Goal: Task Accomplishment & Management: Manage account settings

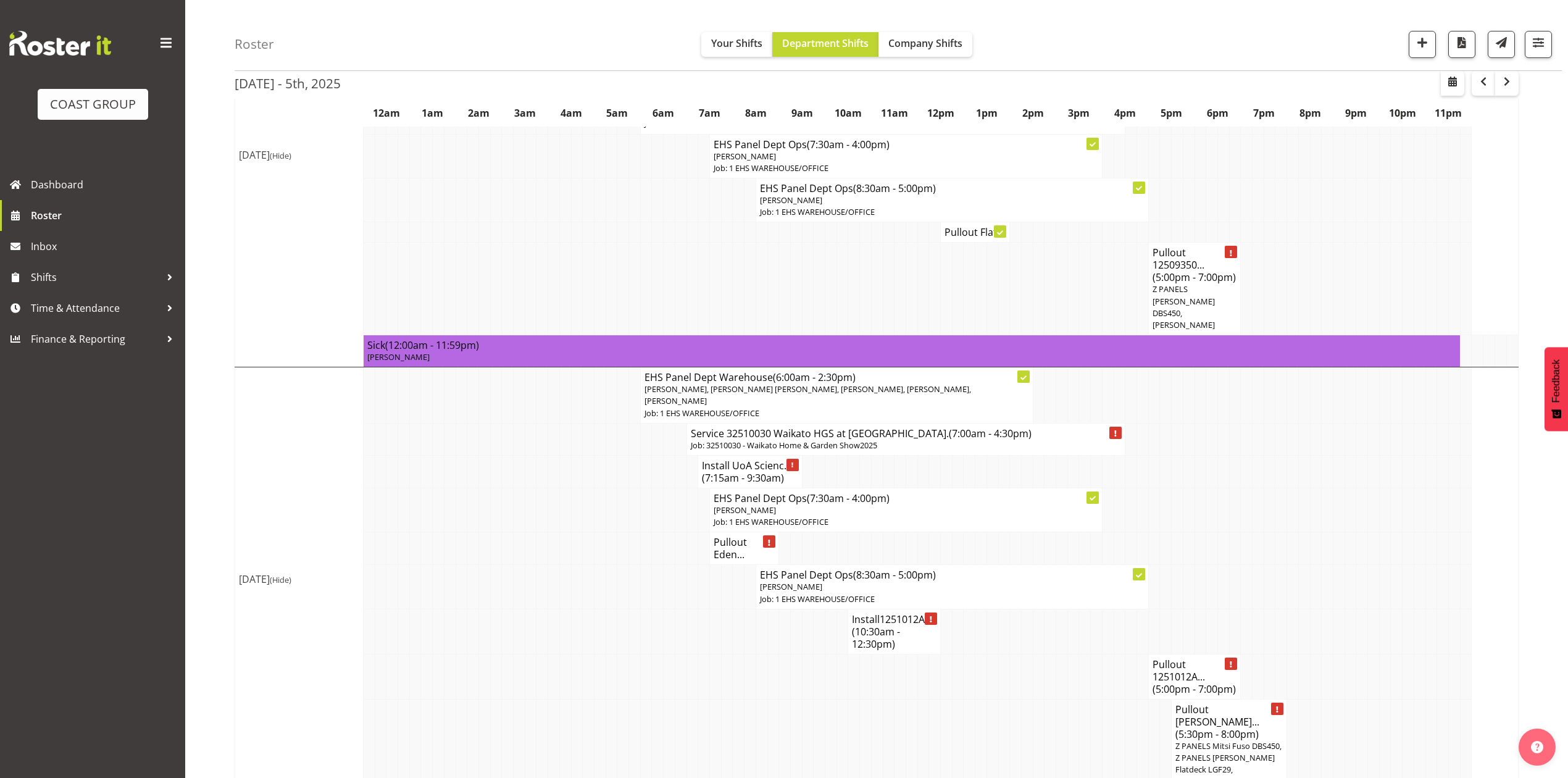
scroll to position [988, 0]
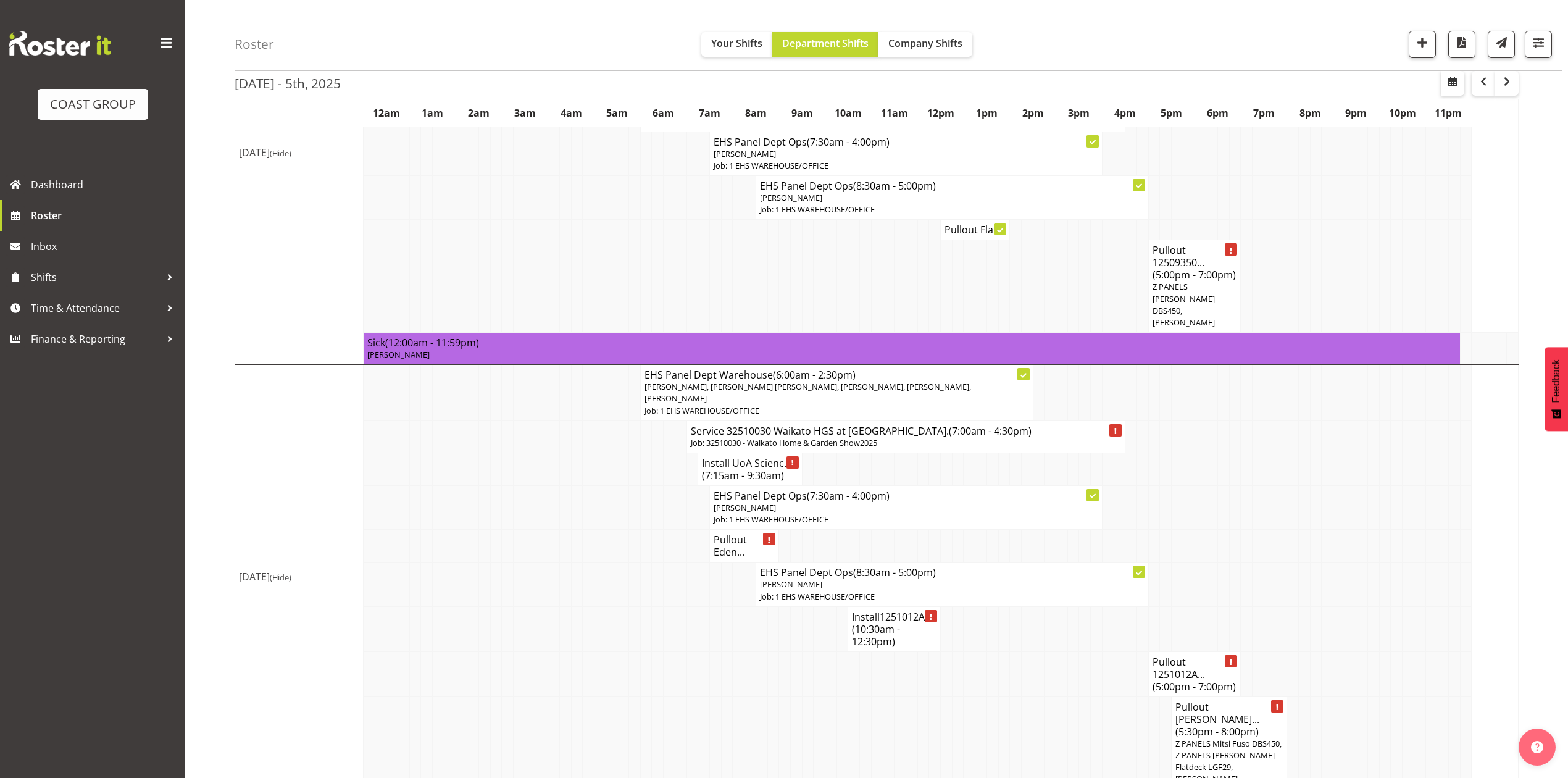
click at [855, 622] on span "(10:30am - 12:30pm)" at bounding box center [876, 635] width 48 height 26
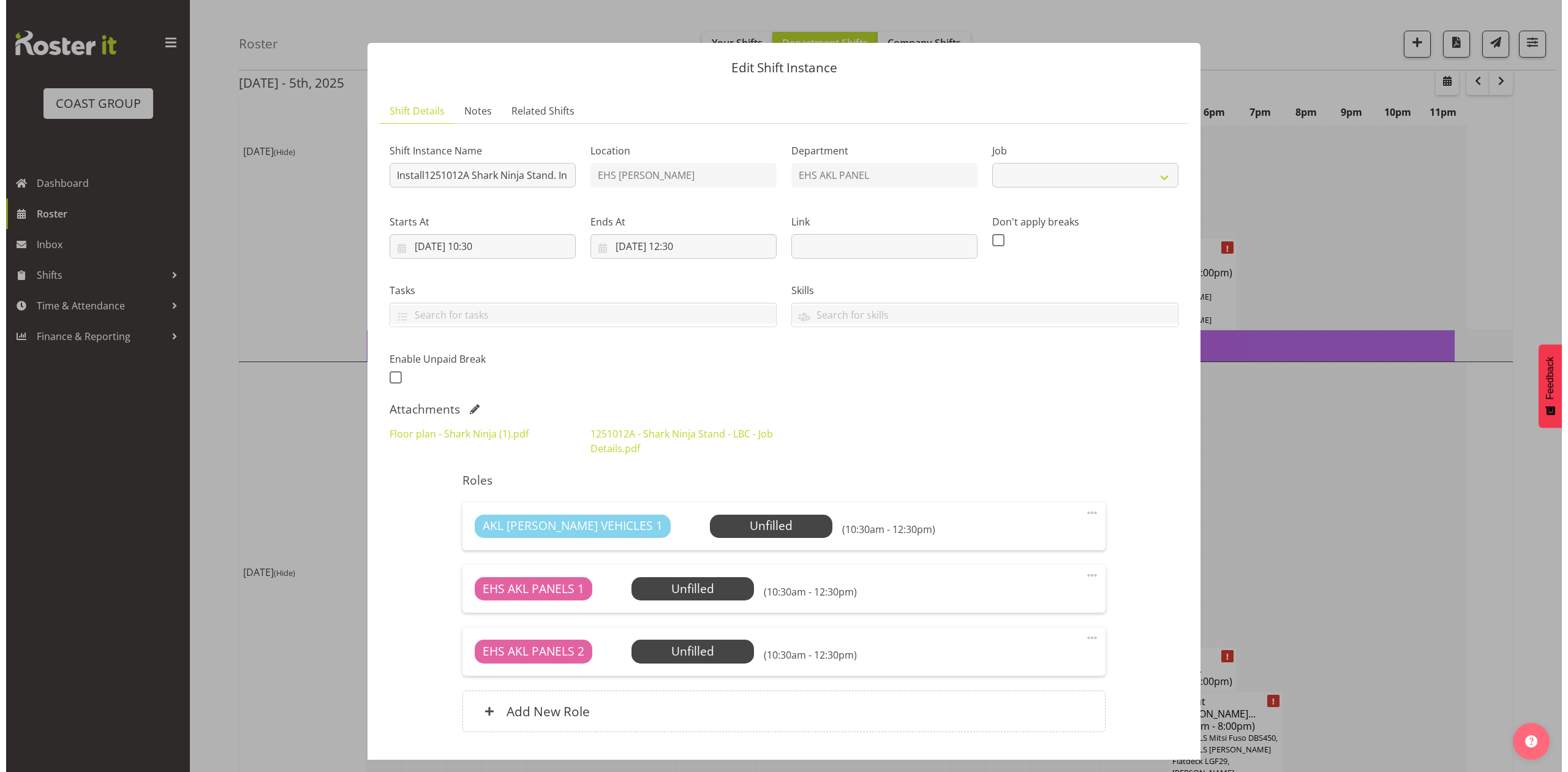
scroll to position [968, 0]
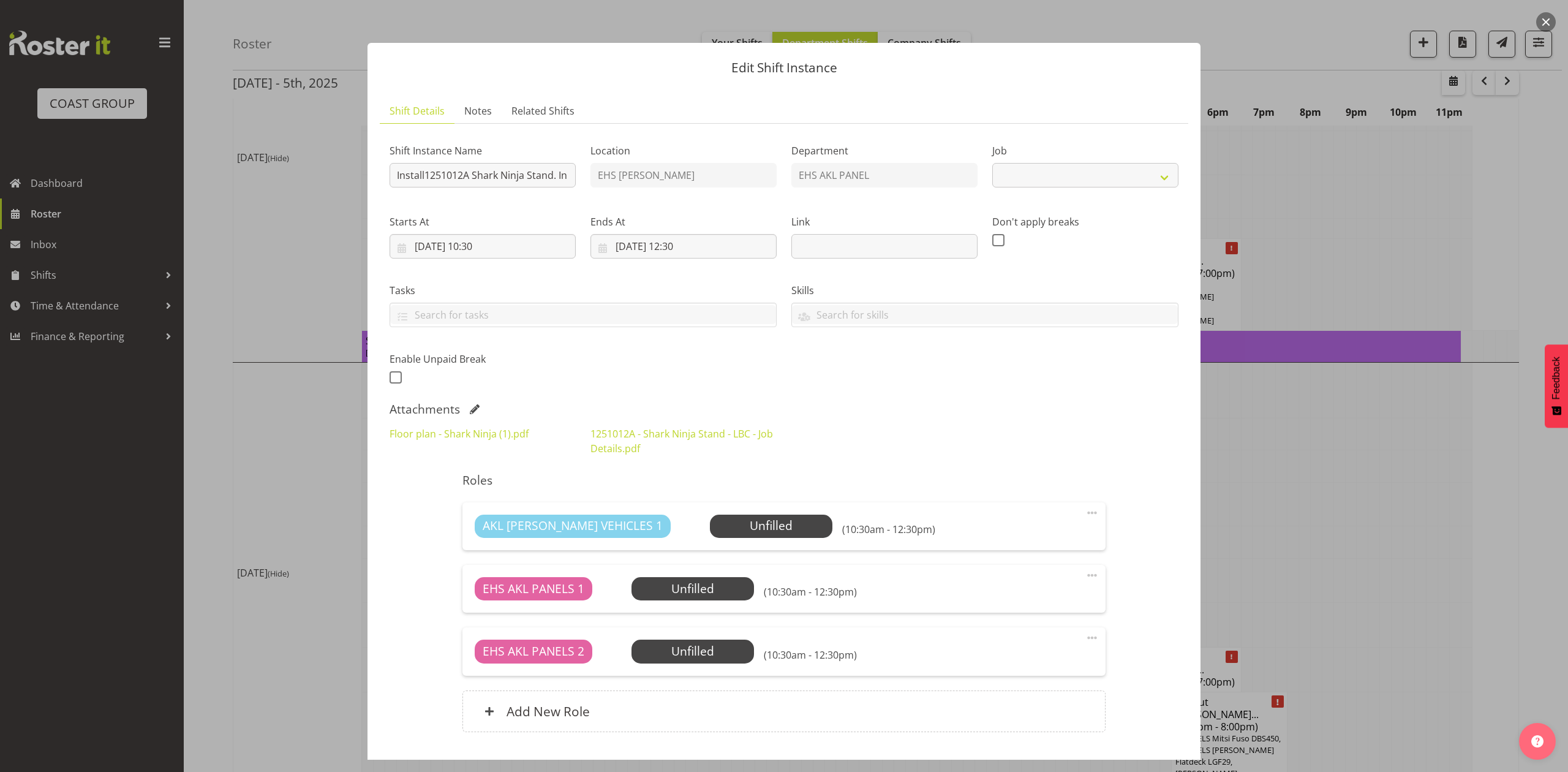
select select "10715"
click at [1264, 440] on div at bounding box center [784, 386] width 1568 height 772
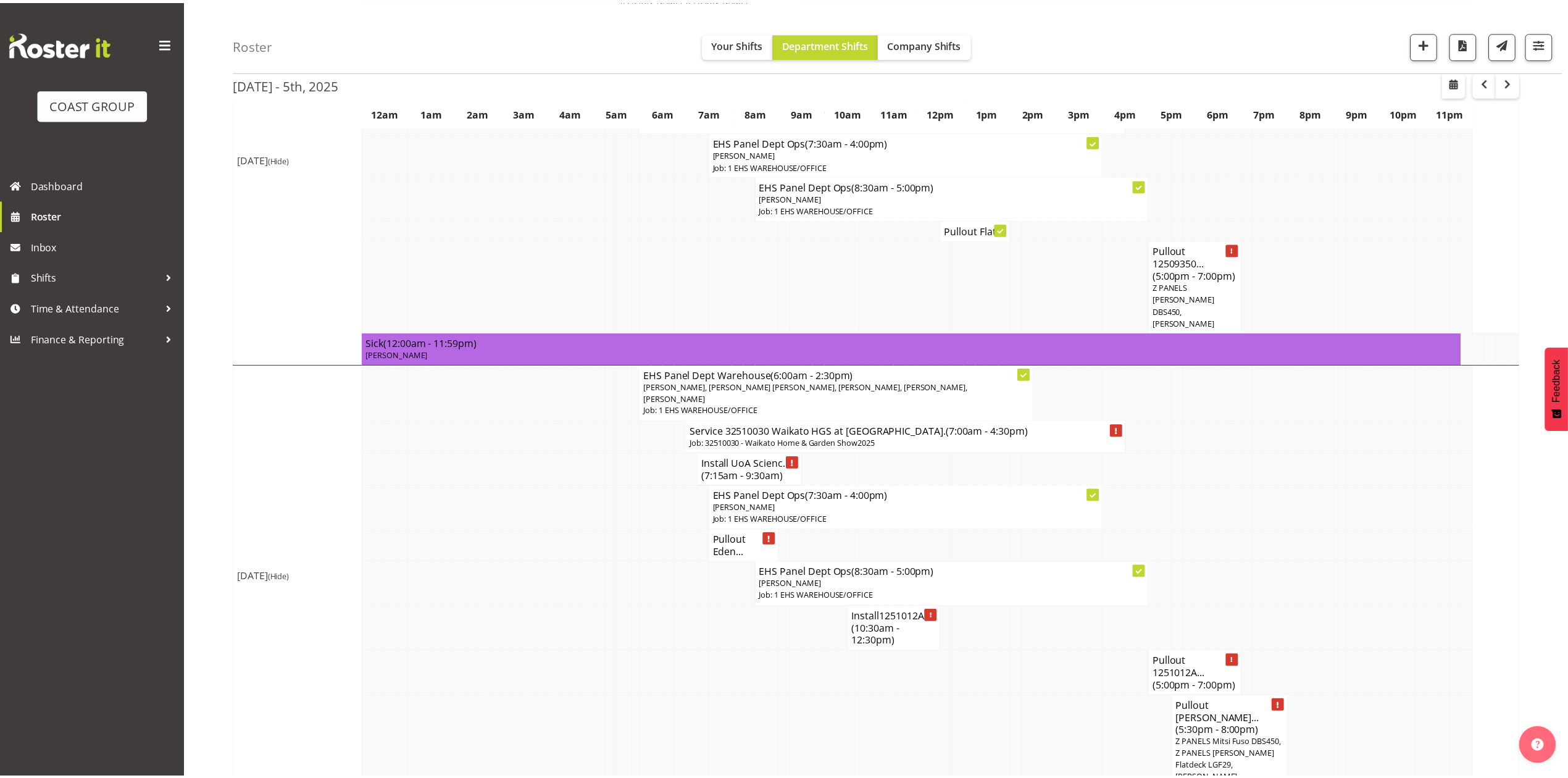
scroll to position [988, 0]
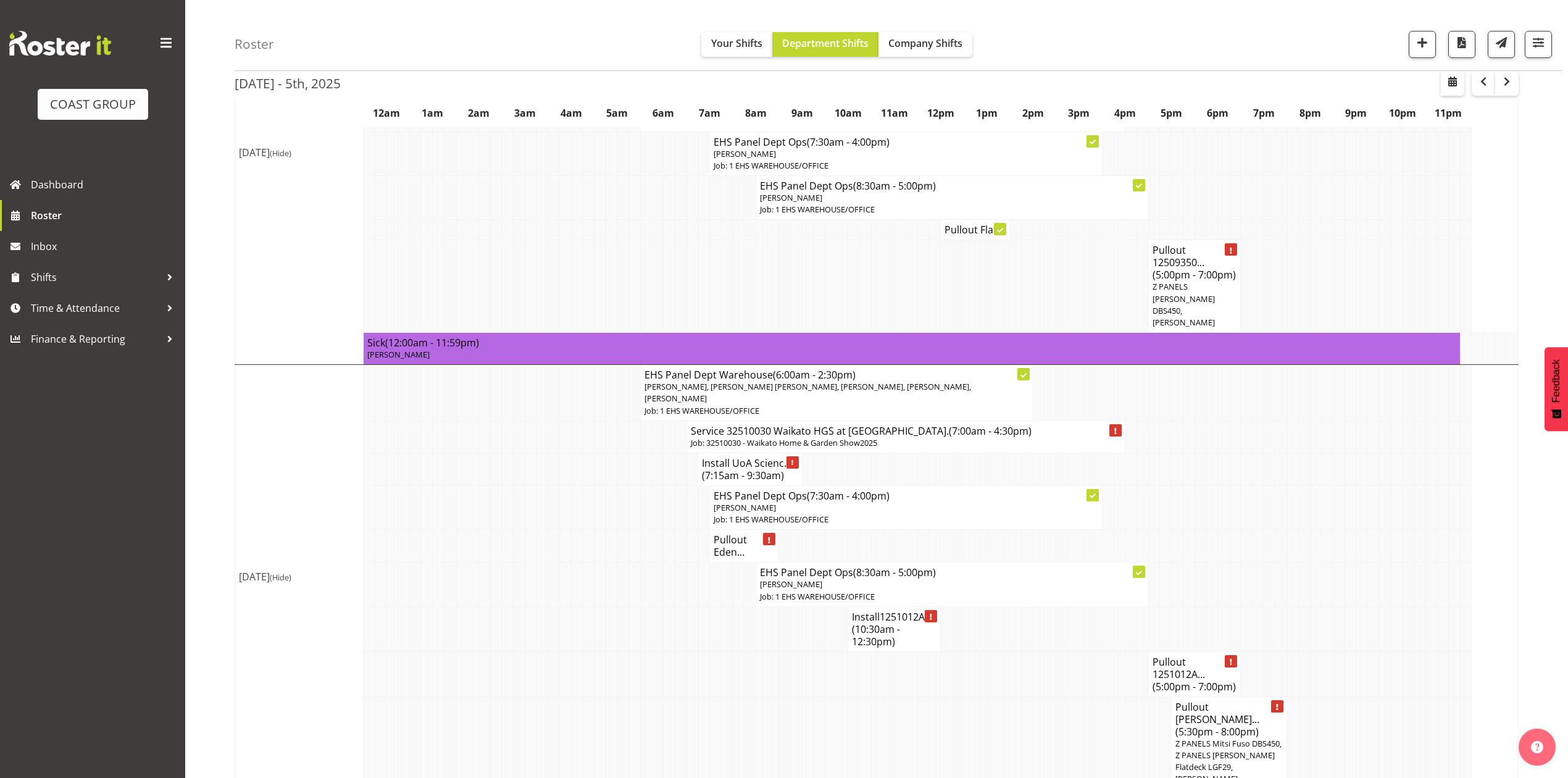
drag, startPoint x: 1018, startPoint y: 558, endPoint x: 1003, endPoint y: 587, distance: 32.6
click at [1018, 607] on td at bounding box center [1015, 629] width 11 height 45
click at [902, 611] on h4 "Install1251012A ... (10:30am - 12:30pm)" at bounding box center [894, 629] width 85 height 37
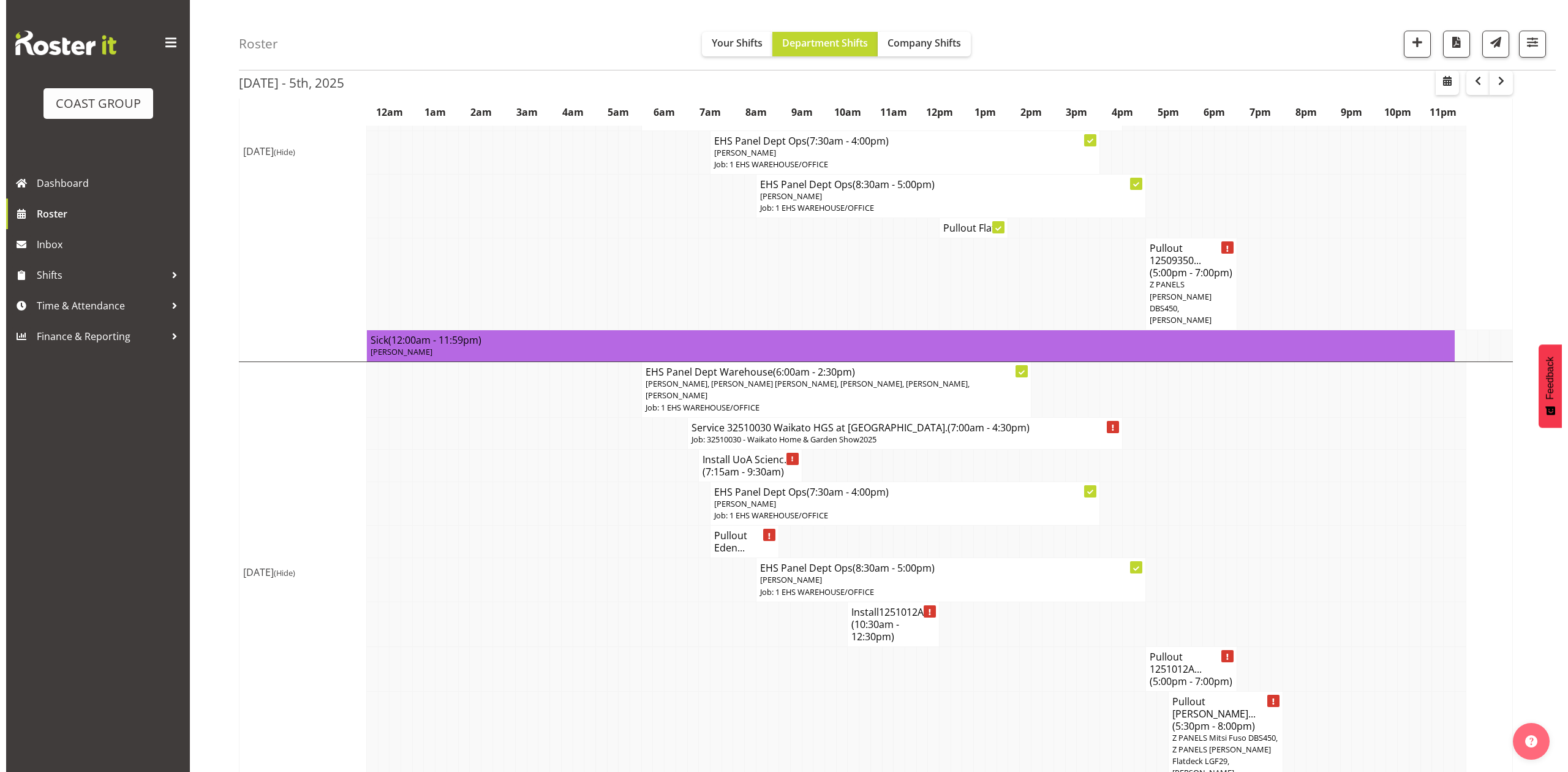
scroll to position [968, 0]
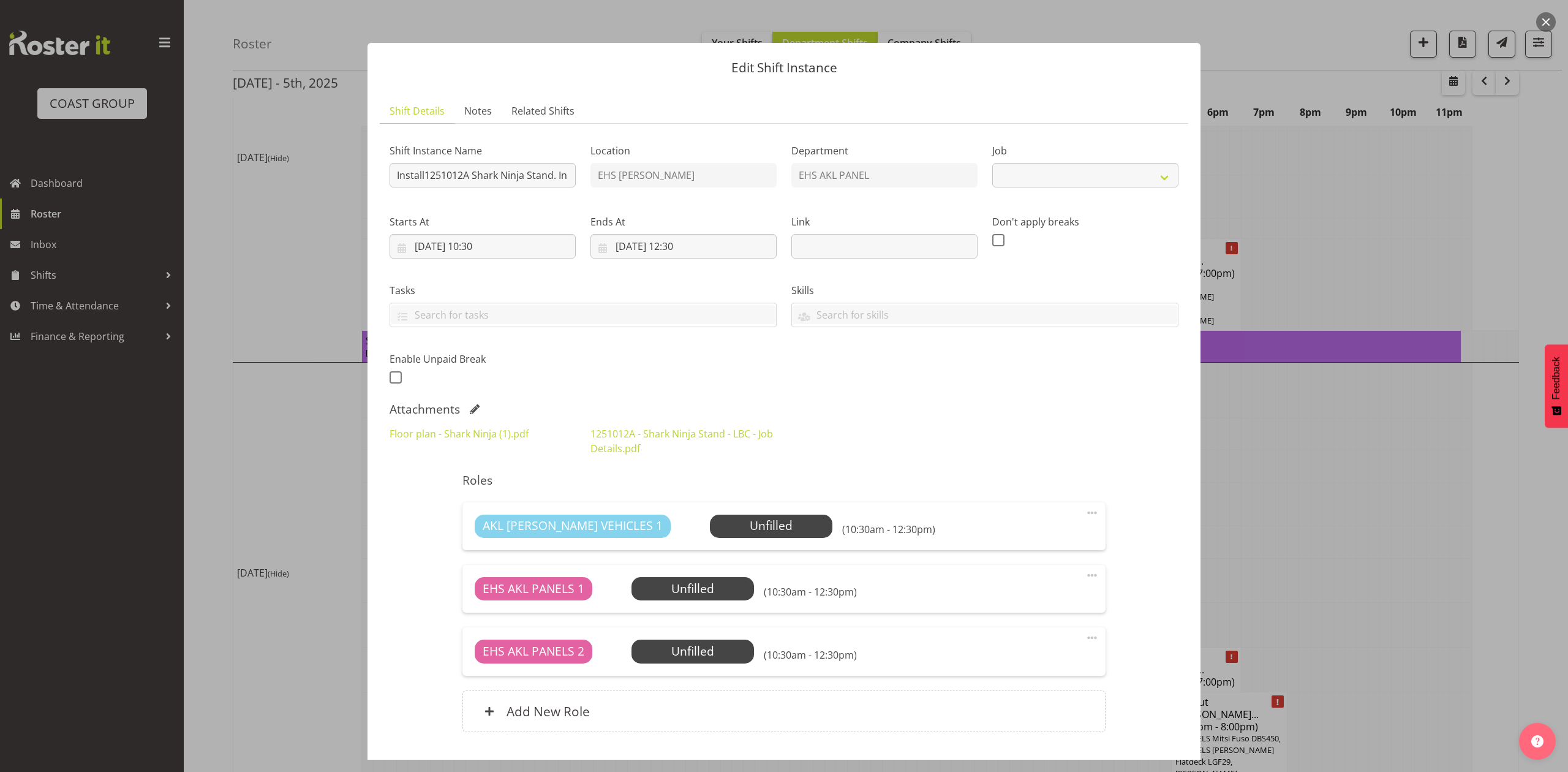
select select "10715"
click at [1435, 464] on div at bounding box center [784, 386] width 1568 height 772
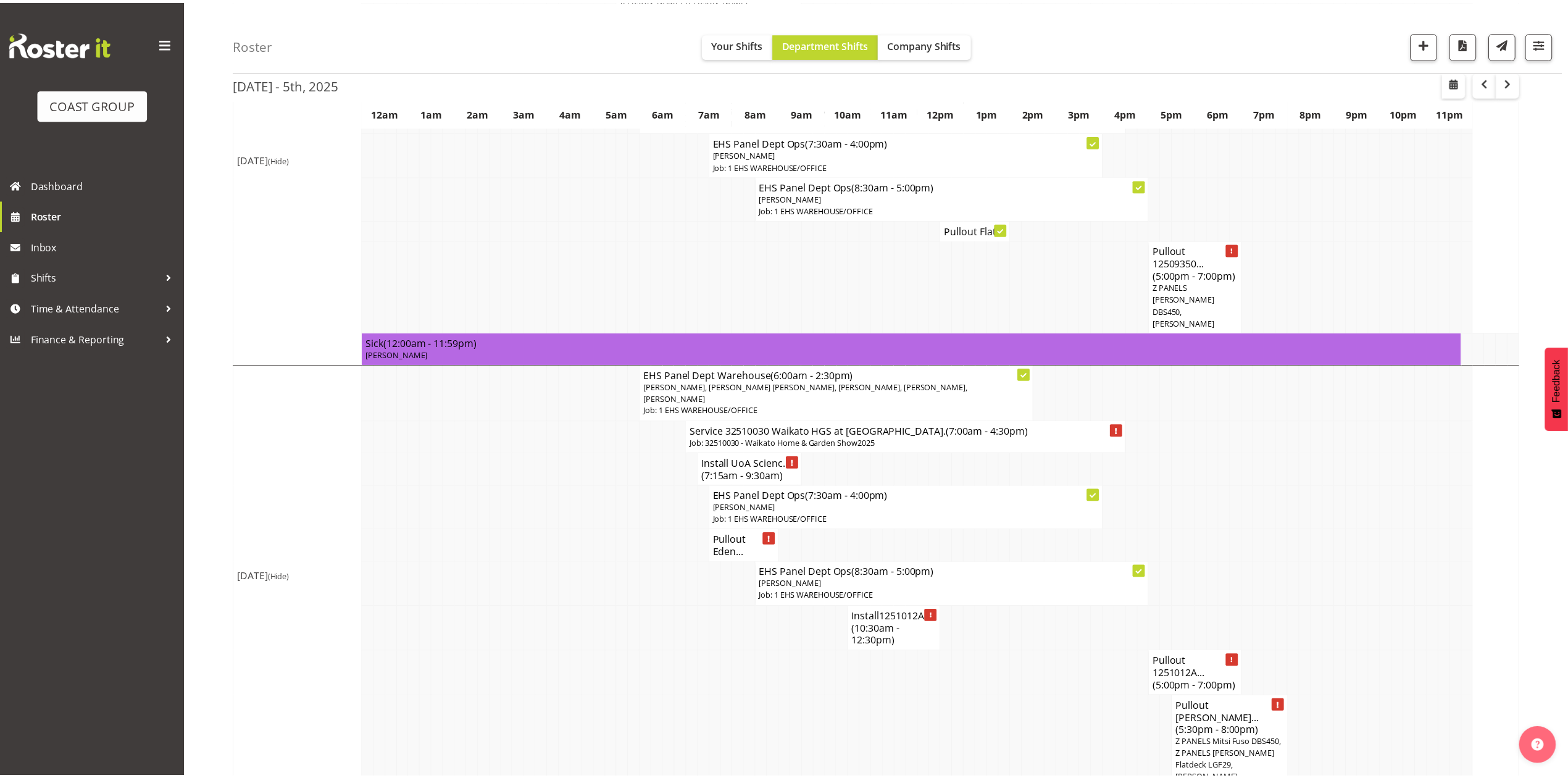
scroll to position [988, 0]
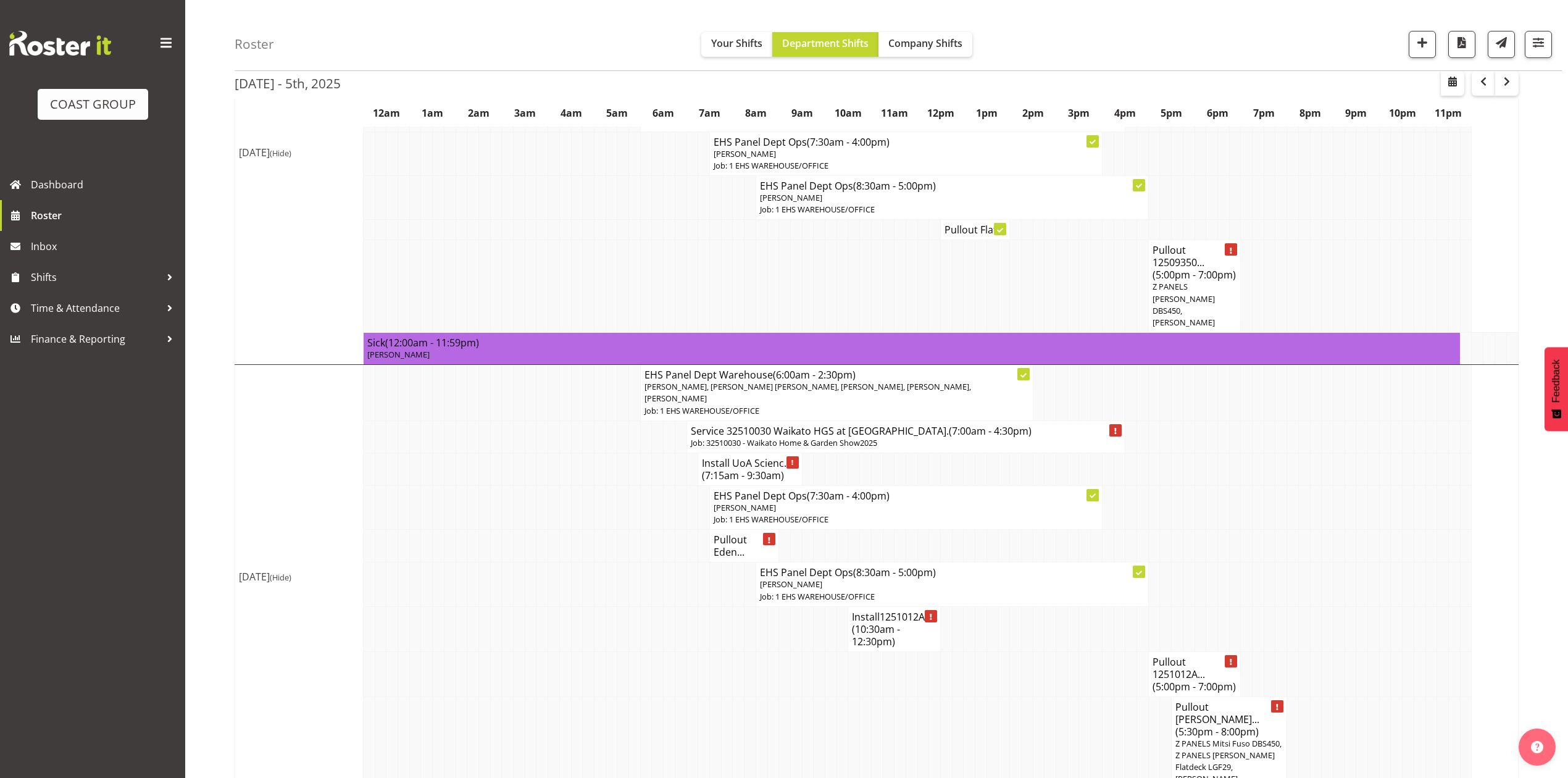
click at [870, 622] on span "(10:30am - 12:30pm)" at bounding box center [876, 635] width 48 height 26
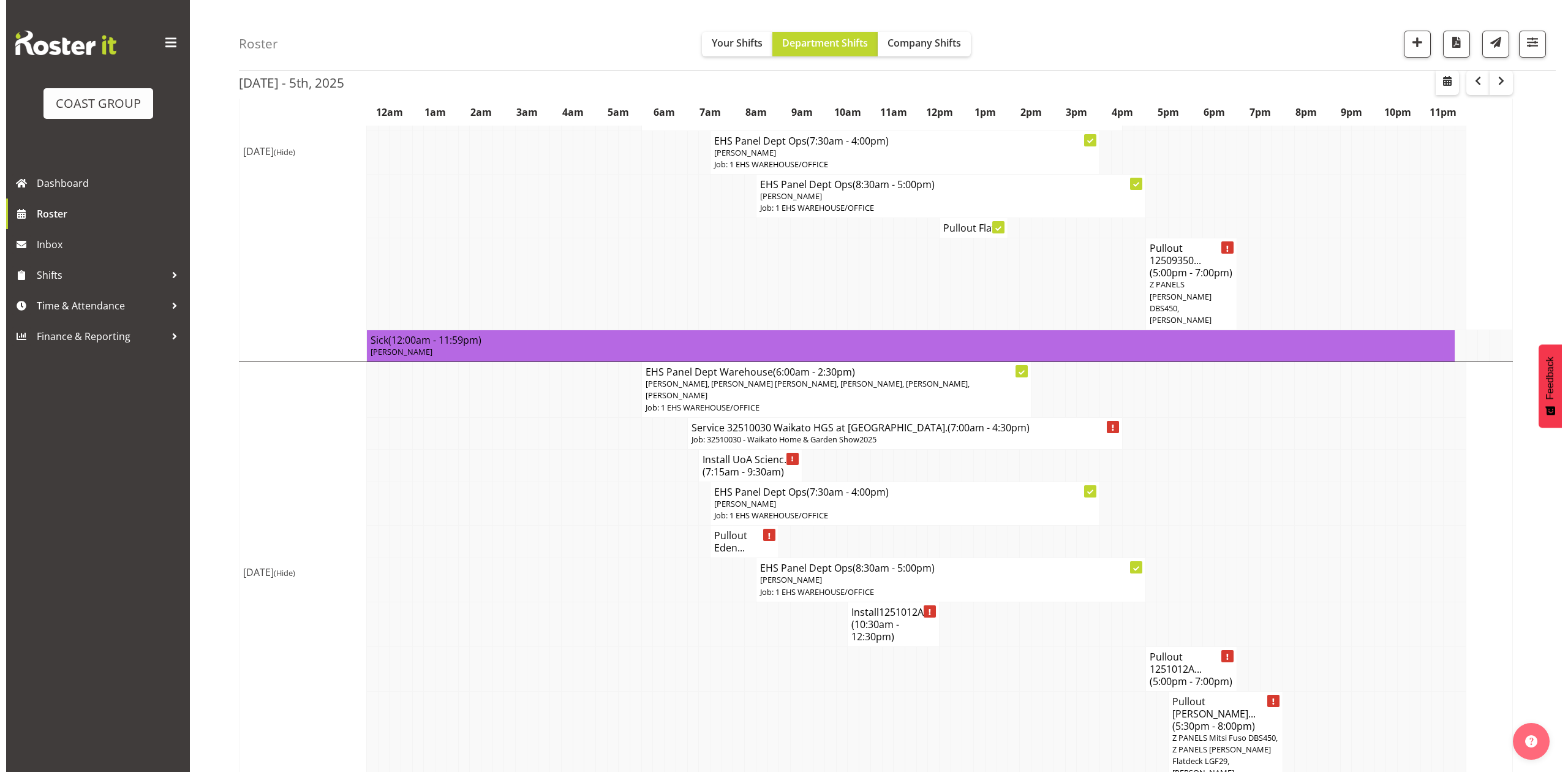
scroll to position [968, 0]
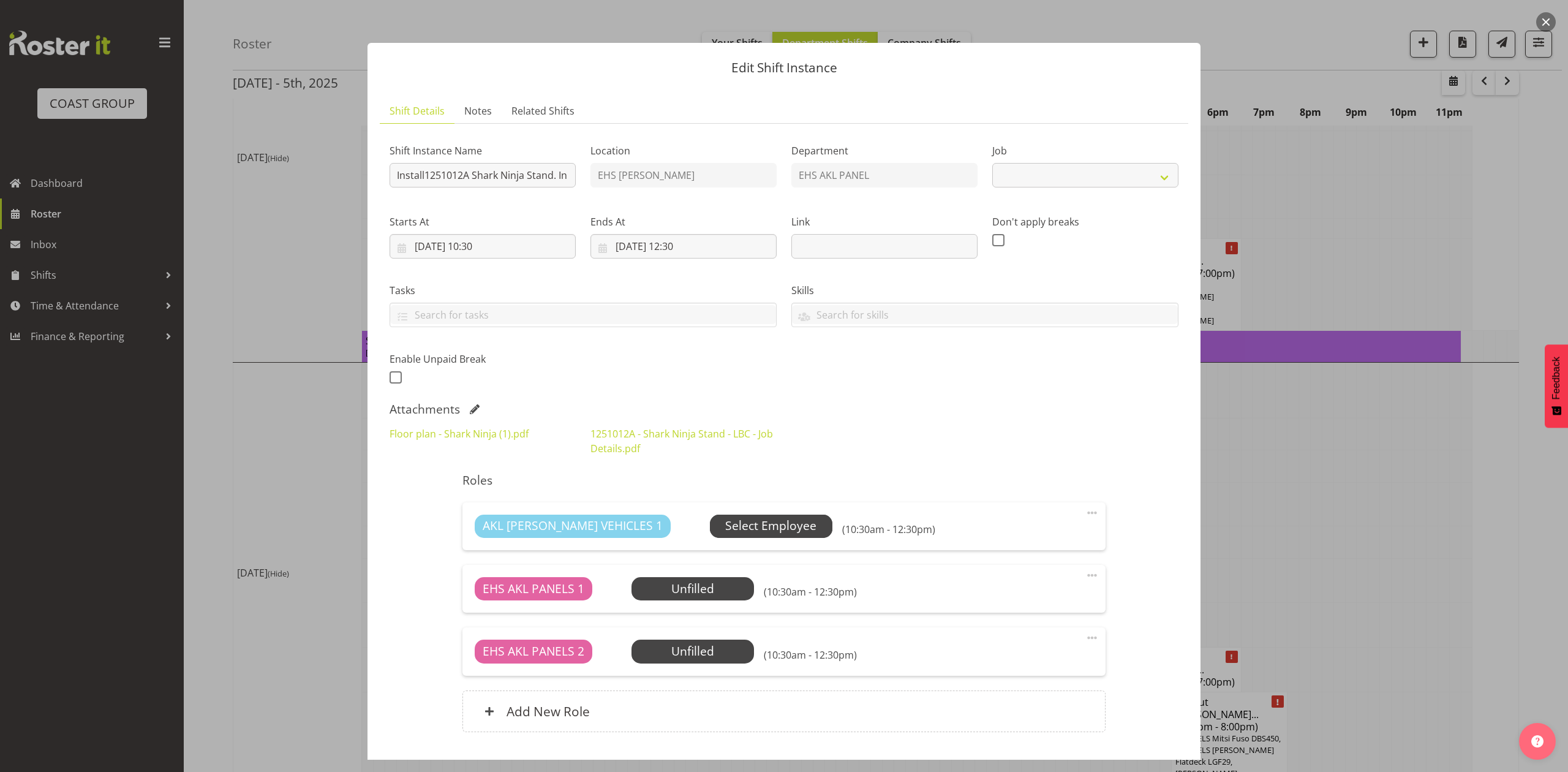
select select "10715"
click at [727, 519] on span "Select Employee" at bounding box center [770, 526] width 91 height 18
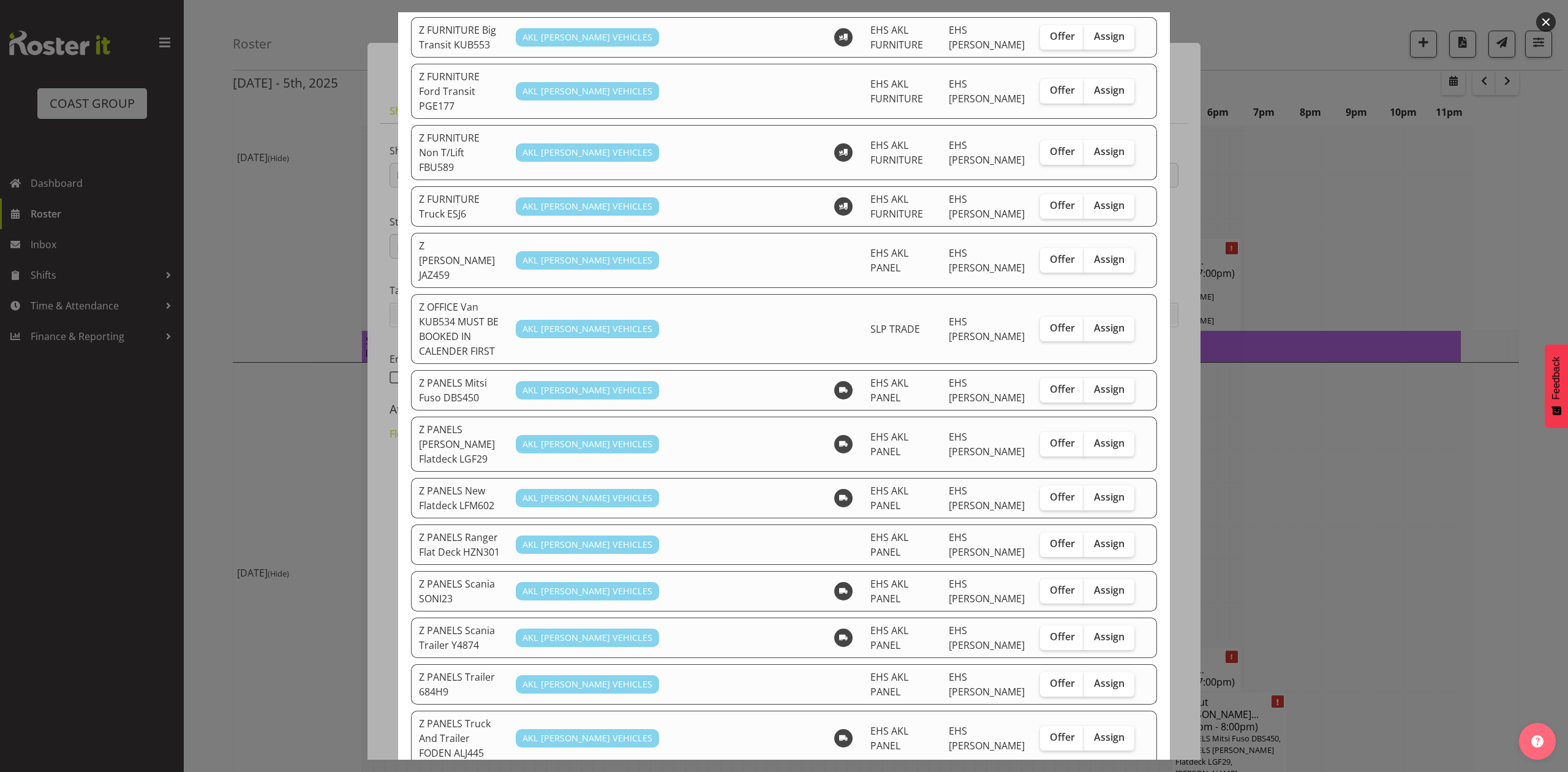
scroll to position [653, 0]
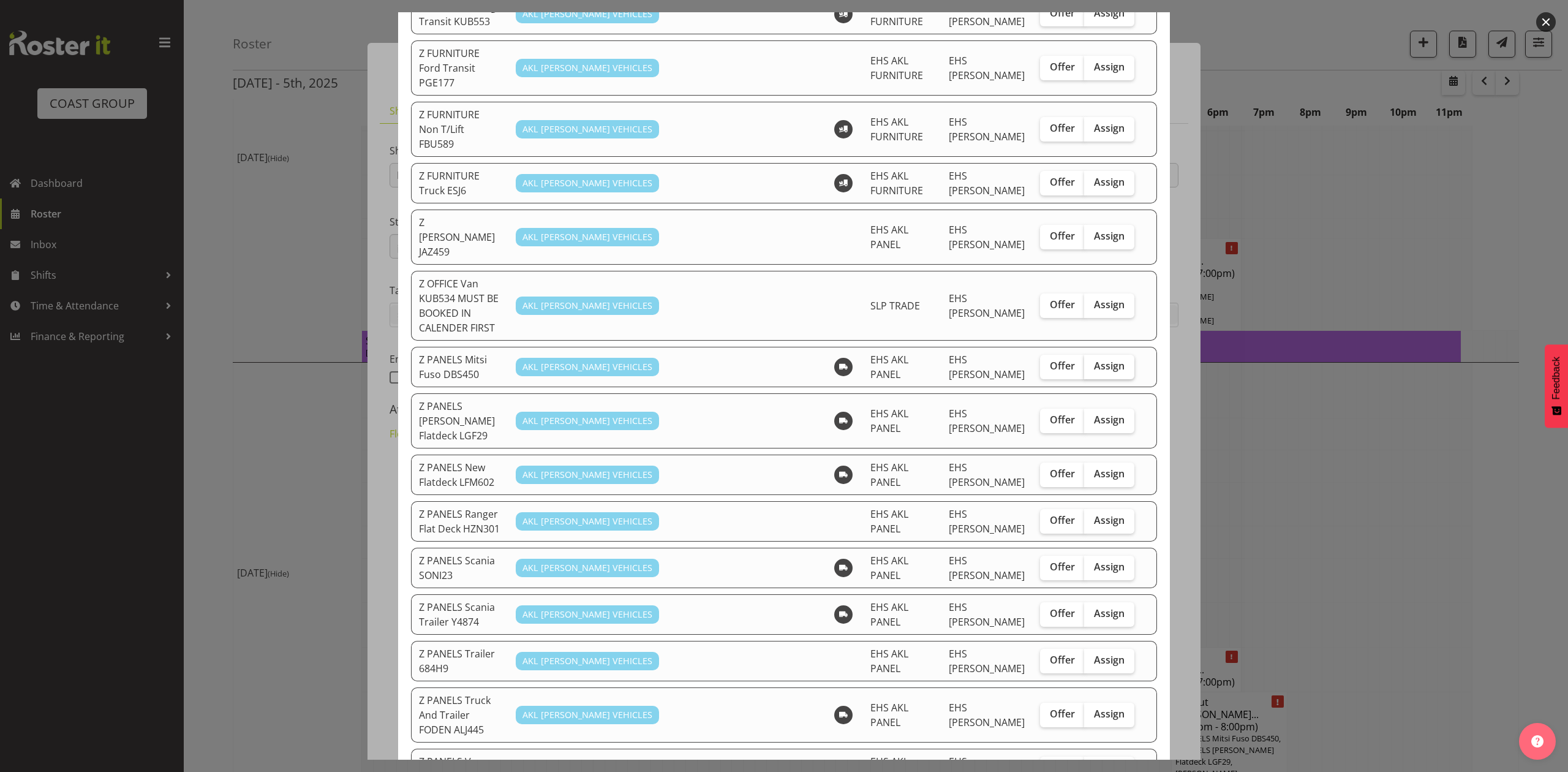
click at [1095, 360] on span "Assign" at bounding box center [1109, 366] width 30 height 12
click at [1092, 362] on input "Assign" at bounding box center [1088, 366] width 8 height 8
checkbox input "true"
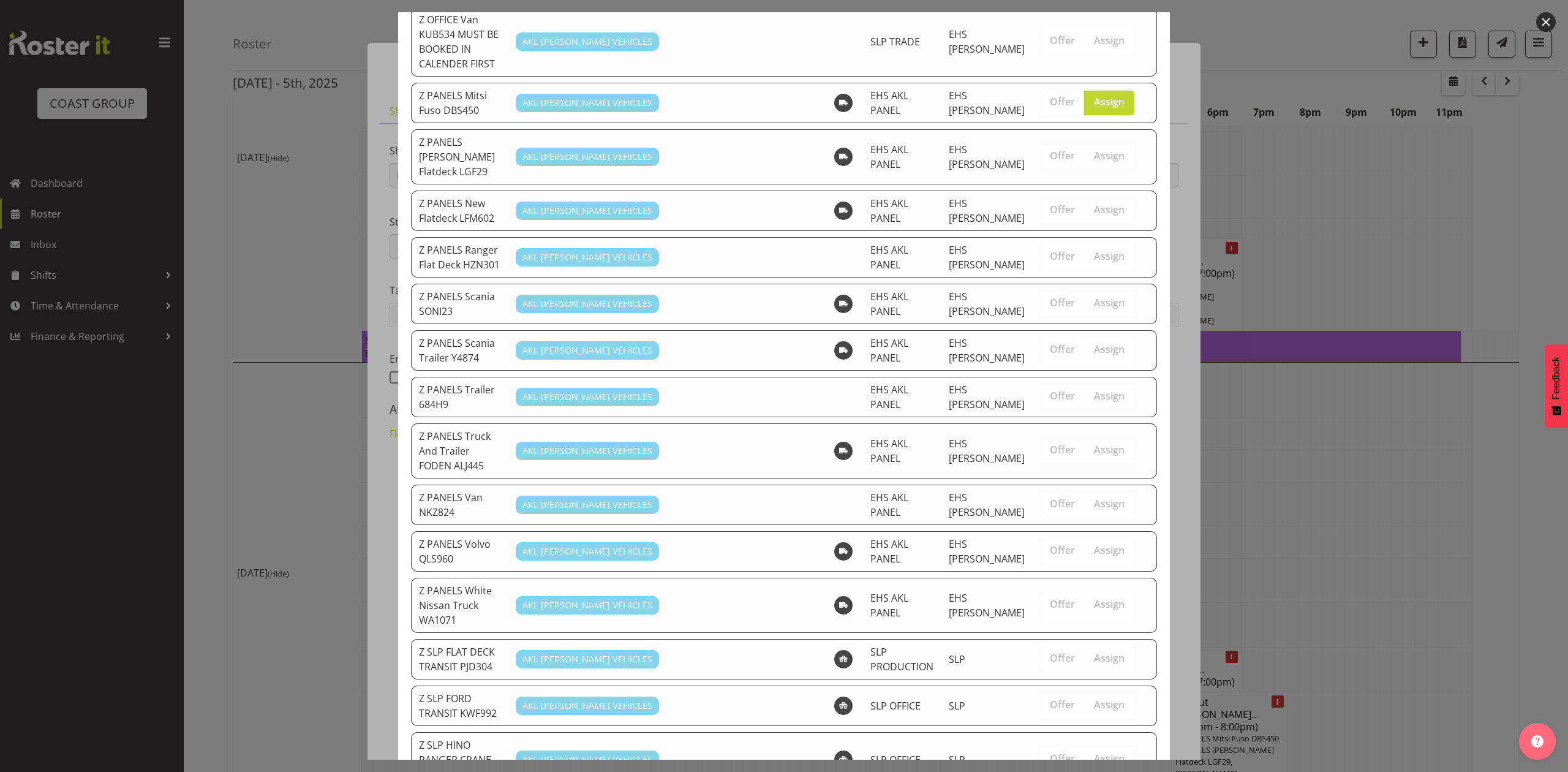
scroll to position [1038, 0]
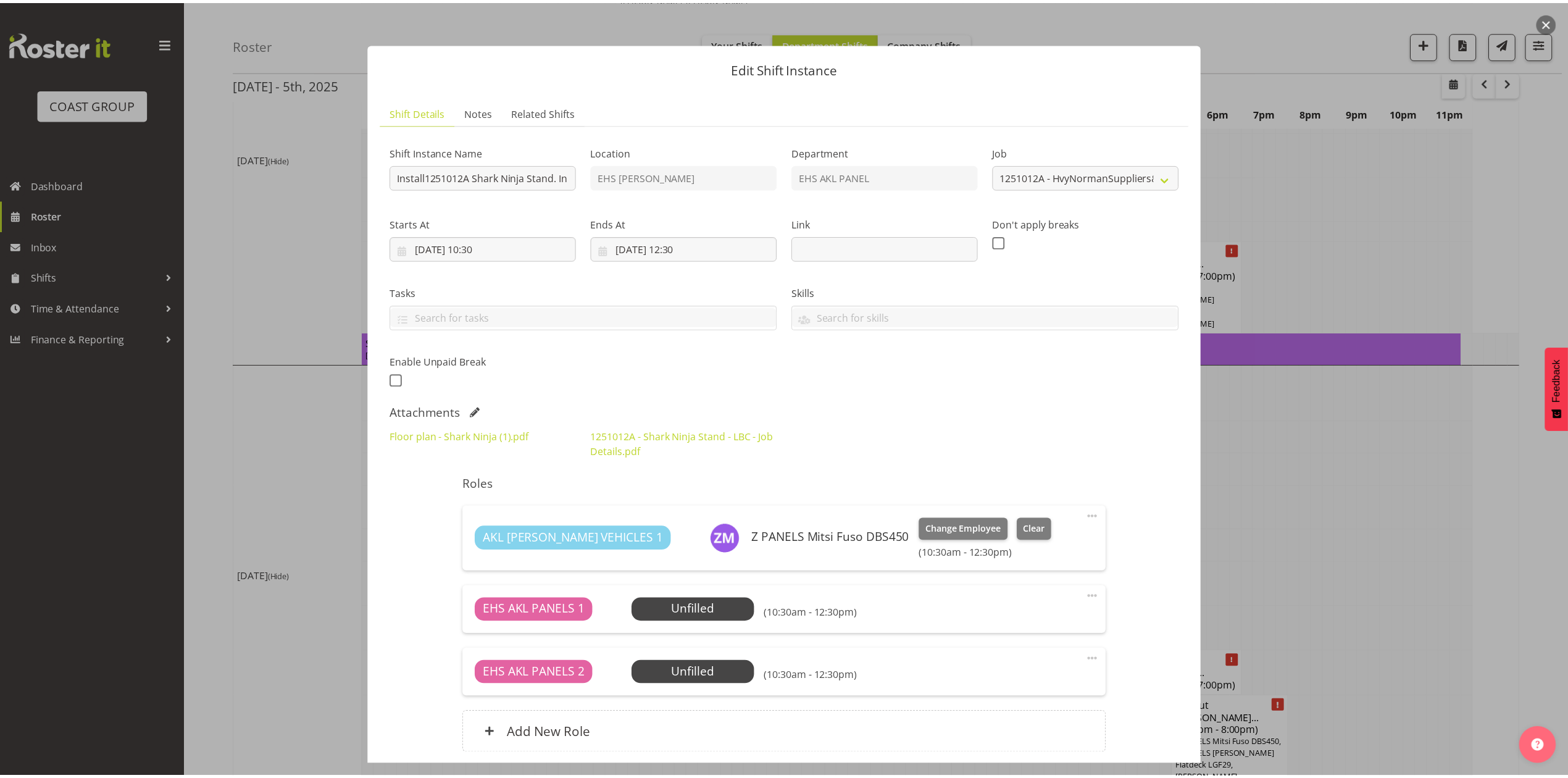
scroll to position [988, 0]
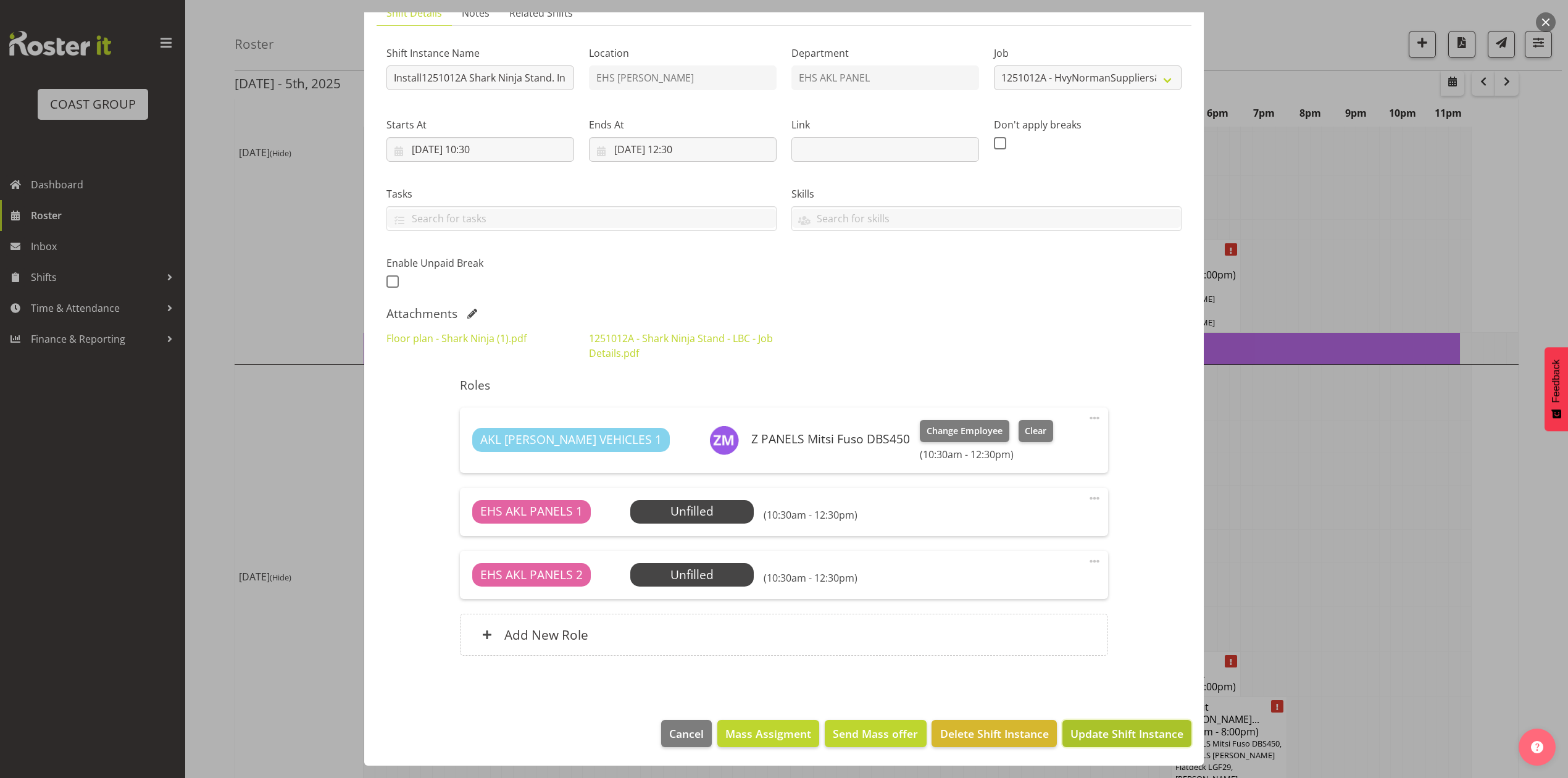
click at [1094, 733] on span "Update Shift Instance" at bounding box center [1126, 733] width 113 height 16
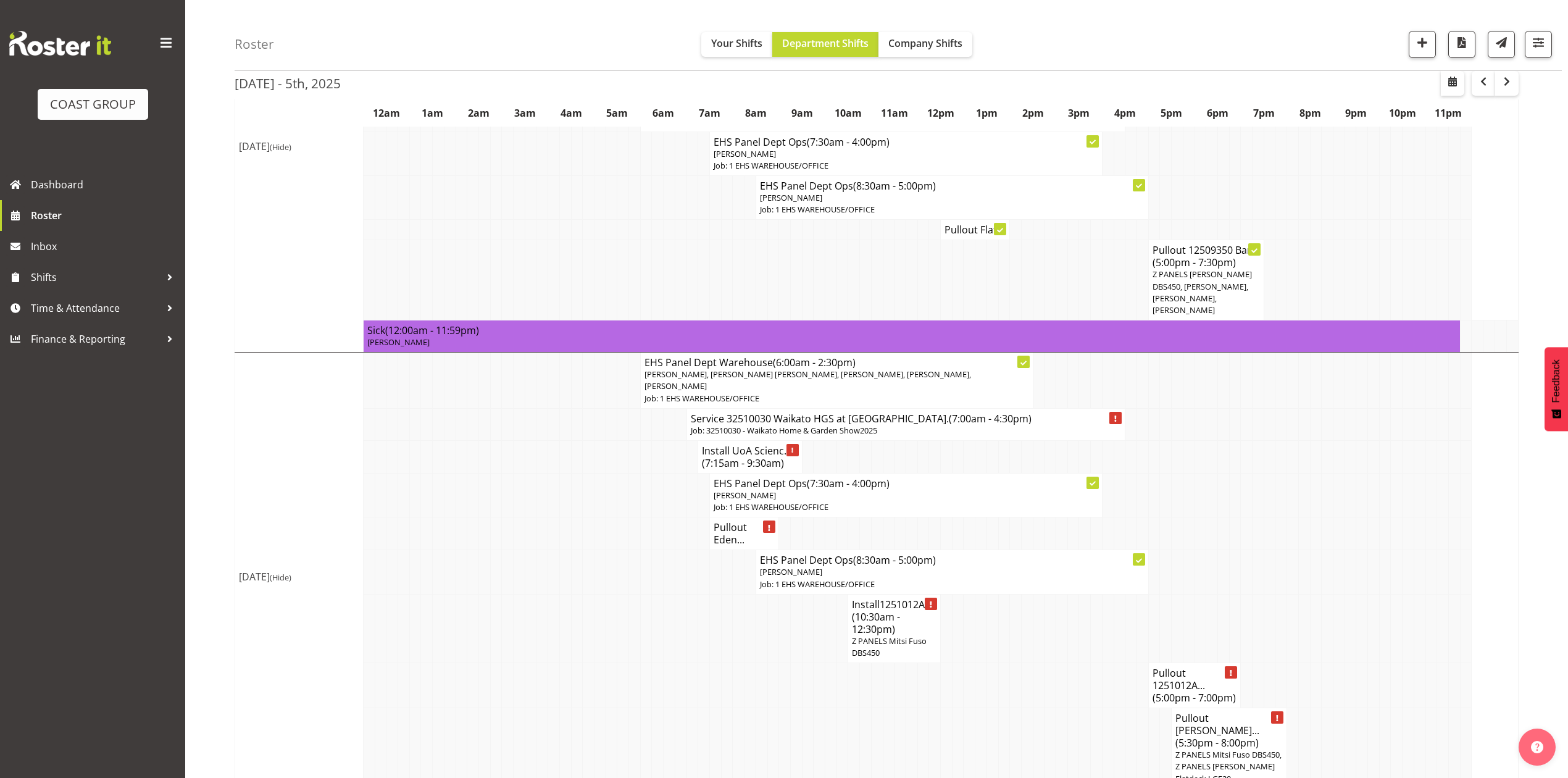
click at [1200, 269] on p "Z PANELS Mitsi Fuso DBS450, Jeremy Zhu, Takaria Leleimua-Kamira, Peter Leaupepe" at bounding box center [1206, 292] width 107 height 48
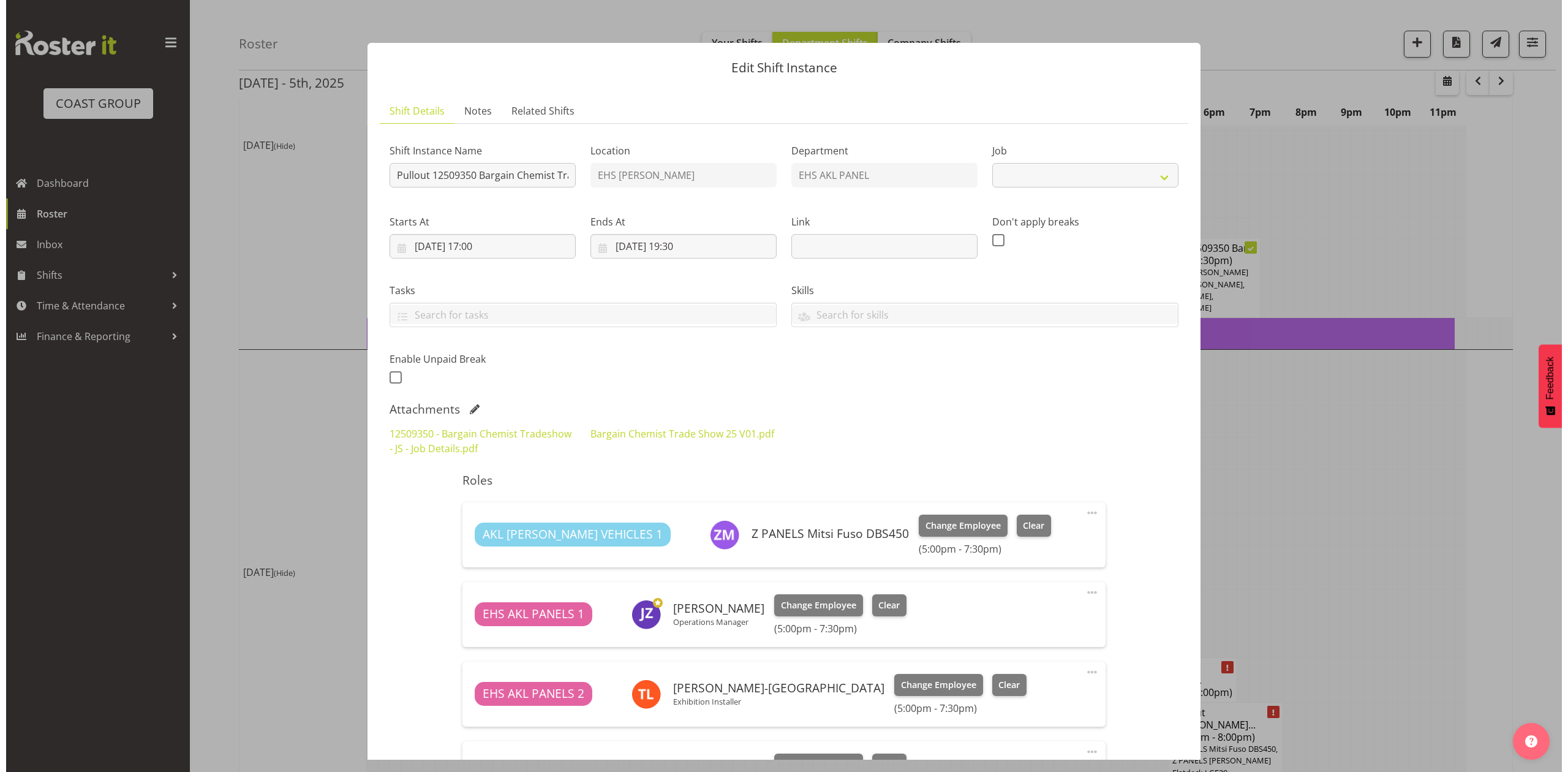
scroll to position [968, 0]
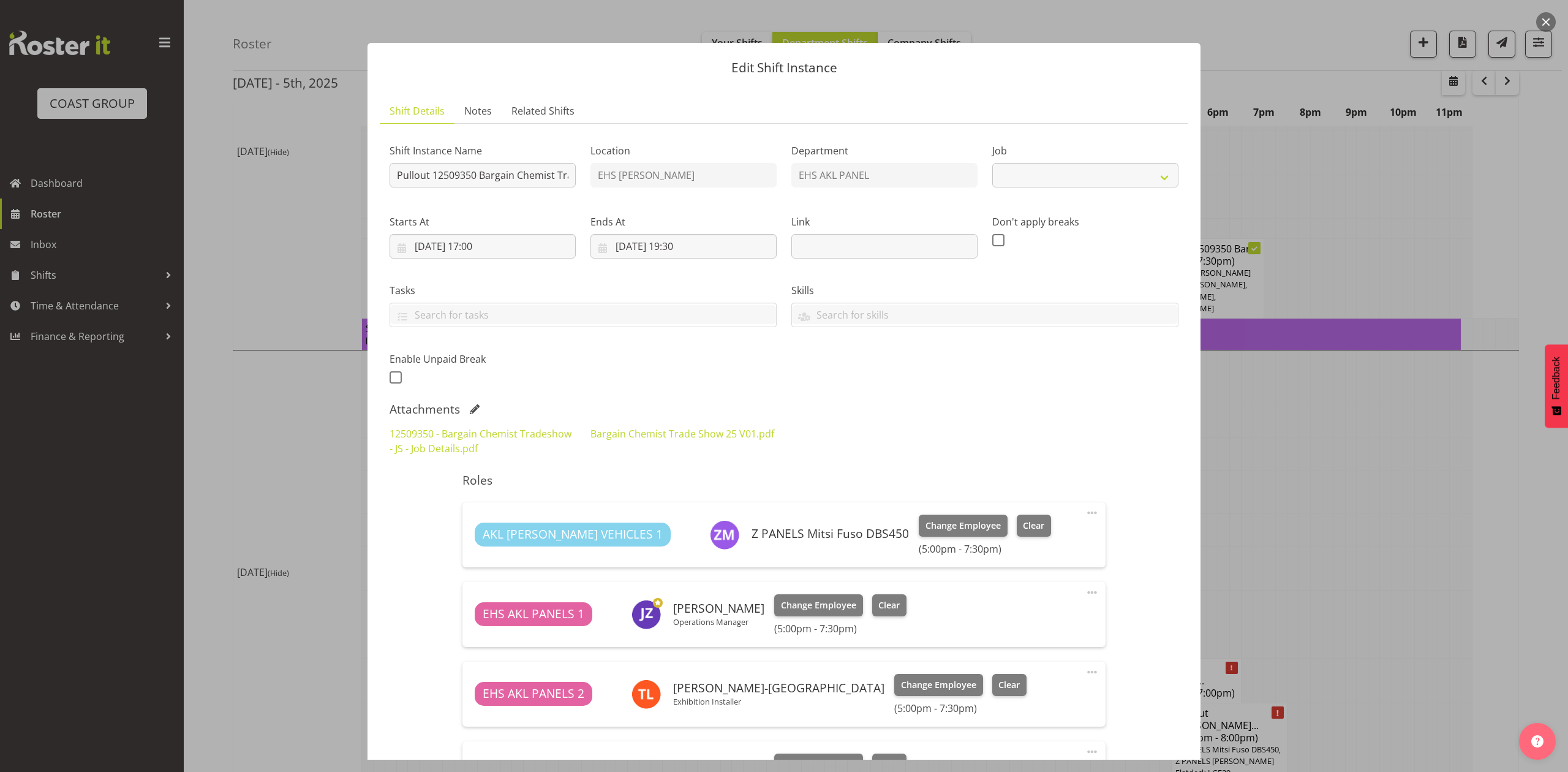
select select "10687"
click at [1442, 396] on div at bounding box center [784, 386] width 1568 height 772
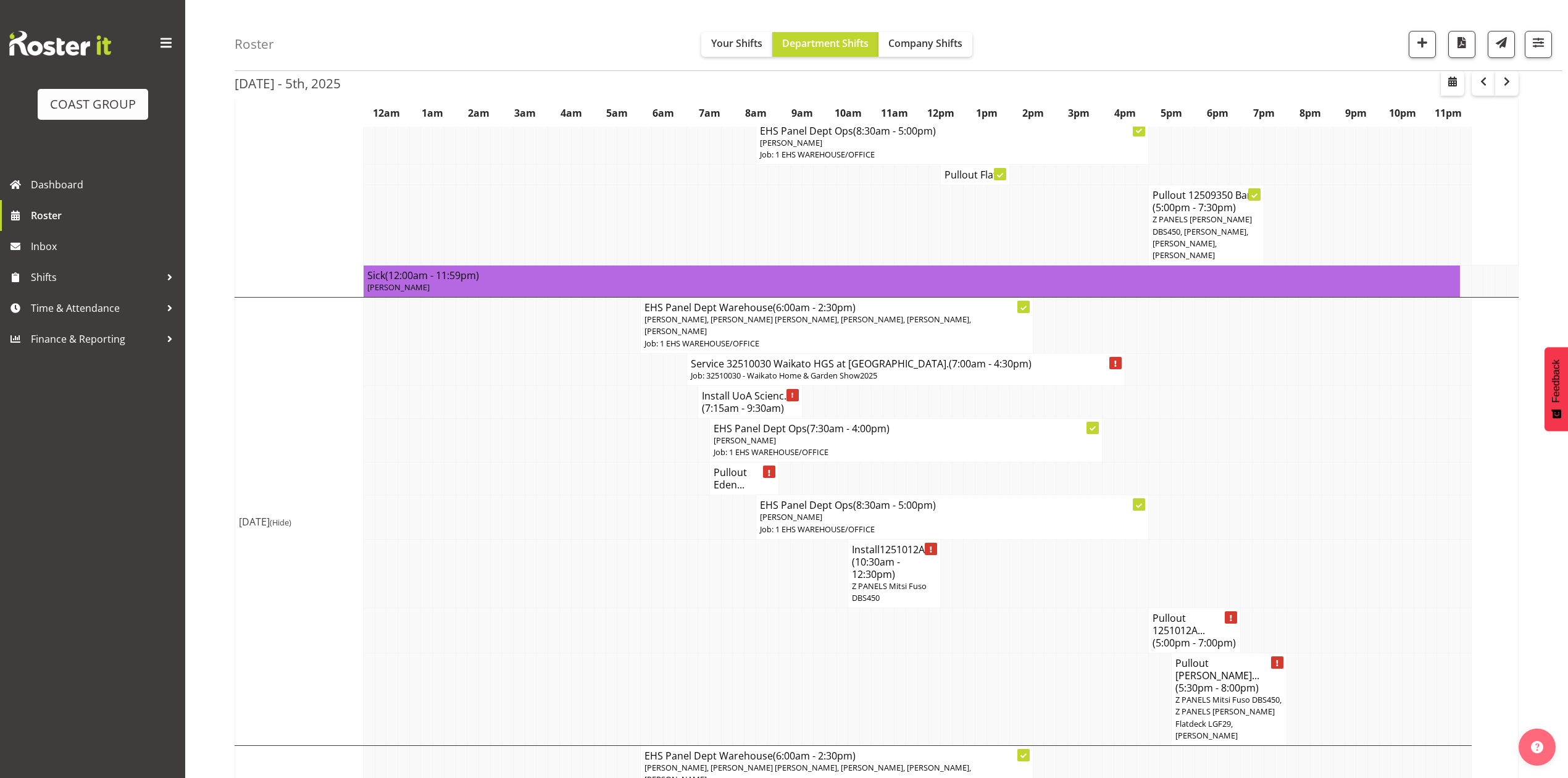
scroll to position [1070, 0]
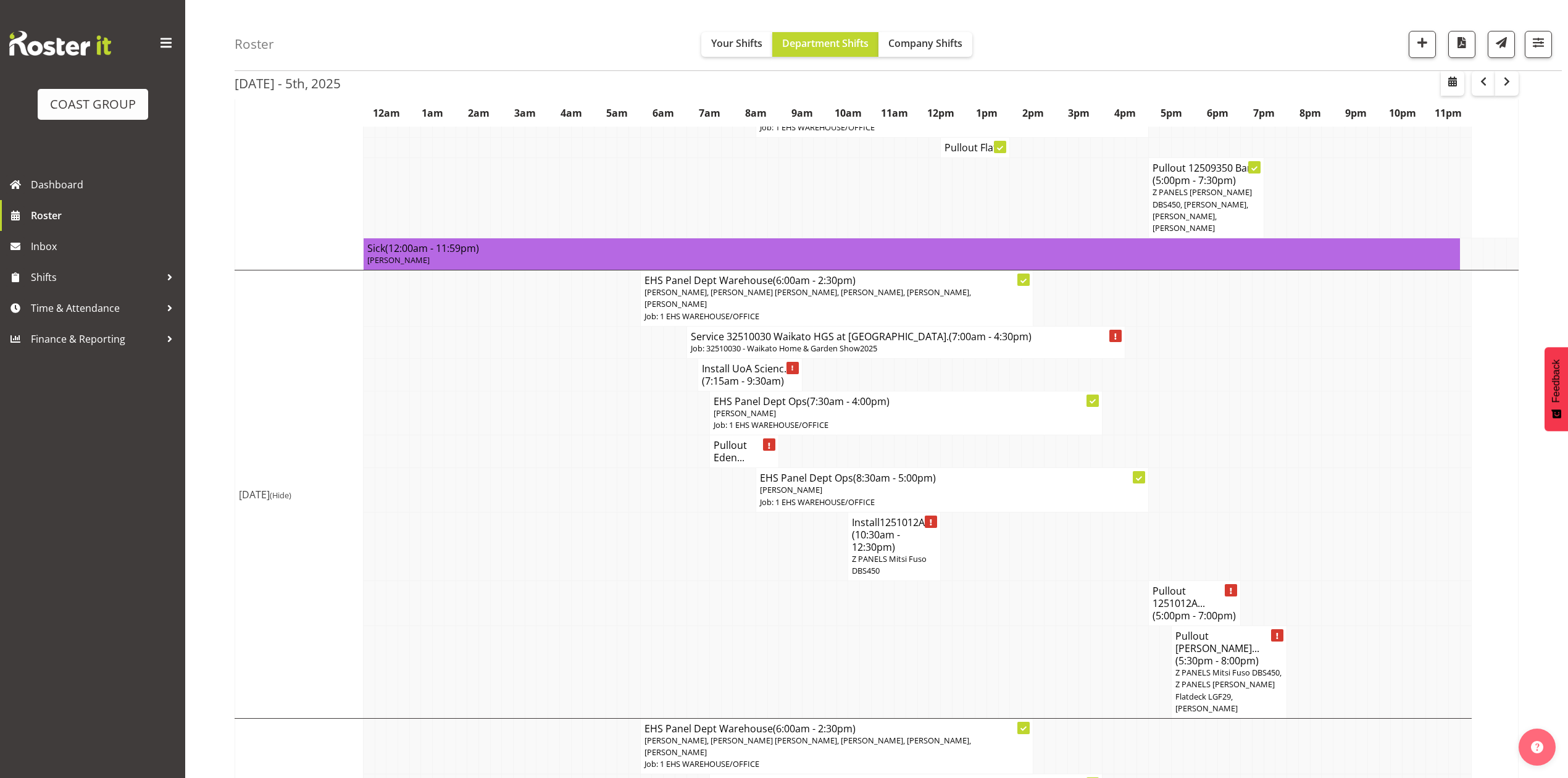
click at [1241, 667] on span "Z PANELS Mitsi Fuso DBS450, Z PANELS Mitsy Flatdeck LGF29, Jeremy Zhu" at bounding box center [1228, 691] width 106 height 47
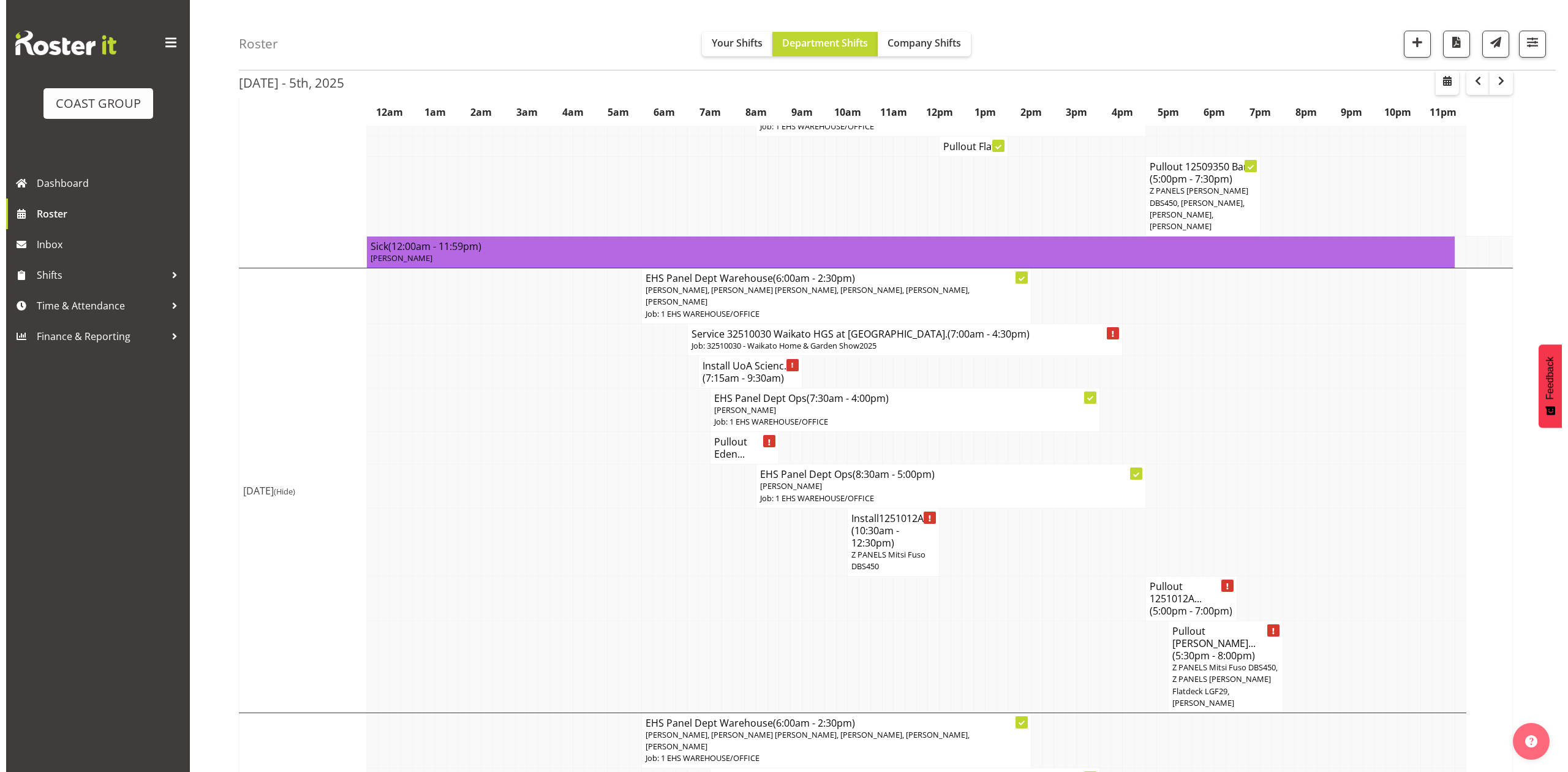
scroll to position [1049, 0]
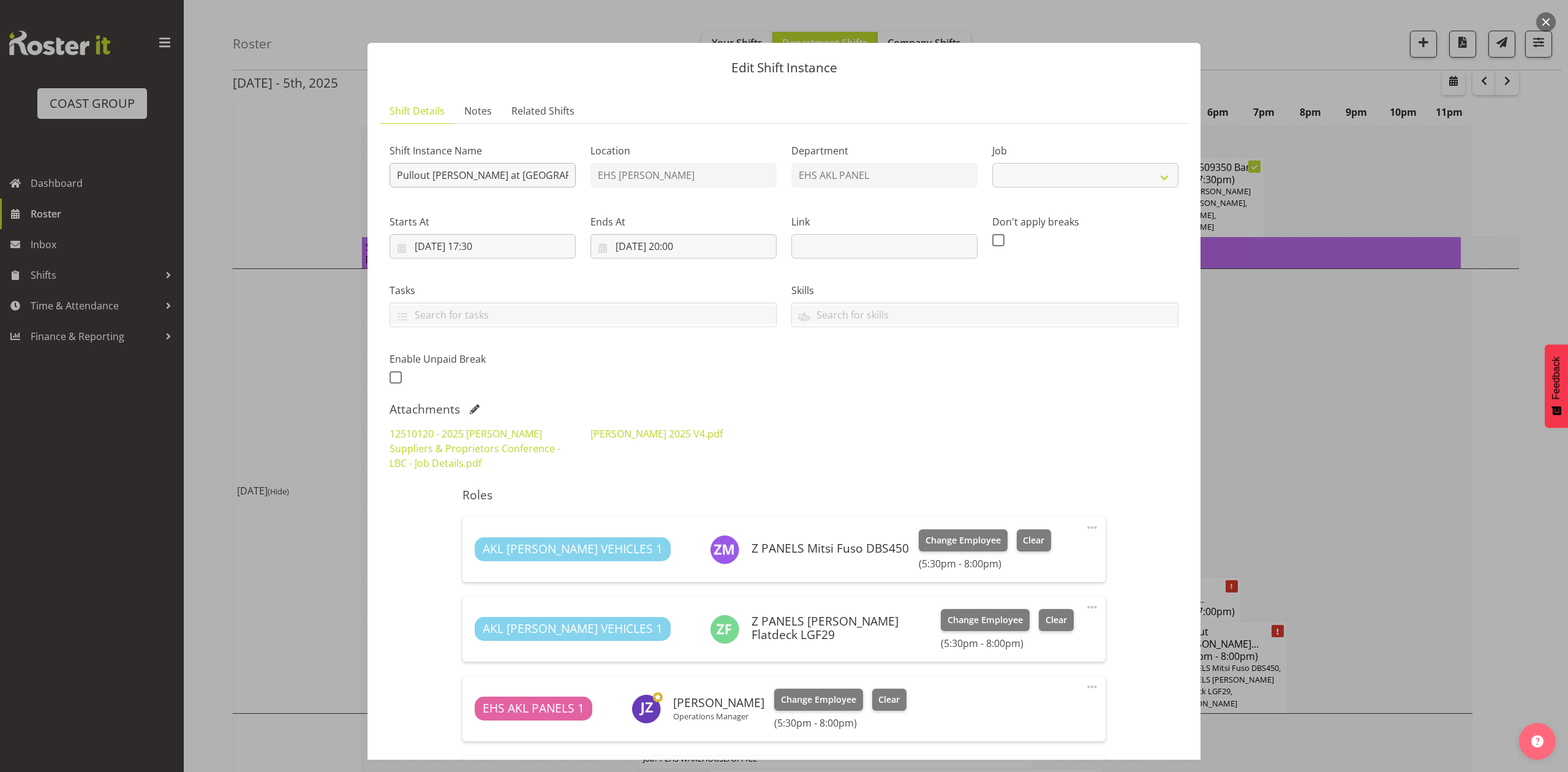
select select "9957"
click at [545, 178] on input "Pullout Harvey Norman at Cordis. Out at 6pm,." at bounding box center [482, 175] width 186 height 25
click at [1539, 22] on button "button" at bounding box center [1545, 22] width 20 height 20
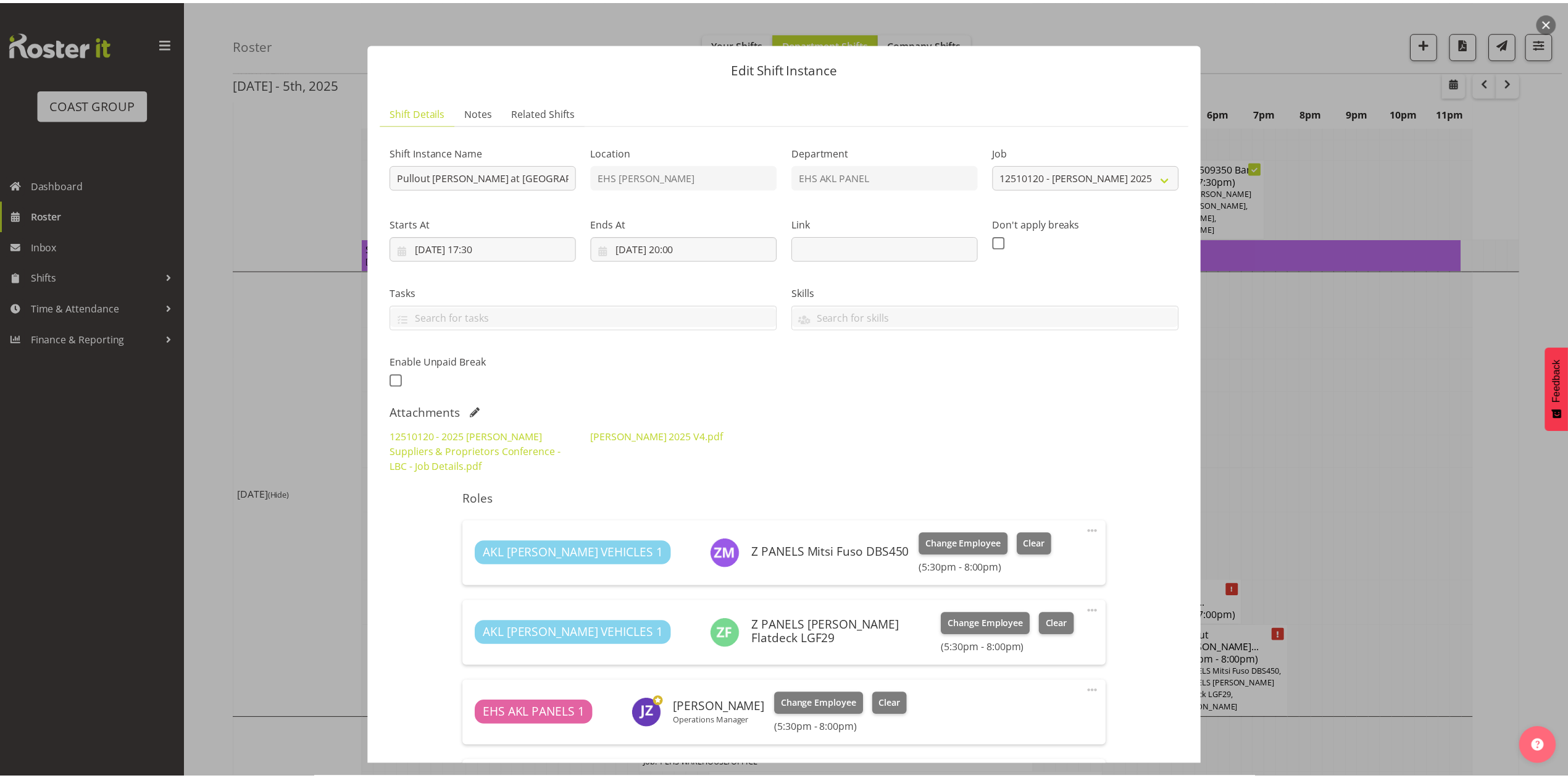
scroll to position [1070, 0]
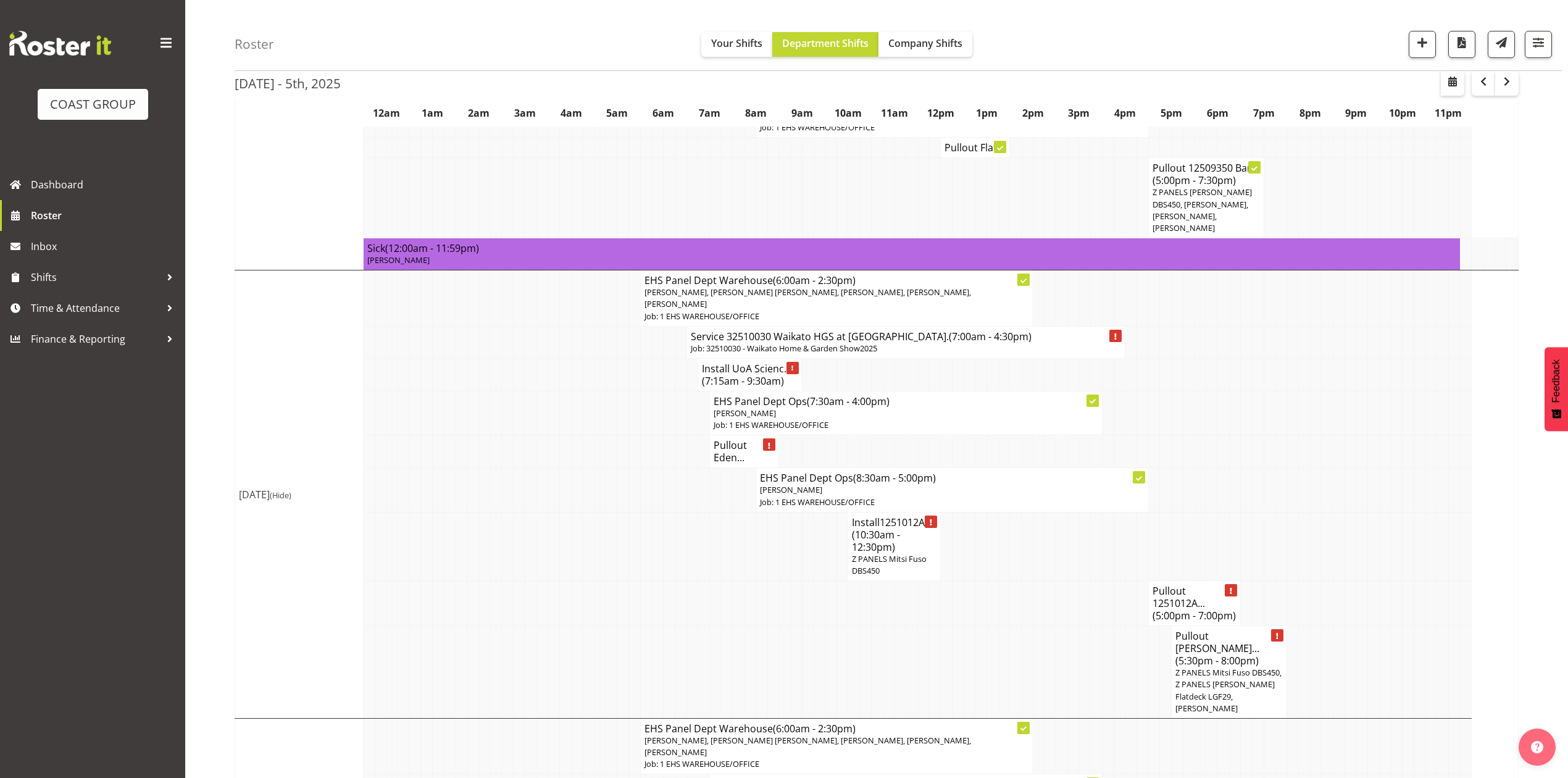
drag, startPoint x: 1326, startPoint y: 414, endPoint x: 1301, endPoint y: 414, distance: 25.0
click at [1324, 468] on td at bounding box center [1328, 490] width 11 height 44
click at [1239, 512] on td at bounding box center [1235, 546] width 11 height 68
click at [1187, 585] on h4 "Pullout 1251012A... (5:00pm - 7:00pm)" at bounding box center [1195, 603] width 85 height 37
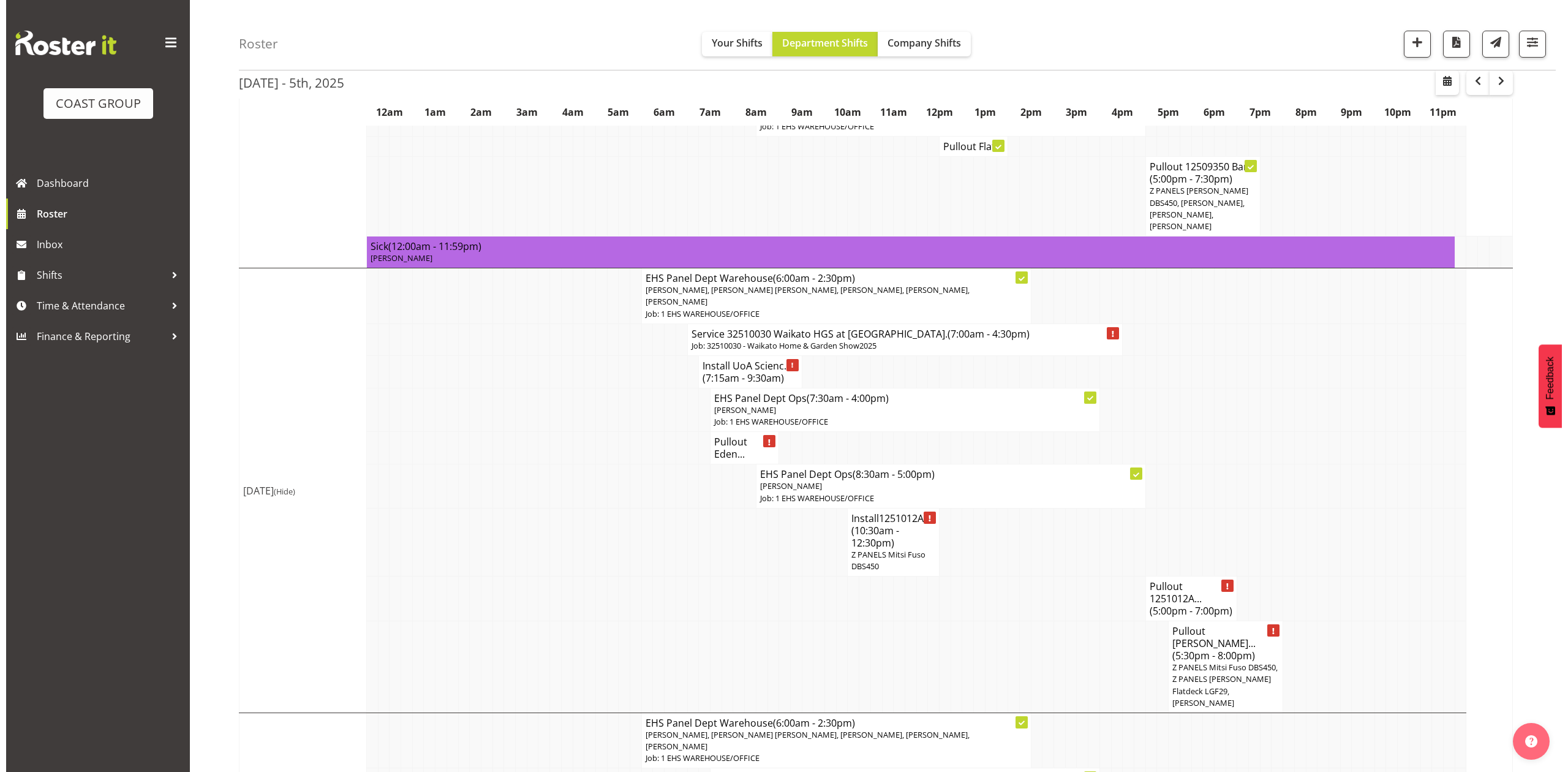
scroll to position [1049, 0]
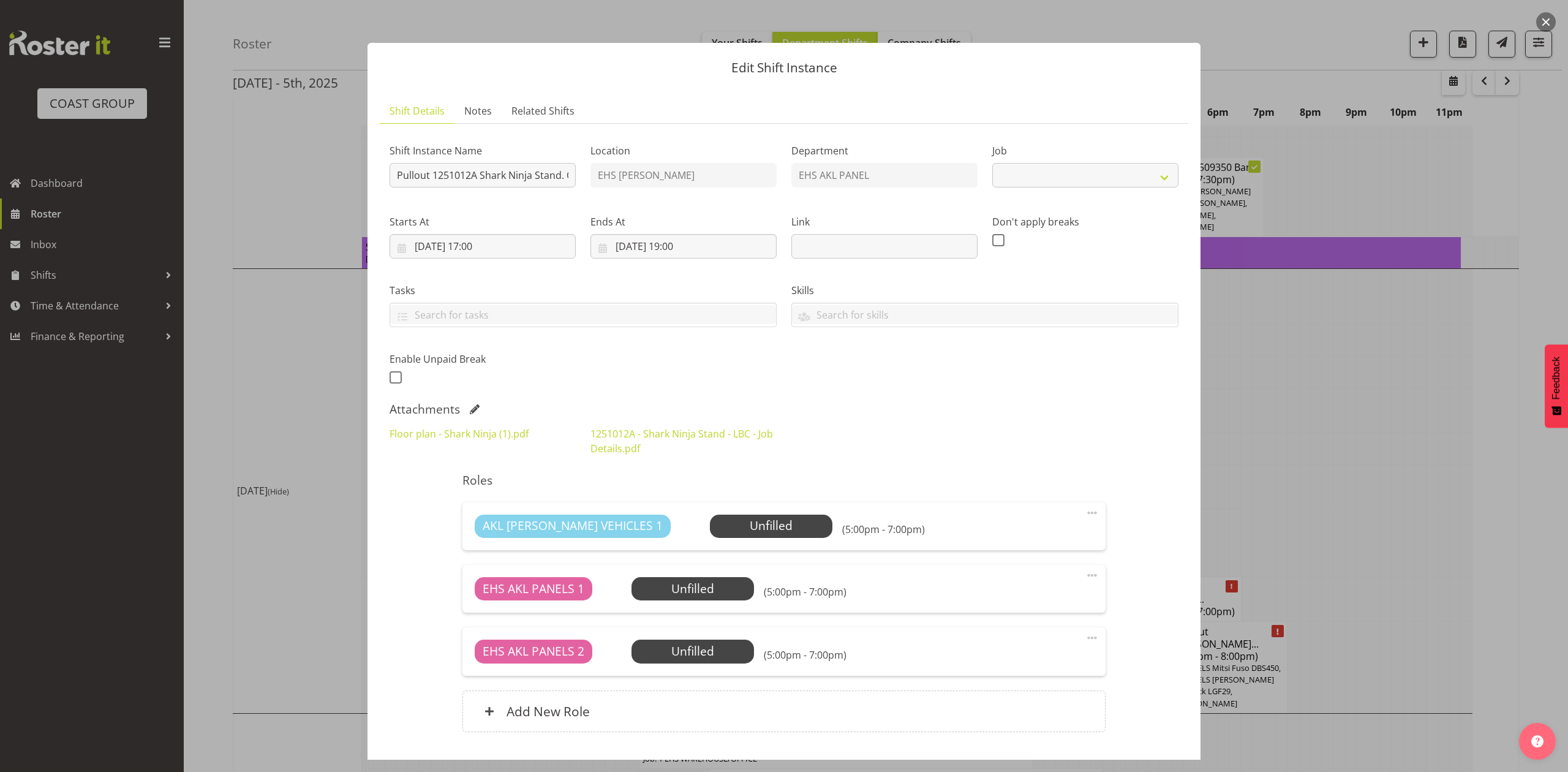
select select "10715"
click at [1319, 447] on div at bounding box center [784, 386] width 1568 height 772
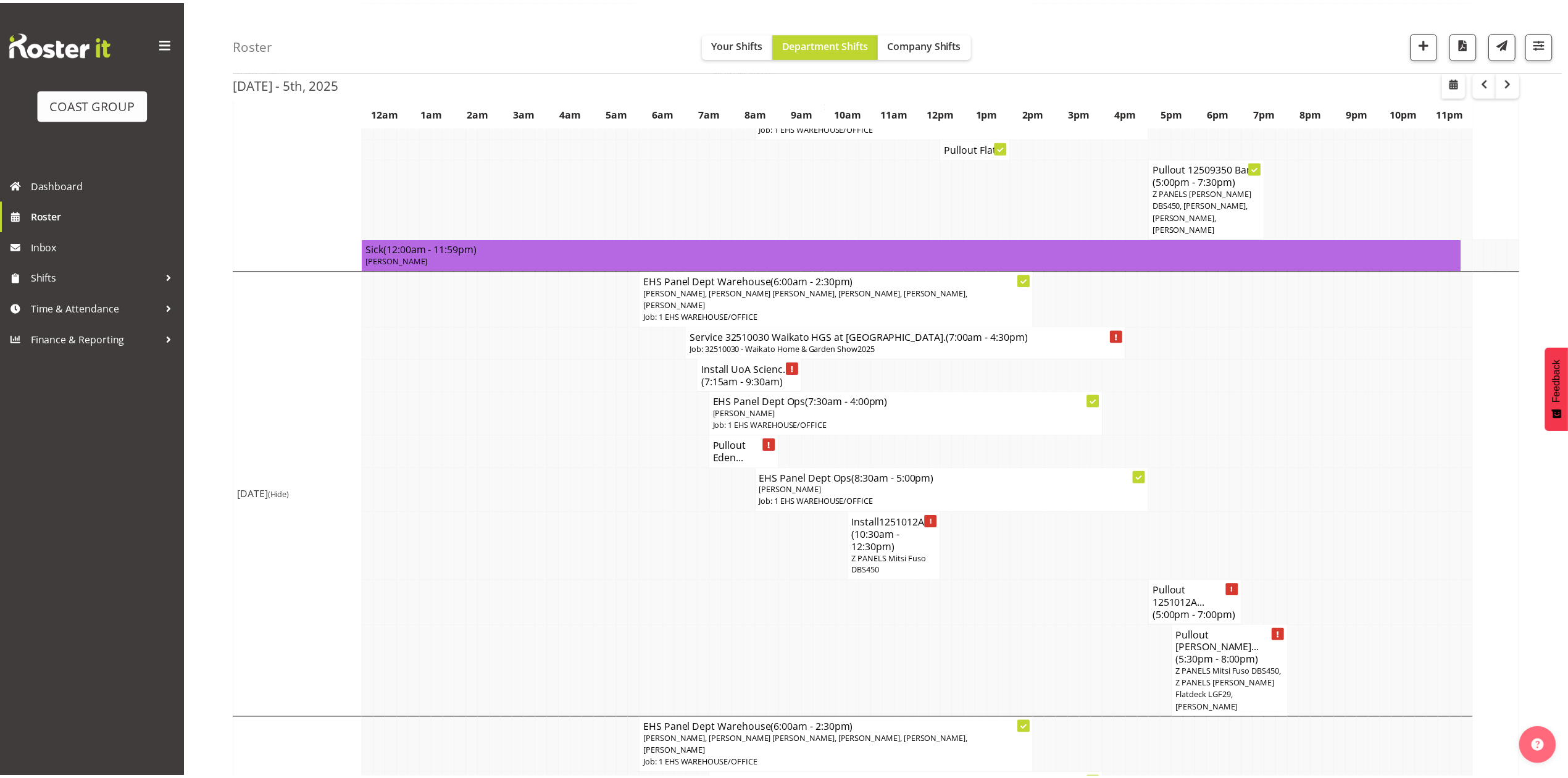
scroll to position [1070, 0]
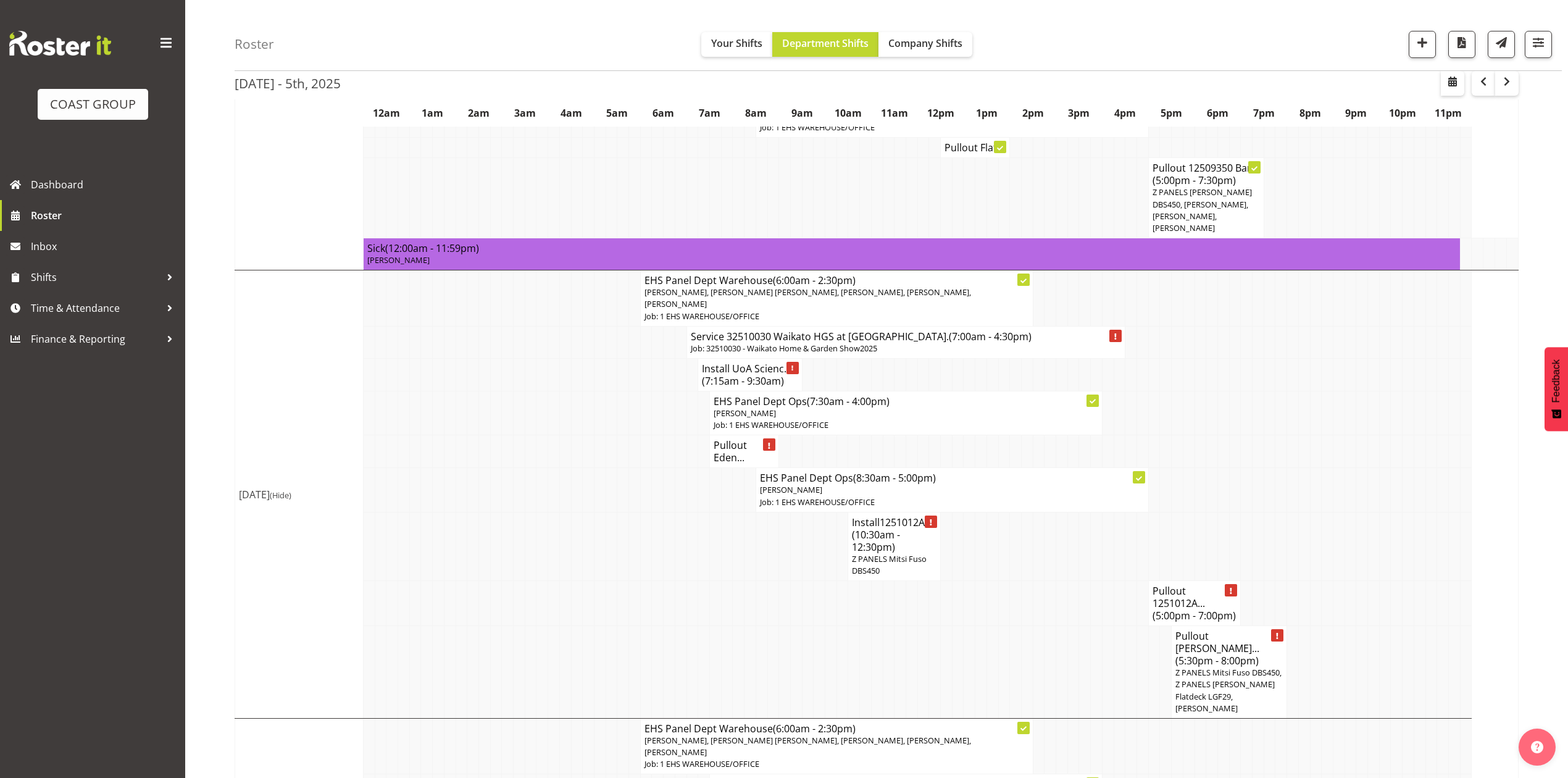
click at [1195, 630] on h4 "Pullout Harvey Norma... (5:30pm - 8:00pm)" at bounding box center [1229, 649] width 107 height 37
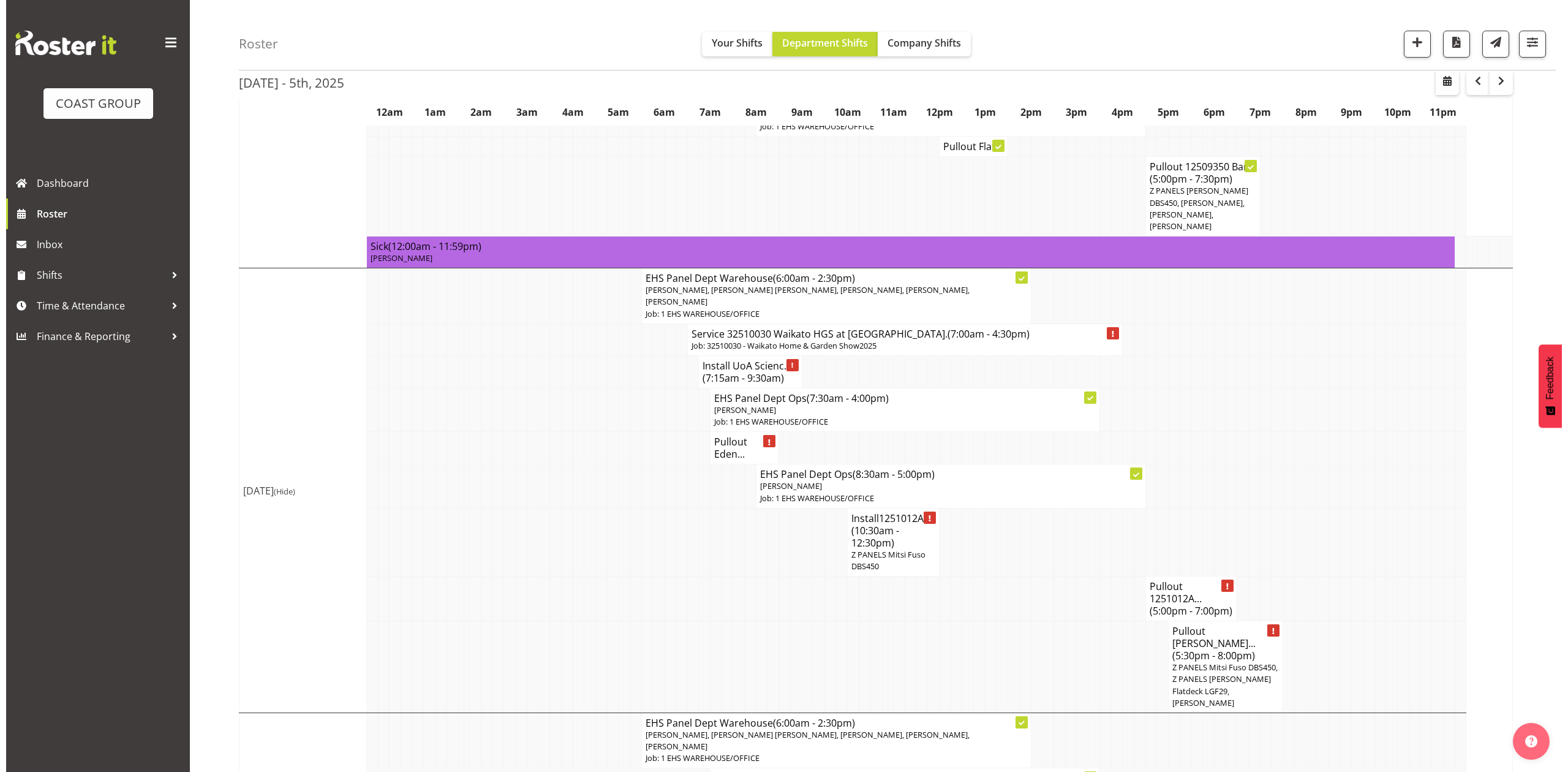
scroll to position [1049, 0]
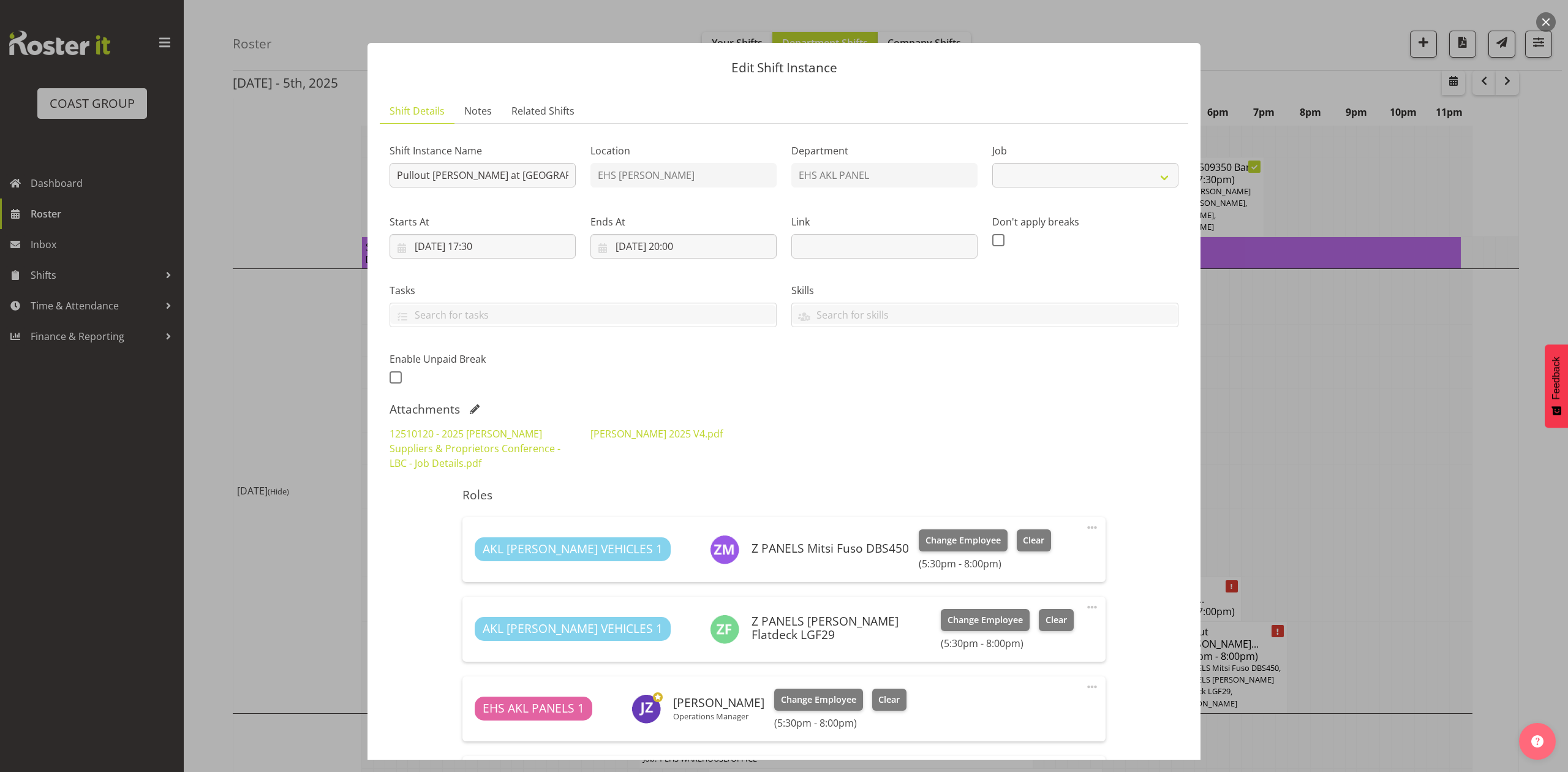
select select "9957"
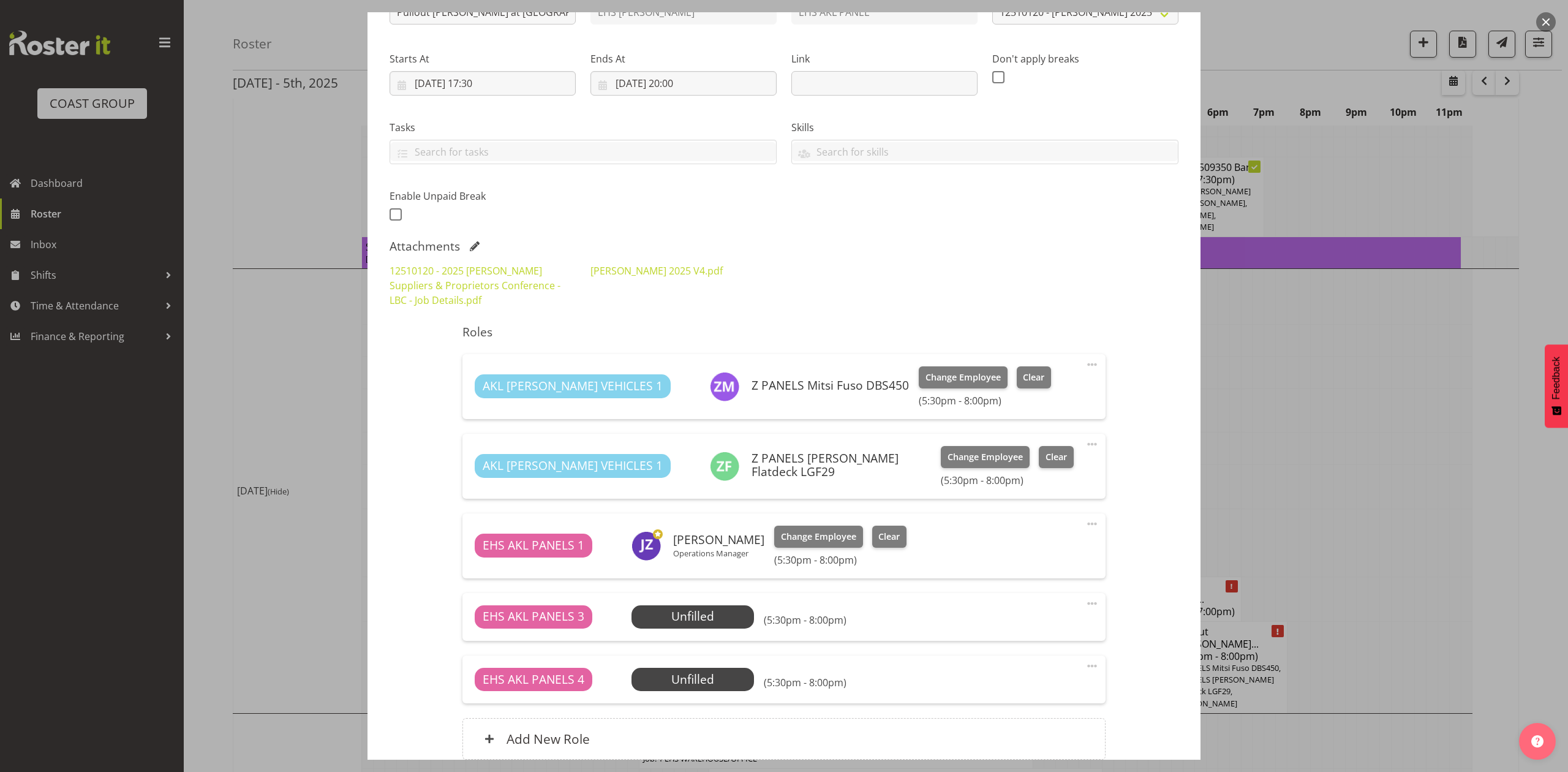
scroll to position [245, 0]
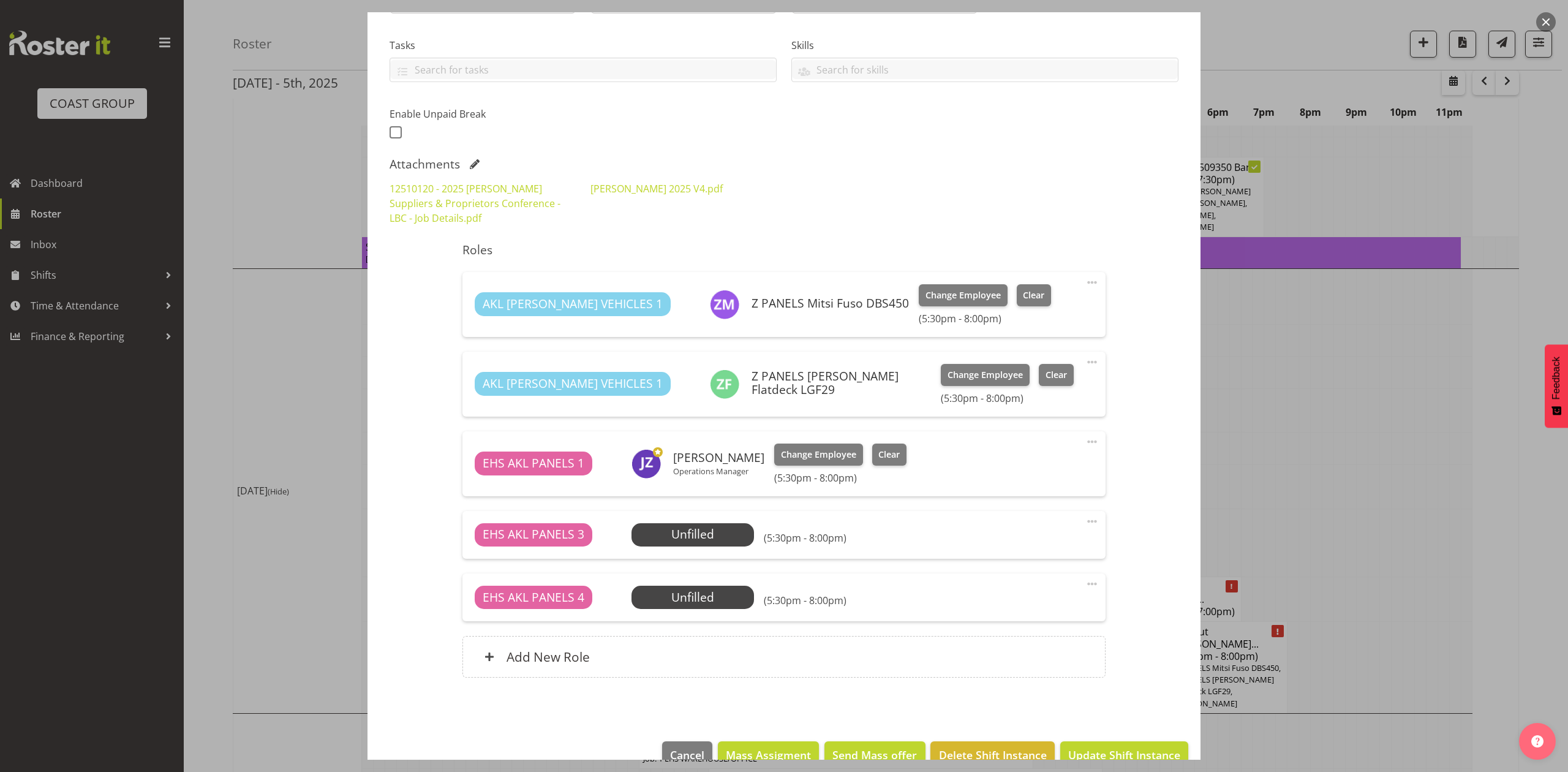
click at [1085, 280] on span at bounding box center [1092, 282] width 15 height 15
click at [1035, 349] on link "Delete" at bounding box center [1040, 353] width 118 height 22
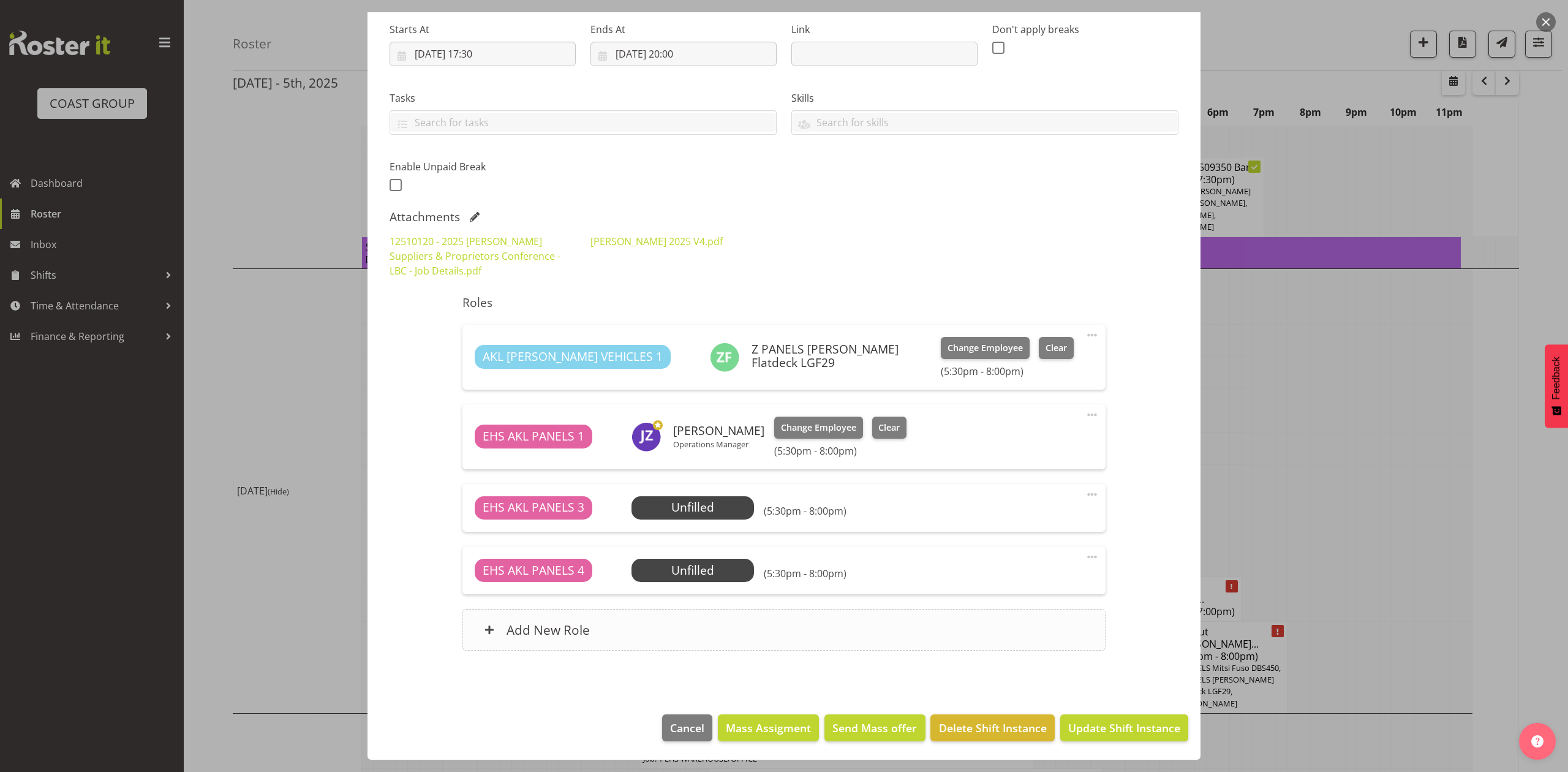
click at [657, 628] on div "Add New Role" at bounding box center [784, 629] width 643 height 42
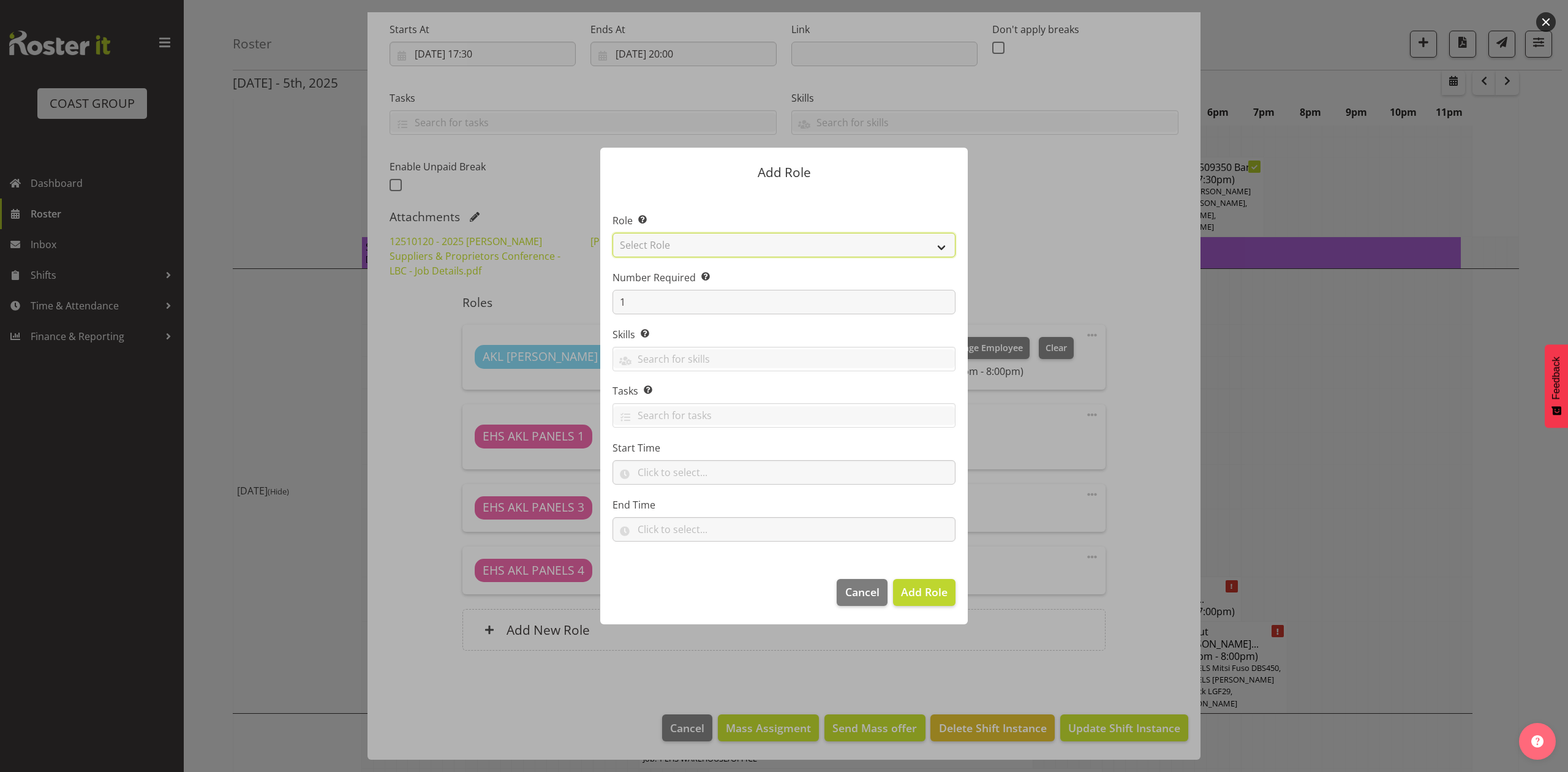
click at [858, 248] on select "Select Role ACCOUNT MANAGER ACCOUNT MANAGER DW ACCOUNTS AKL DIANNA VEHICLES AKL…" at bounding box center [784, 245] width 343 height 25
select select "81"
click at [612, 233] on select "Select Role ACCOUNT MANAGER ACCOUNT MANAGER DW ACCOUNTS AKL DIANNA VEHICLES AKL…" at bounding box center [784, 245] width 343 height 25
click at [916, 602] on button "Add Role" at bounding box center [924, 592] width 63 height 27
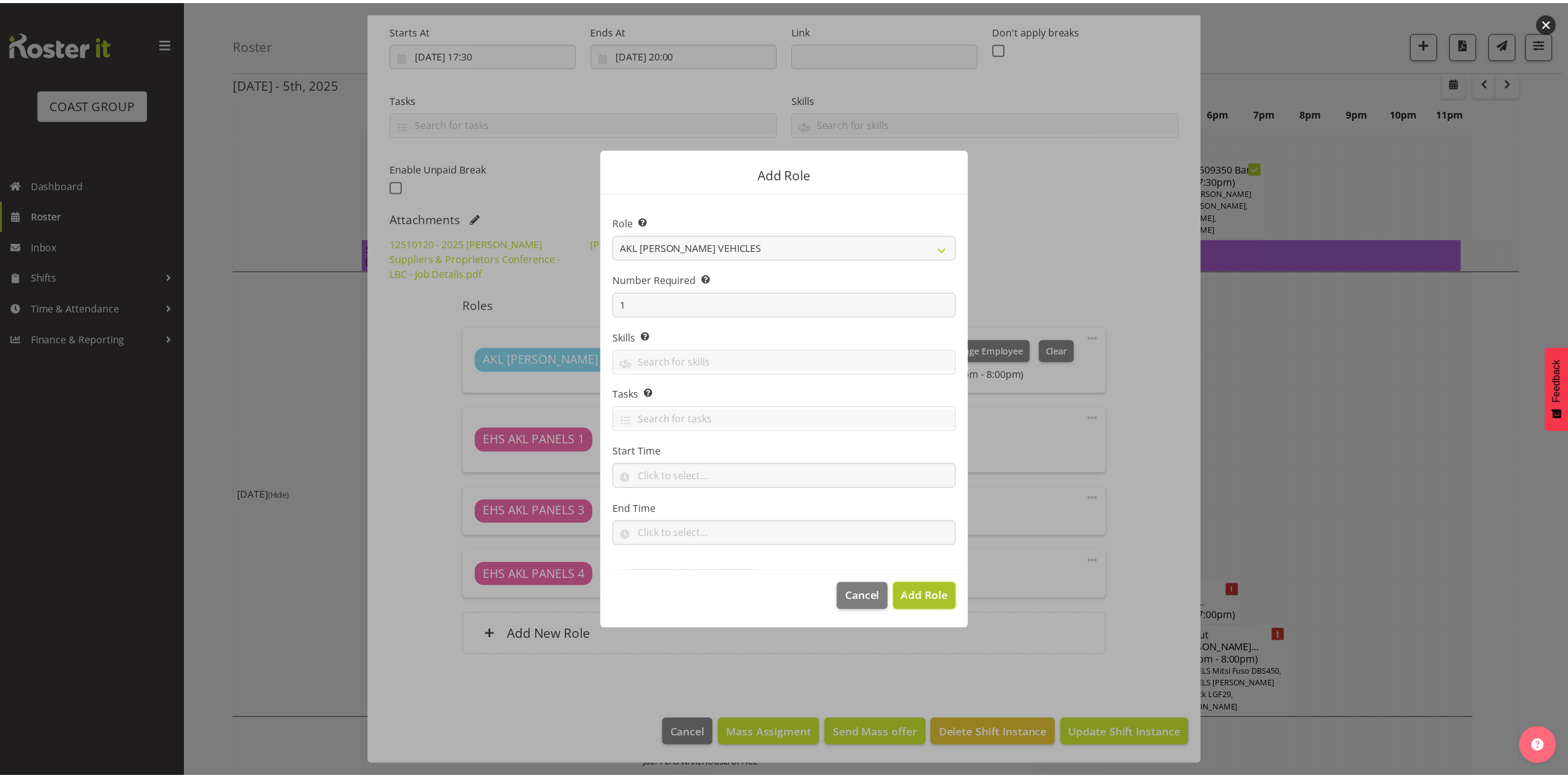
scroll to position [1070, 0]
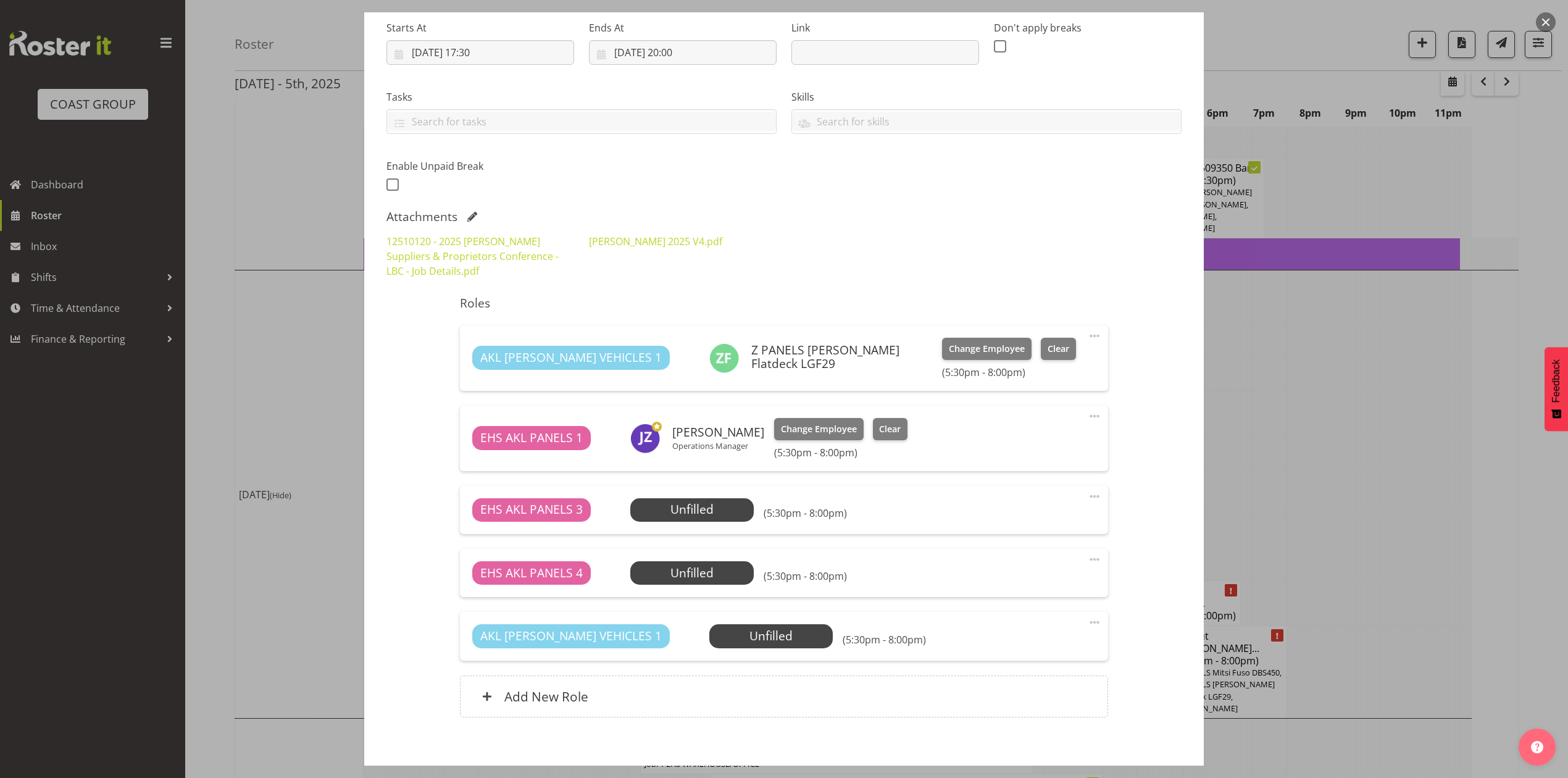
click at [927, 594] on div "EHS AKL PANELS 4 Unfilled Select Employee (5:30pm - 8:00pm) Edit Cover Role Del…" at bounding box center [784, 573] width 648 height 48
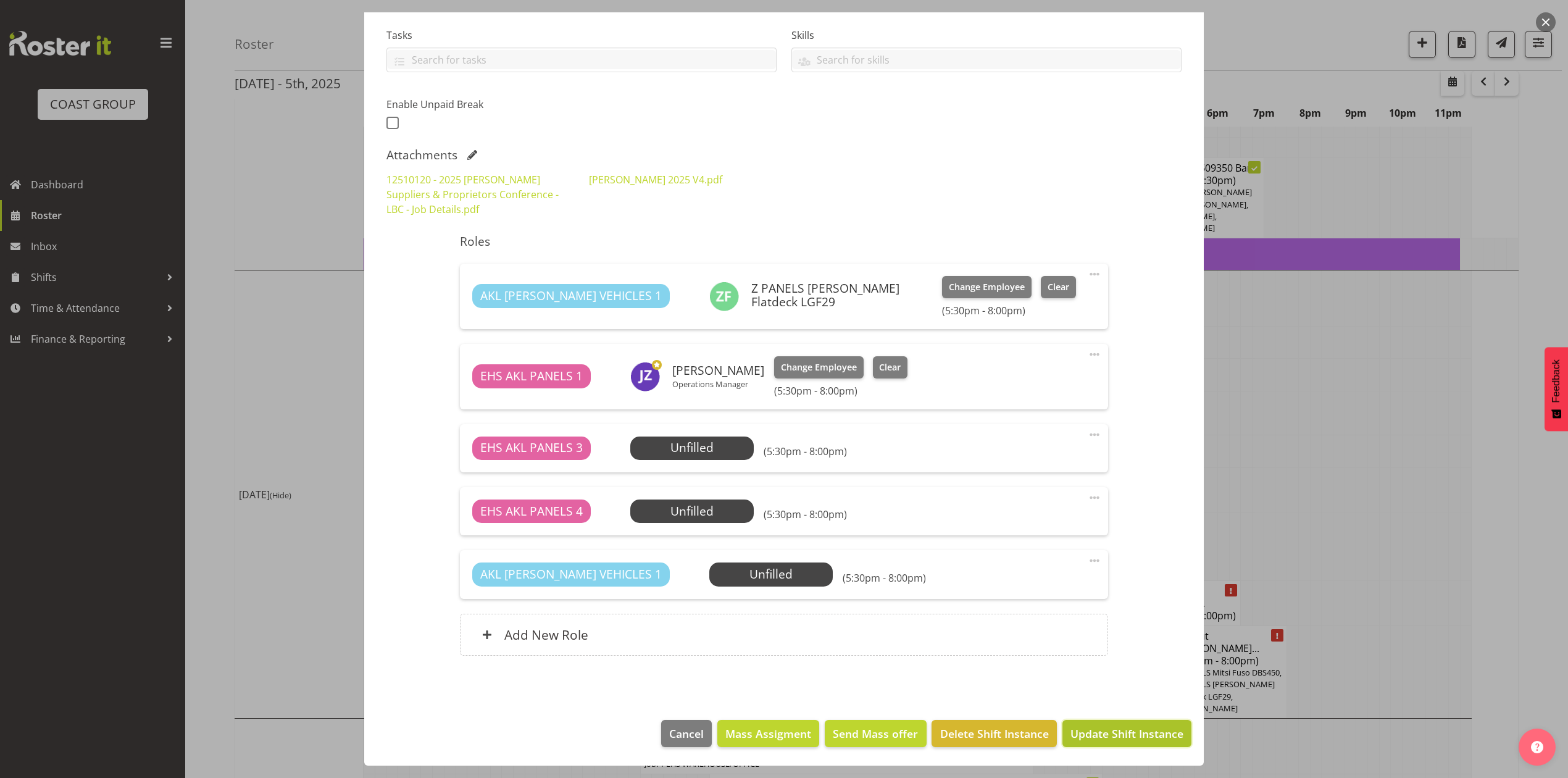
click at [1115, 729] on span "Update Shift Instance" at bounding box center [1126, 733] width 113 height 16
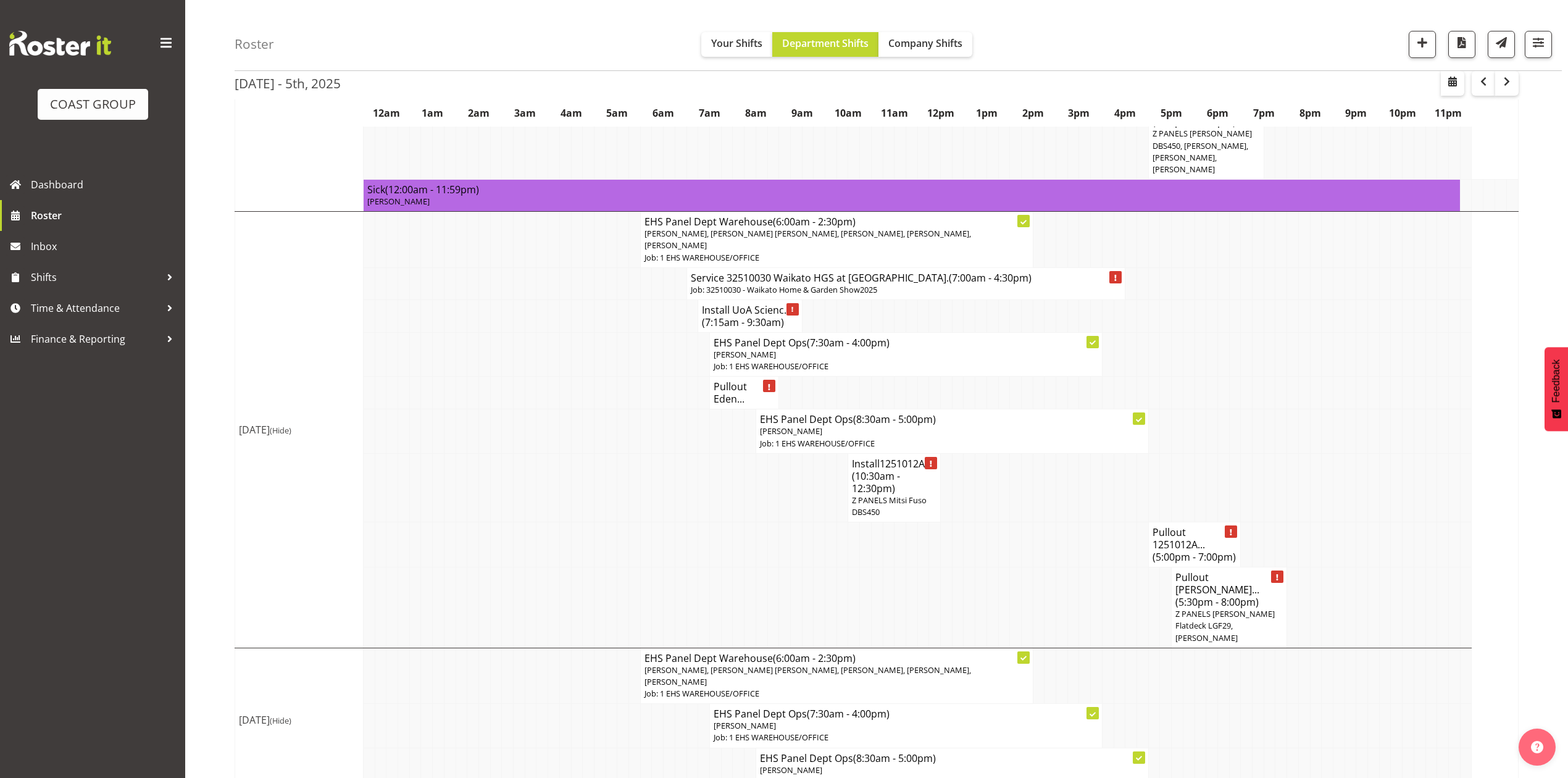
scroll to position [1152, 0]
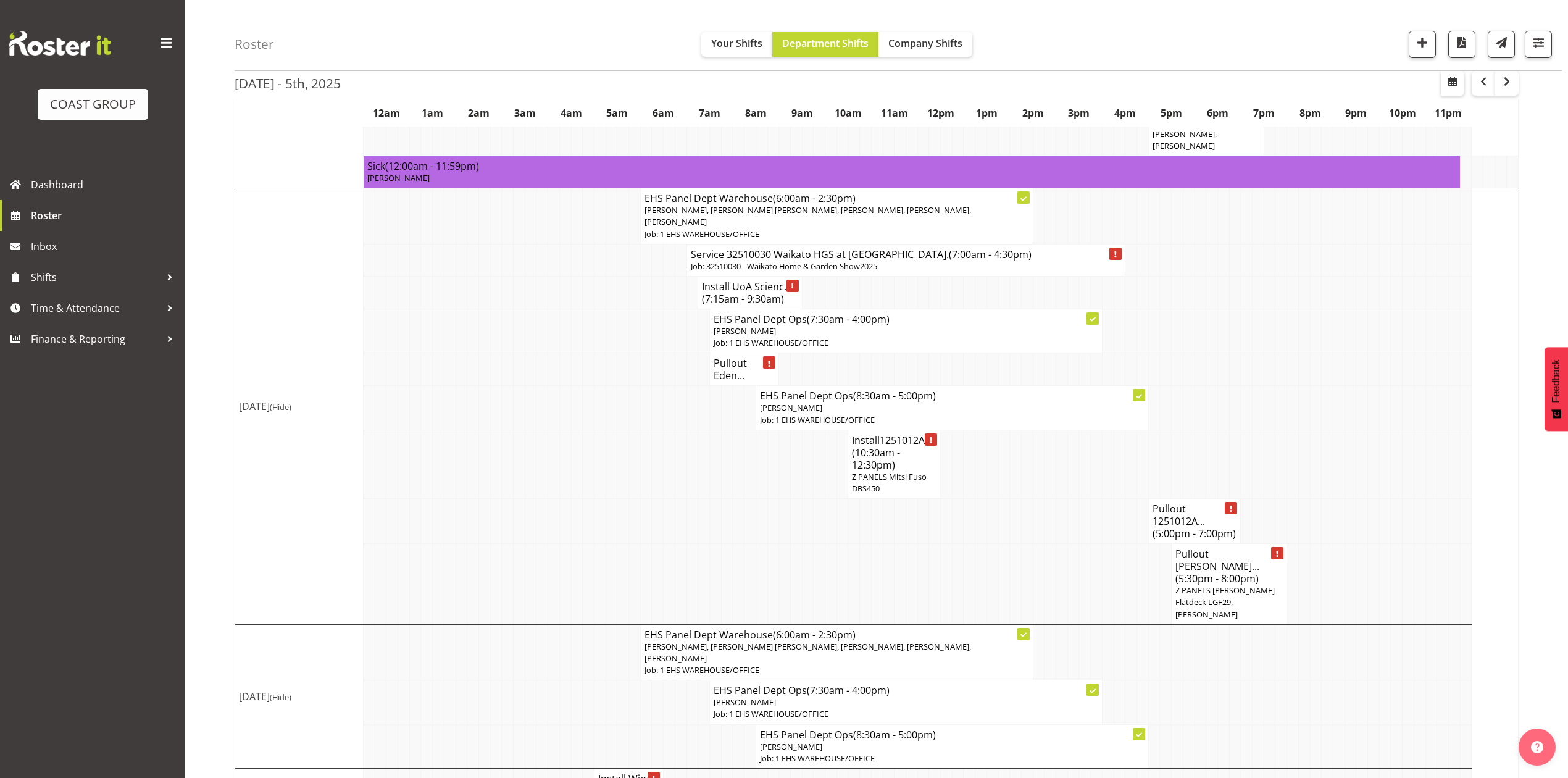
click at [959, 430] on td at bounding box center [958, 464] width 11 height 68
click at [874, 446] on span "(10:30am - 12:30pm)" at bounding box center [876, 459] width 48 height 26
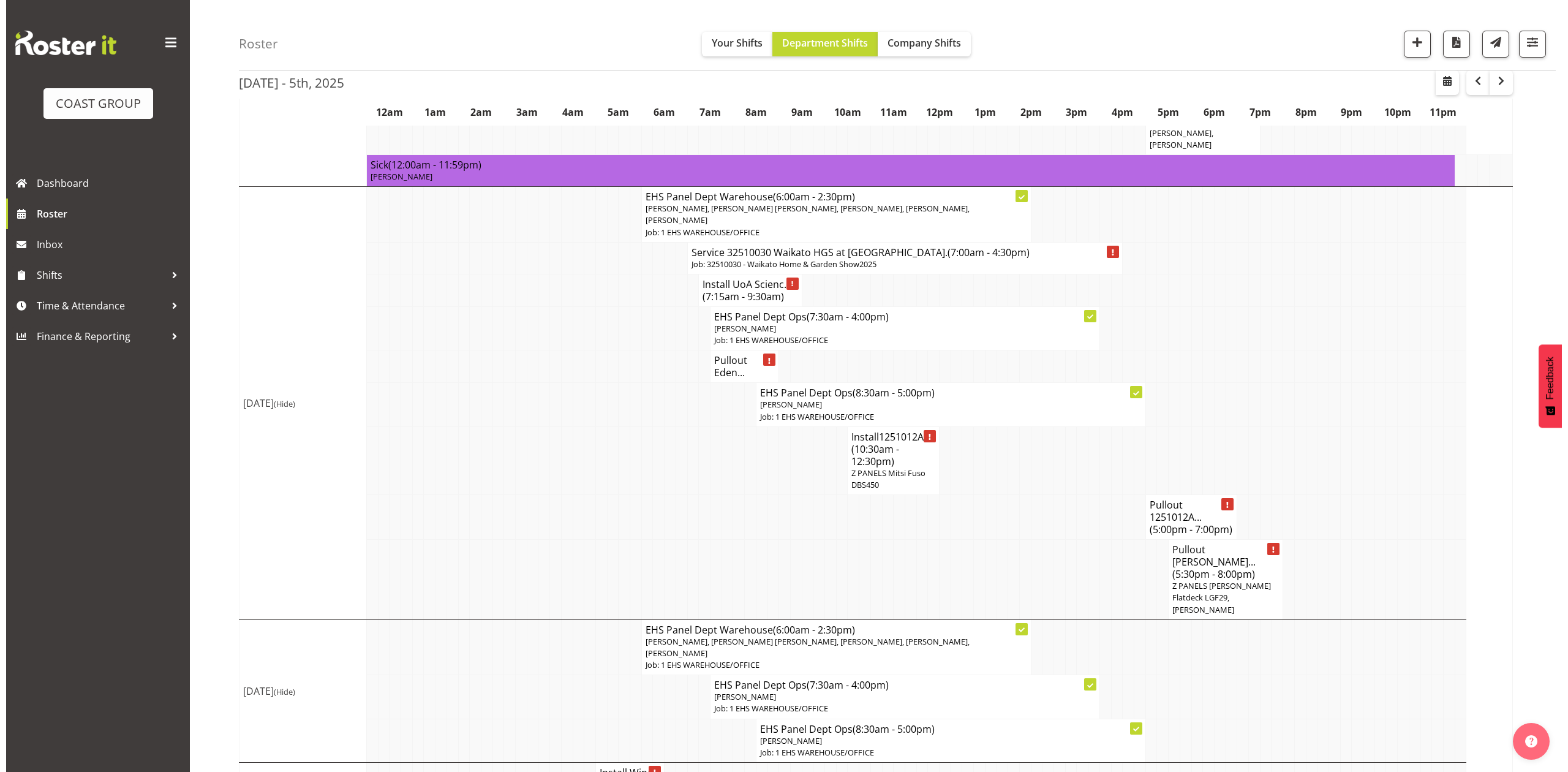
scroll to position [1131, 0]
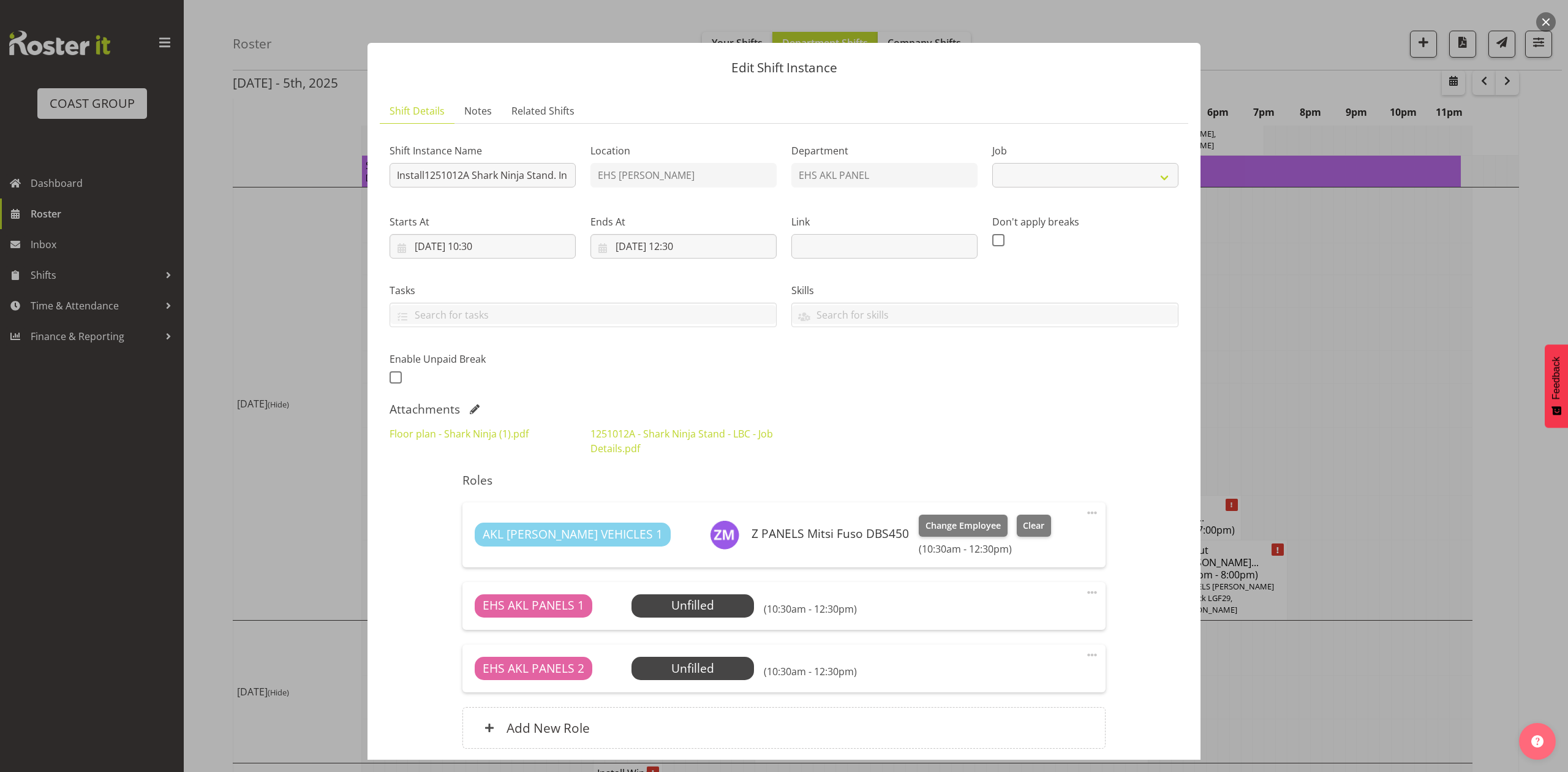
select select "10715"
click at [1313, 217] on div at bounding box center [784, 386] width 1568 height 772
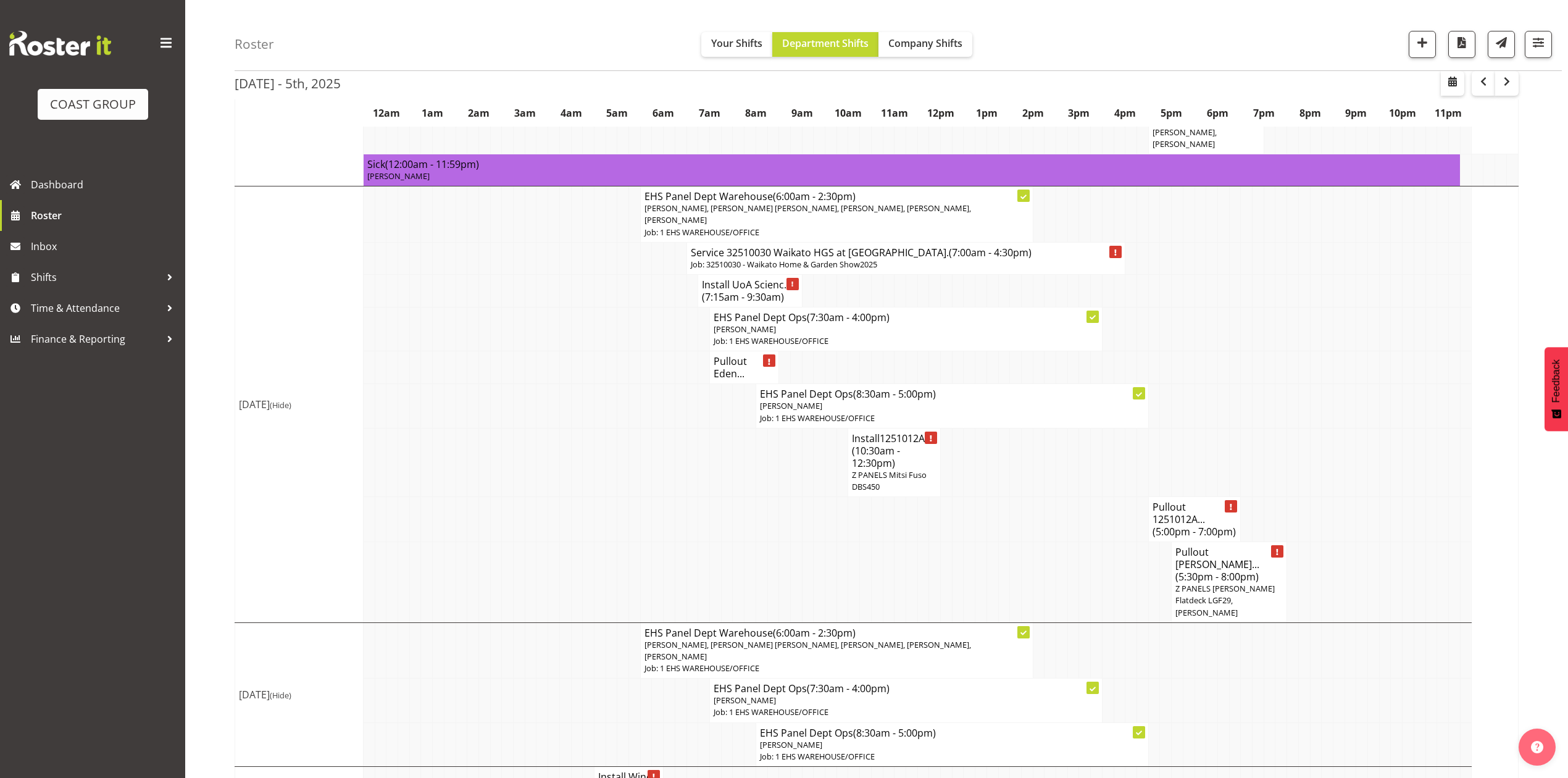
scroll to position [1152, 0]
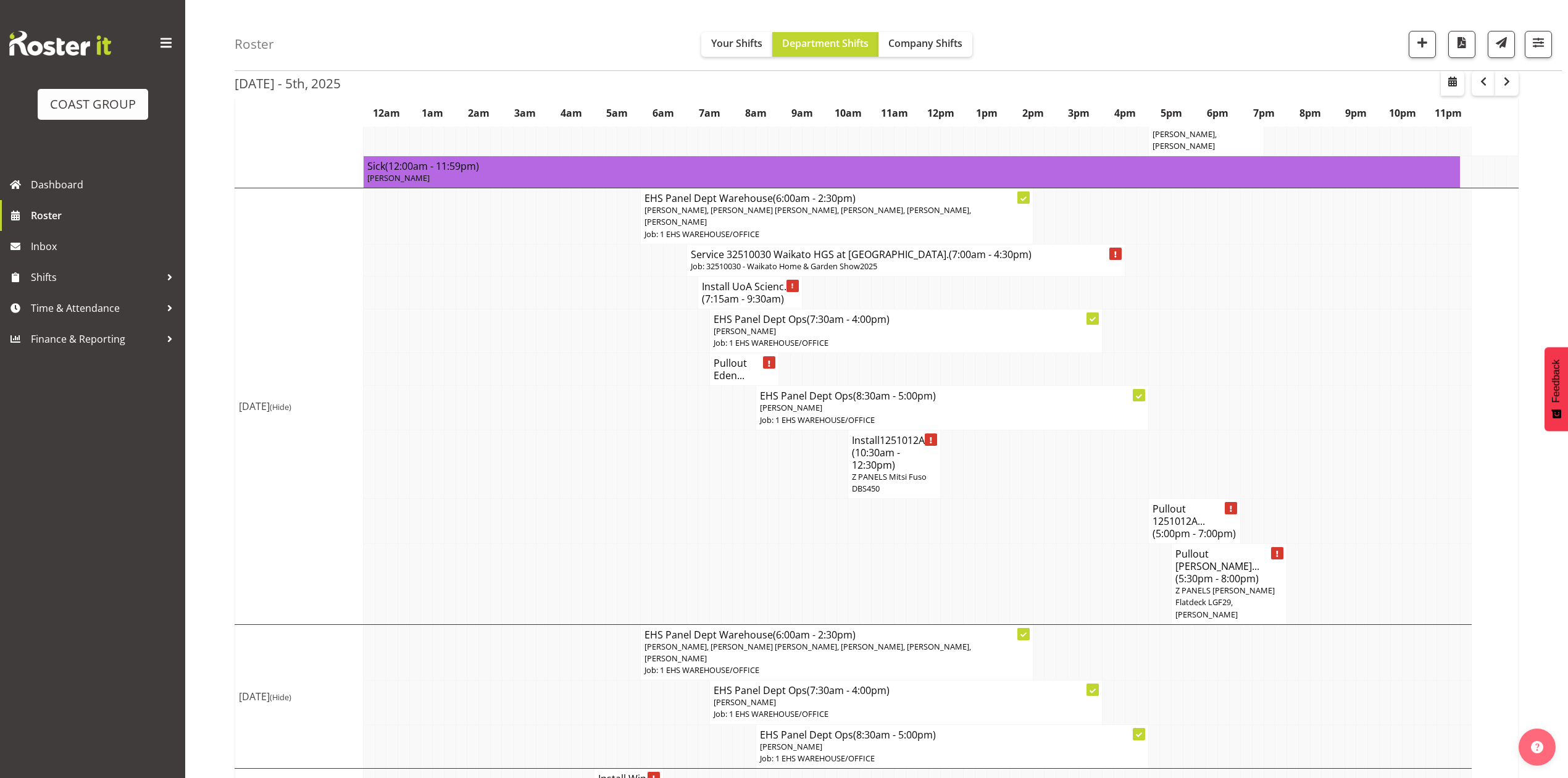
click at [1126, 430] on td at bounding box center [1131, 464] width 11 height 68
click at [1503, 82] on span "button" at bounding box center [1507, 81] width 15 height 15
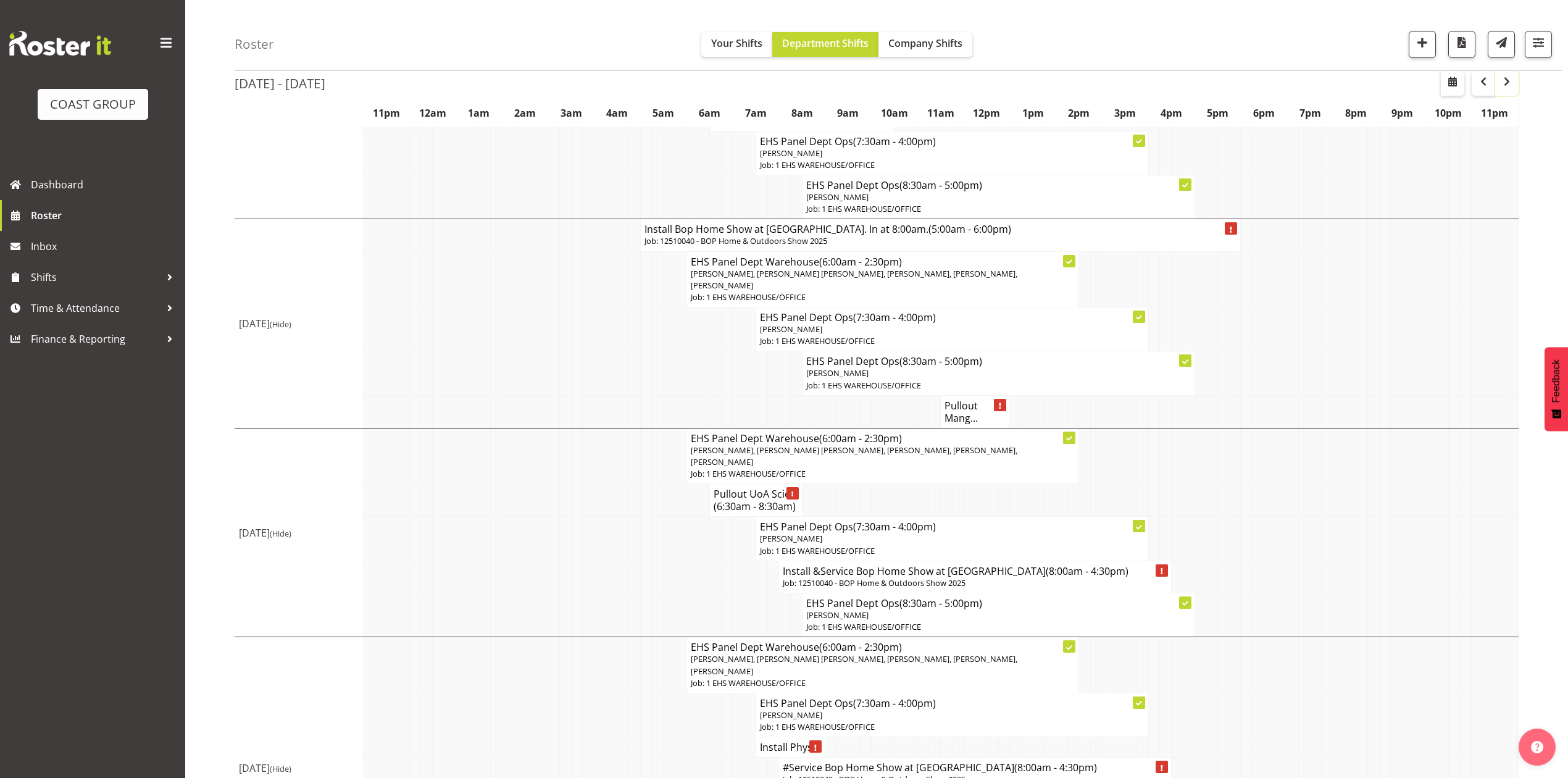
scroll to position [247, 0]
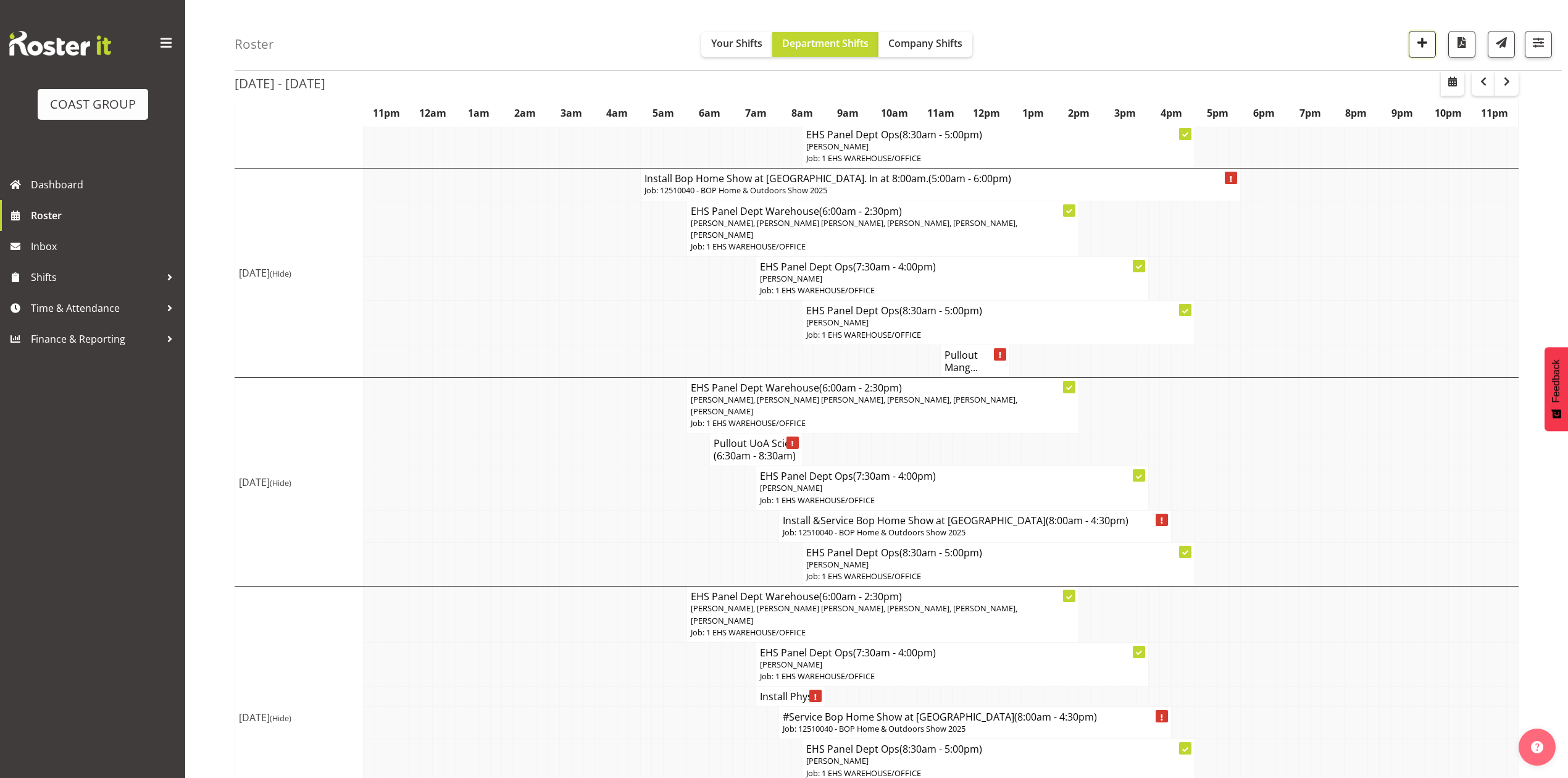
click at [1414, 47] on span "button" at bounding box center [1422, 43] width 16 height 16
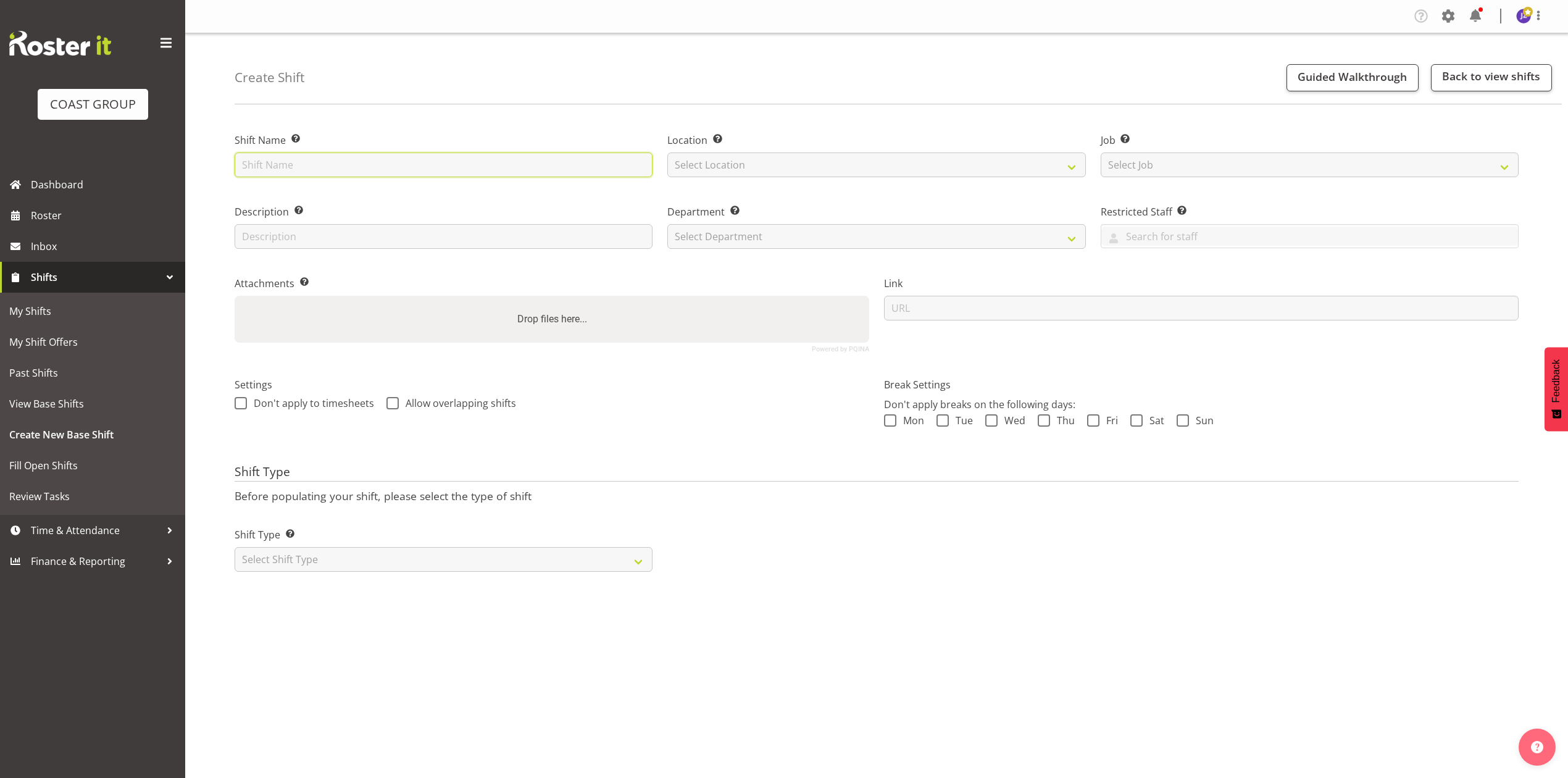
click at [445, 161] on input "text" at bounding box center [444, 164] width 418 height 25
type input "Pullman Hotel casual"
click at [701, 171] on select "Select Location EHS [PERSON_NAME]" at bounding box center [877, 164] width 418 height 25
select select "35"
click at [668, 152] on select "Select Location EHS [PERSON_NAME]" at bounding box center [877, 164] width 418 height 25
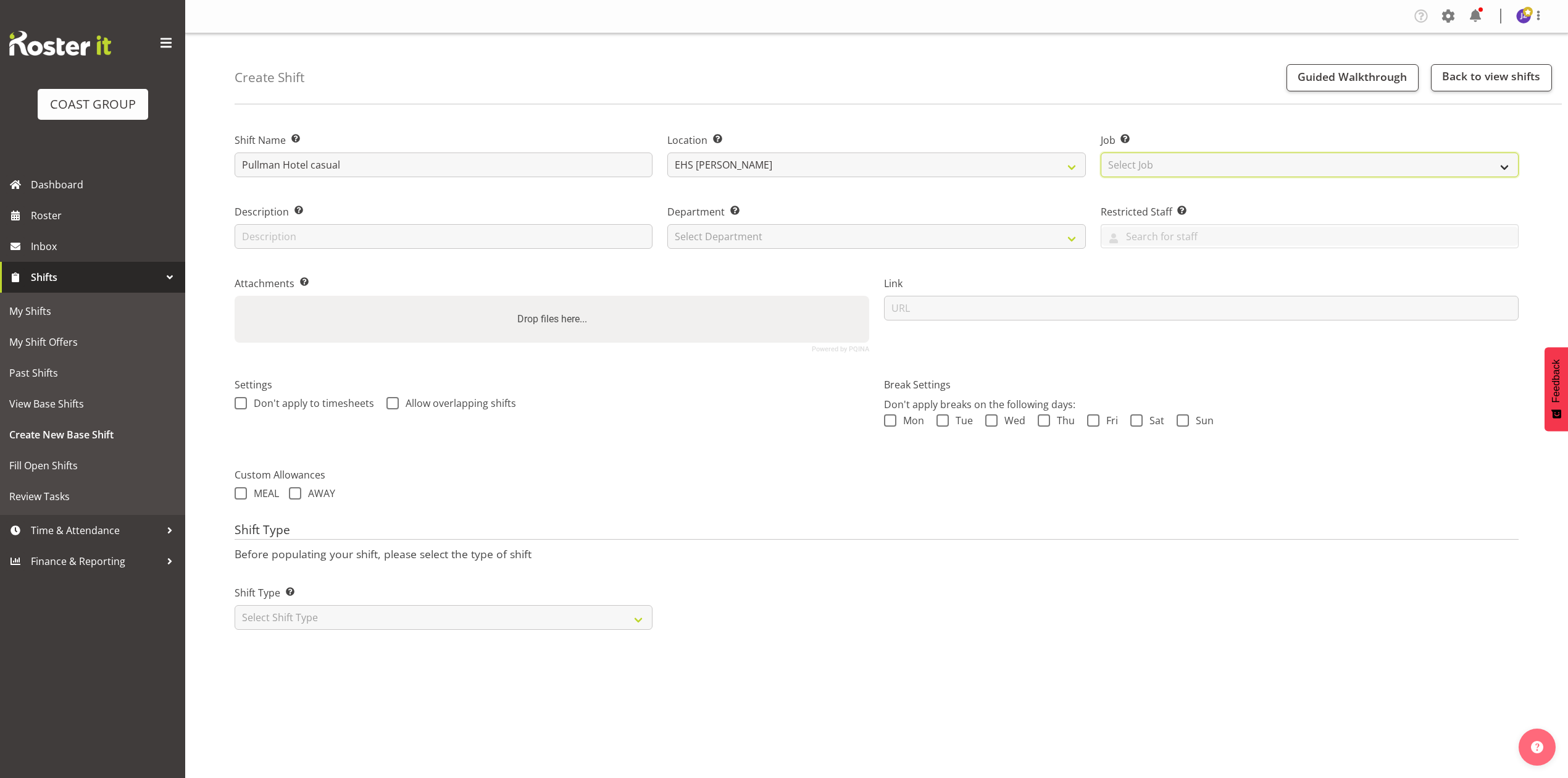
click at [1267, 163] on select "Select Job Create new job 1 Carlton Events 1 [PERSON_NAME][GEOGRAPHIC_DATA] 1 […" at bounding box center [1310, 164] width 418 height 25
select select "8654"
click at [1101, 152] on select "Select Job Create new job 1 Carlton Events 1 [PERSON_NAME][GEOGRAPHIC_DATA] 1 […" at bounding box center [1310, 164] width 418 height 25
click at [810, 241] on select "Select Department EHS AKL PANEL EHS AKL PANEL" at bounding box center [877, 236] width 418 height 25
select select "39"
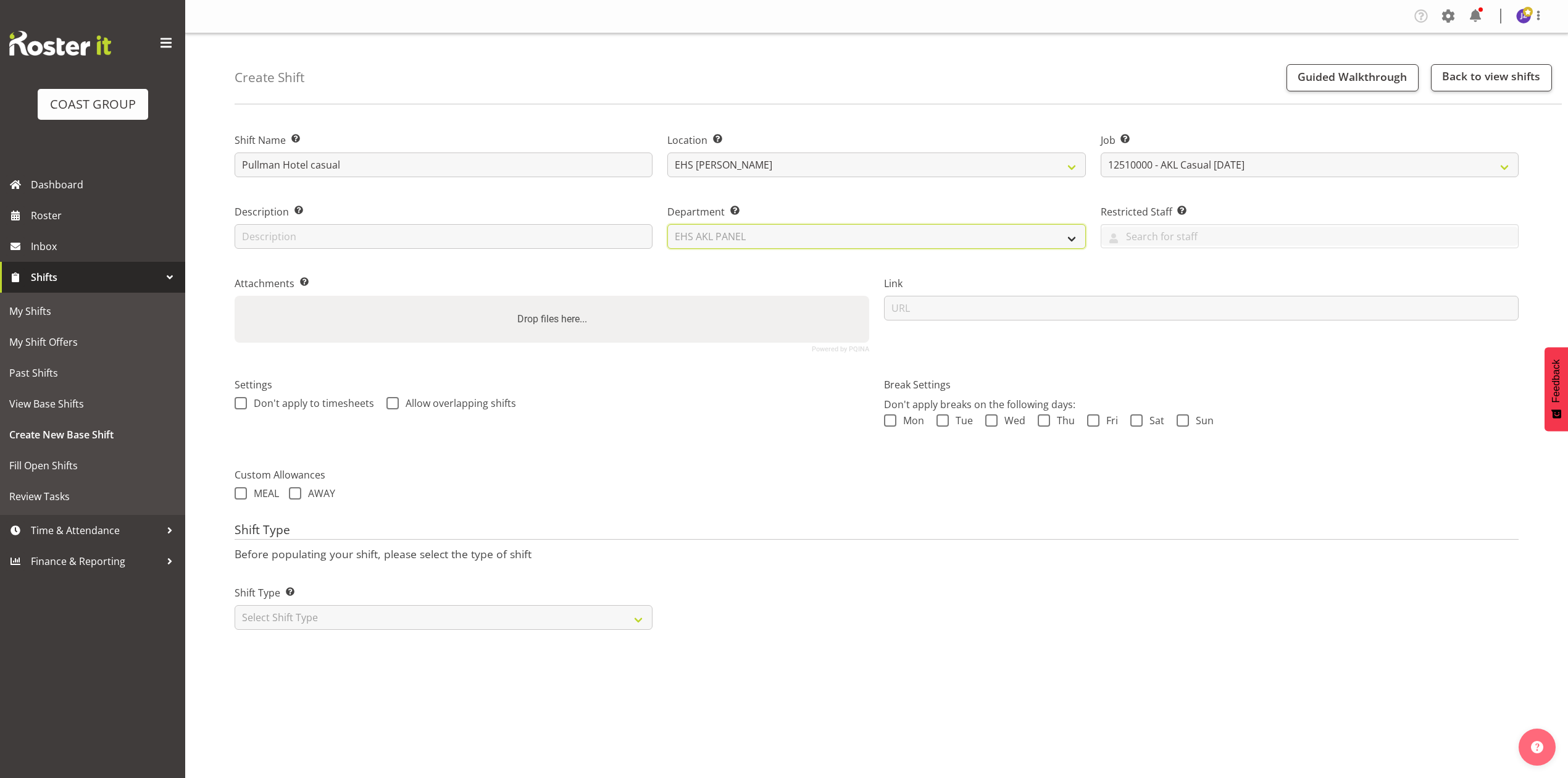
click at [668, 224] on select "Select Department EHS AKL PANEL EHS AKL PANEL" at bounding box center [877, 236] width 418 height 25
click at [754, 321] on div "Drop files here..." at bounding box center [552, 319] width 635 height 47
click at [235, 296] on input "Drop files here..." at bounding box center [552, 297] width 635 height 4
type input "C:\fakepath\USANZ NZ 2025_Exhibition Floor Plan_.pdf"
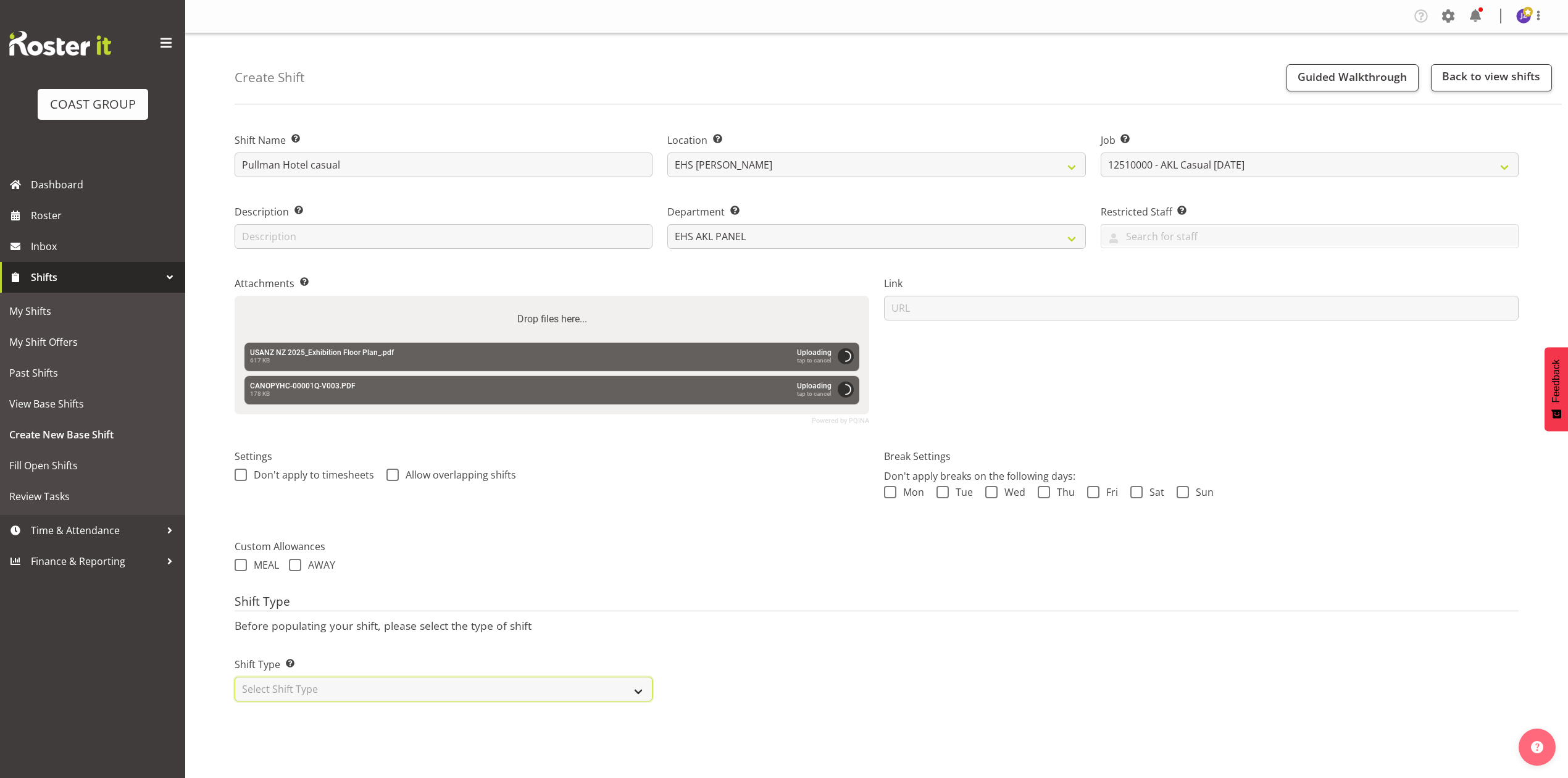
click at [462, 690] on select "Select Shift Type One Off Shift Recurring Shift Rotating Shift" at bounding box center [444, 689] width 418 height 25
select select "recurring"
click at [235, 678] on select "Select Shift Type One Off Shift Recurring Shift Rotating Shift" at bounding box center [444, 689] width 418 height 25
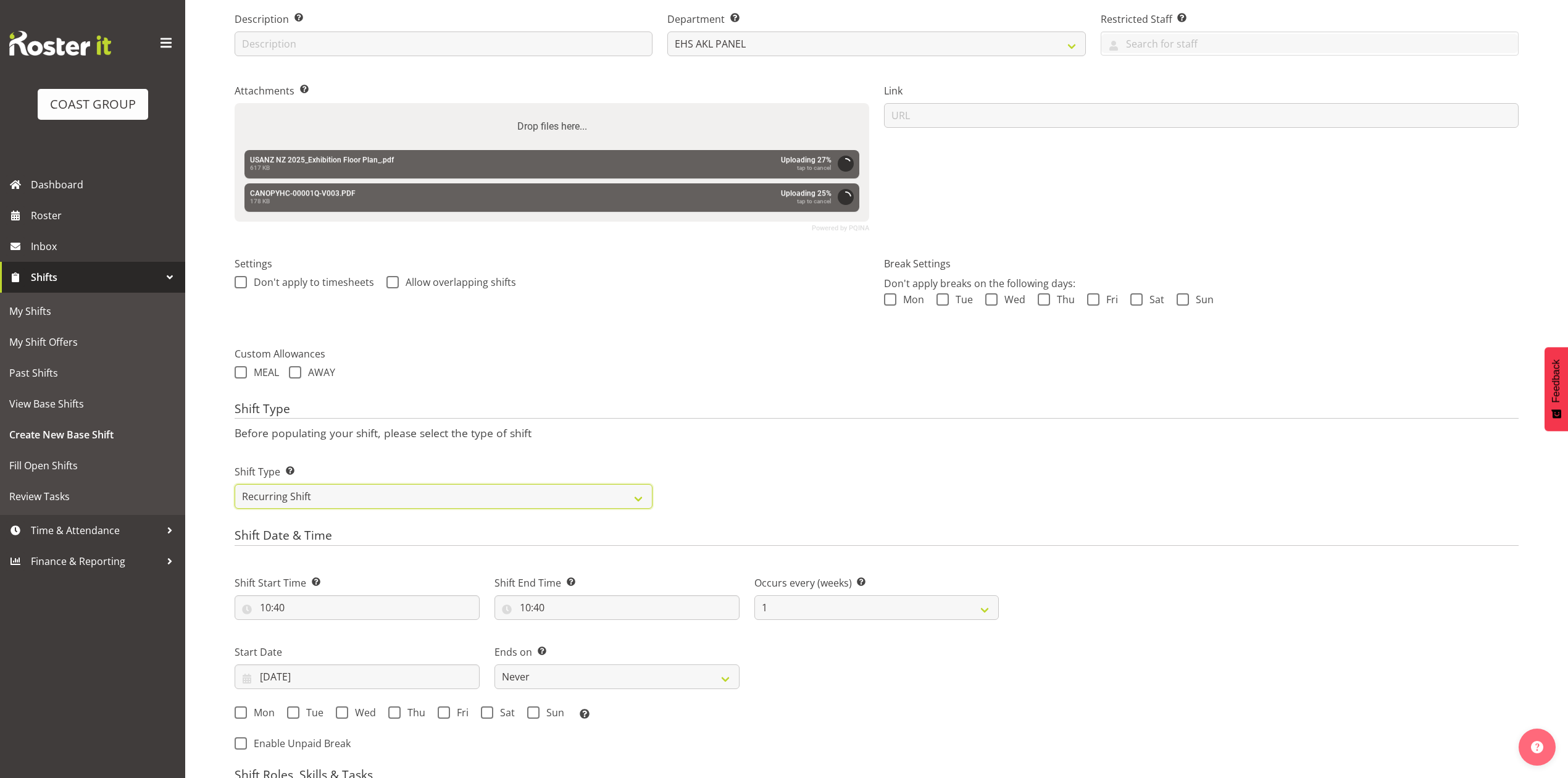
scroll to position [329, 0]
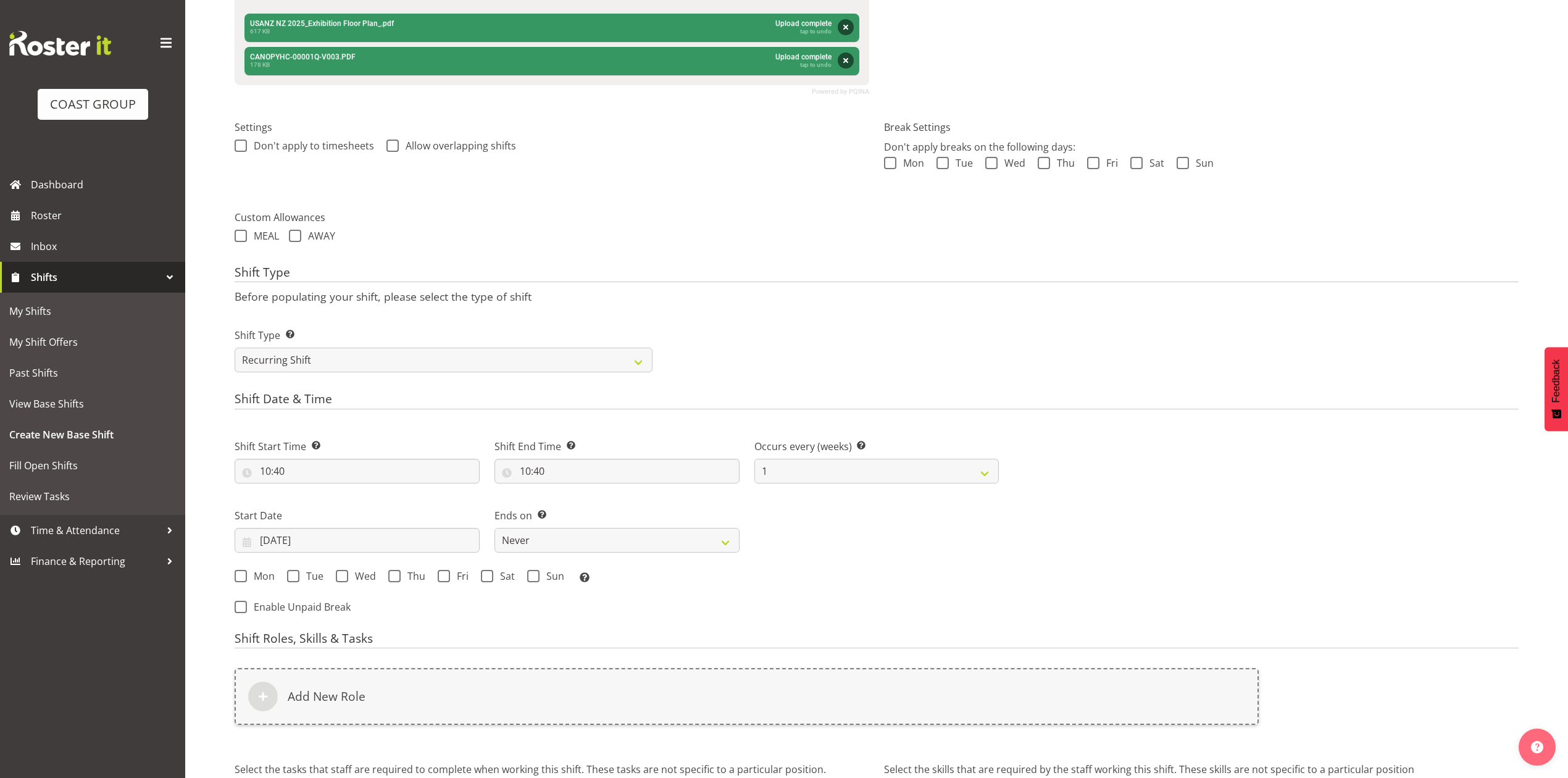
click at [300, 528] on div "Start Date 30/09/2025 January February March April May June July August Septemb…" at bounding box center [357, 531] width 245 height 45
click at [311, 532] on input "30/09/2025" at bounding box center [357, 540] width 245 height 25
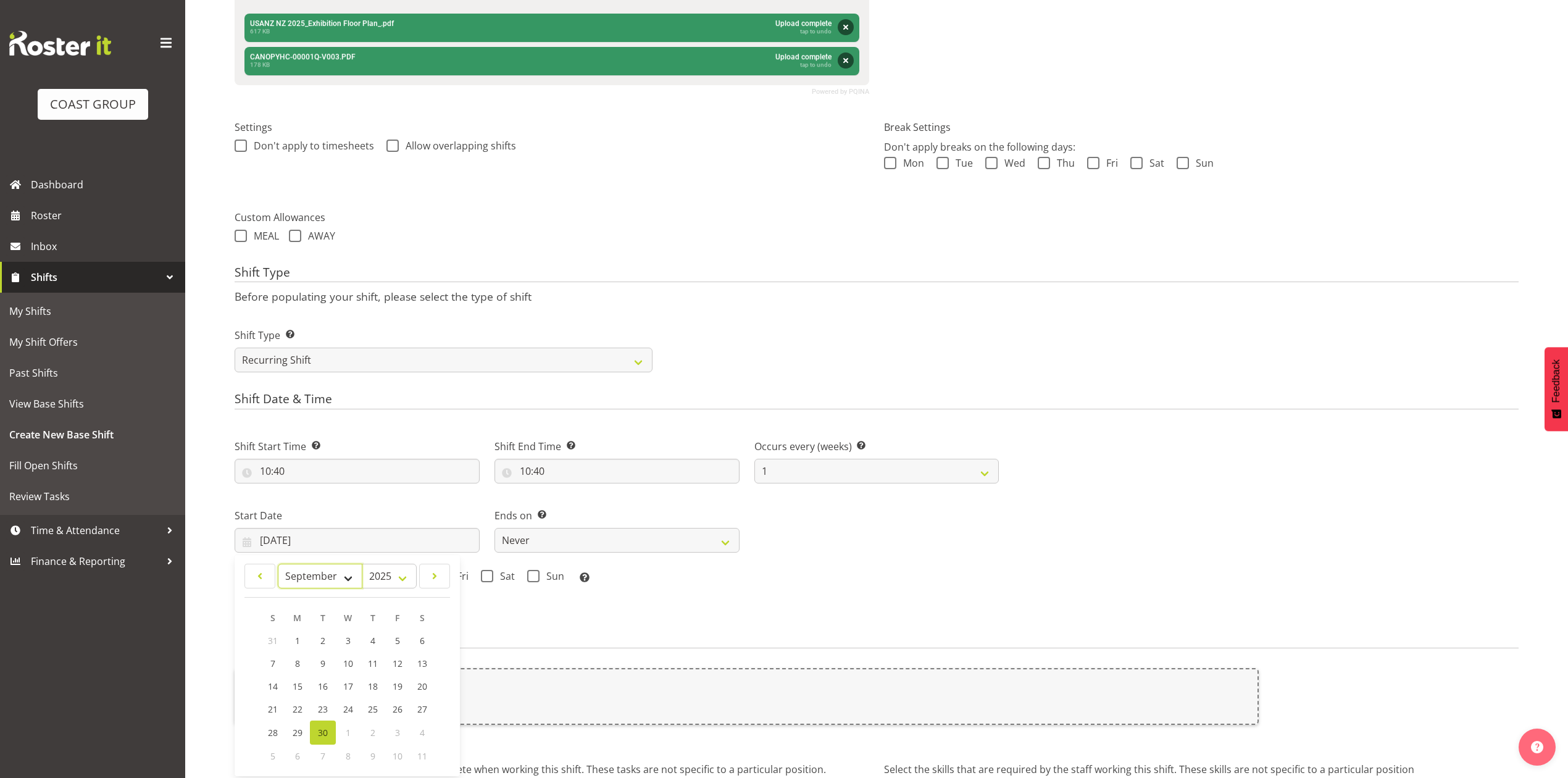
click at [329, 577] on select "January February March April May June July August September October November De…" at bounding box center [320, 576] width 85 height 25
select select "9"
click at [278, 565] on select "January February March April May June July August September October November De…" at bounding box center [320, 576] width 85 height 25
click at [349, 641] on span "1" at bounding box center [348, 641] width 5 height 11
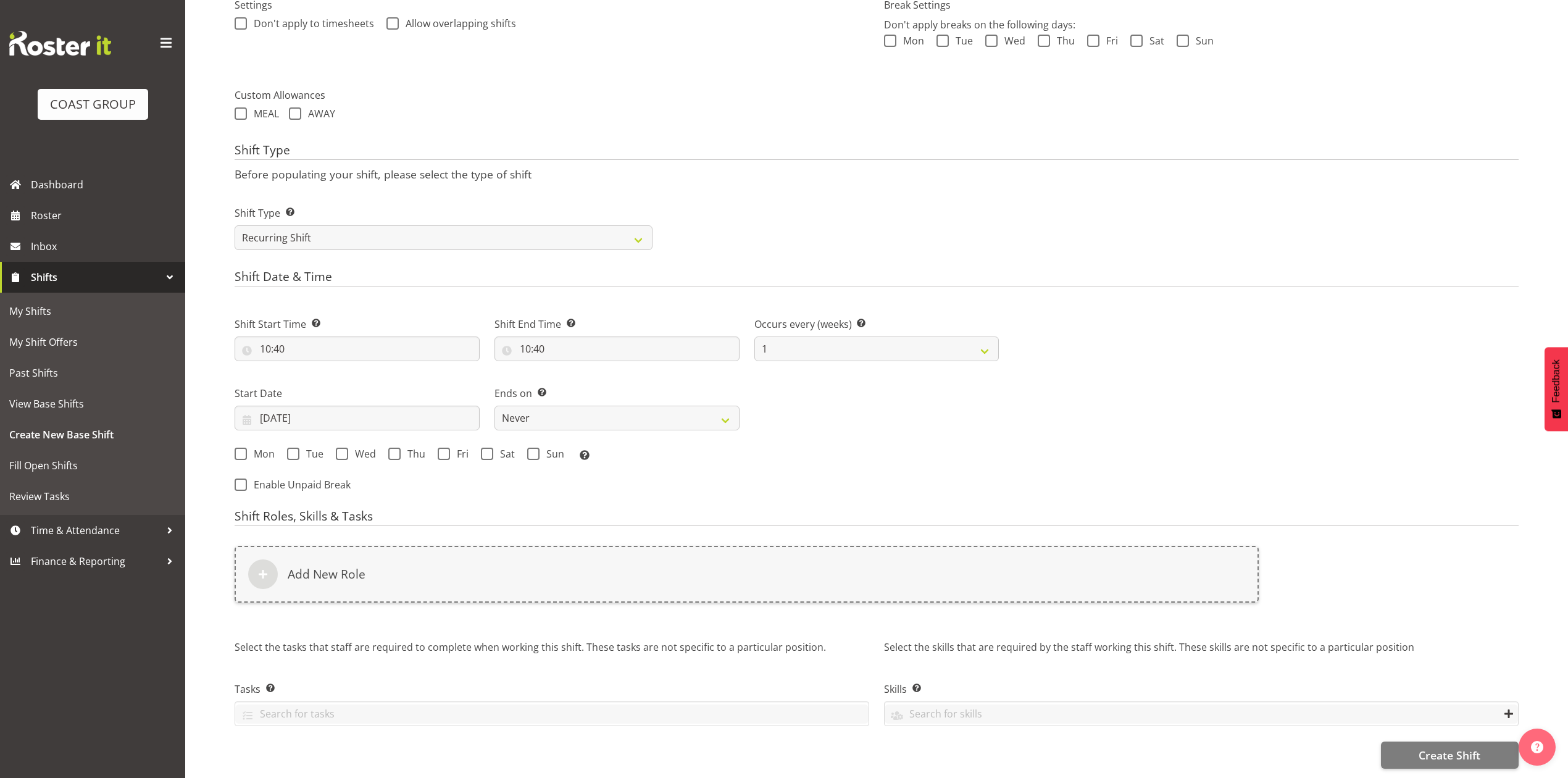
scroll to position [467, 0]
click at [273, 386] on label "Start Date" at bounding box center [357, 393] width 245 height 15
click at [265, 419] on div "Start Date 01/10/2025 January February March April May June July August Septemb…" at bounding box center [358, 403] width 260 height 69
click at [272, 408] on input "01/10/2025" at bounding box center [357, 417] width 245 height 25
click at [353, 531] on link "8" at bounding box center [348, 543] width 25 height 23
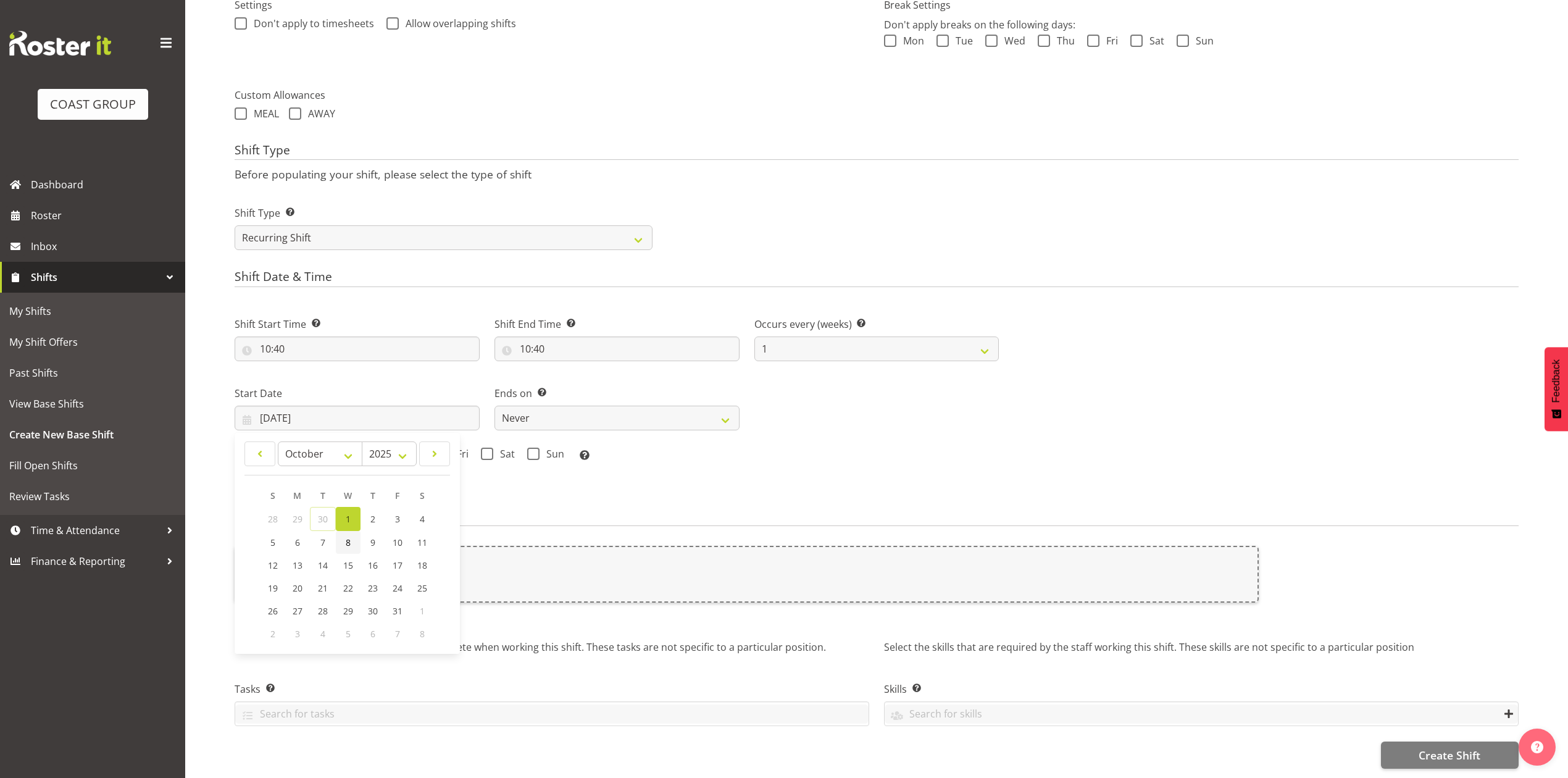
type input "08/10/2025"
click at [336, 447] on span at bounding box center [341, 453] width 12 height 12
click at [336, 449] on input "Wed" at bounding box center [339, 453] width 8 height 8
checkbox input "true"
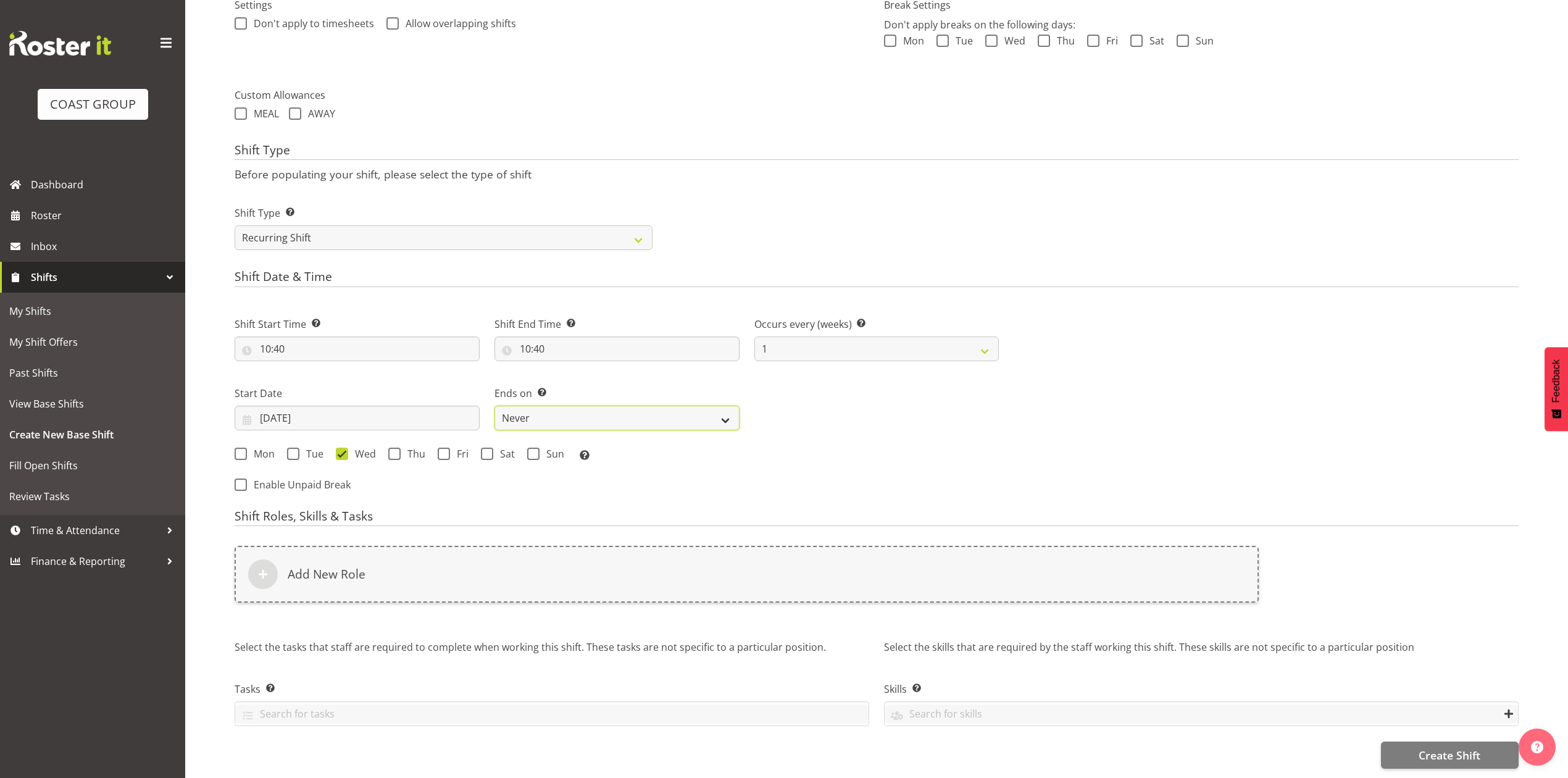
drag, startPoint x: 548, startPoint y: 398, endPoint x: 553, endPoint y: 413, distance: 15.8
click at [549, 405] on select "Never On Date" at bounding box center [617, 417] width 245 height 25
select select "date"
click at [494, 405] on select "Never On Date" at bounding box center [617, 417] width 245 height 25
select select "8"
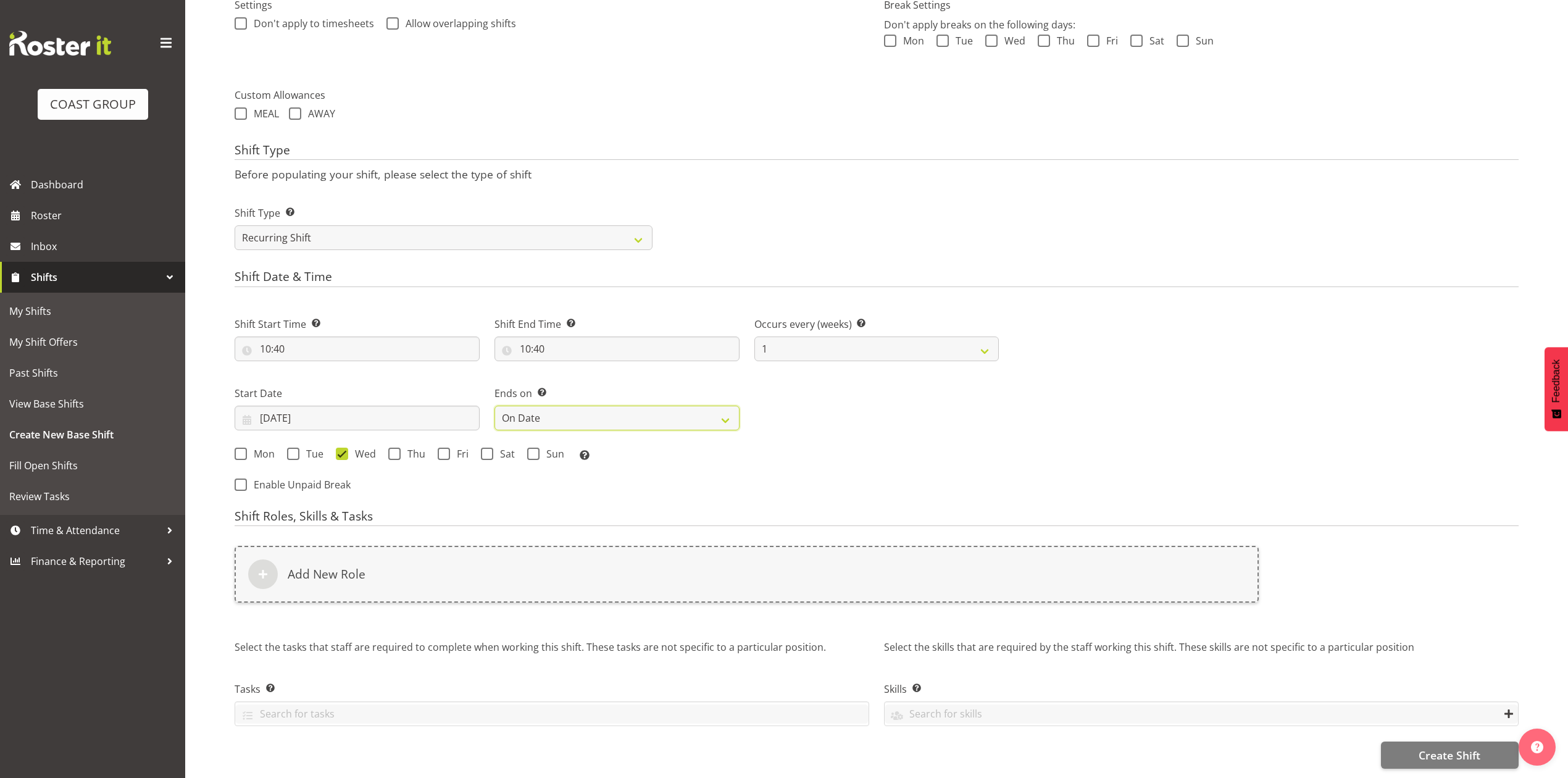
select select "2025"
click at [813, 405] on input "[DATE]" at bounding box center [877, 417] width 245 height 25
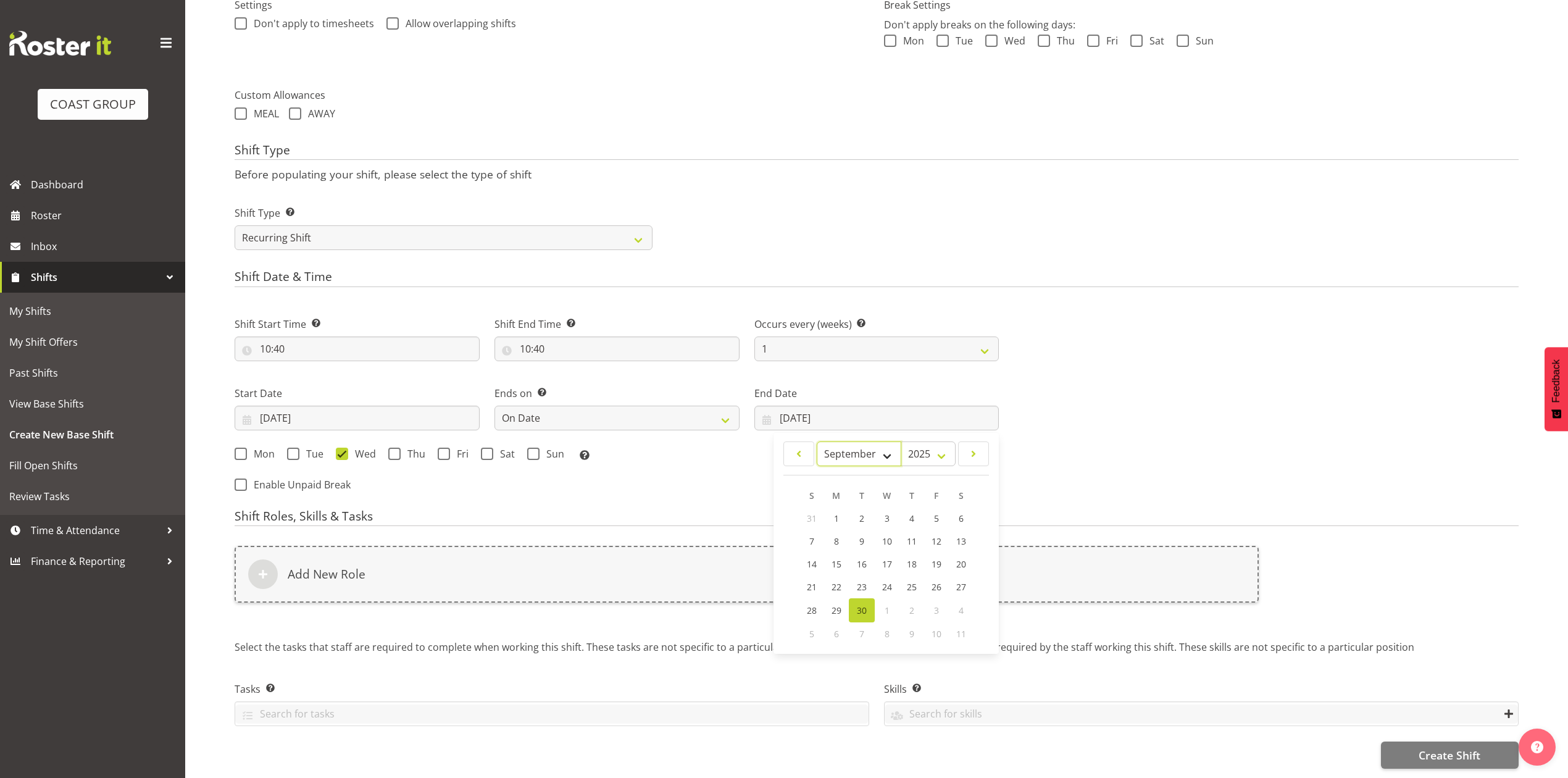
drag, startPoint x: 870, startPoint y: 433, endPoint x: 868, endPoint y: 440, distance: 7.3
click at [870, 442] on select "January February March April May June July August September October November De…" at bounding box center [859, 454] width 85 height 25
select select "9"
click at [817, 442] on select "January February March April May June July August September October November De…" at bounding box center [859, 454] width 85 height 25
click at [936, 536] on span "10" at bounding box center [937, 542] width 10 height 11
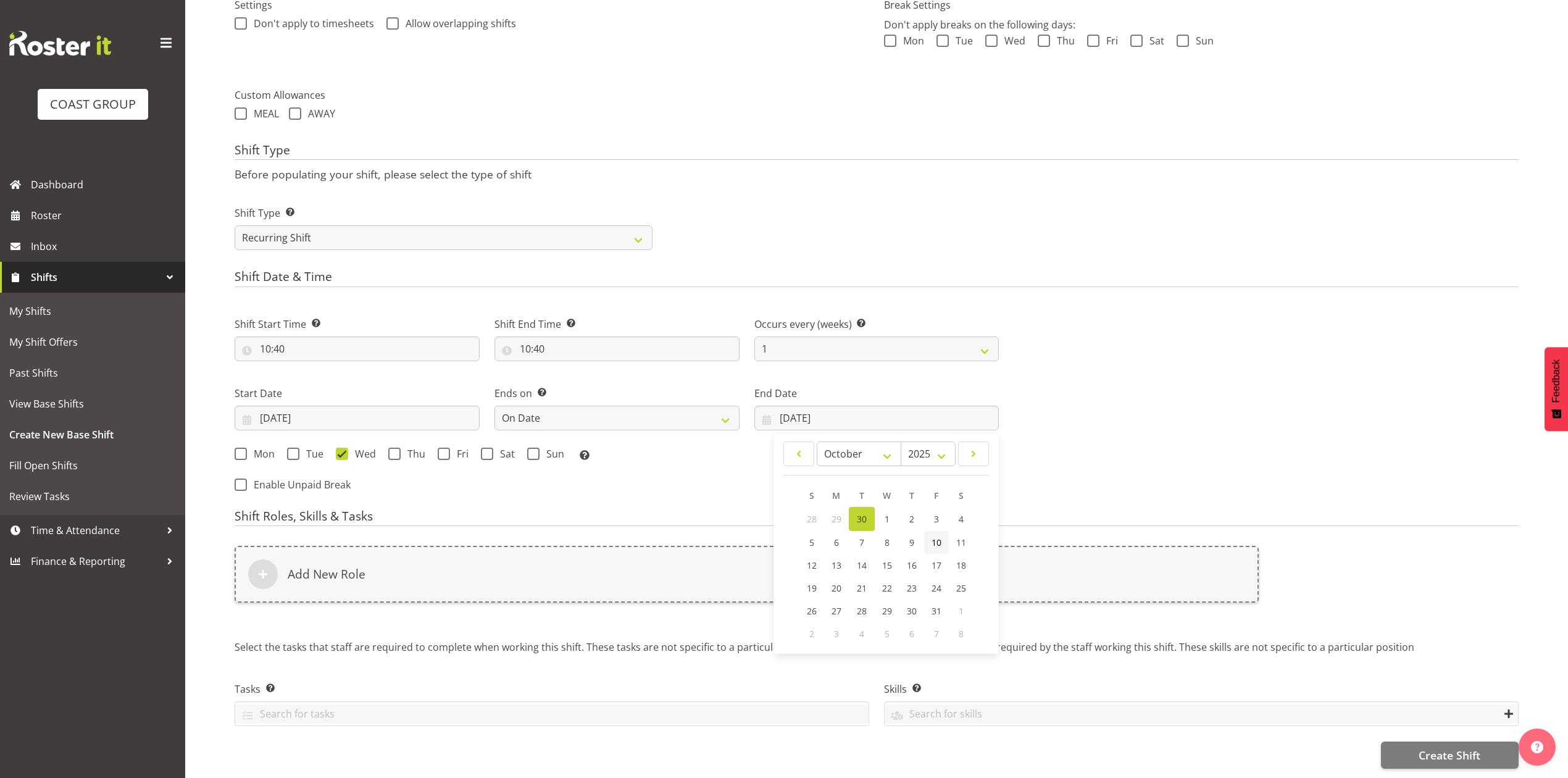
type input "10/10/2025"
click at [446, 447] on span at bounding box center [444, 453] width 12 height 12
click at [446, 449] on input "Fri" at bounding box center [442, 453] width 8 height 8
checkbox input "true"
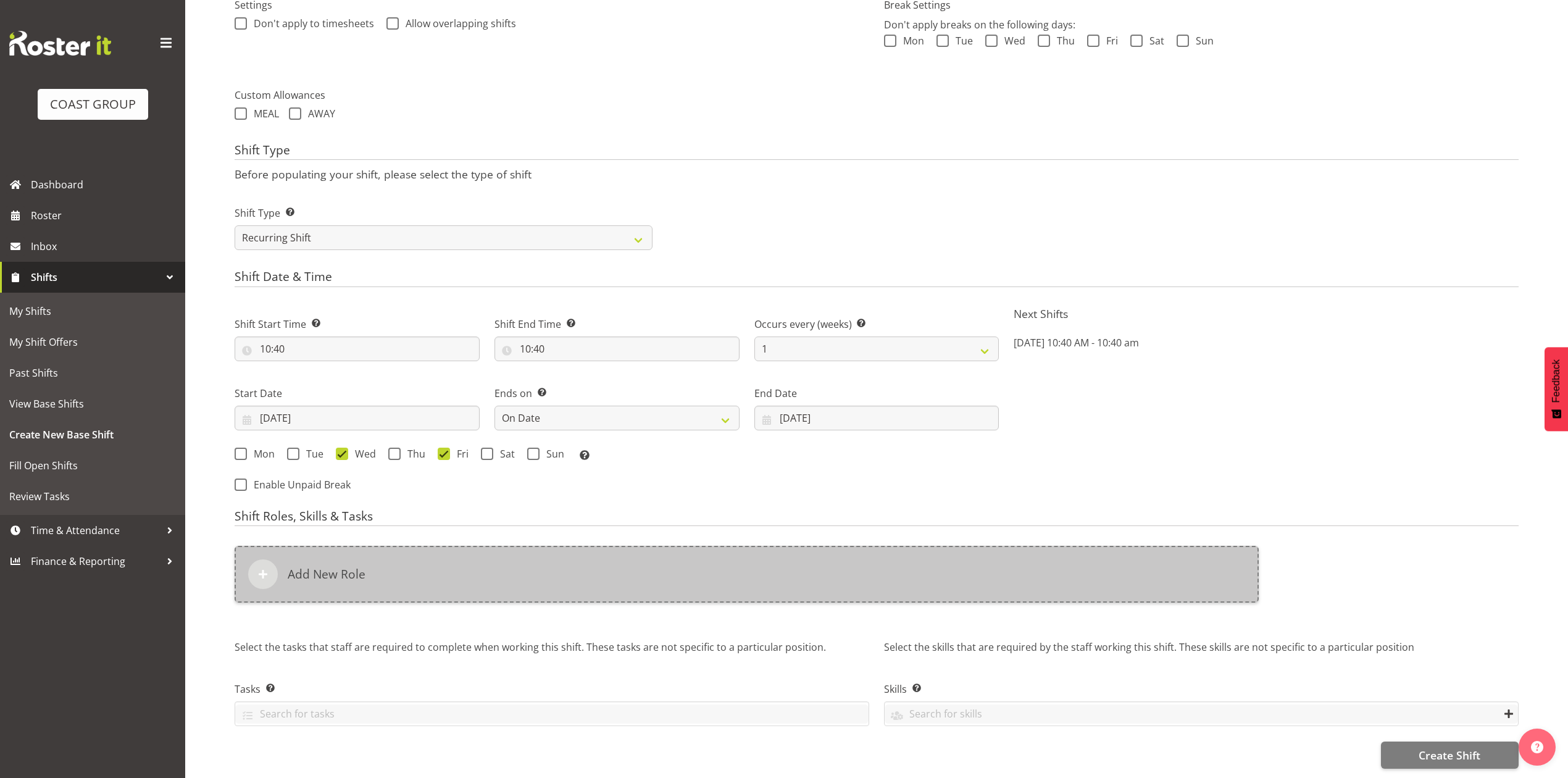
click at [474, 573] on div "Add New Role" at bounding box center [747, 575] width 1024 height 57
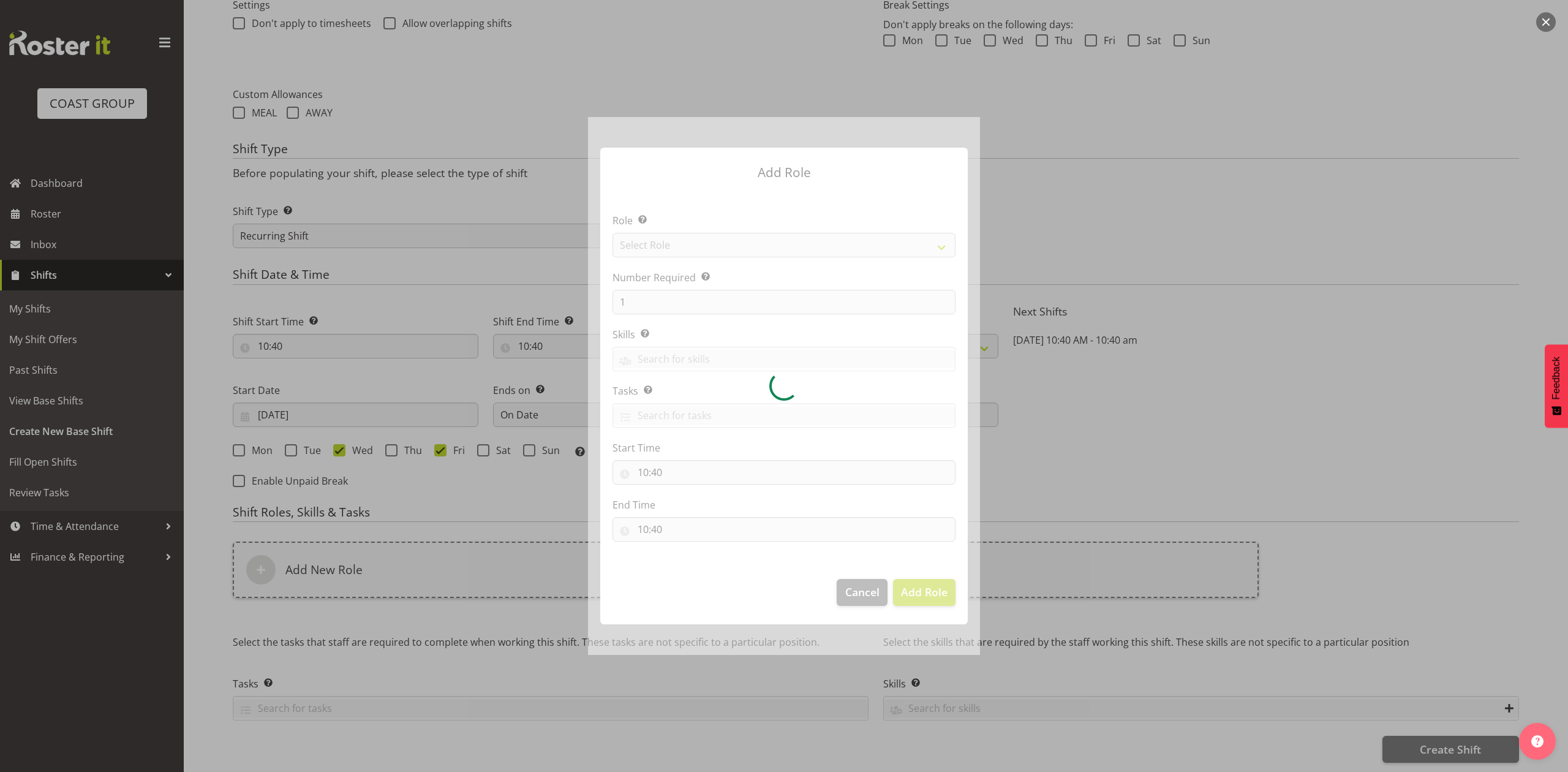
click at [750, 248] on div at bounding box center [784, 385] width 392 height 537
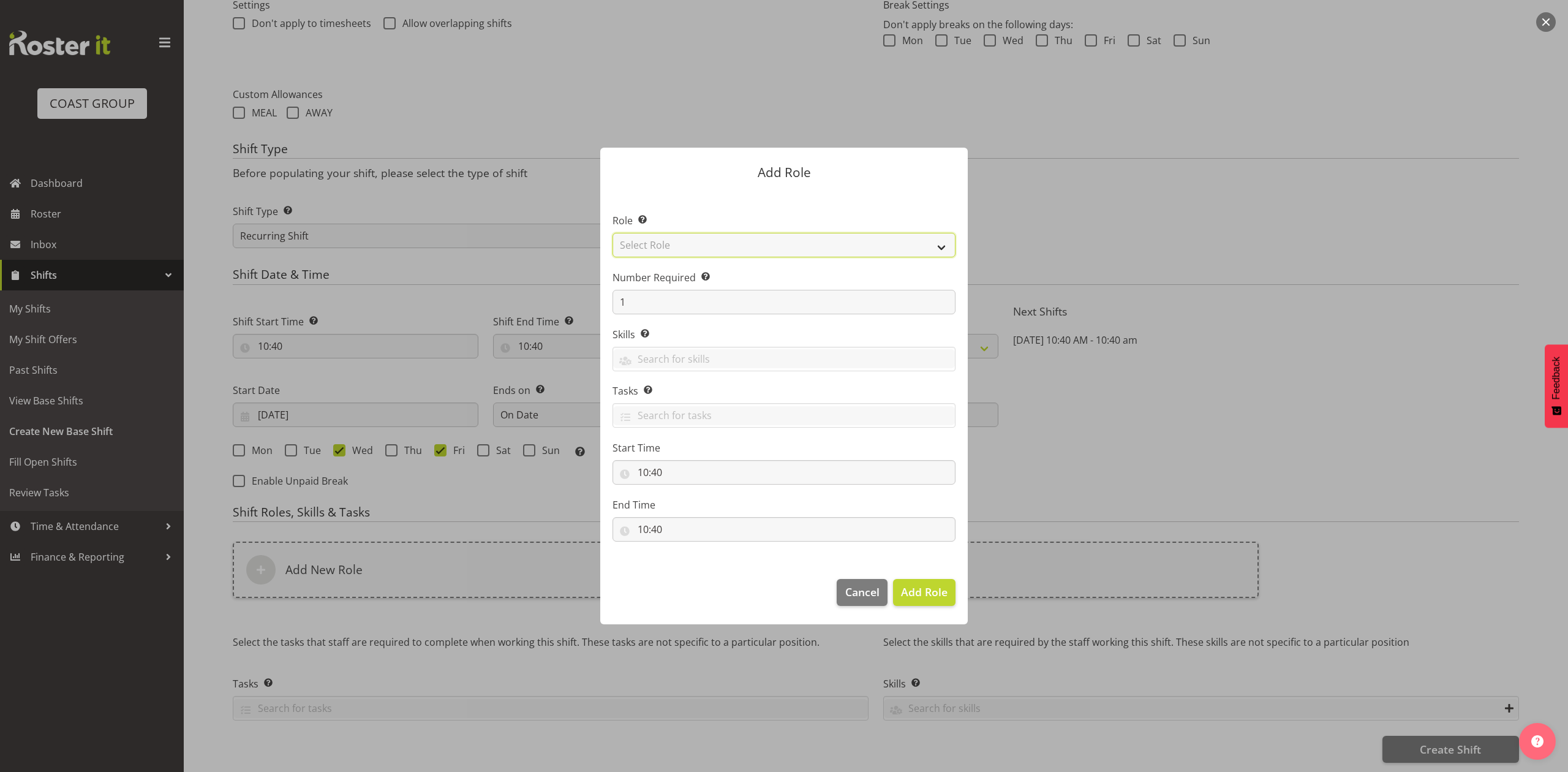
click at [750, 248] on select "Select Role ACCOUNT MANAGER ACCOUNT MANAGER DW ACCOUNTS AKL DIANNA VEHICLES AKL…" at bounding box center [784, 245] width 343 height 25
select select "81"
click at [612, 233] on select "Select Role ACCOUNT MANAGER ACCOUNT MANAGER DW ACCOUNTS AKL DIANNA VEHICLES AKL…" at bounding box center [784, 245] width 343 height 25
click at [918, 586] on span "Add Role" at bounding box center [924, 591] width 47 height 15
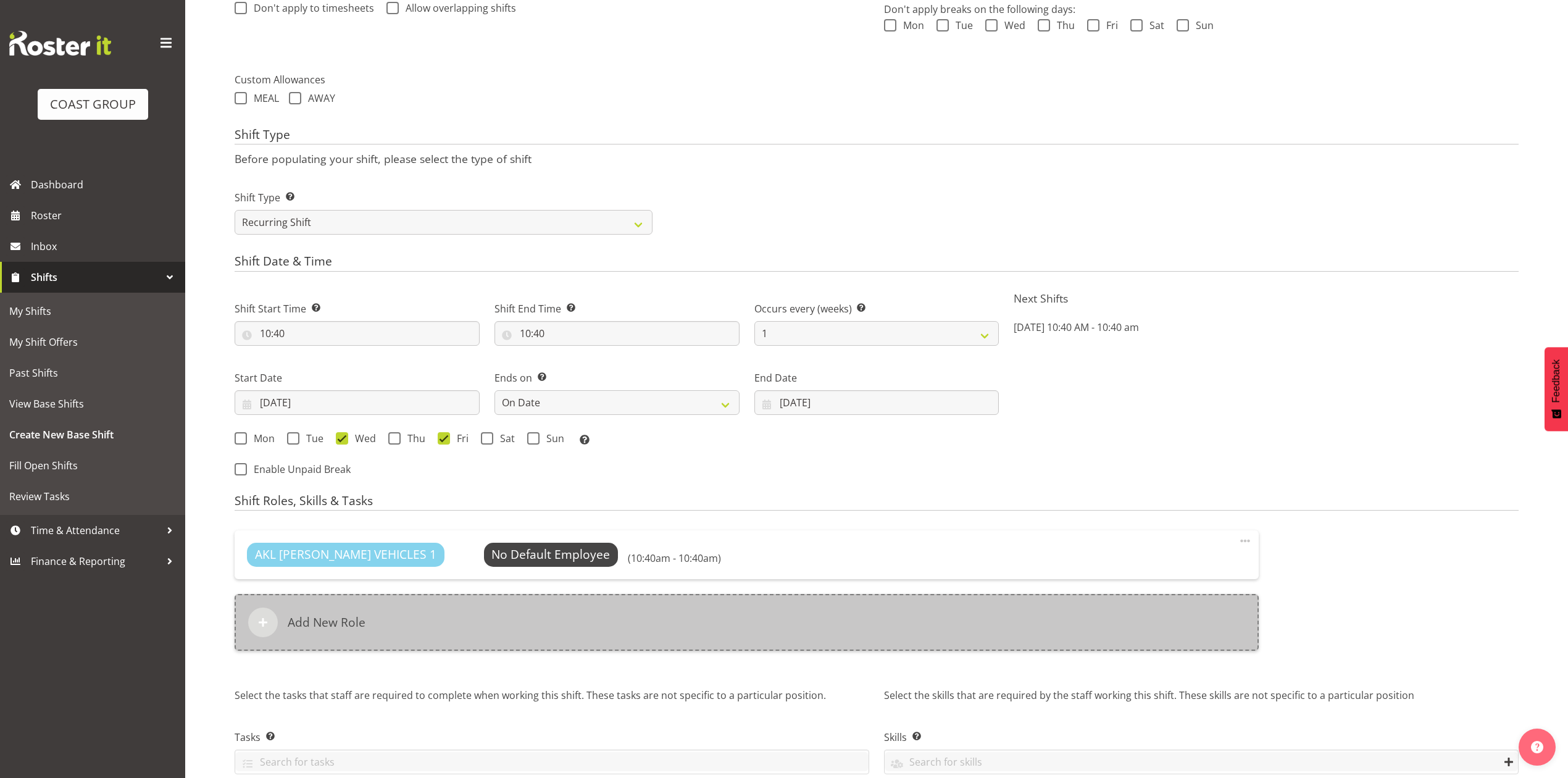
click at [480, 647] on div "Add New Role" at bounding box center [747, 622] width 1024 height 57
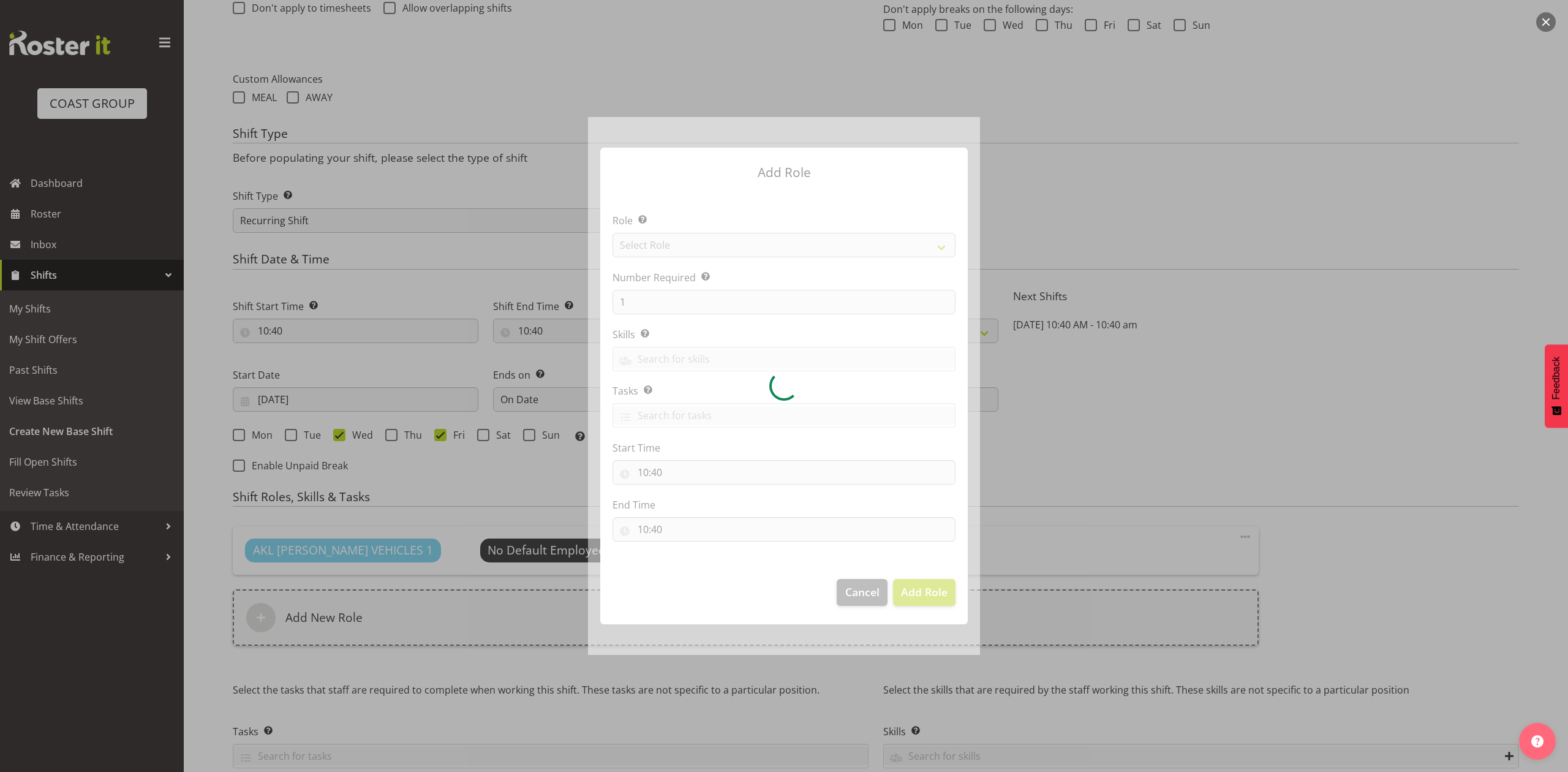
click at [706, 246] on div at bounding box center [784, 385] width 392 height 537
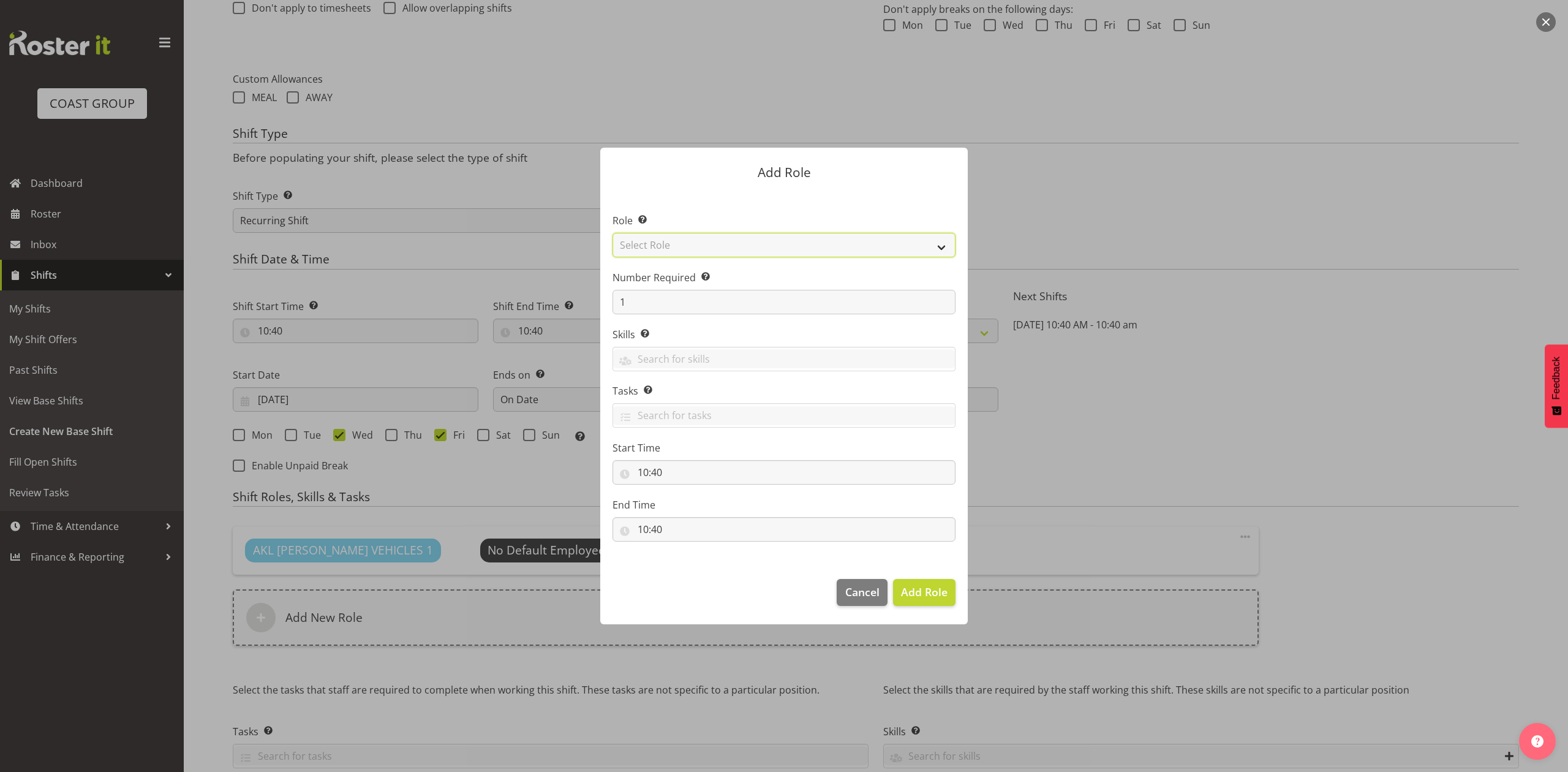
click at [706, 246] on select "Select Role ACCOUNT MANAGER ACCOUNT MANAGER DW ACCOUNTS AKL DIANNA VEHICLES AKL…" at bounding box center [784, 245] width 343 height 25
select select "188"
click at [612, 233] on select "Select Role ACCOUNT MANAGER ACCOUNT MANAGER DW ACCOUNTS AKL DIANNA VEHICLES AKL…" at bounding box center [784, 245] width 343 height 25
click at [626, 300] on input "1" at bounding box center [784, 302] width 343 height 25
type input "2"
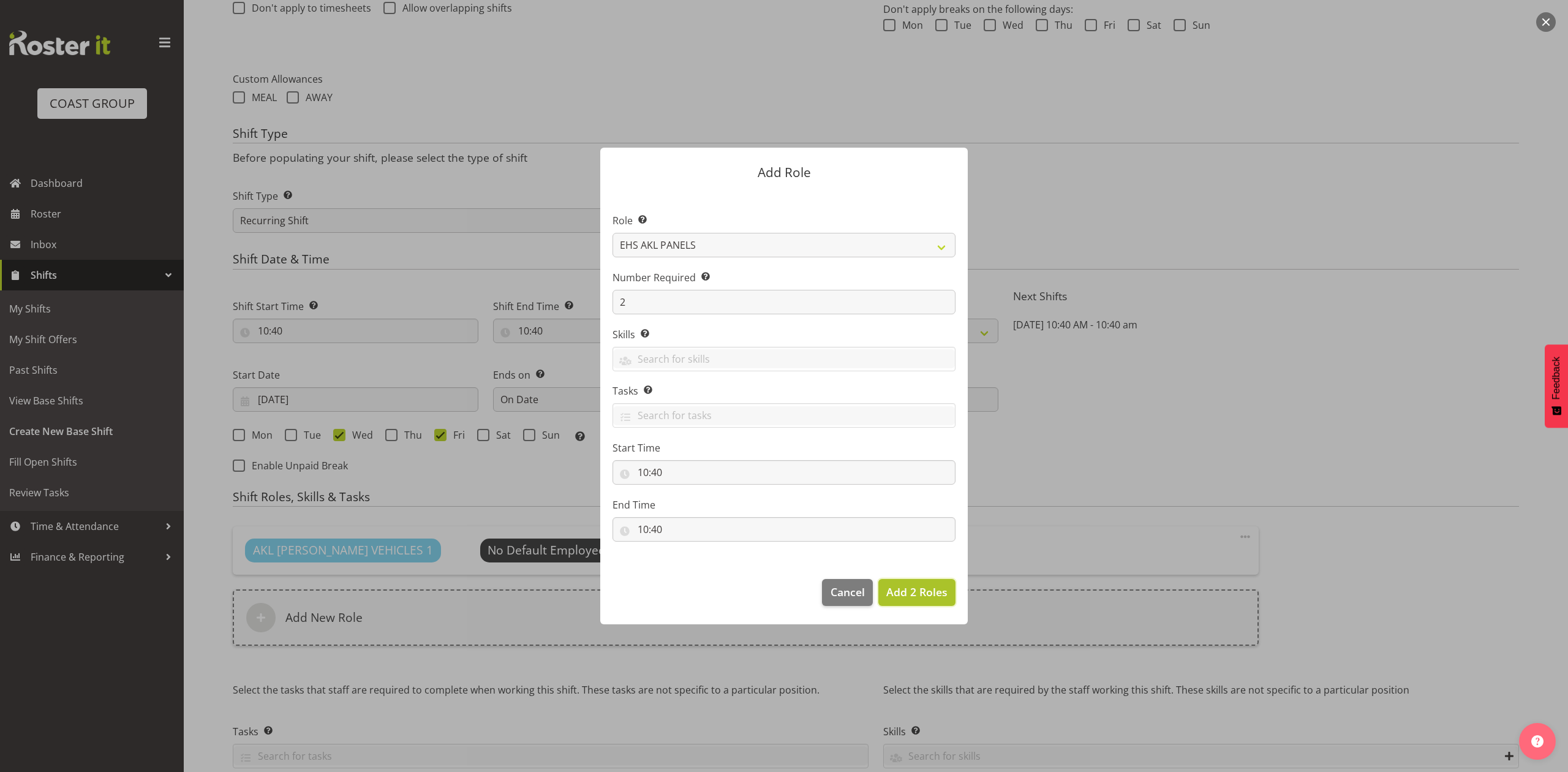
click at [908, 593] on span "Add 2 Roles" at bounding box center [916, 591] width 61 height 15
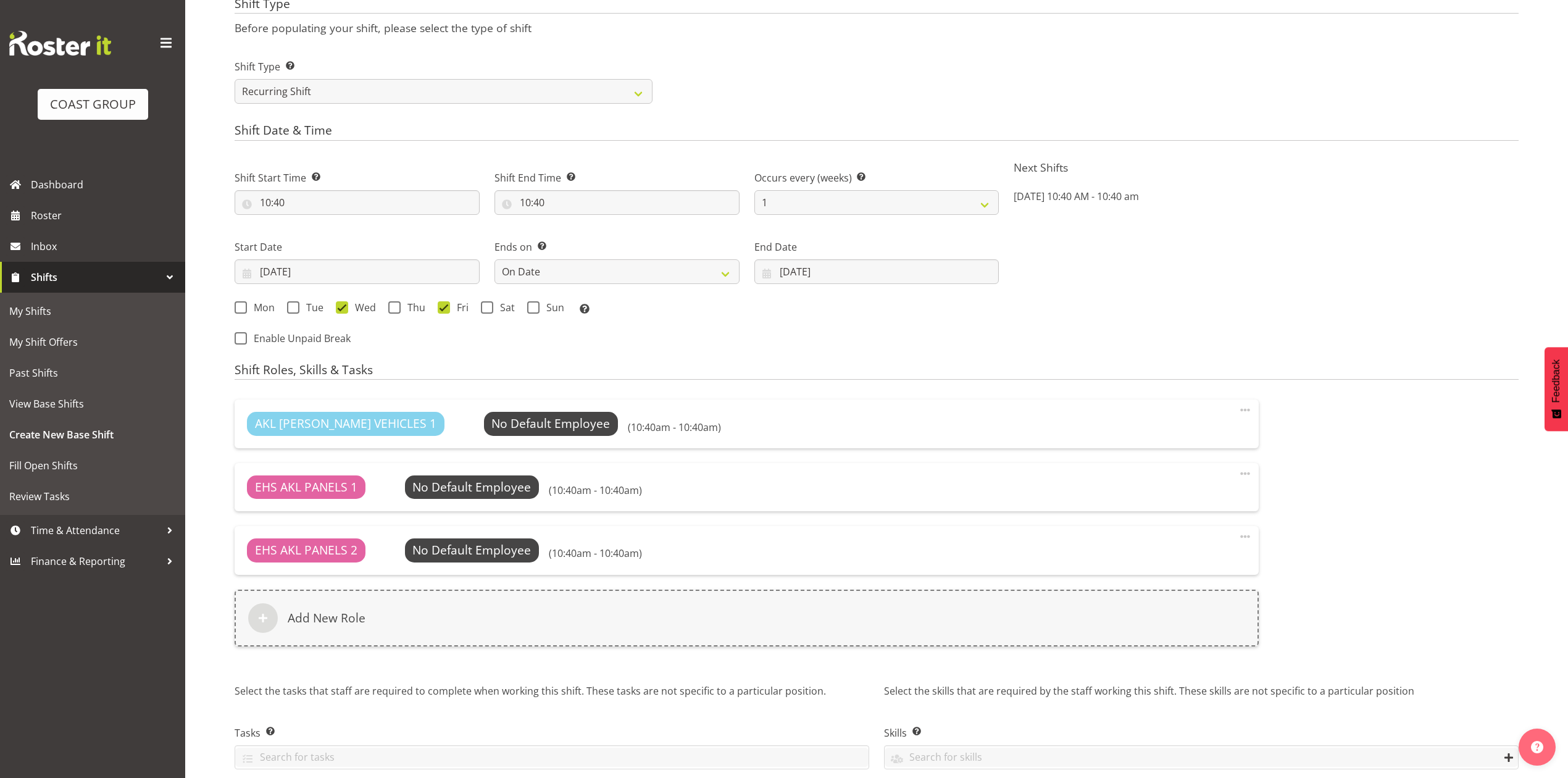
scroll to position [656, 0]
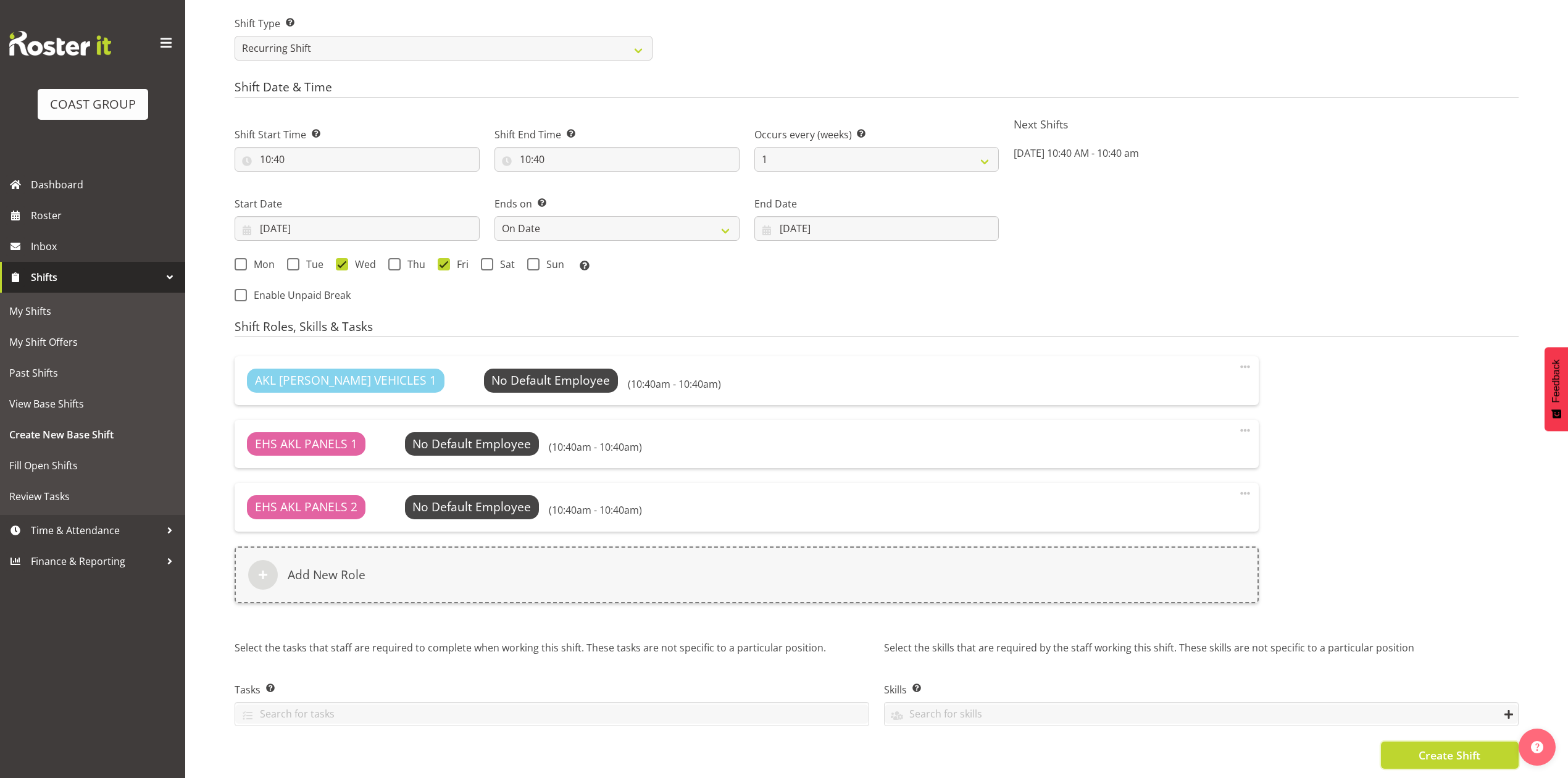
click at [1435, 747] on span "Create Shift" at bounding box center [1449, 755] width 62 height 16
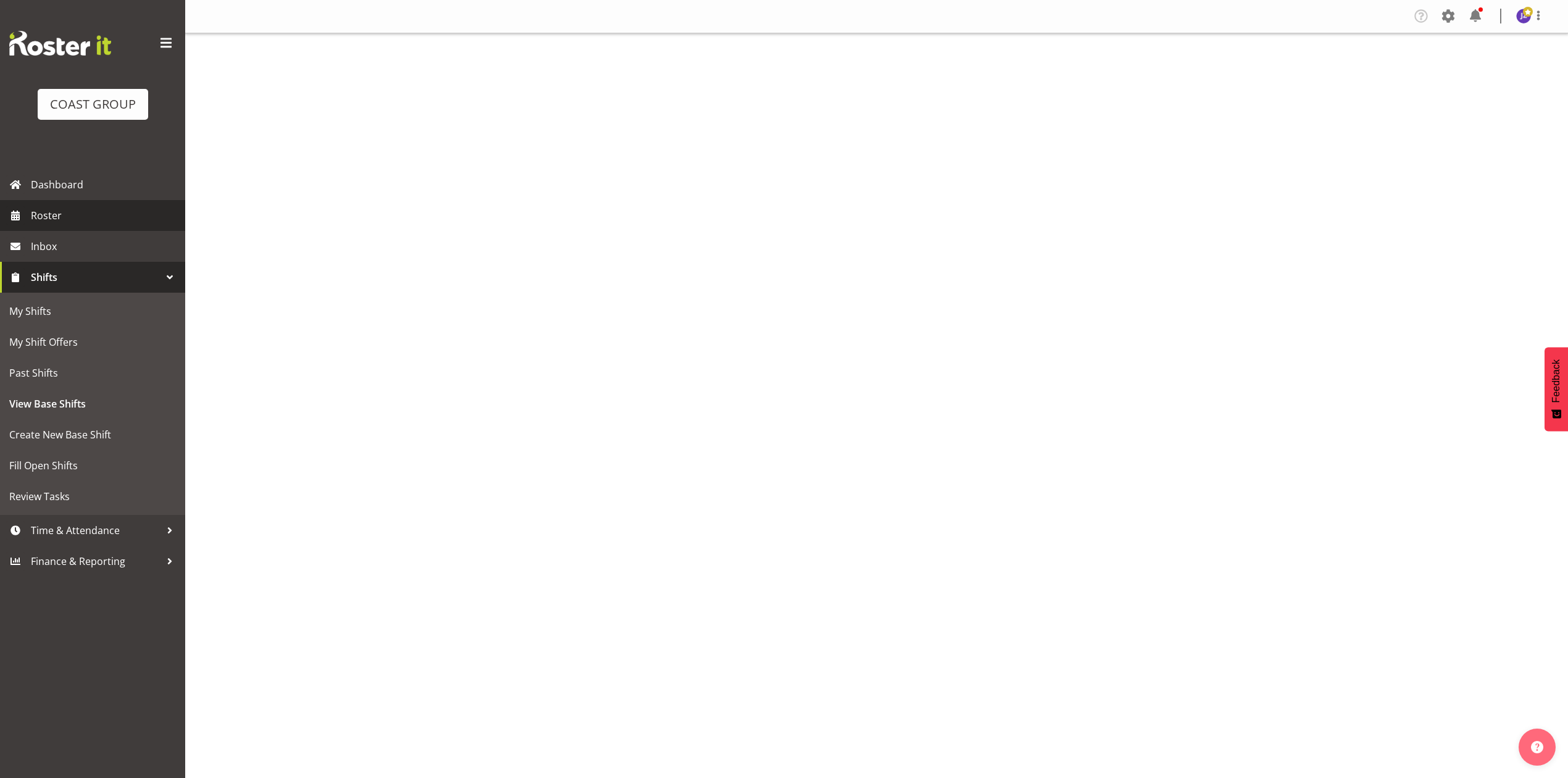
click at [82, 203] on link "Roster" at bounding box center [92, 215] width 185 height 31
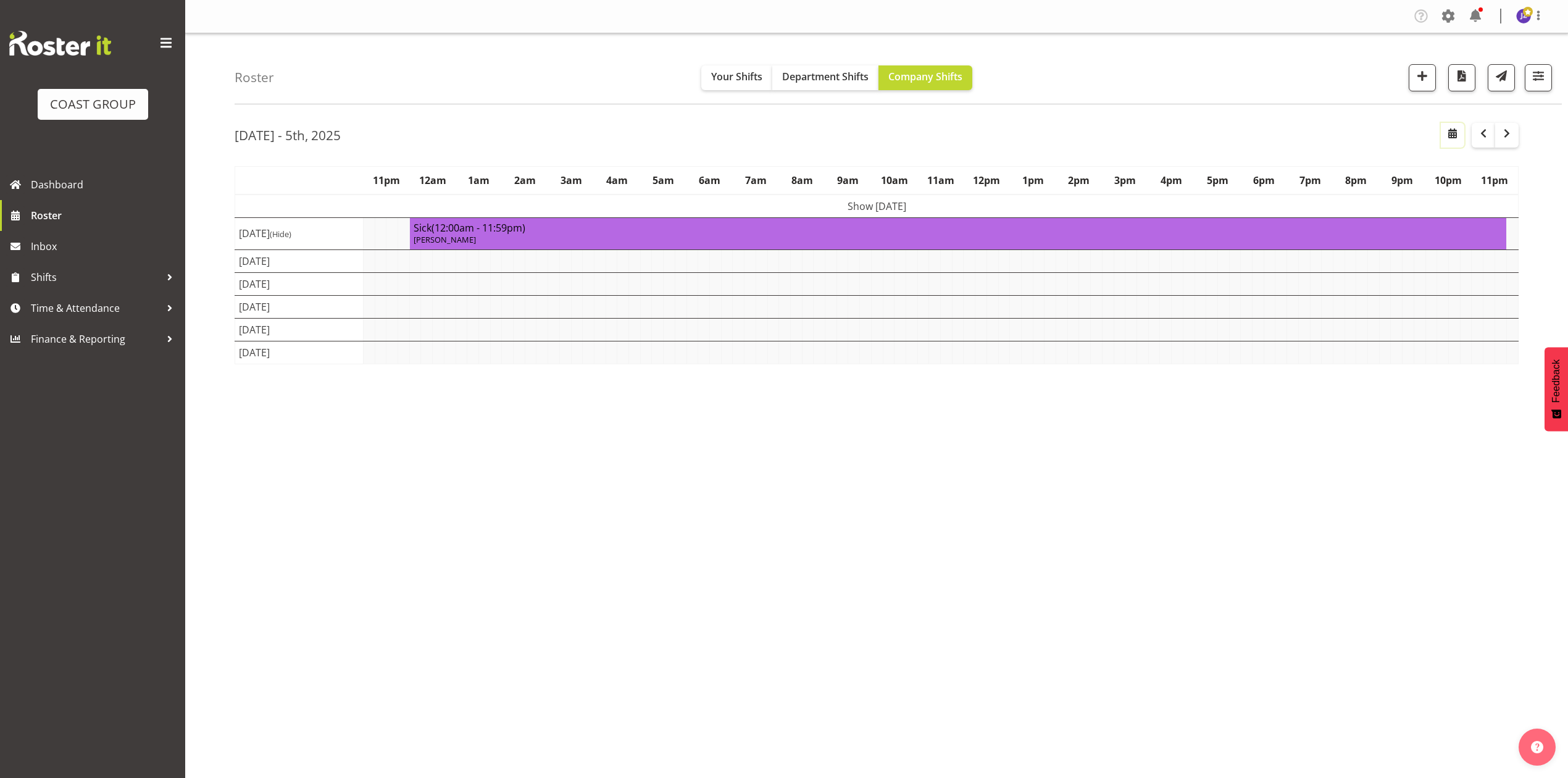
click at [1447, 137] on span "button" at bounding box center [1453, 133] width 15 height 15
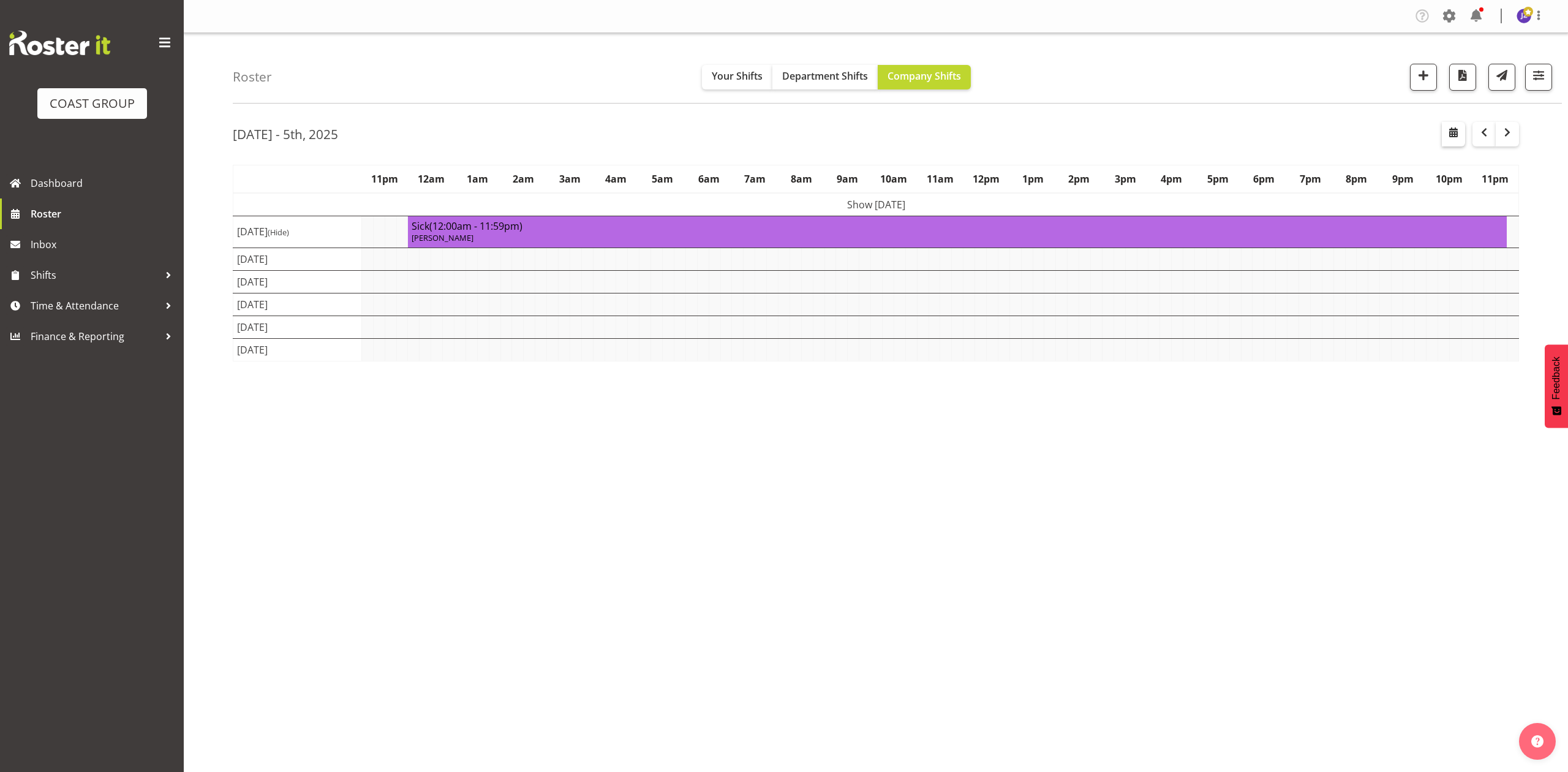
select select "8"
select select "2025"
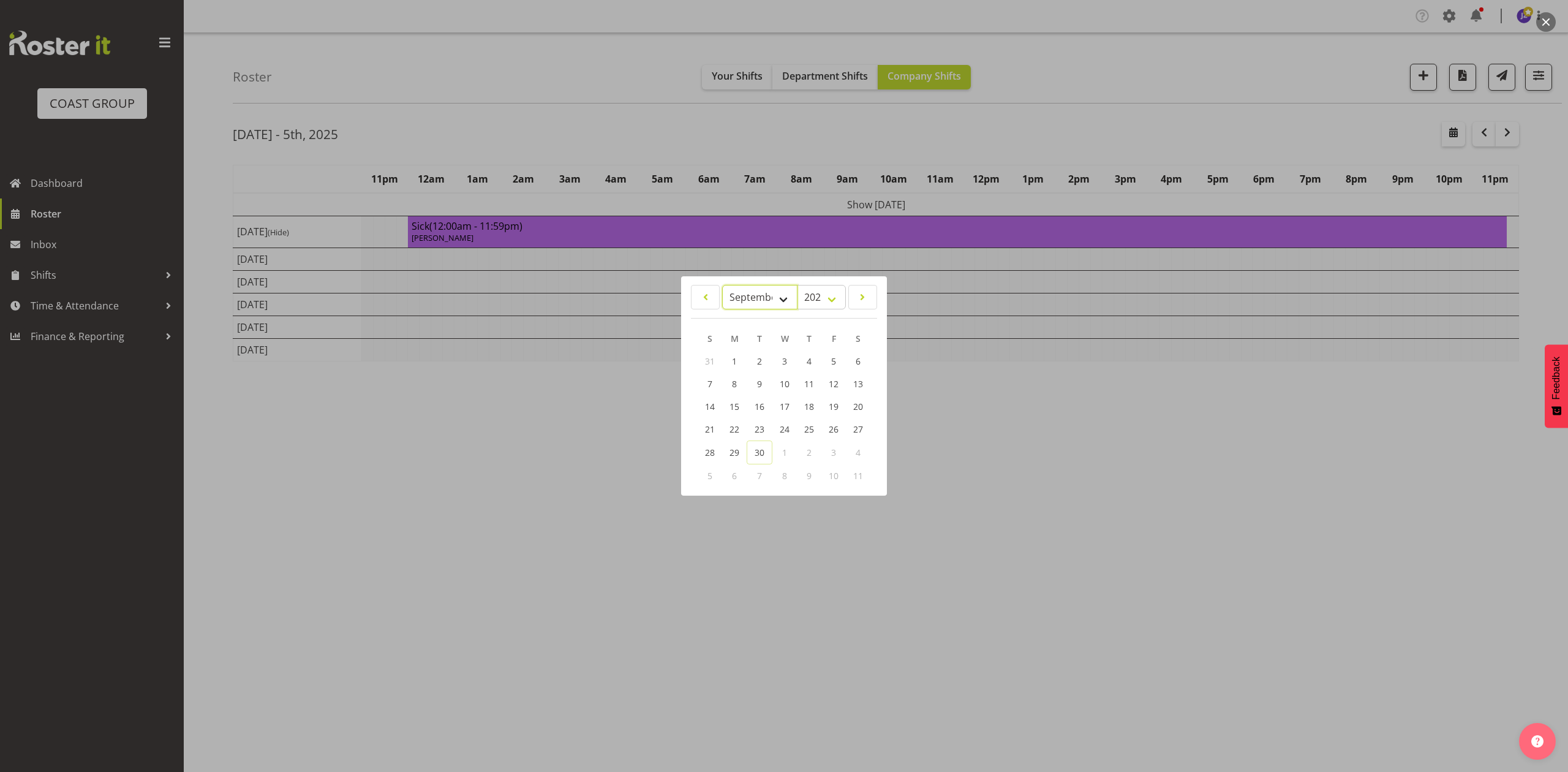
drag, startPoint x: 757, startPoint y: 299, endPoint x: 758, endPoint y: 307, distance: 8.1
click at [757, 299] on select "January February March April May June July August September October November De…" at bounding box center [760, 297] width 75 height 25
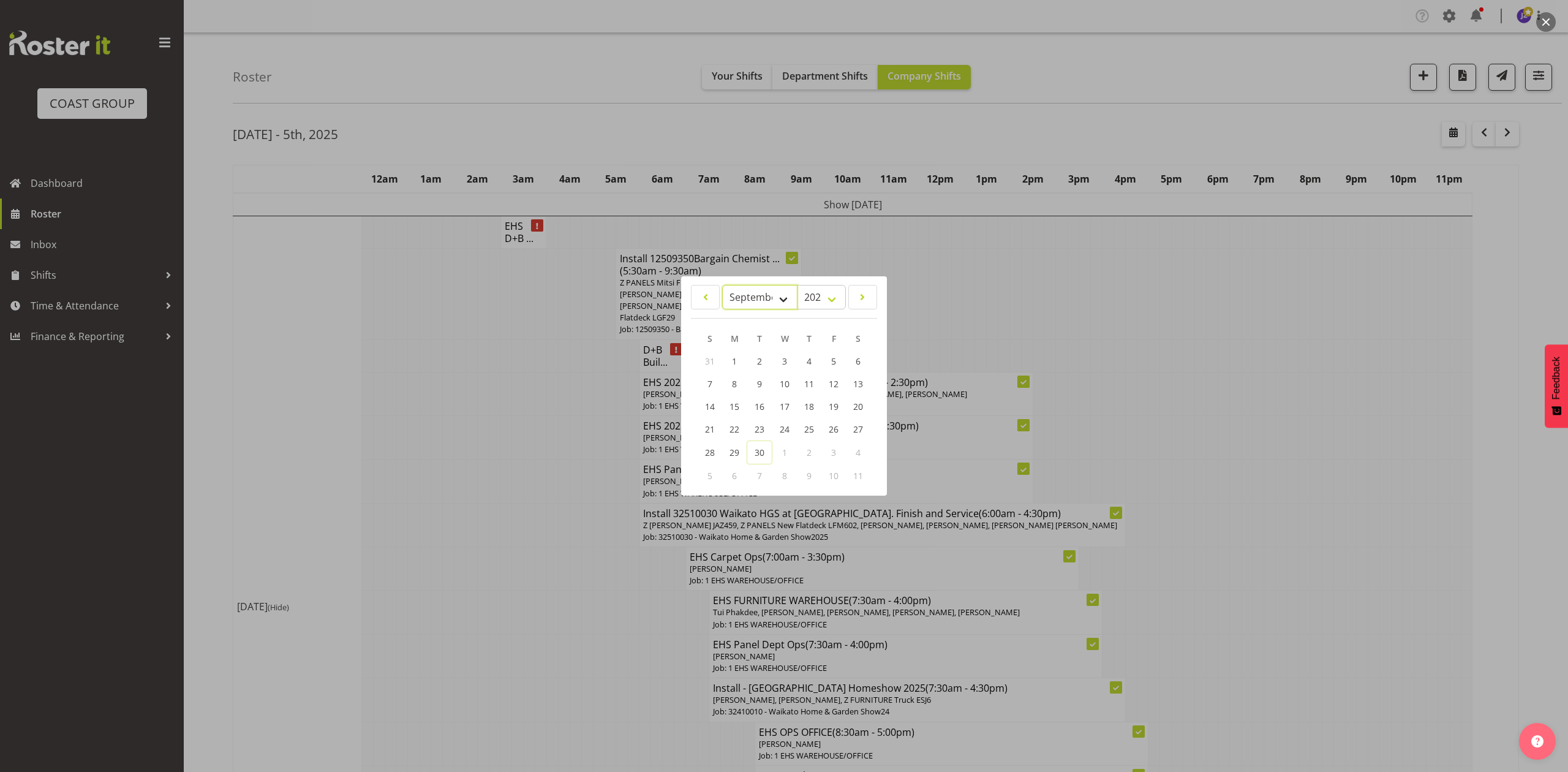
select select "9"
click at [722, 285] on select "January February March April May June July August September October November De…" at bounding box center [760, 297] width 75 height 25
click at [788, 382] on link "8" at bounding box center [784, 385] width 25 height 23
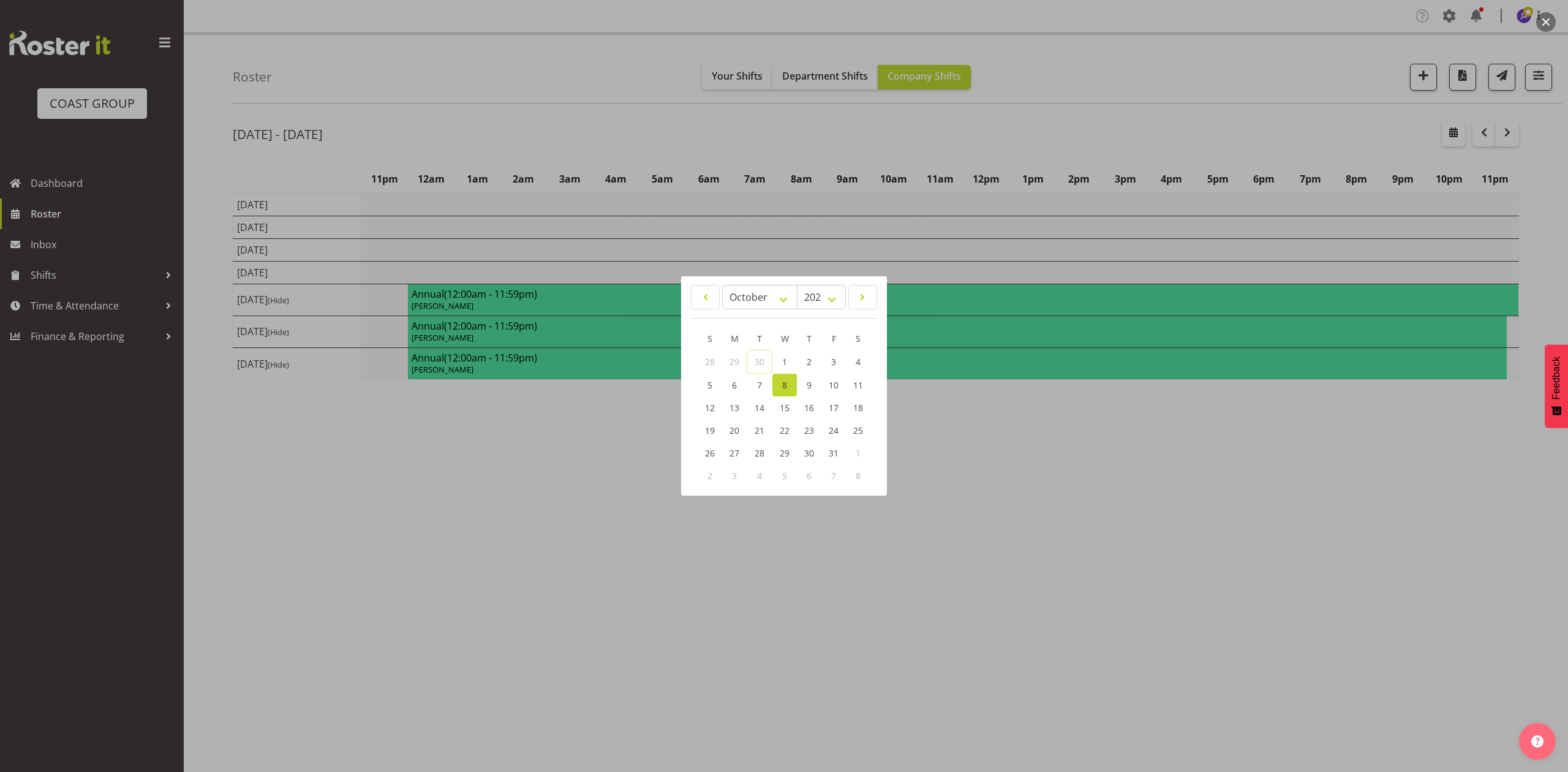
click at [958, 125] on div at bounding box center [784, 386] width 1568 height 772
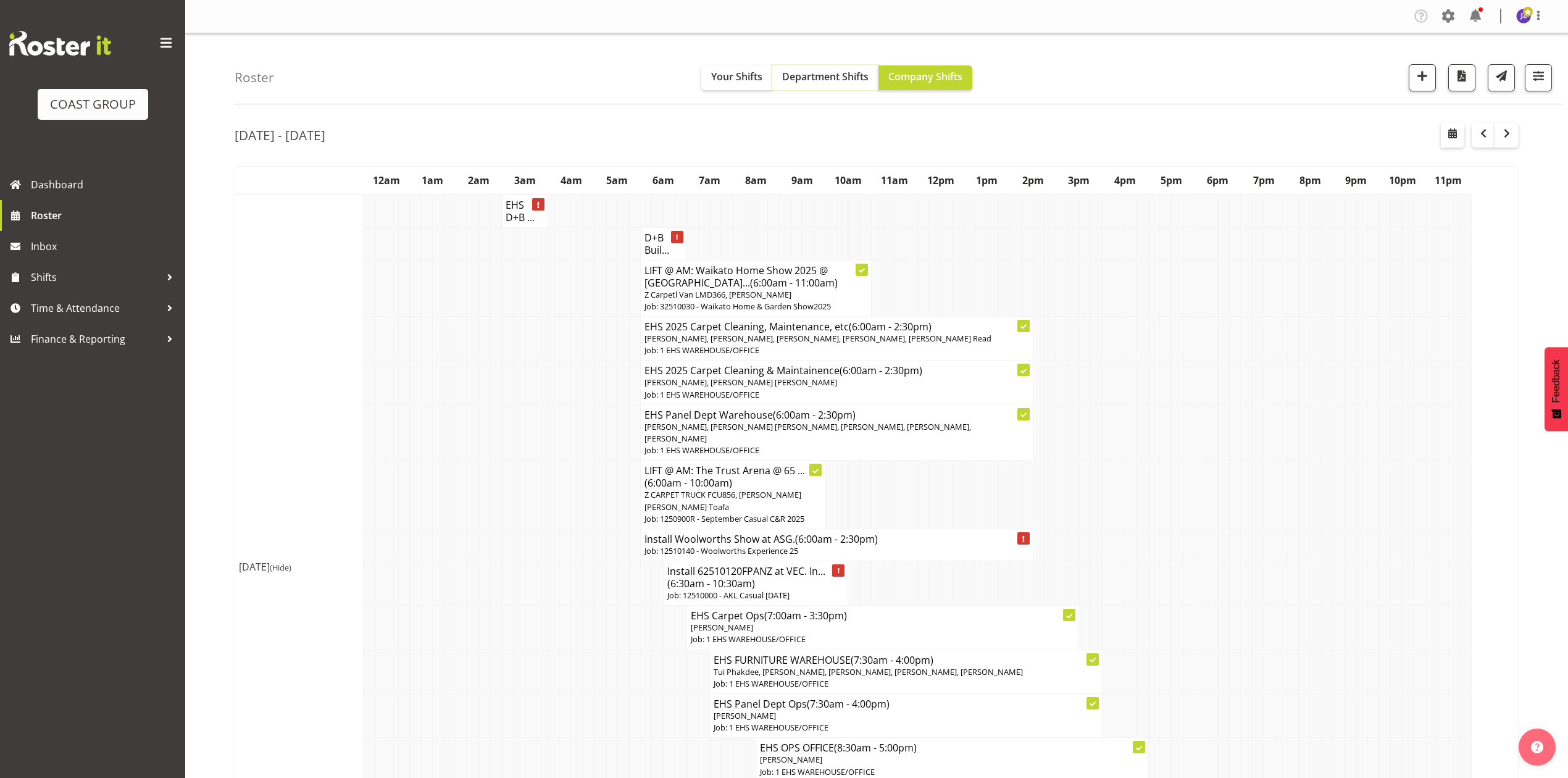
click at [838, 65] on button "Department Shifts" at bounding box center [825, 78] width 106 height 25
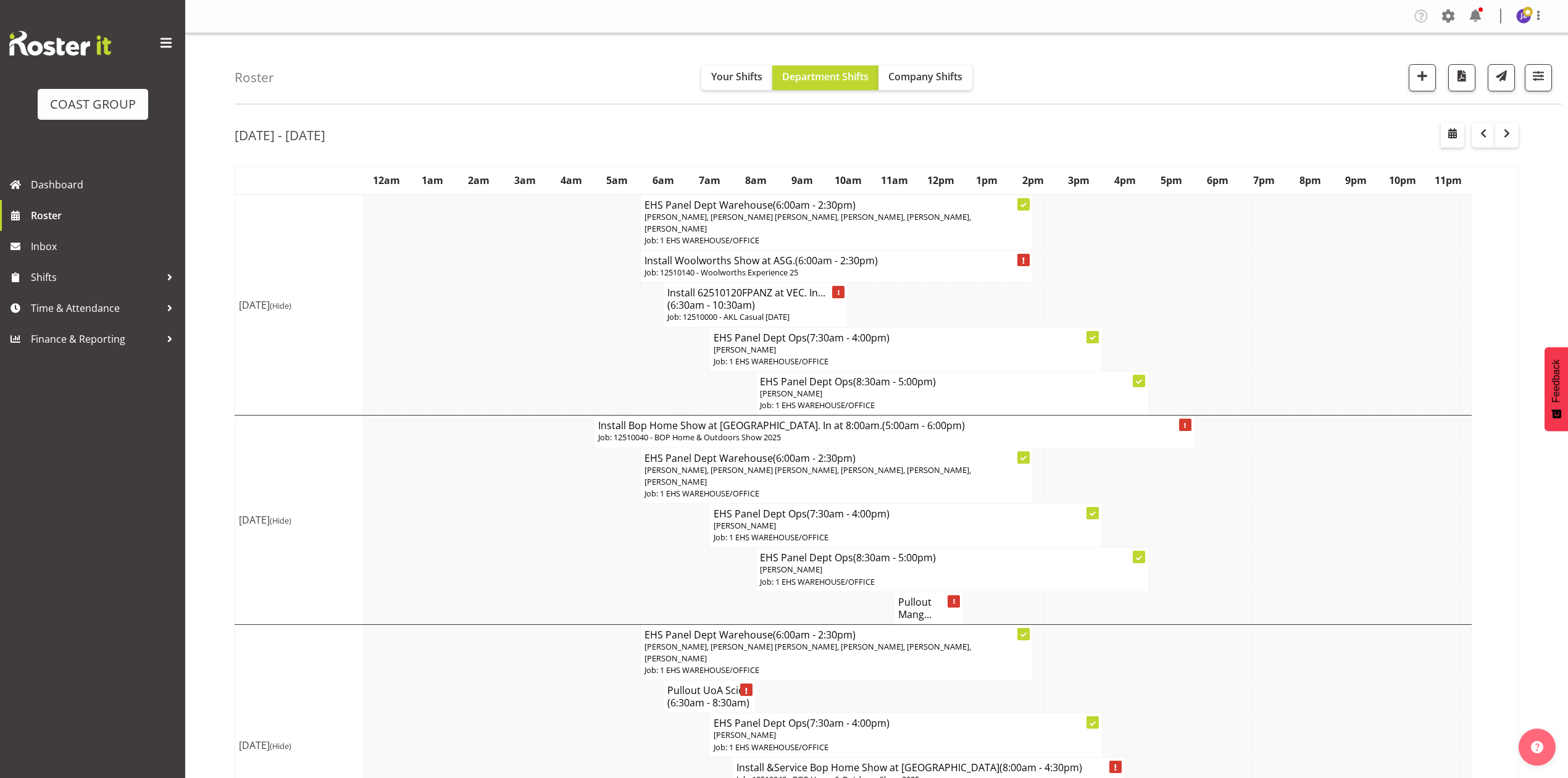
click at [1104, 124] on div "Oct 6th - 12th, 2025" at bounding box center [877, 137] width 1284 height 28
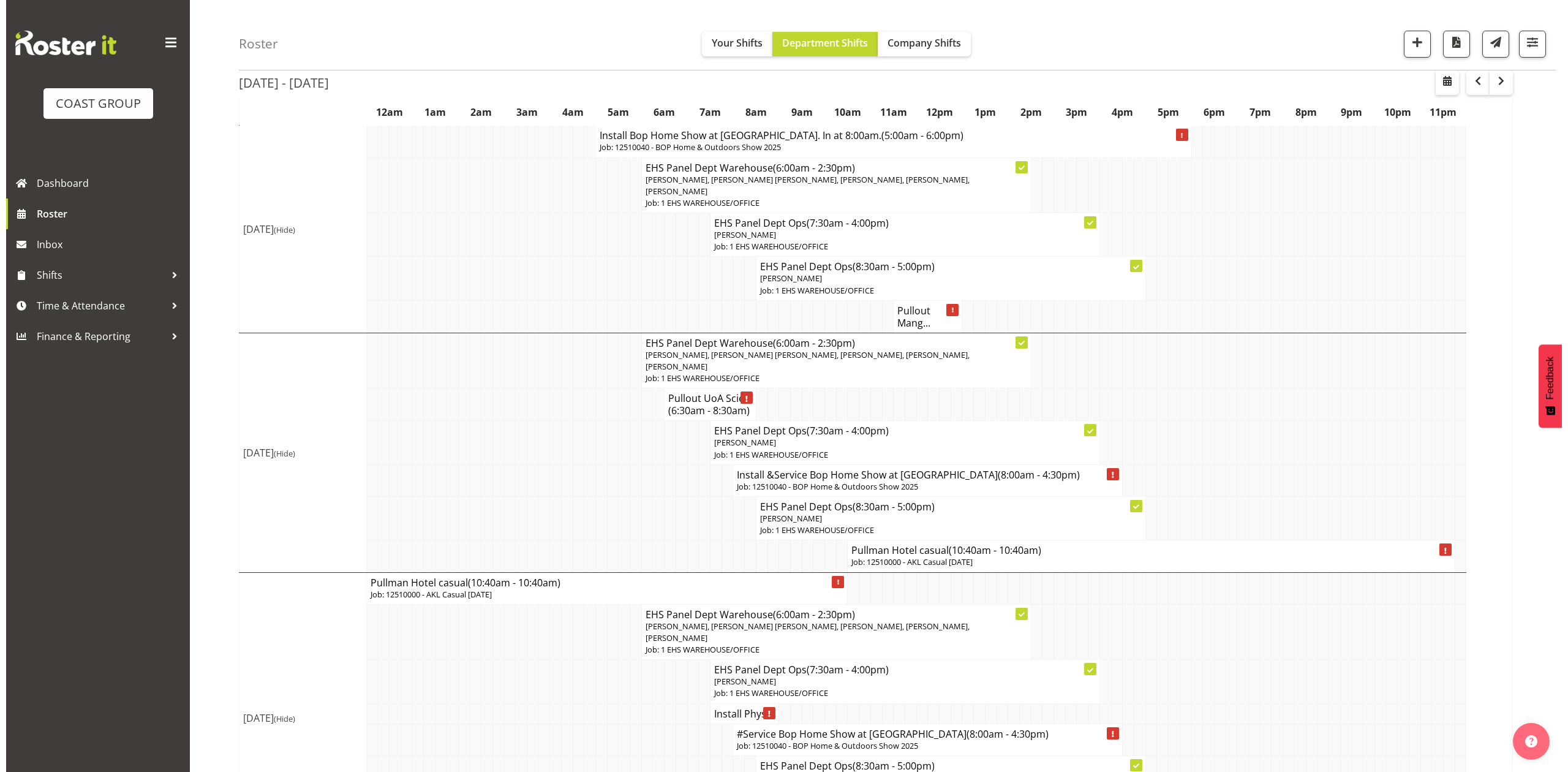
scroll to position [408, 0]
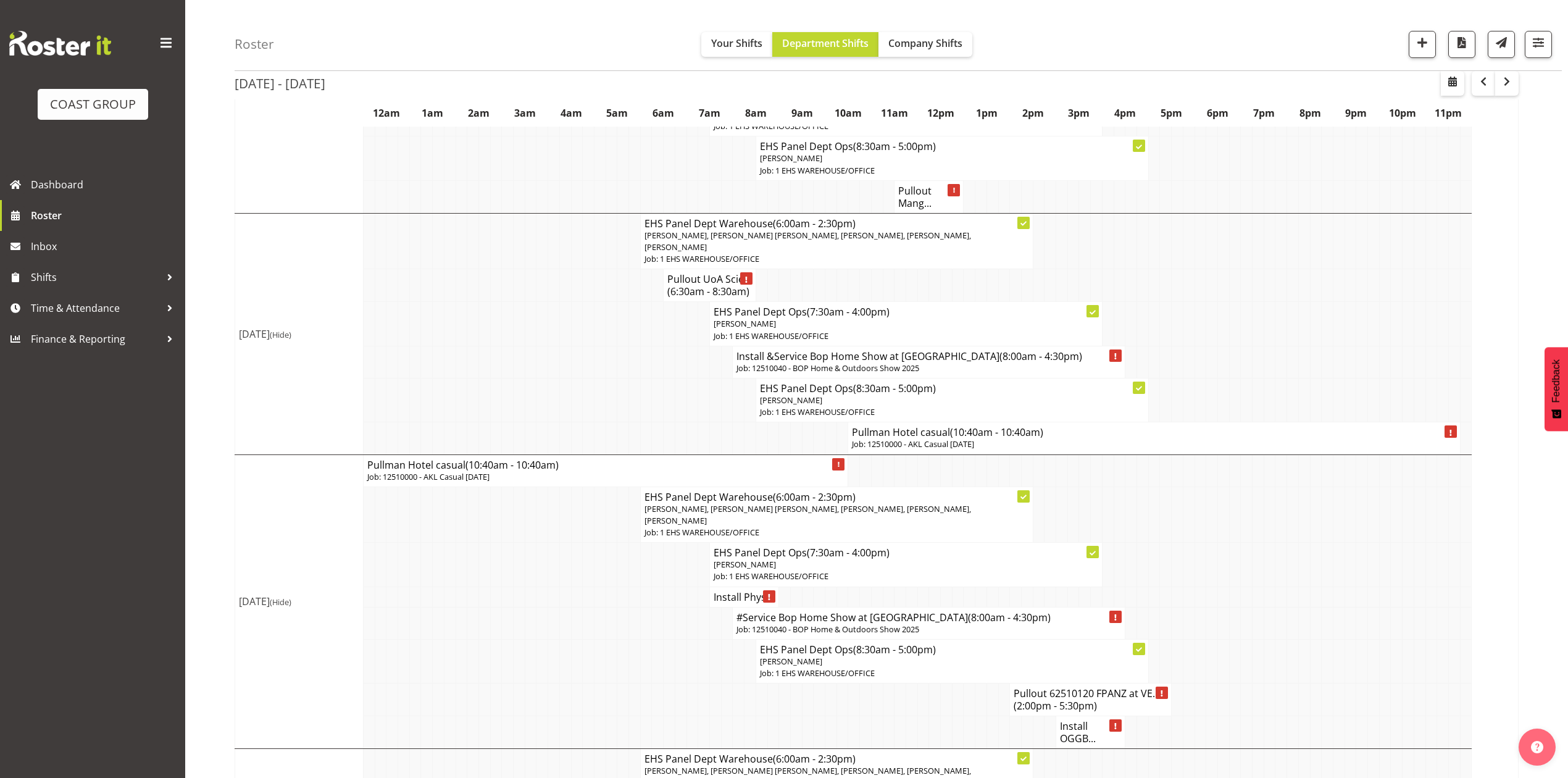
click at [991, 439] on span "(10:40am - 10:40am)" at bounding box center [996, 432] width 93 height 14
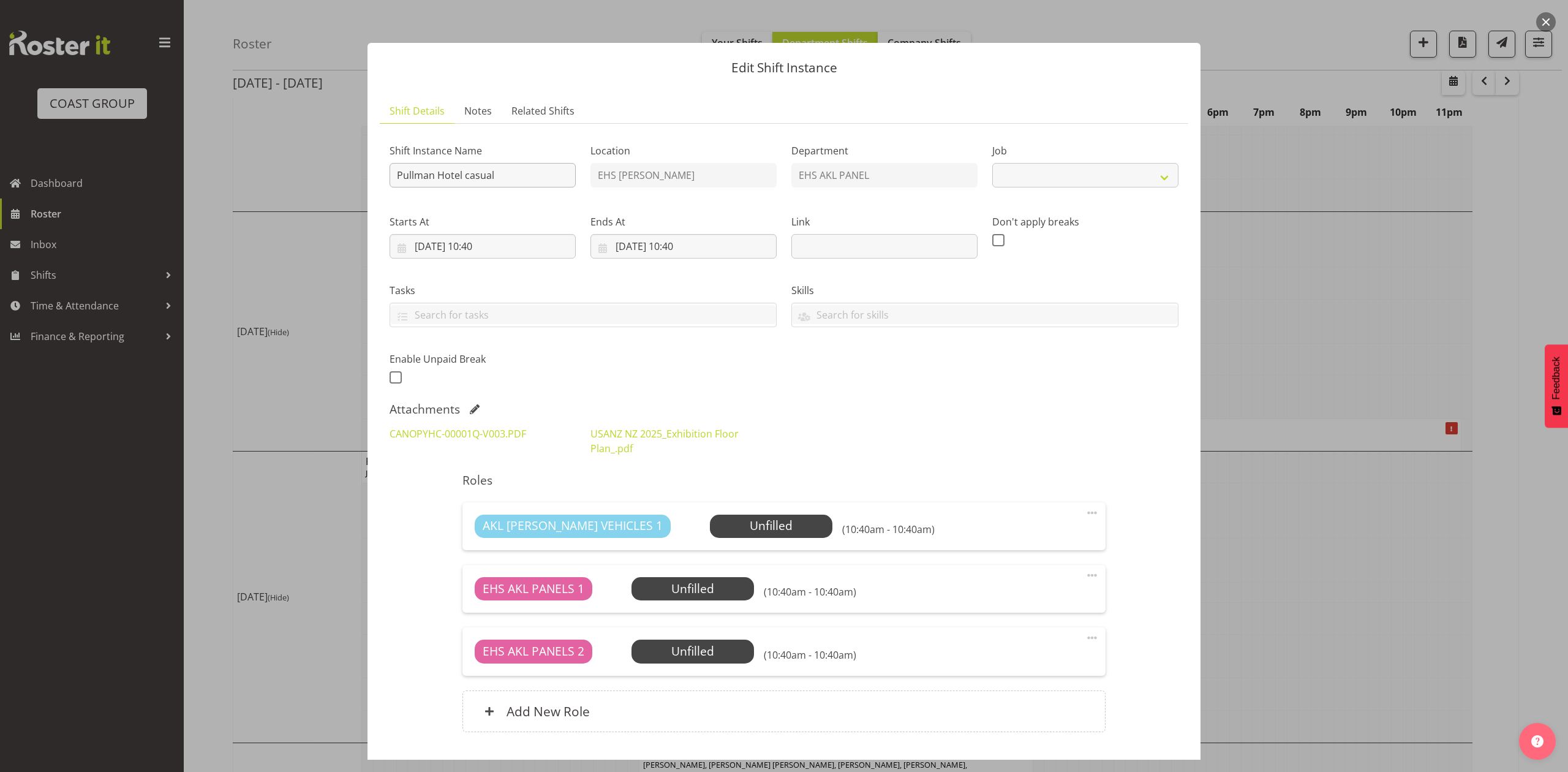
select select "8654"
click at [393, 179] on input "Pullman Hotel casual" at bounding box center [482, 175] width 186 height 25
click at [540, 175] on input "Install Pullman Hotel casual" at bounding box center [482, 175] width 186 height 25
type input "Install Pullman Hotel casual. In at 5pm."
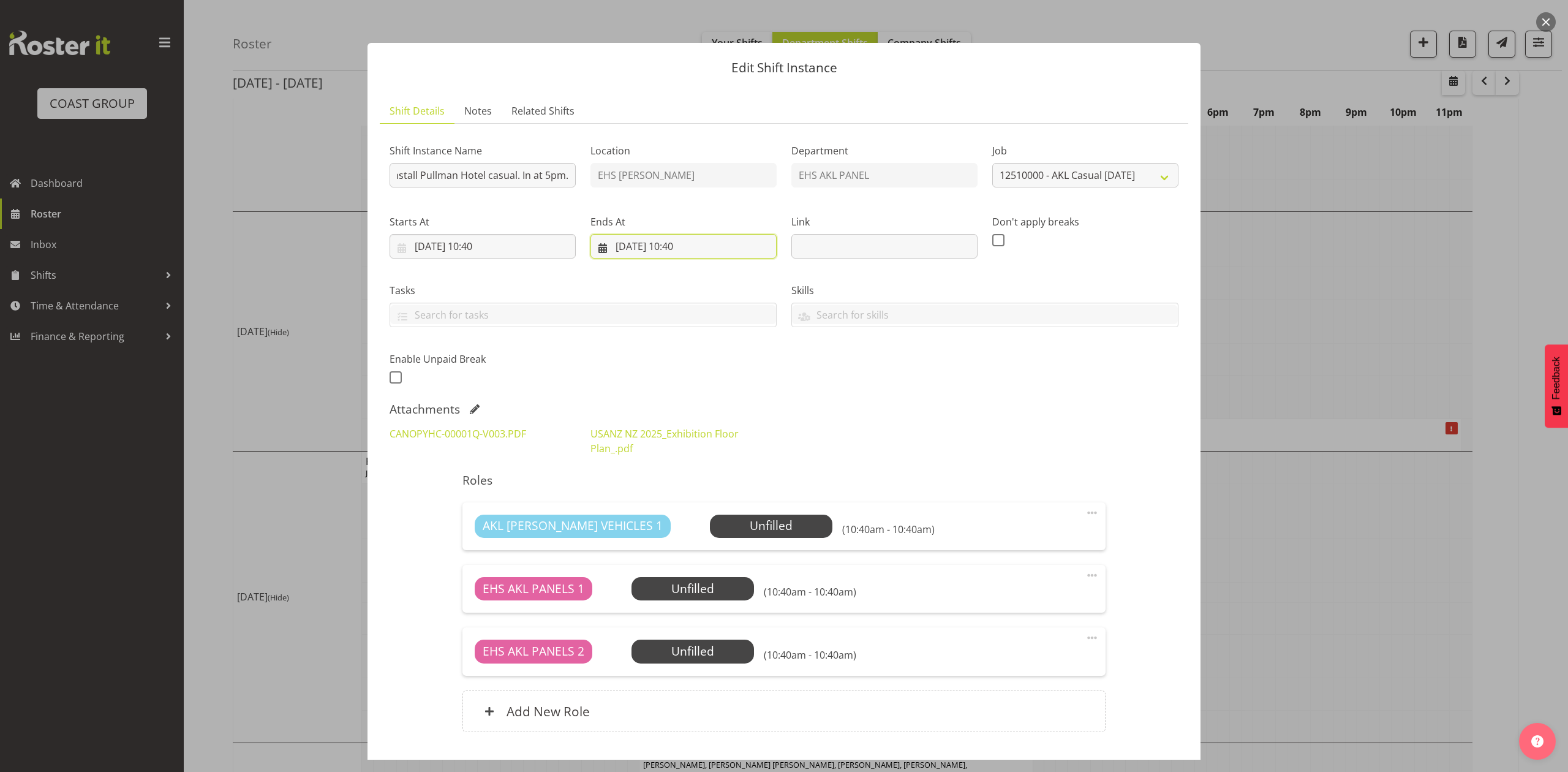
click at [636, 246] on input "09/10/2025, 10:40" at bounding box center [683, 246] width 186 height 25
click at [697, 371] on span "8" at bounding box center [698, 370] width 5 height 11
type input "08/10/2025, 10:40"
click at [490, 243] on input "08/10/2025, 10:40" at bounding box center [482, 246] width 186 height 25
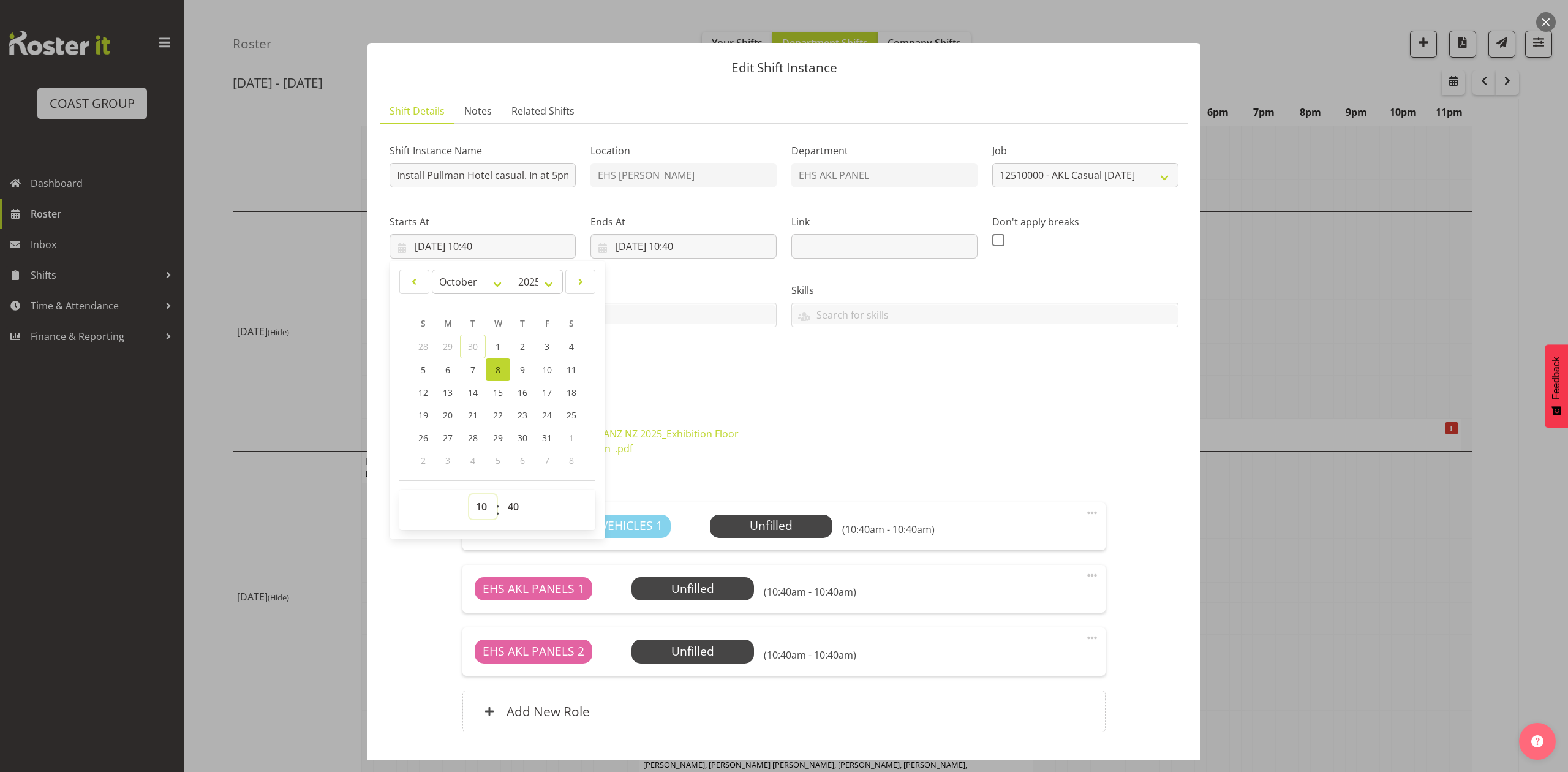
click at [478, 500] on select "00 01 02 03 04 05 06 07 08 09 10 11 12 13 14 15 16 17 18 19 20 21 22 23" at bounding box center [482, 507] width 28 height 25
select select "16"
click at [469, 495] on select "00 01 02 03 04 05 06 07 08 09 10 11 12 13 14 15 16 17 18 19 20 21 22 23" at bounding box center [482, 507] width 28 height 25
type input "08/10/2025, 16:40"
click at [513, 505] on select "00 01 02 03 04 05 06 07 08 09 10 11 12 13 14 15 16 17 18 19 20 21 22 23 24 25 2…" at bounding box center [514, 507] width 28 height 25
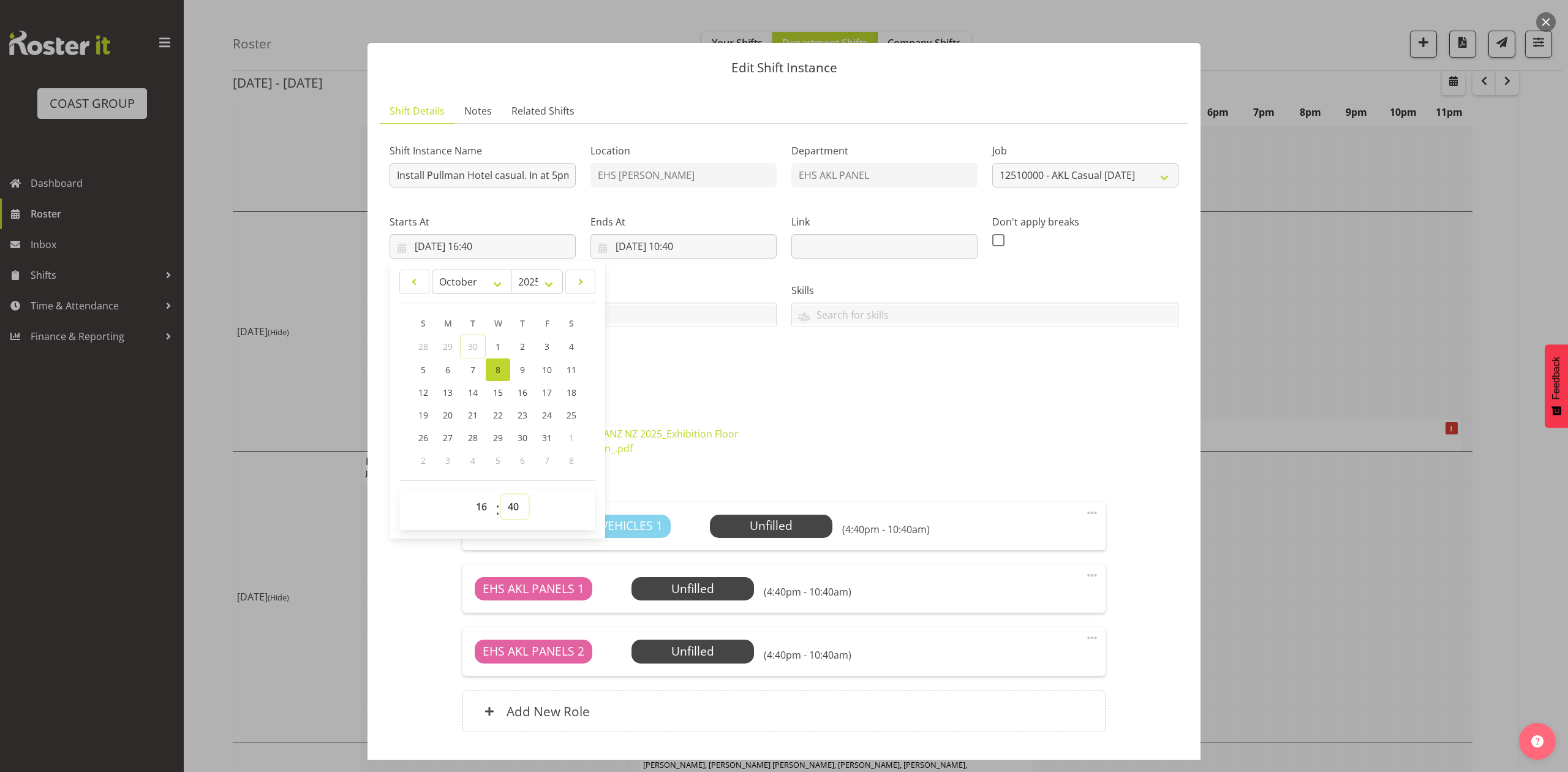
select select "15"
click at [501, 495] on select "00 01 02 03 04 05 06 07 08 09 10 11 12 13 14 15 16 17 18 19 20 21 22 23 24 25 2…" at bounding box center [514, 507] width 28 height 25
type input "08/10/2025, 16:15"
click at [738, 379] on div "Shift Instance Name Install Pullman Hotel casual. In at 5pm. Location EHS RYMER…" at bounding box center [784, 260] width 803 height 268
click at [695, 251] on input "08/10/2025, 10:40" at bounding box center [683, 246] width 186 height 25
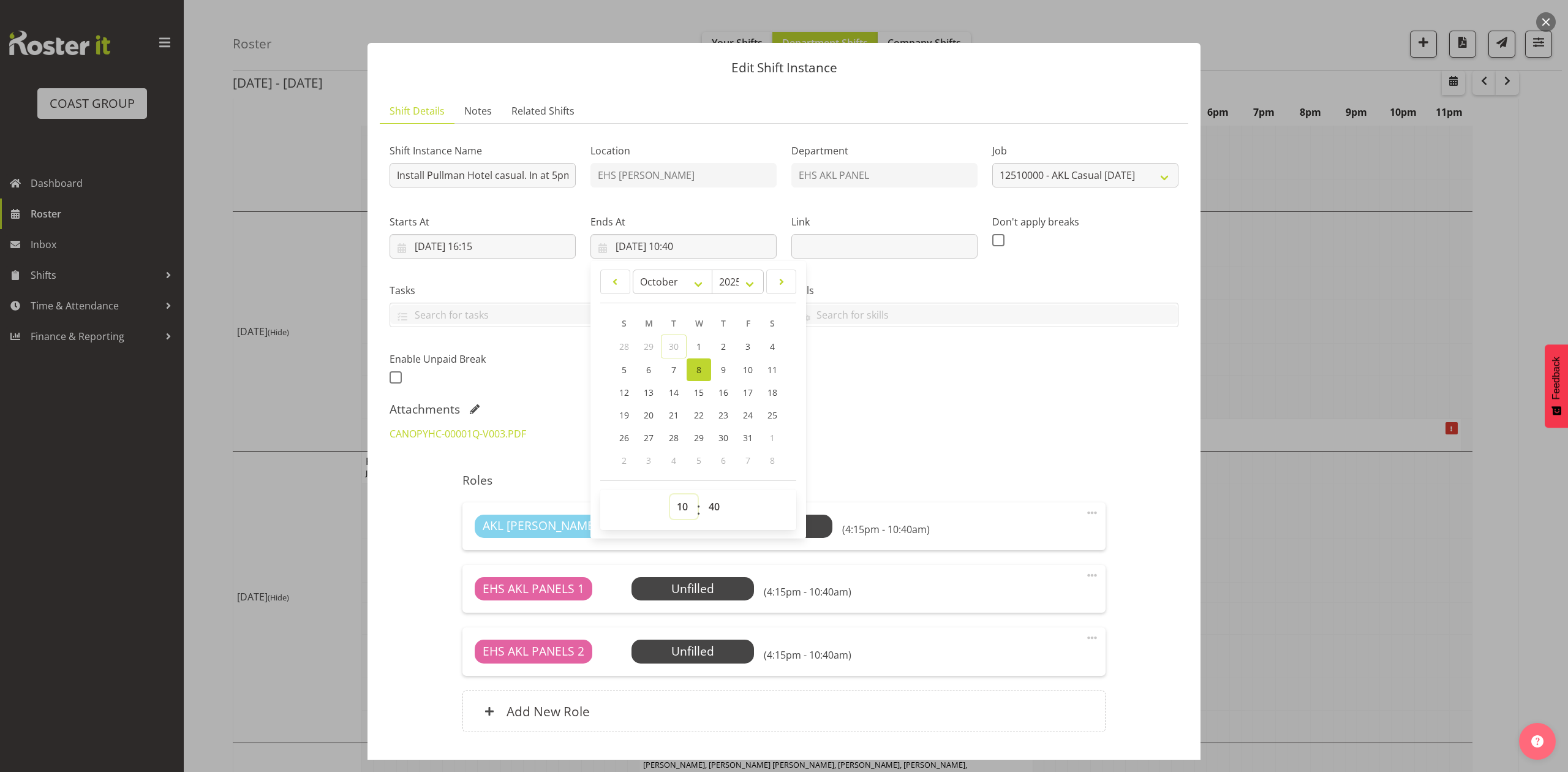
click at [676, 517] on select "00 01 02 03 04 05 06 07 08 09 10 11 12 13 14 15 16 17 18 19 20 21 22 23" at bounding box center [683, 507] width 28 height 25
select select "18"
click at [670, 495] on select "00 01 02 03 04 05 06 07 08 09 10 11 12 13 14 15 16 17 18 19 20 21 22 23" at bounding box center [683, 507] width 28 height 25
type input "08/10/2025, 18:40"
drag, startPoint x: 711, startPoint y: 510, endPoint x: 713, endPoint y: 498, distance: 12.2
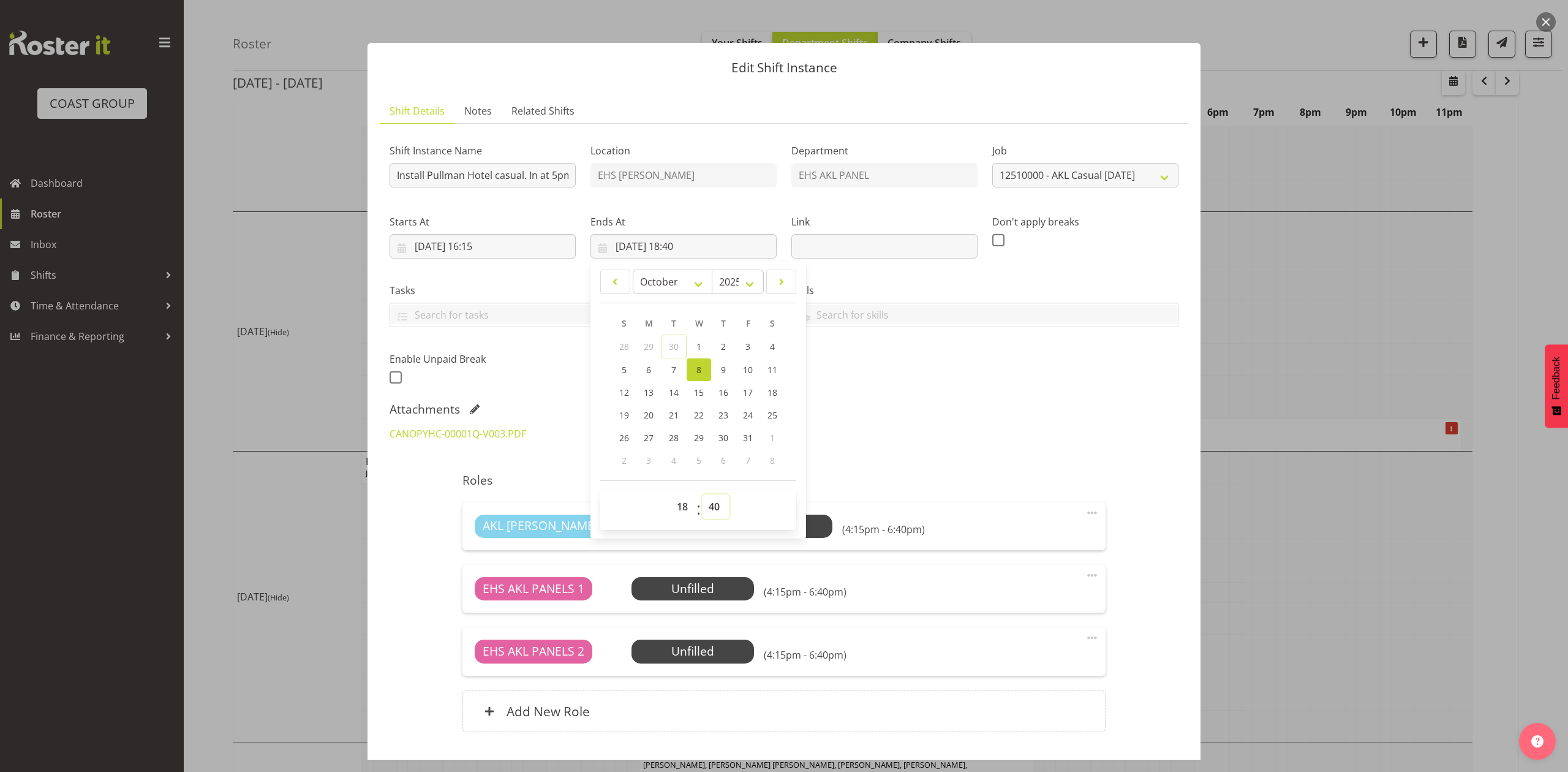
click at [712, 510] on select "00 01 02 03 04 05 06 07 08 09 10 11 12 13 14 15 16 17 18 19 20 21 22 23 24 25 2…" at bounding box center [715, 507] width 28 height 25
select select "0"
click at [702, 495] on select "00 01 02 03 04 05 06 07 08 09 10 11 12 13 14 15 16 17 18 19 20 21 22 23 24 25 2…" at bounding box center [715, 507] width 28 height 25
type input "08/10/2025, 18:00"
click at [865, 410] on div "Attachments" at bounding box center [784, 409] width 789 height 15
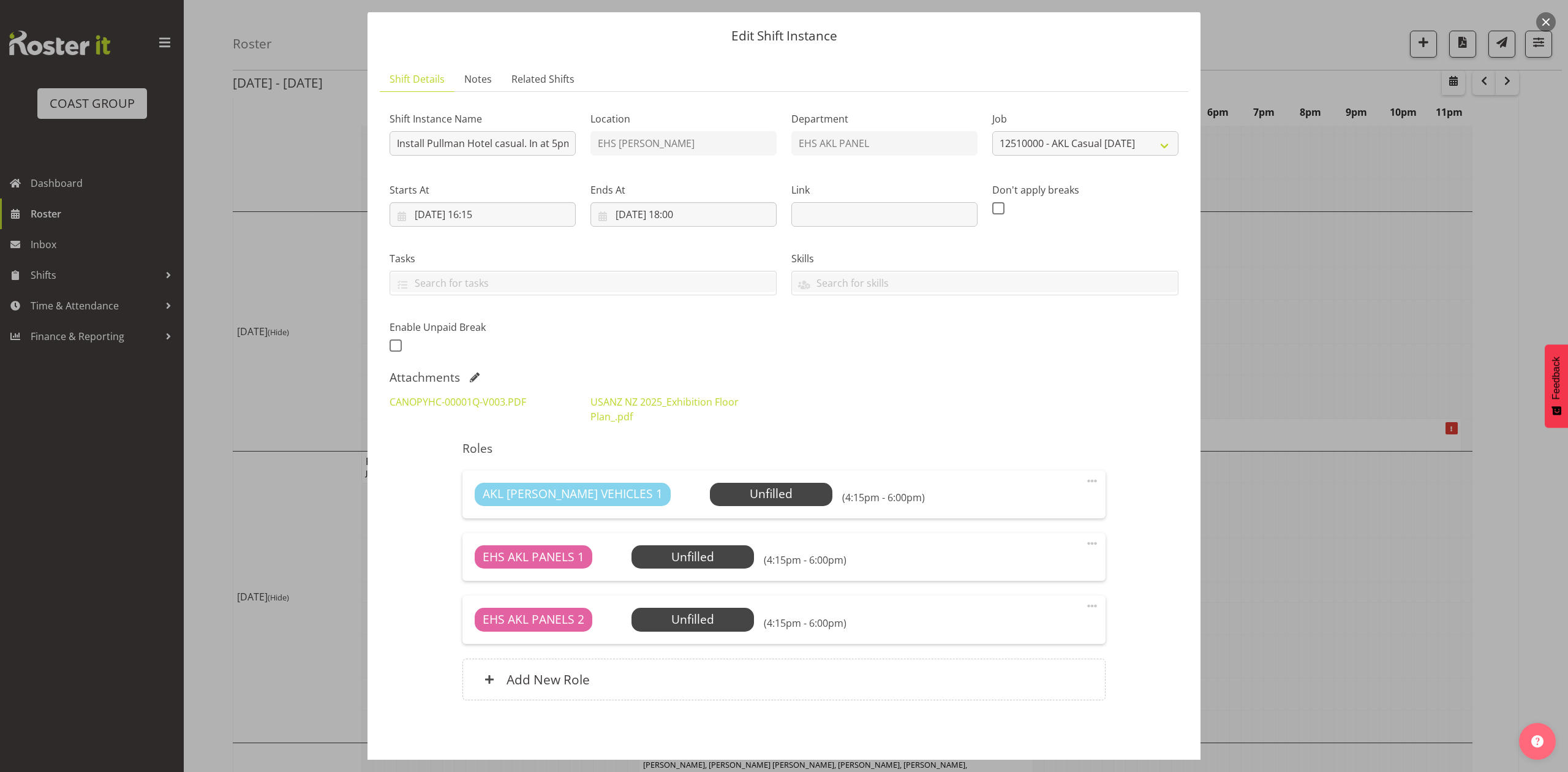
scroll to position [83, 0]
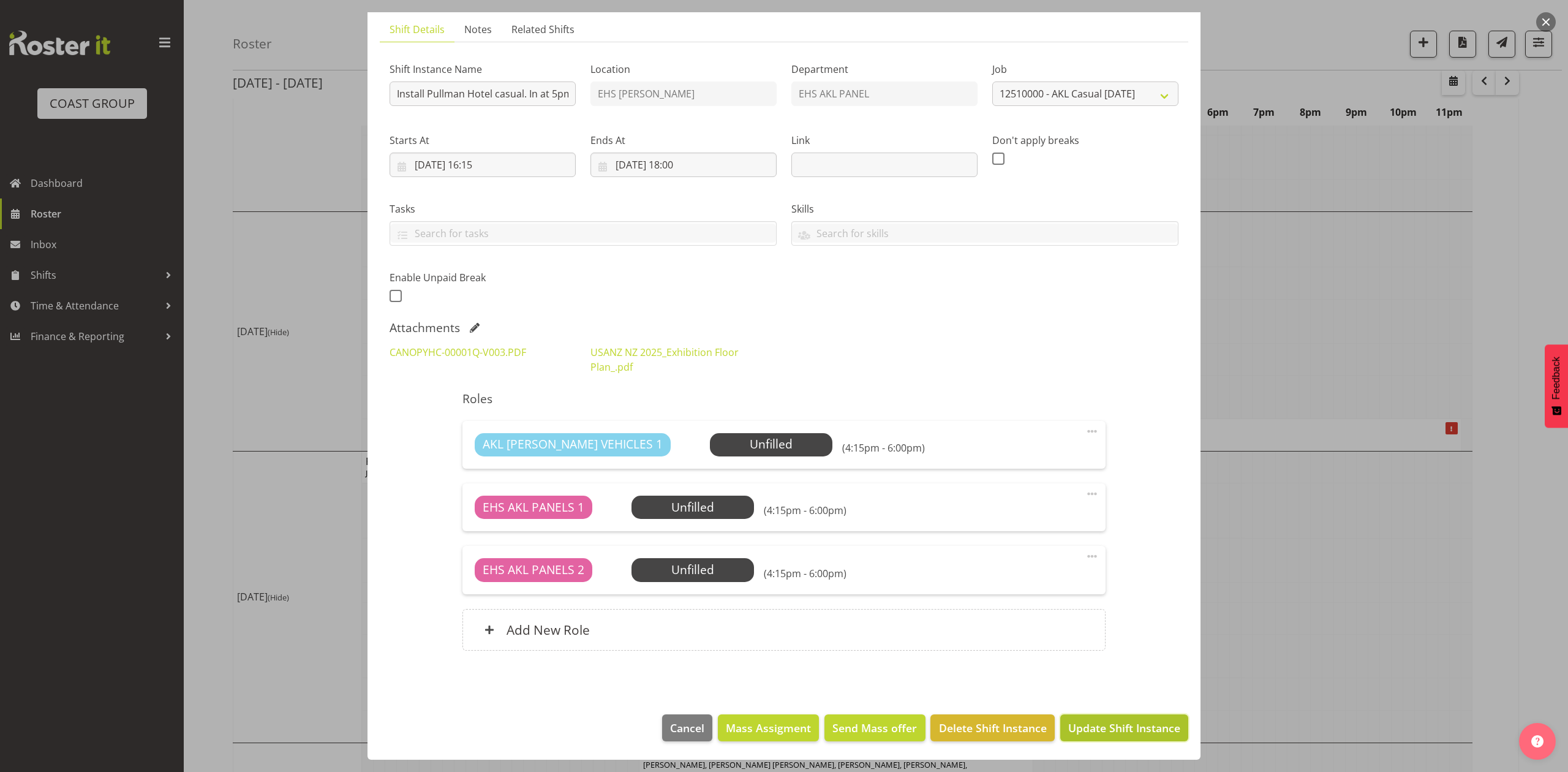
click at [1108, 728] on span "Update Shift Instance" at bounding box center [1124, 728] width 112 height 16
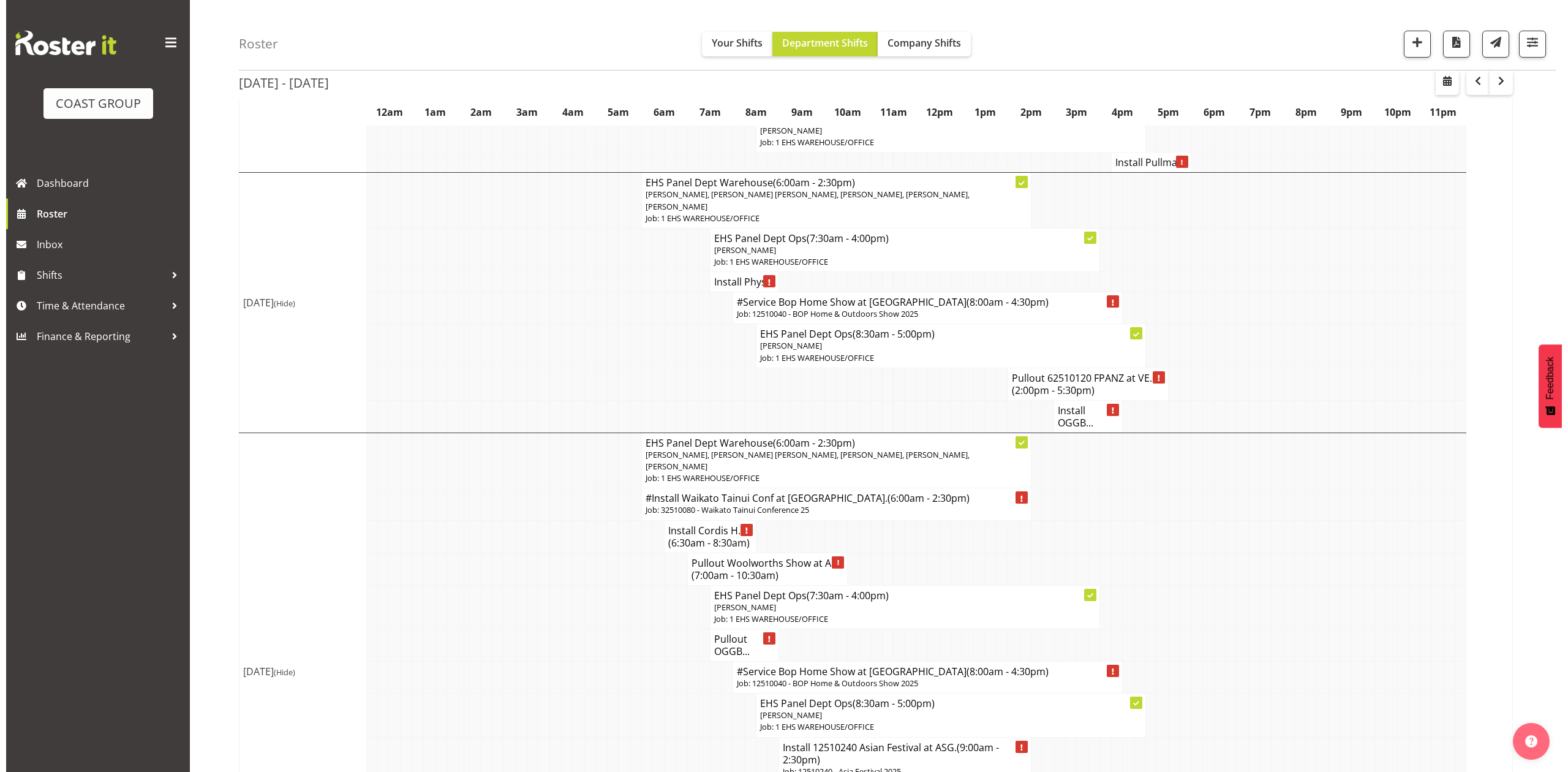
scroll to position [816, 0]
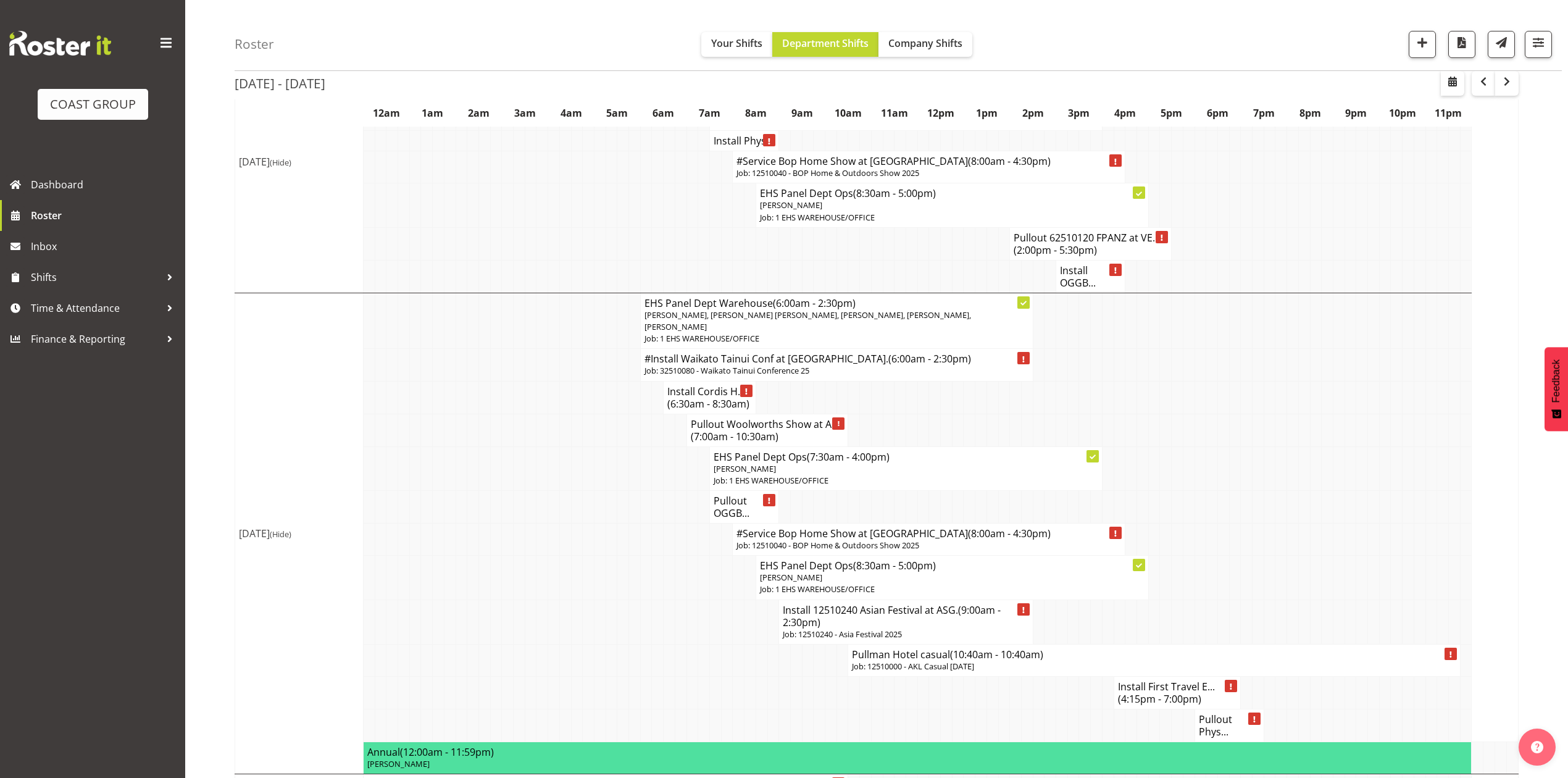
click at [1026, 661] on span "(10:40am - 10:40am)" at bounding box center [996, 654] width 93 height 14
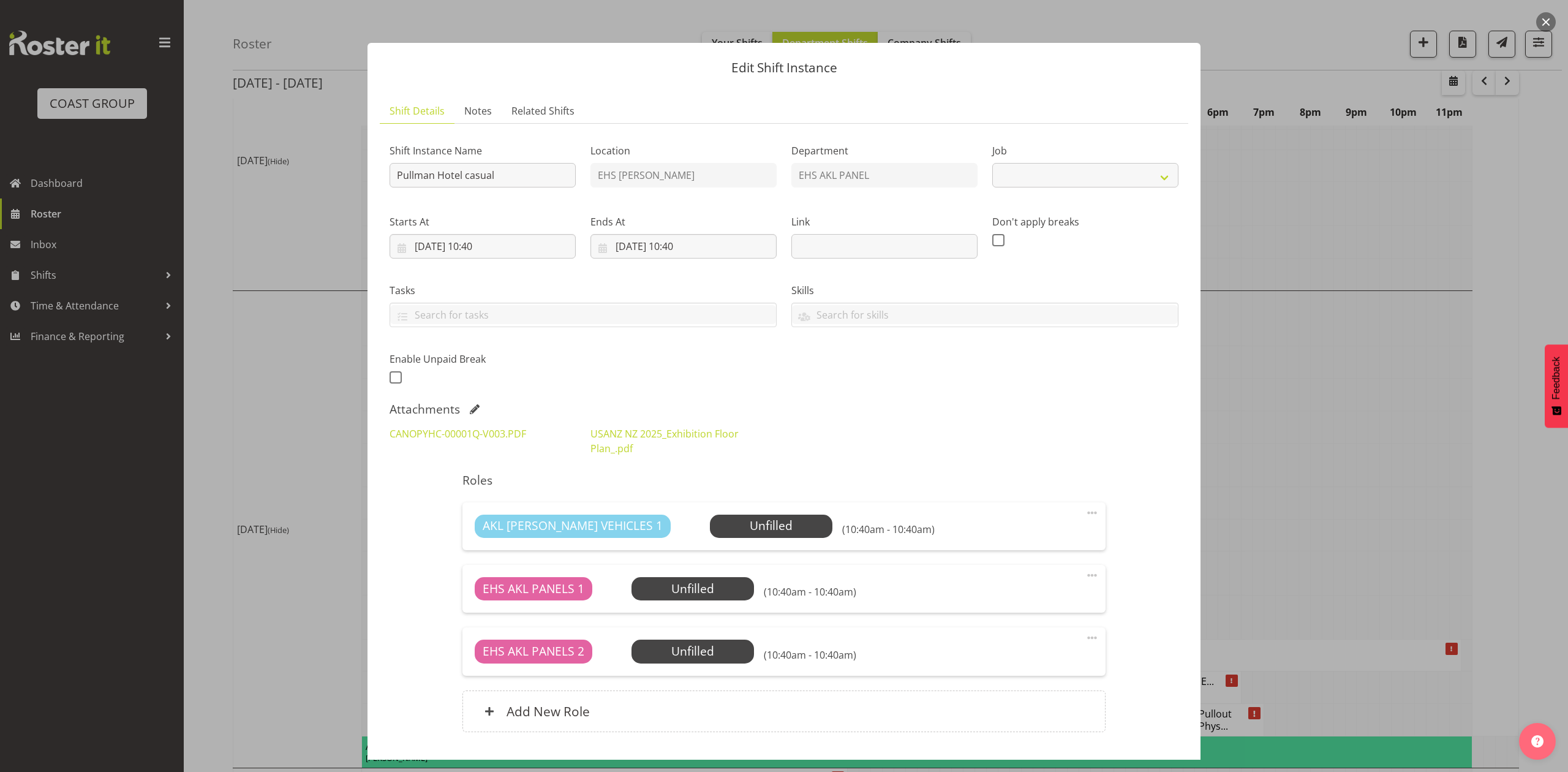
select select "8654"
click at [395, 180] on input "Pullman Hotel casual" at bounding box center [482, 175] width 186 height 25
click at [567, 174] on input "Pullout Pullman Hotel casual" at bounding box center [482, 175] width 186 height 25
type input "Pullout Pullman Hotel casual. Out at 1:30pm."
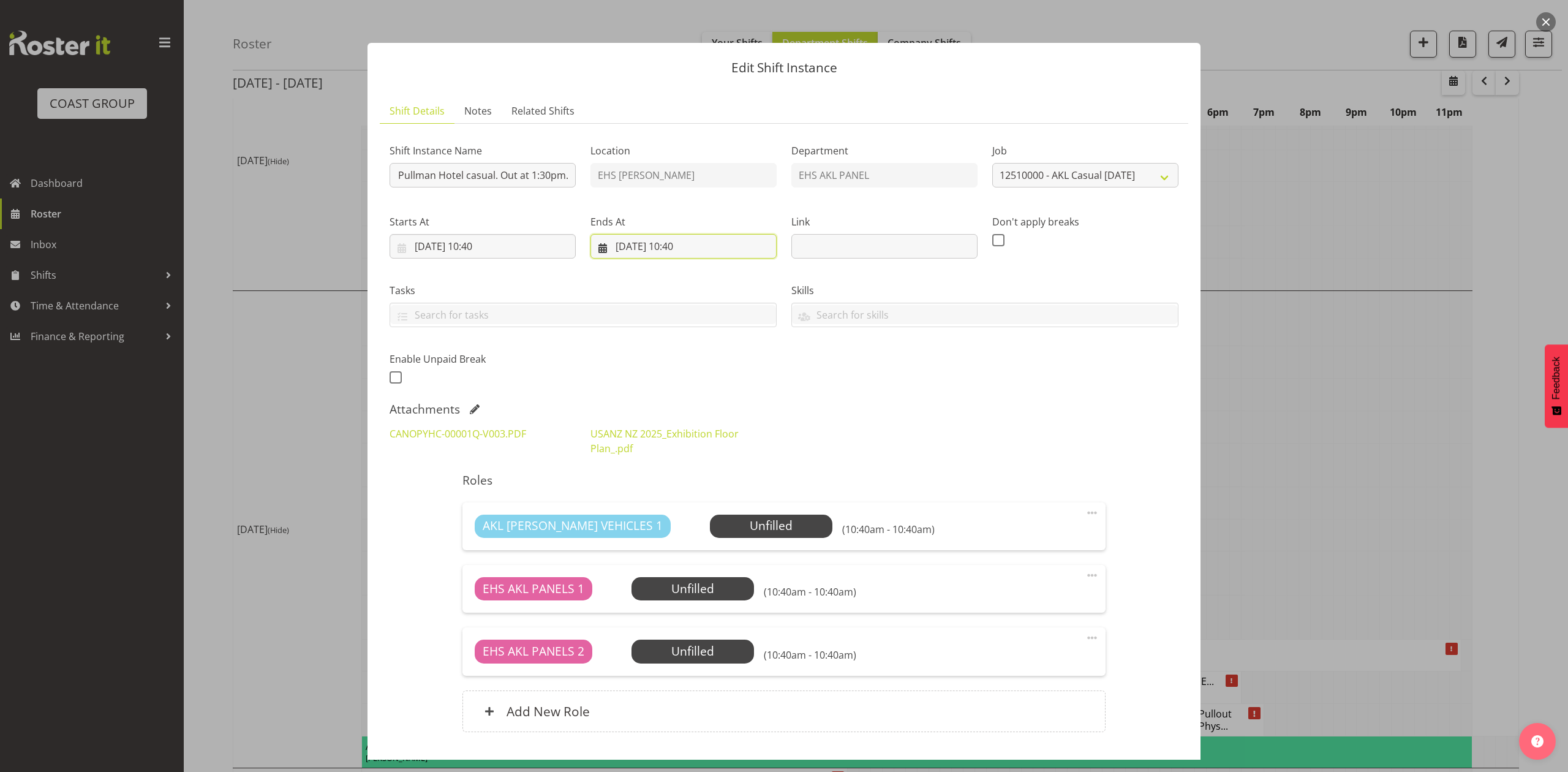
click at [627, 246] on input "11/10/2025, 10:40" at bounding box center [683, 246] width 186 height 25
click at [736, 371] on link "10" at bounding box center [748, 370] width 25 height 23
type input "10/10/2025, 10:40"
click at [485, 248] on input "10/10/2025, 10:40" at bounding box center [482, 246] width 186 height 25
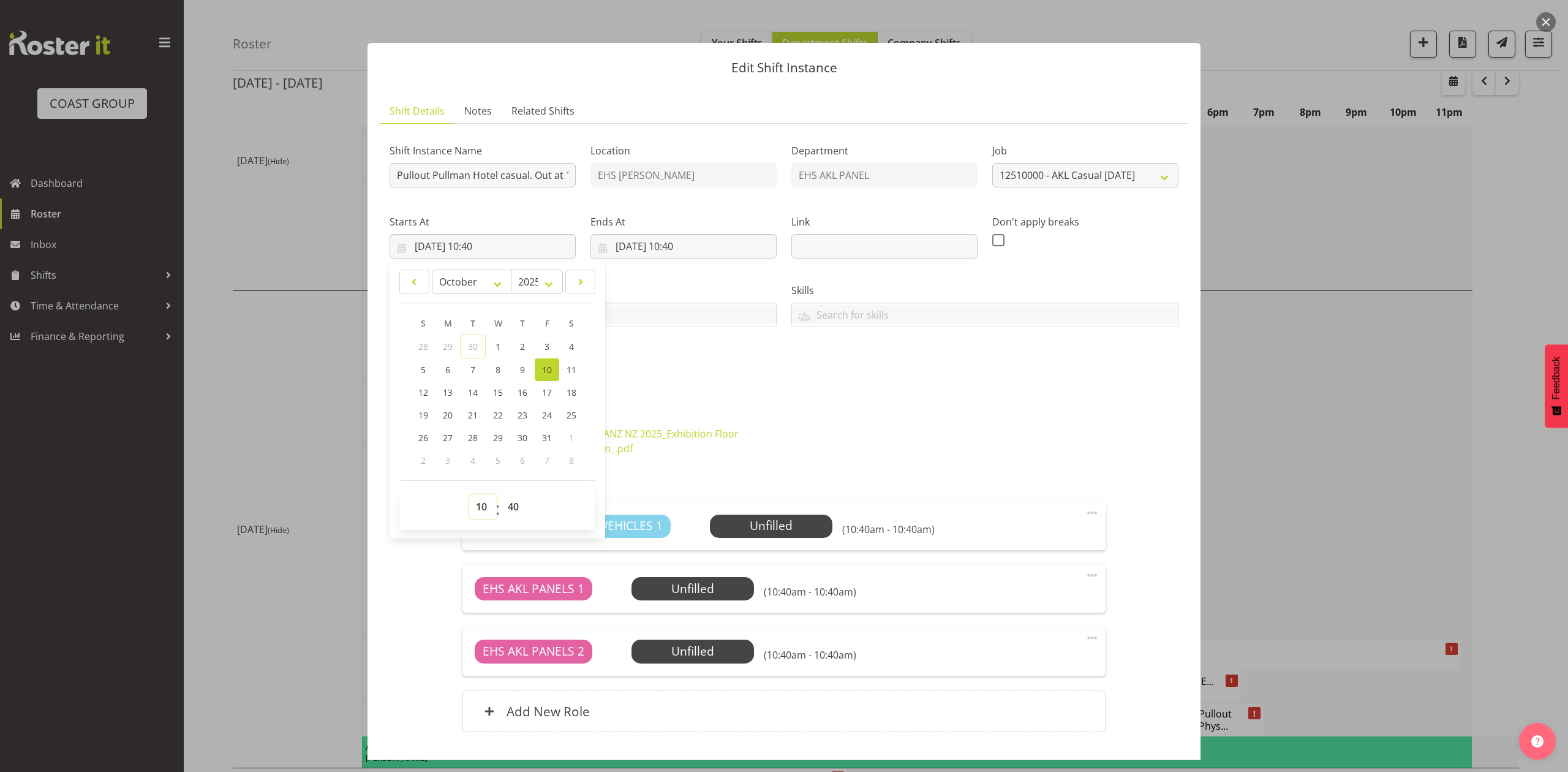
drag, startPoint x: 480, startPoint y: 518, endPoint x: 481, endPoint y: 497, distance: 21.0
click at [480, 516] on select "00 01 02 03 04 05 06 07 08 09 10 11 12 13 14 15 16 17 18 19 20 21 22 23" at bounding box center [482, 507] width 28 height 25
select select "13"
click at [469, 495] on select "00 01 02 03 04 05 06 07 08 09 10 11 12 13 14 15 16 17 18 19 20 21 22 23" at bounding box center [482, 507] width 28 height 25
type input "10/10/2025, 13:40"
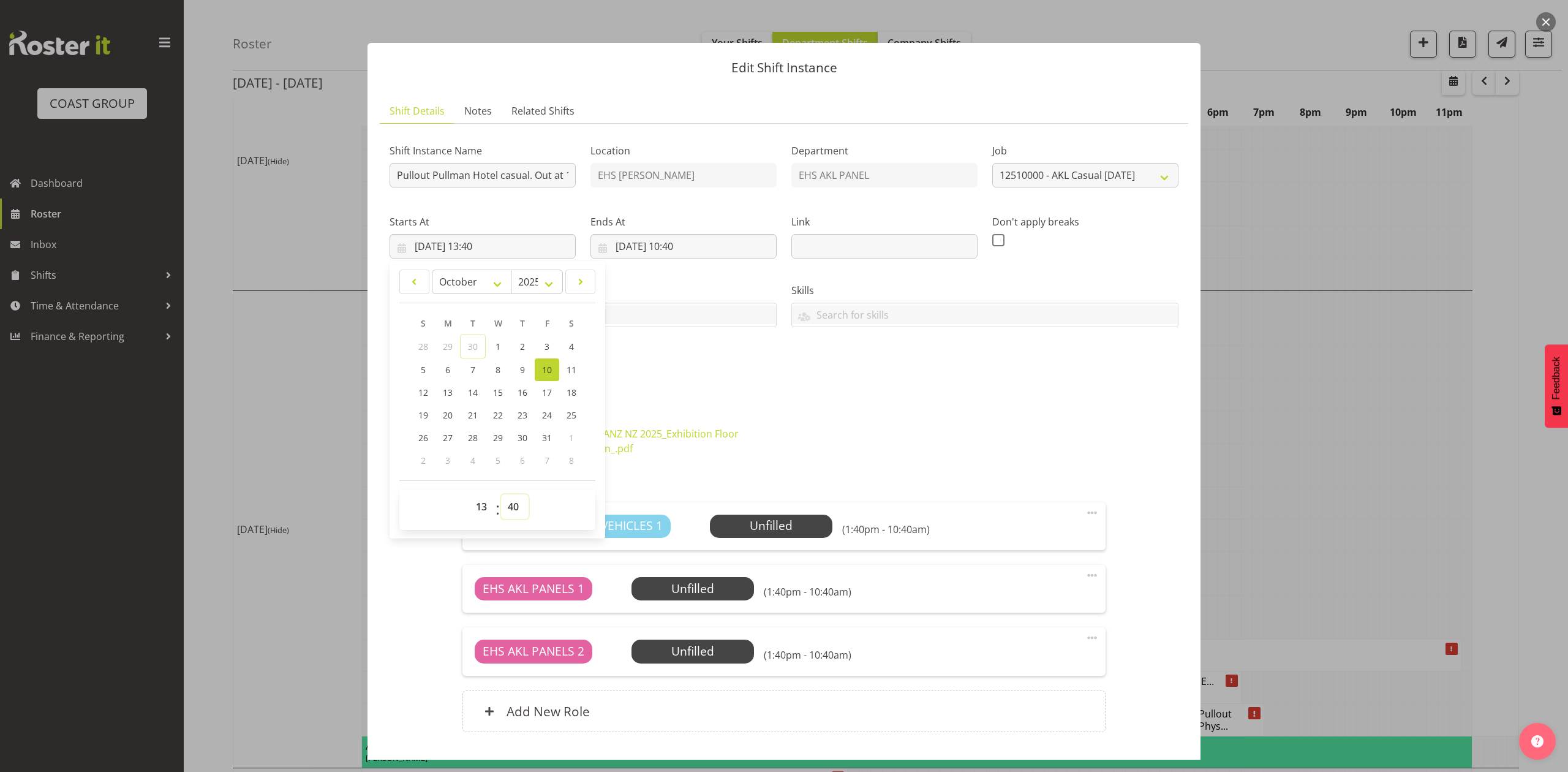
drag, startPoint x: 507, startPoint y: 511, endPoint x: 499, endPoint y: 510, distance: 8.1
click at [507, 511] on select "00 01 02 03 04 05 06 07 08 09 10 11 12 13 14 15 16 17 18 19 20 21 22 23 24 25 2…" at bounding box center [514, 507] width 28 height 25
select select "30"
click at [501, 495] on select "00 01 02 03 04 05 06 07 08 09 10 11 12 13 14 15 16 17 18 19 20 21 22 23 24 25 2…" at bounding box center [514, 507] width 28 height 25
type input "10/10/2025, 13:30"
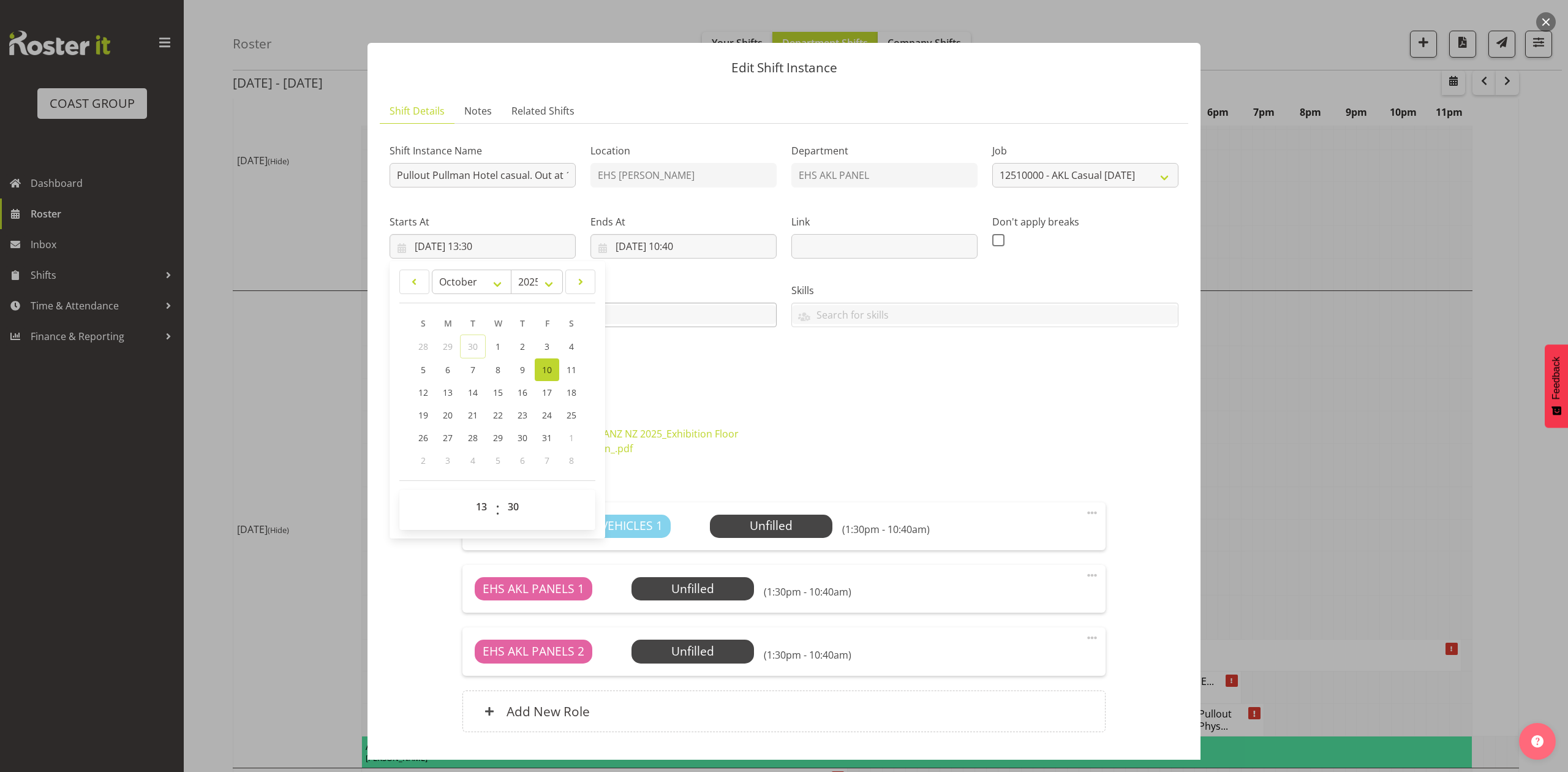
drag, startPoint x: 808, startPoint y: 404, endPoint x: 758, endPoint y: 318, distance: 99.5
click at [807, 403] on div "Attachments" at bounding box center [784, 409] width 789 height 15
click at [686, 244] on input "10/10/2025, 10:40" at bounding box center [683, 246] width 186 height 25
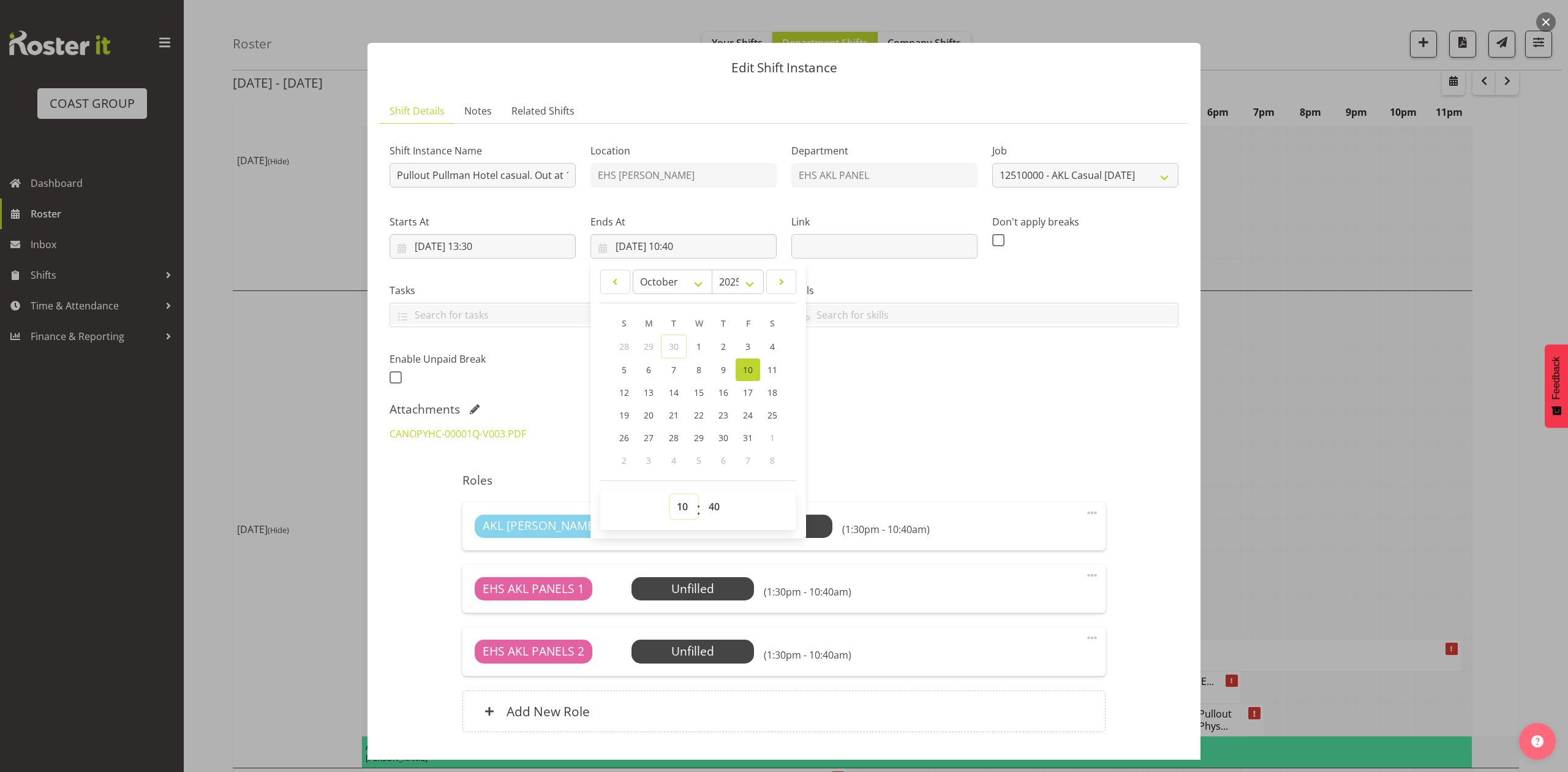
click at [680, 501] on select "00 01 02 03 04 05 06 07 08 09 10 11 12 13 14 15 16 17 18 19 20 21 22 23" at bounding box center [683, 507] width 28 height 25
select select "14"
click at [670, 495] on select "00 01 02 03 04 05 06 07 08 09 10 11 12 13 14 15 16 17 18 19 20 21 22 23" at bounding box center [683, 507] width 28 height 25
type input "10/10/2025, 14:40"
drag, startPoint x: 686, startPoint y: 505, endPoint x: 685, endPoint y: 498, distance: 7.1
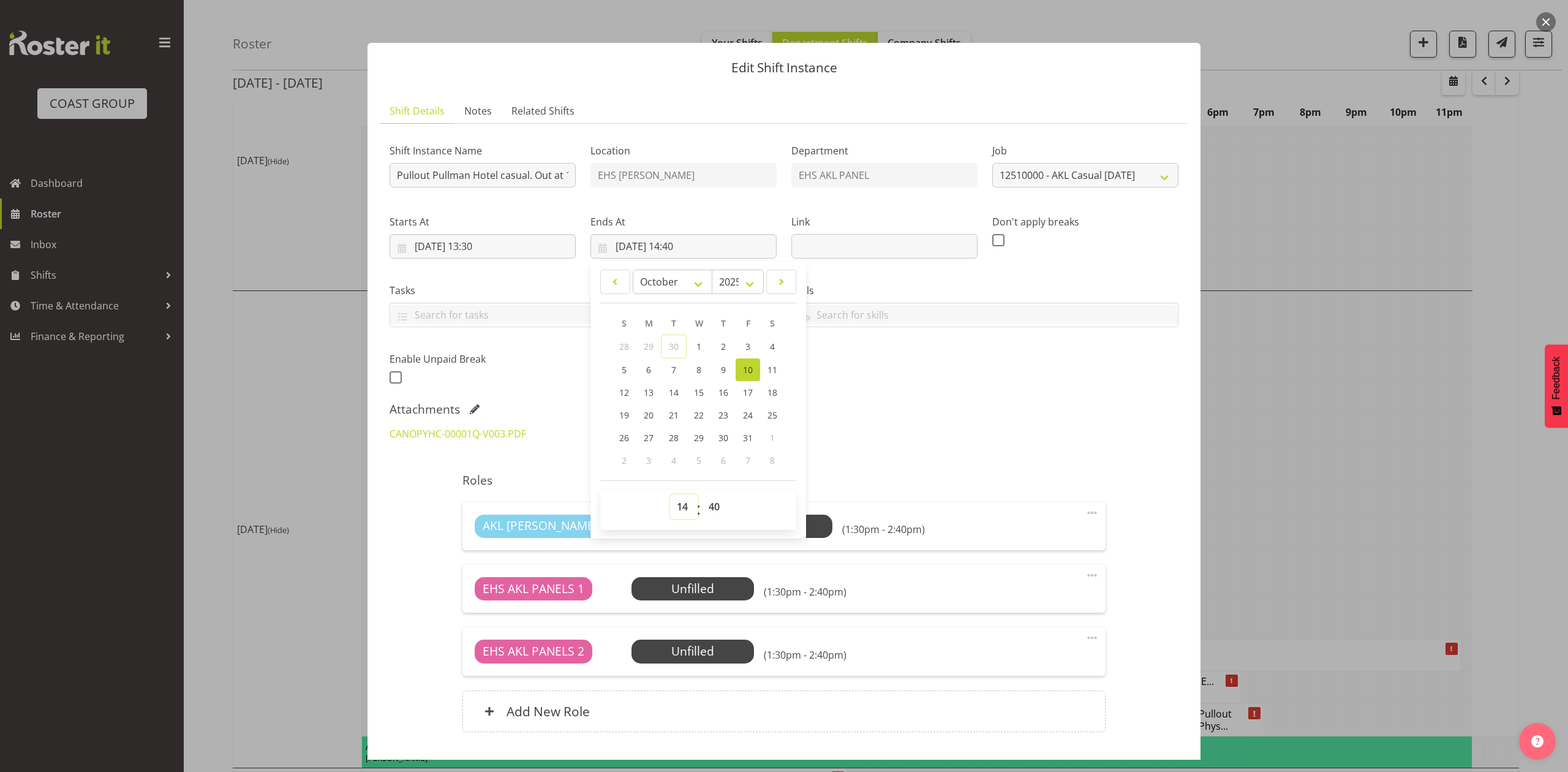
click at [686, 505] on select "00 01 02 03 04 05 06 07 08 09 10 11 12 13 14 15 16 17 18 19 20 21 22 23" at bounding box center [683, 507] width 28 height 25
select select "15"
click at [670, 495] on select "00 01 02 03 04 05 06 07 08 09 10 11 12 13 14 15 16 17 18 19 20 21 22 23" at bounding box center [683, 507] width 28 height 25
type input "10/10/2025, 15:40"
click at [702, 508] on select "00 01 02 03 04 05 06 07 08 09 10 11 12 13 14 15 16 17 18 19 20 21 22 23 24 25 2…" at bounding box center [715, 507] width 28 height 25
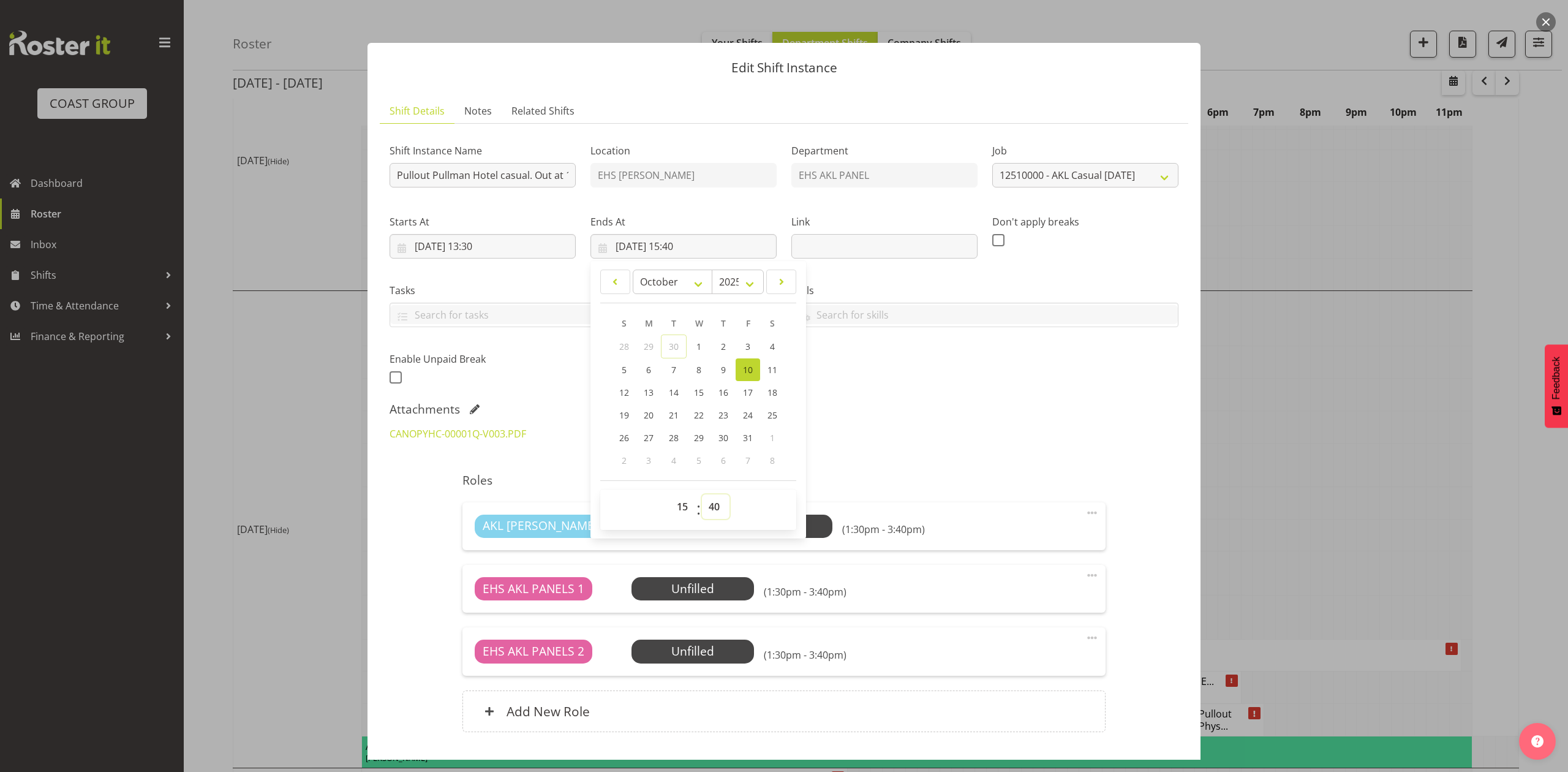
click at [712, 502] on select "00 01 02 03 04 05 06 07 08 09 10 11 12 13 14 15 16 17 18 19 20 21 22 23 24 25 2…" at bounding box center [715, 507] width 28 height 25
select select "0"
click at [702, 495] on select "00 01 02 03 04 05 06 07 08 09 10 11 12 13 14 15 16 17 18 19 20 21 22 23 24 25 2…" at bounding box center [715, 507] width 28 height 25
type input "10/10/2025, 15:00"
drag, startPoint x: 932, startPoint y: 369, endPoint x: 943, endPoint y: 370, distance: 11.0
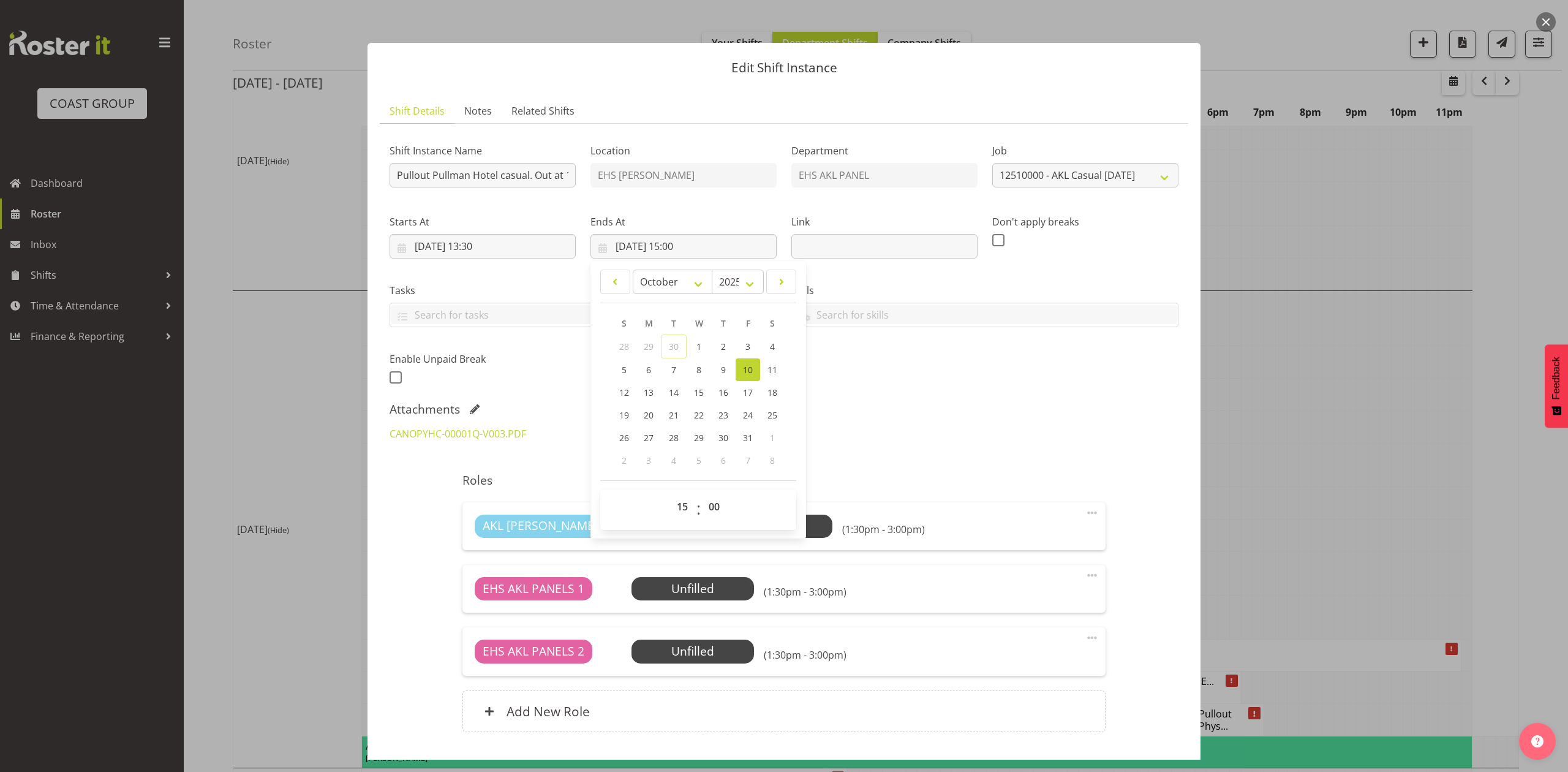
click at [933, 369] on div "Shift Instance Name Pullout Pullman Hotel casual. Out at 1:30pm. Location EHS R…" at bounding box center [784, 260] width 803 height 268
click at [493, 245] on input "10/10/2025, 13:30" at bounding box center [482, 246] width 186 height 25
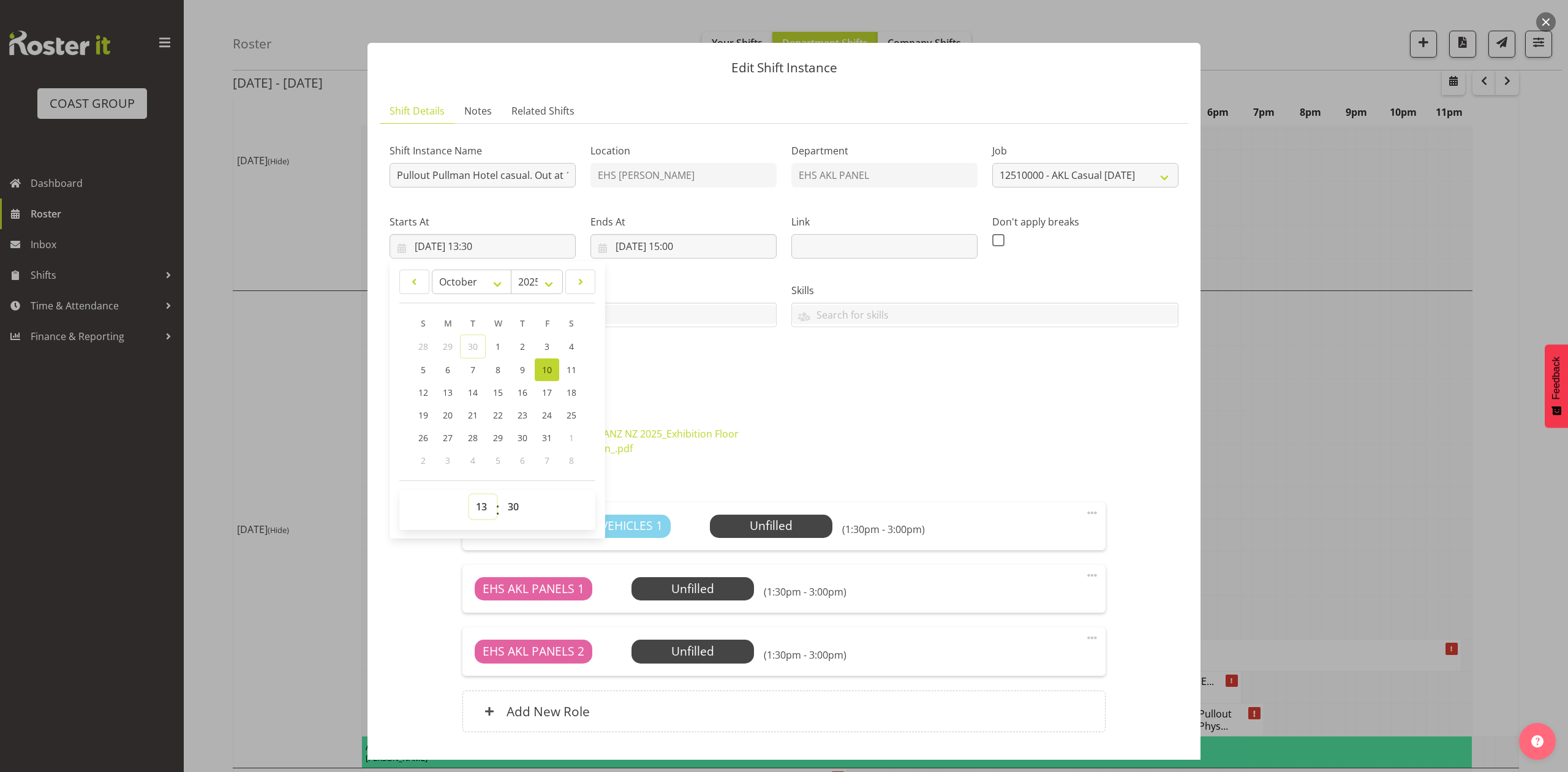
click at [483, 515] on select "00 01 02 03 04 05 06 07 08 09 10 11 12 13 14 15 16 17 18 19 20 21 22 23" at bounding box center [482, 507] width 28 height 25
click at [511, 505] on select "00 01 02 03 04 05 06 07 08 09 10 11 12 13 14 15 16 17 18 19 20 21 22 23 24 25 2…" at bounding box center [514, 507] width 28 height 25
select select "0"
click at [501, 495] on select "00 01 02 03 04 05 06 07 08 09 10 11 12 13 14 15 16 17 18 19 20 21 22 23 24 25 2…" at bounding box center [514, 507] width 28 height 25
type input "10/10/2025, 13:00"
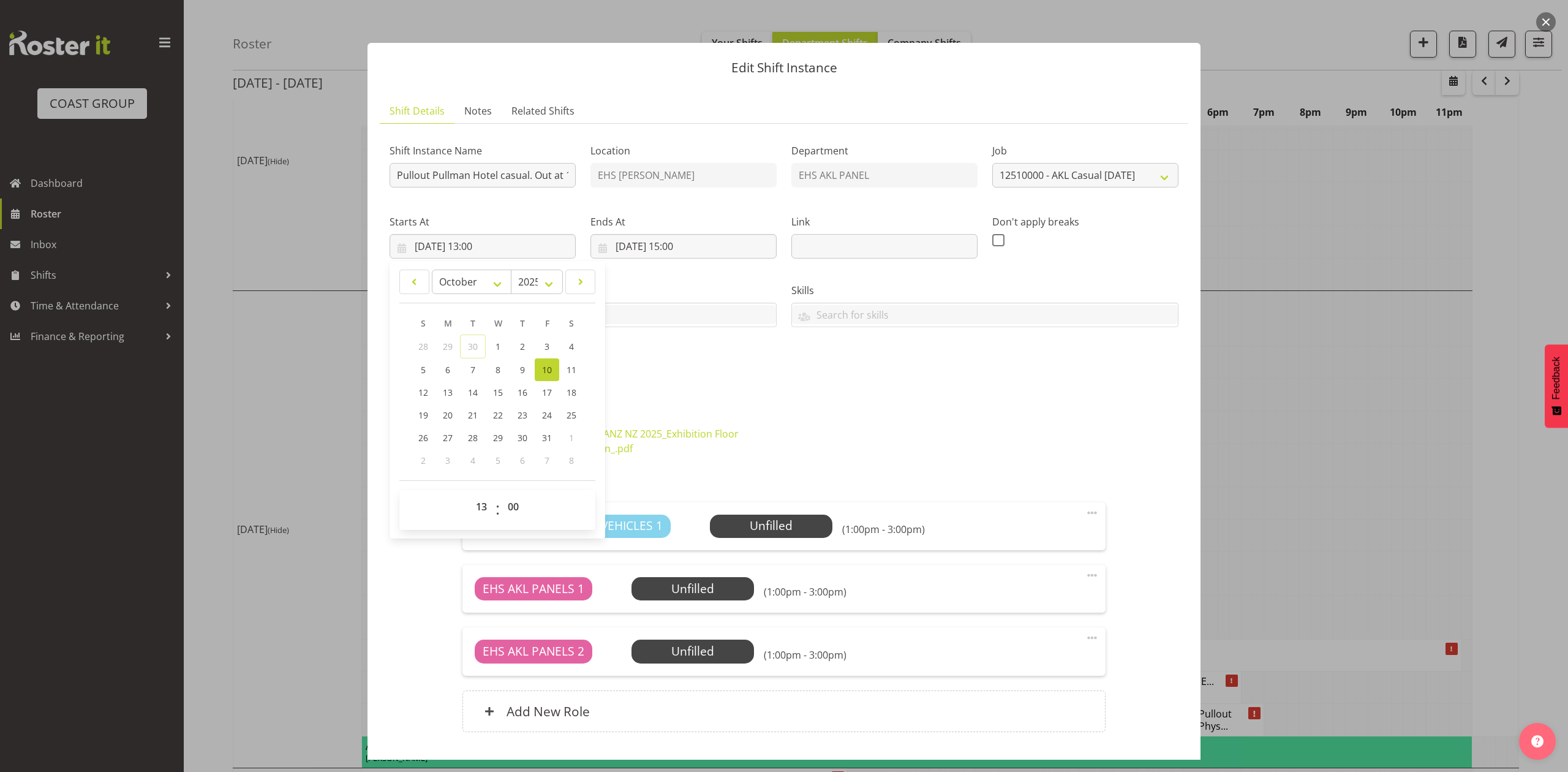
drag, startPoint x: 724, startPoint y: 411, endPoint x: 691, endPoint y: 296, distance: 119.6
click at [723, 407] on div "Attachments" at bounding box center [784, 409] width 789 height 15
click at [679, 236] on input "10/10/2025, 15:00" at bounding box center [683, 246] width 186 height 25
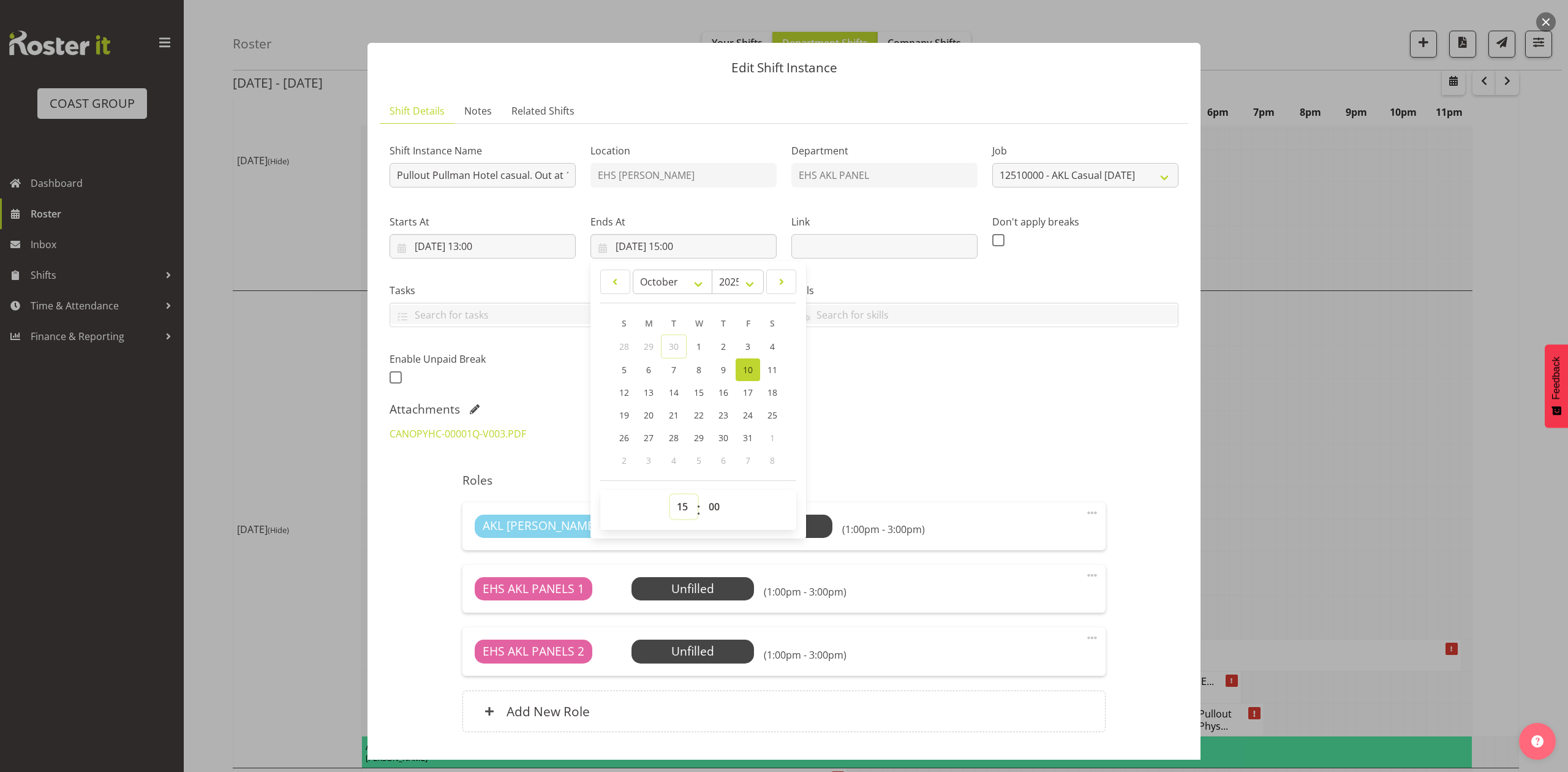
click at [676, 509] on select "00 01 02 03 04 05 06 07 08 09 10 11 12 13 14 15 16 17 18 19 20 21 22 23" at bounding box center [683, 507] width 28 height 25
select select "14"
click at [670, 495] on select "00 01 02 03 04 05 06 07 08 09 10 11 12 13 14 15 16 17 18 19 20 21 22 23" at bounding box center [683, 507] width 28 height 25
type input "10/10/2025, 14:00"
click at [715, 505] on select "00 01 02 03 04 05 06 07 08 09 10 11 12 13 14 15 16 17 18 19 20 21 22 23 24 25 2…" at bounding box center [715, 507] width 28 height 25
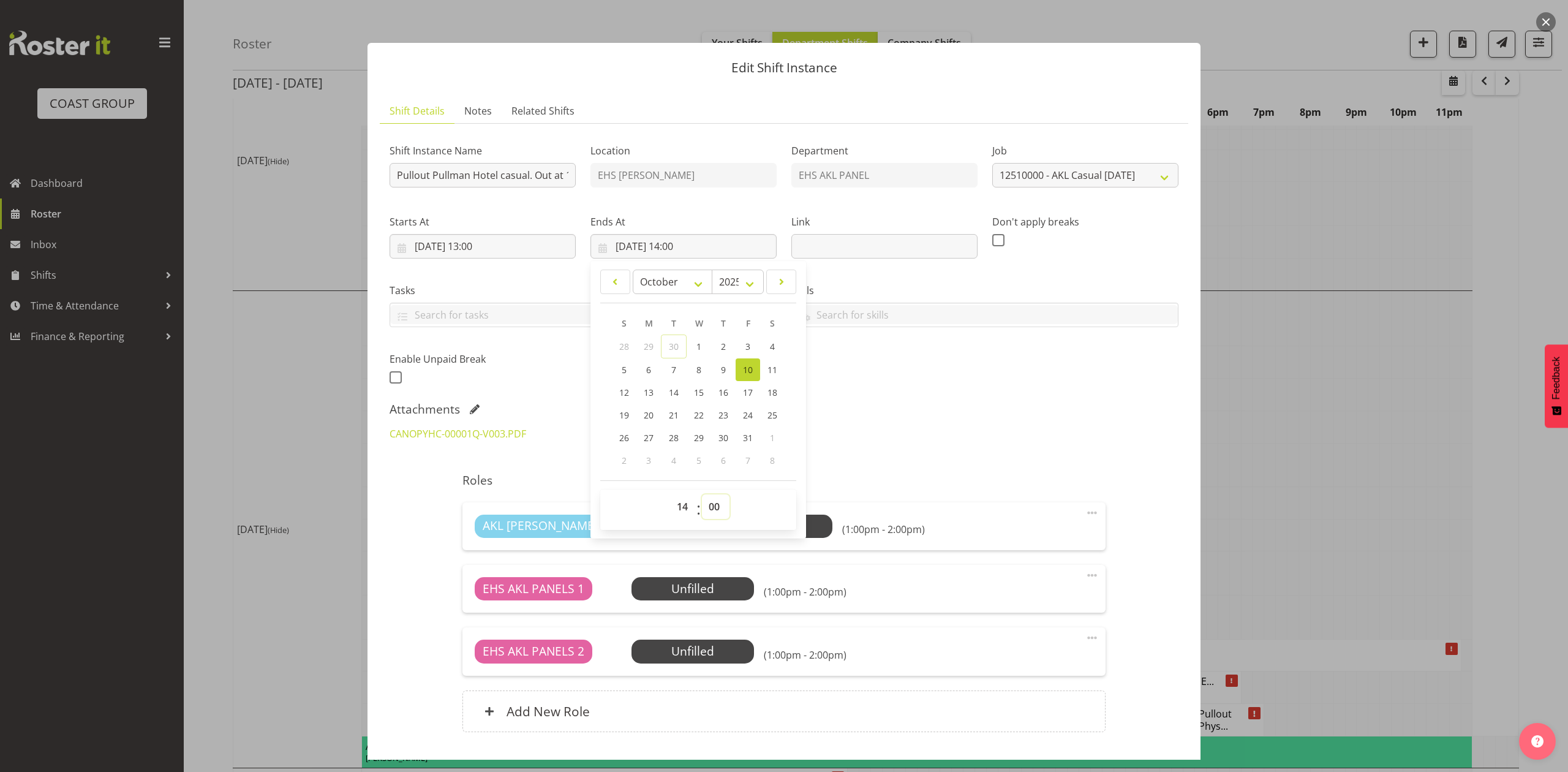
select select "30"
click at [702, 495] on select "00 01 02 03 04 05 06 07 08 09 10 11 12 13 14 15 16 17 18 19 20 21 22 23 24 25 2…" at bounding box center [715, 507] width 28 height 25
type input "10/10/2025, 14:30"
drag, startPoint x: 832, startPoint y: 442, endPoint x: 907, endPoint y: 442, distance: 75.0
click at [835, 442] on div "CANOPYHC-00001Q-V003.PDF USANZ NZ 2025_Exhibition Floor Plan_.pdf" at bounding box center [784, 441] width 803 height 44
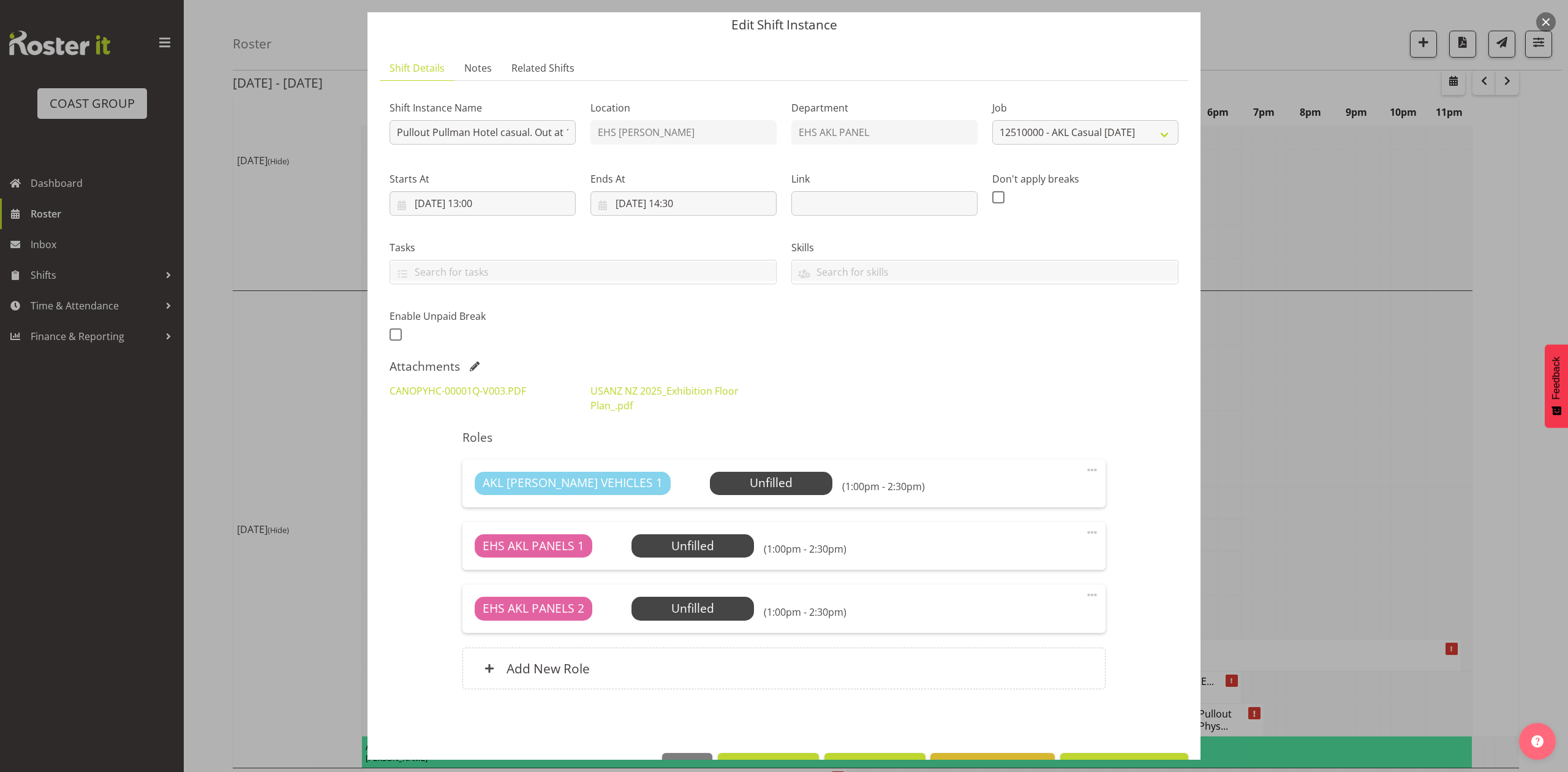
scroll to position [83, 0]
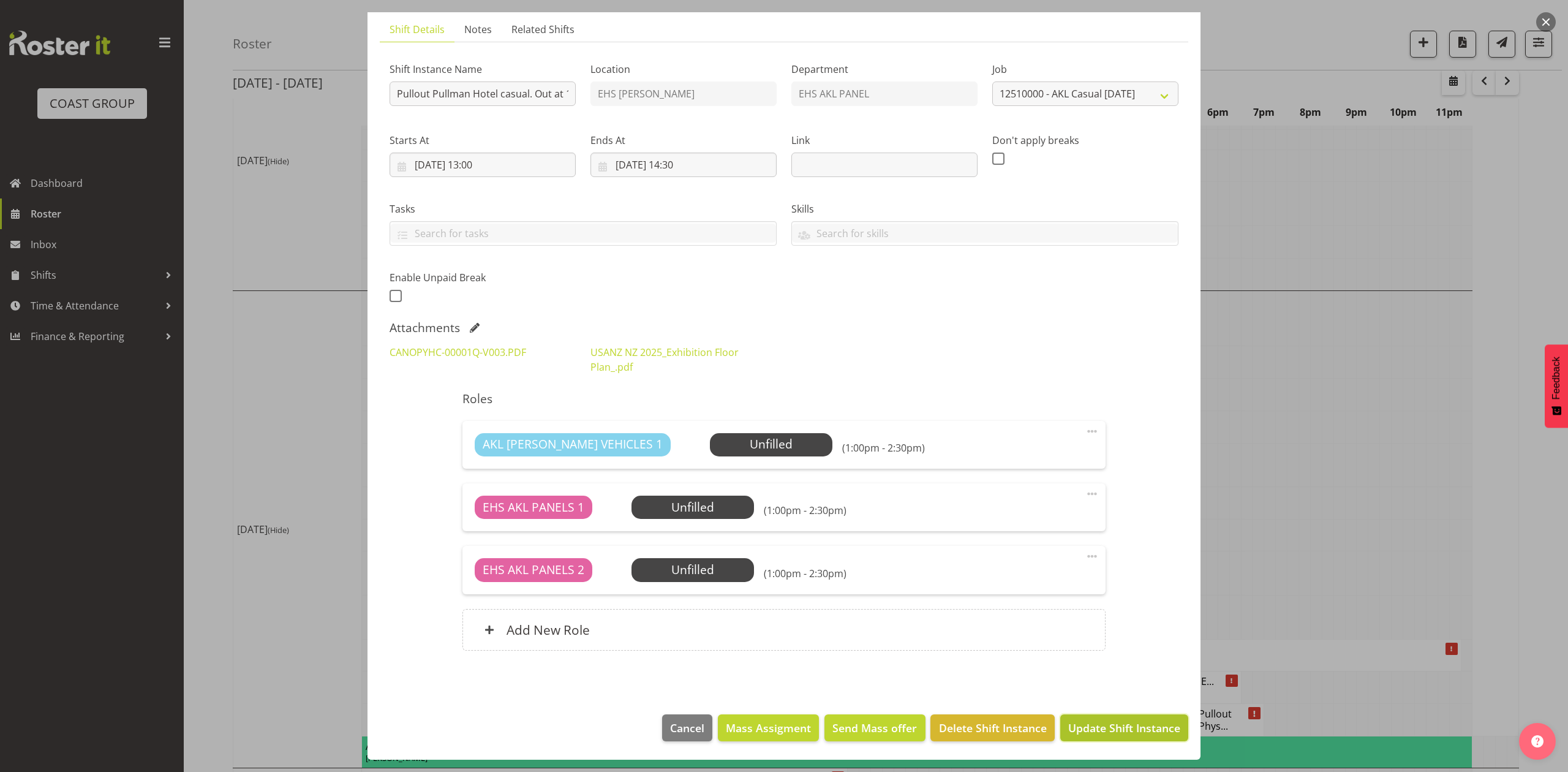
click at [1137, 735] on span "Update Shift Instance" at bounding box center [1124, 728] width 112 height 16
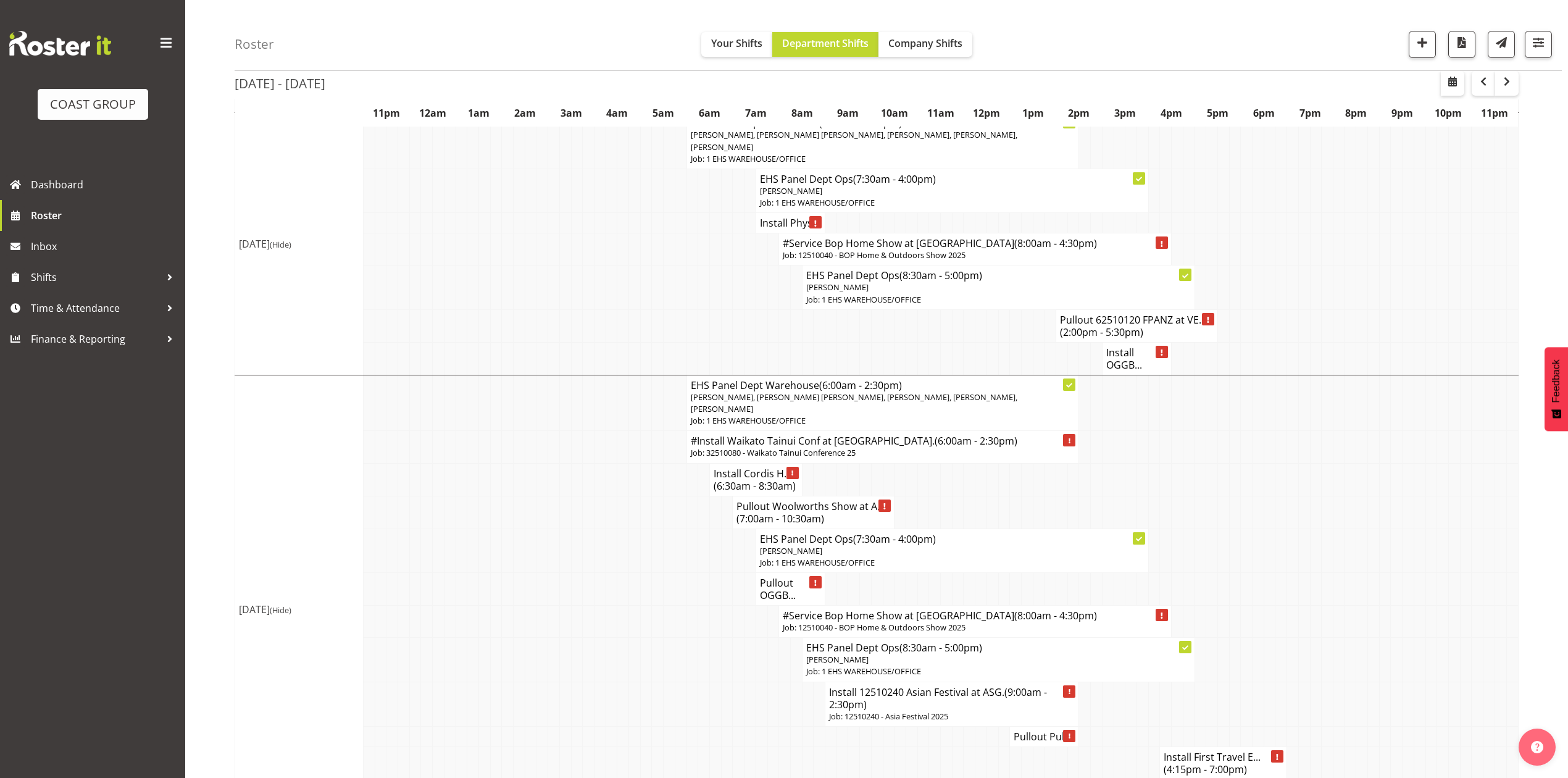
scroll to position [905, 0]
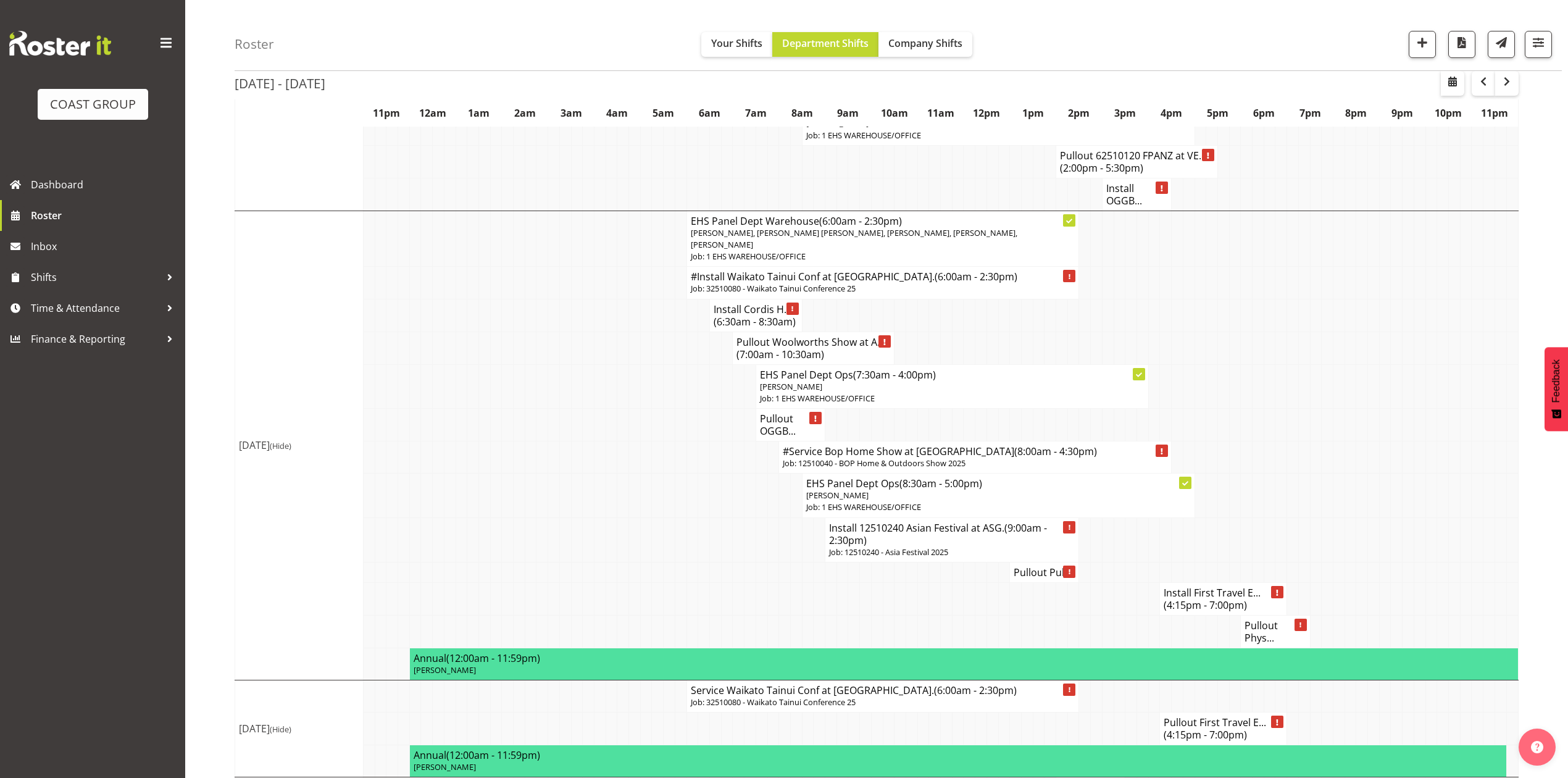
click at [1046, 579] on h4 "Pullout Pull..." at bounding box center [1045, 572] width 61 height 12
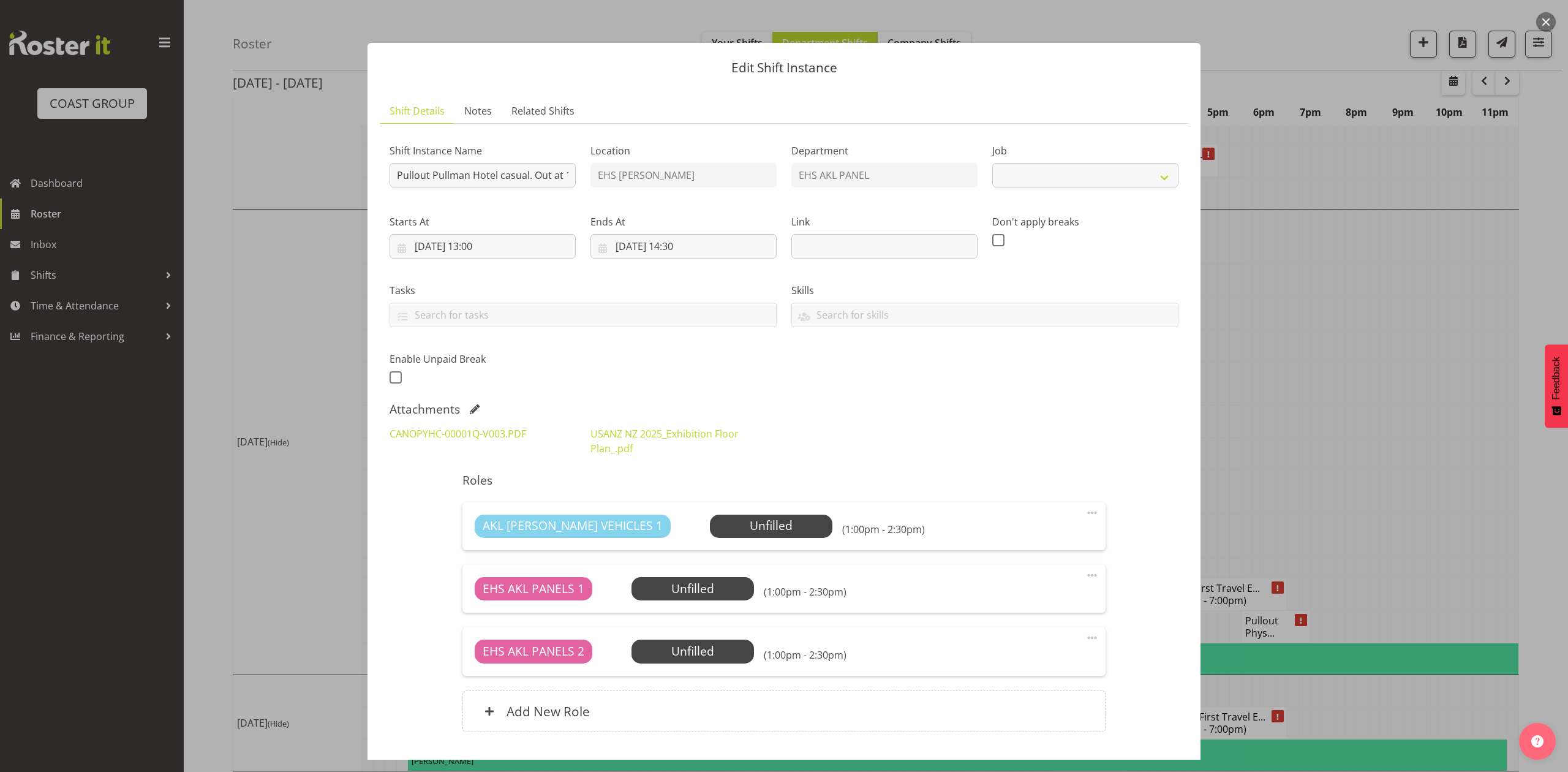
select select "8654"
click at [1325, 327] on div at bounding box center [784, 386] width 1568 height 772
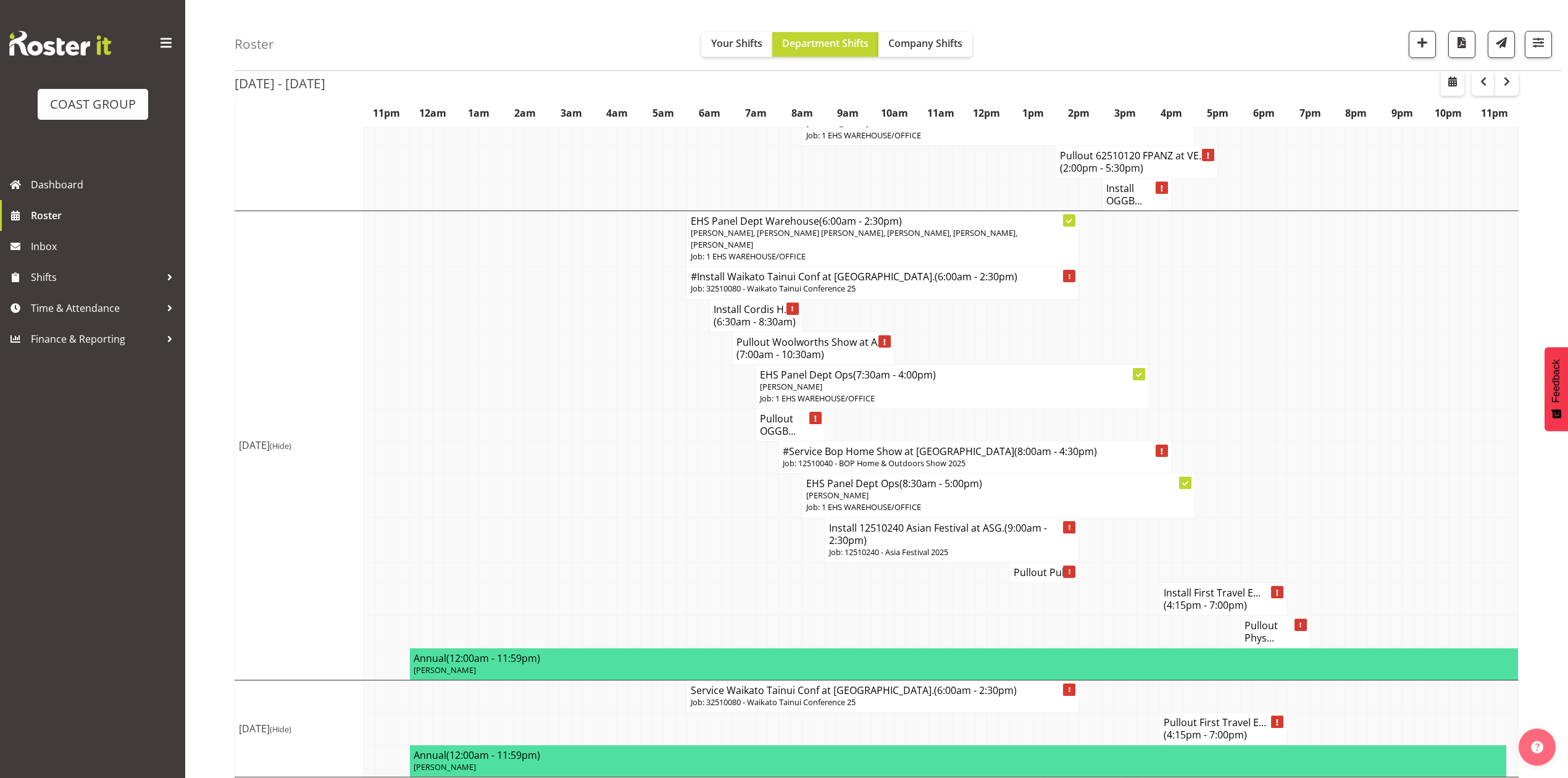
click at [1398, 408] on td at bounding box center [1397, 386] width 11 height 44
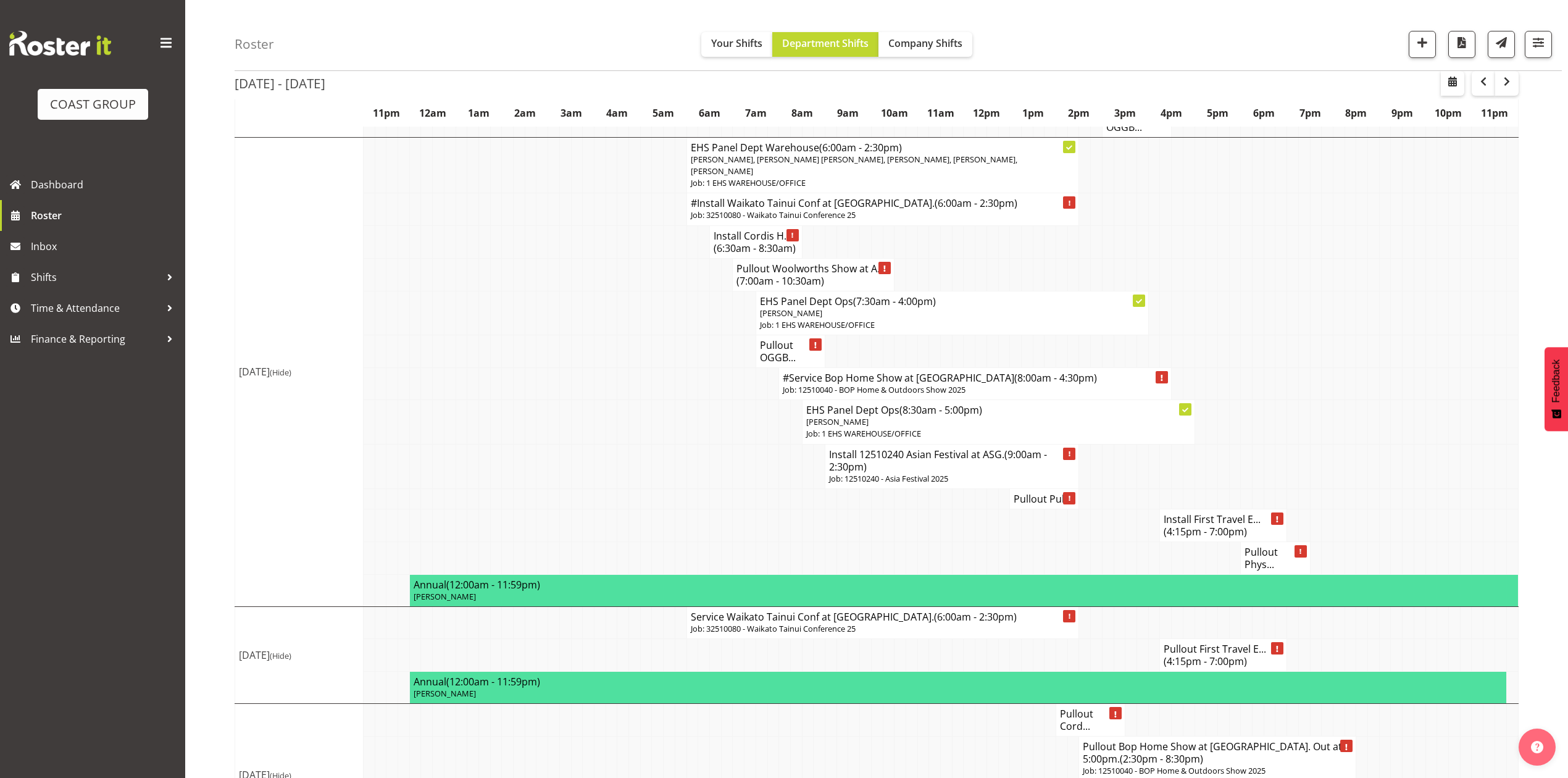
scroll to position [1065, 0]
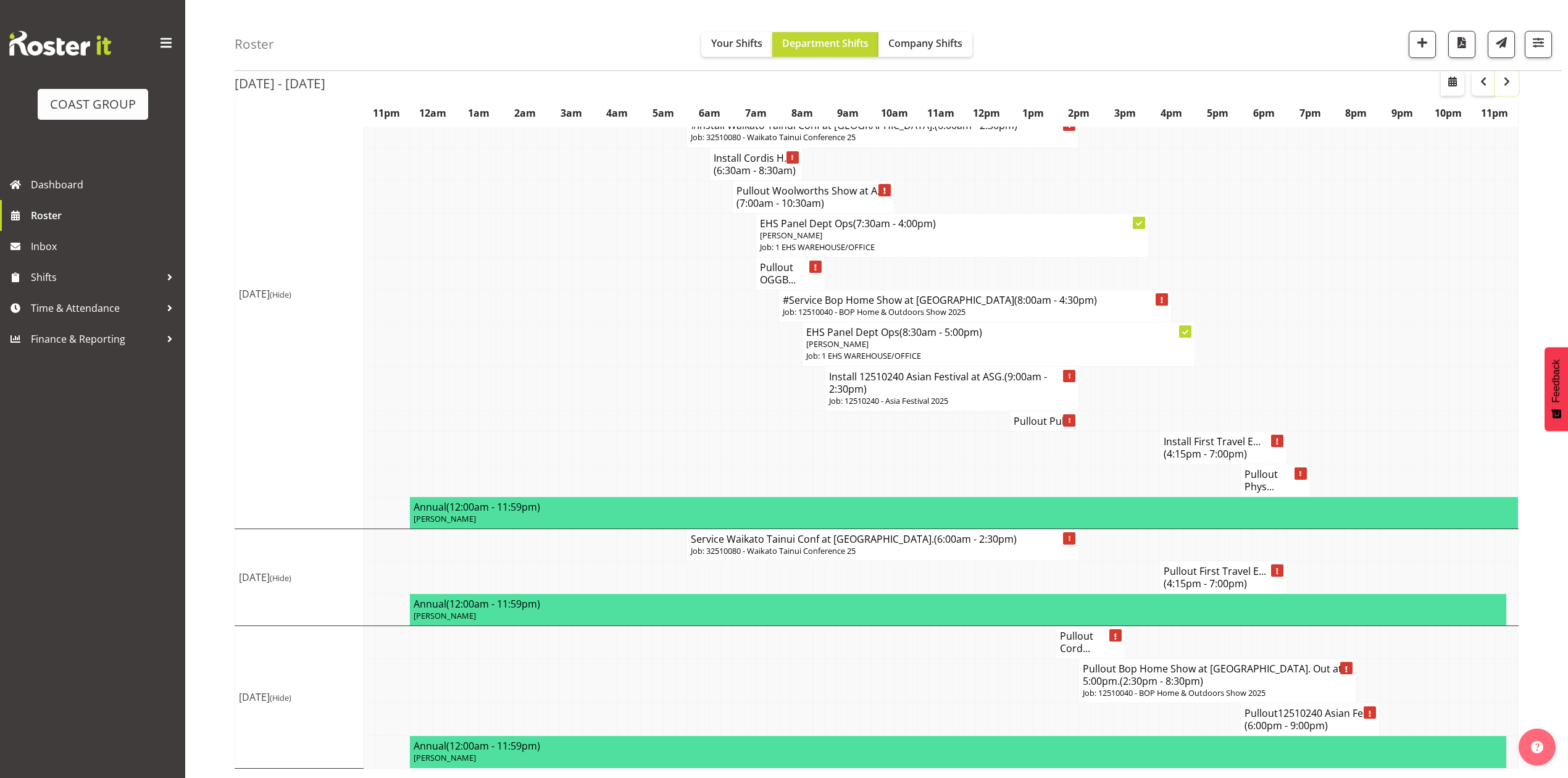
click at [1500, 84] on span "button" at bounding box center [1507, 81] width 15 height 15
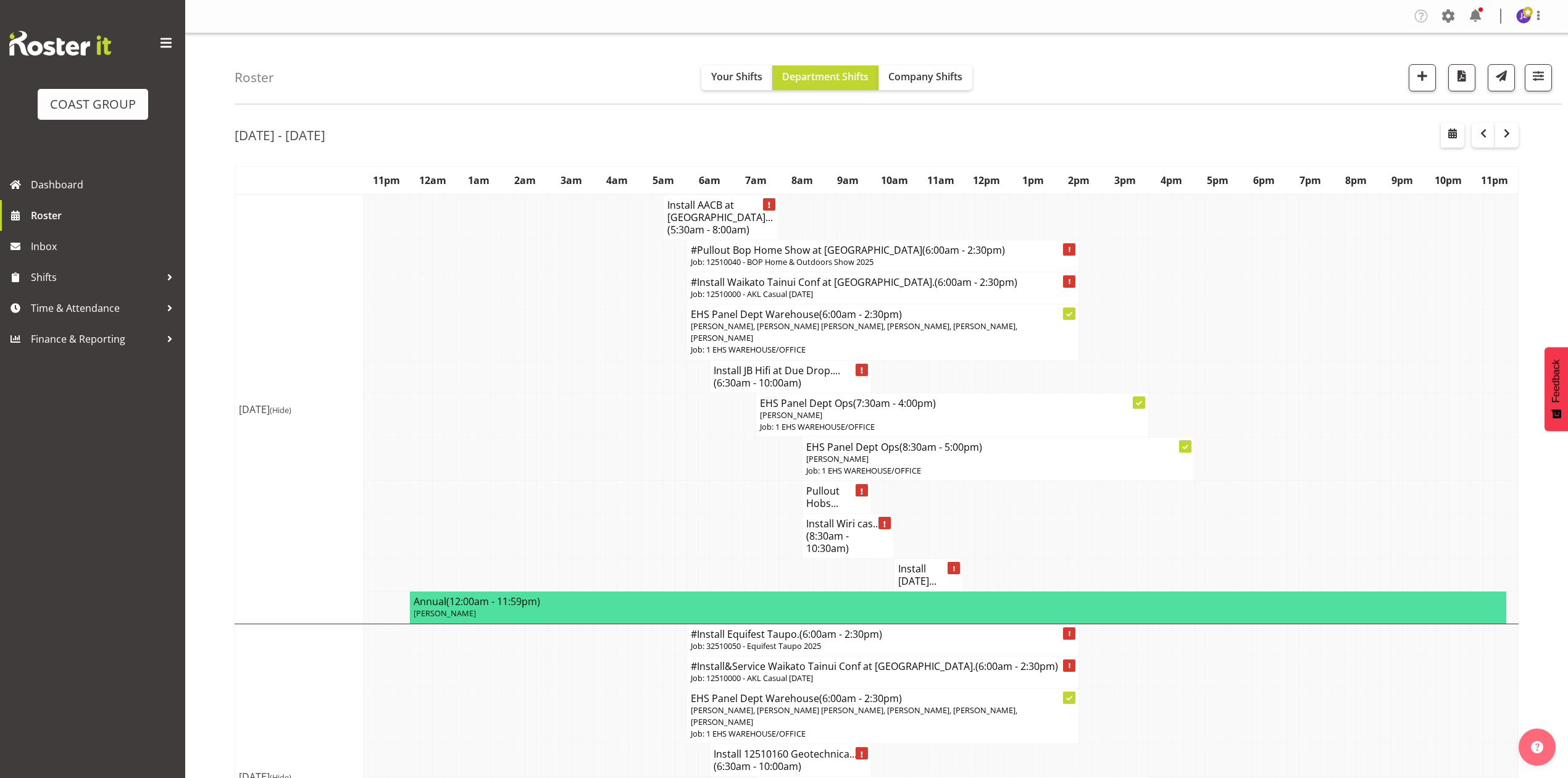
click at [1351, 329] on td at bounding box center [1350, 332] width 11 height 56
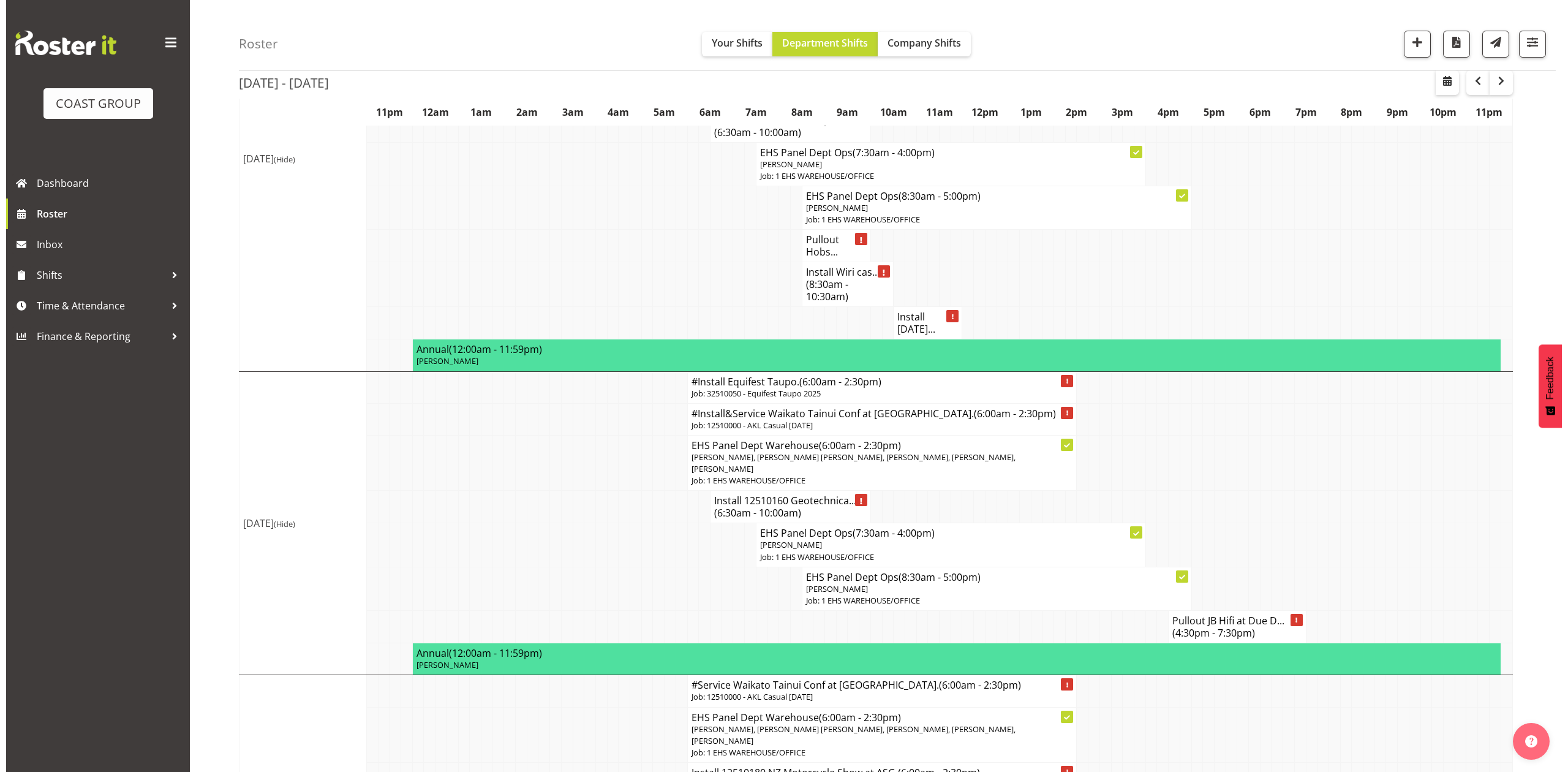
scroll to position [327, 0]
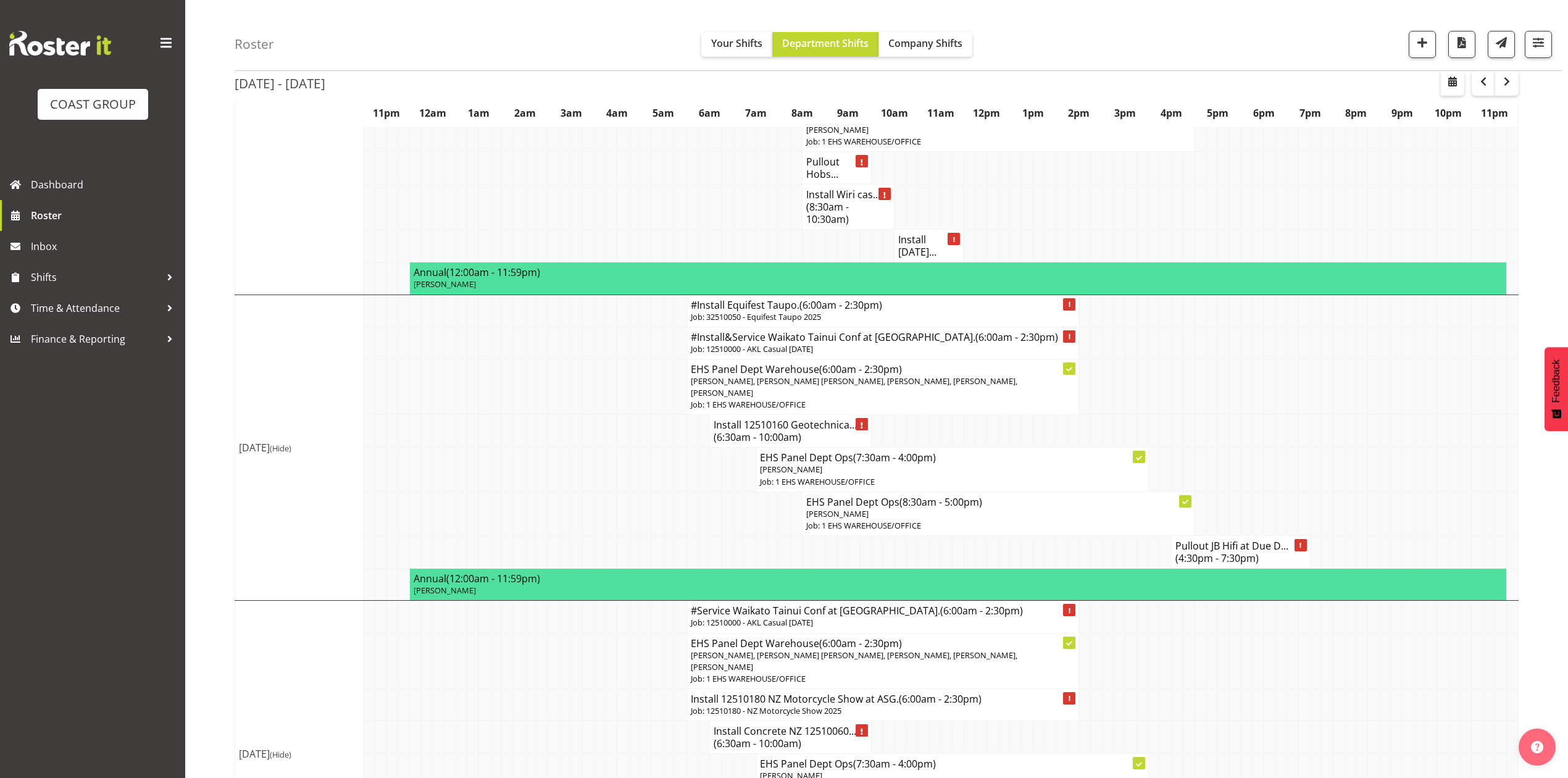
click at [782, 299] on h4 "#Install Equifest Taupo. (6:00am - 2:30pm)" at bounding box center [883, 304] width 385 height 12
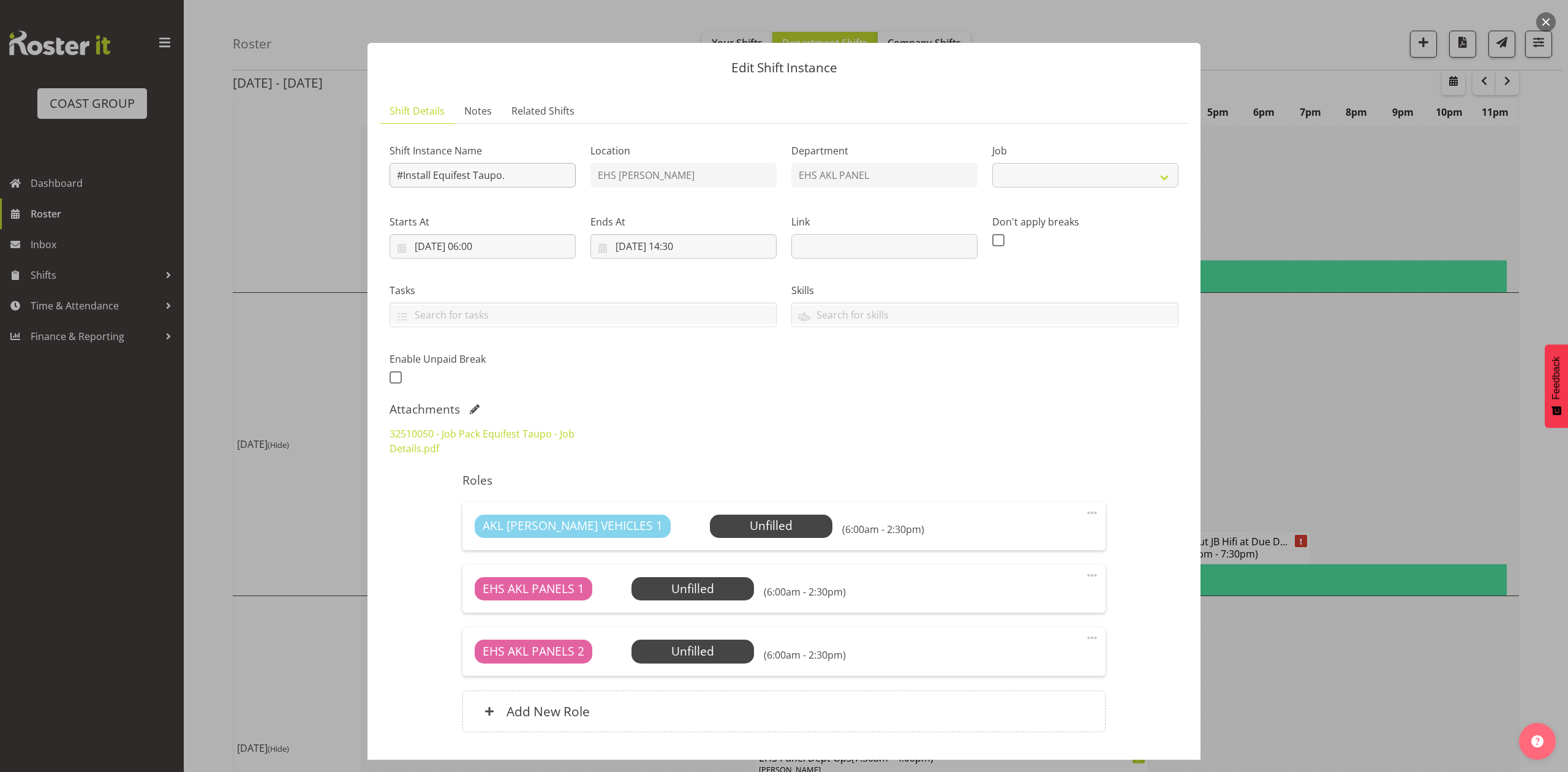
select select "9312"
click at [402, 173] on input "#Install Equifest Taupo." at bounding box center [482, 175] width 186 height 25
click at [517, 183] on input "Install Equifest Taupo." at bounding box center [482, 175] width 186 height 25
click at [425, 176] on input "Install Equifest Taupo." at bounding box center [482, 175] width 186 height 25
click at [559, 170] on input "Install 32510050 Equifest Taupo." at bounding box center [482, 175] width 186 height 25
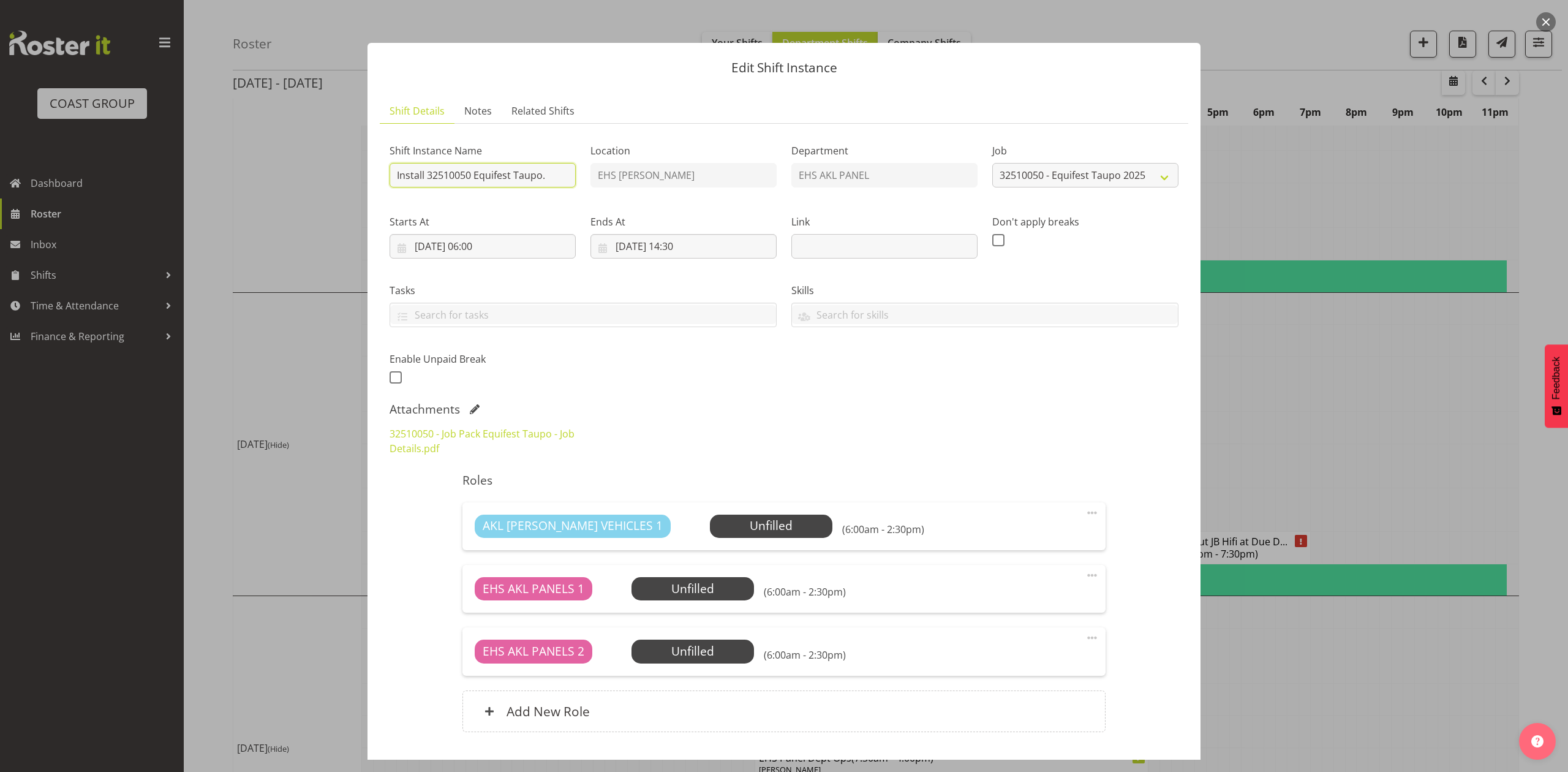
click at [397, 169] on input "Install 32510050 Equifest Taupo." at bounding box center [482, 175] width 186 height 25
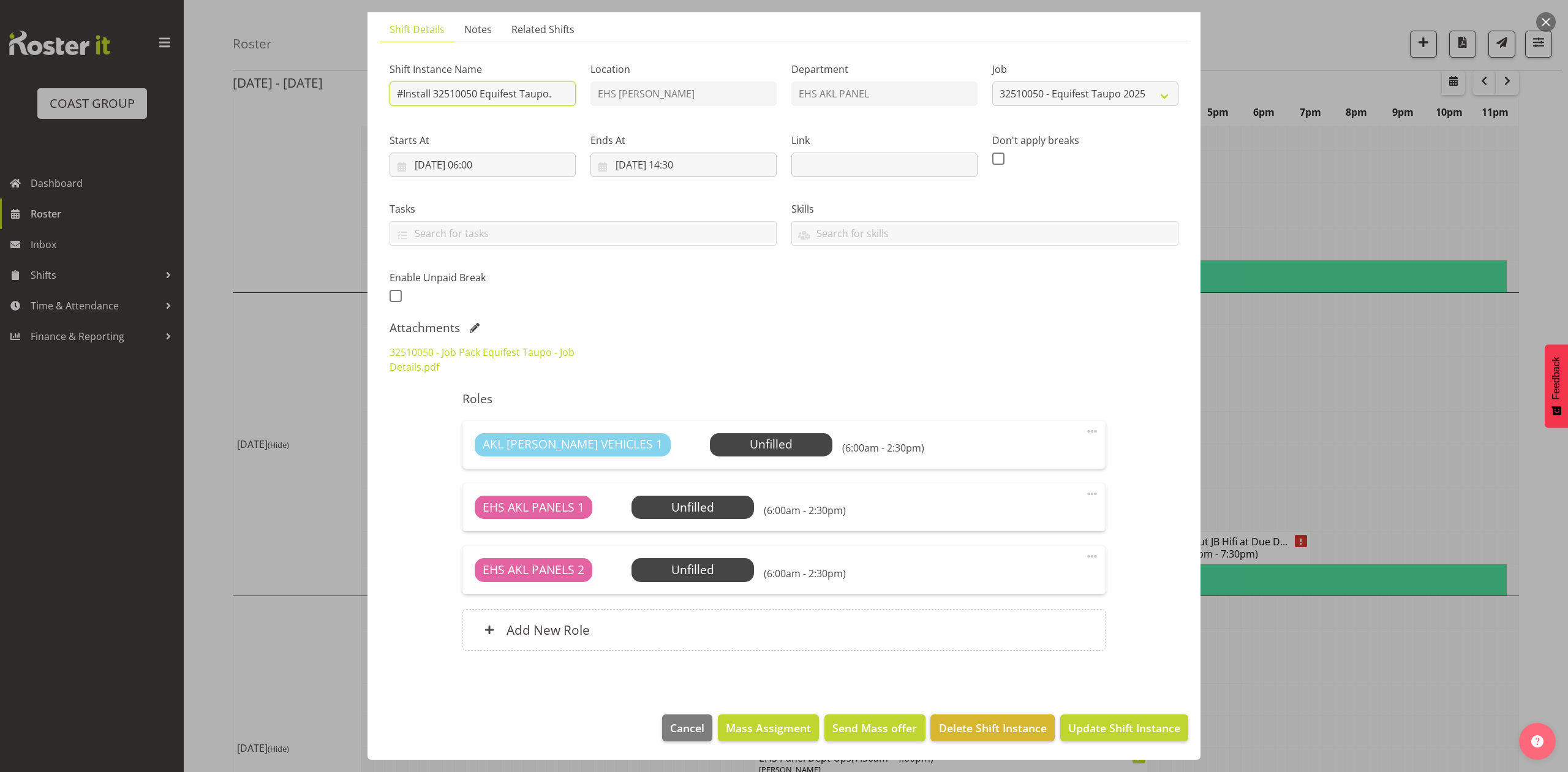
scroll to position [83, 0]
type input "#Install 32510050 Equifest Taupo."
drag, startPoint x: 1101, startPoint y: 724, endPoint x: 1033, endPoint y: 485, distance: 248.5
click at [1050, 486] on div "Edit Shift Instance Shift Details Notes Related Shifts Shift Instance Name #Ins…" at bounding box center [784, 304] width 858 height 747
click at [1085, 493] on span at bounding box center [1092, 493] width 15 height 15
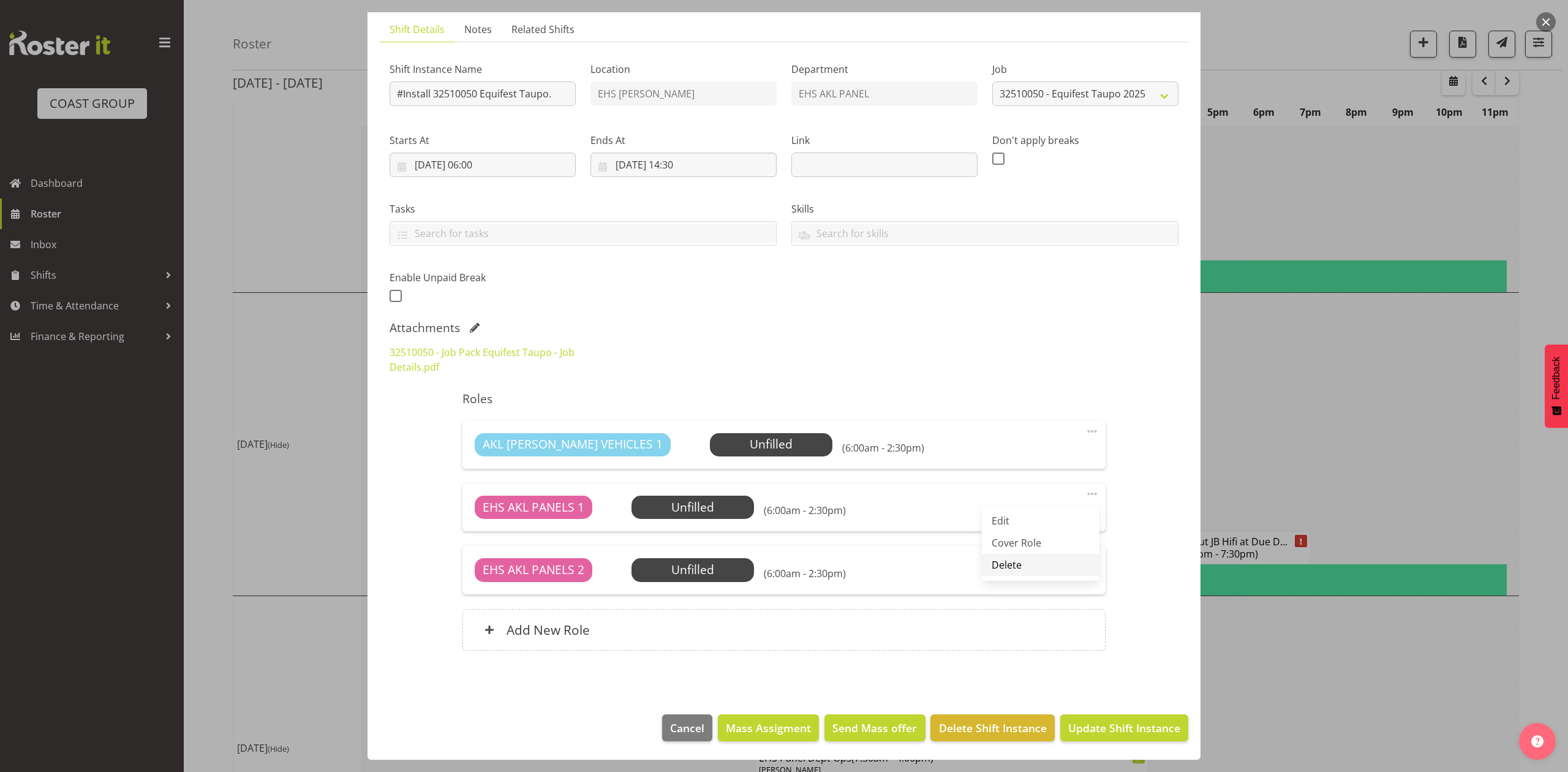
click at [1034, 565] on link "Delete" at bounding box center [1040, 565] width 118 height 22
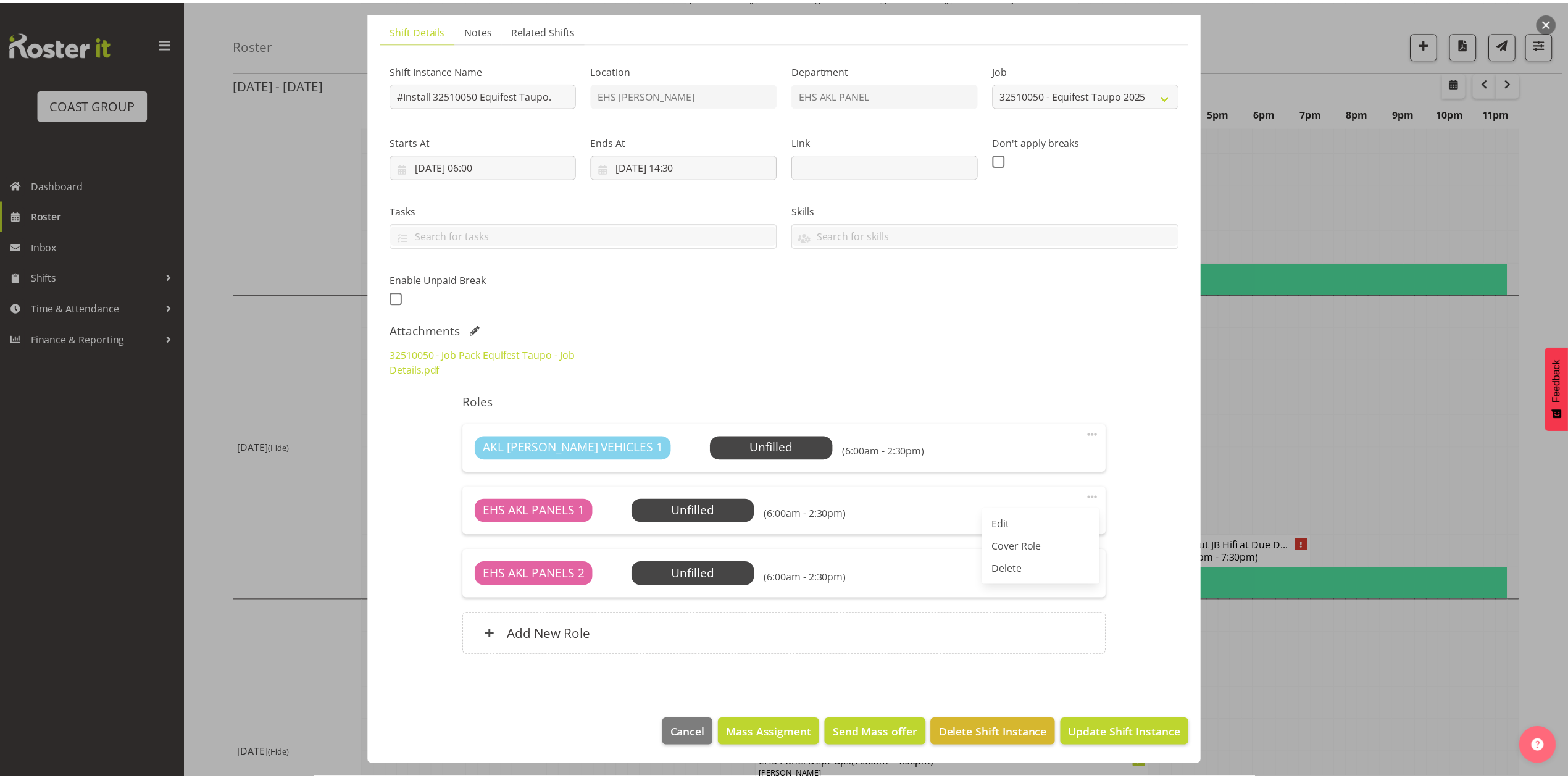
scroll to position [21, 0]
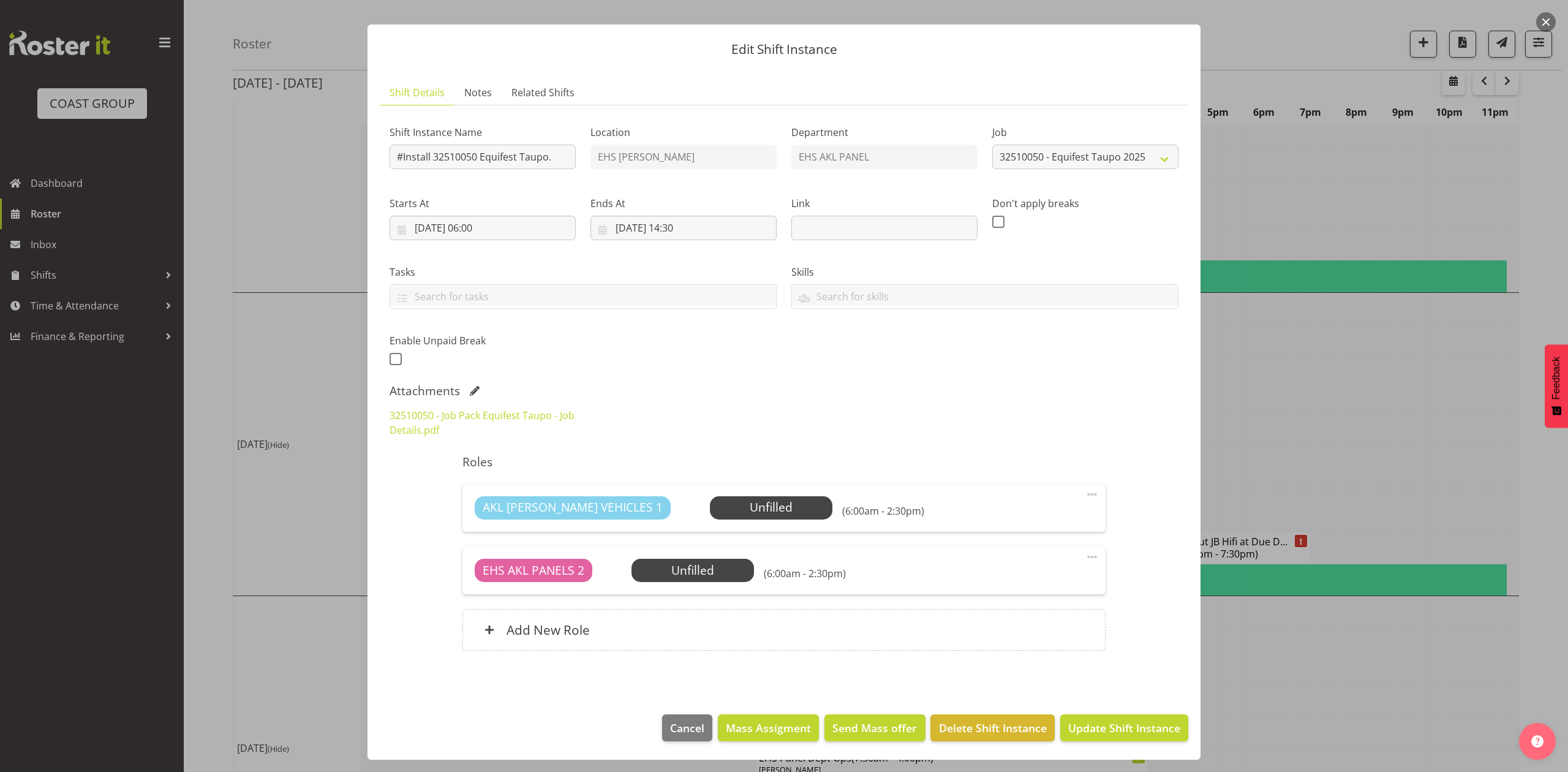
click at [1085, 557] on span at bounding box center [1092, 557] width 15 height 15
click at [679, 634] on div "Add New Role" at bounding box center [784, 629] width 643 height 42
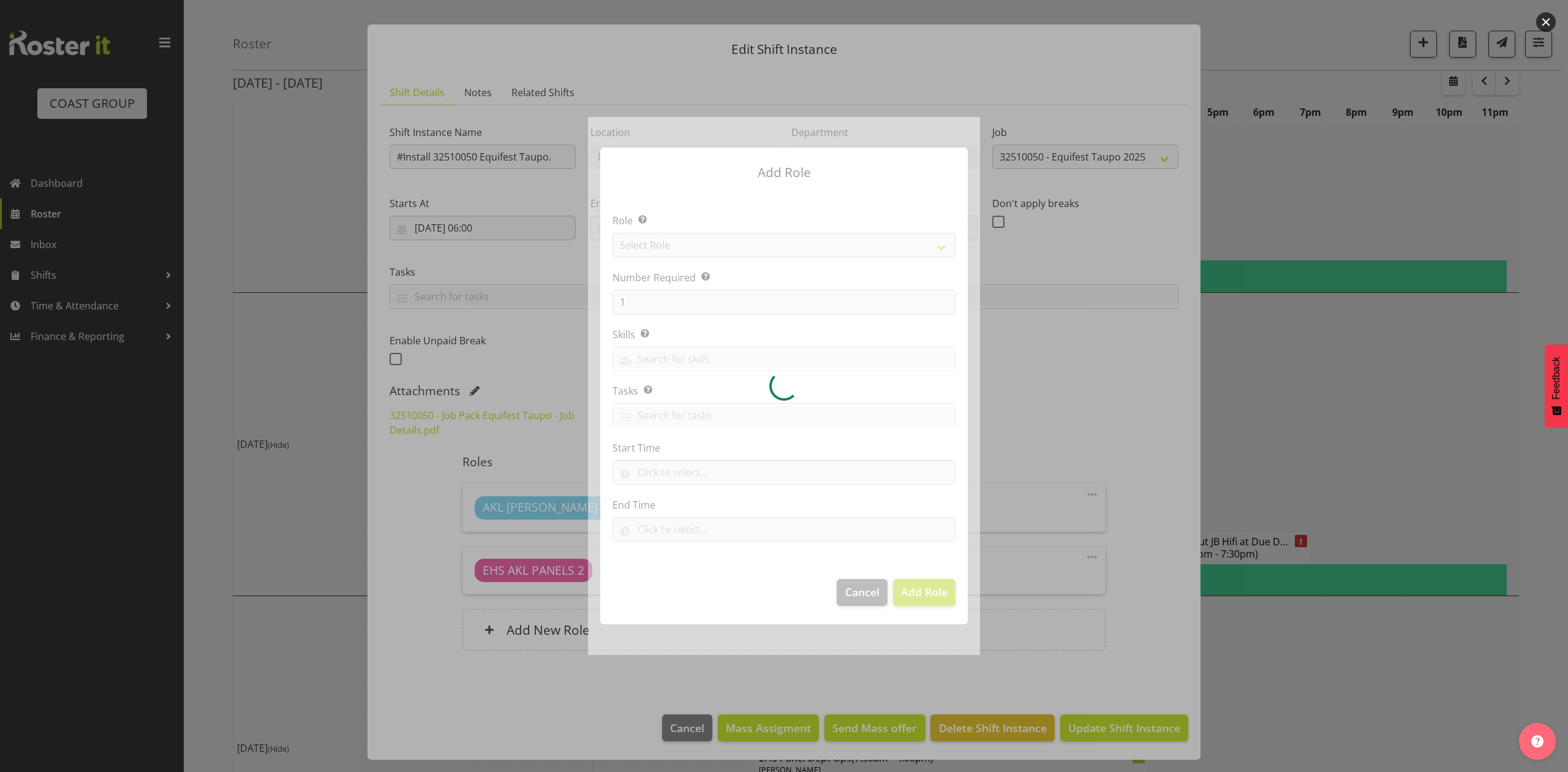
click at [671, 241] on div at bounding box center [784, 385] width 392 height 537
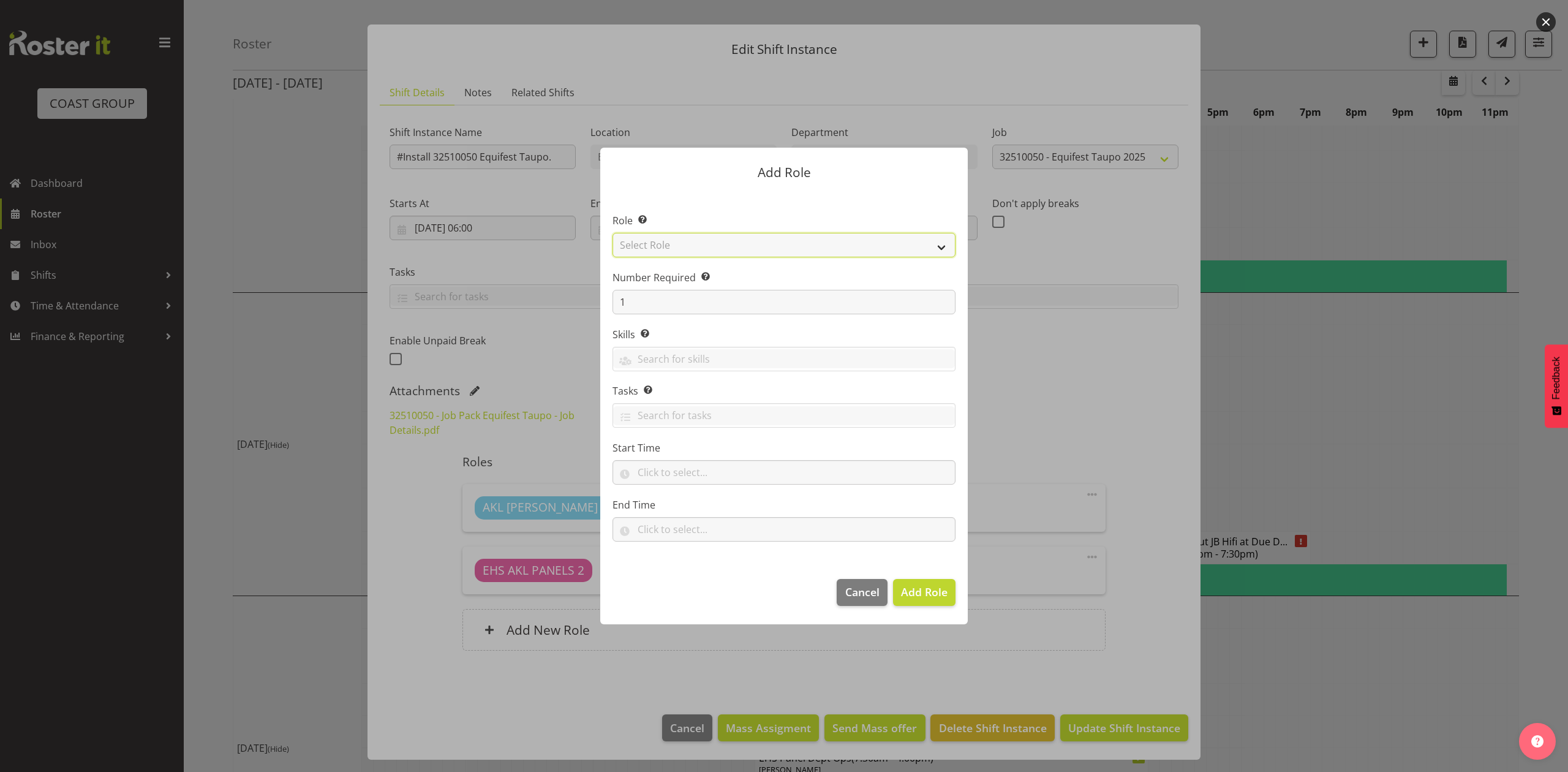
click at [671, 241] on select "Select Role ACCOUNT MANAGER ACCOUNT MANAGER DW ACCOUNTS AKL DIANNA VEHICLES AKL…" at bounding box center [784, 245] width 343 height 25
select select "188"
click at [612, 233] on select "Select Role ACCOUNT MANAGER ACCOUNT MANAGER DW ACCOUNTS AKL DIANNA VEHICLES AKL…" at bounding box center [784, 245] width 343 height 25
click at [910, 603] on button "Add Role" at bounding box center [924, 592] width 63 height 27
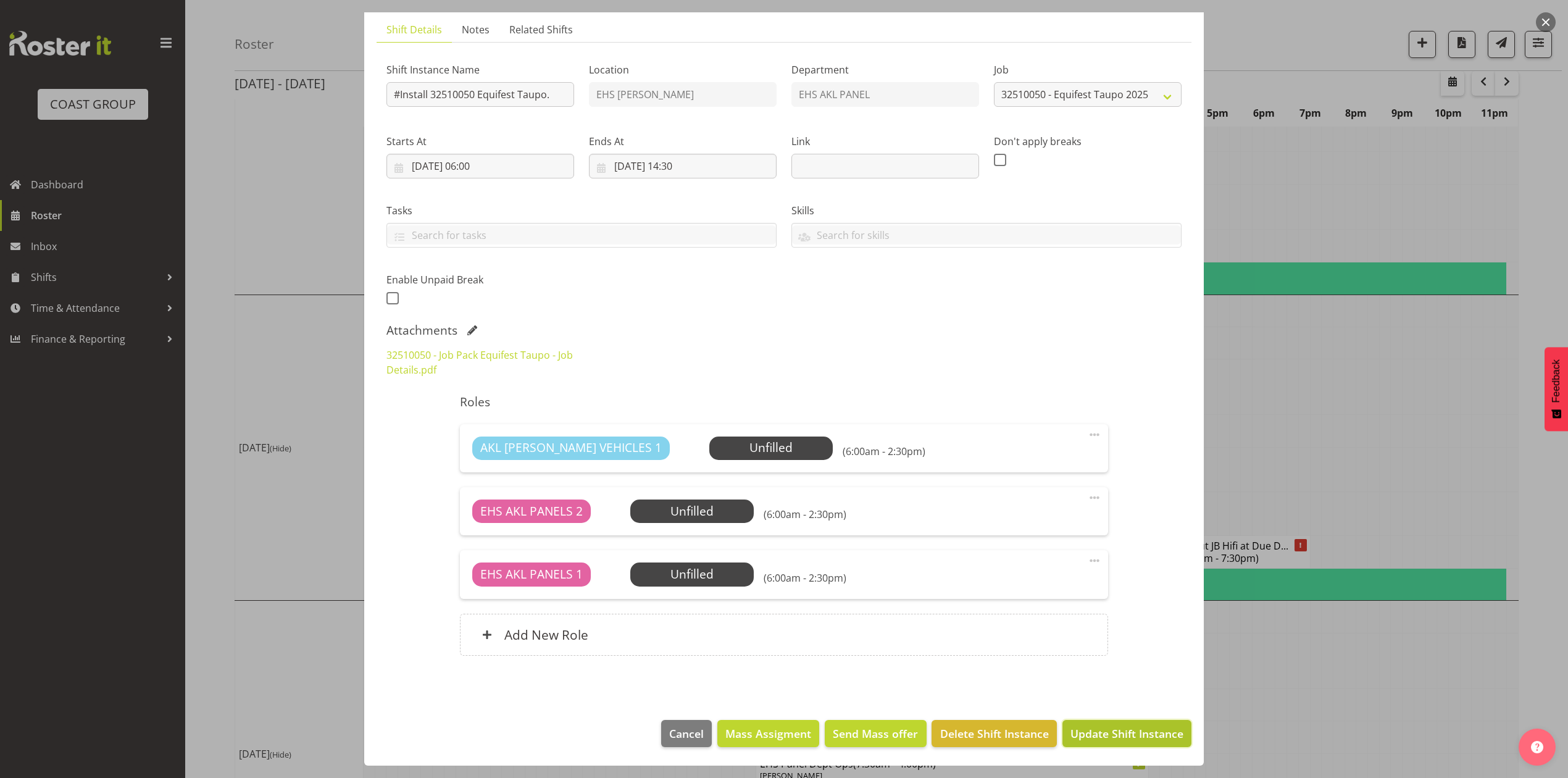
click at [1104, 734] on span "Update Shift Instance" at bounding box center [1126, 733] width 113 height 16
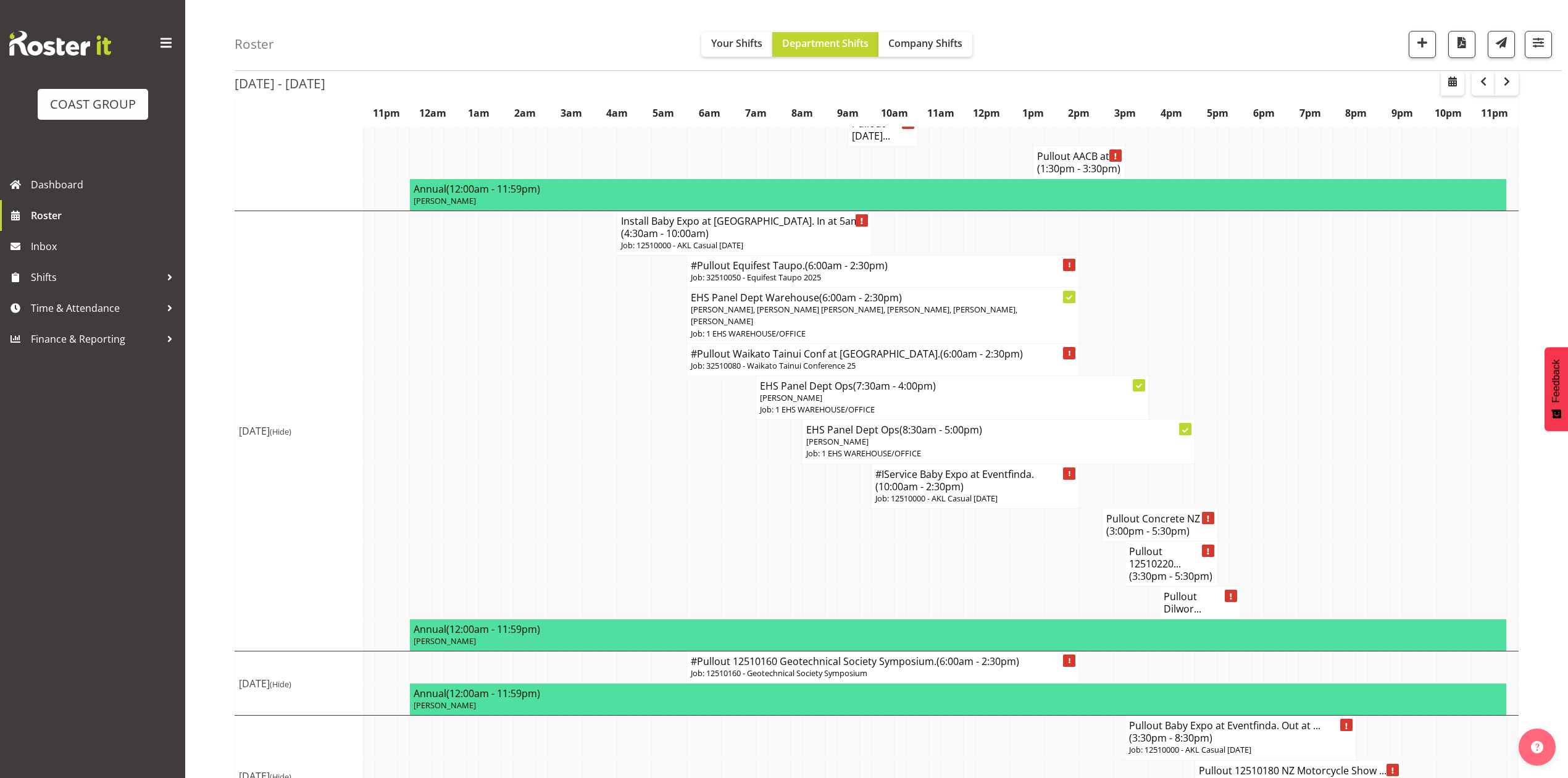
scroll to position [1342, 0]
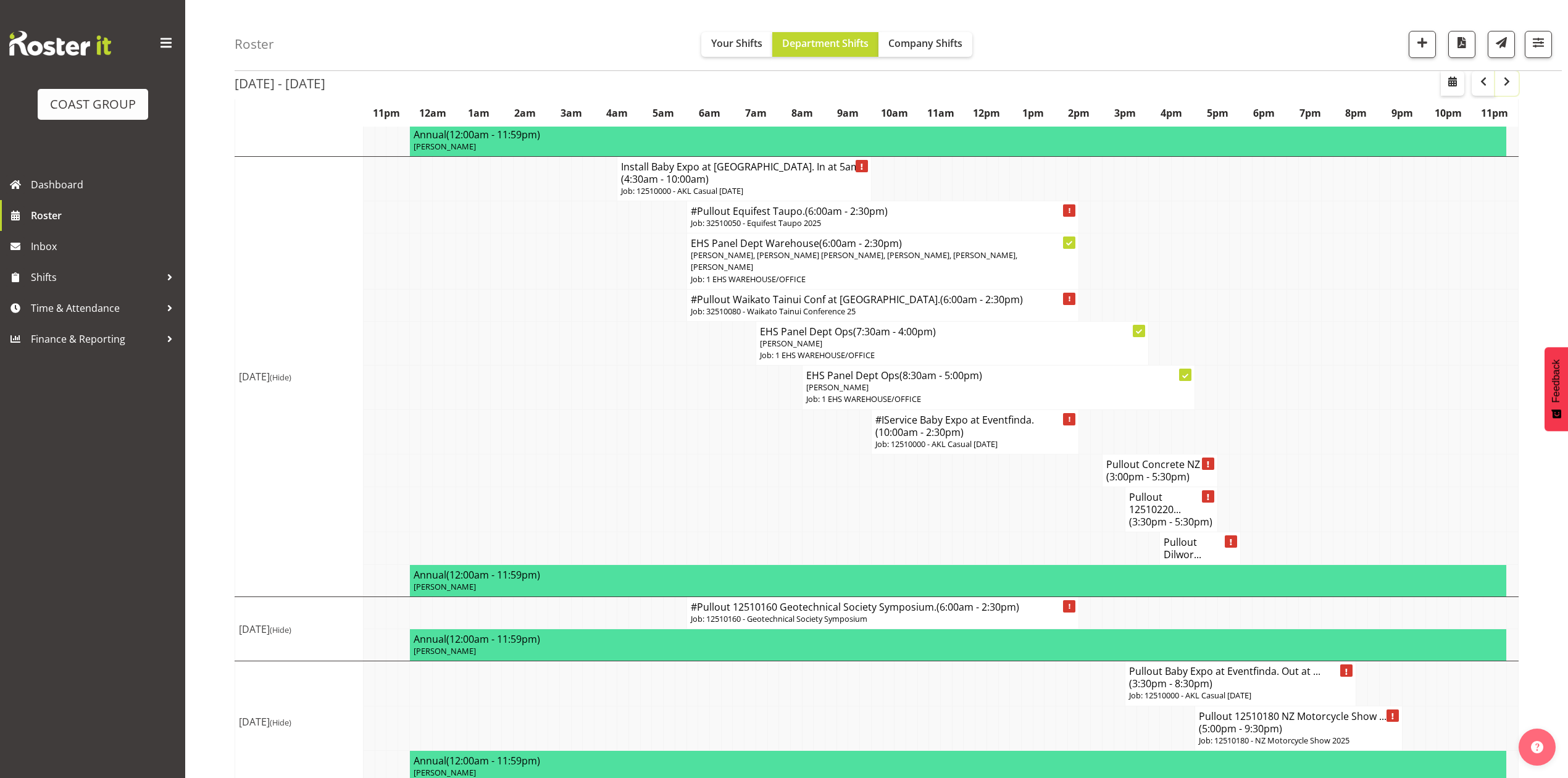
click at [1502, 80] on span "button" at bounding box center [1507, 81] width 15 height 15
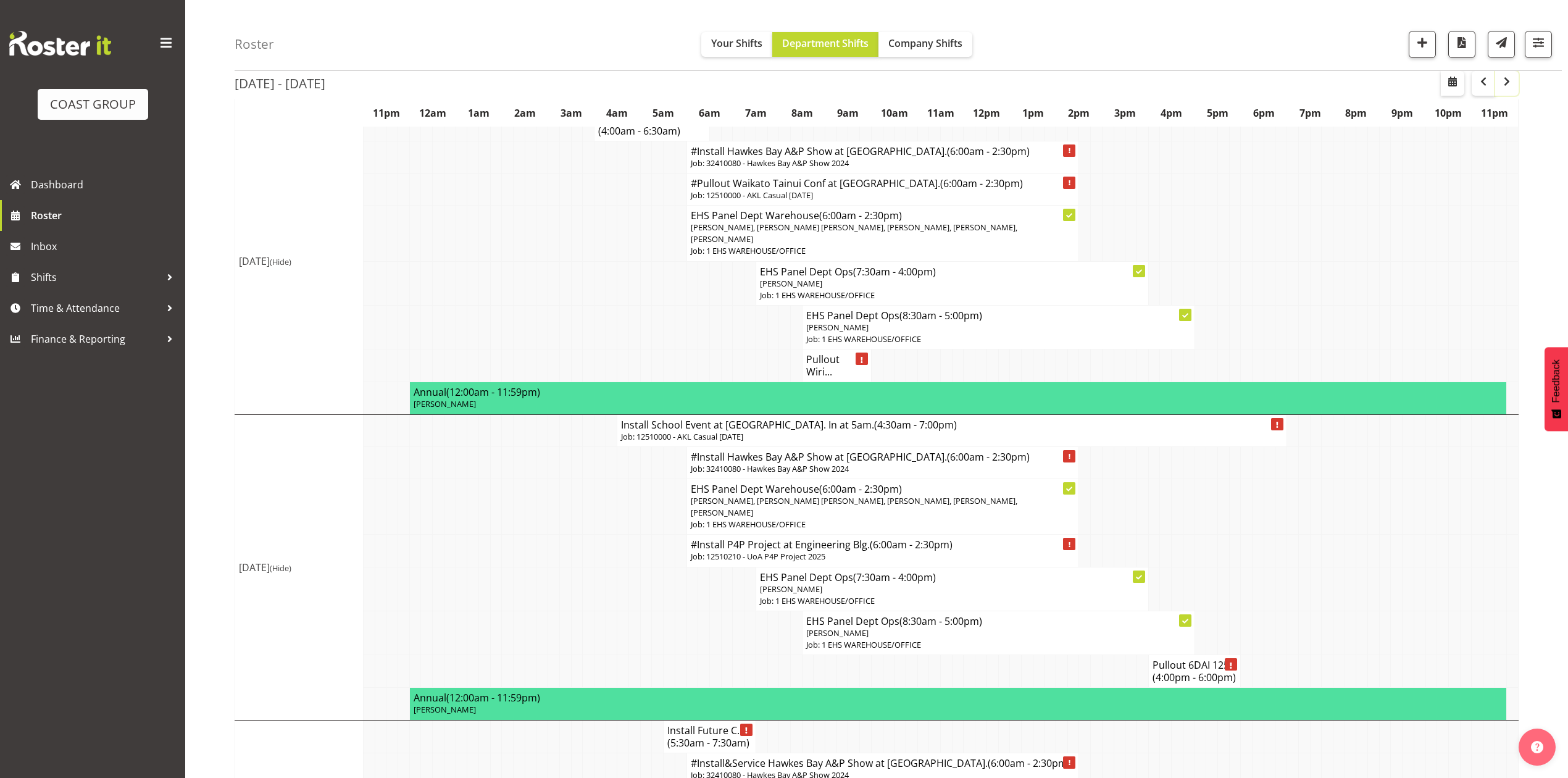
scroll to position [82, 0]
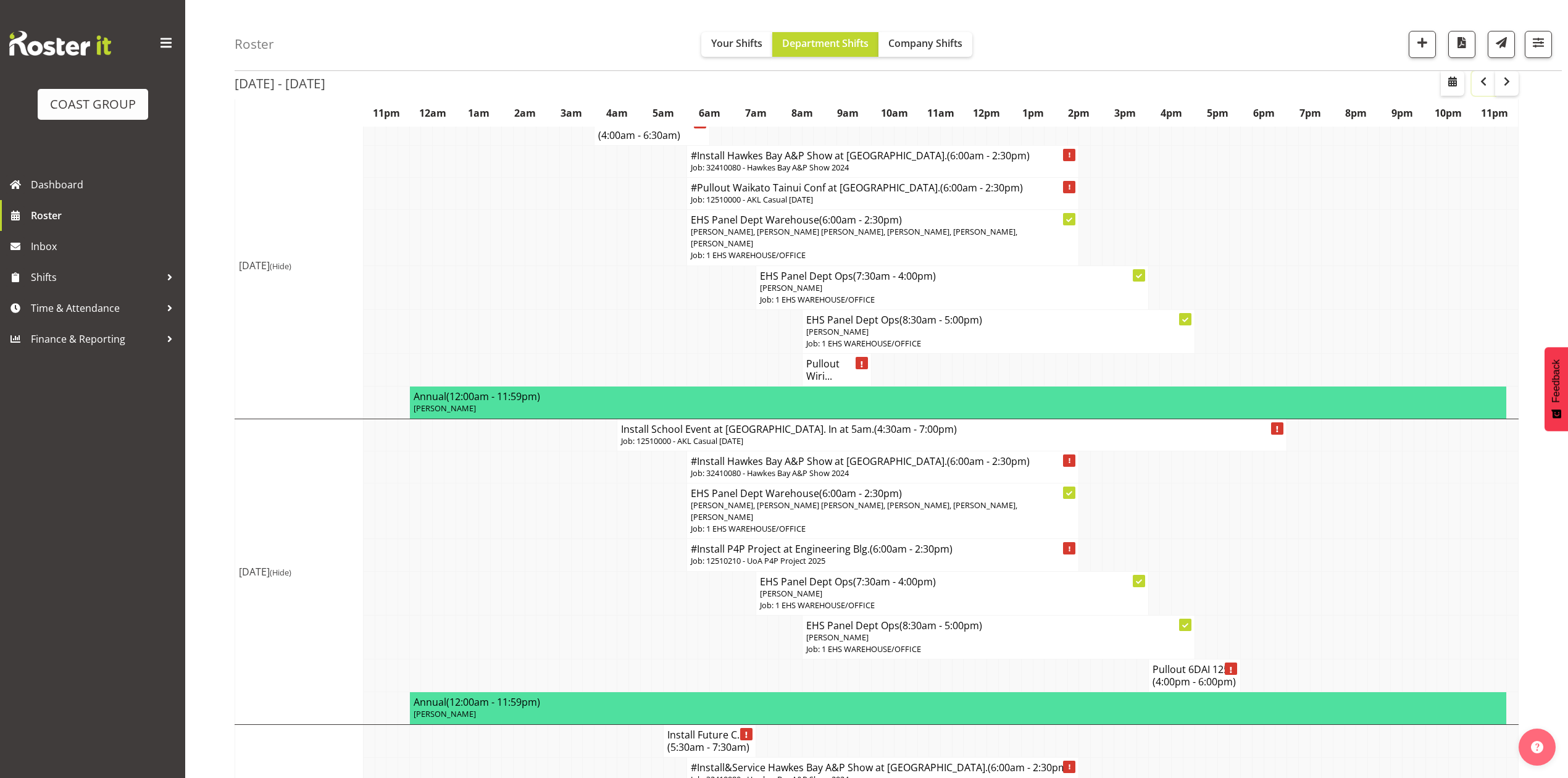
click at [1481, 85] on span "button" at bounding box center [1483, 81] width 15 height 15
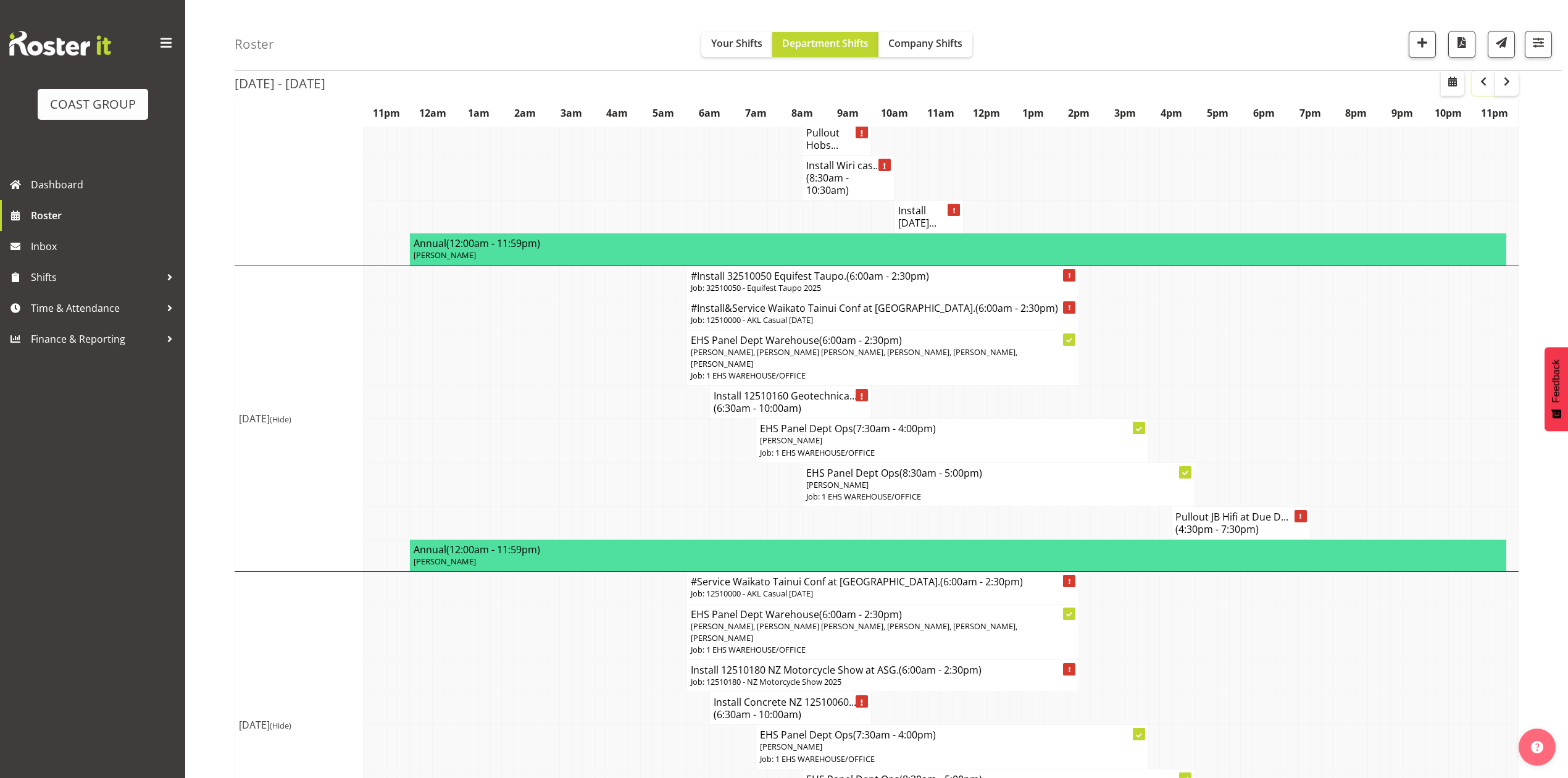
scroll to position [189, 0]
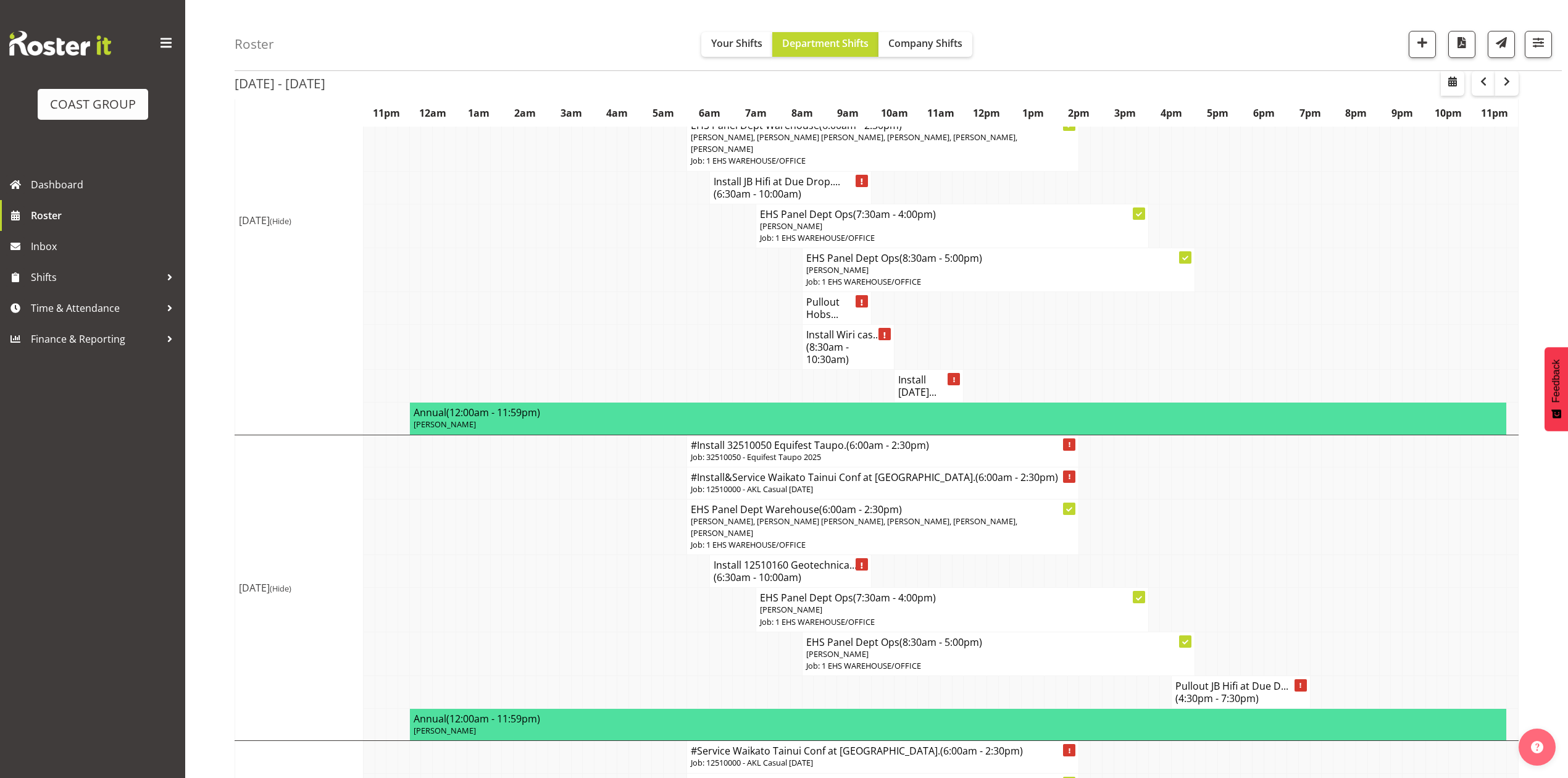
click at [786, 452] on p "Job: 32510050 - Equifest Taupo 2025" at bounding box center [883, 457] width 385 height 11
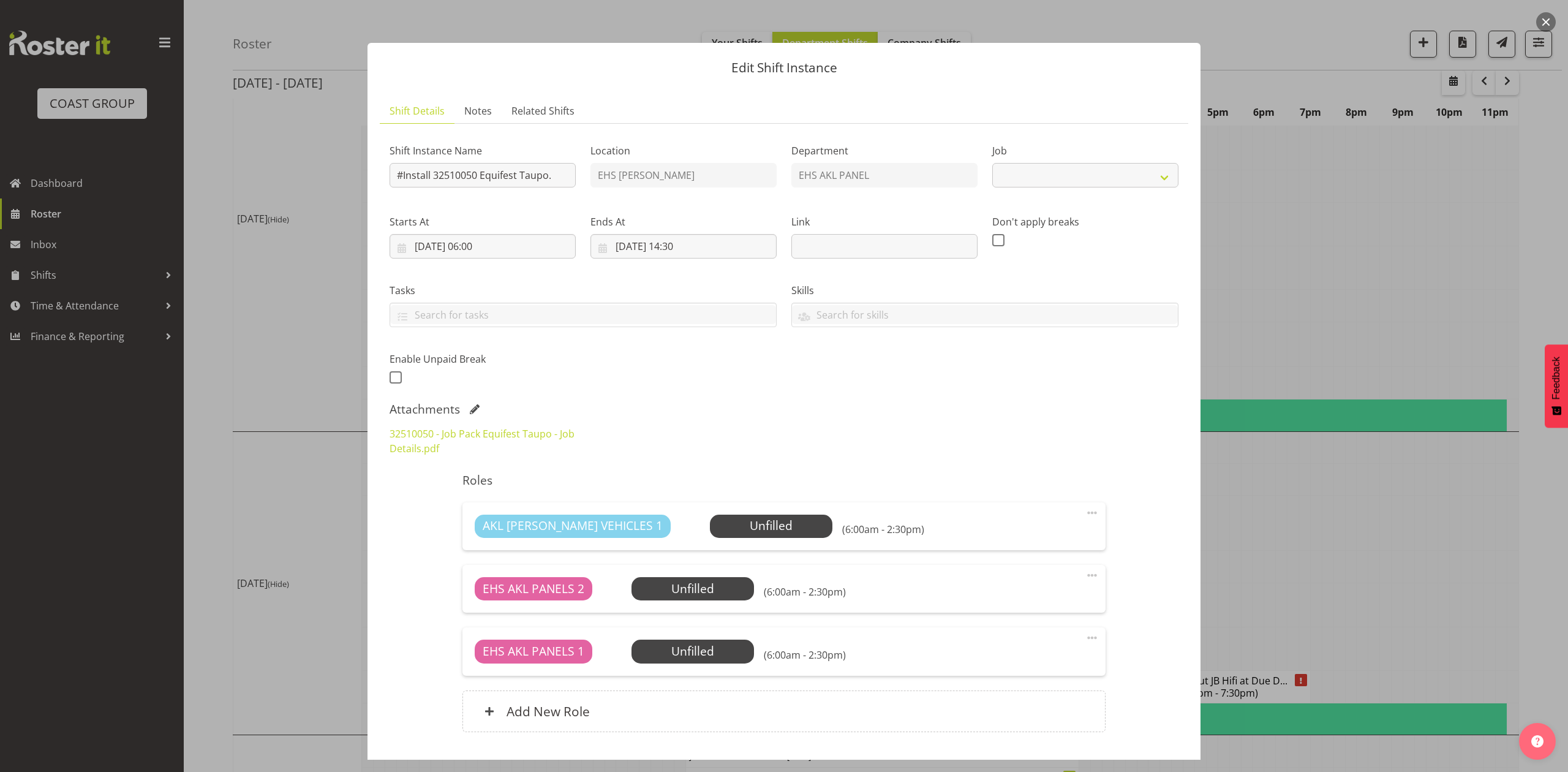
select select "9312"
click at [482, 435] on link "32510050 - Job Pack Equifest Taupo - Job Details.pdf" at bounding box center [482, 441] width 185 height 28
click at [1428, 442] on div at bounding box center [784, 386] width 1568 height 772
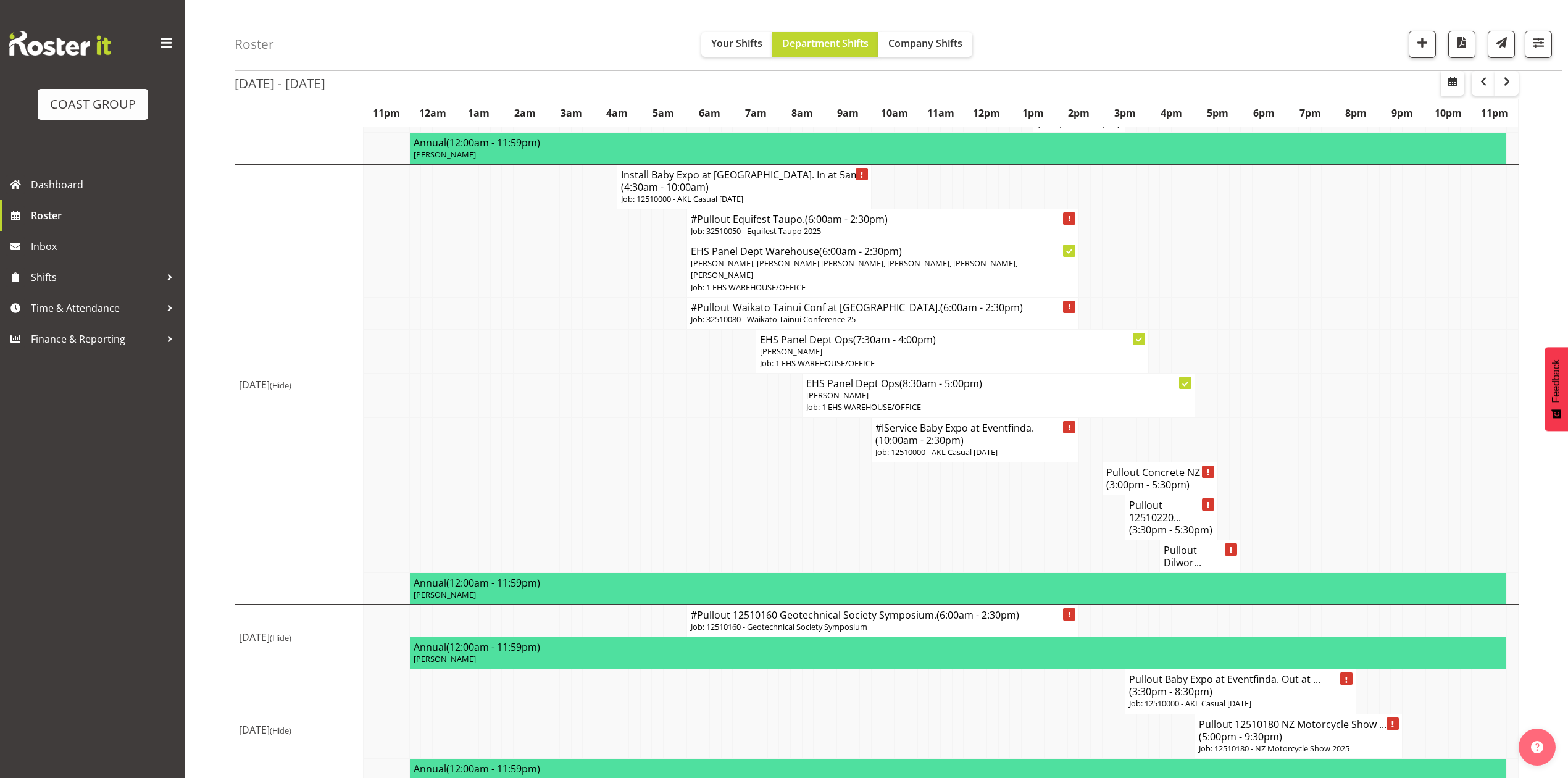
scroll to position [1342, 0]
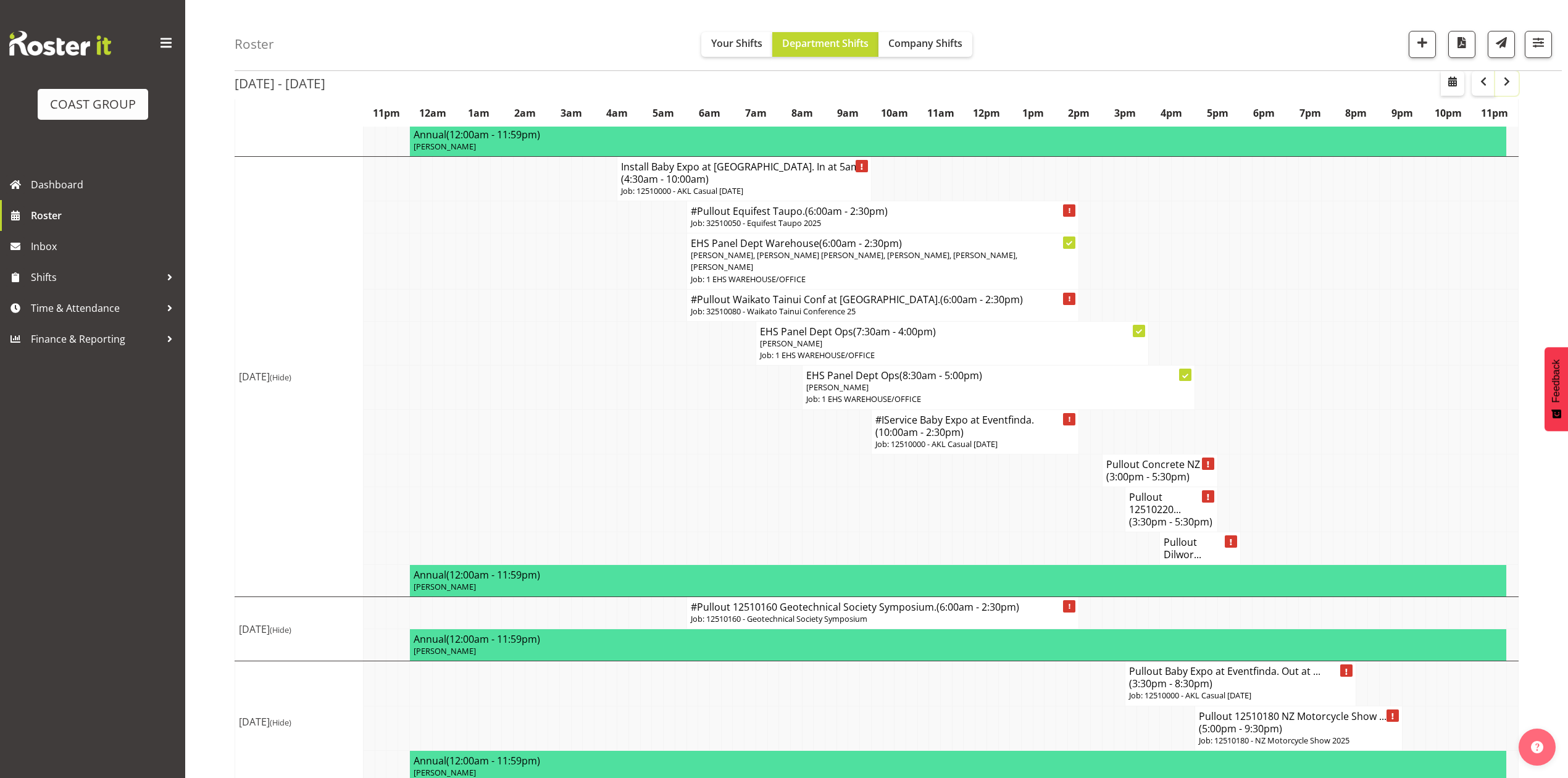
click at [1506, 82] on span "button" at bounding box center [1507, 81] width 15 height 15
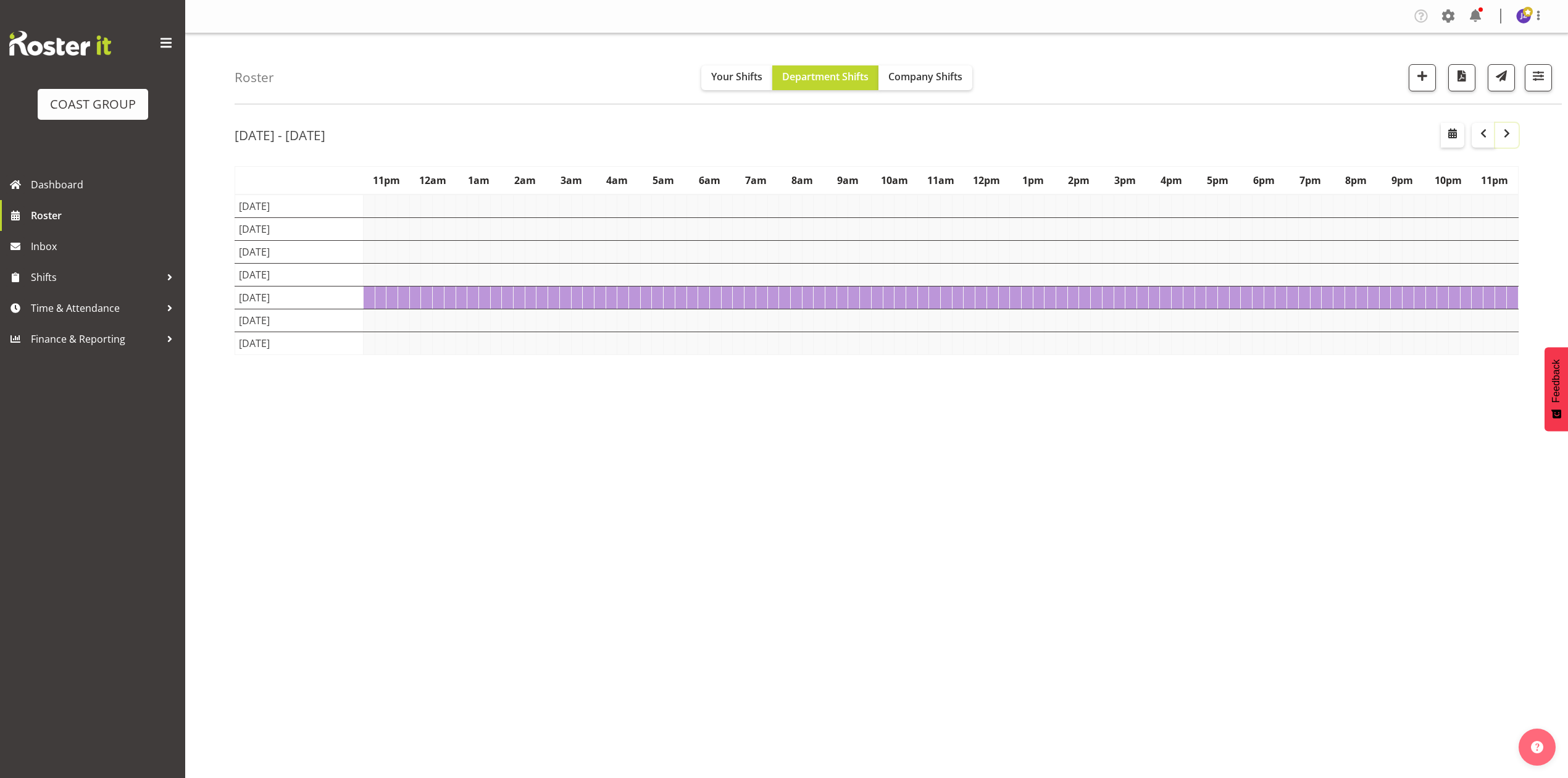
scroll to position [0, 0]
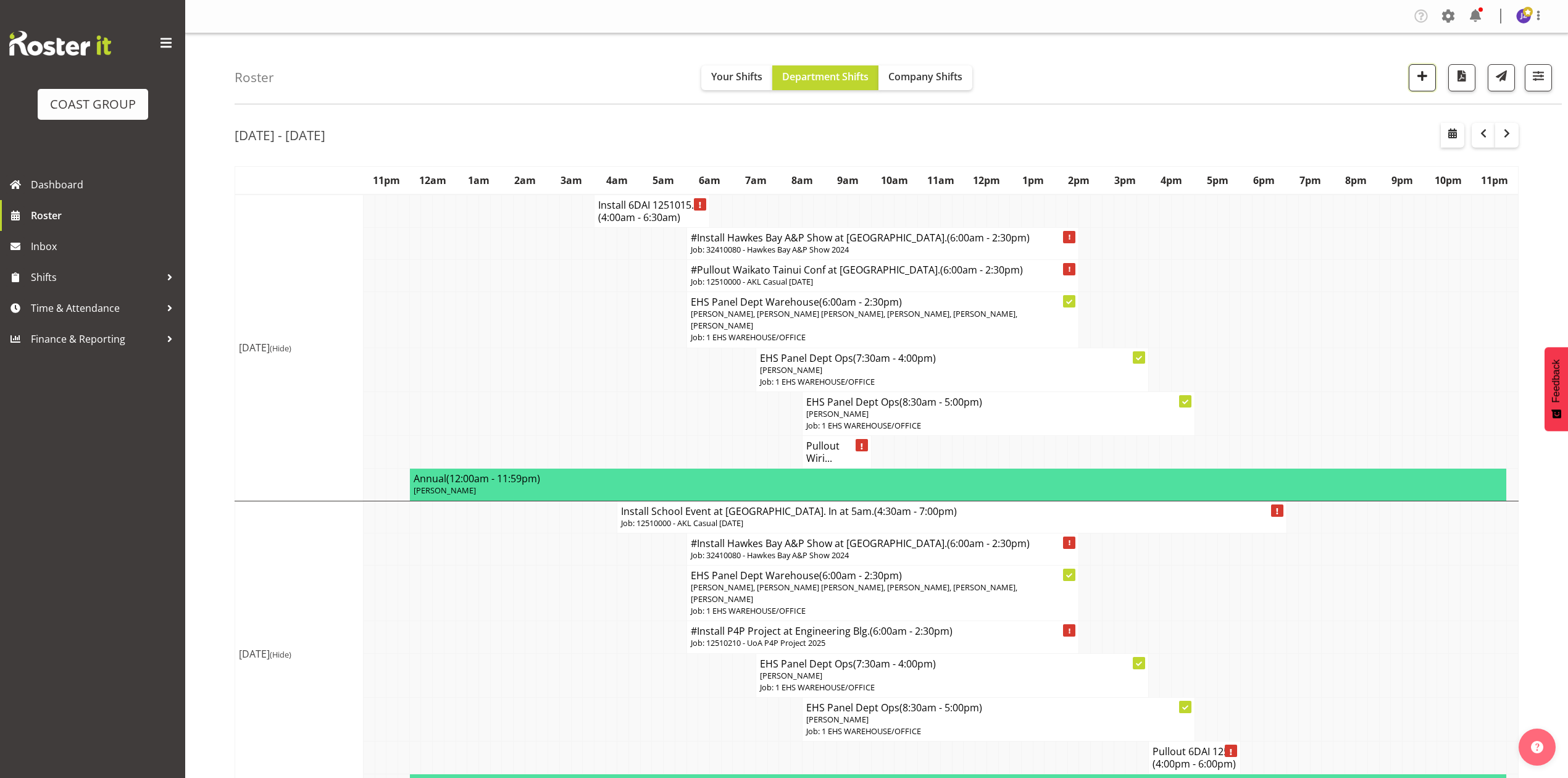
click at [1427, 84] on span "button" at bounding box center [1422, 76] width 16 height 16
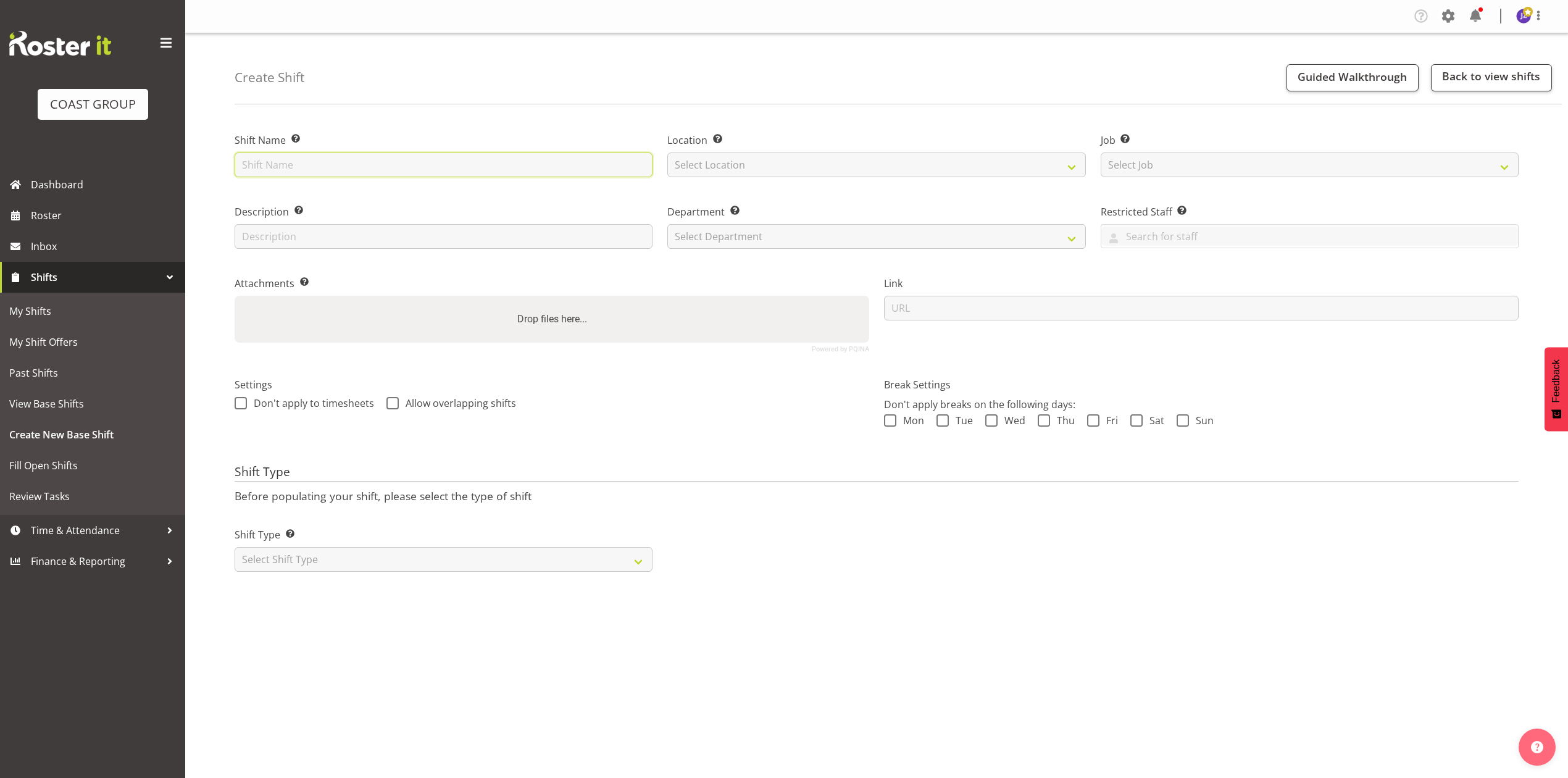
click at [307, 161] on input "text" at bounding box center [444, 164] width 418 height 25
type input "#Pullout Equifest Taupo ."
click at [729, 163] on select "Select Location EHS [PERSON_NAME]" at bounding box center [877, 164] width 418 height 25
select select "35"
click at [668, 152] on select "Select Location EHS [PERSON_NAME]" at bounding box center [877, 164] width 418 height 25
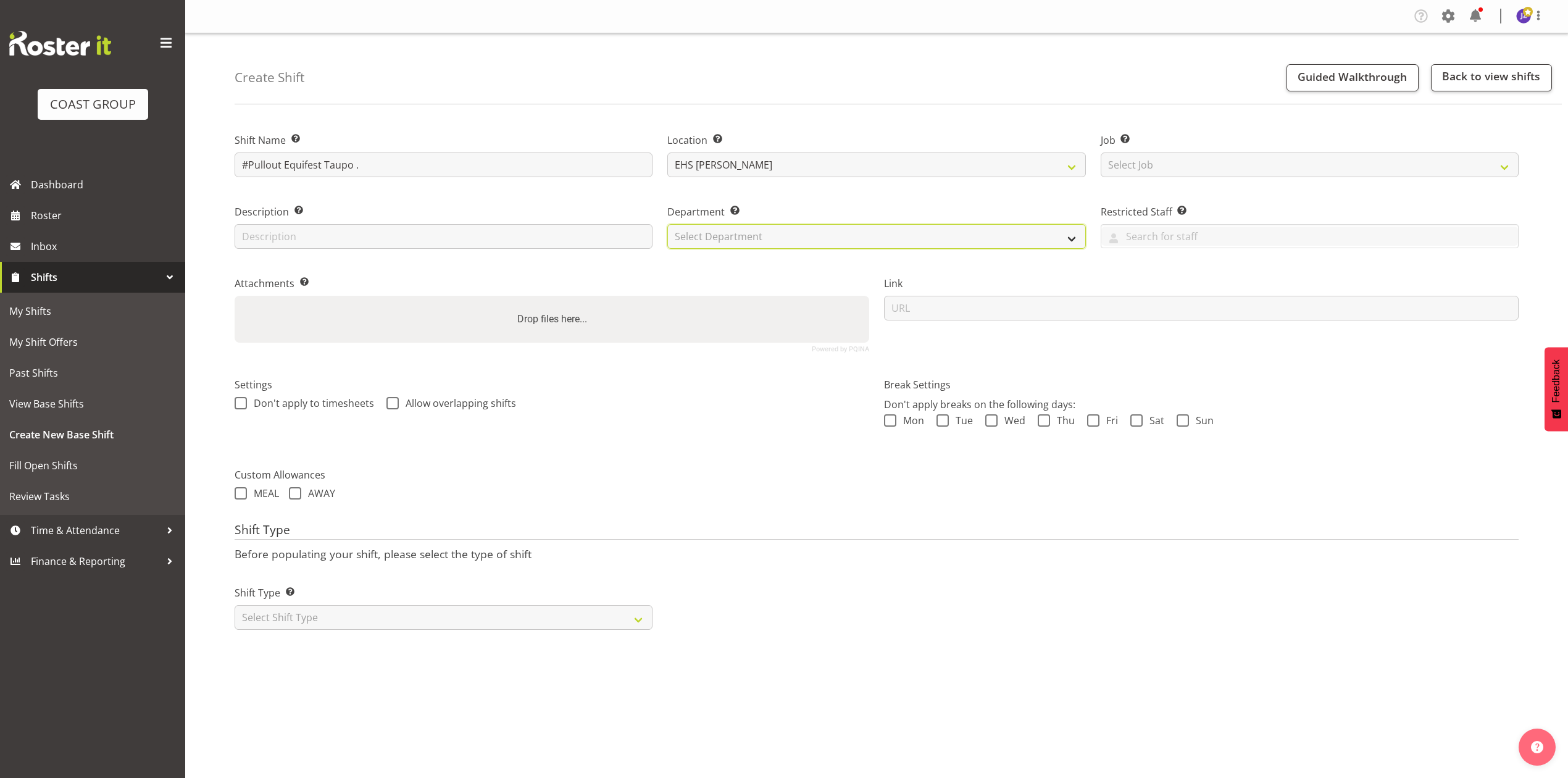
click at [742, 225] on select "Select Department EHS AKL PANEL EHS AKL PANEL" at bounding box center [877, 236] width 418 height 25
select select "39"
click at [668, 224] on select "Select Department EHS AKL PANEL EHS AKL PANEL" at bounding box center [877, 236] width 418 height 25
click at [1149, 173] on select "Select Job Create new job 1 Carlton Events 1 [PERSON_NAME][GEOGRAPHIC_DATA] 1 […" at bounding box center [1310, 164] width 418 height 25
drag, startPoint x: 1144, startPoint y: 156, endPoint x: 1152, endPoint y: 156, distance: 8.0
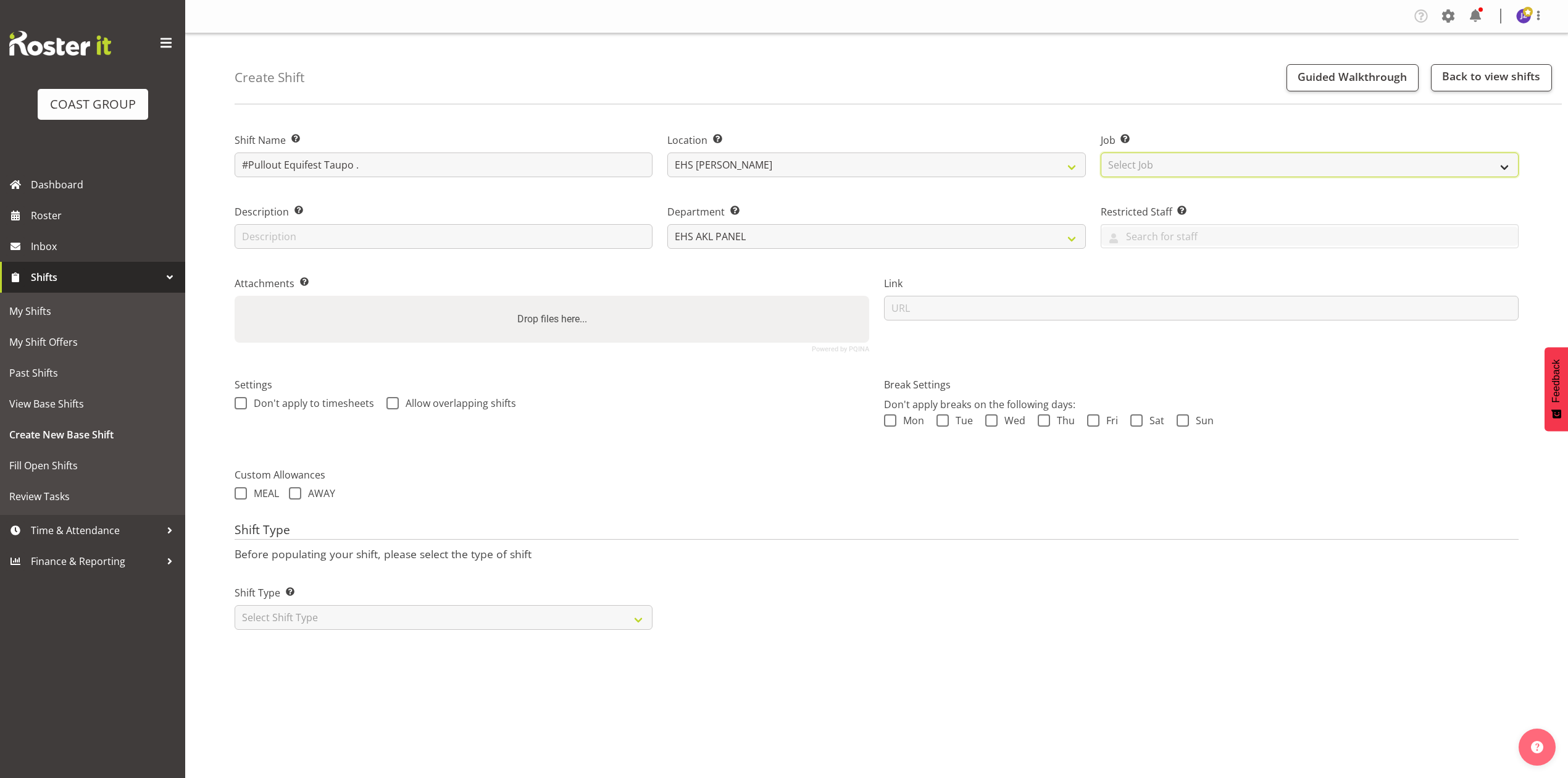
click at [1146, 156] on select "Select Job Create new job 1 Carlton Events 1 [PERSON_NAME][GEOGRAPHIC_DATA] 1 […" at bounding box center [1310, 164] width 418 height 25
select select "9312"
click at [1101, 152] on select "Select Job Create new job 1 Carlton Events 1 [PERSON_NAME][GEOGRAPHIC_DATA] 1 […" at bounding box center [1310, 164] width 418 height 25
click at [595, 324] on div "Drop files here..." at bounding box center [552, 319] width 635 height 47
click at [235, 296] on input "Drop files here..." at bounding box center [552, 297] width 635 height 4
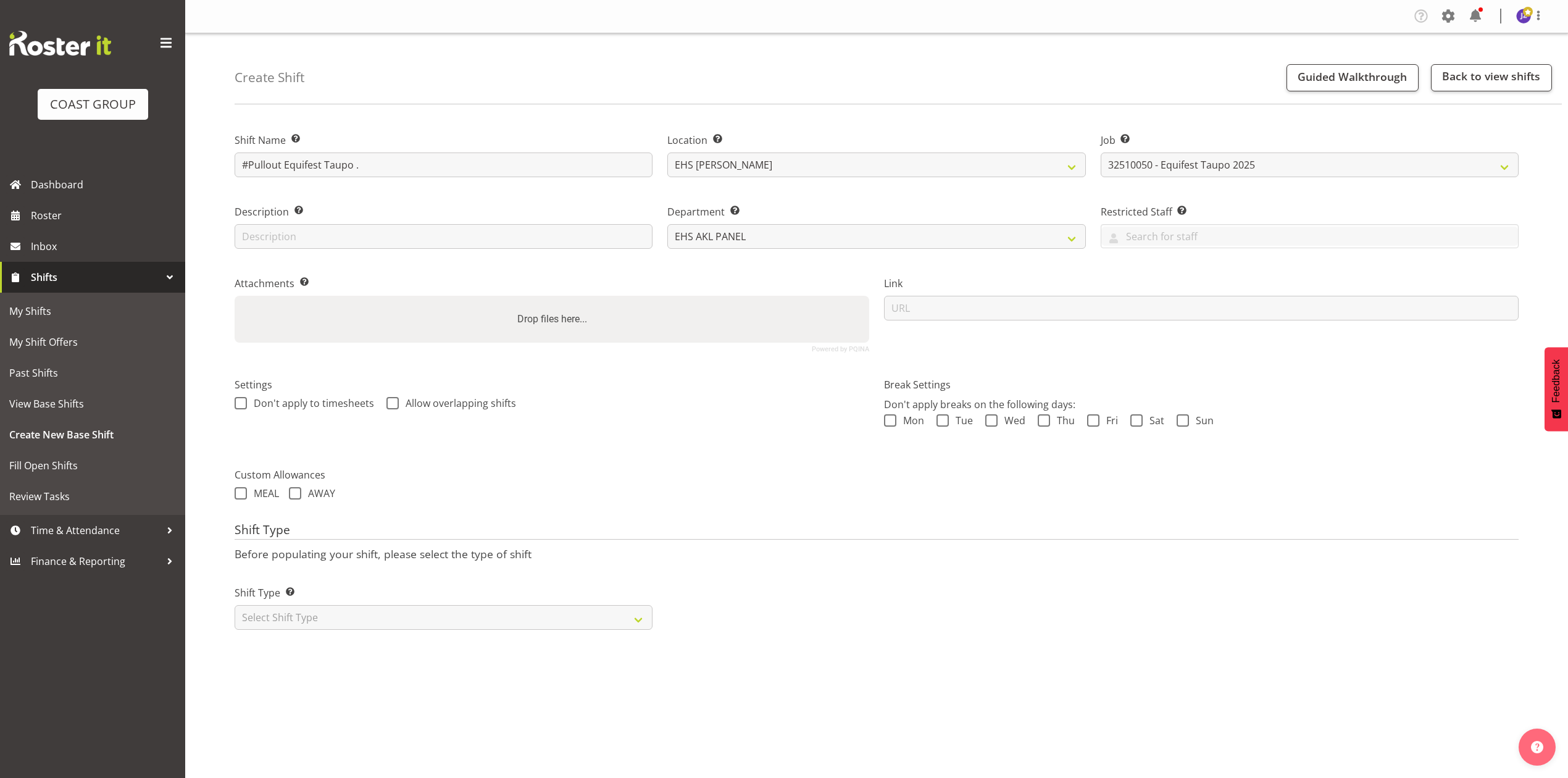
type input "C:\fakepath\Equifest Taupo 2025 v05 (2).pdf"
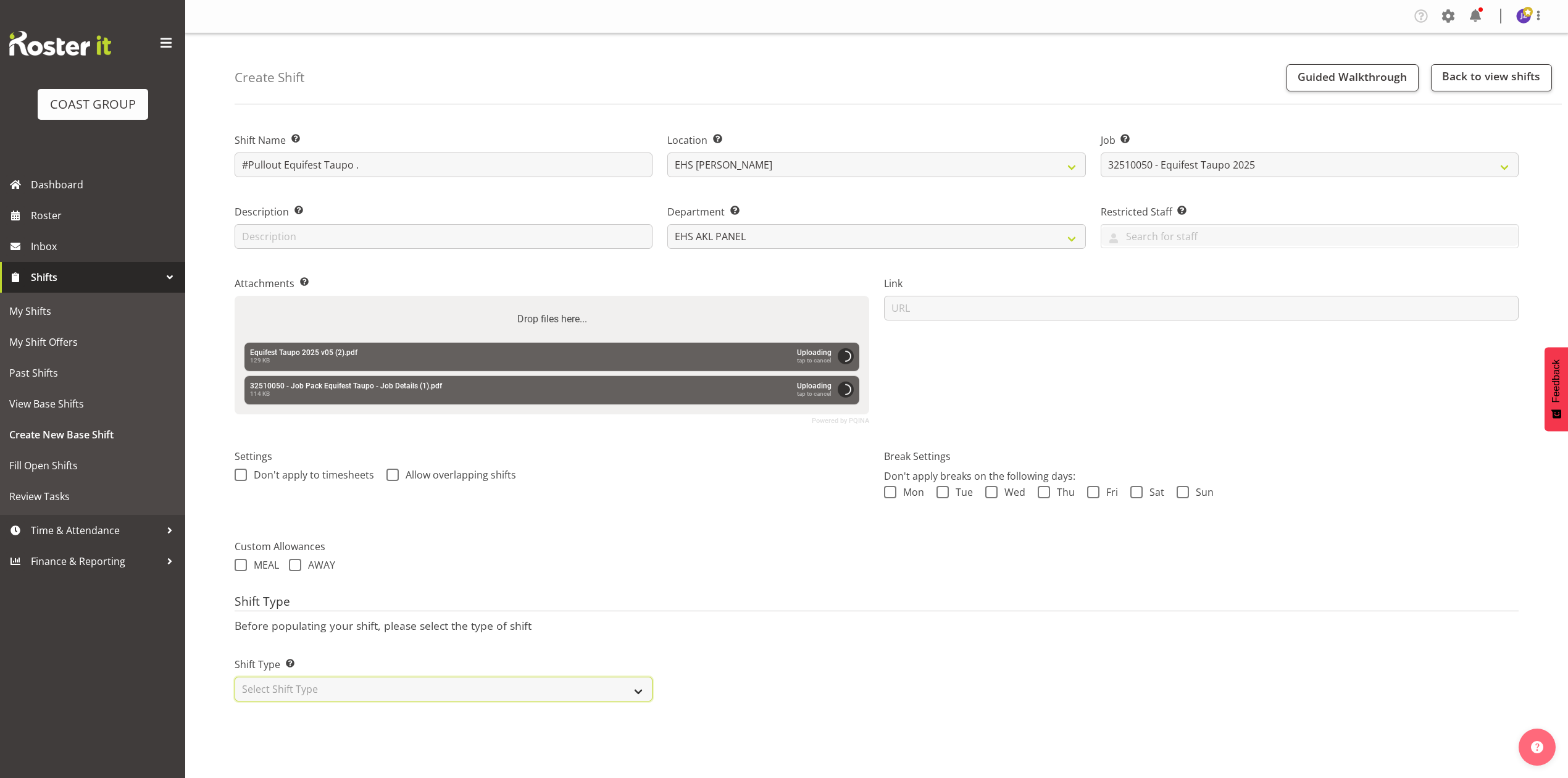
click at [363, 693] on select "Select Shift Type One Off Shift Recurring Shift Rotating Shift" at bounding box center [444, 689] width 418 height 25
select select "one_off"
click at [235, 678] on select "Select Shift Type One Off Shift Recurring Shift Rotating Shift" at bounding box center [444, 689] width 418 height 25
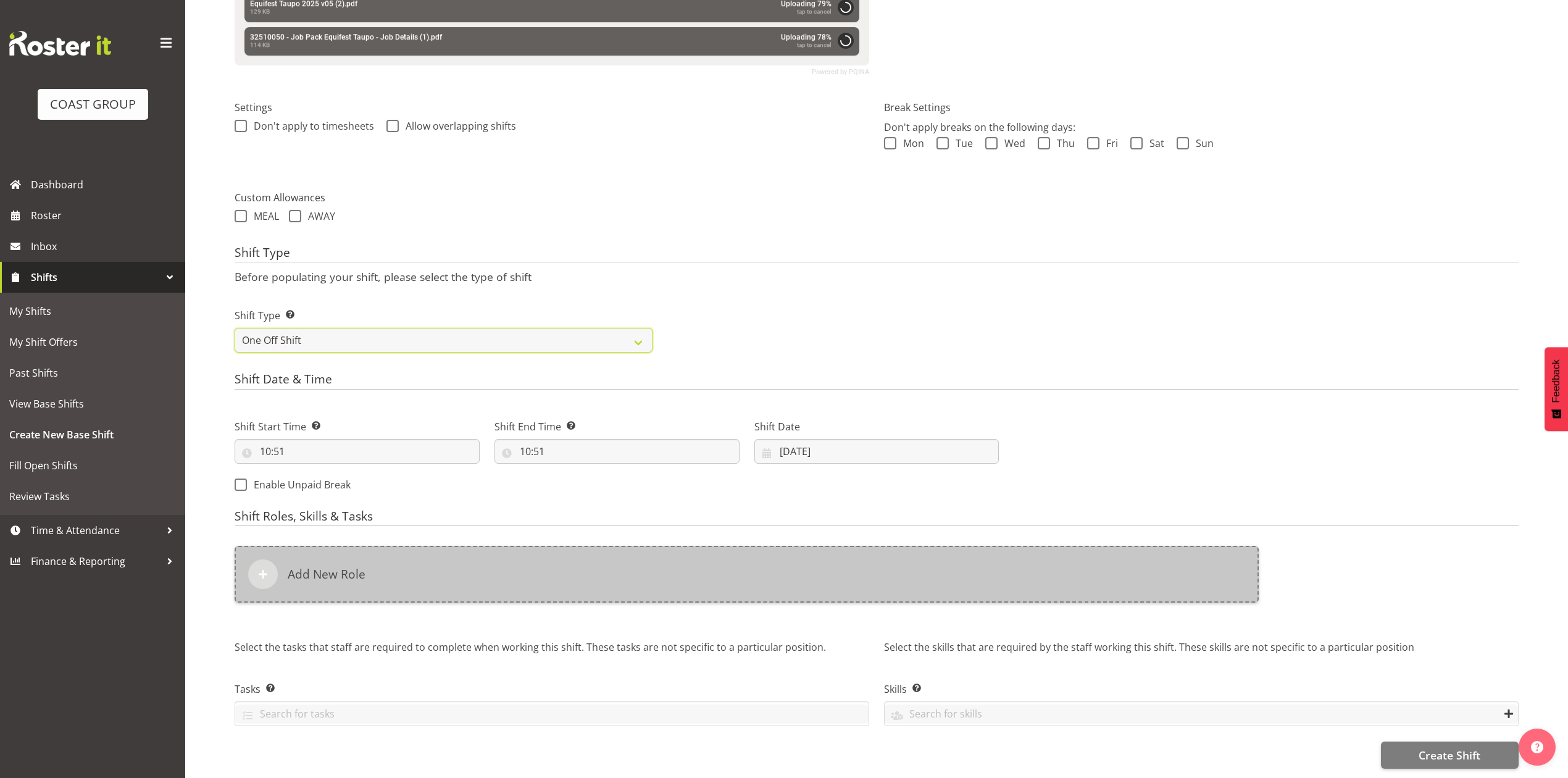
scroll to position [363, 0]
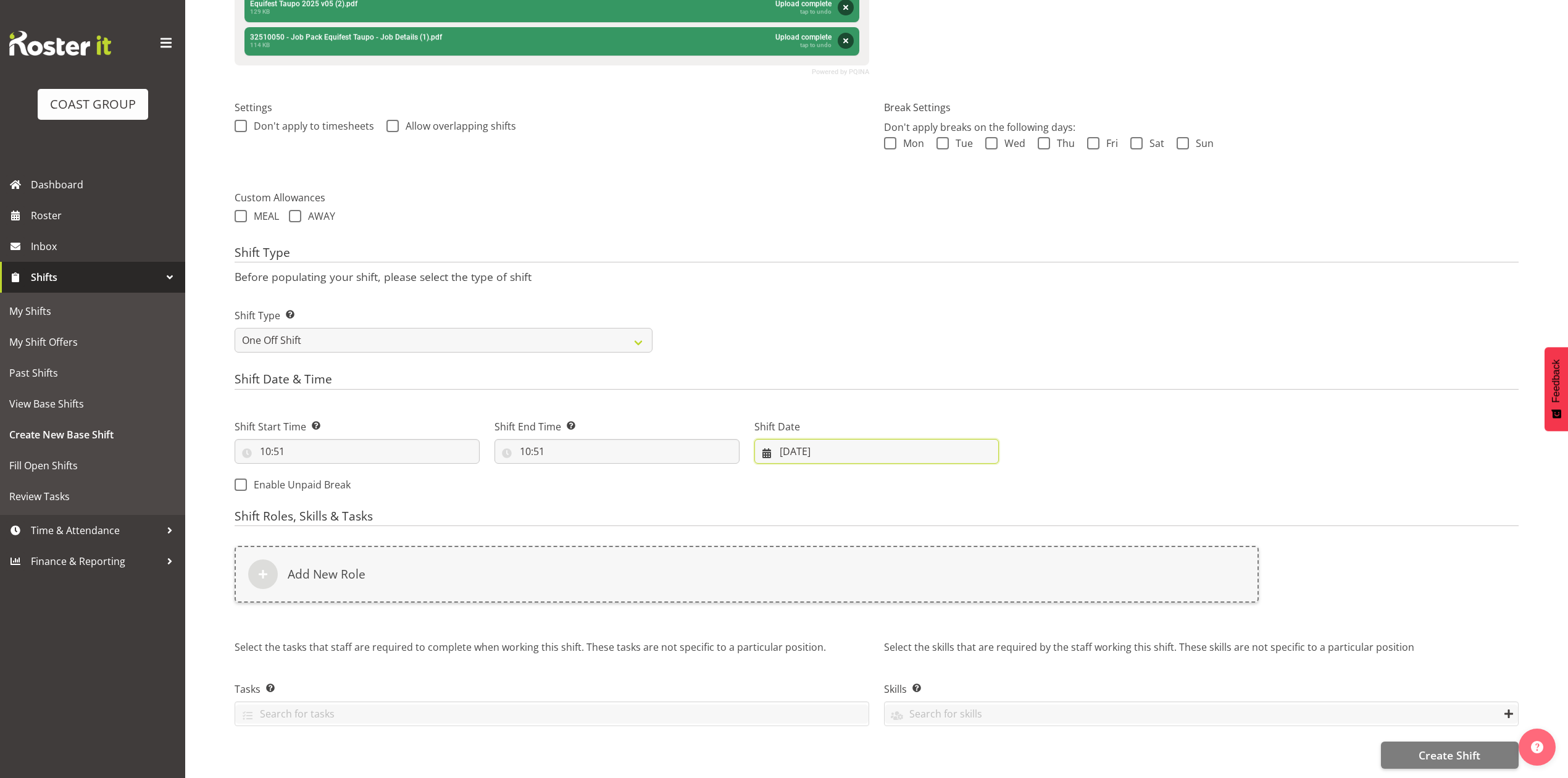
click at [800, 442] on input "[DATE]" at bounding box center [877, 451] width 245 height 25
click at [842, 478] on select "January February March April May June July August September October November De…" at bounding box center [840, 487] width 85 height 25
select select "9"
click at [798, 475] on select "January February March April May June July August September October November De…" at bounding box center [840, 487] width 85 height 25
click at [821, 616] on span "20" at bounding box center [817, 622] width 10 height 11
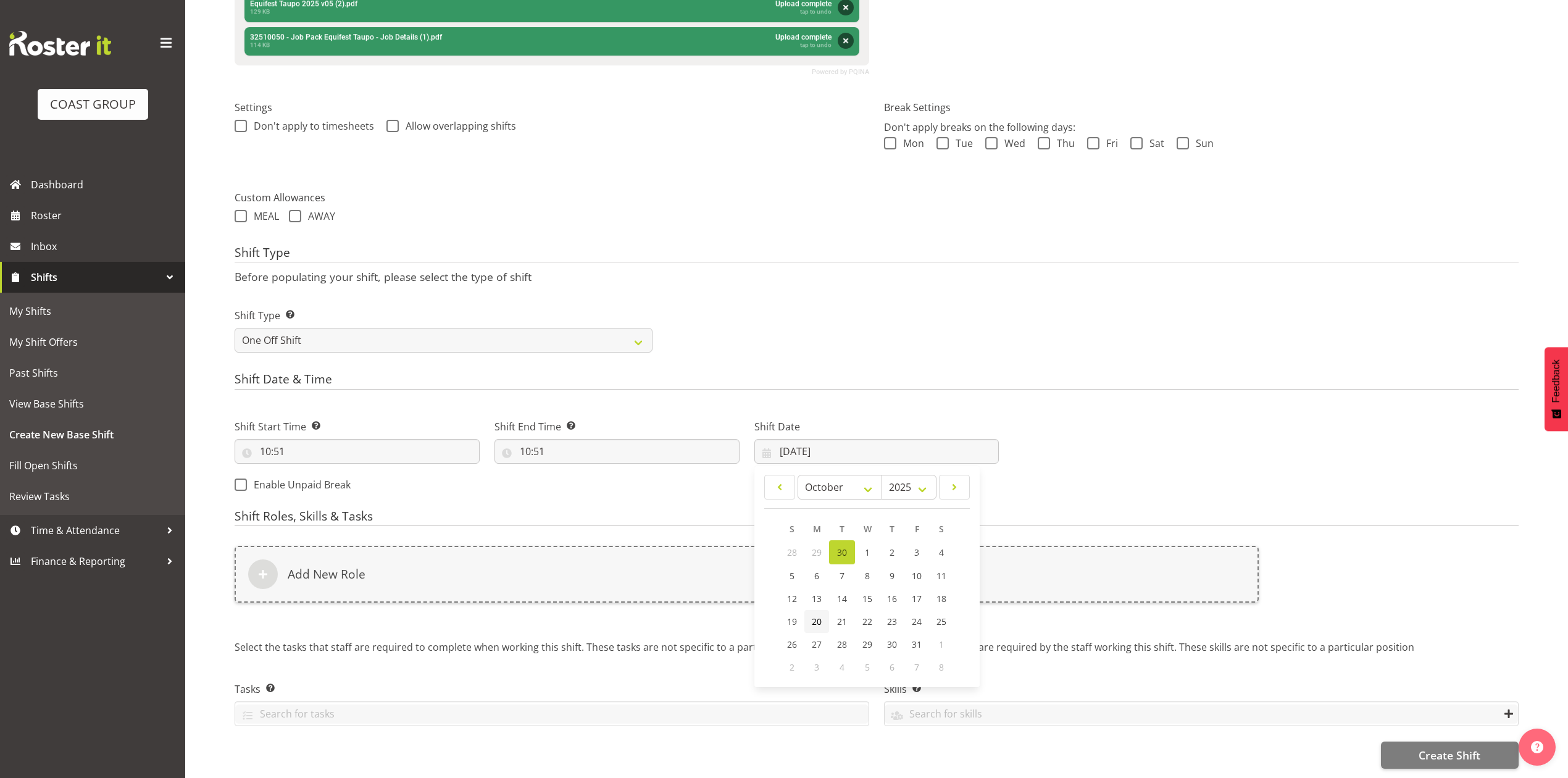
type input "[DATE]"
click at [270, 440] on input "10:51" at bounding box center [357, 451] width 245 height 25
click at [329, 471] on select "00 01 02 03 04 05 06 07 08 09 10 11 12 13 14 15 16 17 18 19 20 21 22 23" at bounding box center [319, 483] width 28 height 25
click at [325, 471] on select "00 01 02 03 04 05 06 07 08 09 10 11 12 13 14 15 16 17 18 19 20 21 22 23" at bounding box center [319, 483] width 28 height 25
select select "6"
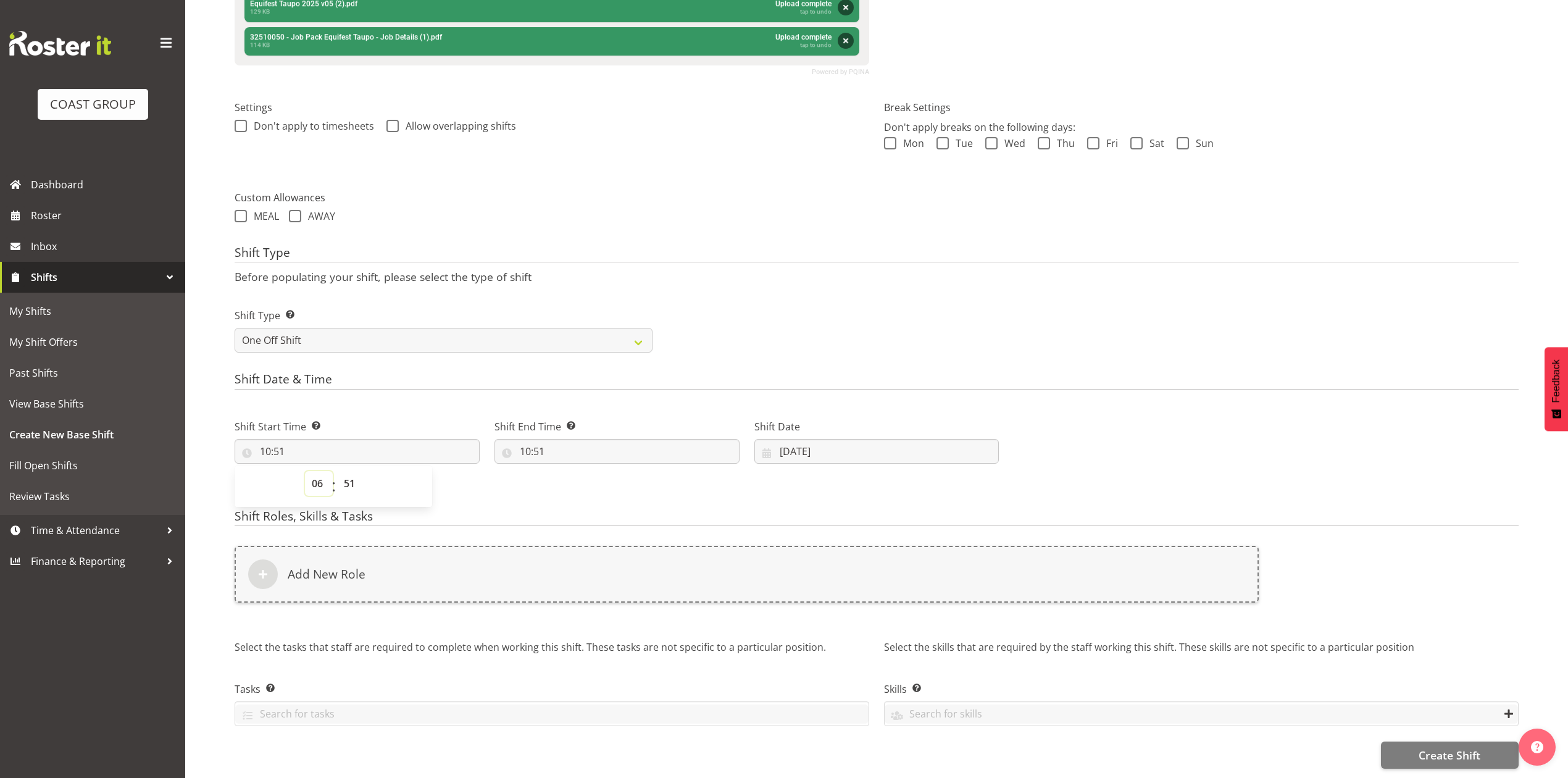
click at [305, 471] on select "00 01 02 03 04 05 06 07 08 09 10 11 12 13 14 15 16 17 18 19 20 21 22 23" at bounding box center [319, 483] width 28 height 25
type input "06:51"
click at [349, 471] on select "00 01 02 03 04 05 06 07 08 09 10 11 12 13 14 15 16 17 18 19 20 21 22 23 24 25 2…" at bounding box center [351, 483] width 28 height 25
select select "0"
click at [337, 471] on select "00 01 02 03 04 05 06 07 08 09 10 11 12 13 14 15 16 17 18 19 20 21 22 23 24 25 2…" at bounding box center [351, 483] width 28 height 25
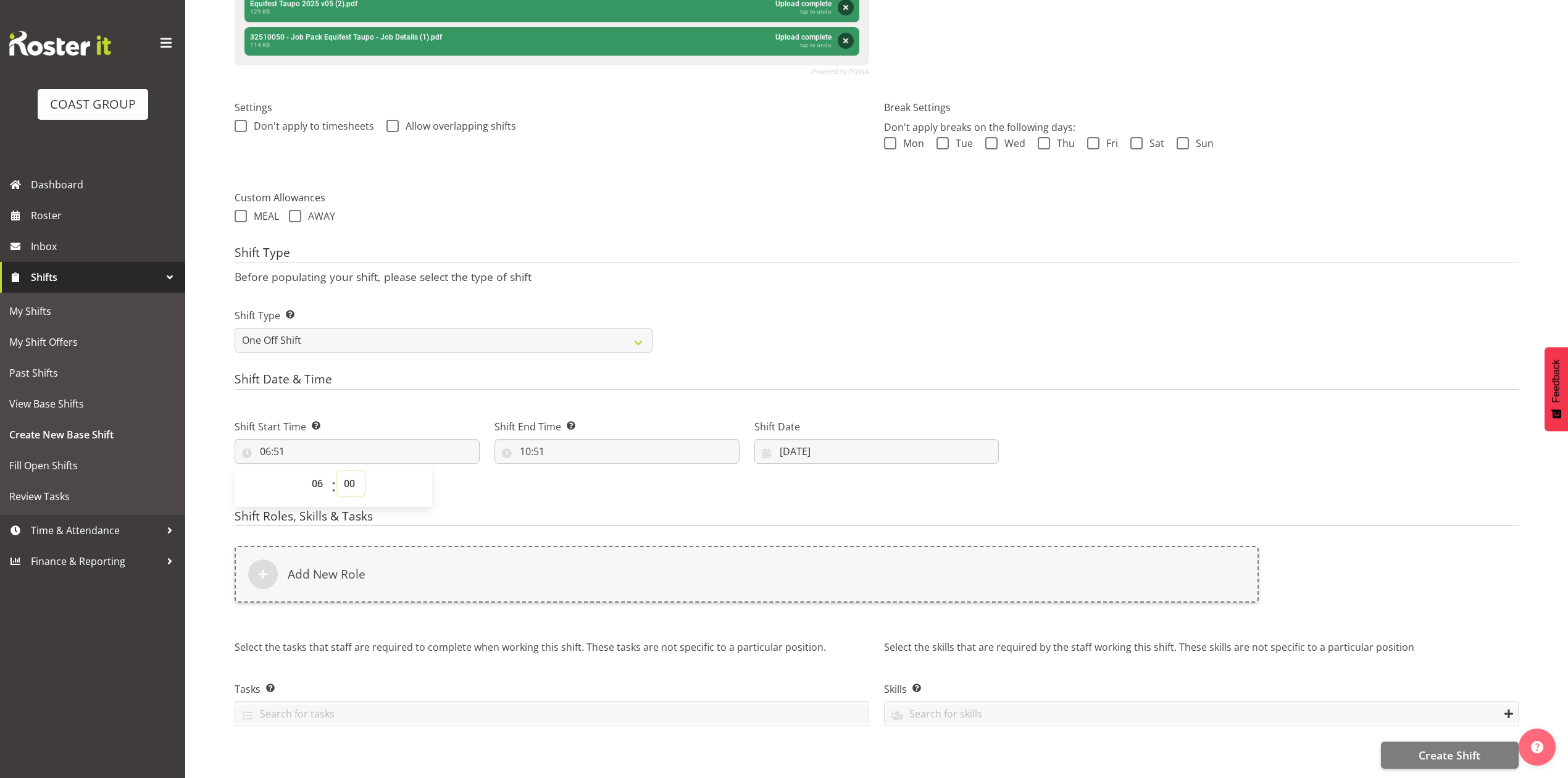
type input "06:00"
click at [544, 439] on input "10:51" at bounding box center [617, 451] width 245 height 25
click at [576, 471] on select "00 01 02 03 04 05 06 07 08 09 10 11 12 13 14 15 16 17 18 19 20 21 22 23" at bounding box center [578, 483] width 28 height 25
select select "16"
click at [565, 471] on select "00 01 02 03 04 05 06 07 08 09 10 11 12 13 14 15 16 17 18 19 20 21 22 23" at bounding box center [578, 483] width 28 height 25
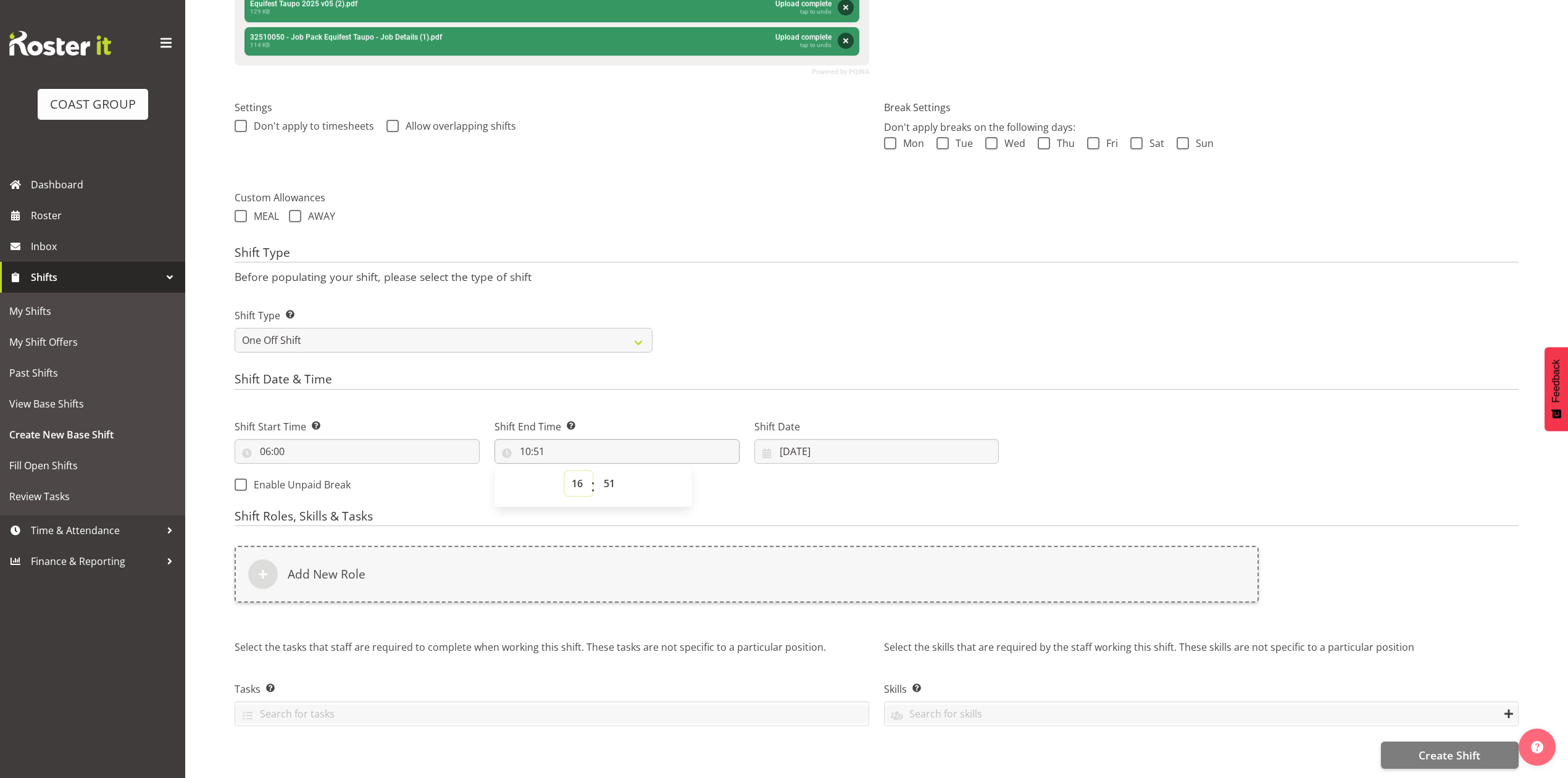
type input "16:51"
click at [607, 471] on select "00 01 02 03 04 05 06 07 08 09 10 11 12 13 14 15 16 17 18 19 20 21 22 23 24 25 2…" at bounding box center [611, 483] width 28 height 25
select select "30"
click at [597, 471] on select "00 01 02 03 04 05 06 07 08 09 10 11 12 13 14 15 16 17 18 19 20 21 22 23 24 25 2…" at bounding box center [611, 483] width 28 height 25
type input "16:30"
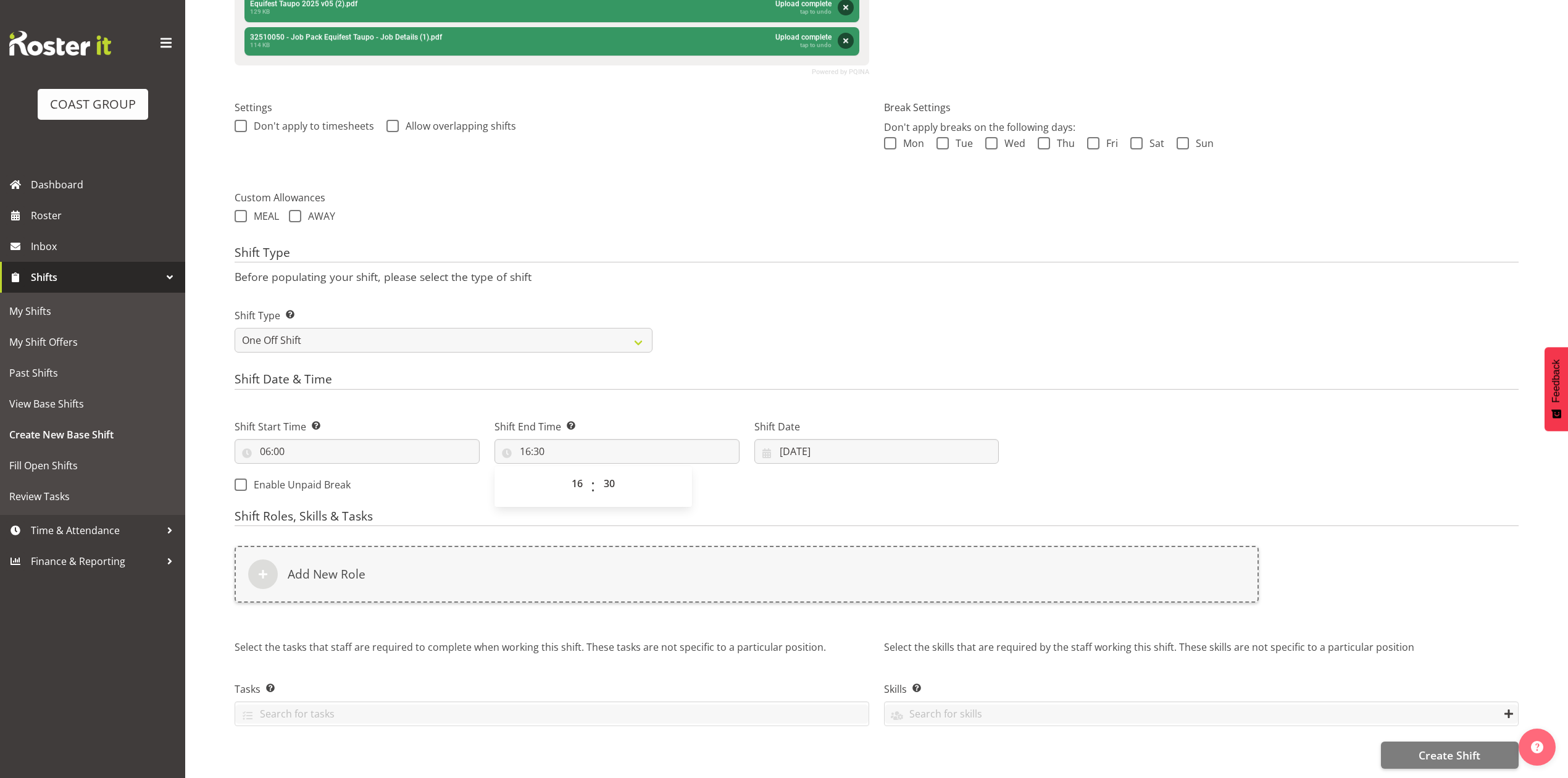
drag, startPoint x: 910, startPoint y: 225, endPoint x: 878, endPoint y: 415, distance: 192.7
click at [914, 233] on form "Shift Name Enter a name for the shift (e.g. Day Shift). #Pullout Equifest Taupo…" at bounding box center [877, 267] width 1284 height 1002
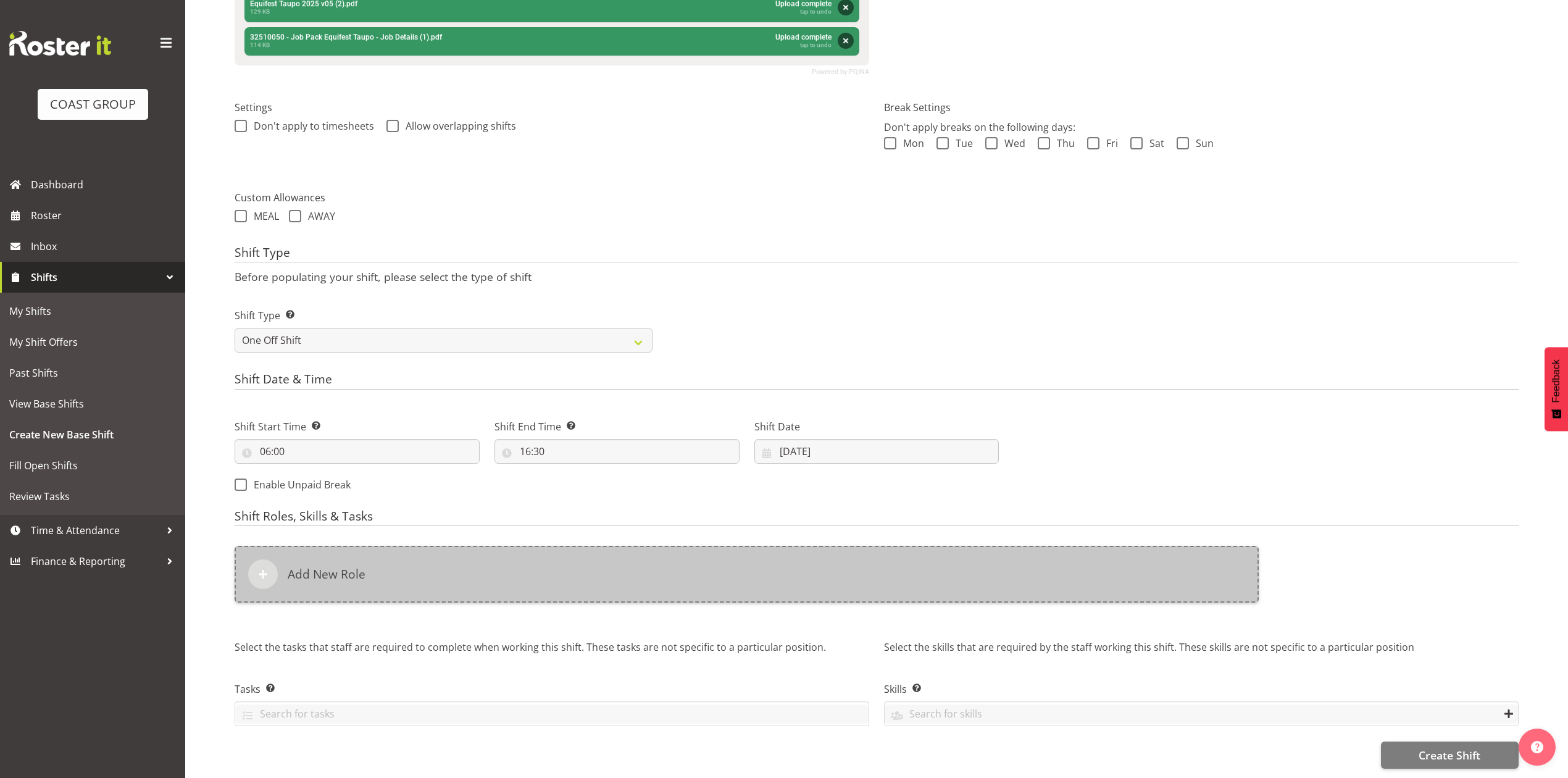
click at [466, 550] on div "Add New Role" at bounding box center [747, 575] width 1024 height 57
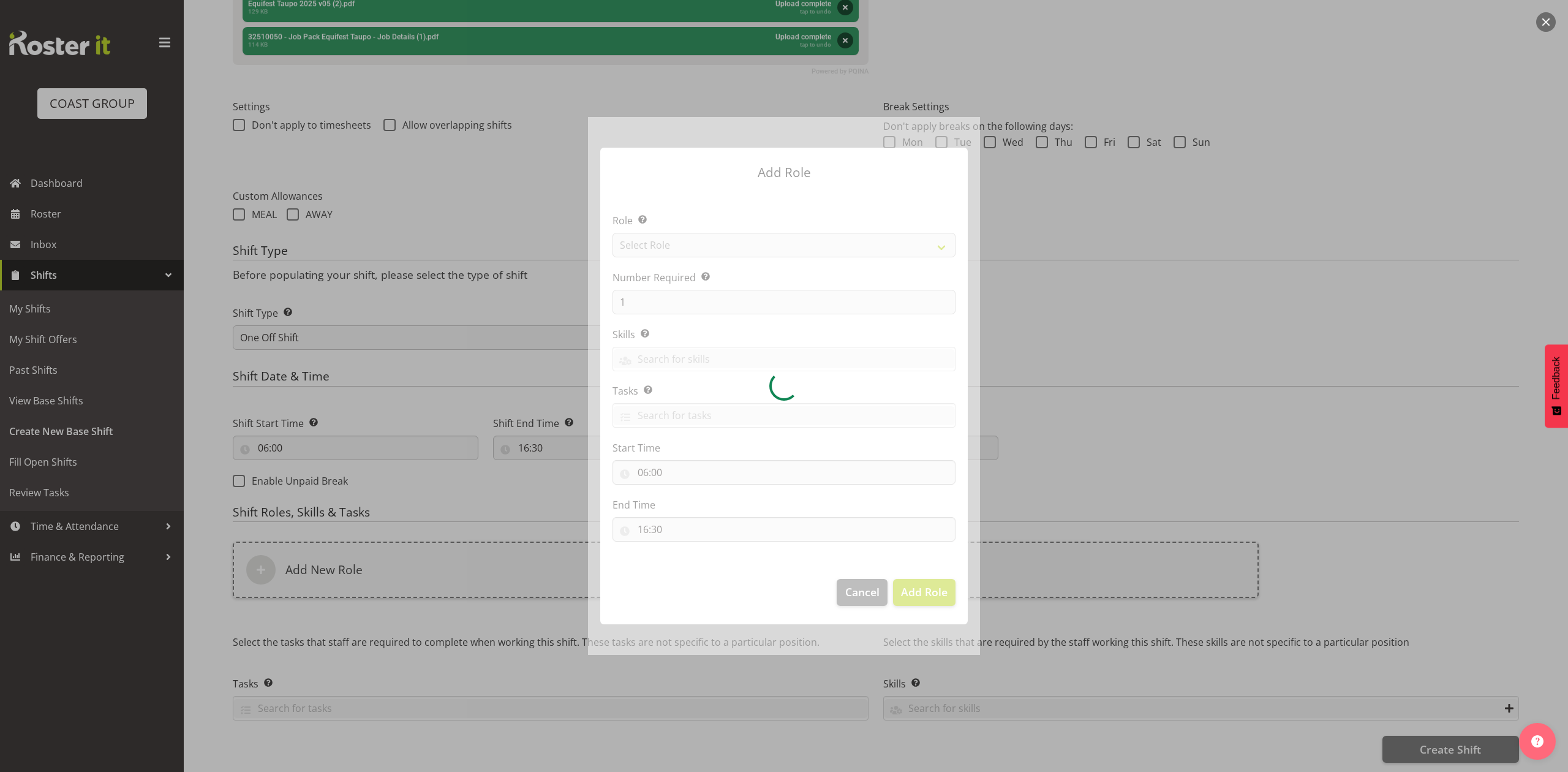
click at [729, 251] on div at bounding box center [784, 385] width 392 height 537
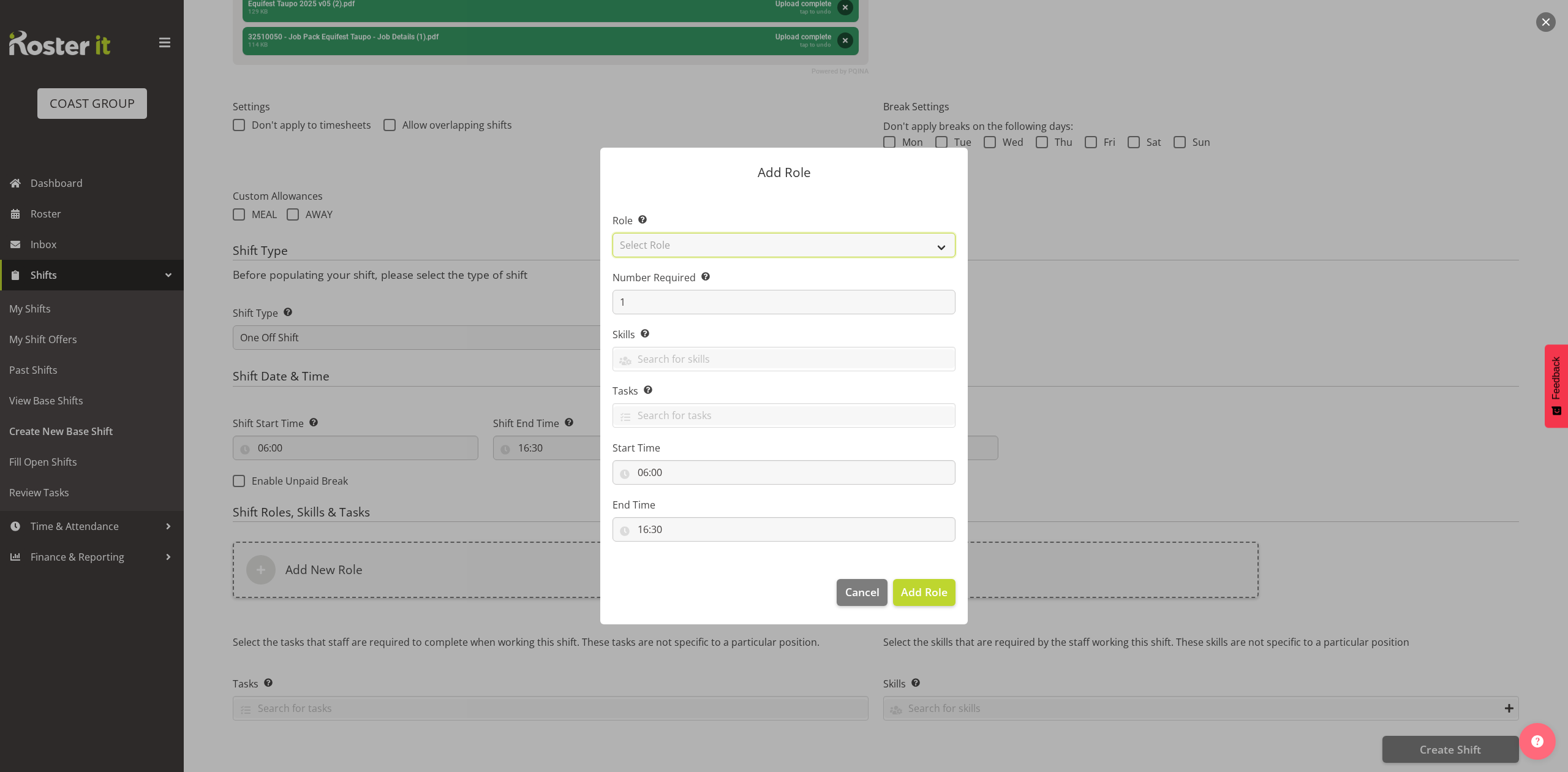
click at [729, 251] on select "Select Role ACCOUNT MANAGER ACCOUNT MANAGER DW ACCOUNTS [PERSON_NAME] VEHICLES …" at bounding box center [784, 245] width 343 height 25
select select "81"
click at [612, 233] on select "Select Role ACCOUNT MANAGER ACCOUNT MANAGER DW ACCOUNTS [PERSON_NAME] VEHICLES …" at bounding box center [784, 245] width 343 height 25
drag, startPoint x: 919, startPoint y: 592, endPoint x: 905, endPoint y: 599, distance: 15.7
click at [919, 593] on span "Add Role" at bounding box center [924, 591] width 47 height 15
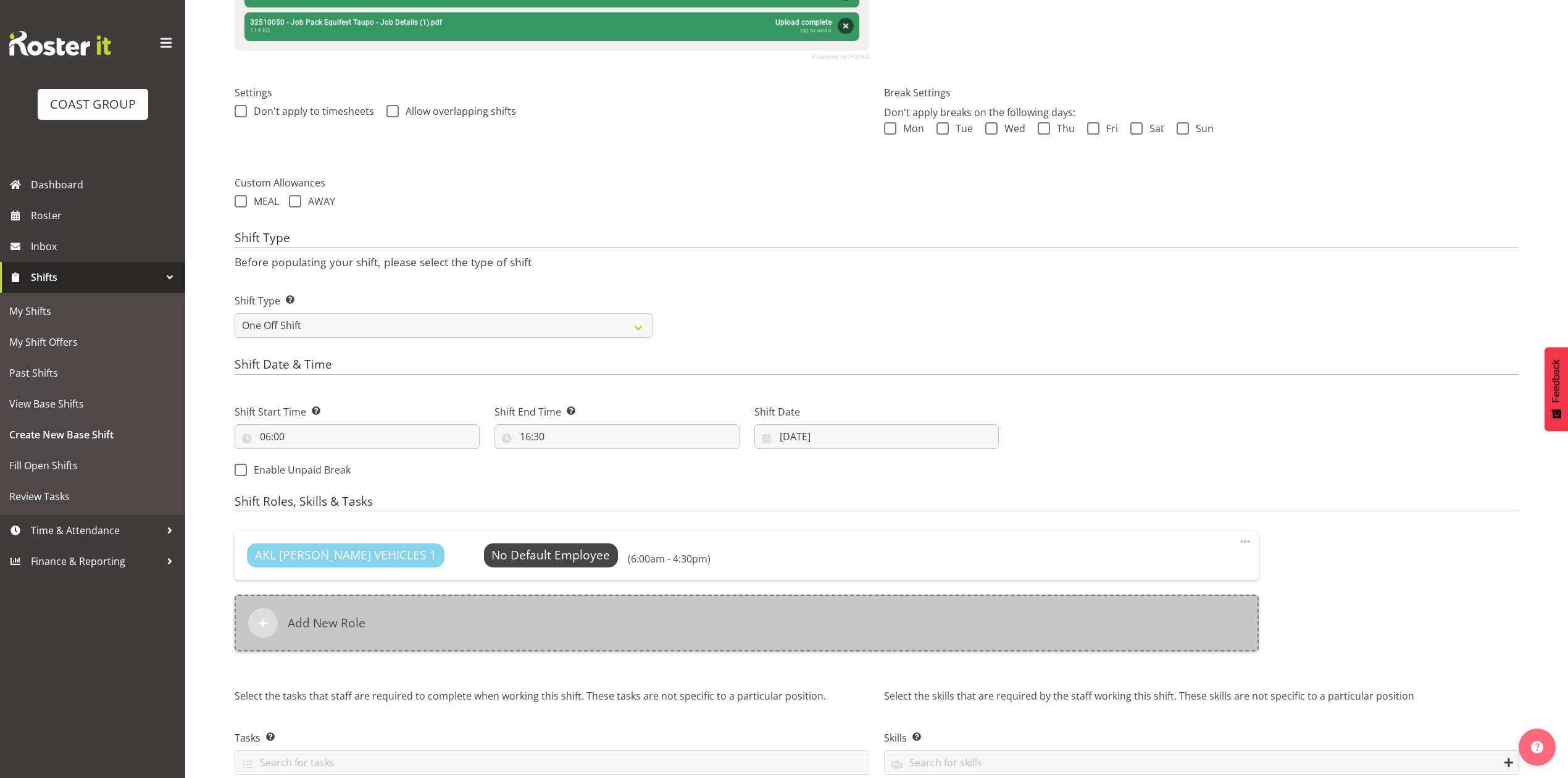
click at [601, 637] on div "Add New Role" at bounding box center [747, 623] width 1024 height 57
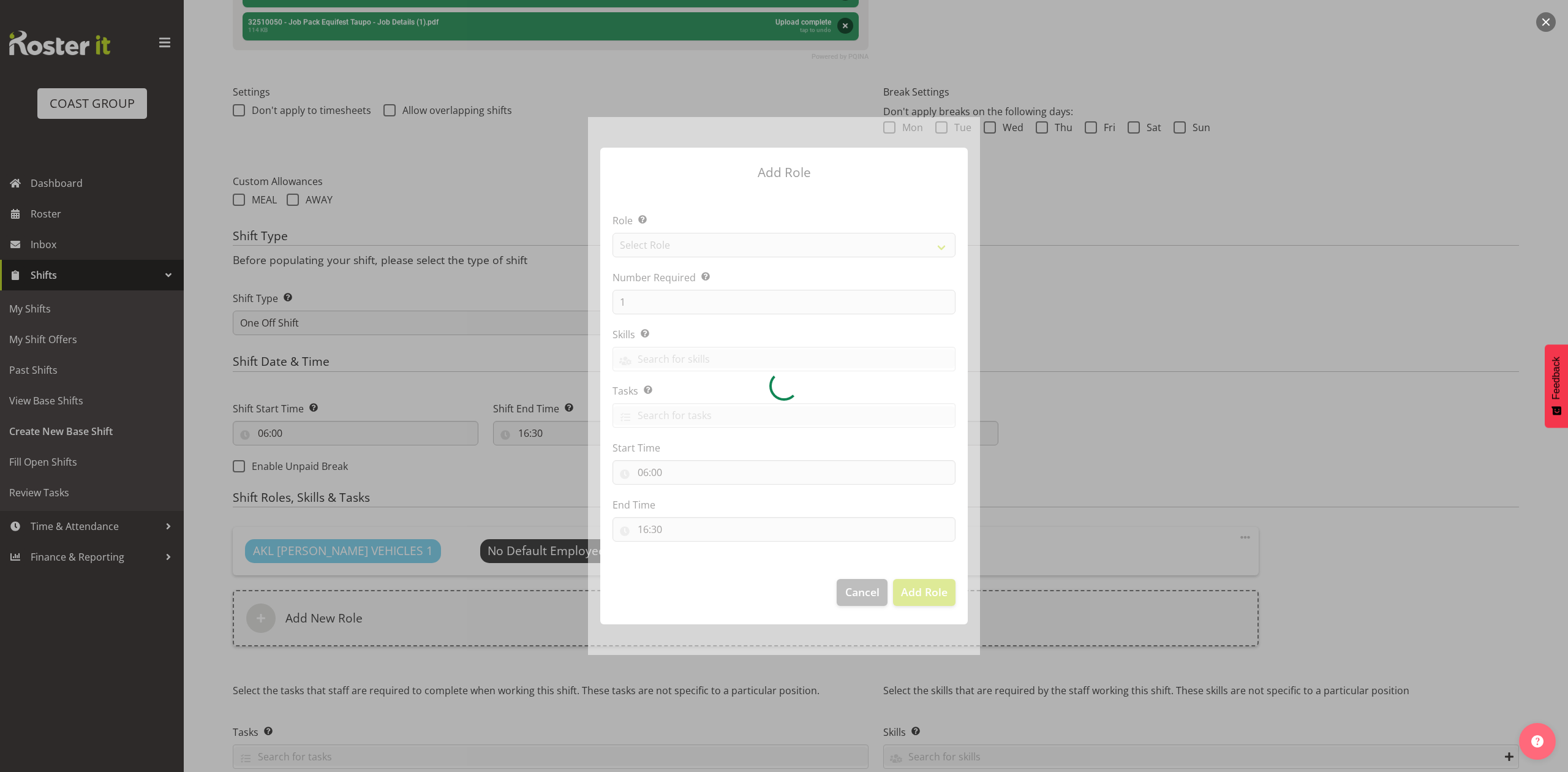
click at [731, 246] on div at bounding box center [784, 385] width 392 height 537
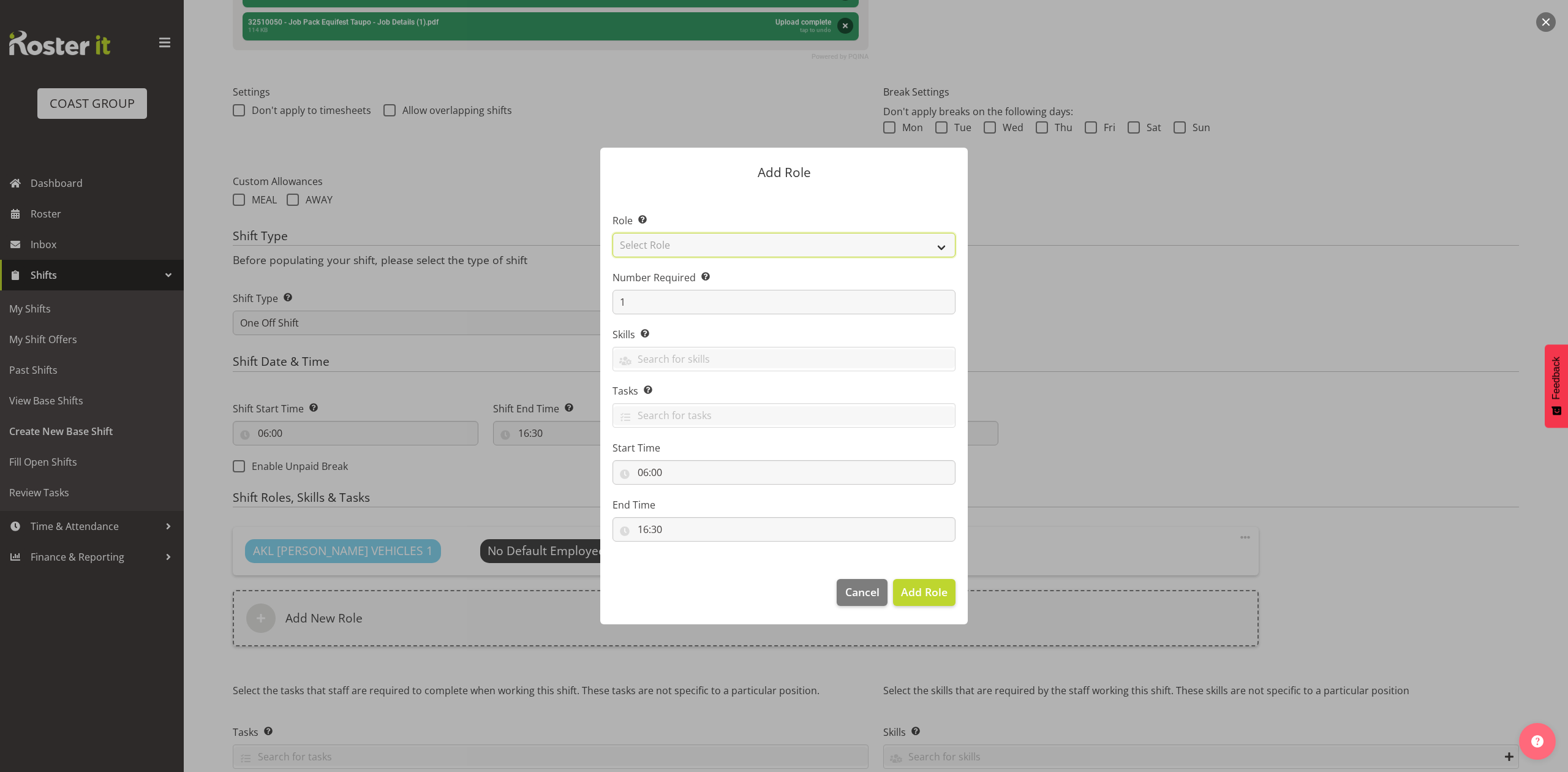
click at [731, 246] on select "Select Role ACCOUNT MANAGER ACCOUNT MANAGER DW ACCOUNTS [PERSON_NAME] VEHICLES …" at bounding box center [784, 245] width 343 height 25
select select "188"
click at [612, 233] on select "Select Role ACCOUNT MANAGER ACCOUNT MANAGER DW ACCOUNTS [PERSON_NAME] VEHICLES …" at bounding box center [784, 245] width 343 height 25
click at [672, 302] on input "1" at bounding box center [784, 302] width 343 height 25
type input "2"
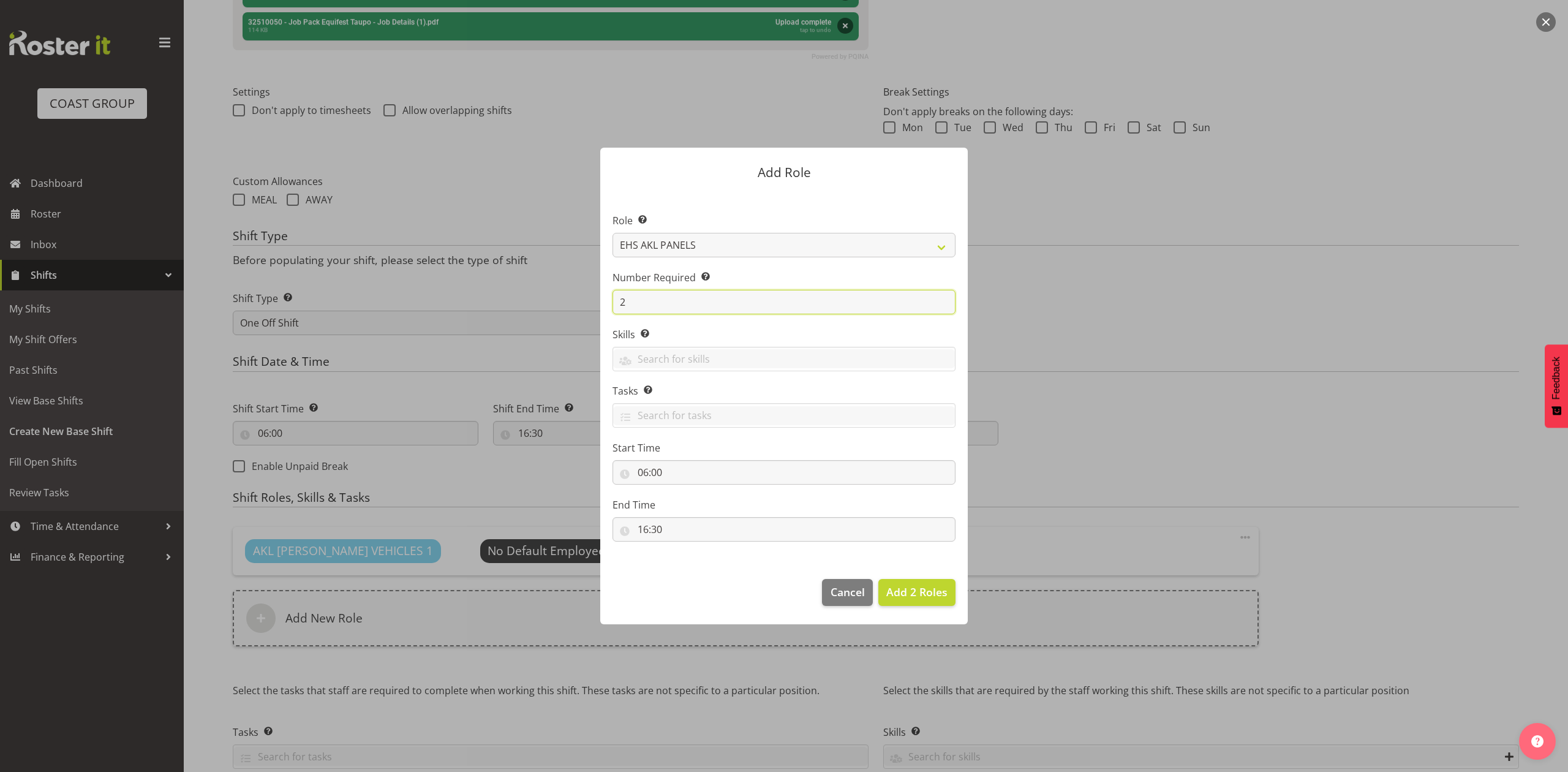
click at [878, 579] on button "Add 2 Roles" at bounding box center [916, 592] width 77 height 27
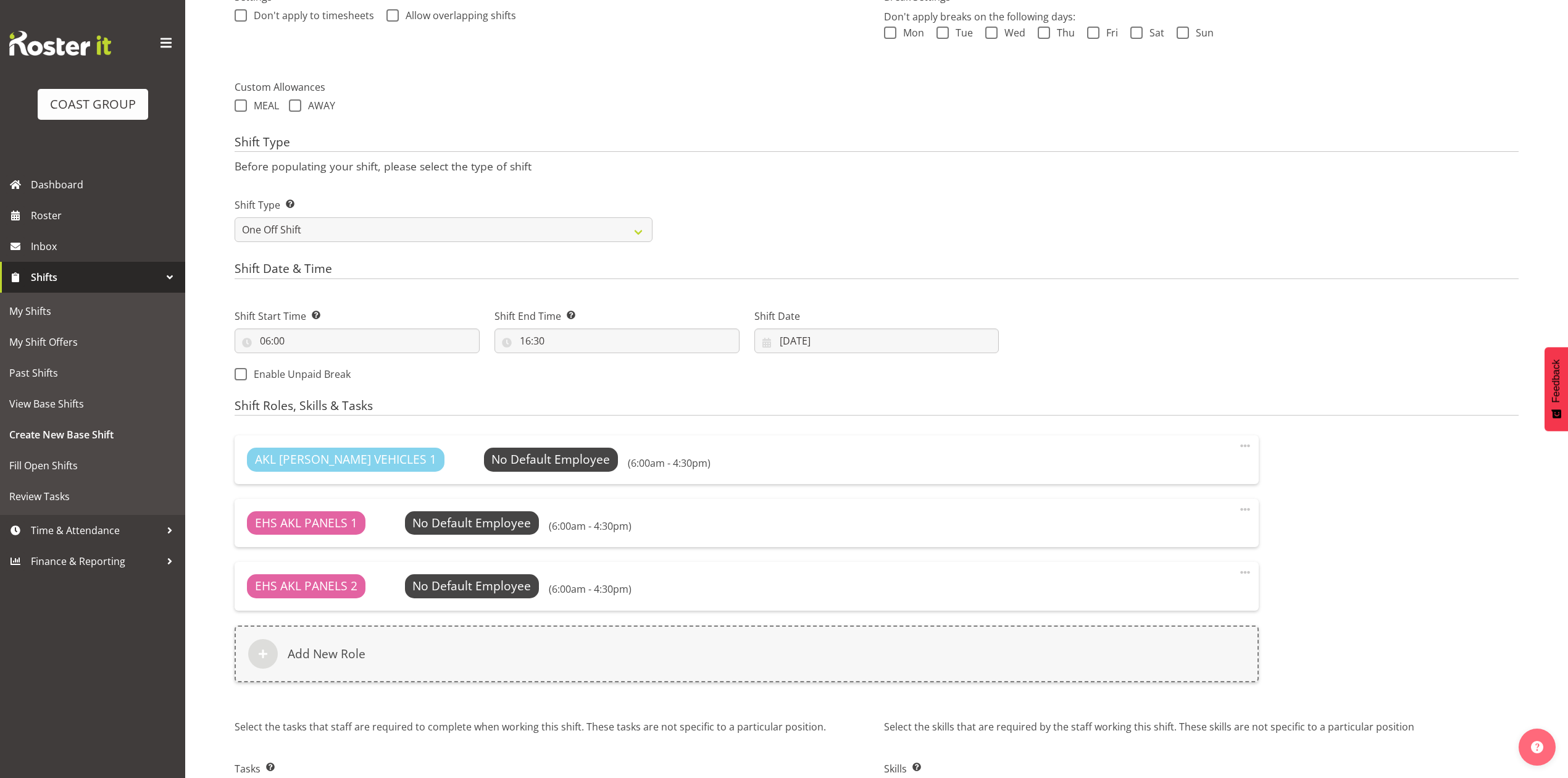
scroll to position [553, 0]
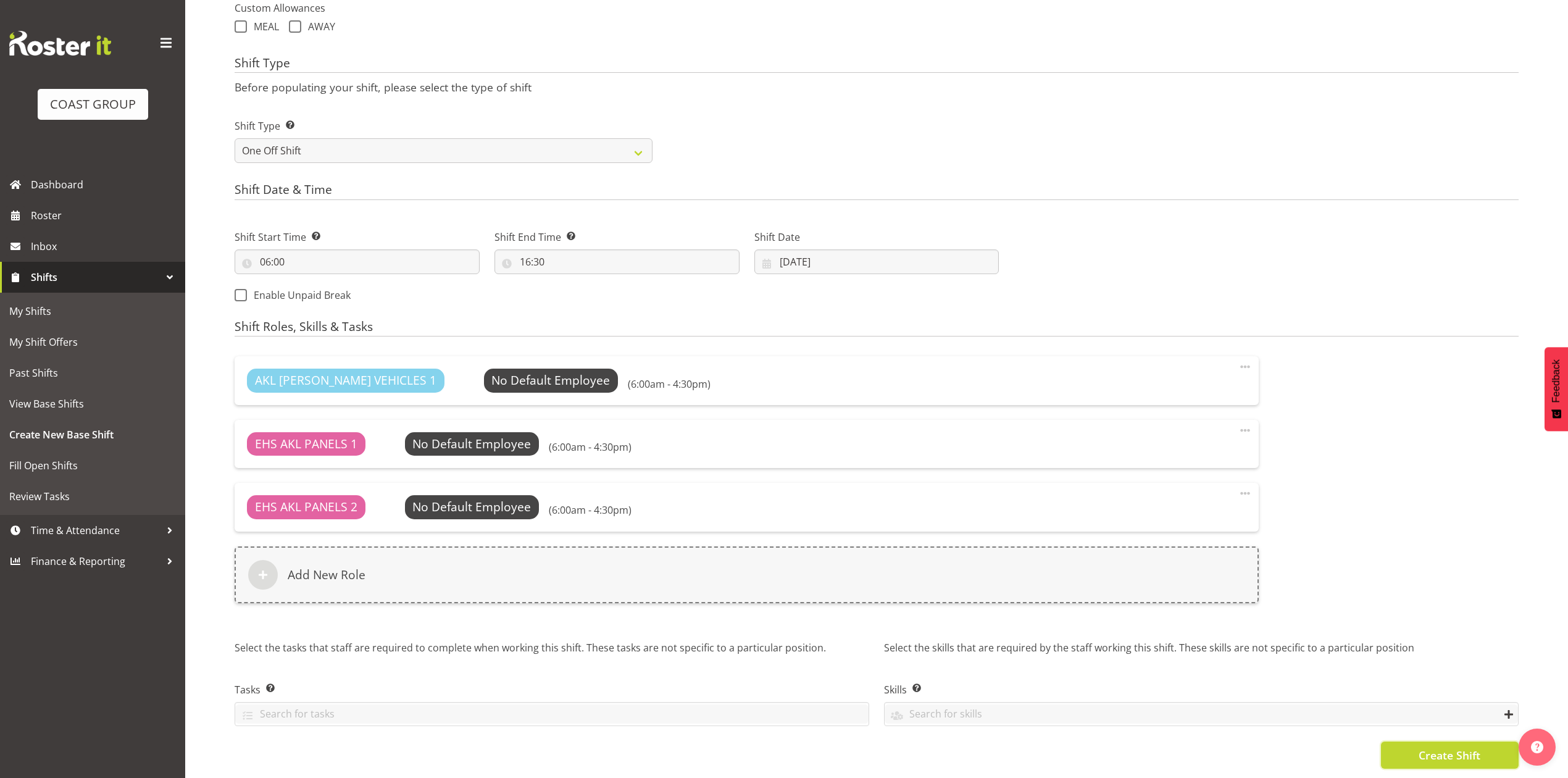
click at [1437, 747] on span "Create Shift" at bounding box center [1449, 755] width 62 height 16
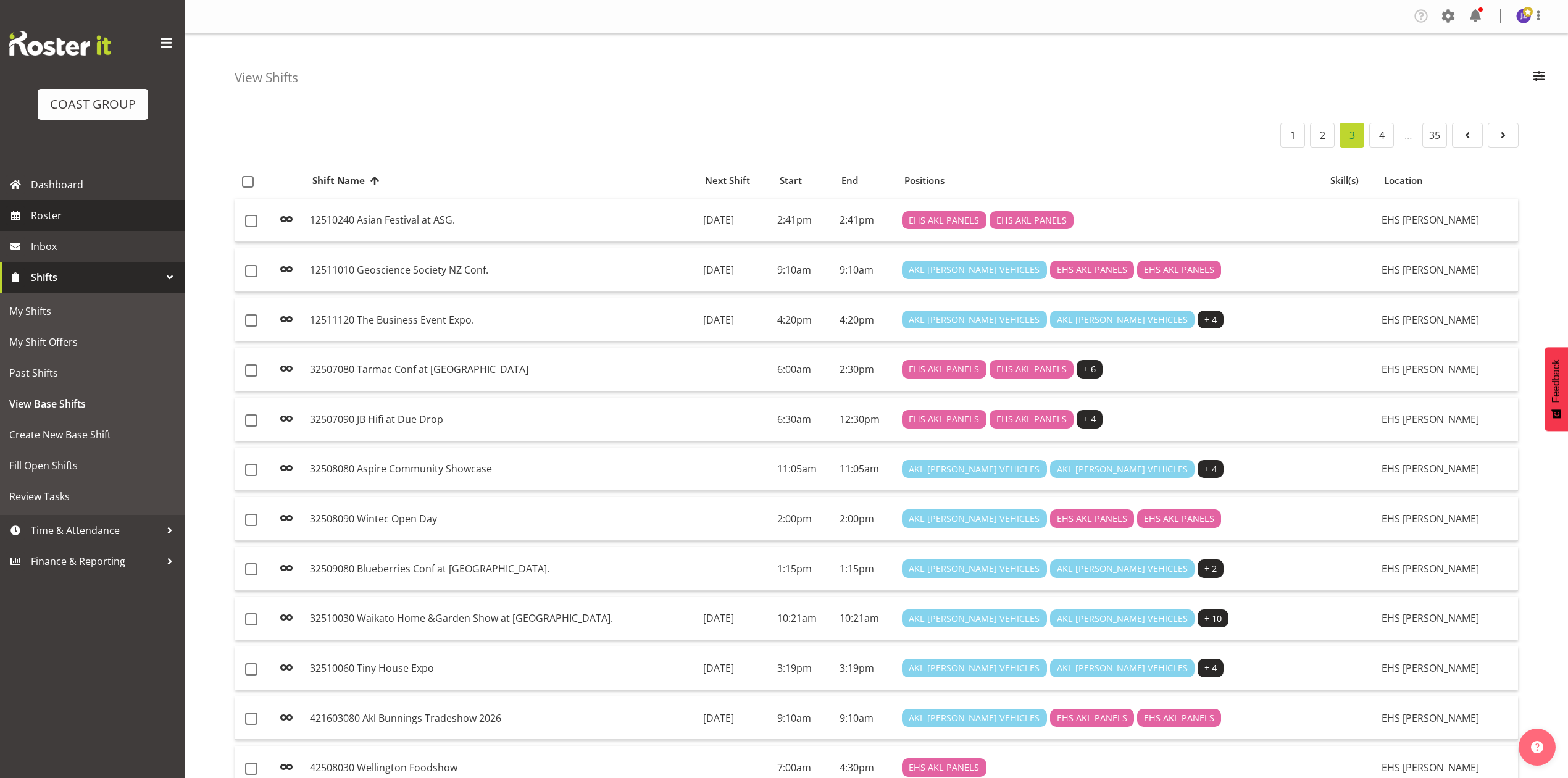
drag, startPoint x: 0, startPoint y: 0, endPoint x: 53, endPoint y: 218, distance: 224.4
click at [50, 218] on span "Roster" at bounding box center [105, 215] width 148 height 18
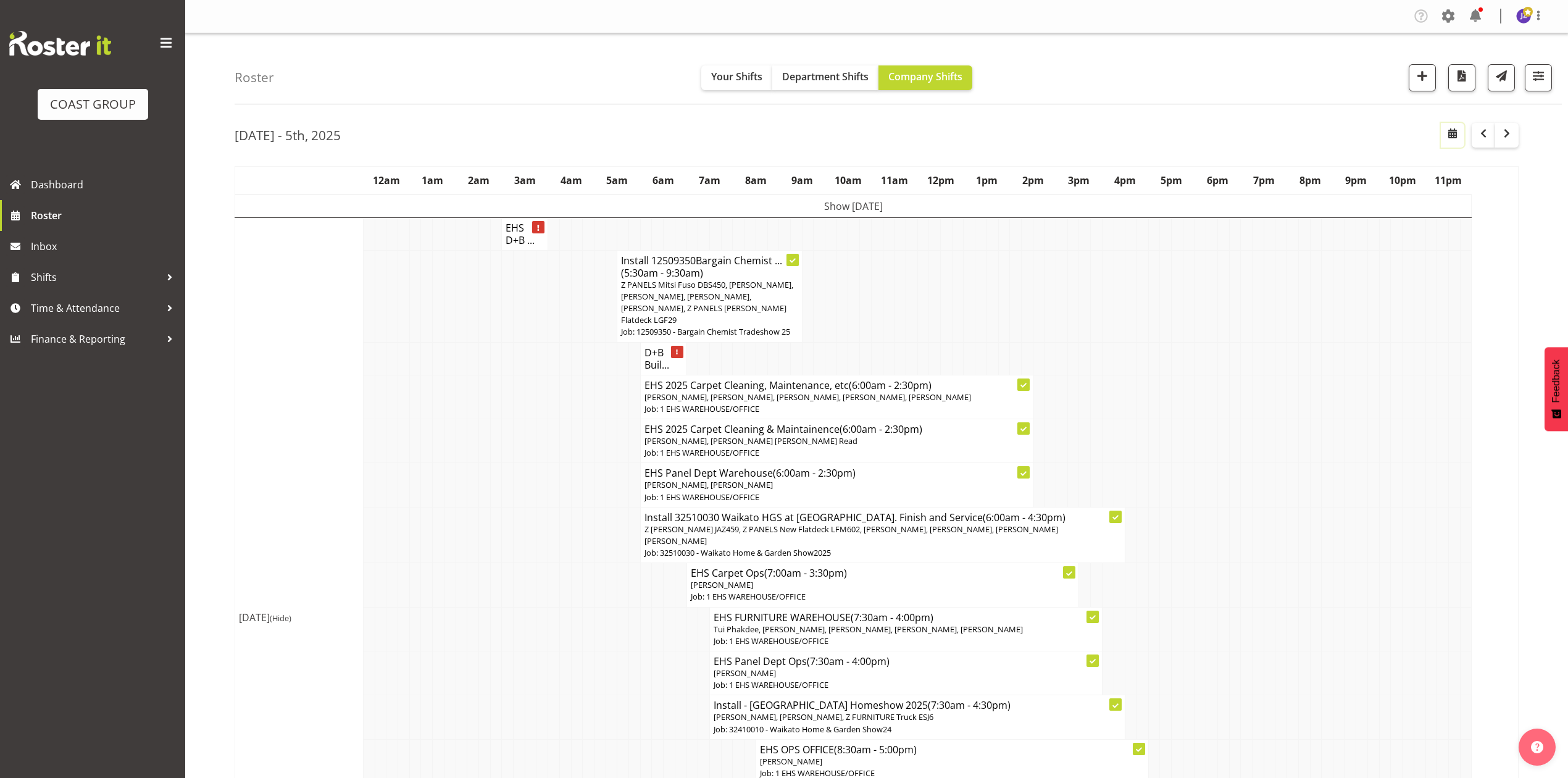
click at [1453, 134] on span "button" at bounding box center [1453, 133] width 15 height 15
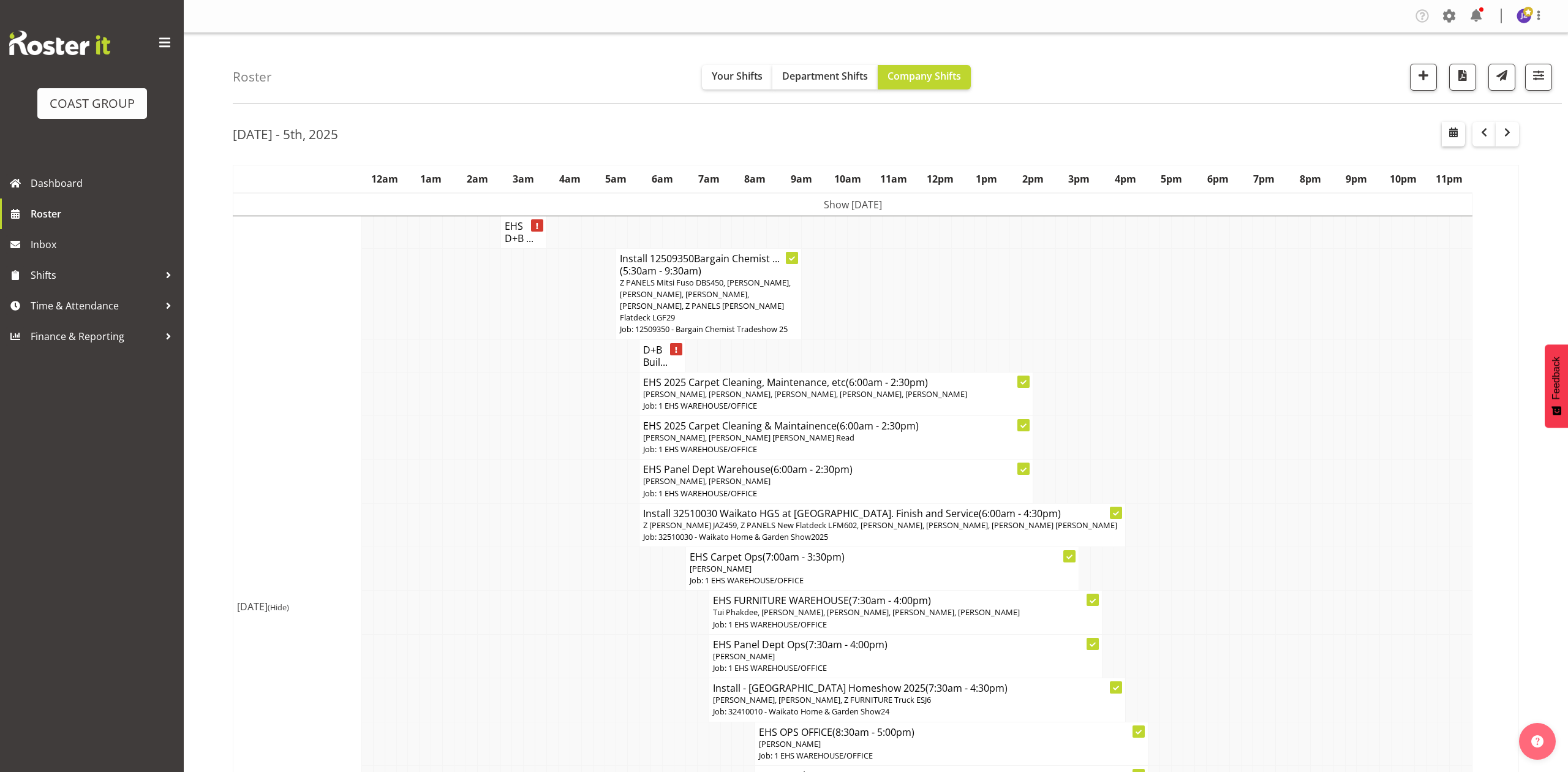
select select "8"
select select "2025"
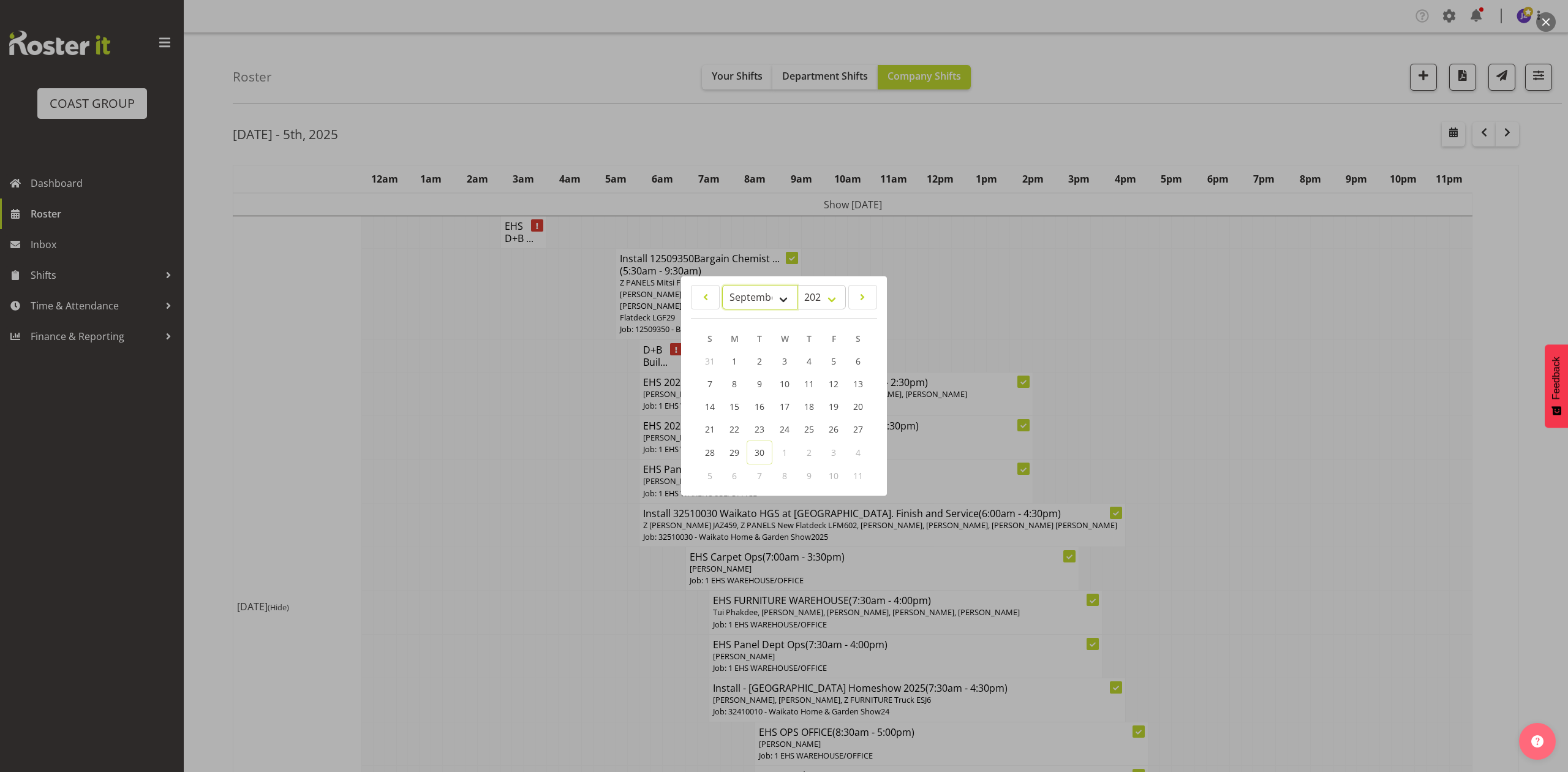
drag, startPoint x: 746, startPoint y: 291, endPoint x: 750, endPoint y: 300, distance: 9.8
click at [746, 291] on select "January February March April May June July August September October November De…" at bounding box center [760, 297] width 75 height 25
select select "9"
click at [722, 285] on select "January February March April May June July August September October November De…" at bounding box center [760, 297] width 75 height 25
click at [727, 433] on link "20" at bounding box center [734, 430] width 25 height 23
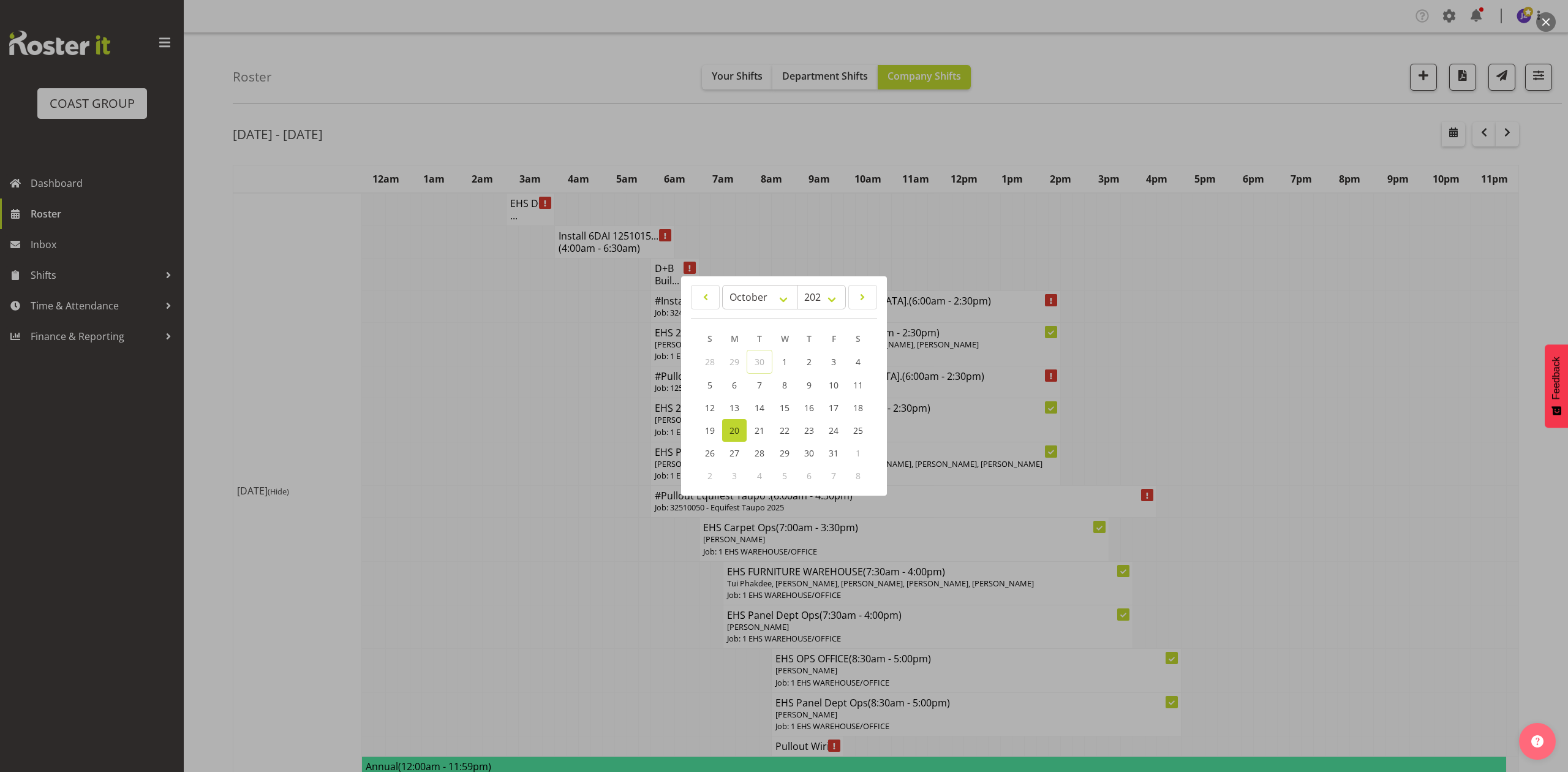
click at [1148, 250] on div at bounding box center [784, 386] width 1568 height 772
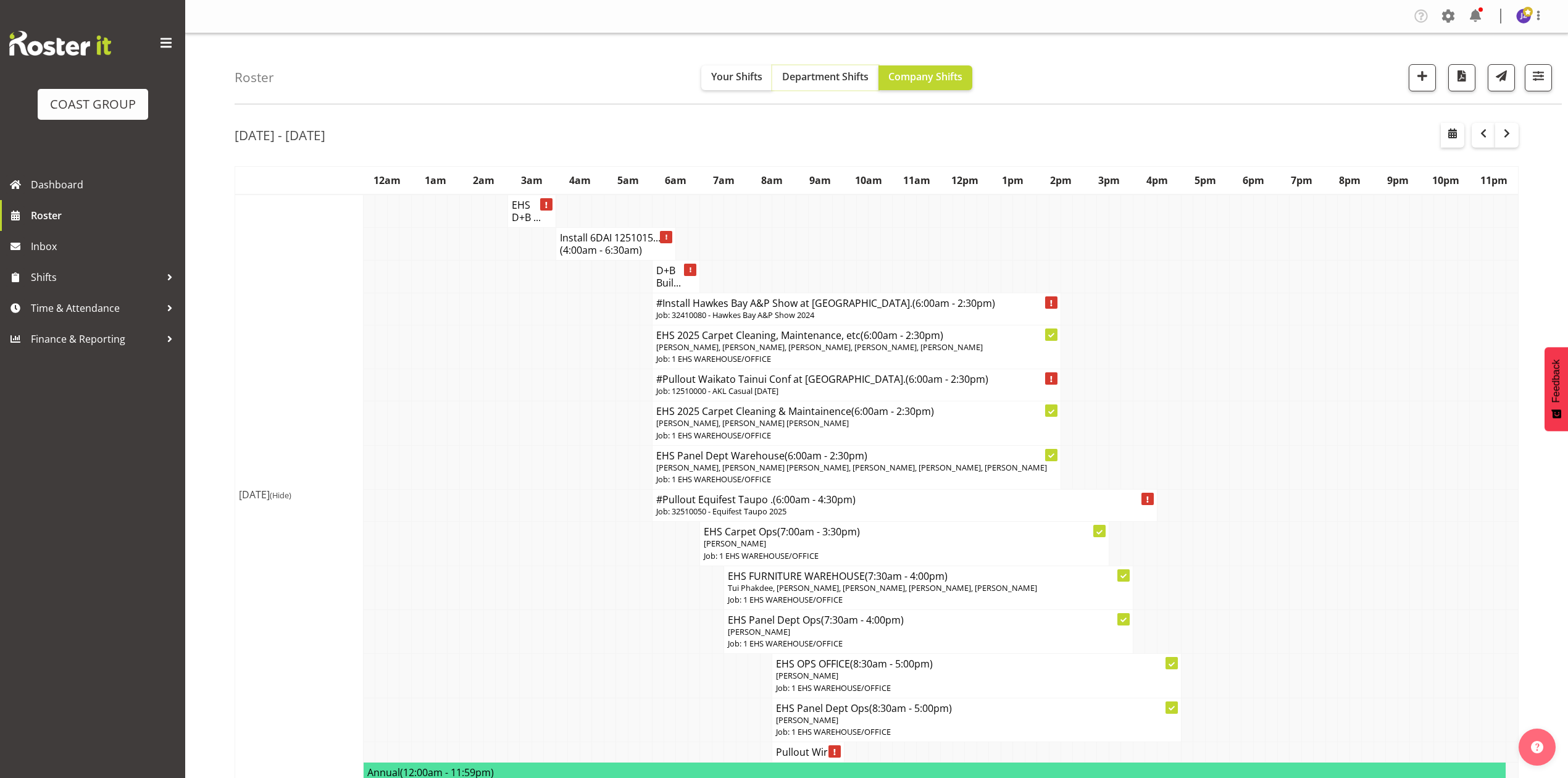
drag, startPoint x: 813, startPoint y: 80, endPoint x: 836, endPoint y: 95, distance: 27.5
click at [813, 80] on span "Department Shifts" at bounding box center [826, 76] width 87 height 14
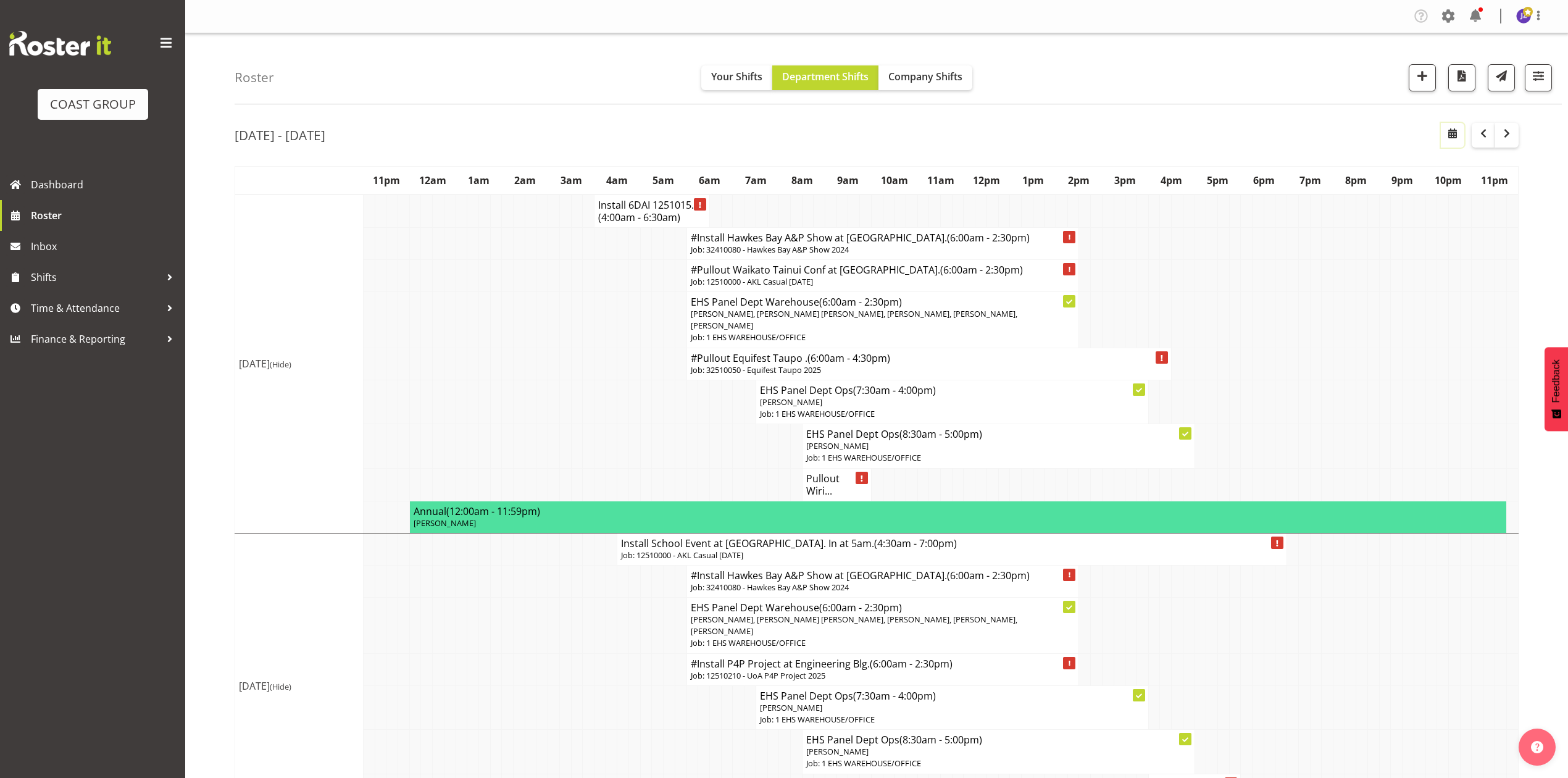
click at [1449, 134] on span "button" at bounding box center [1453, 133] width 15 height 15
select select "8"
select select "2025"
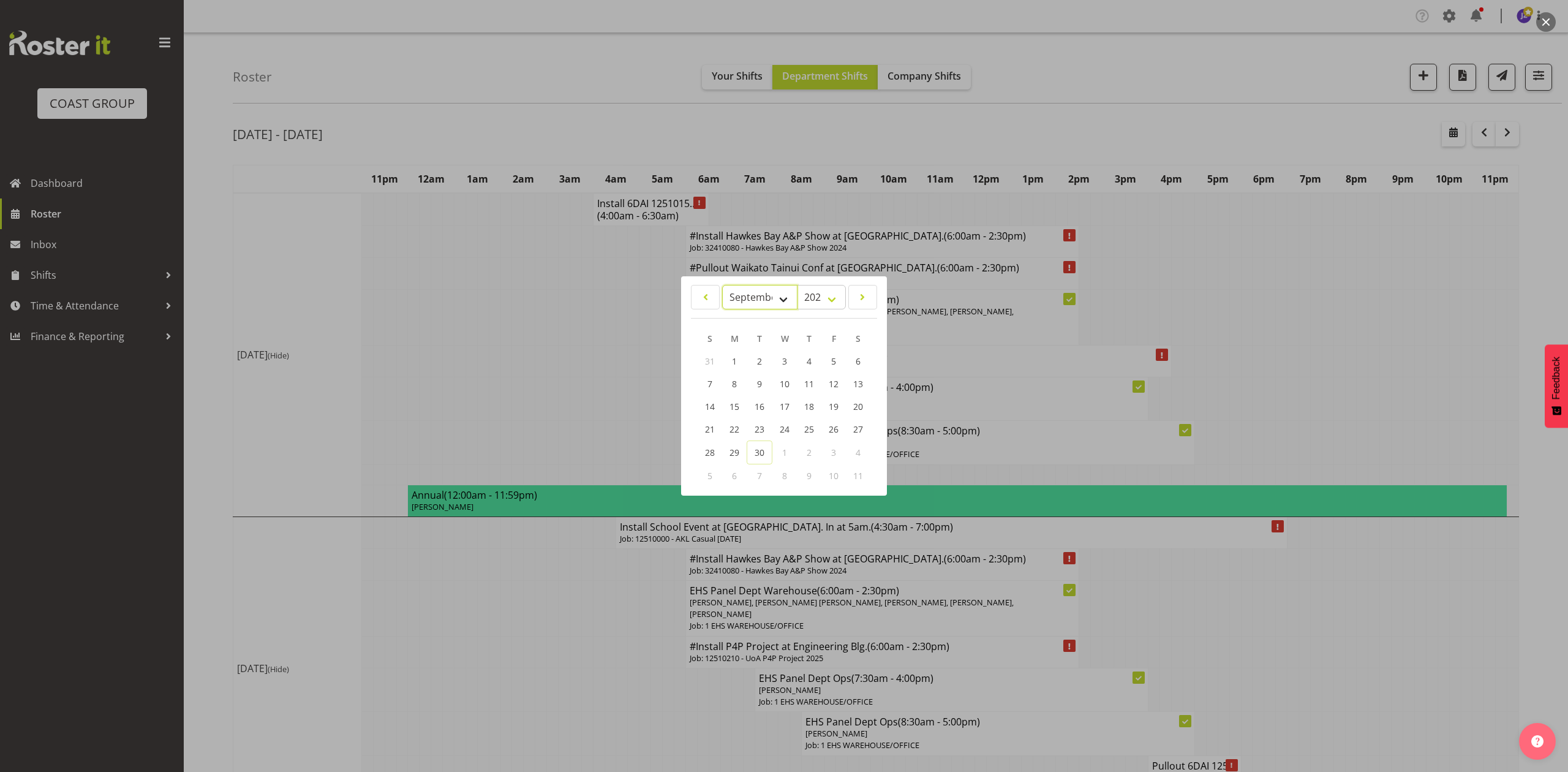
click at [734, 293] on select "January February March April May June July August September October November De…" at bounding box center [760, 297] width 75 height 25
select select "9"
click at [722, 285] on select "January February March April May June July August September October November De…" at bounding box center [760, 297] width 75 height 25
click at [785, 456] on span "29" at bounding box center [784, 453] width 10 height 11
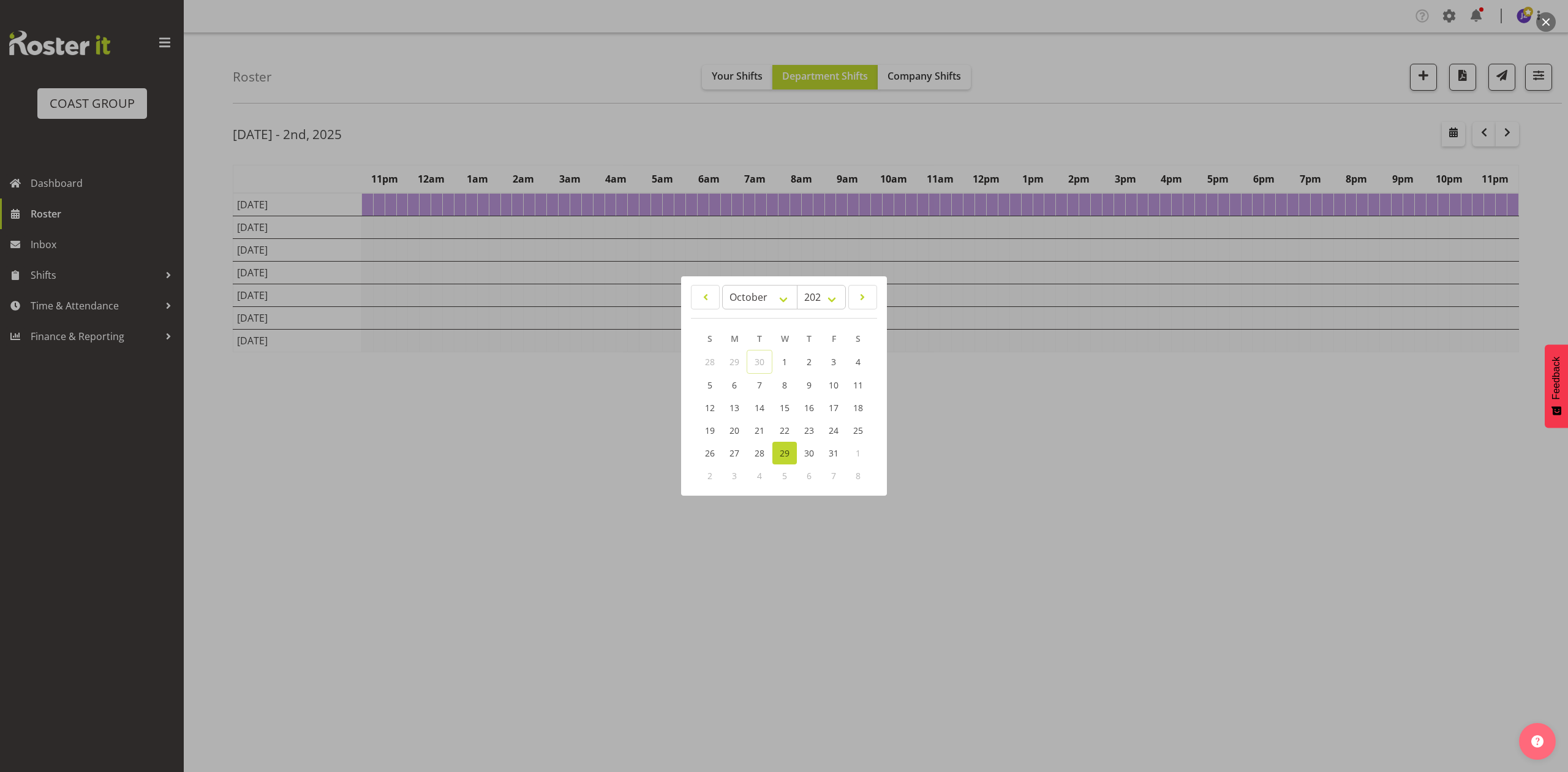
click at [1066, 101] on div at bounding box center [784, 386] width 1568 height 772
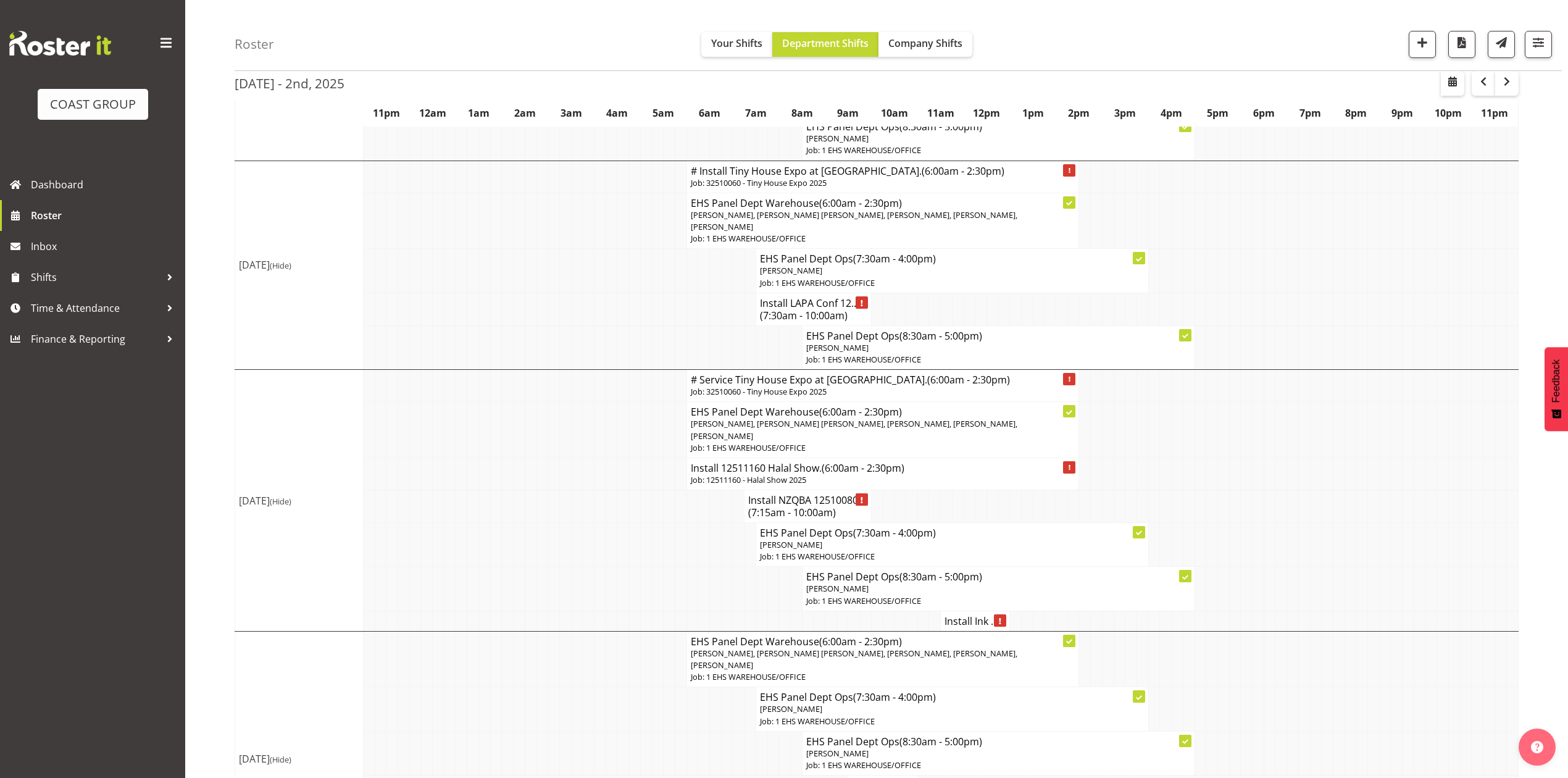
scroll to position [329, 0]
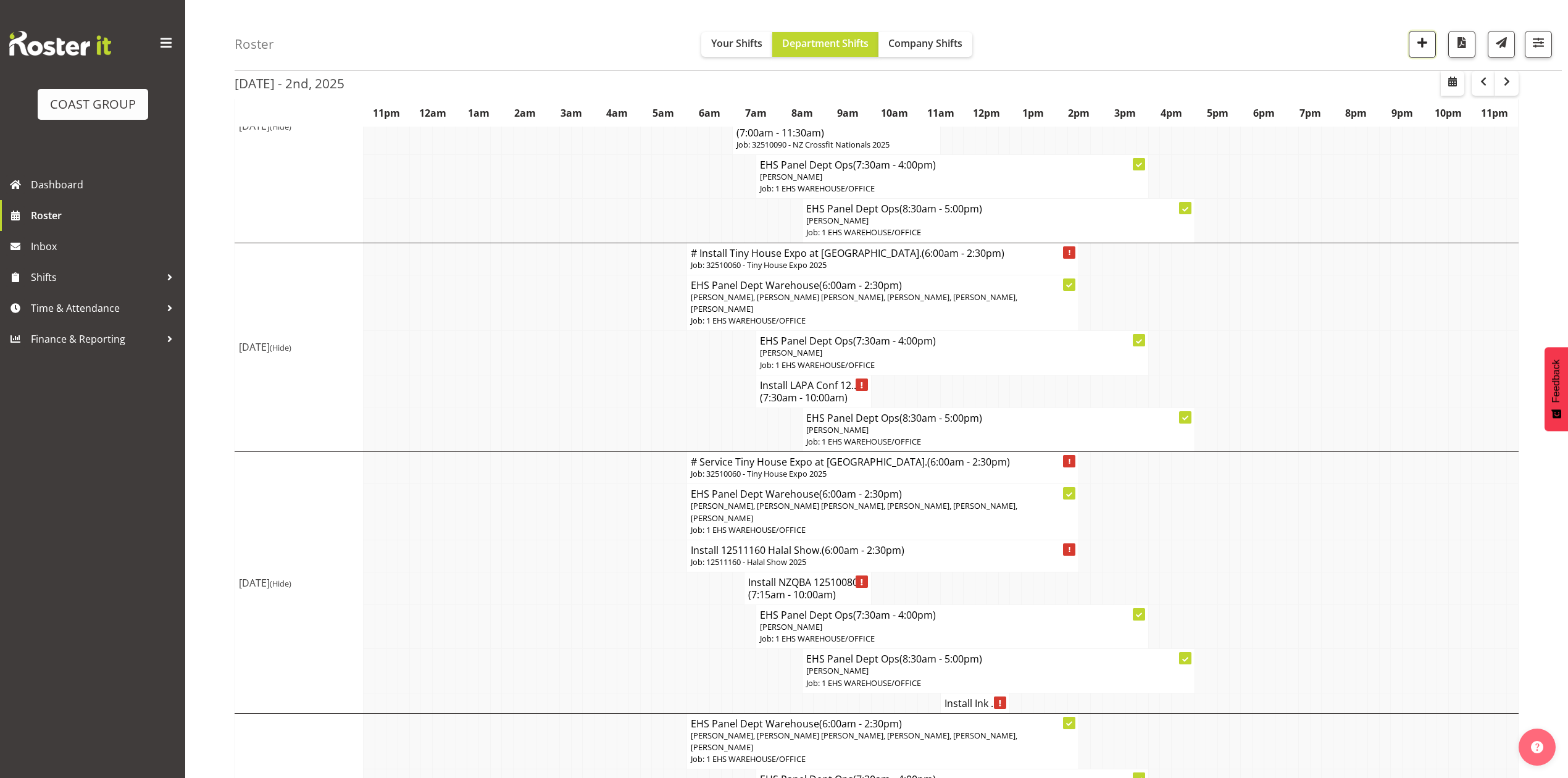
click at [1419, 35] on span "button" at bounding box center [1422, 43] width 16 height 16
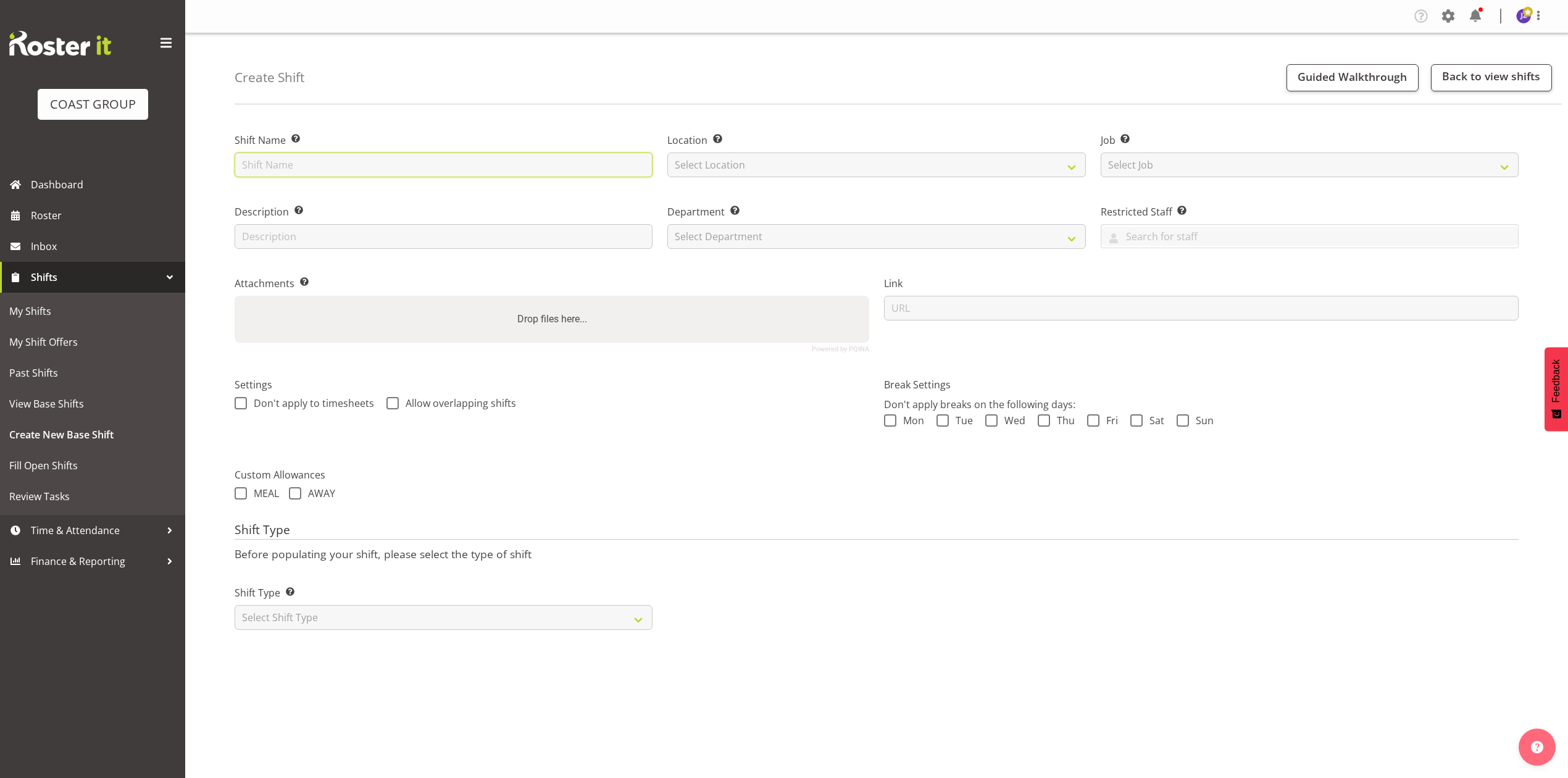
click at [499, 161] on input "text" at bounding box center [444, 164] width 418 height 25
click at [240, 166] on input "Akl Marathon at the Cloud." at bounding box center [444, 164] width 418 height 25
type input "12510070 Akl Marathon at the Cloud."
click at [804, 154] on select "Select Location EHS [PERSON_NAME]" at bounding box center [877, 164] width 418 height 25
select select "35"
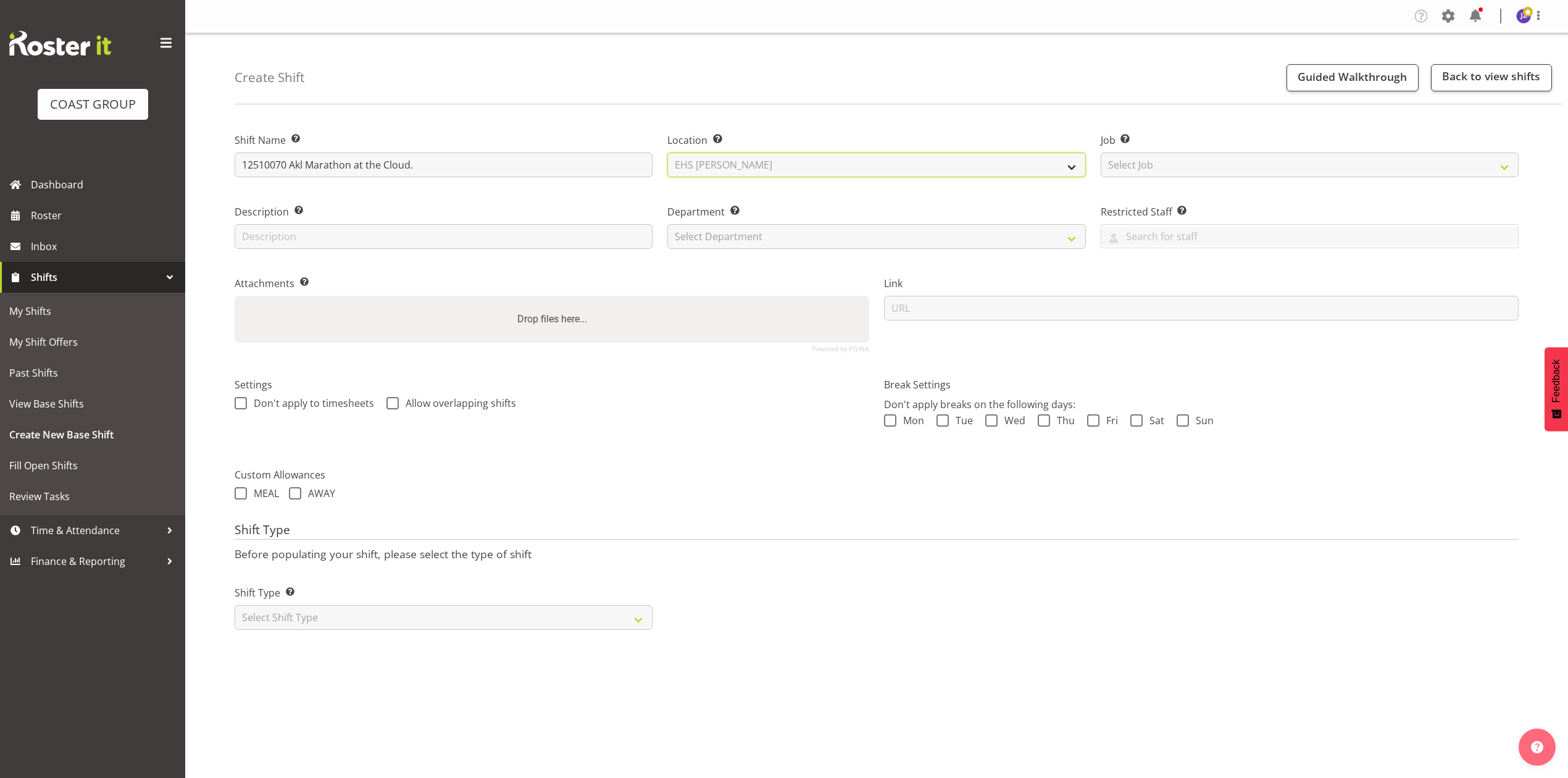
click at [668, 152] on select "Select Location EHS [PERSON_NAME]" at bounding box center [877, 164] width 418 height 25
click at [836, 228] on select "Select Department EHS AKL PANEL EHS AKL PANEL" at bounding box center [877, 236] width 418 height 25
select select "39"
click at [668, 224] on select "Select Department EHS AKL PANEL EHS AKL PANEL" at bounding box center [877, 236] width 418 height 25
click at [1243, 168] on select "Select Job Create new job 1 Carlton Events 1 [PERSON_NAME][GEOGRAPHIC_DATA] 1 […" at bounding box center [1310, 164] width 418 height 25
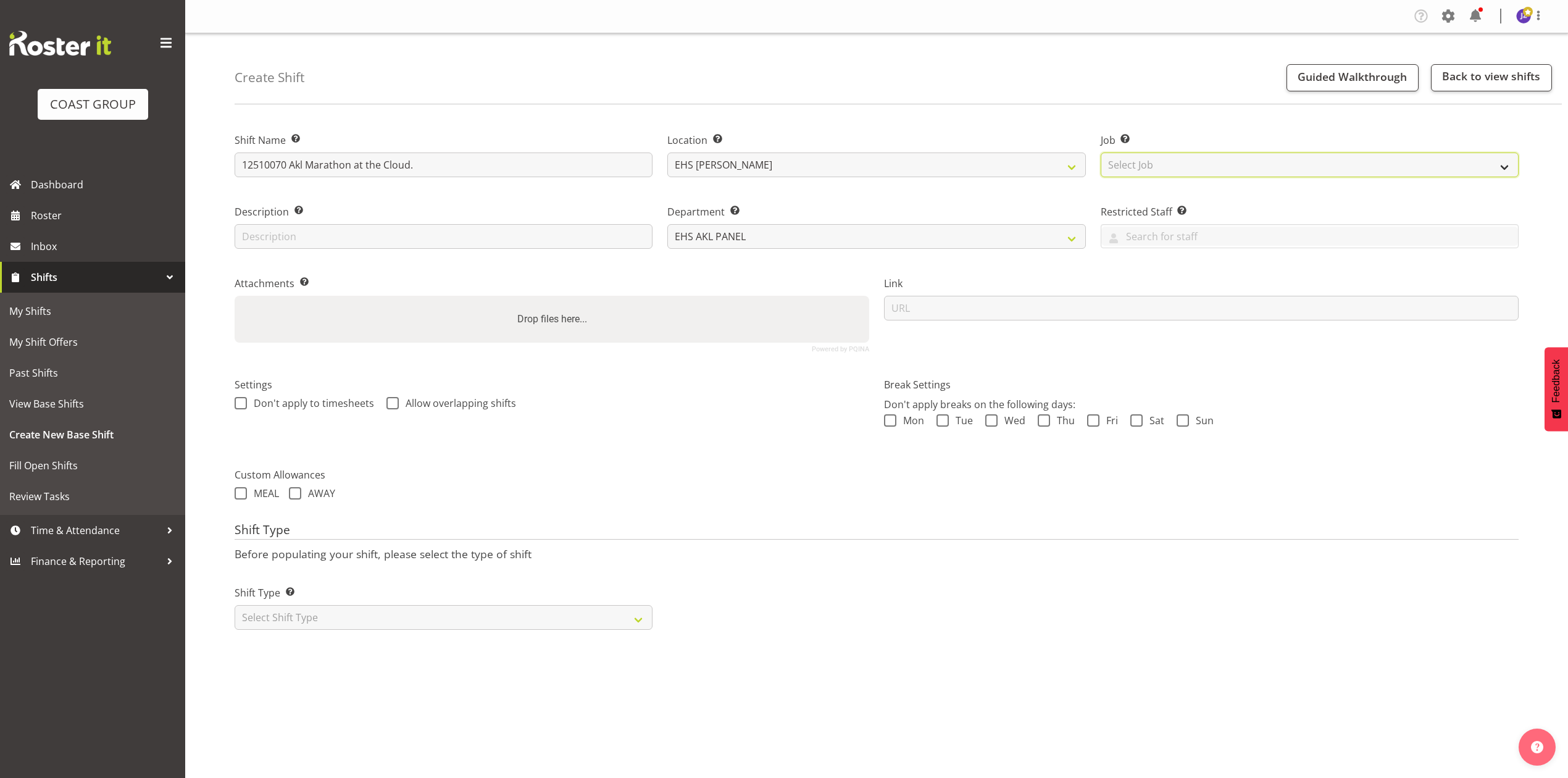
select select "9453"
click at [1101, 152] on select "Select Job Create new job 1 Carlton Events 1 [PERSON_NAME][GEOGRAPHIC_DATA] 1 […" at bounding box center [1310, 164] width 418 height 25
click at [629, 334] on div "Drop files here..." at bounding box center [552, 319] width 635 height 47
click at [235, 296] on input "Drop files here..." at bounding box center [552, 297] width 635 height 4
type input "C:\fakepath\Auckland Marathon 2025 V4.pdf"
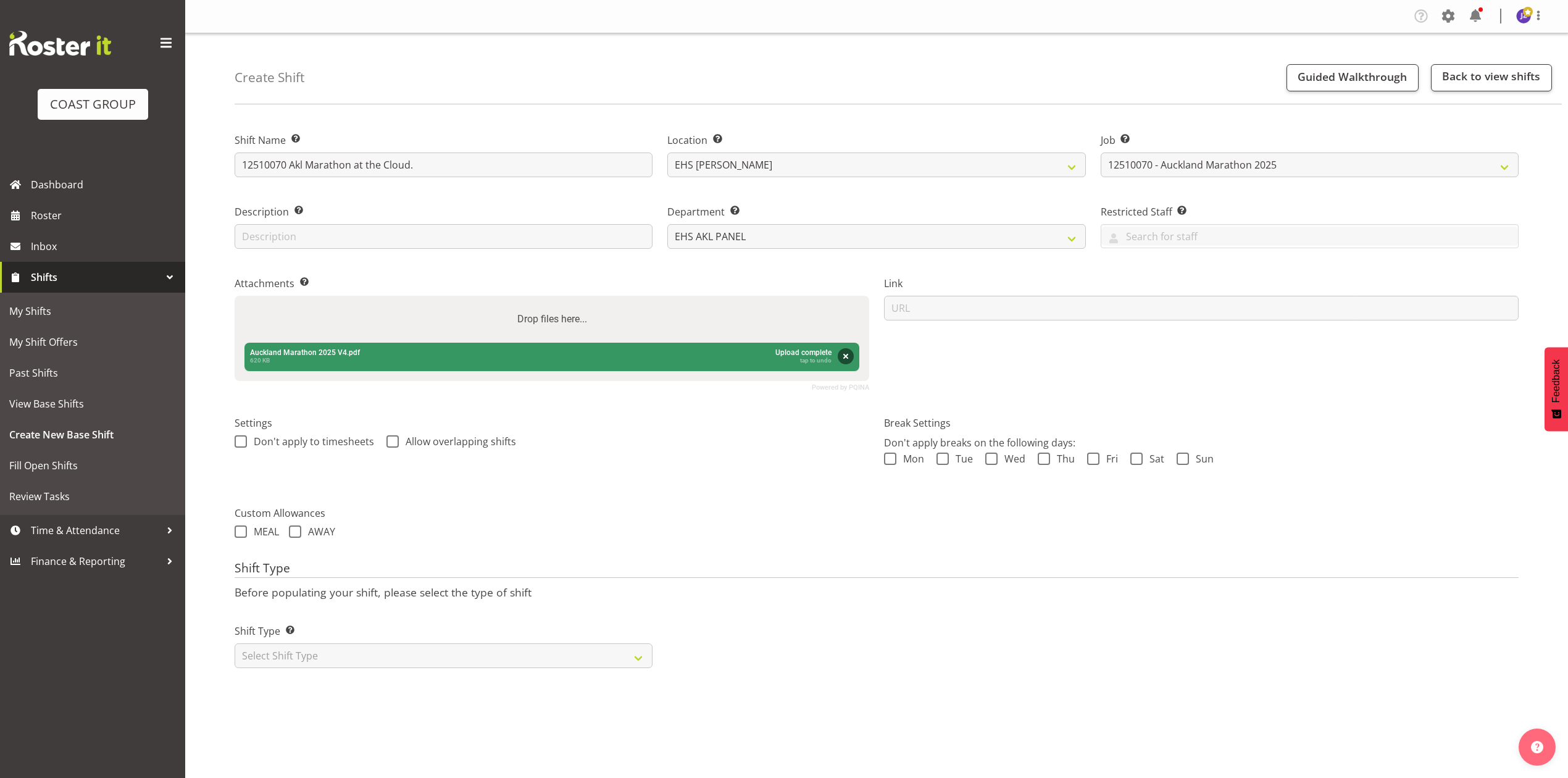
click at [673, 551] on form "Shift Name Enter a name for the shift (e.g. Day Shift). 12510070 Akl Marathon a…" at bounding box center [877, 395] width 1284 height 560
drag, startPoint x: 598, startPoint y: 654, endPoint x: 571, endPoint y: 668, distance: 30.4
click at [598, 654] on select "Select Shift Type One Off Shift Recurring Shift Rotating Shift" at bounding box center [444, 656] width 418 height 25
select select "recurring"
click at [235, 645] on select "Select Shift Type One Off Shift Recurring Shift Rotating Shift" at bounding box center [444, 656] width 418 height 25
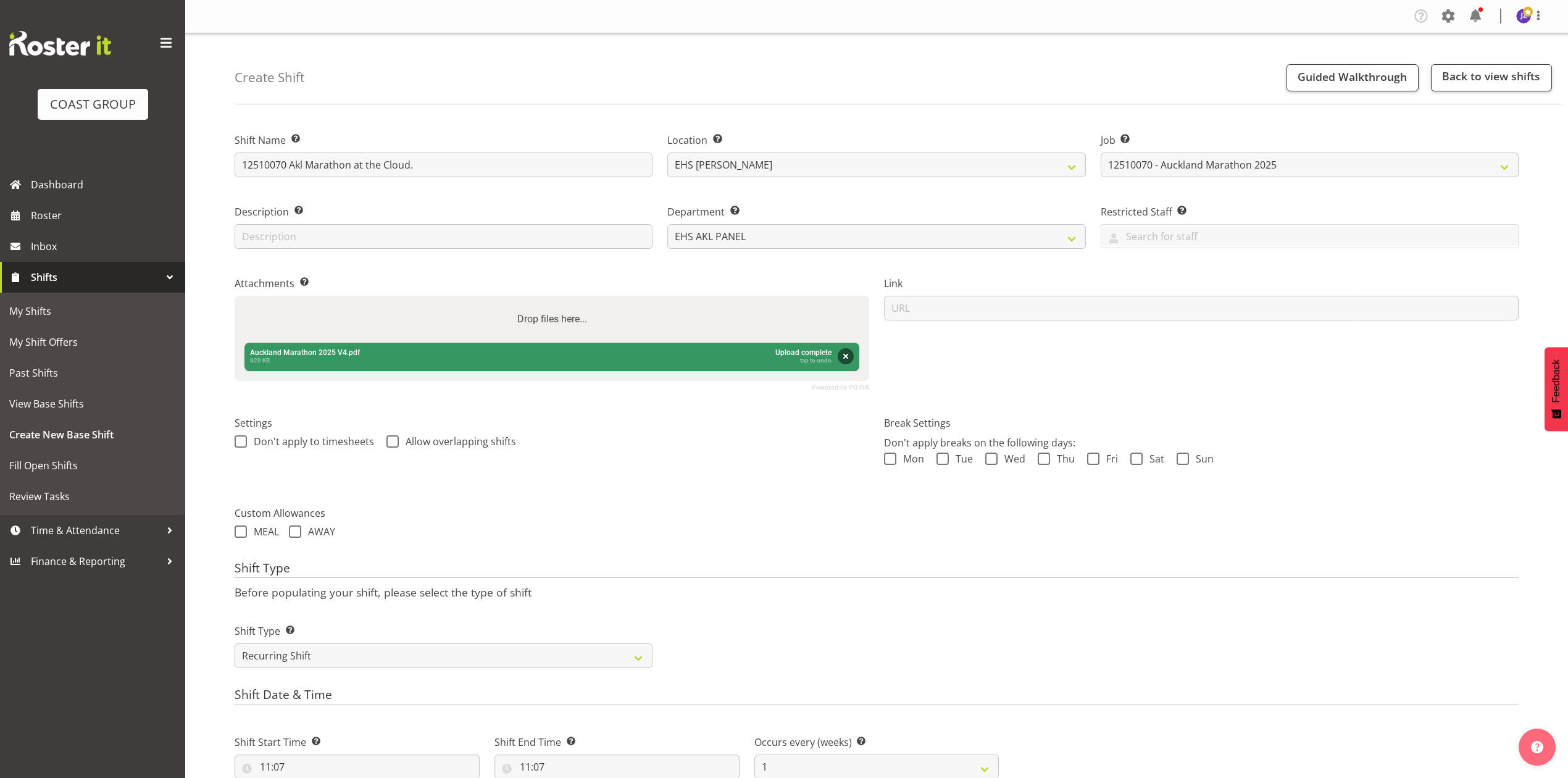
click at [669, 413] on div "Settings Don't apply to timesheets Allow overlapping shifts" at bounding box center [552, 447] width 649 height 97
click at [635, 316] on div "Drop files here..." at bounding box center [552, 319] width 635 height 47
click at [235, 296] on input "Drop files here..." at bounding box center [552, 297] width 635 height 4
click at [554, 324] on label "Drop files here..." at bounding box center [553, 319] width 80 height 25
click at [554, 299] on input "Drop files here..." at bounding box center [552, 297] width 635 height 4
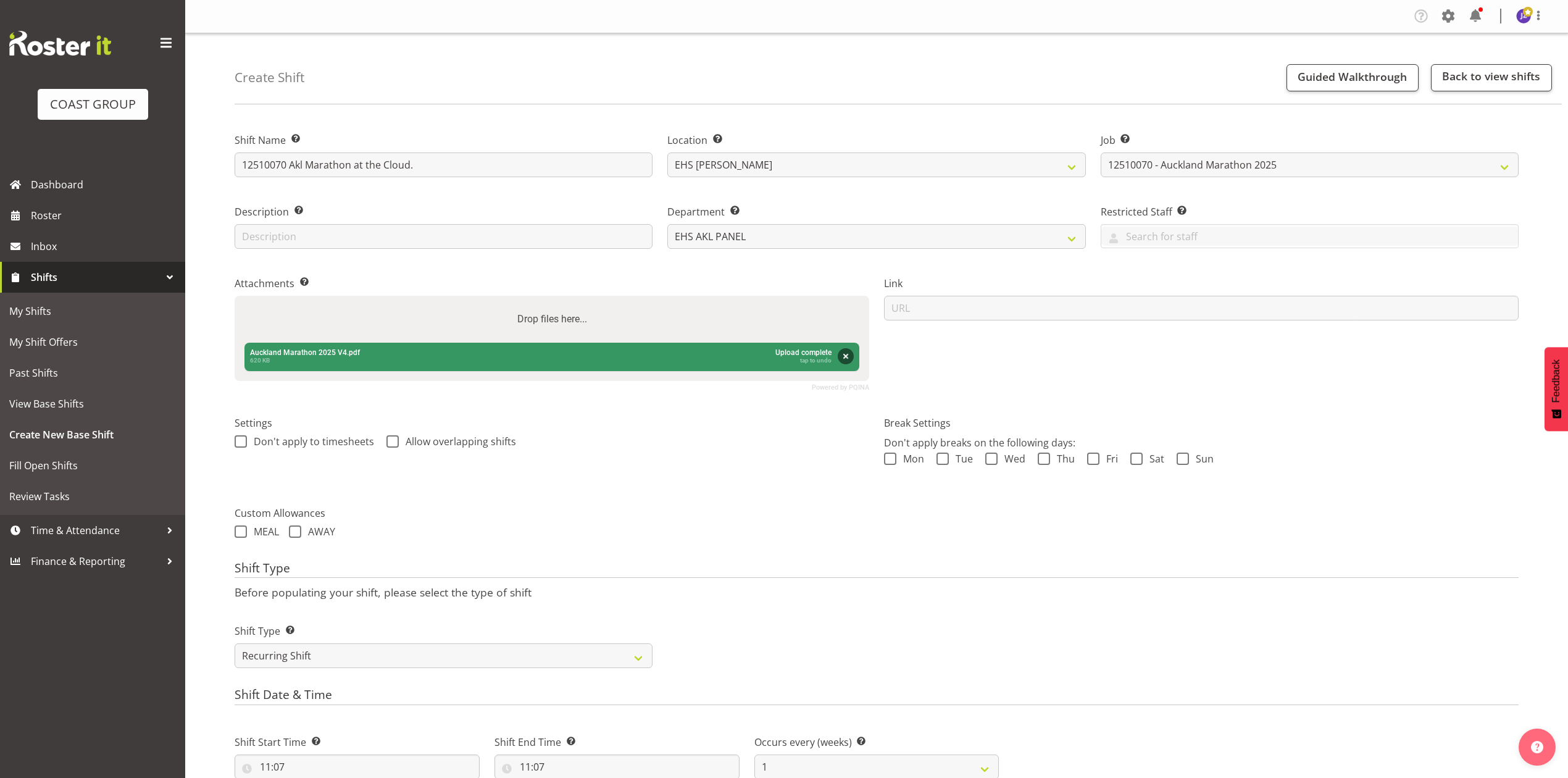
type input "C:\fakepath\12510070 Auckland Marathon 2025 HE - Job Details.pdf"
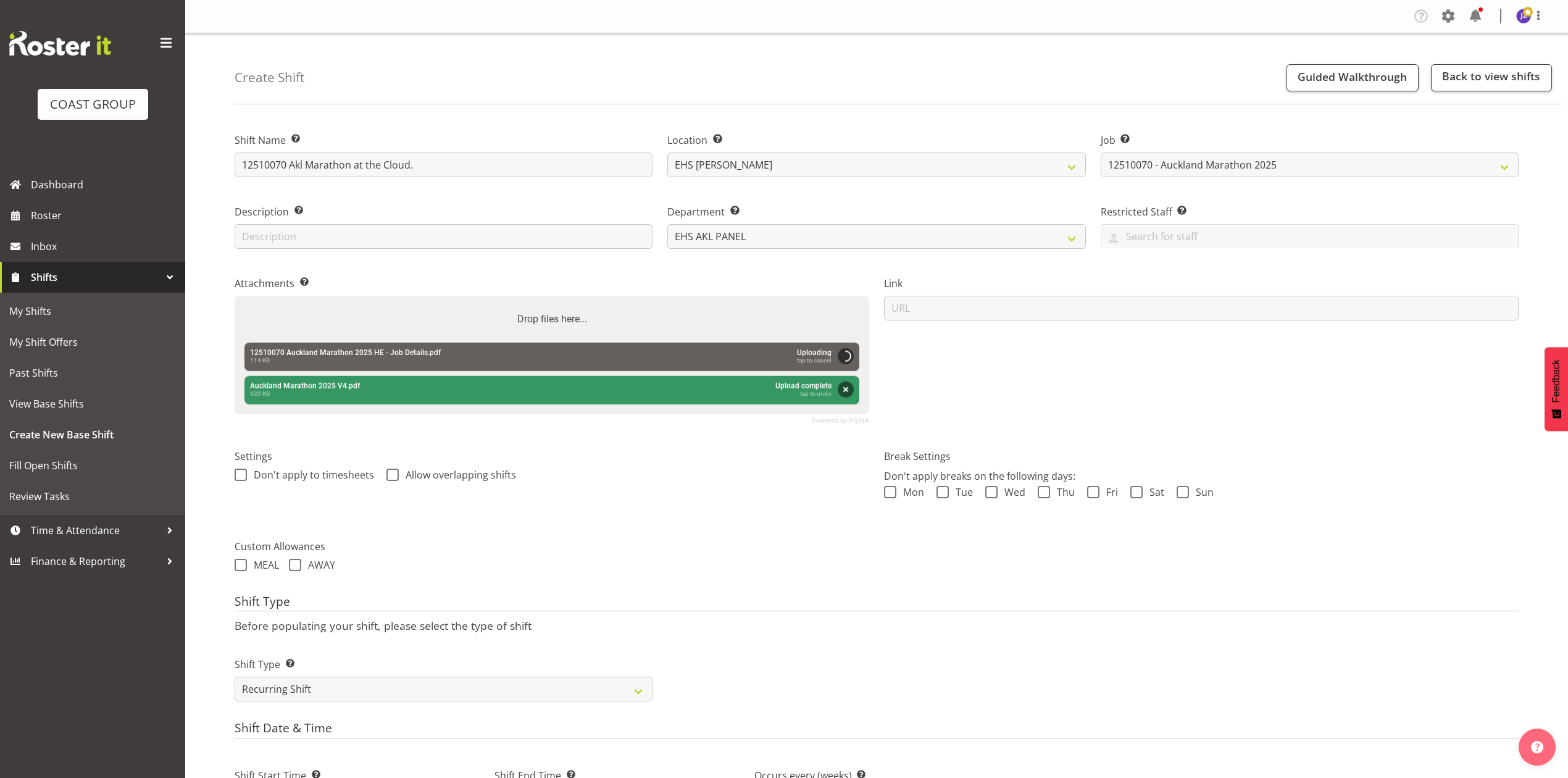
click at [646, 532] on form "Shift Name Enter a name for the shift (e.g. Day Shift). 12510070 Akl Marathon a…" at bounding box center [877, 667] width 1284 height 1104
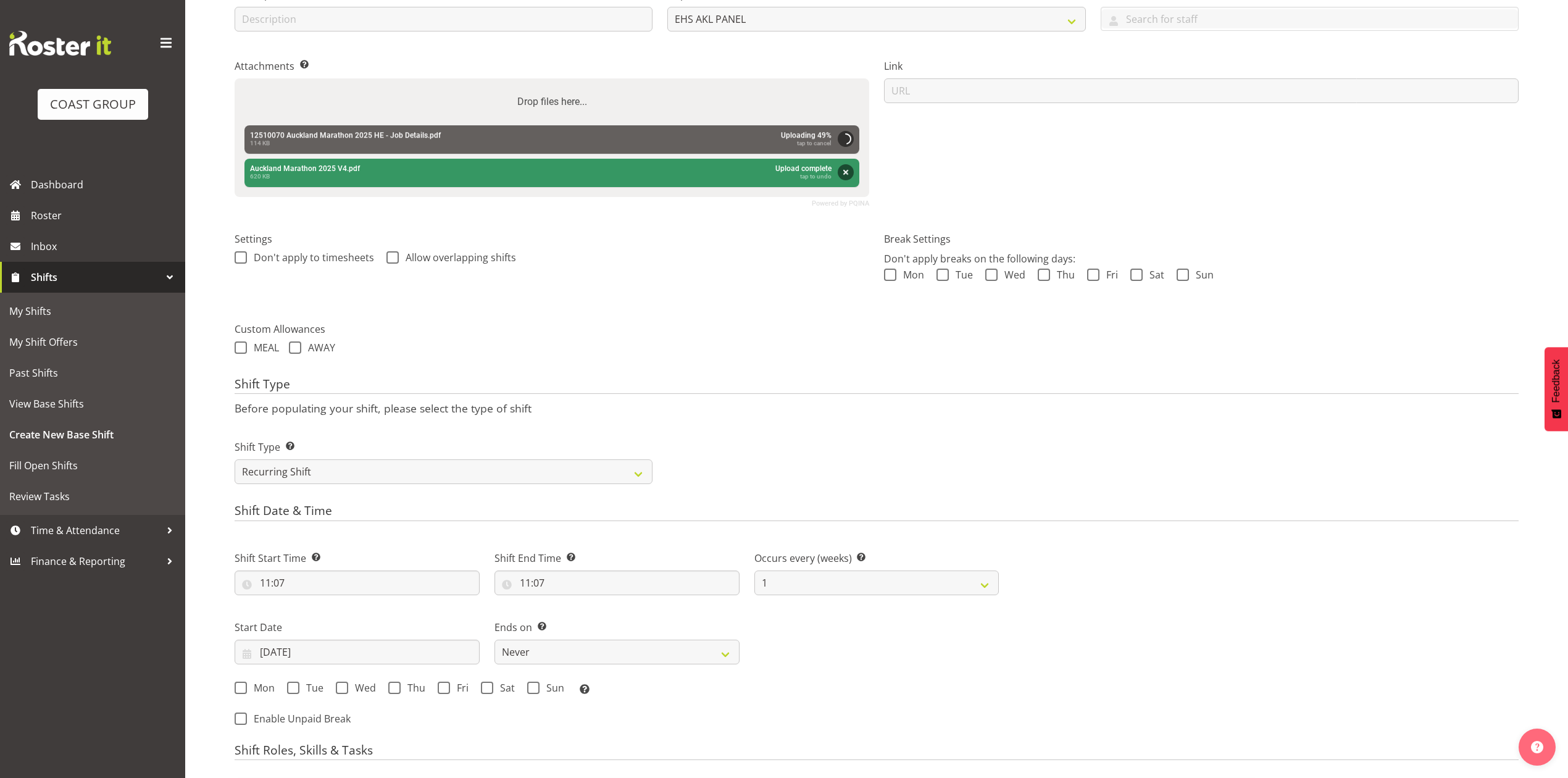
scroll to position [247, 0]
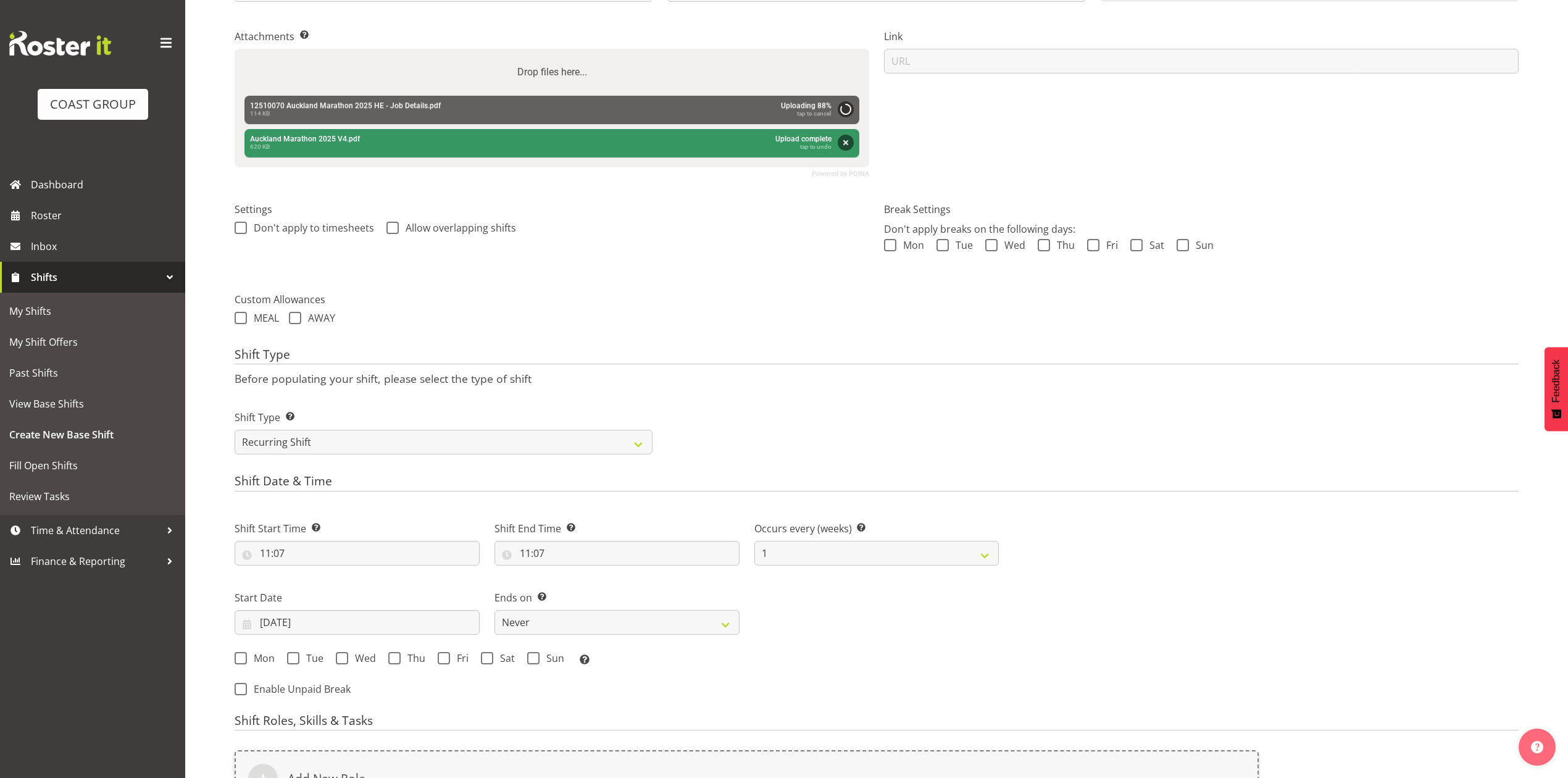
click at [757, 433] on div "Shift Type Shift Types: One Off – Select this if you would like a single shift …" at bounding box center [877, 427] width 1299 height 69
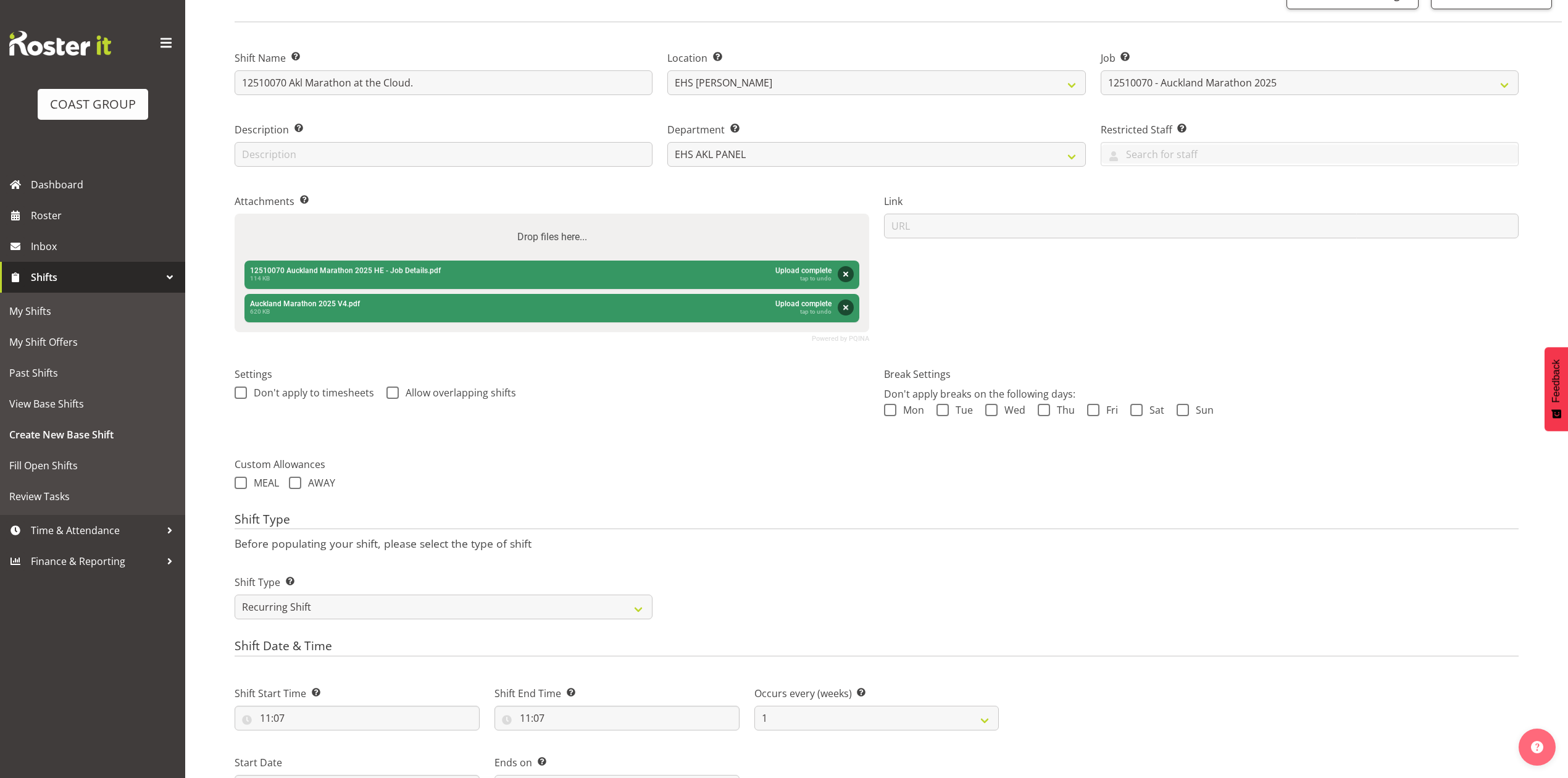
scroll to position [0, 0]
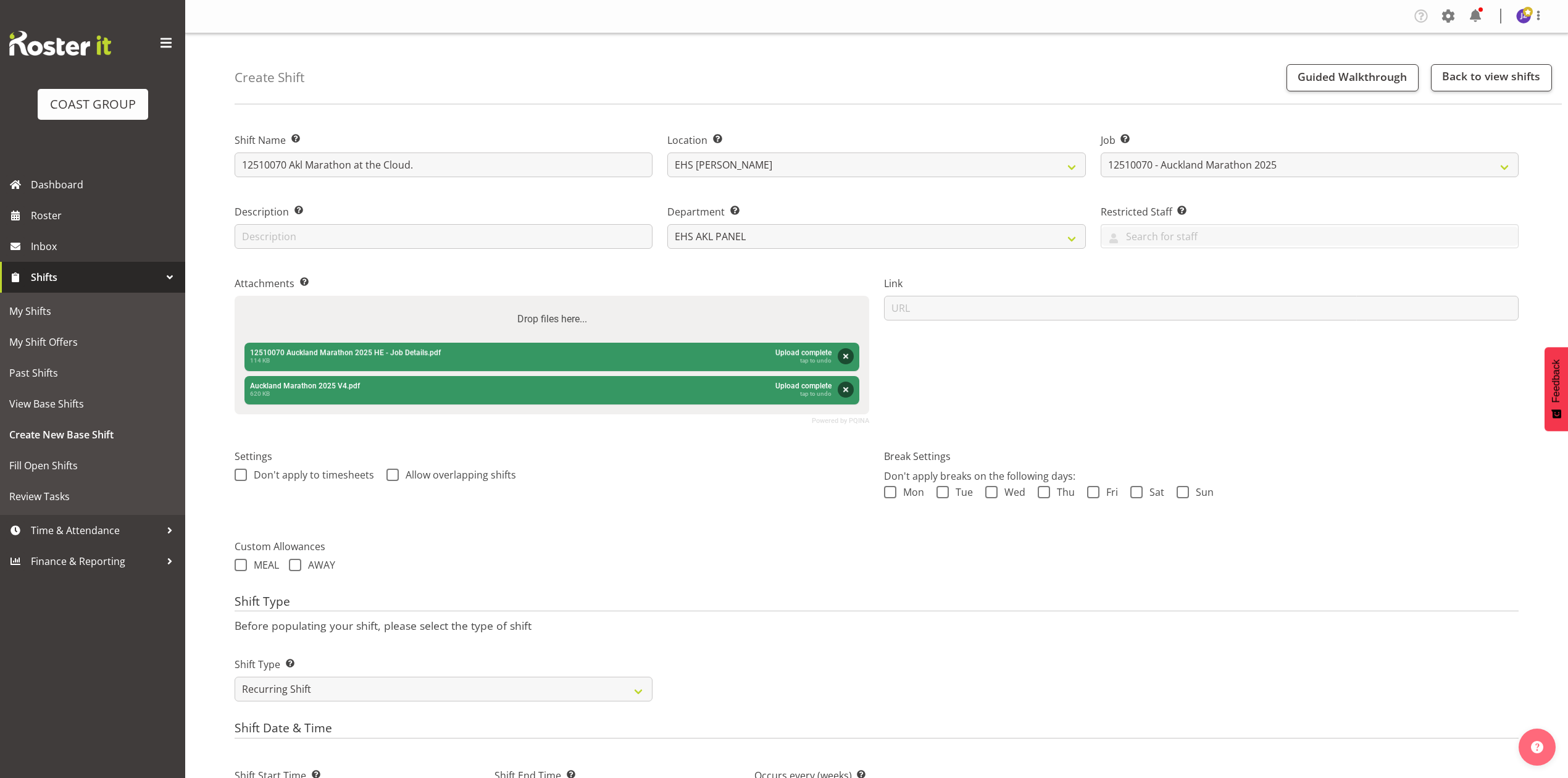
click at [1035, 354] on div "Link" at bounding box center [1201, 345] width 649 height 173
click at [1010, 364] on div "Link" at bounding box center [1201, 345] width 649 height 173
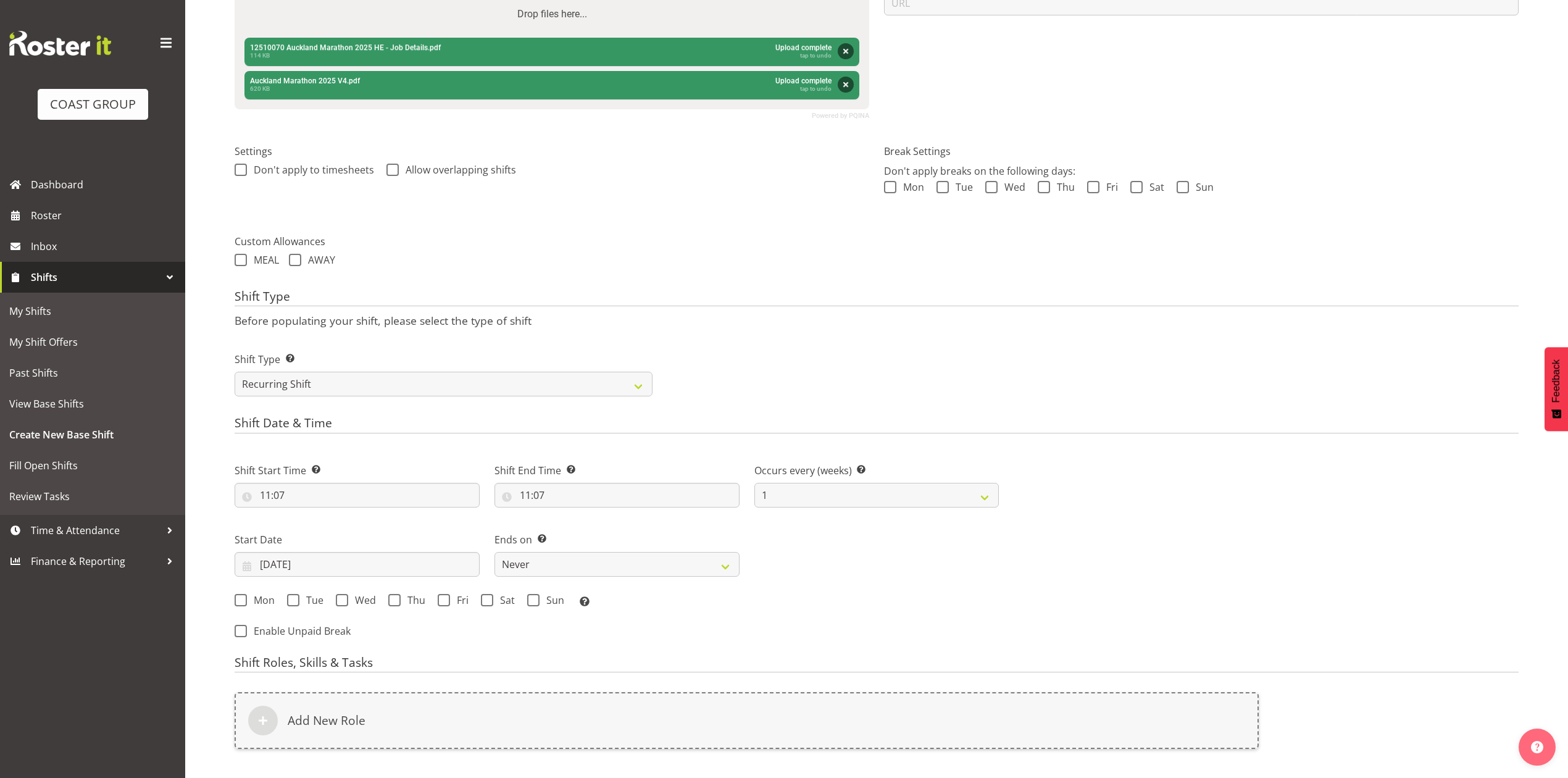
scroll to position [329, 0]
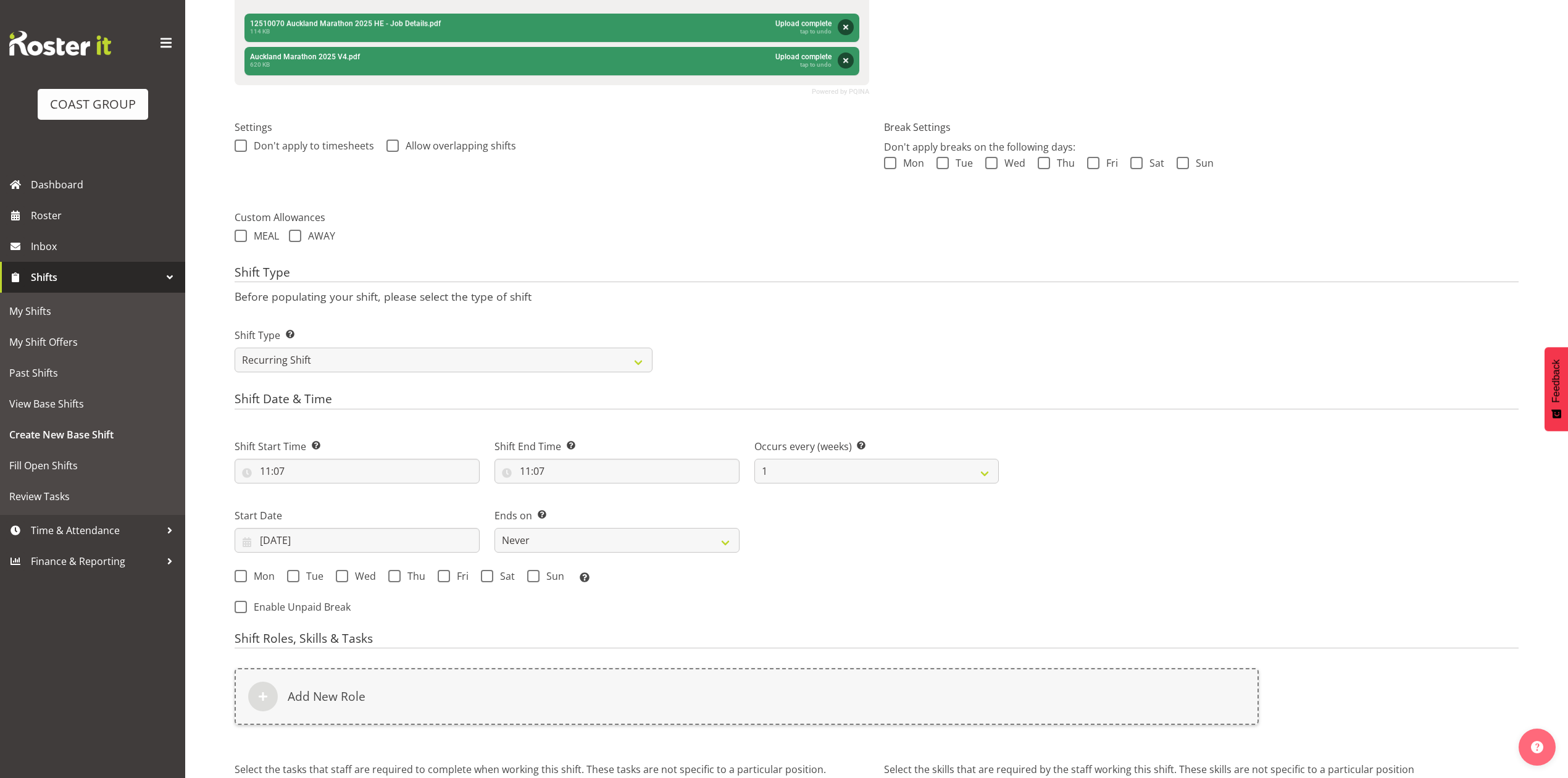
click at [757, 356] on div "Shift Type Shift Types: One Off – Select this if you would like a single shift …" at bounding box center [877, 345] width 1299 height 69
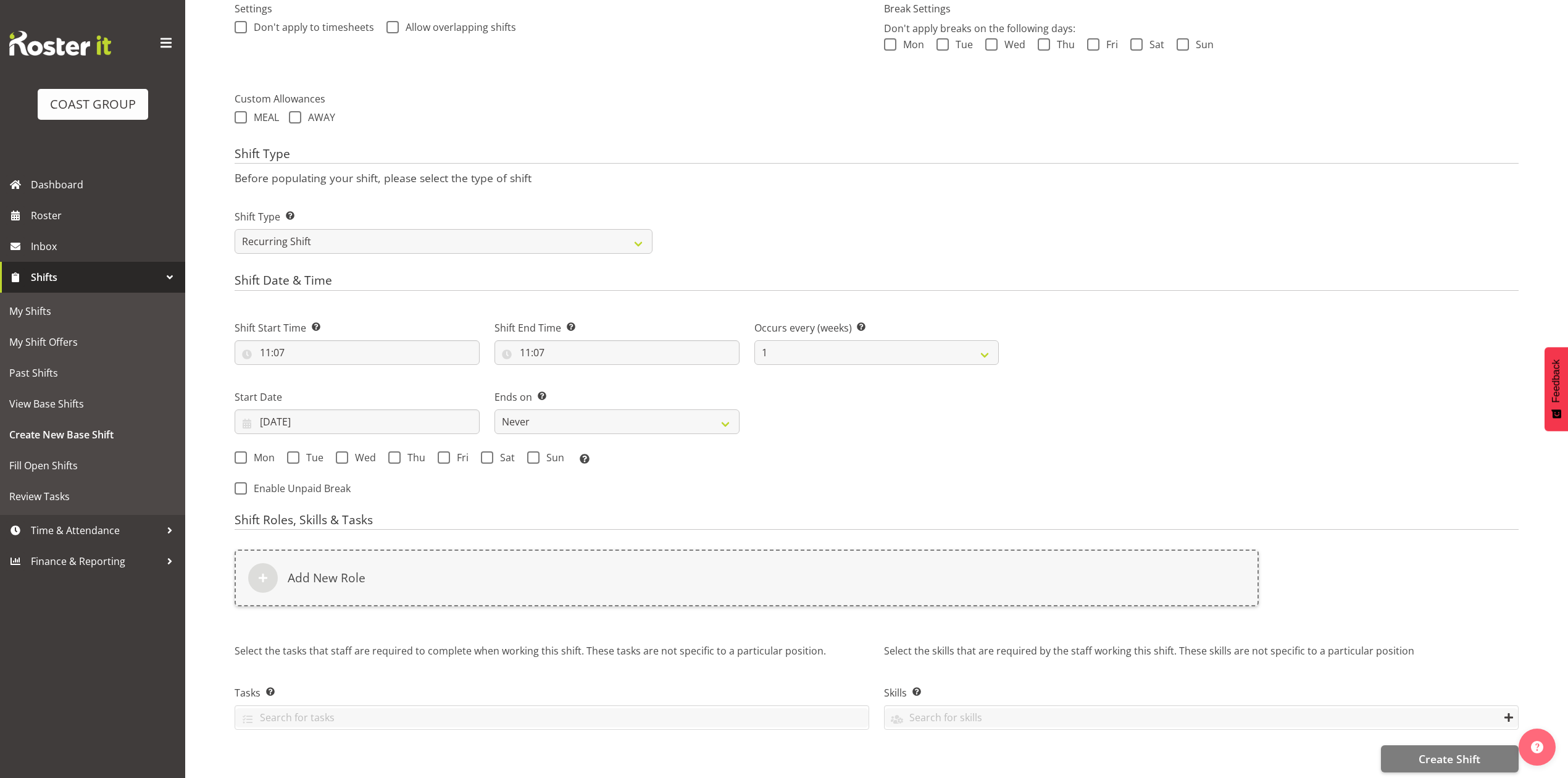
scroll to position [467, 0]
click at [932, 387] on div "Shift Start Time Set the time of the day you wish this shift to start 11:07 00 …" at bounding box center [617, 385] width 779 height 171
click at [575, 405] on select "Never On Date" at bounding box center [617, 417] width 245 height 25
select select "date"
click at [494, 405] on select "Never On Date" at bounding box center [617, 417] width 245 height 25
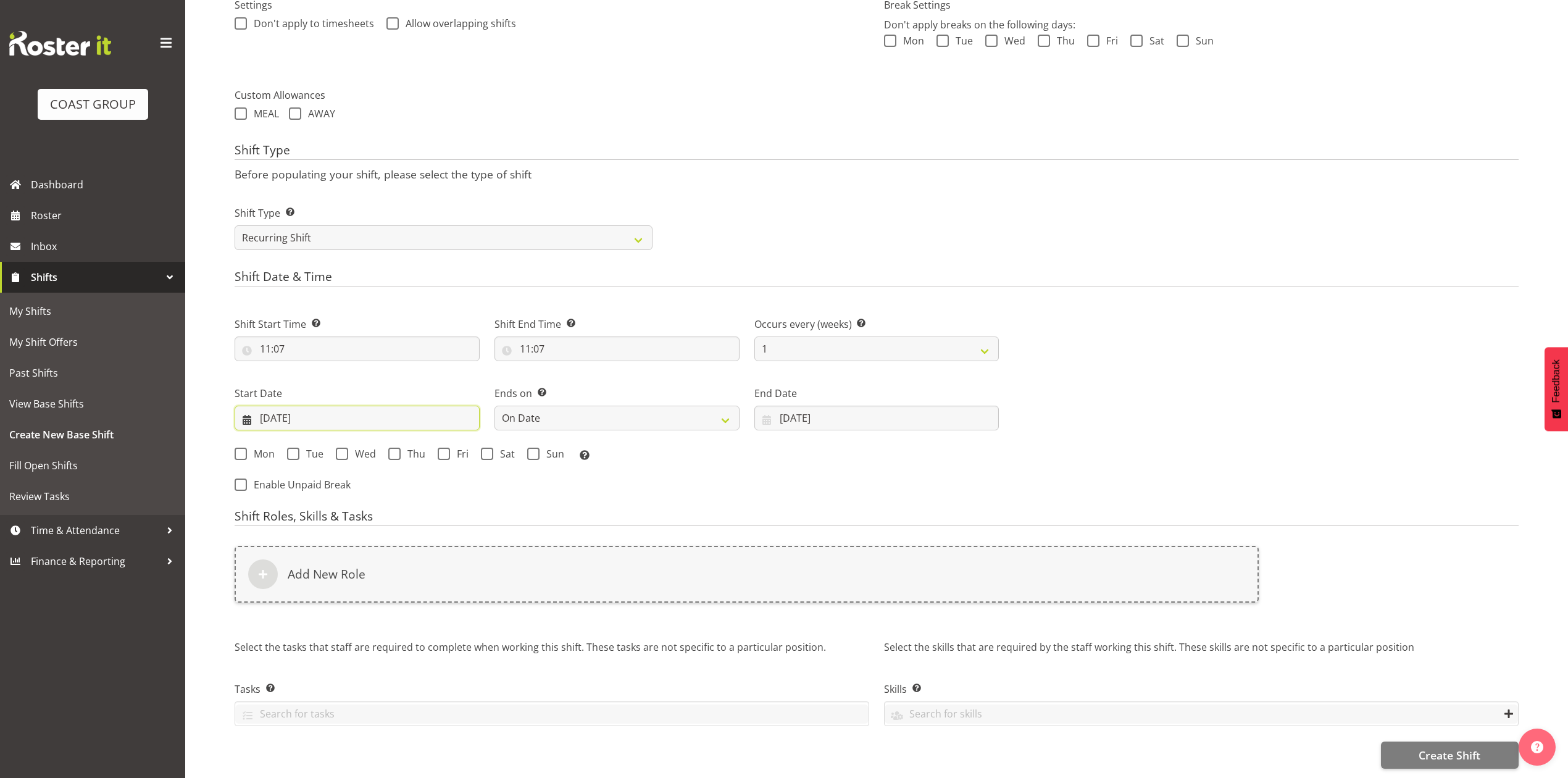
click at [274, 405] on input "[DATE]" at bounding box center [357, 417] width 245 height 25
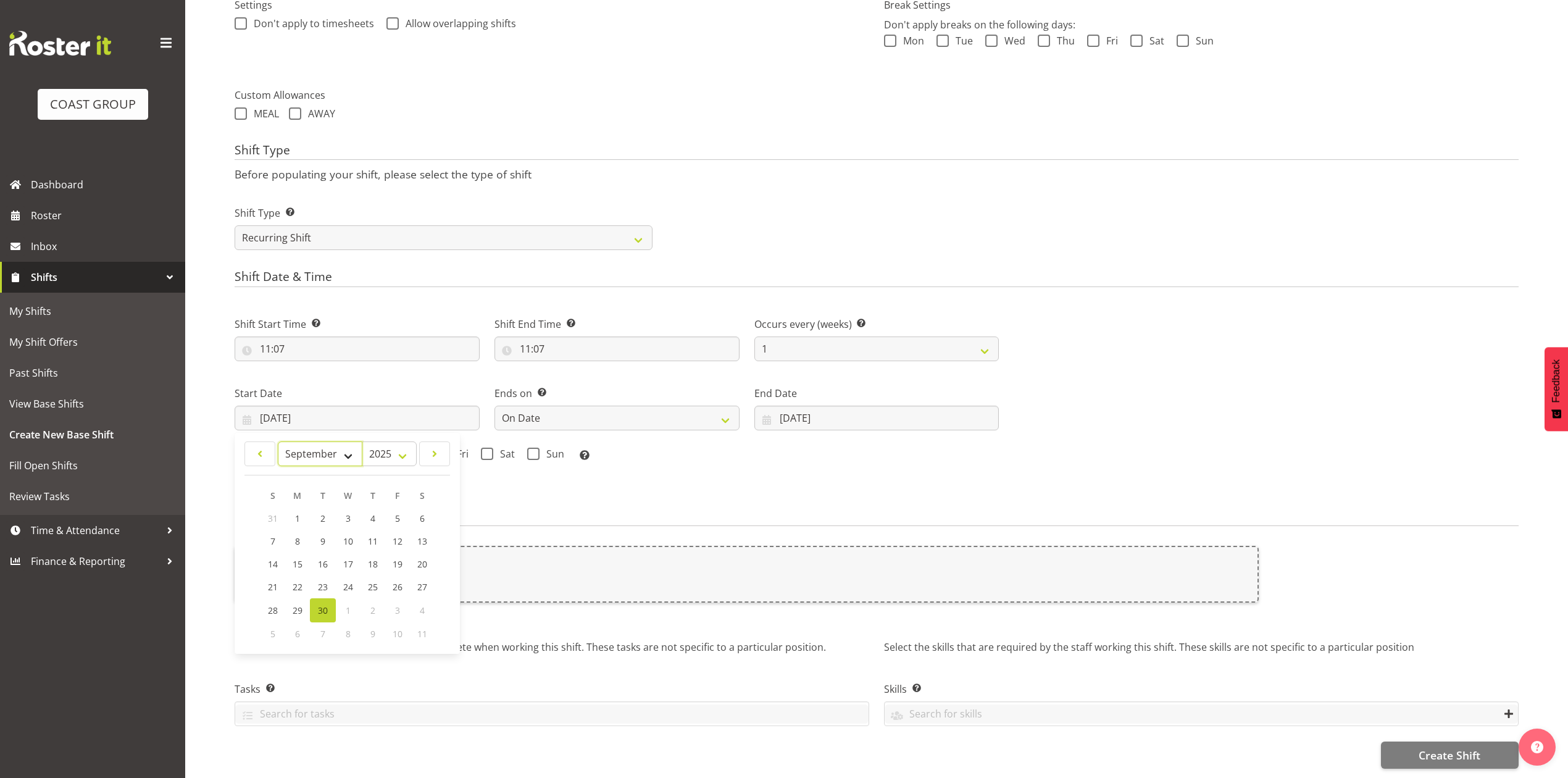
click at [312, 442] on select "January February March April May June July August September October November De…" at bounding box center [320, 454] width 85 height 25
select select "9"
click at [278, 442] on select "January February March April May June July August September October November De…" at bounding box center [320, 454] width 85 height 25
click at [356, 600] on link "29" at bounding box center [348, 611] width 25 height 23
type input "[DATE]"
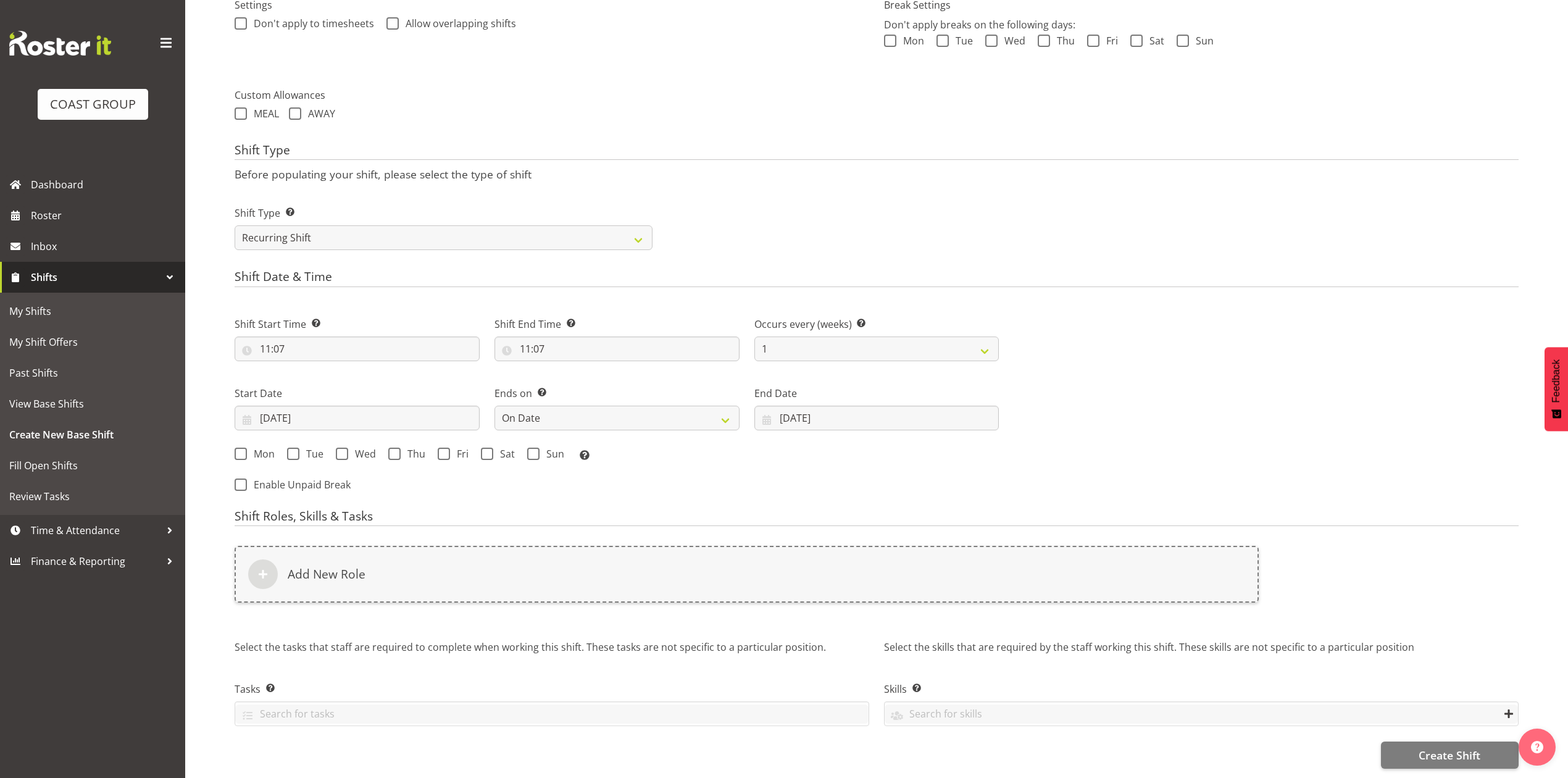
drag, startPoint x: 344, startPoint y: 433, endPoint x: 388, endPoint y: 447, distance: 46.2
click at [344, 438] on div "Mon Tue Wed Thu Fri Sat Sun Select the days of the week you wish to create this…" at bounding box center [617, 454] width 779 height 33
click at [336, 447] on span at bounding box center [341, 453] width 12 height 12
click at [336, 449] on input "Wed" at bounding box center [339, 453] width 8 height 8
checkbox input "true"
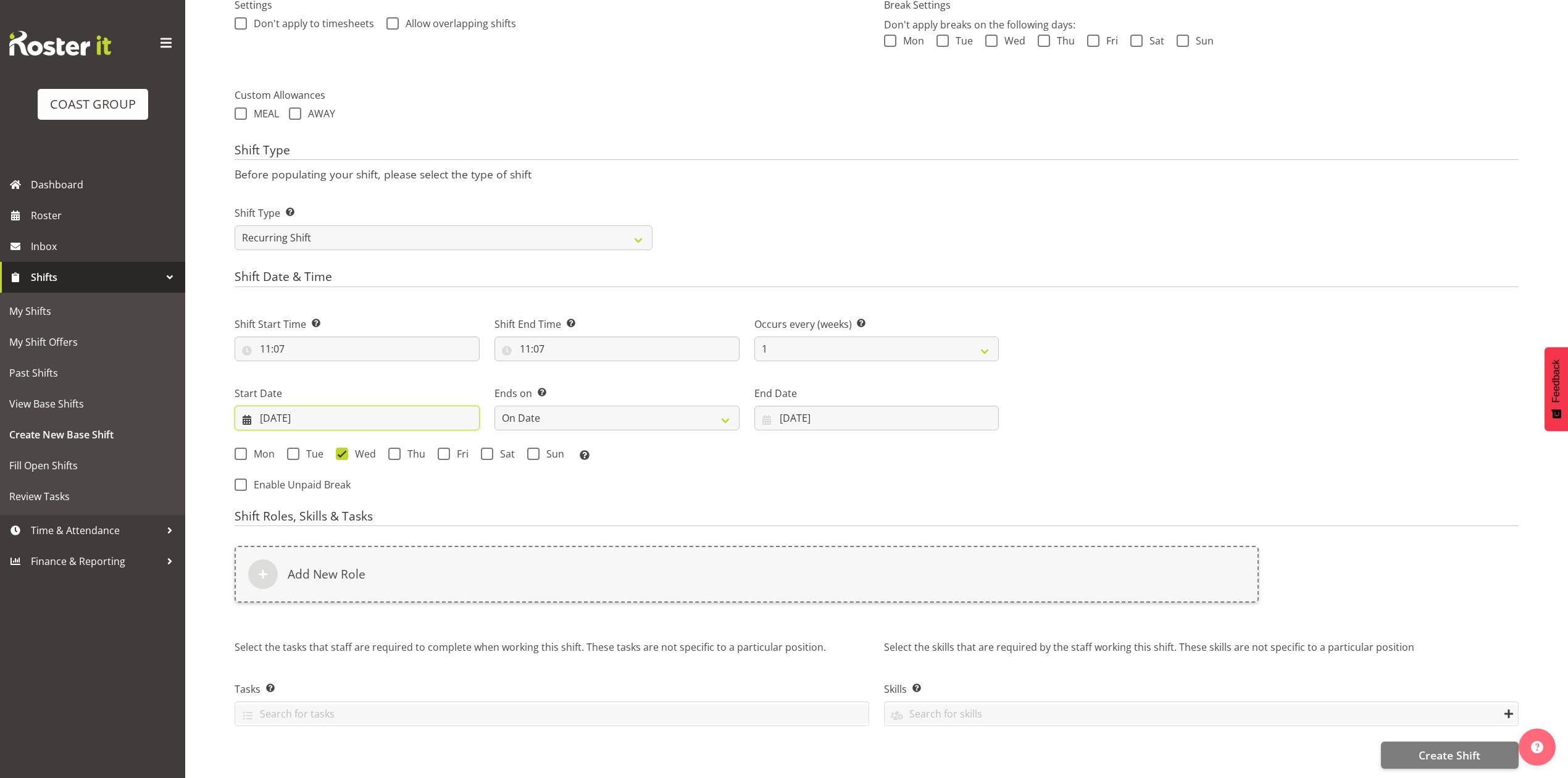
click at [393, 405] on input "[DATE]" at bounding box center [357, 417] width 245 height 25
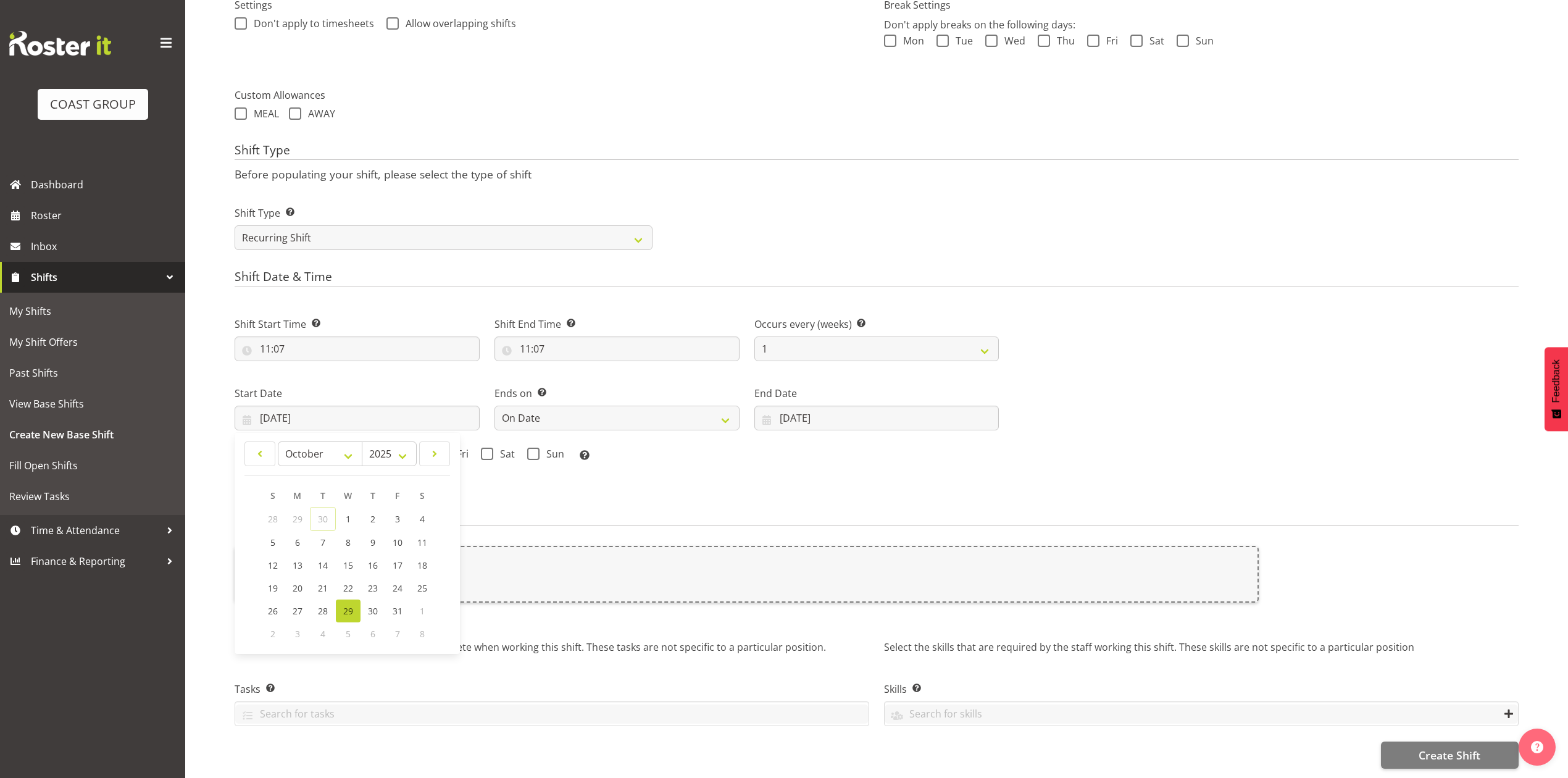
click at [565, 492] on form "Shift Name Enter a name for the shift (e.g. Day Shift). 12510070 Akl Marathon a…" at bounding box center [877, 216] width 1284 height 1104
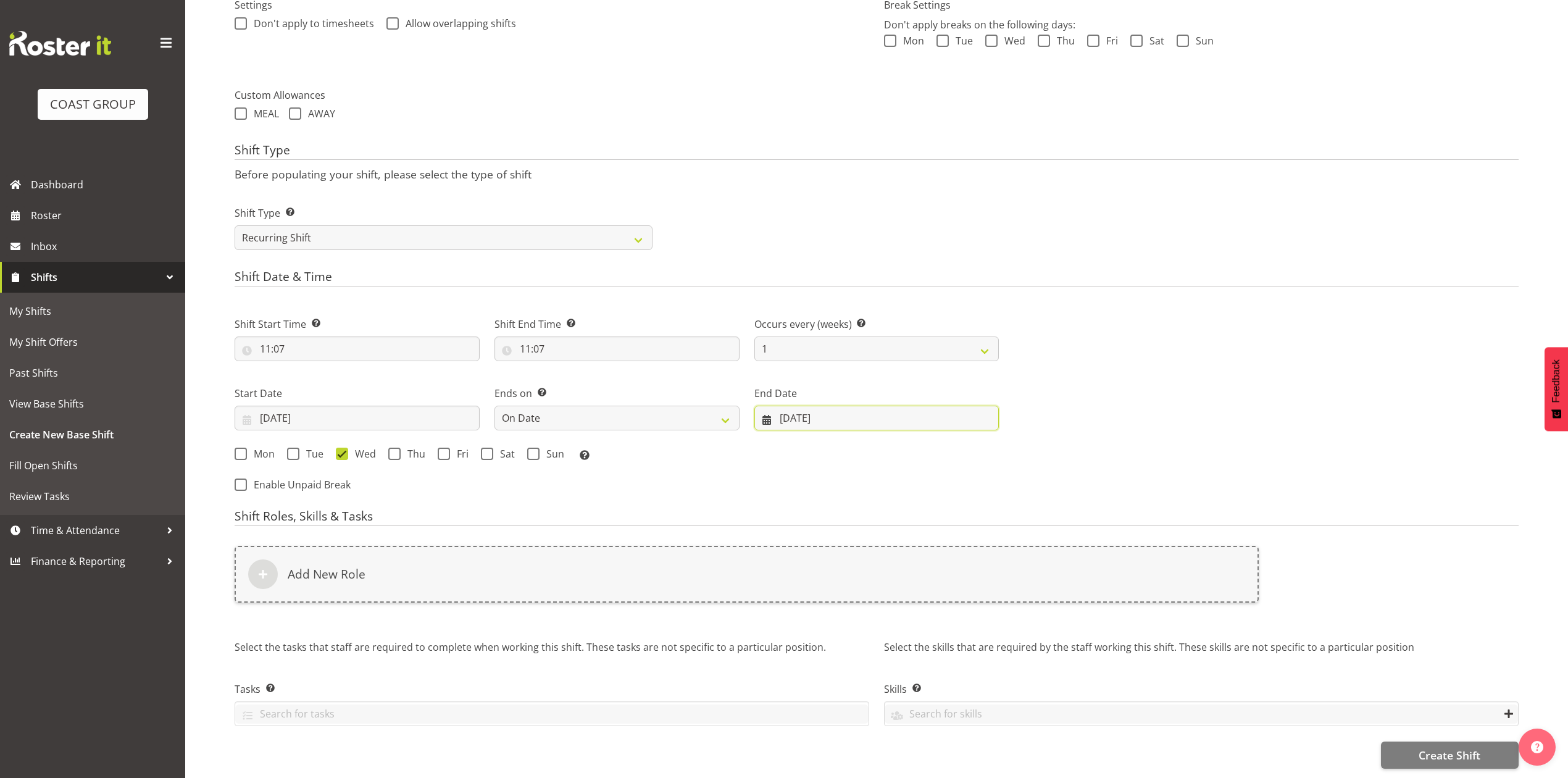
click at [790, 405] on input "[DATE]" at bounding box center [877, 417] width 245 height 25
click at [873, 442] on select "January February March April May June July August September October November De…" at bounding box center [859, 454] width 85 height 25
select select "9"
click at [817, 442] on select "January February March April May June July August September October November De…" at bounding box center [859, 454] width 85 height 25
click at [915, 605] on span "30" at bounding box center [912, 611] width 10 height 11
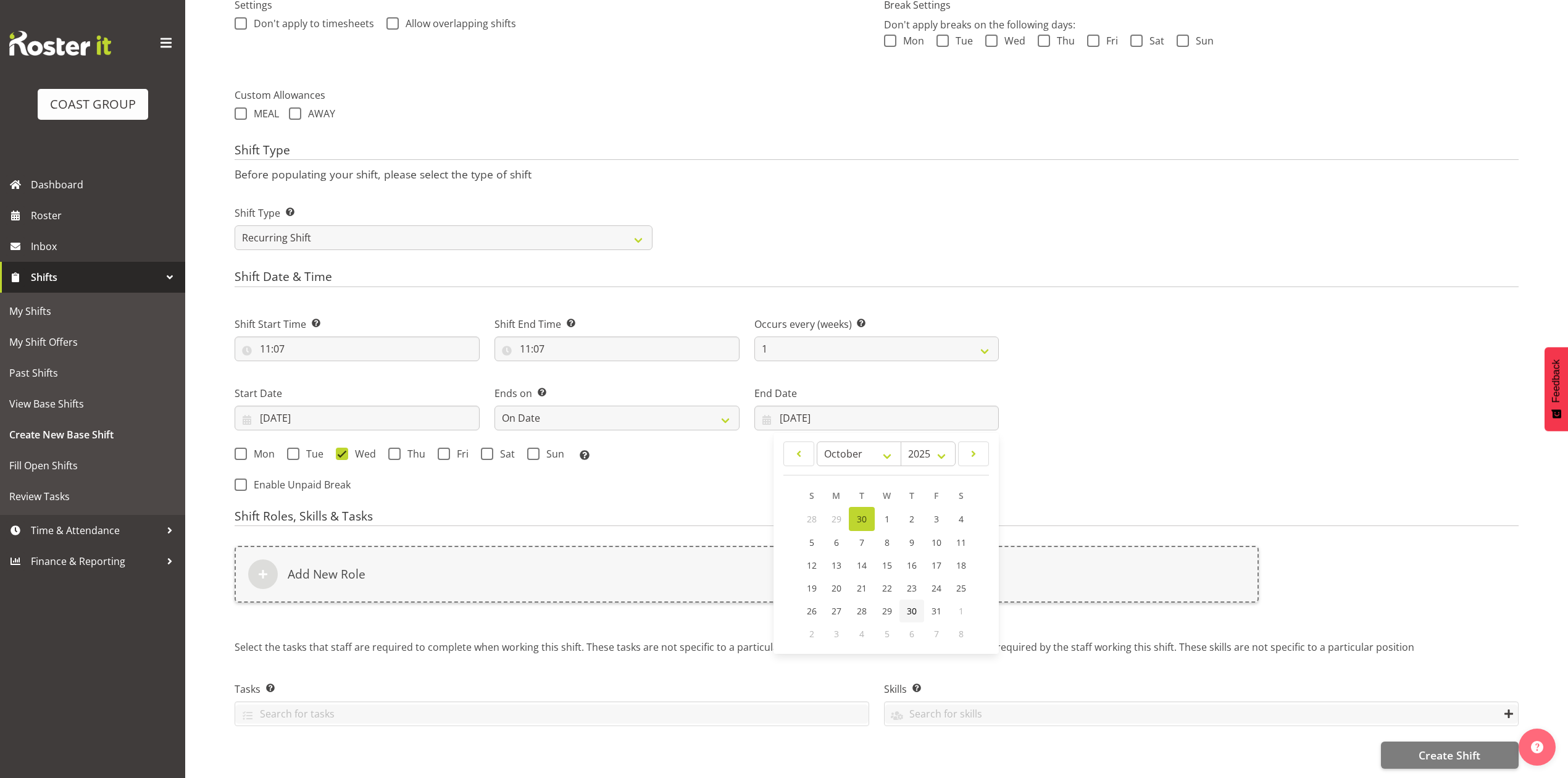
type input "[DATE]"
click at [396, 447] on span at bounding box center [394, 453] width 12 height 12
click at [396, 449] on input "Thu" at bounding box center [392, 453] width 8 height 8
checkbox input "true"
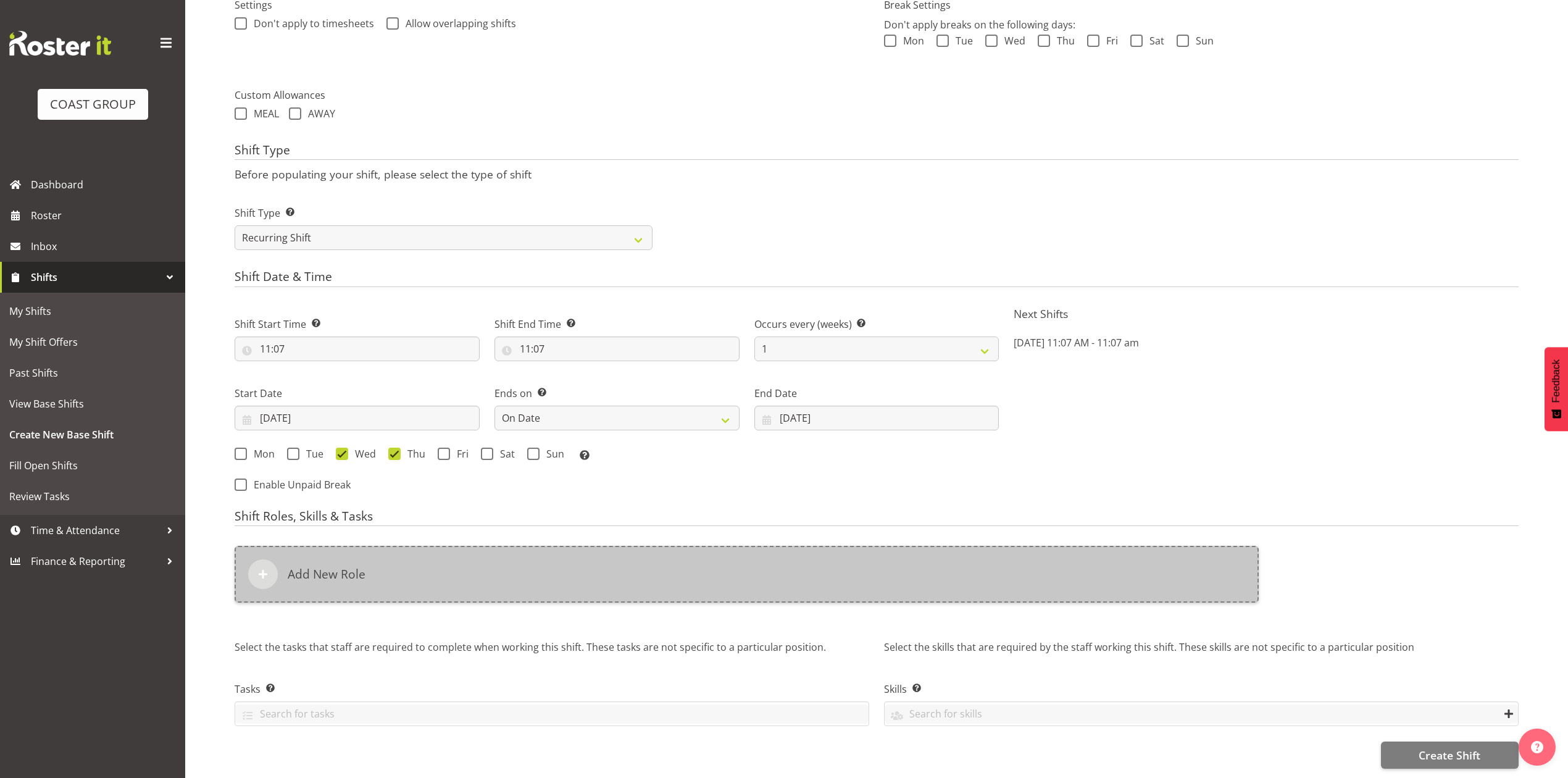
click at [465, 562] on div "Add New Role" at bounding box center [747, 575] width 1024 height 57
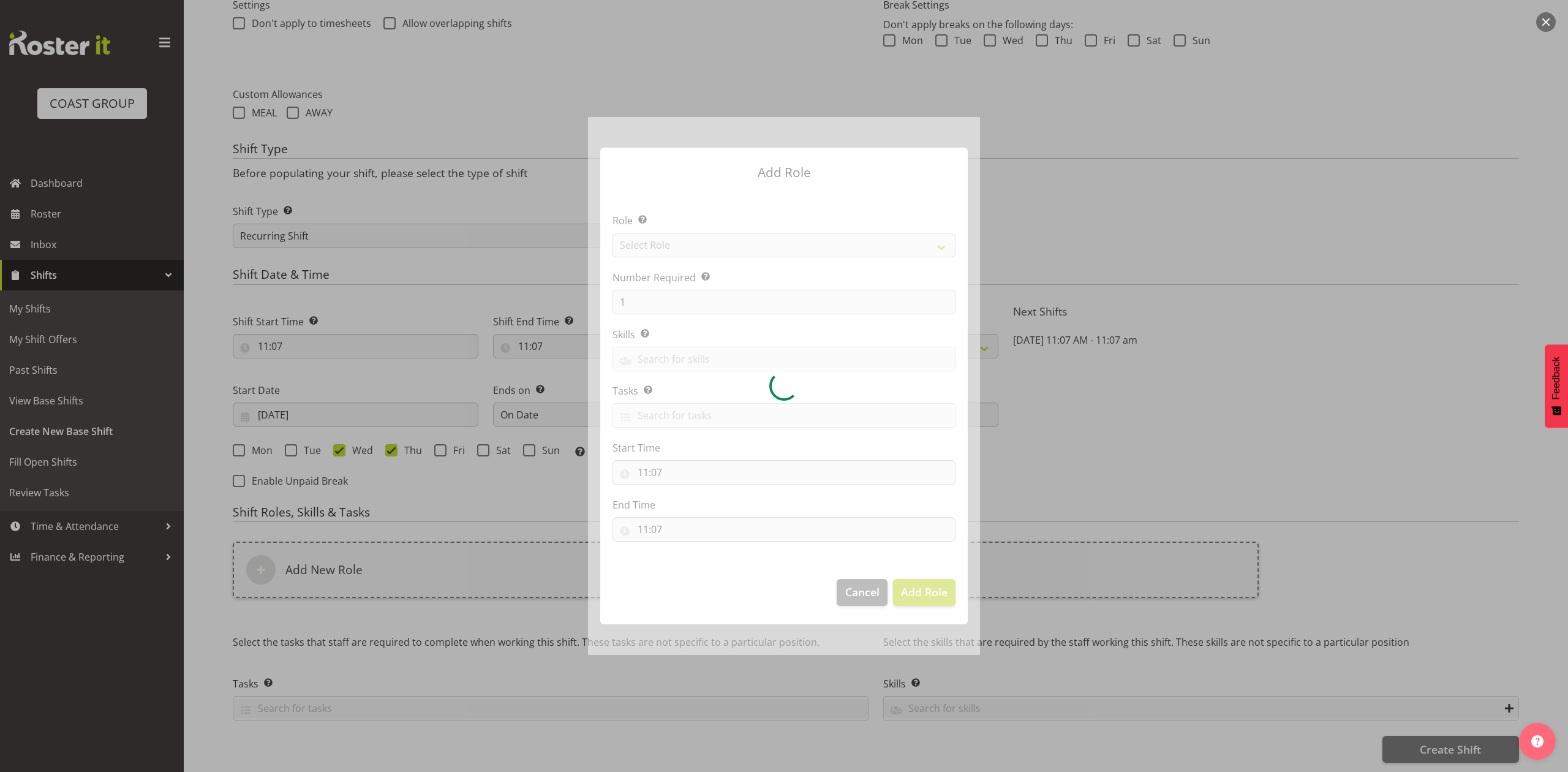
click at [667, 243] on div at bounding box center [784, 385] width 392 height 537
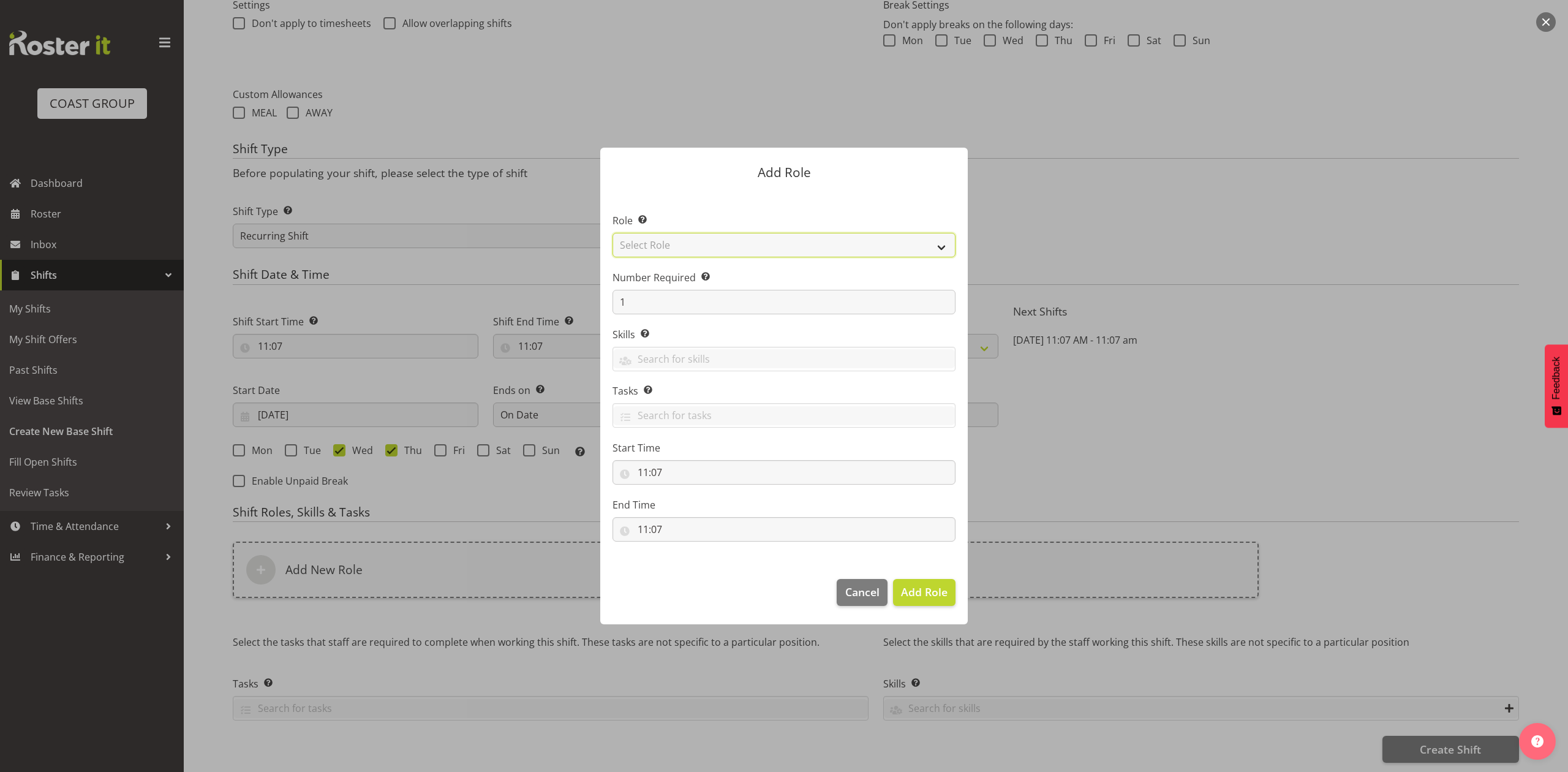
click at [667, 243] on select "Select Role ACCOUNT MANAGER ACCOUNT MANAGER DW ACCOUNTS [PERSON_NAME] VEHICLES …" at bounding box center [784, 245] width 343 height 25
select select "81"
click at [612, 233] on select "Select Role ACCOUNT MANAGER ACCOUNT MANAGER DW ACCOUNTS [PERSON_NAME] VEHICLES …" at bounding box center [784, 245] width 343 height 25
click at [660, 300] on input "1" at bounding box center [784, 302] width 343 height 25
type input "2"
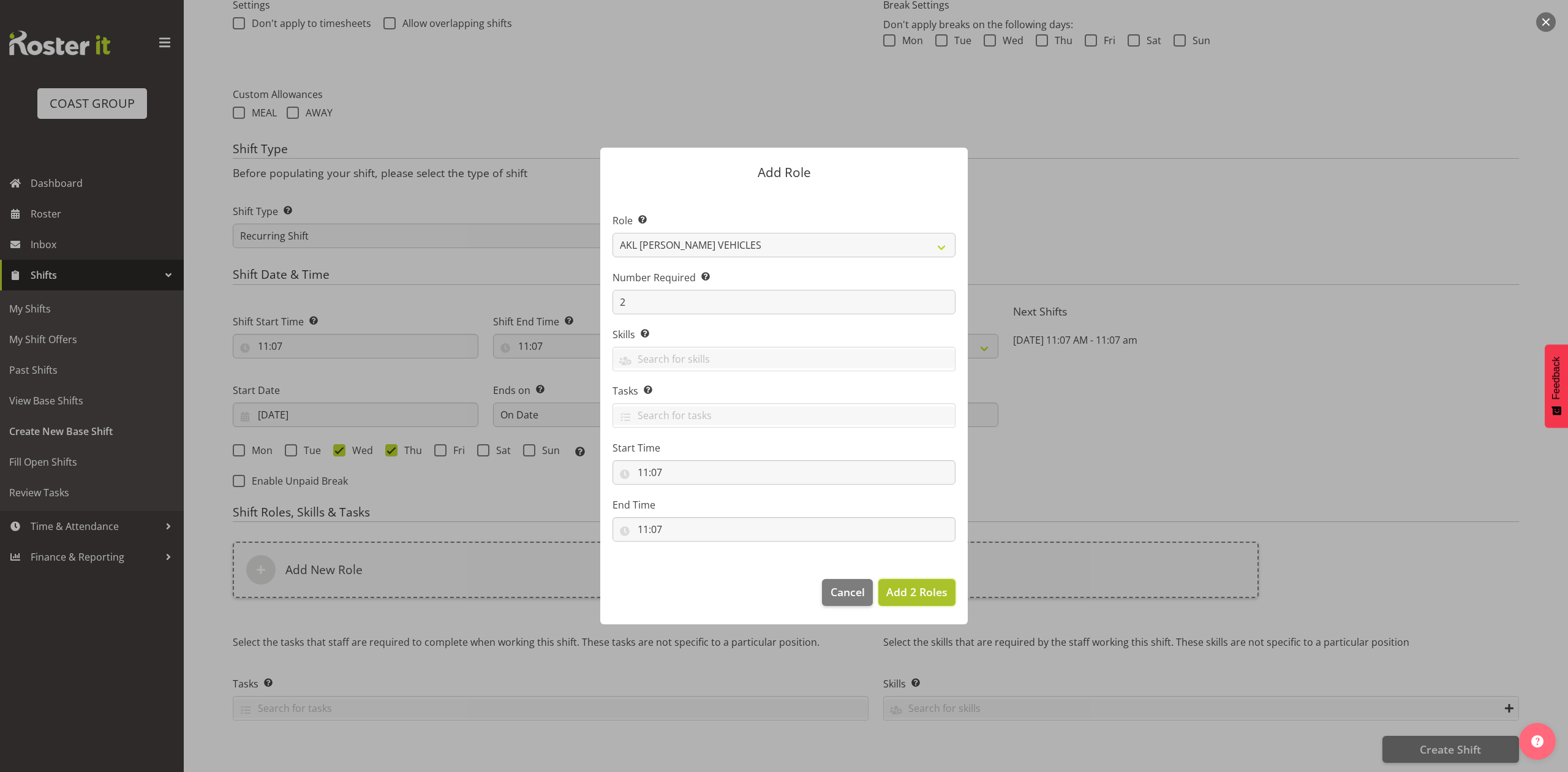
click at [889, 593] on span "Add 2 Roles" at bounding box center [916, 591] width 61 height 15
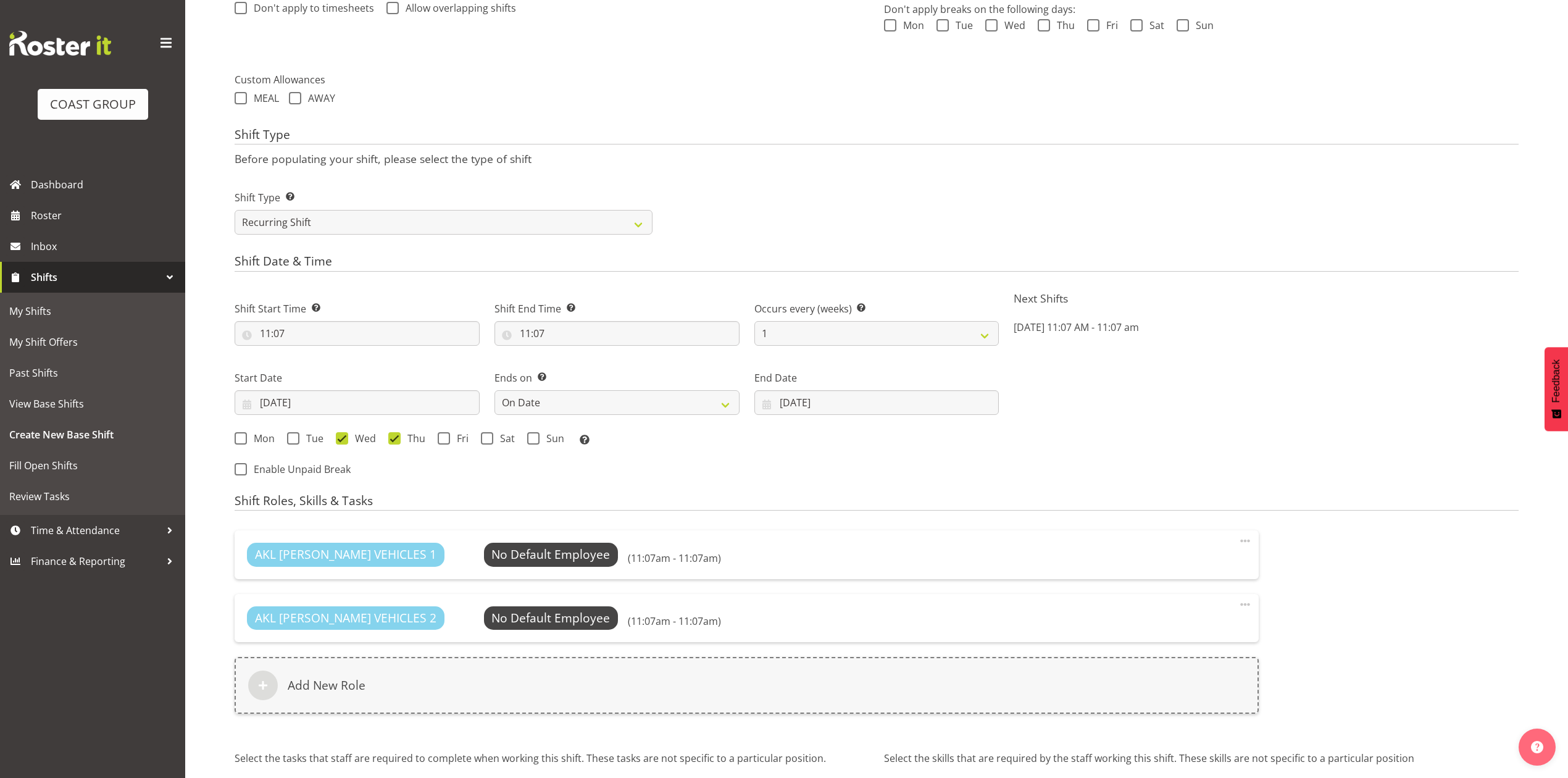
click at [468, 717] on div "AKL [PERSON_NAME] VEHICLES 1 No Default Employee Select Employee (11:07am - 11:…" at bounding box center [747, 629] width 1039 height 213
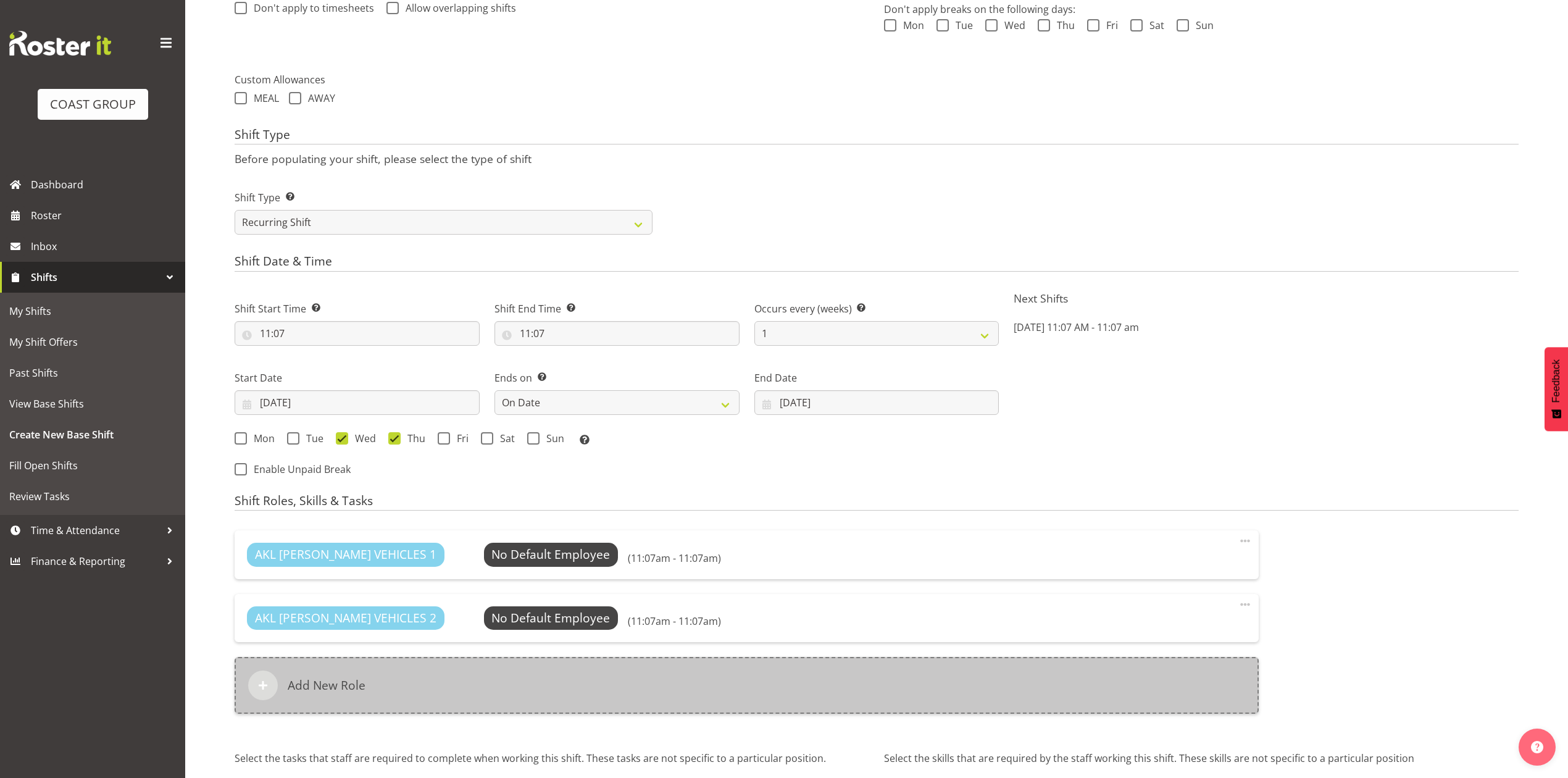
click at [497, 679] on div "Add New Role" at bounding box center [747, 686] width 1024 height 57
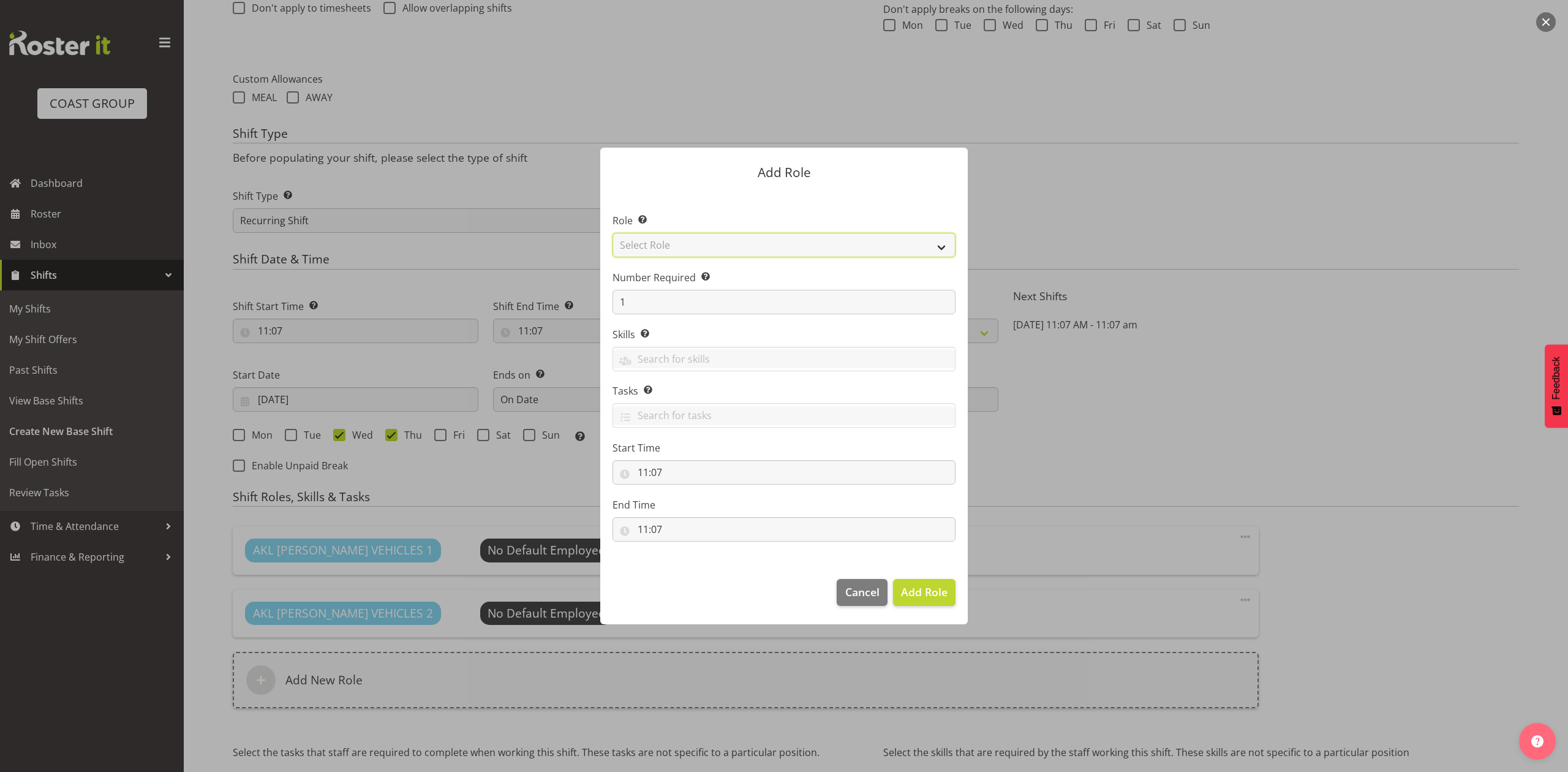
click at [679, 248] on select "Select Role ACCOUNT MANAGER ACCOUNT MANAGER DW ACCOUNTS [PERSON_NAME] VEHICLES …" at bounding box center [784, 245] width 343 height 25
select select "188"
click at [612, 233] on select "Select Role ACCOUNT MANAGER ACCOUNT MANAGER DW ACCOUNTS [PERSON_NAME] VEHICLES …" at bounding box center [784, 245] width 343 height 25
click at [672, 293] on input "1" at bounding box center [784, 302] width 343 height 25
type input "4"
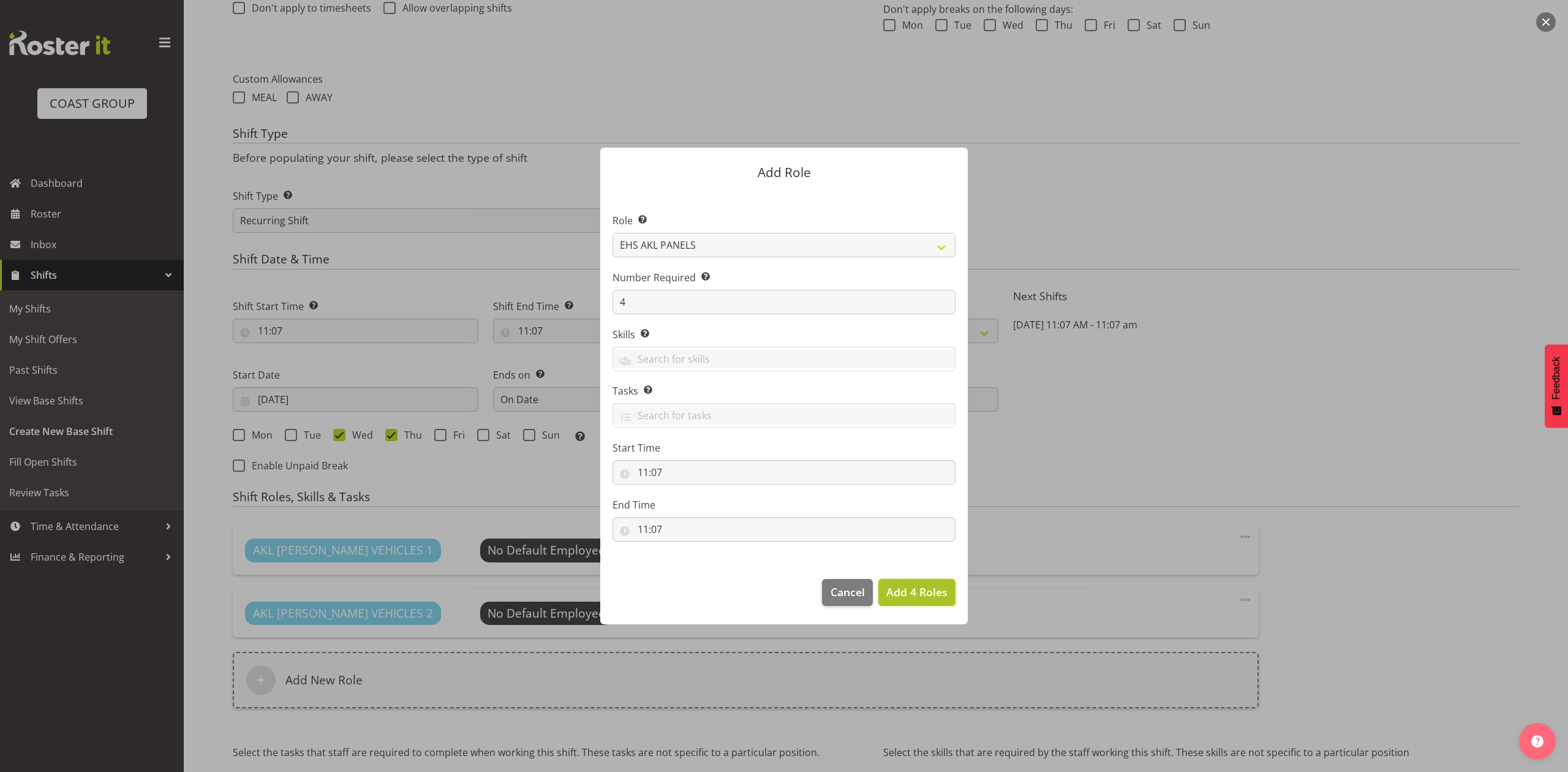
click at [921, 592] on span "Add 4 Roles" at bounding box center [916, 591] width 61 height 15
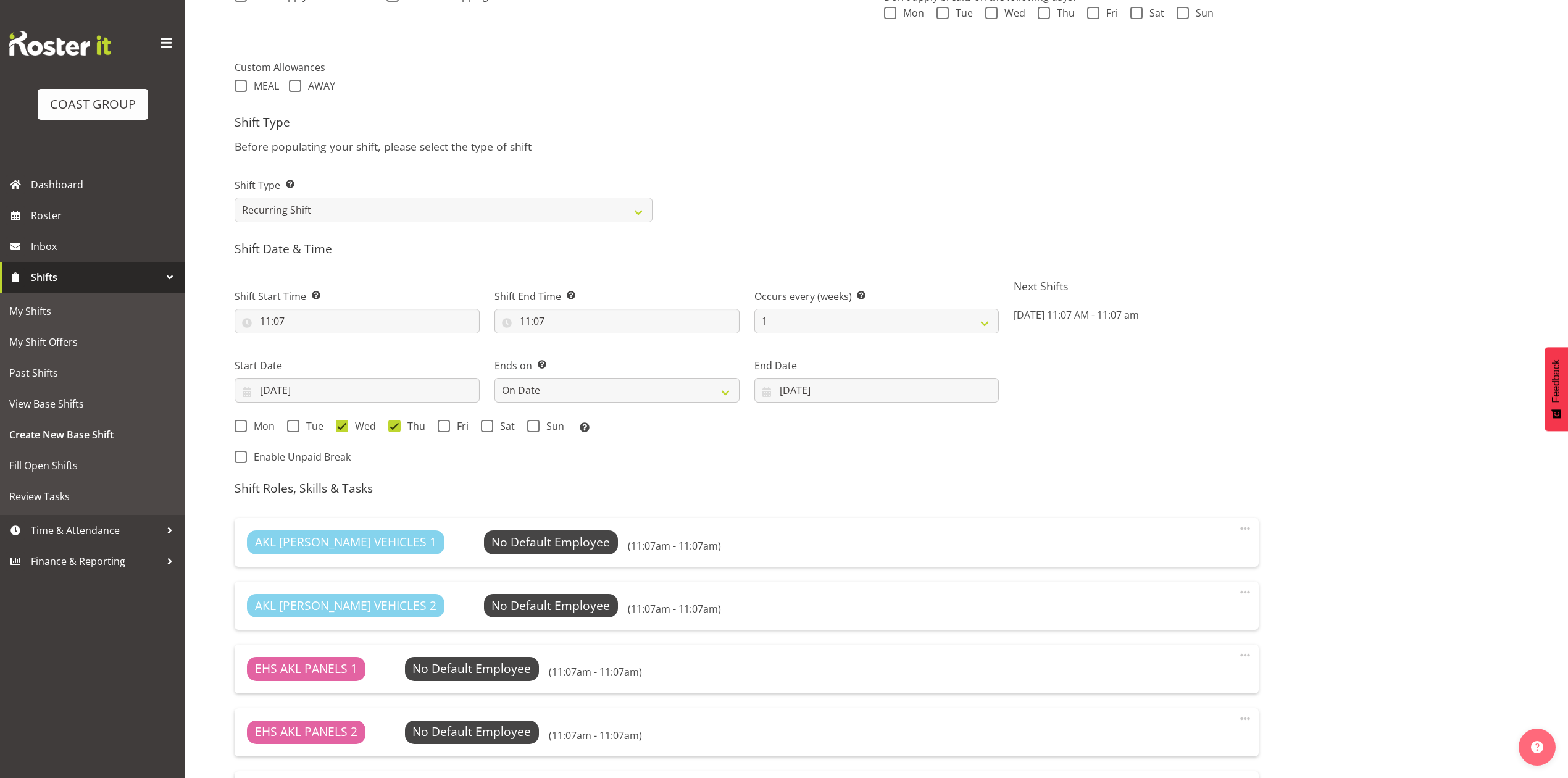
scroll to position [846, 0]
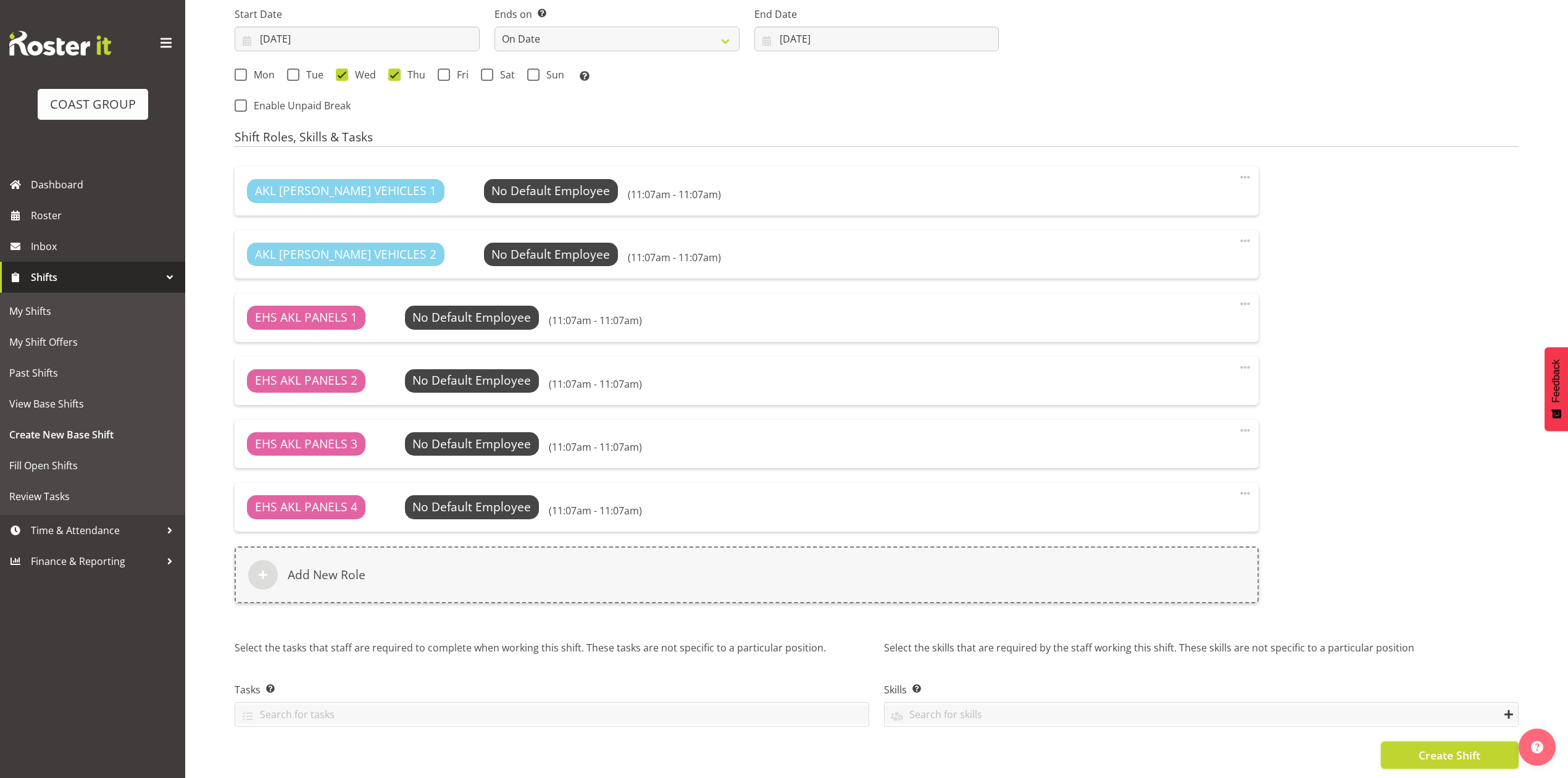
click at [1416, 742] on button "Create Shift" at bounding box center [1450, 755] width 138 height 27
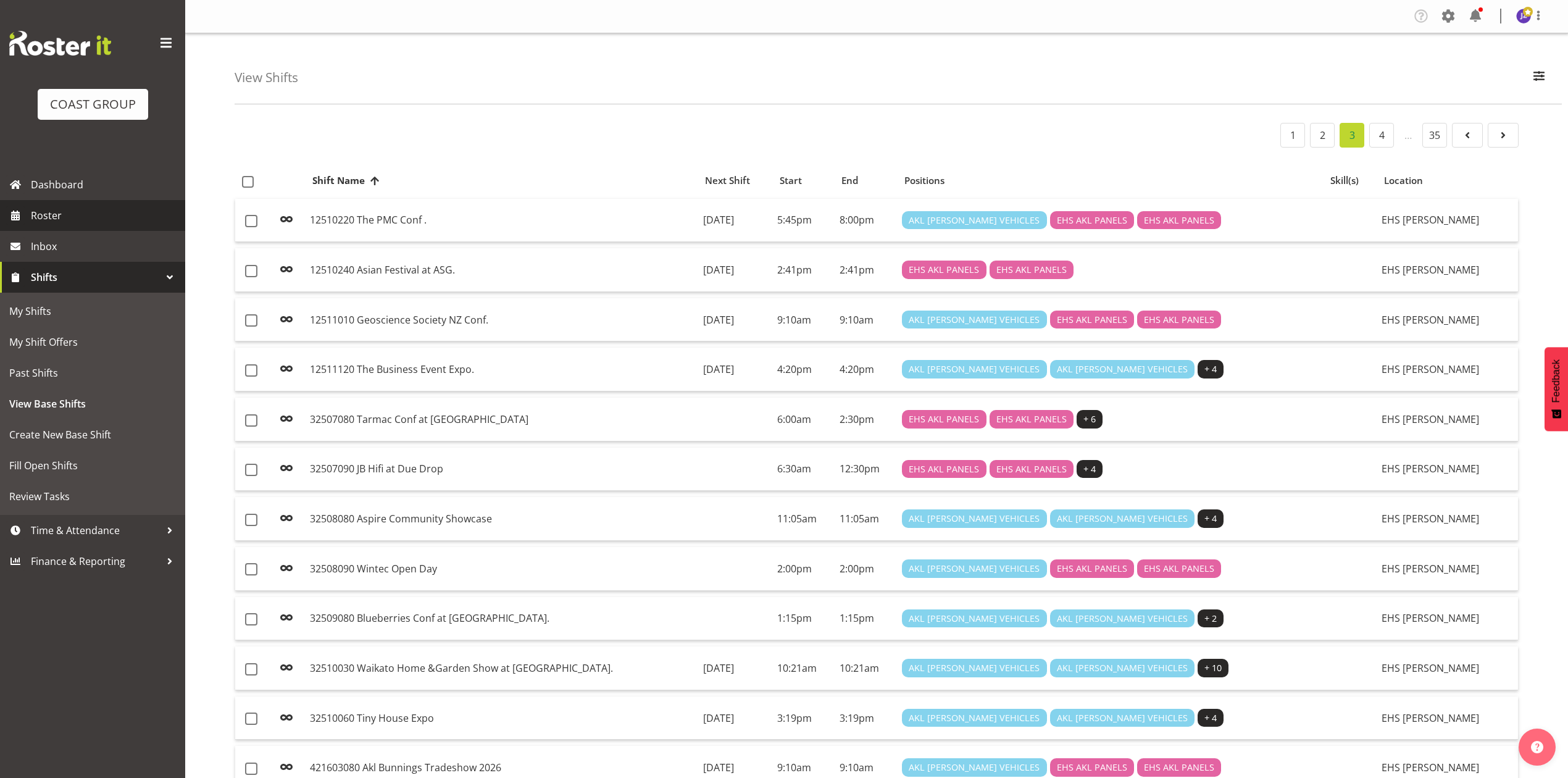
drag, startPoint x: 0, startPoint y: 0, endPoint x: 78, endPoint y: 208, distance: 222.1
click at [75, 208] on span "Roster" at bounding box center [105, 215] width 148 height 18
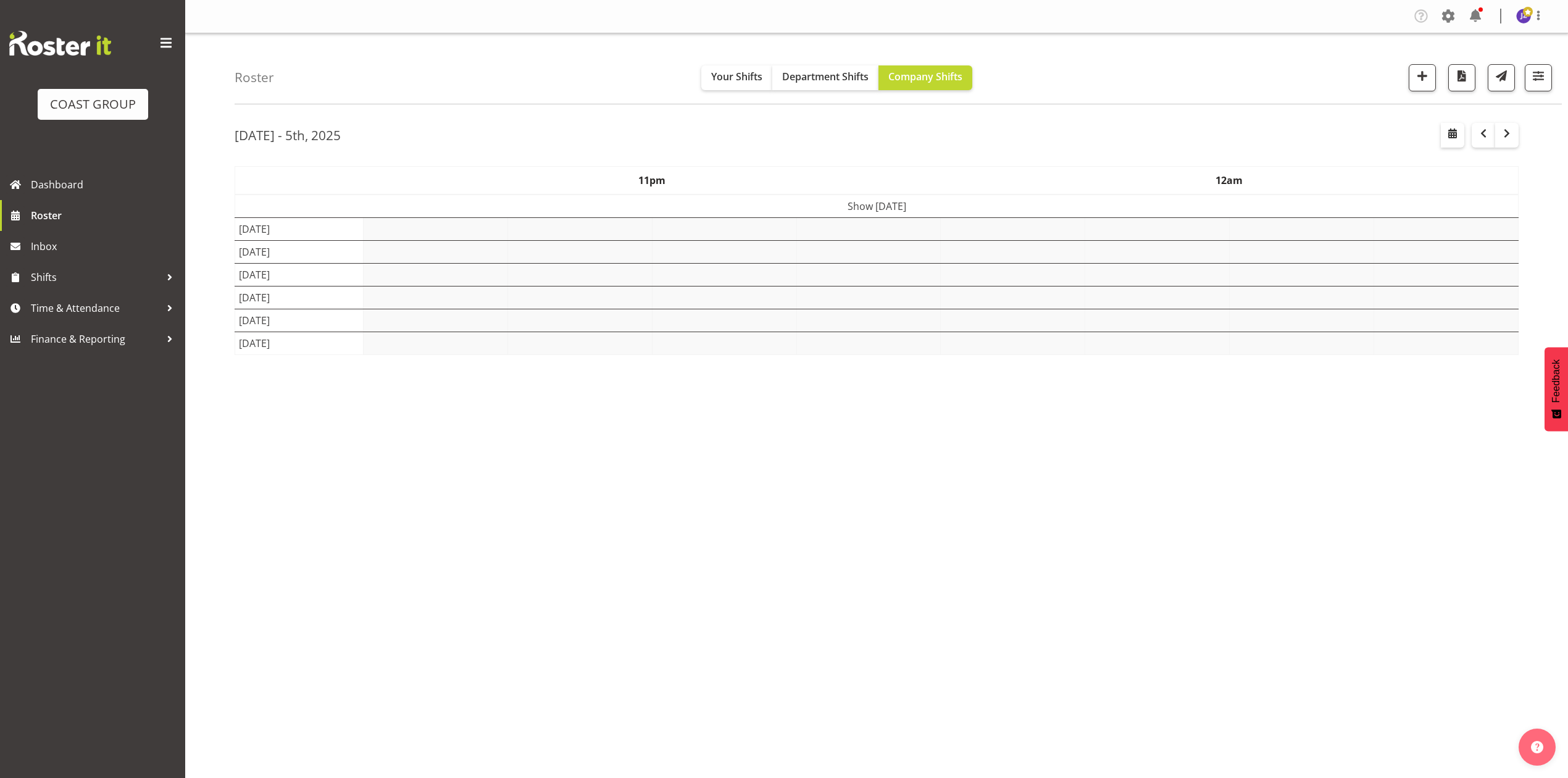
click at [1124, 129] on div "[DATE] - 5th, 2025" at bounding box center [877, 137] width 1284 height 28
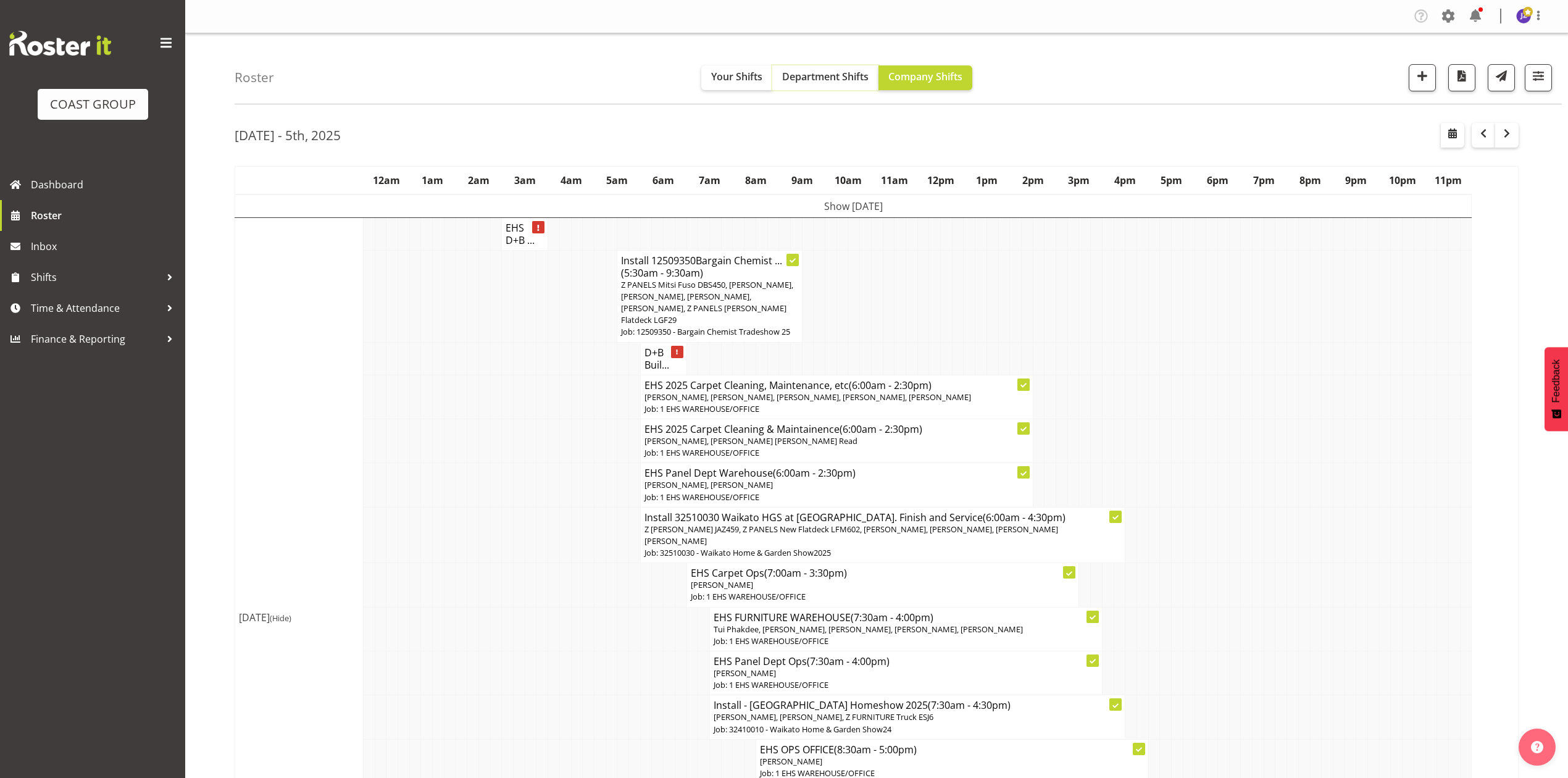
click at [806, 87] on button "Department Shifts" at bounding box center [825, 78] width 106 height 25
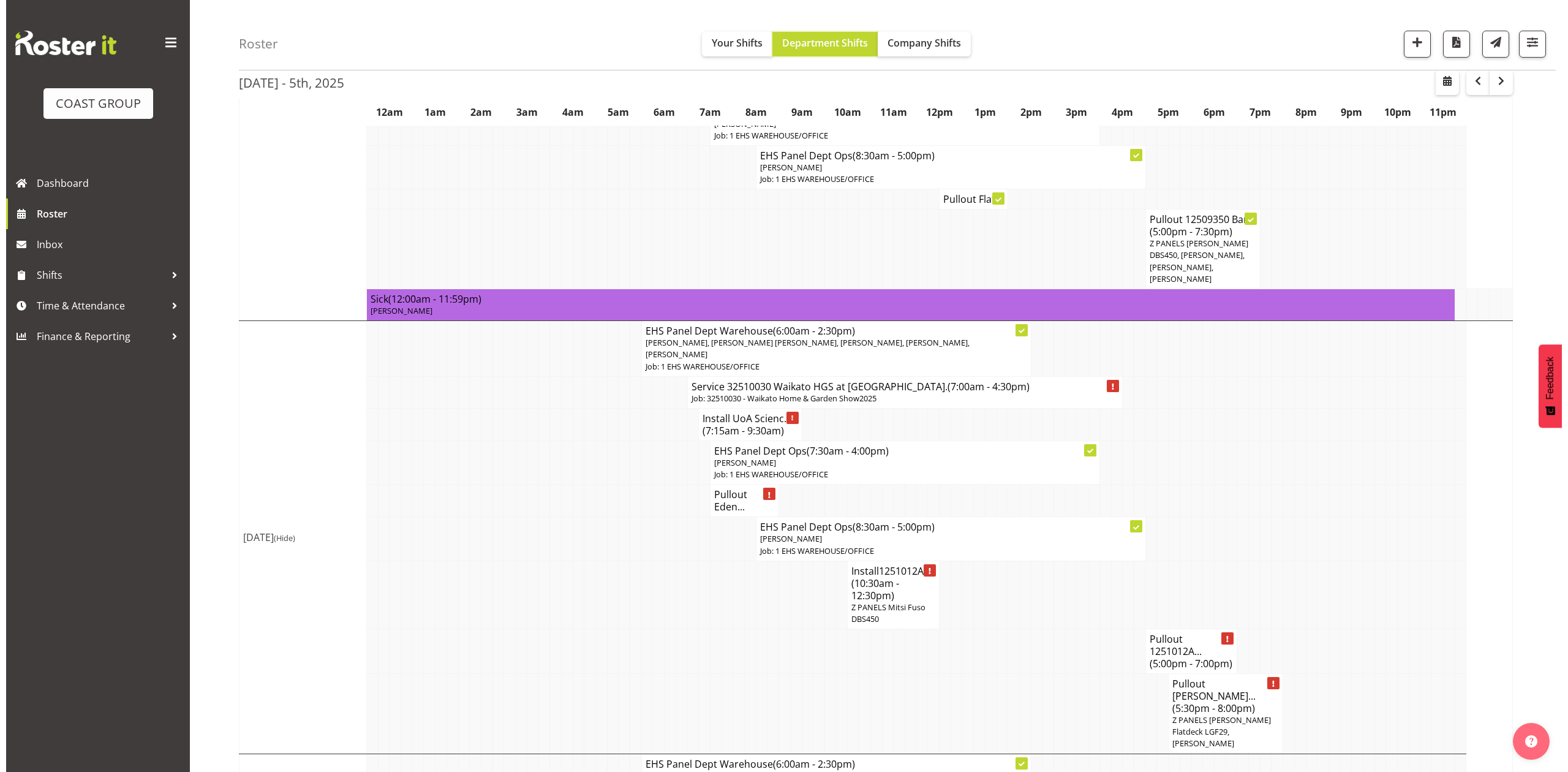
scroll to position [327, 0]
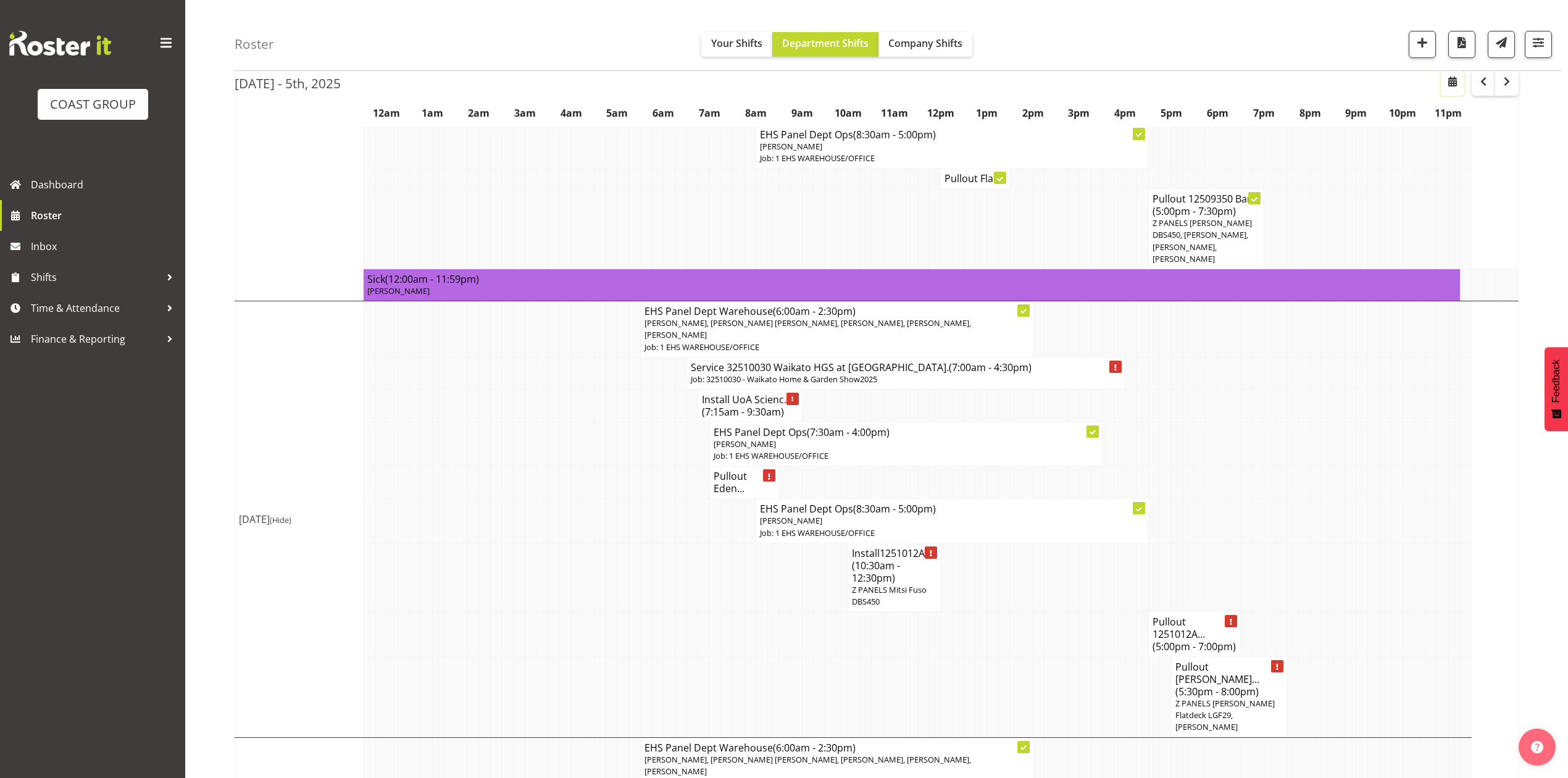
click at [1446, 85] on span "button" at bounding box center [1453, 81] width 15 height 15
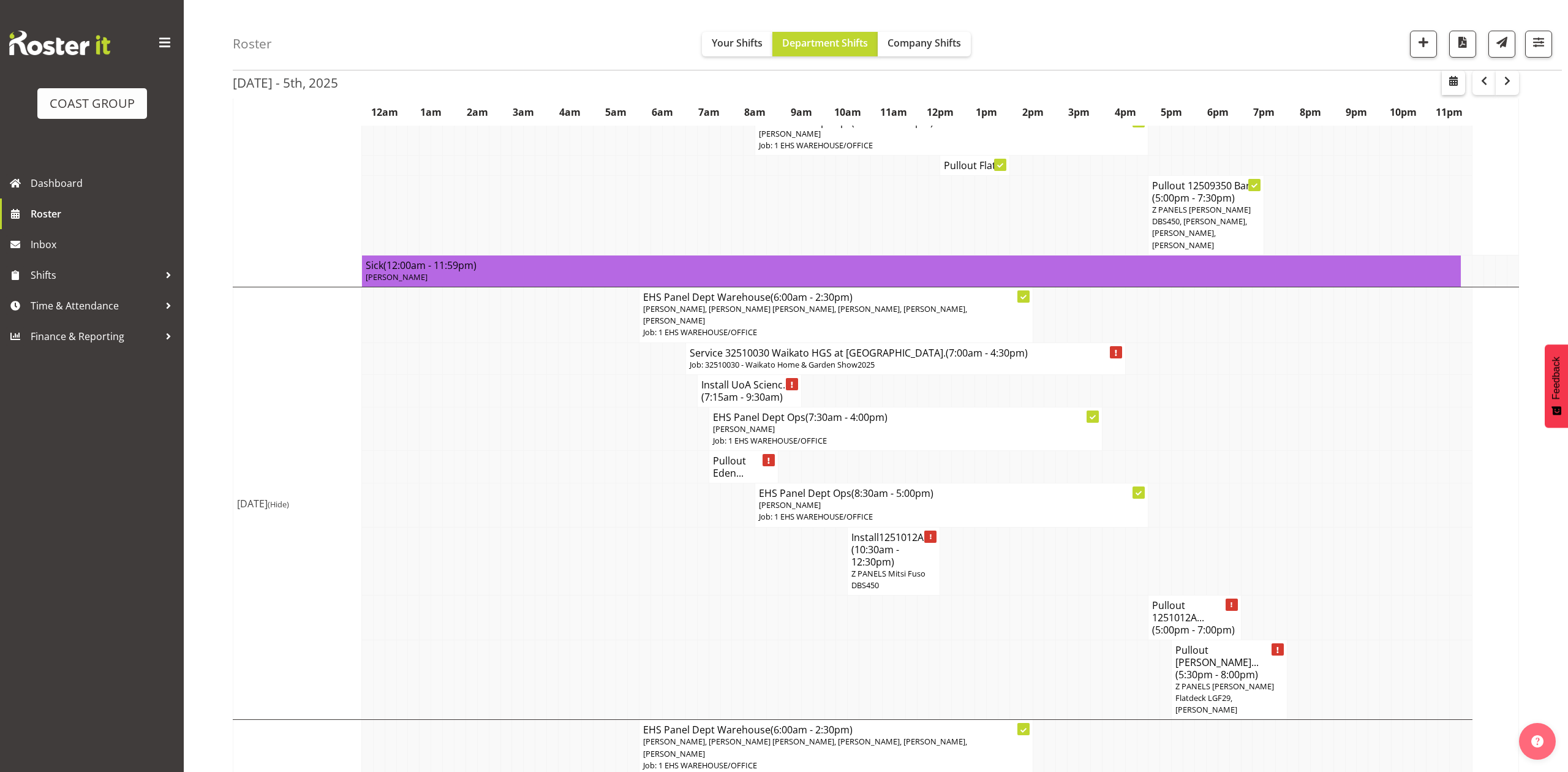
select select "8"
select select "2025"
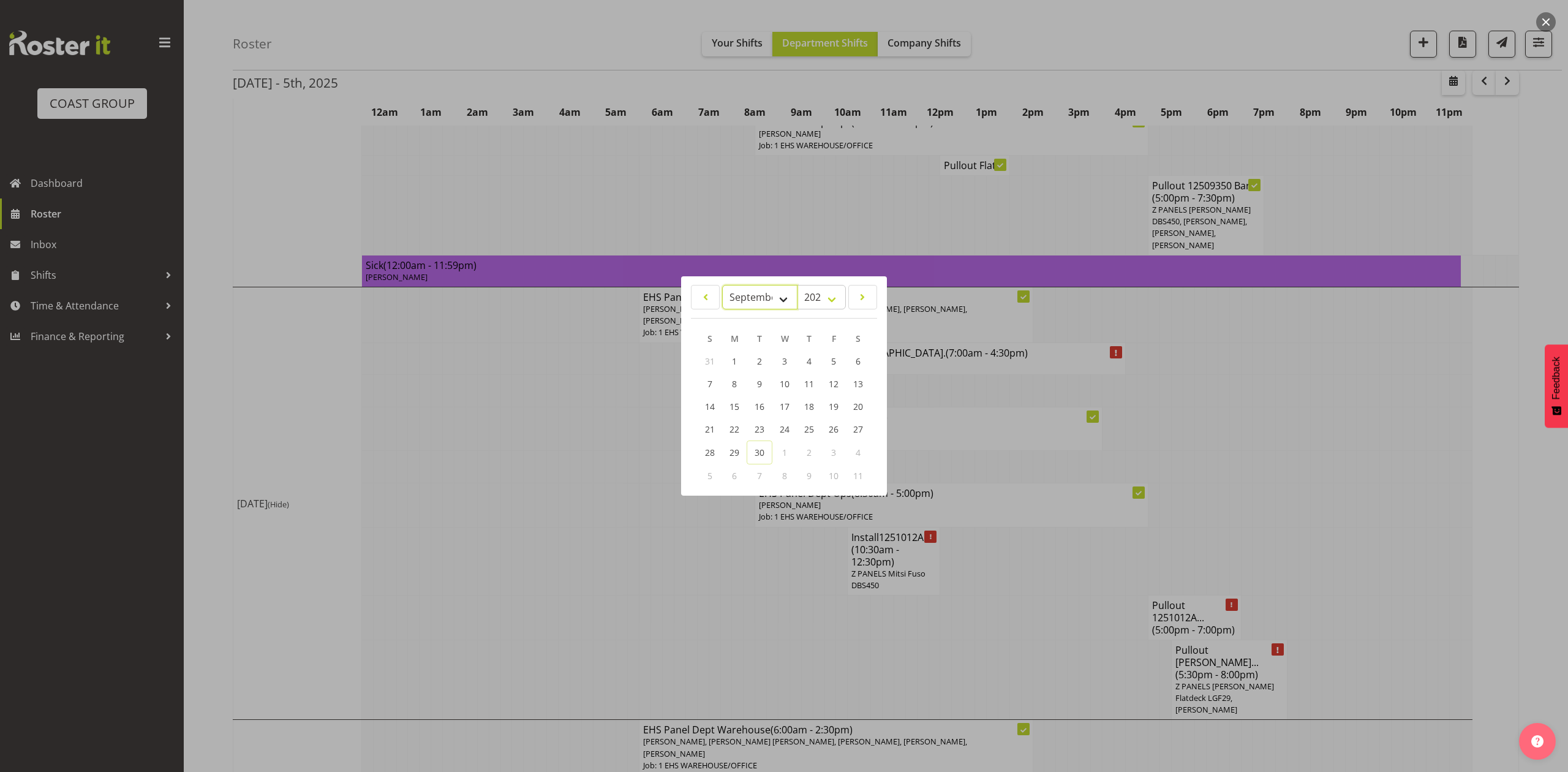
click at [738, 292] on select "January February March April May June July August September October November De…" at bounding box center [760, 297] width 75 height 25
select select "9"
click at [722, 285] on select "January February March April May June July August September October November De…" at bounding box center [760, 297] width 75 height 25
click at [785, 447] on span "29" at bounding box center [784, 453] width 10 height 11
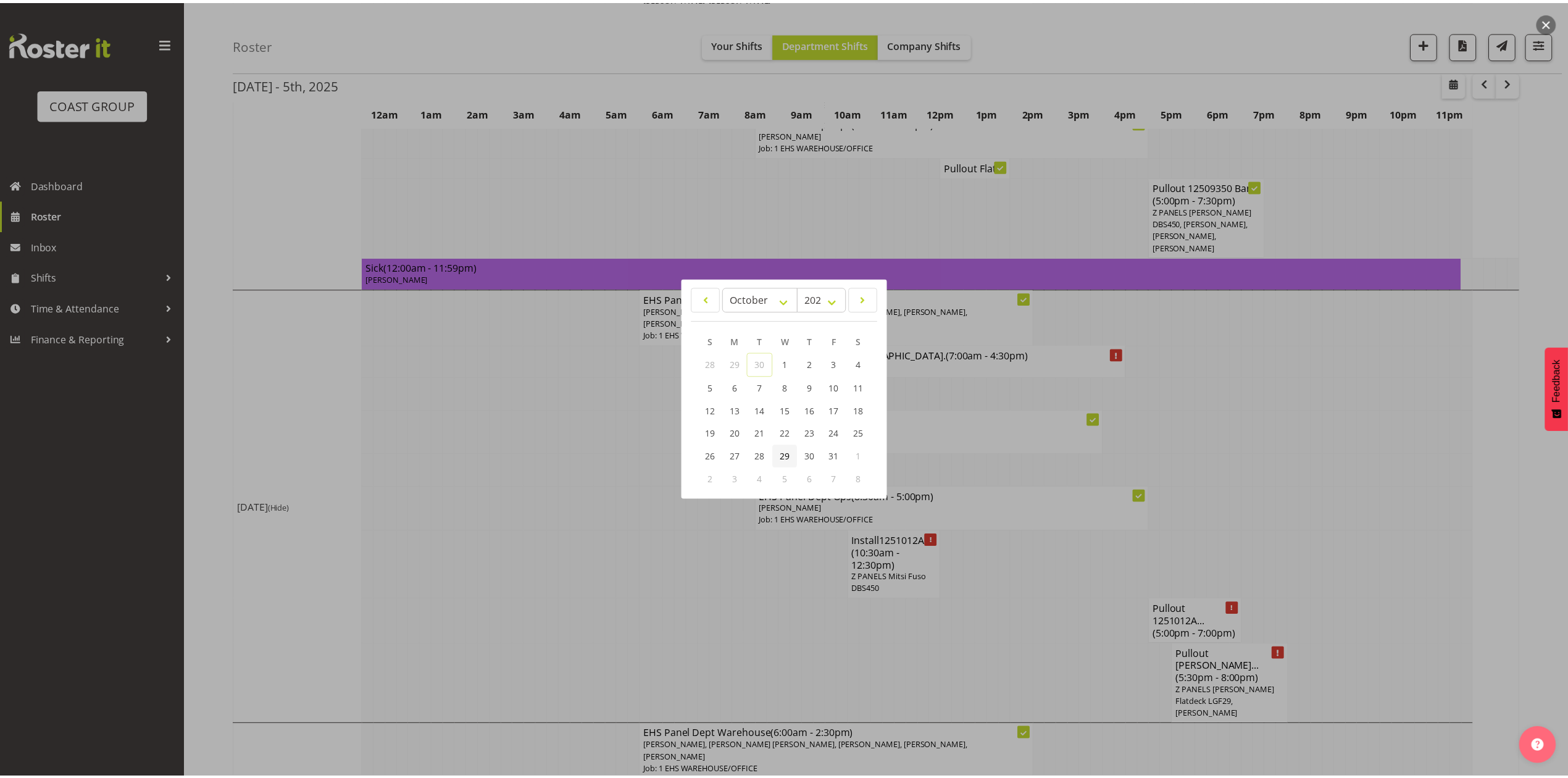
scroll to position [0, 0]
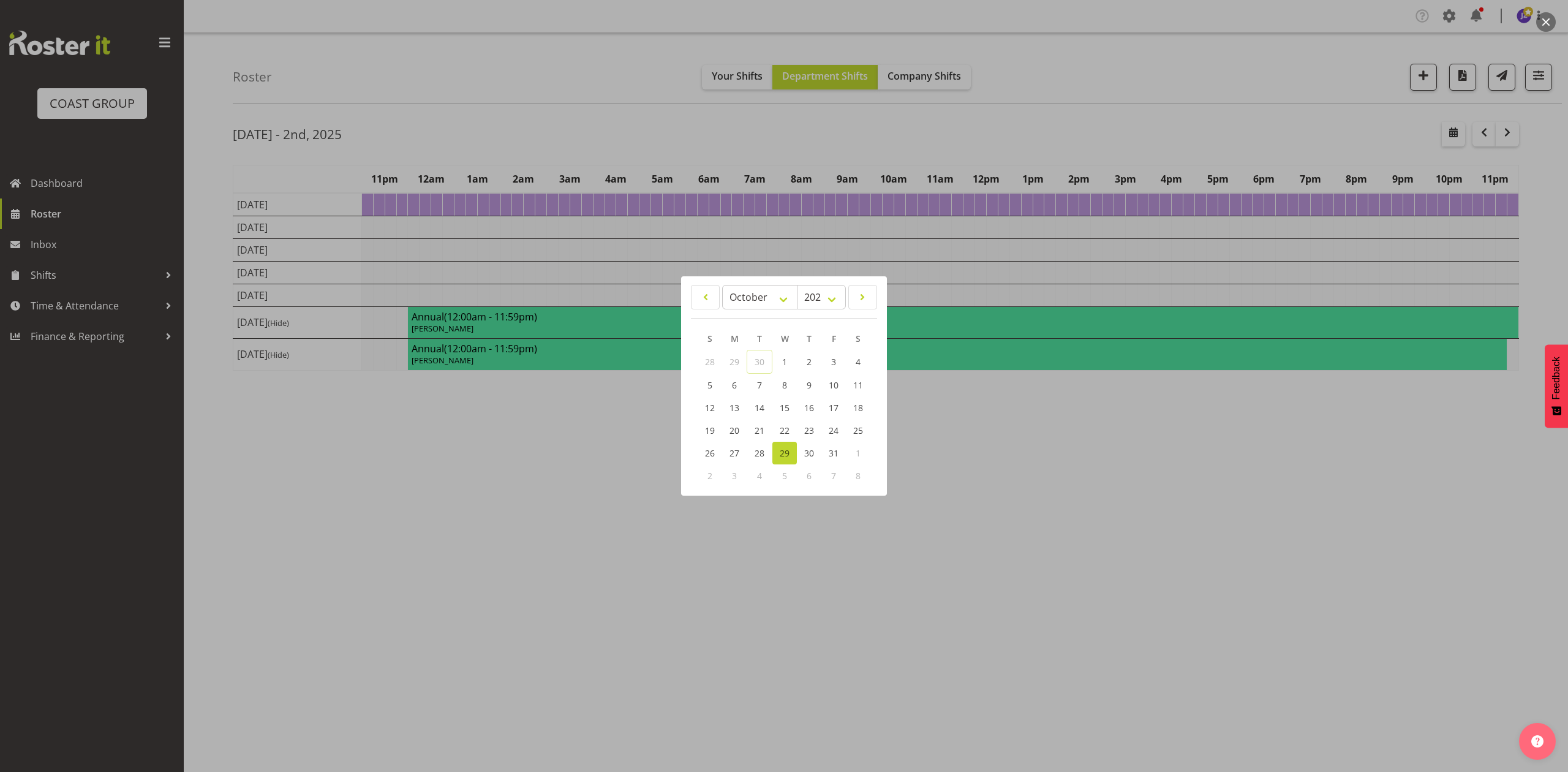
click at [1153, 86] on div at bounding box center [784, 386] width 1568 height 772
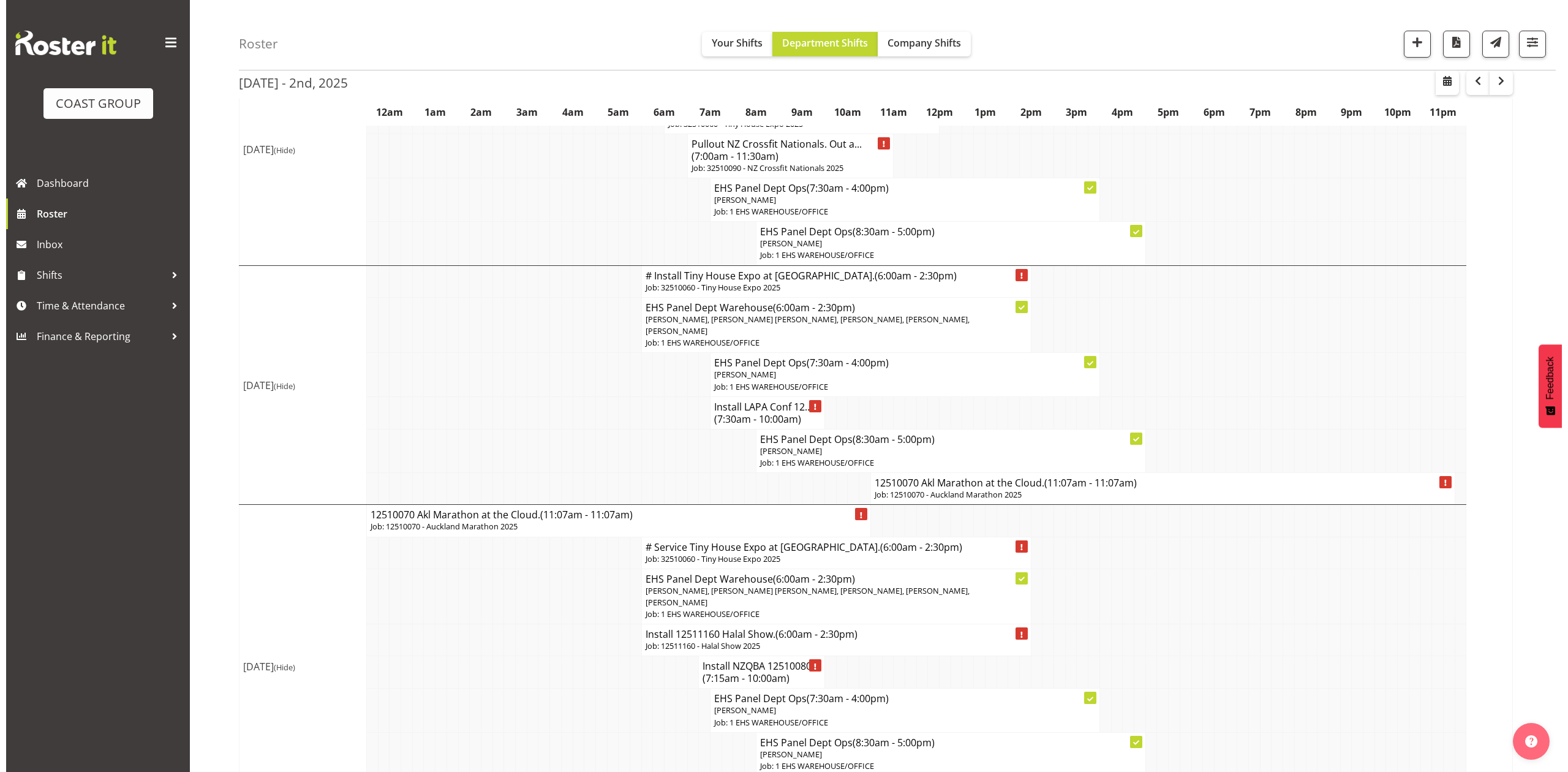
scroll to position [327, 0]
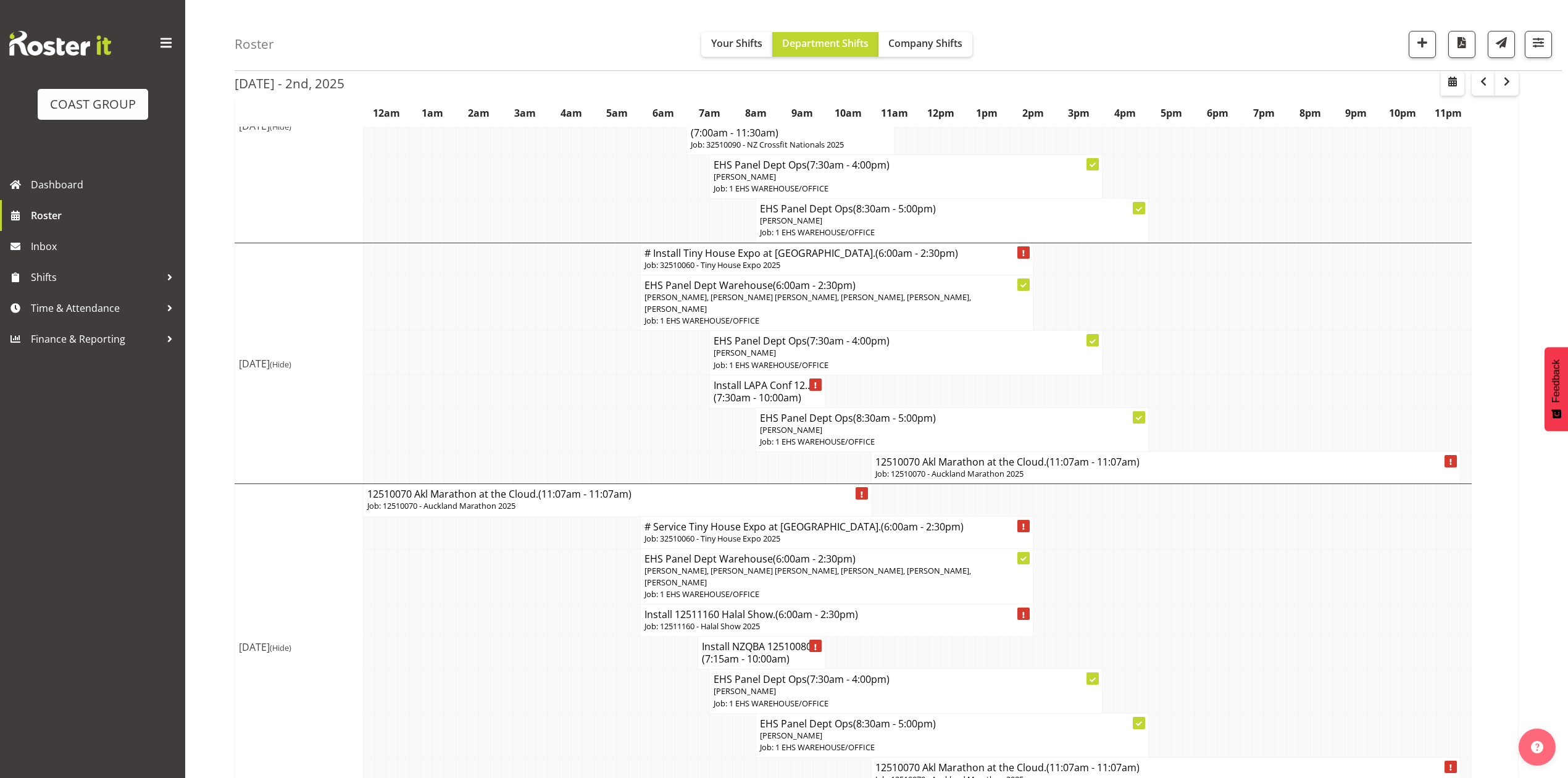
click at [946, 476] on p "Job: 12510070 - Auckland Marathon 2025" at bounding box center [1166, 474] width 581 height 11
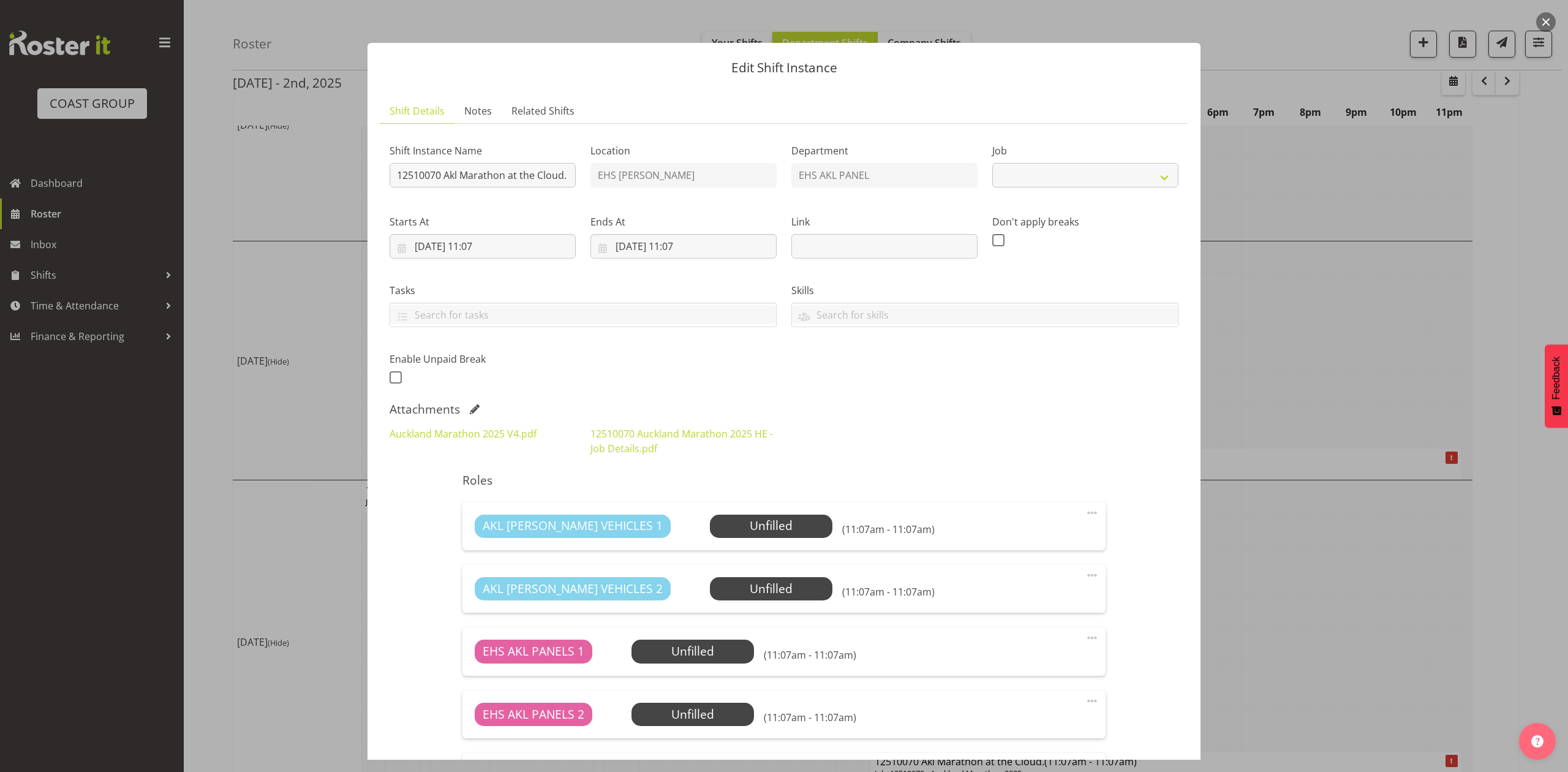
select select "9453"
click at [391, 179] on input "12510070 Akl Marathon at the Cloud." at bounding box center [482, 175] width 186 height 25
type input "Install 12510070 Akl Marathon at the Cloud."
click at [625, 236] on input "[DATE] 11:07" at bounding box center [683, 246] width 186 height 25
click at [705, 437] on link "29" at bounding box center [698, 438] width 25 height 23
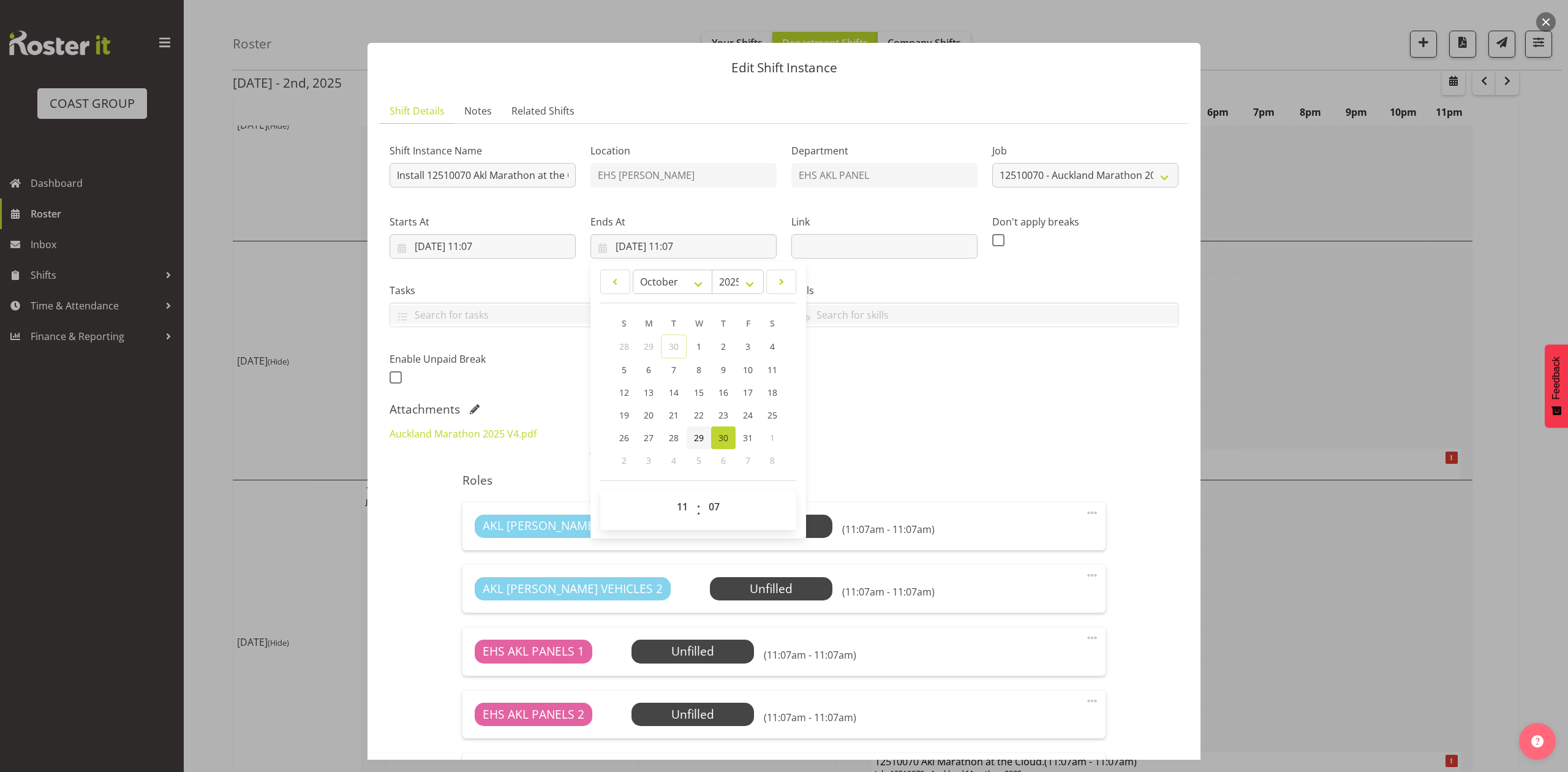
type input "[DATE] 11:07"
click at [503, 248] on input "[DATE] 11:07" at bounding box center [482, 246] width 186 height 25
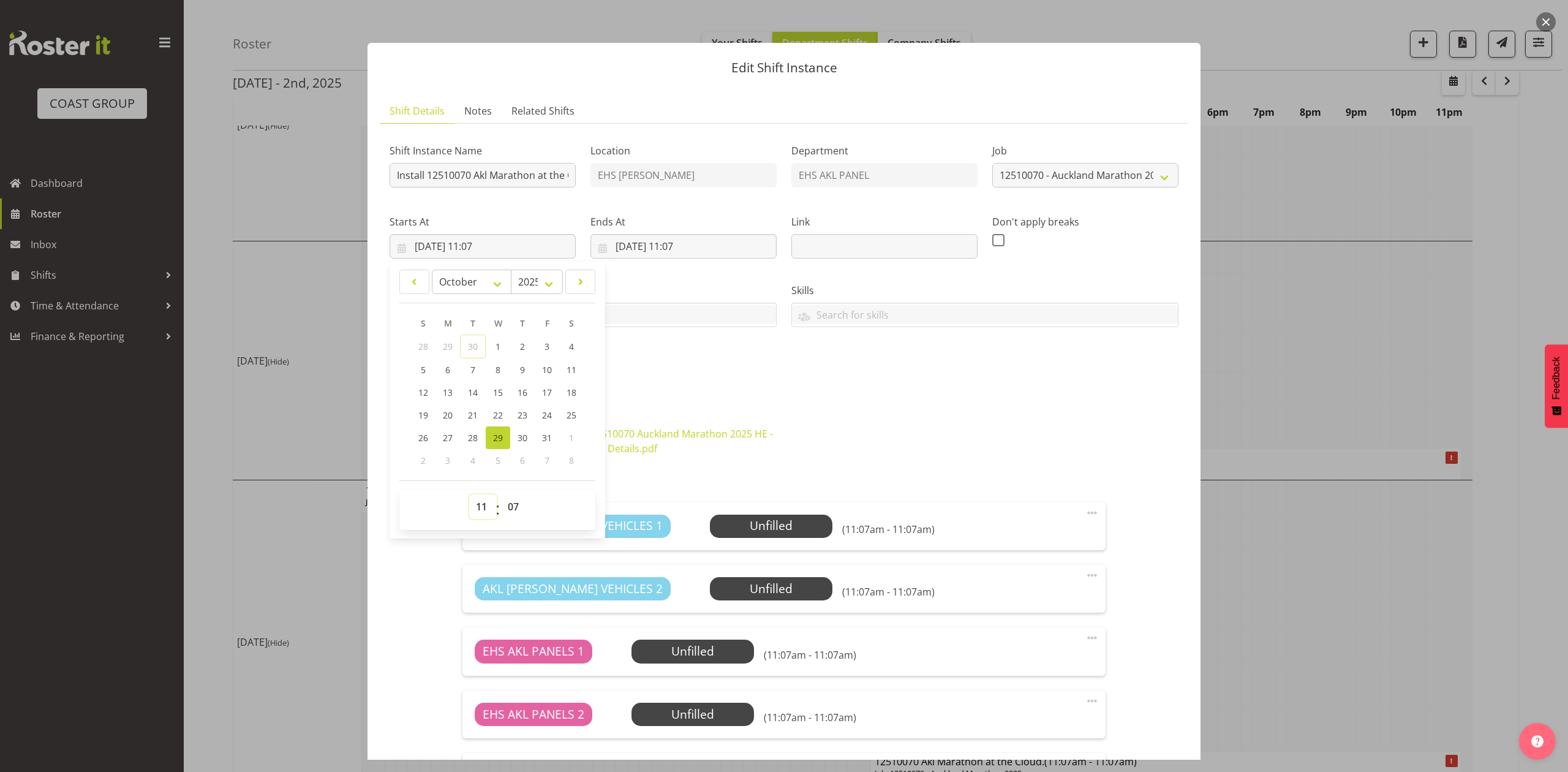
click at [481, 505] on select "00 01 02 03 04 05 06 07 08 09 10 11 12 13 14 15 16 17 18 19 20 21 22 23" at bounding box center [482, 507] width 28 height 25
select select "7"
click at [469, 495] on select "00 01 02 03 04 05 06 07 08 09 10 11 12 13 14 15 16 17 18 19 20 21 22 23" at bounding box center [482, 507] width 28 height 25
type input "[DATE] 07:07"
click at [513, 507] on select "00 01 02 03 04 05 06 07 08 09 10 11 12 13 14 15 16 17 18 19 20 21 22 23 24 25 2…" at bounding box center [514, 507] width 28 height 25
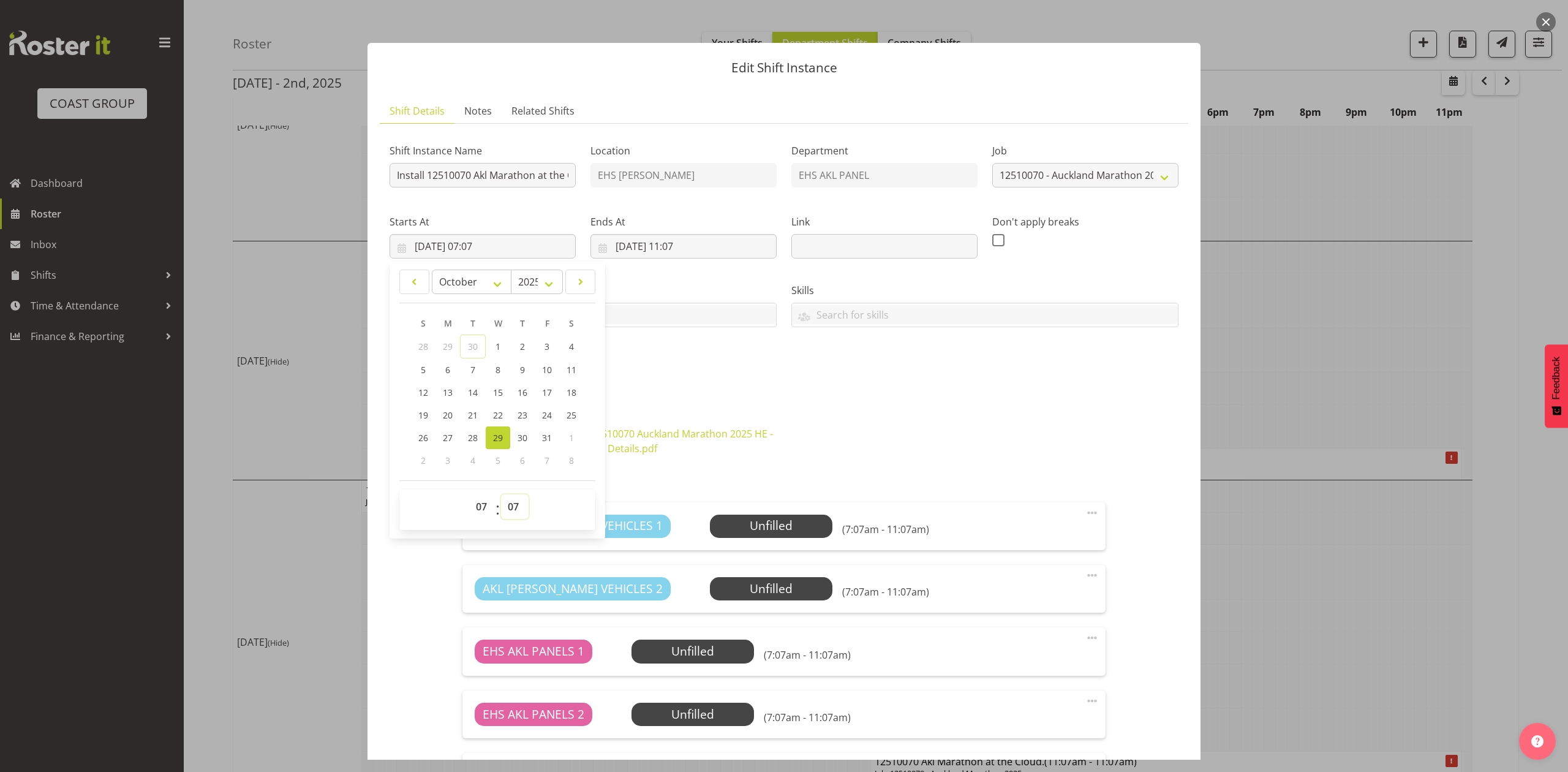
select select "15"
click at [501, 495] on select "00 01 02 03 04 05 06 07 08 09 10 11 12 13 14 15 16 17 18 19 20 21 22 23 24 25 2…" at bounding box center [514, 507] width 28 height 25
type input "[DATE] 07:15"
drag, startPoint x: 779, startPoint y: 449, endPoint x: 709, endPoint y: 363, distance: 110.9
click at [779, 446] on div "Auckland Marathon 2025 V4.pdf 12510070 Auckland Marathon 2025 HE - Job Details.…" at bounding box center [784, 441] width 803 height 44
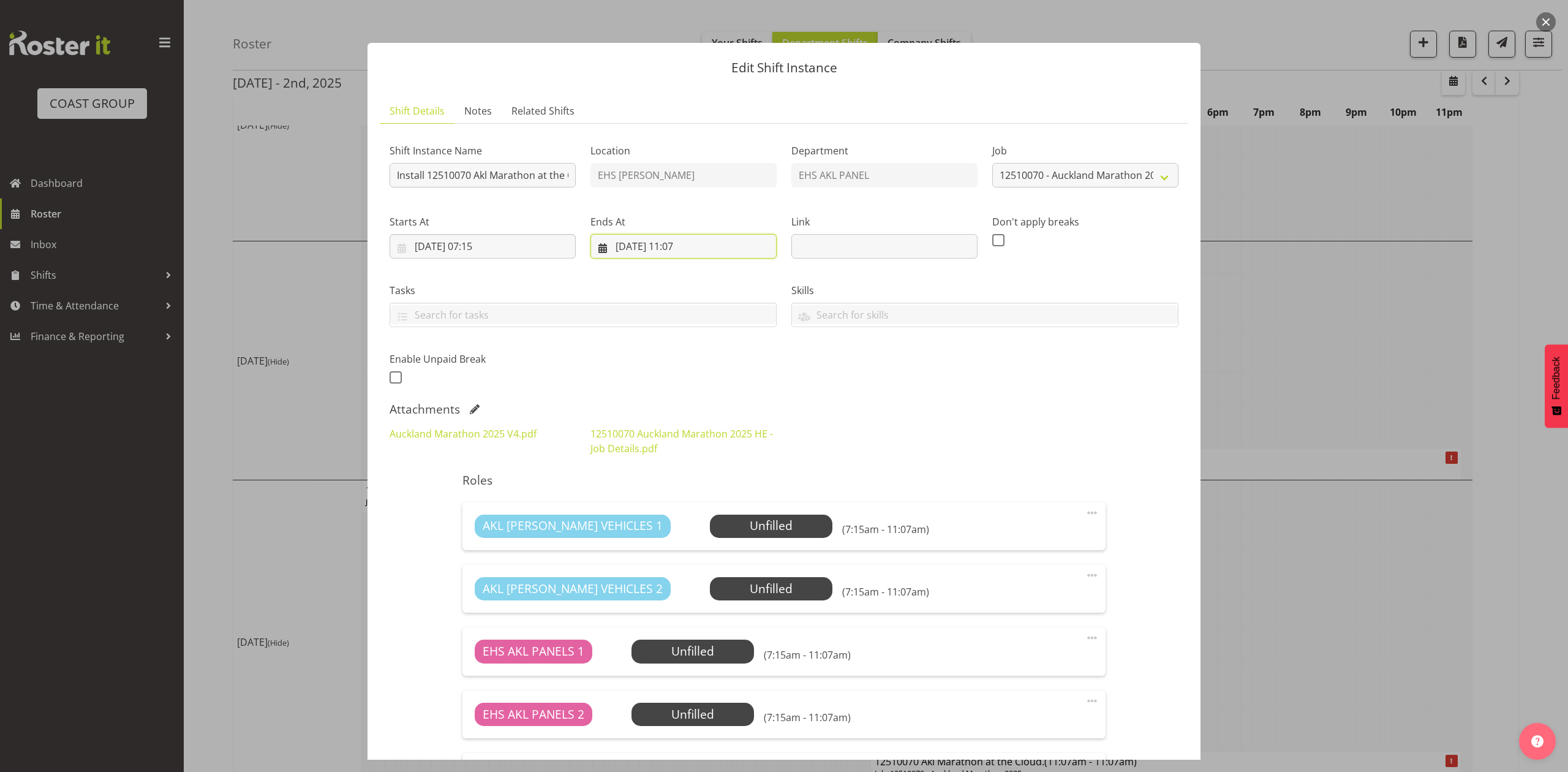
click at [698, 239] on input "[DATE] 11:07" at bounding box center [683, 246] width 186 height 25
click at [714, 507] on select "00 01 02 03 04 05 06 07 08 09 10 11 12 13 14 15 16 17 18 19 20 21 22 23 24 25 2…" at bounding box center [715, 507] width 28 height 25
select select "30"
click at [702, 495] on select "00 01 02 03 04 05 06 07 08 09 10 11 12 13 14 15 16 17 18 19 20 21 22 23 24 25 2…" at bounding box center [715, 507] width 28 height 25
type input "[DATE] 11:30"
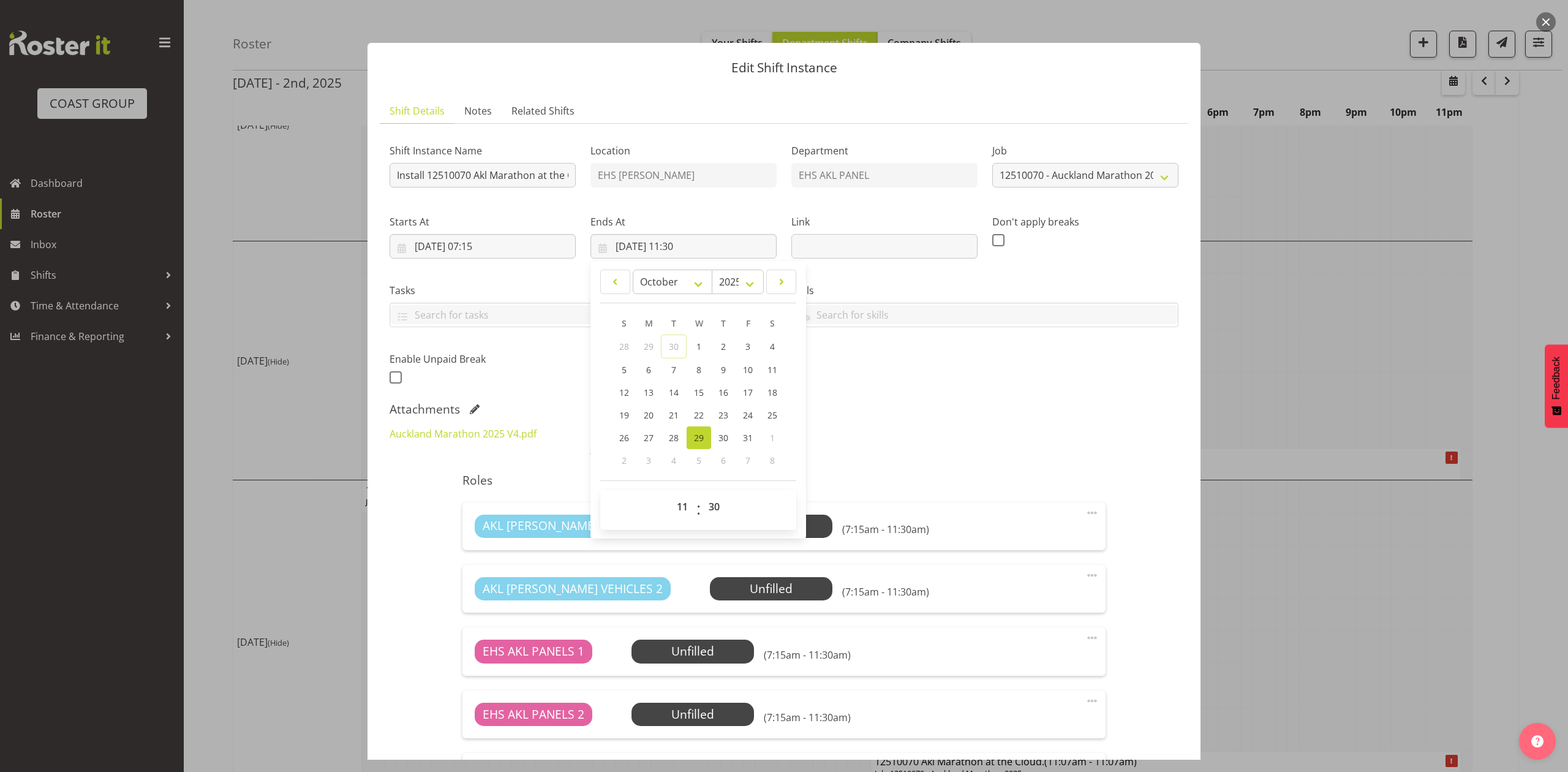
click at [865, 411] on div "Attachments" at bounding box center [784, 409] width 789 height 15
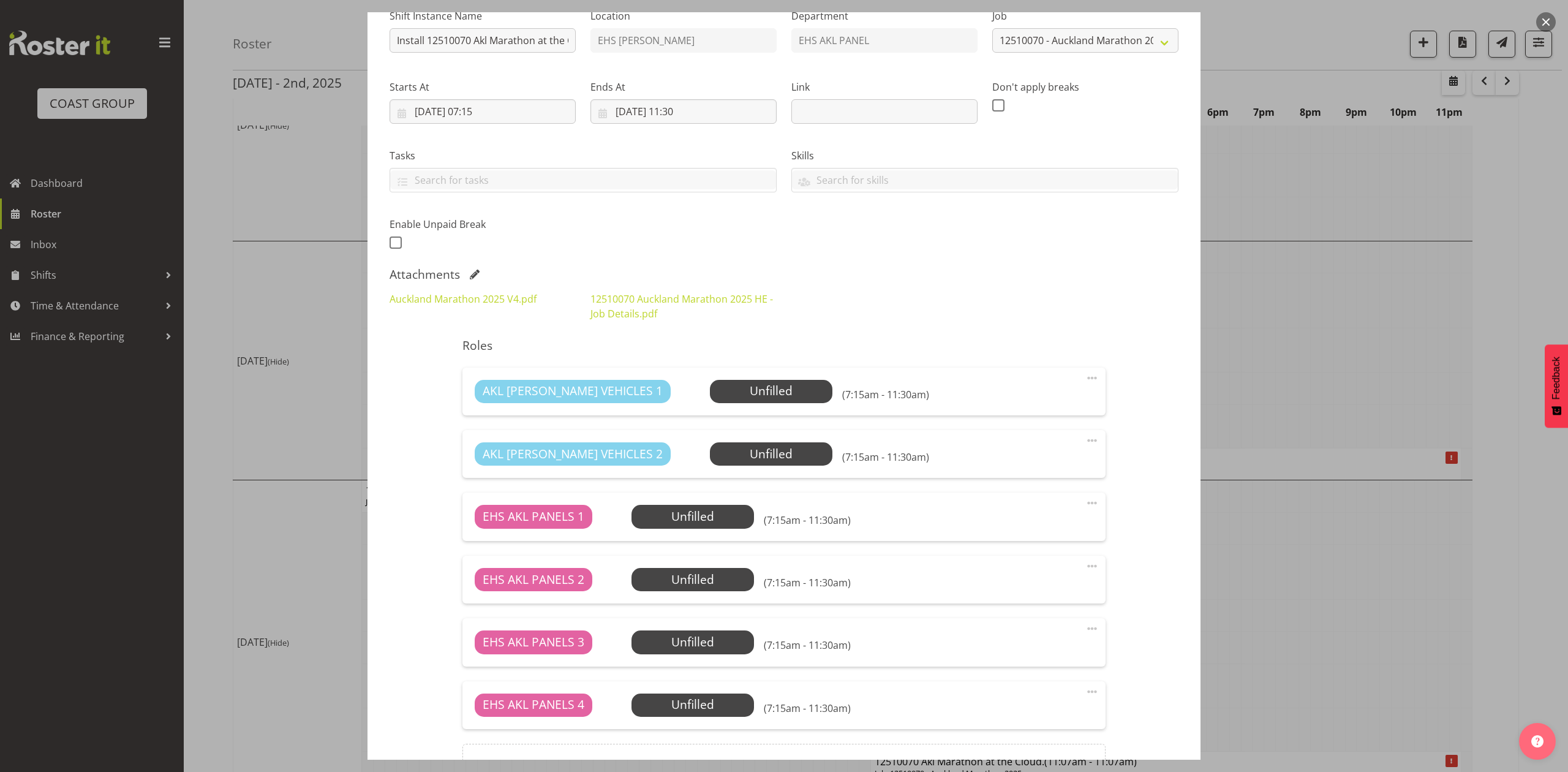
scroll to position [271, 0]
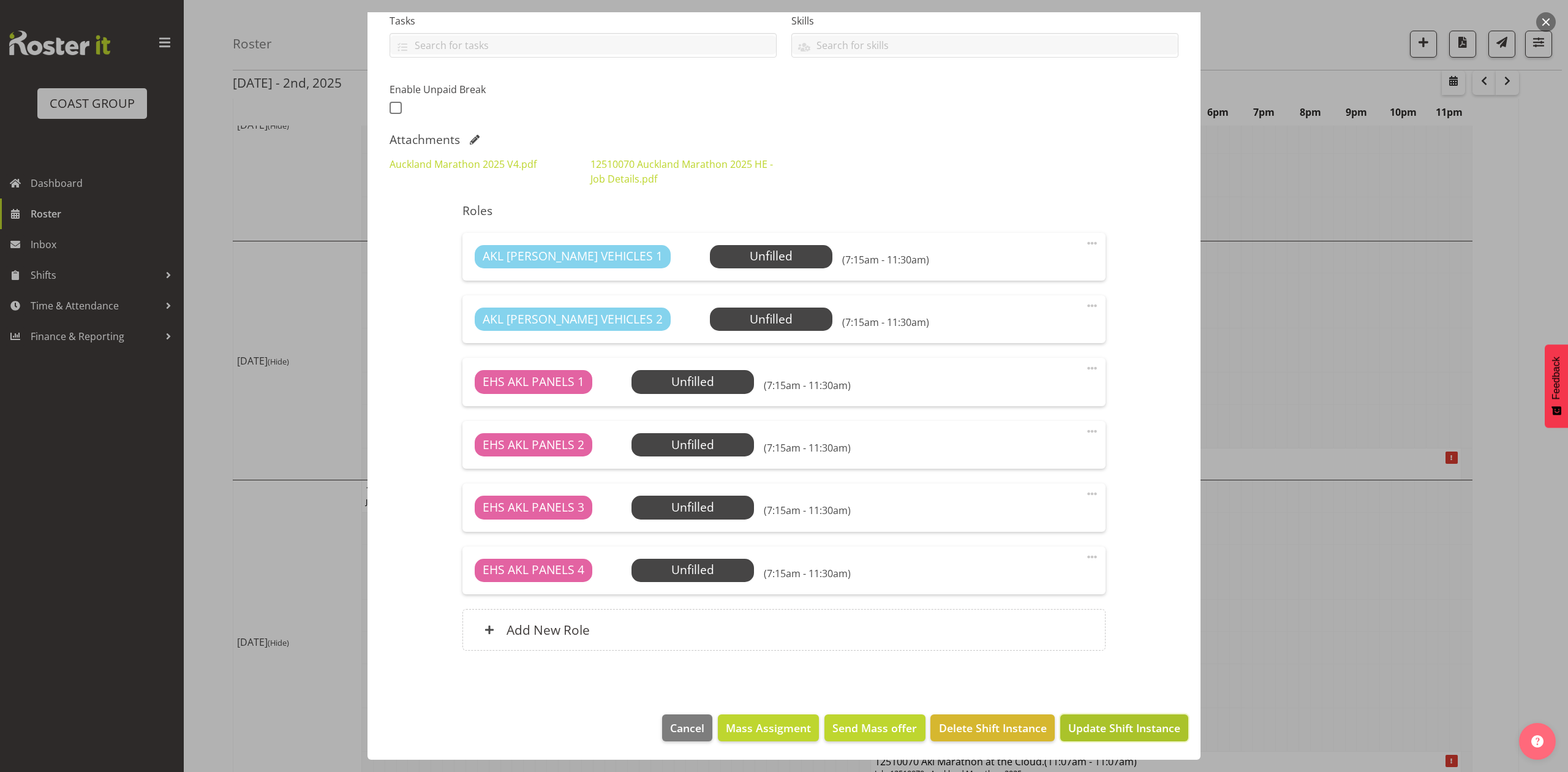
click at [1093, 716] on button "Update Shift Instance" at bounding box center [1124, 728] width 128 height 27
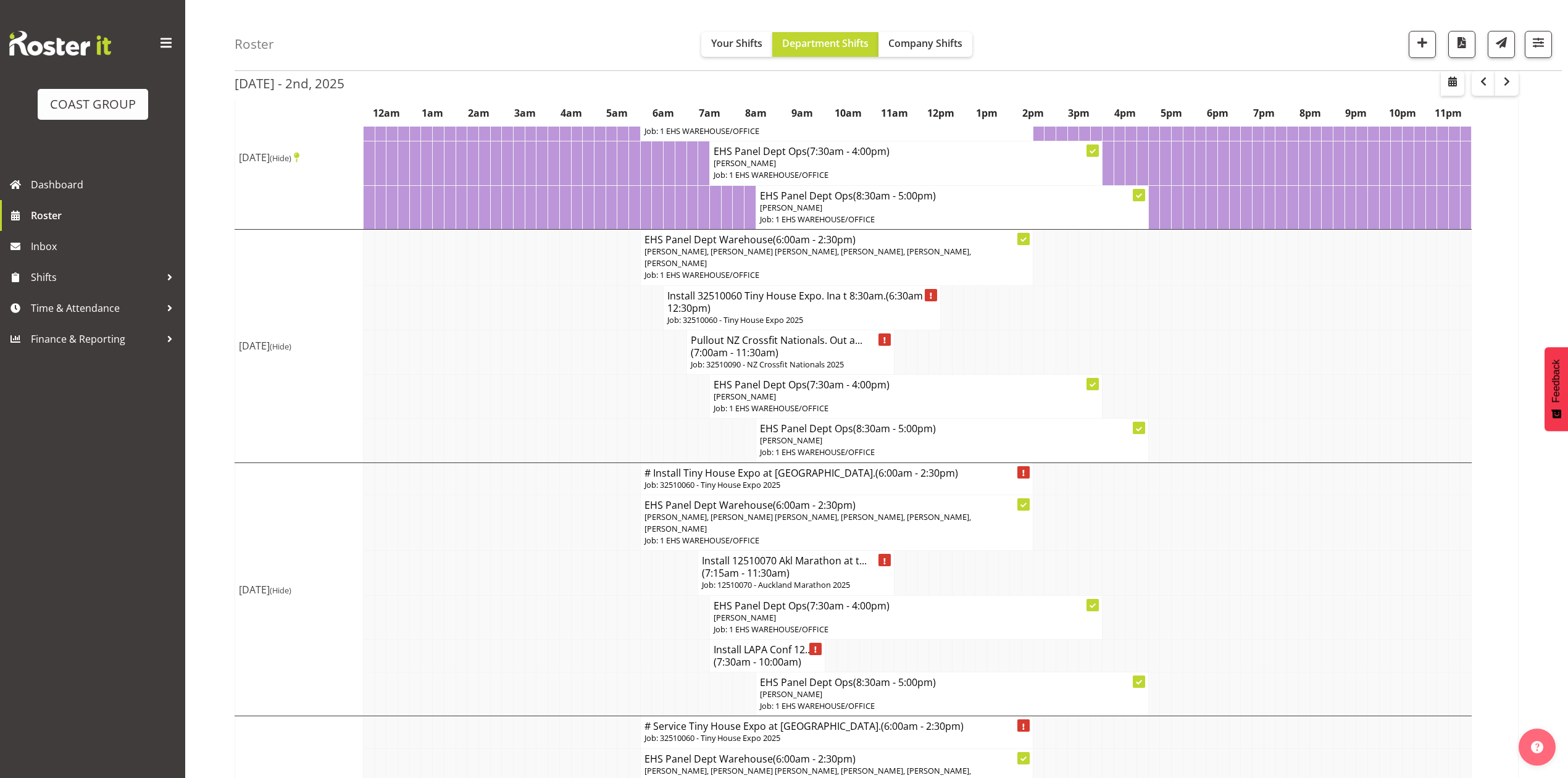
scroll to position [164, 0]
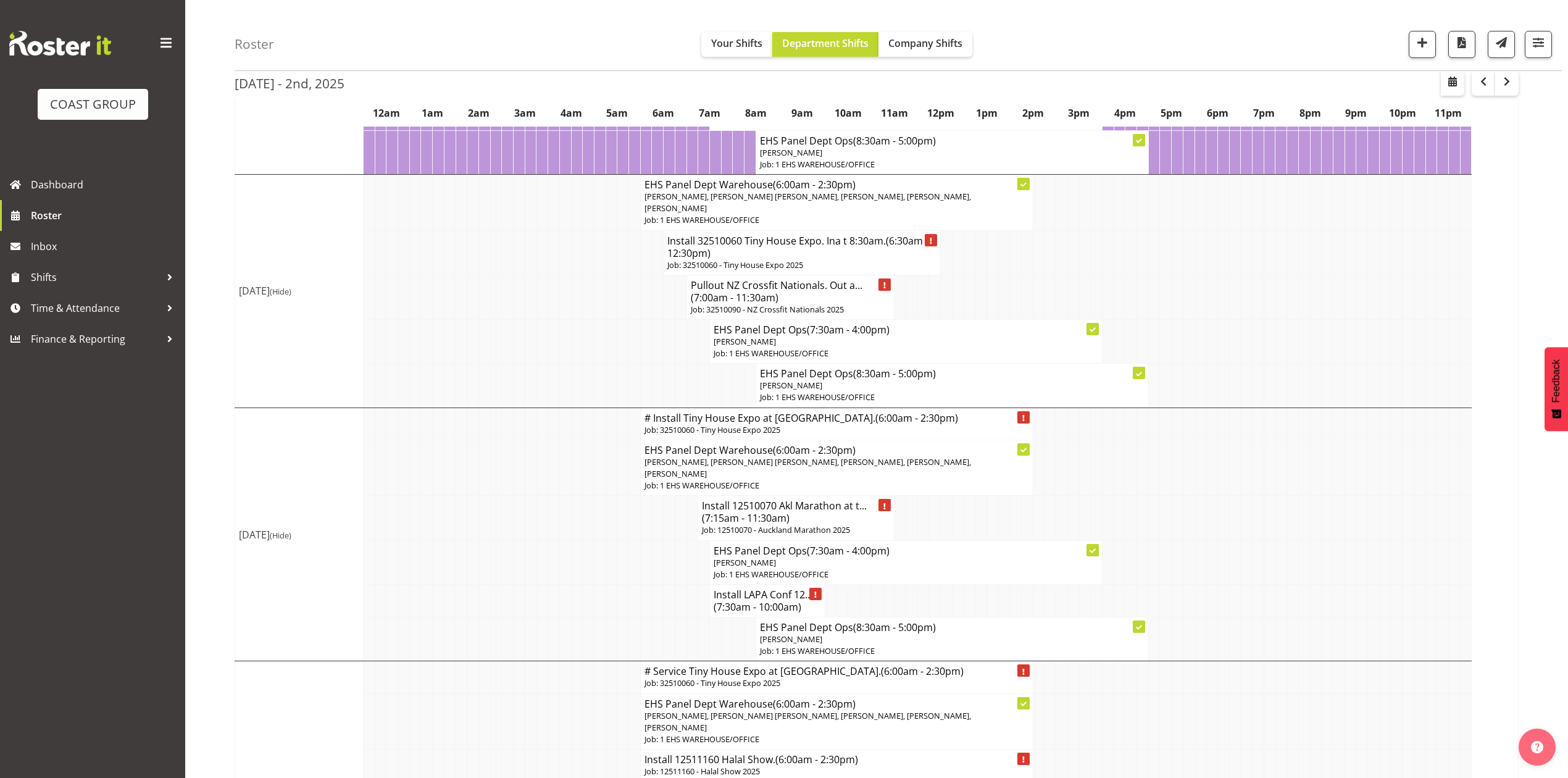
click at [1156, 518] on td at bounding box center [1154, 518] width 11 height 45
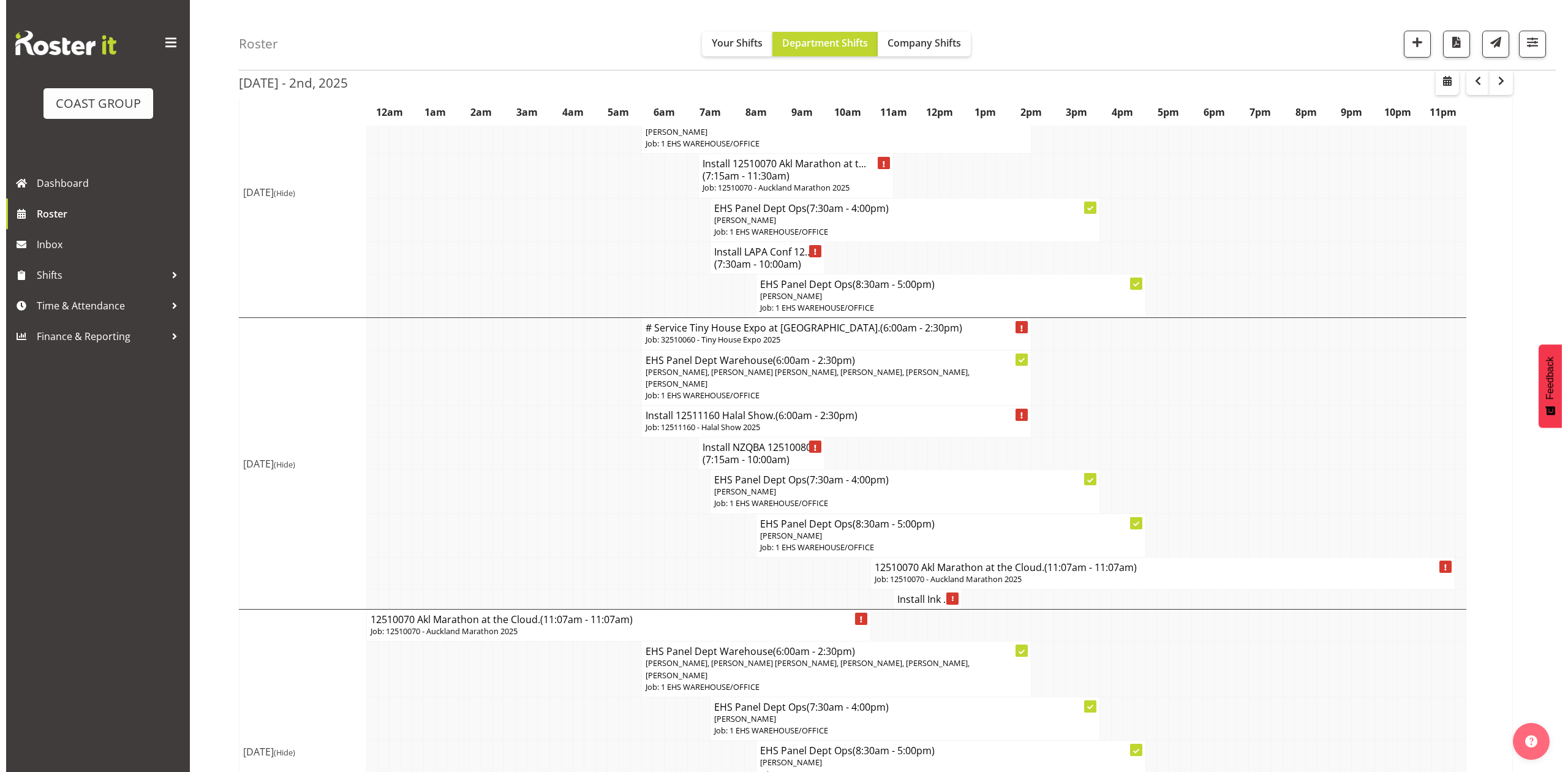
scroll to position [490, 0]
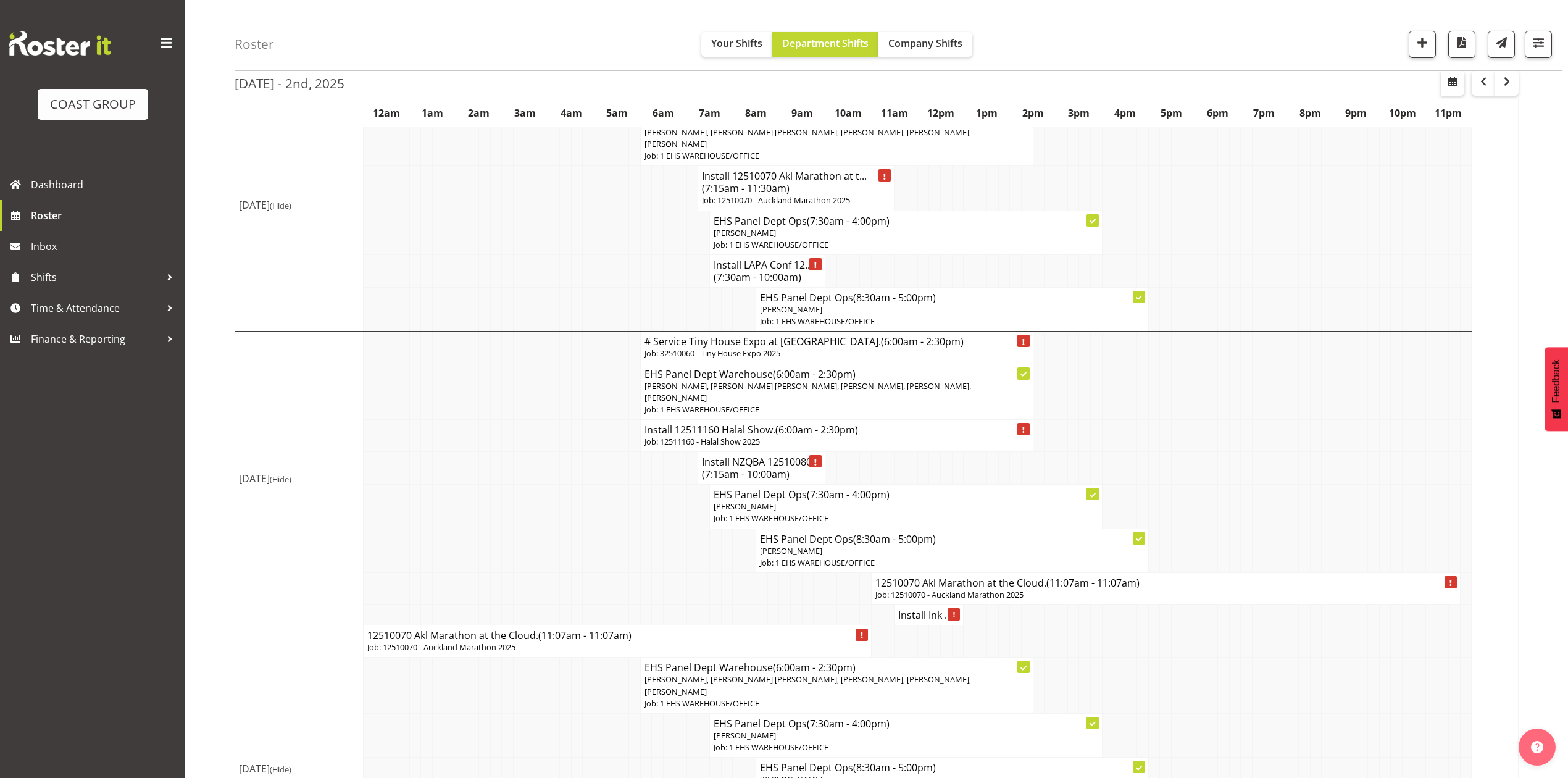
click at [1062, 590] on span "(11:07am - 11:07am)" at bounding box center [1093, 582] width 93 height 14
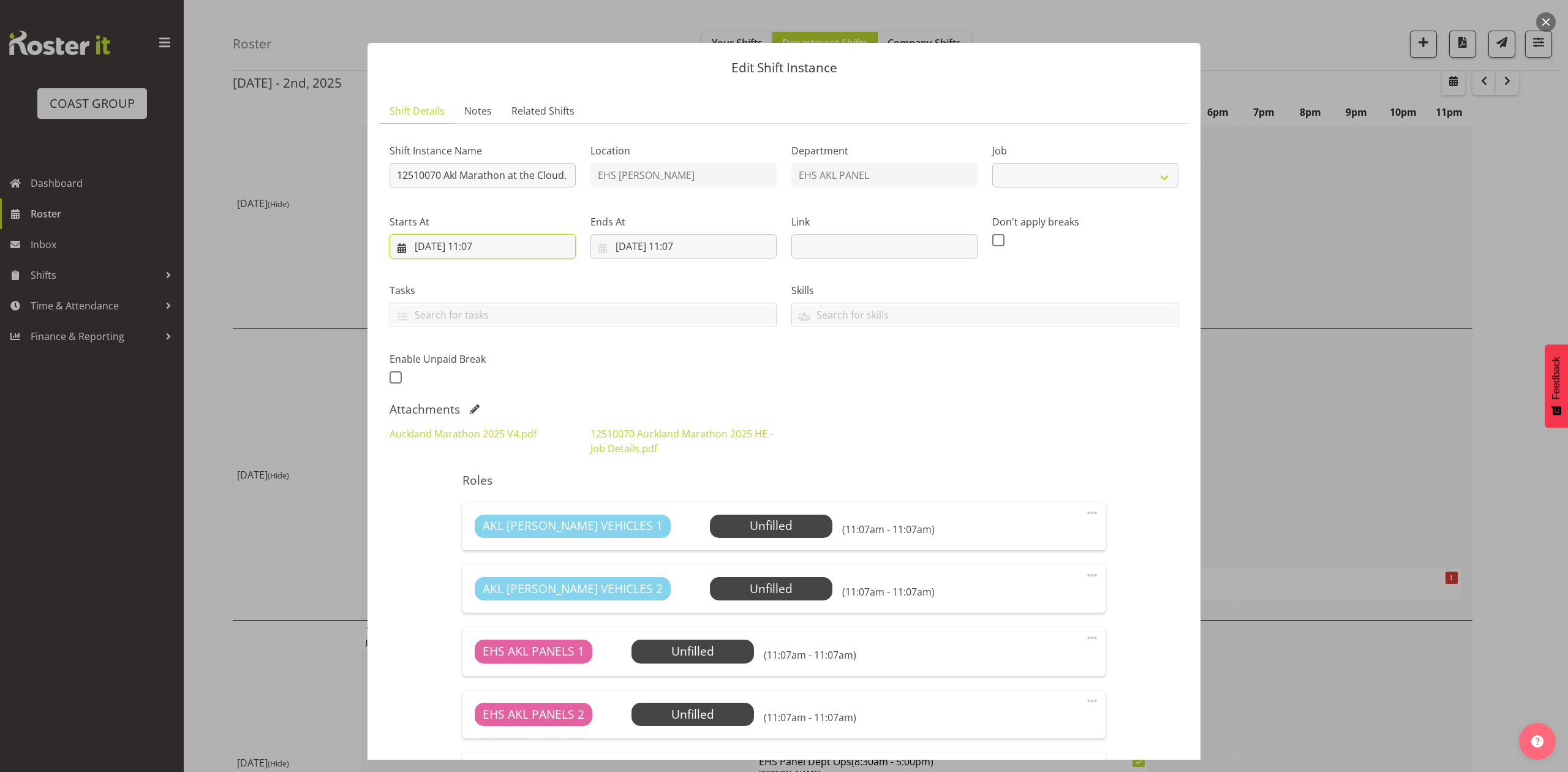
click at [449, 246] on input "[DATE] 11:07" at bounding box center [482, 246] width 186 height 25
select select "9453"
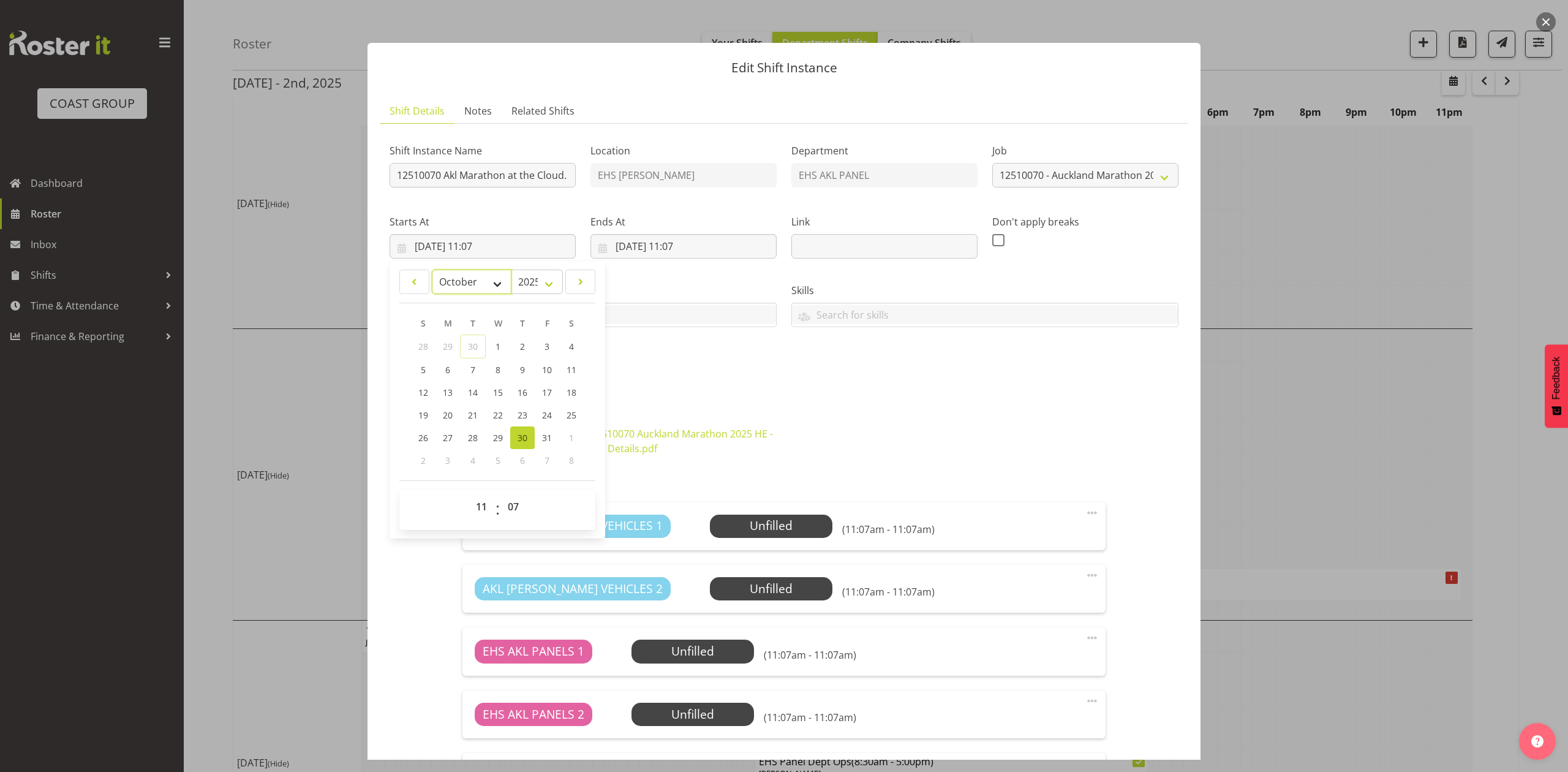
click at [476, 276] on select "January February March April May June July August September October November De…" at bounding box center [472, 282] width 80 height 25
select select "10"
click at [432, 270] on select "January February March April May June July August September October November De…" at bounding box center [472, 282] width 80 height 25
click at [574, 346] on link "1" at bounding box center [571, 346] width 25 height 23
type input "[DATE] 11:07"
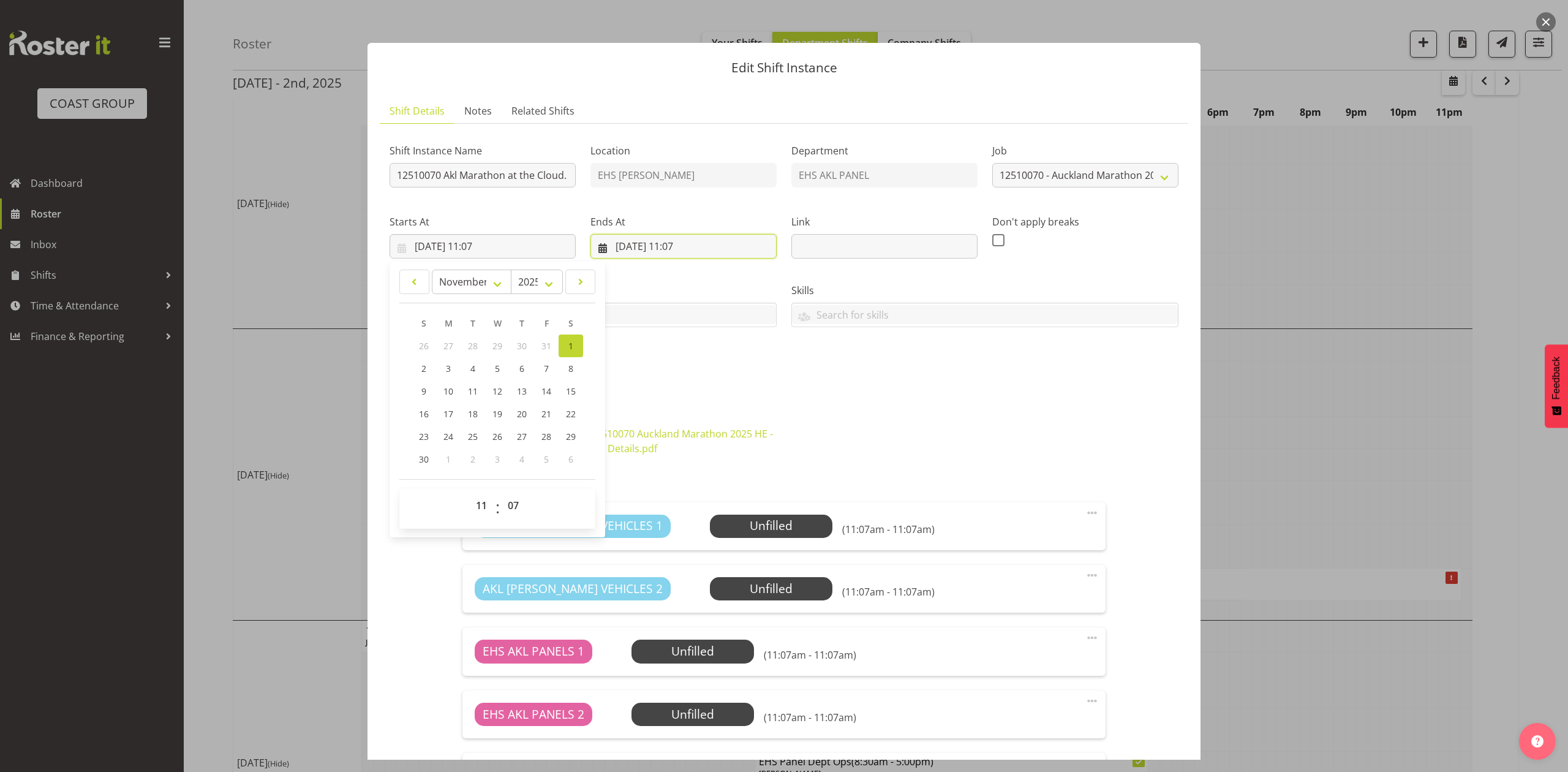
click at [642, 248] on input "[DATE] 11:07" at bounding box center [683, 246] width 186 height 25
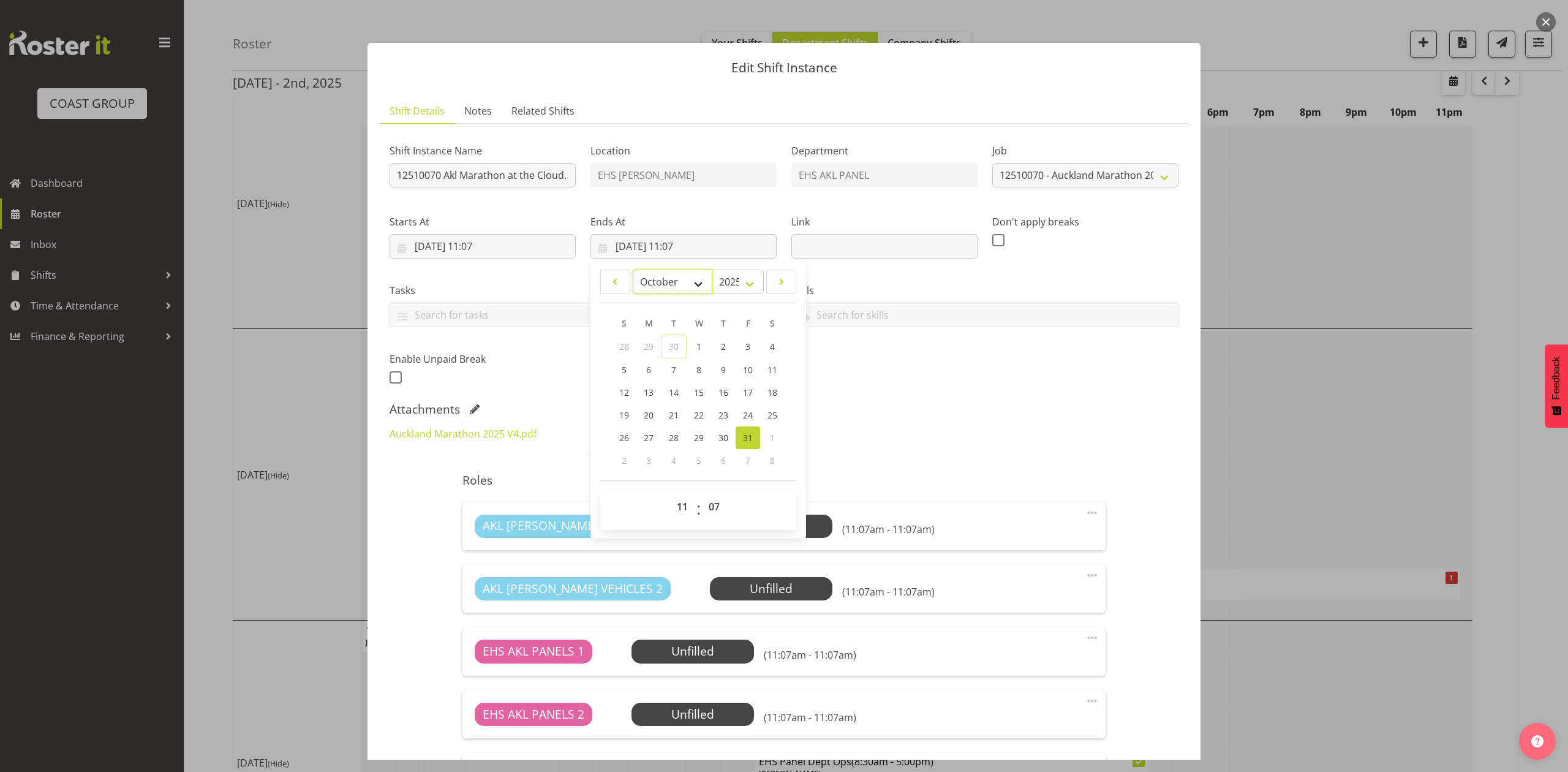
click at [667, 280] on select "January February March April May June July August September October November De…" at bounding box center [673, 282] width 80 height 25
select select "10"
click at [633, 270] on select "January February March April May June July August September October November De…" at bounding box center [673, 282] width 80 height 25
click at [763, 341] on link "1" at bounding box center [772, 346] width 25 height 23
type input "[DATE] 11:07"
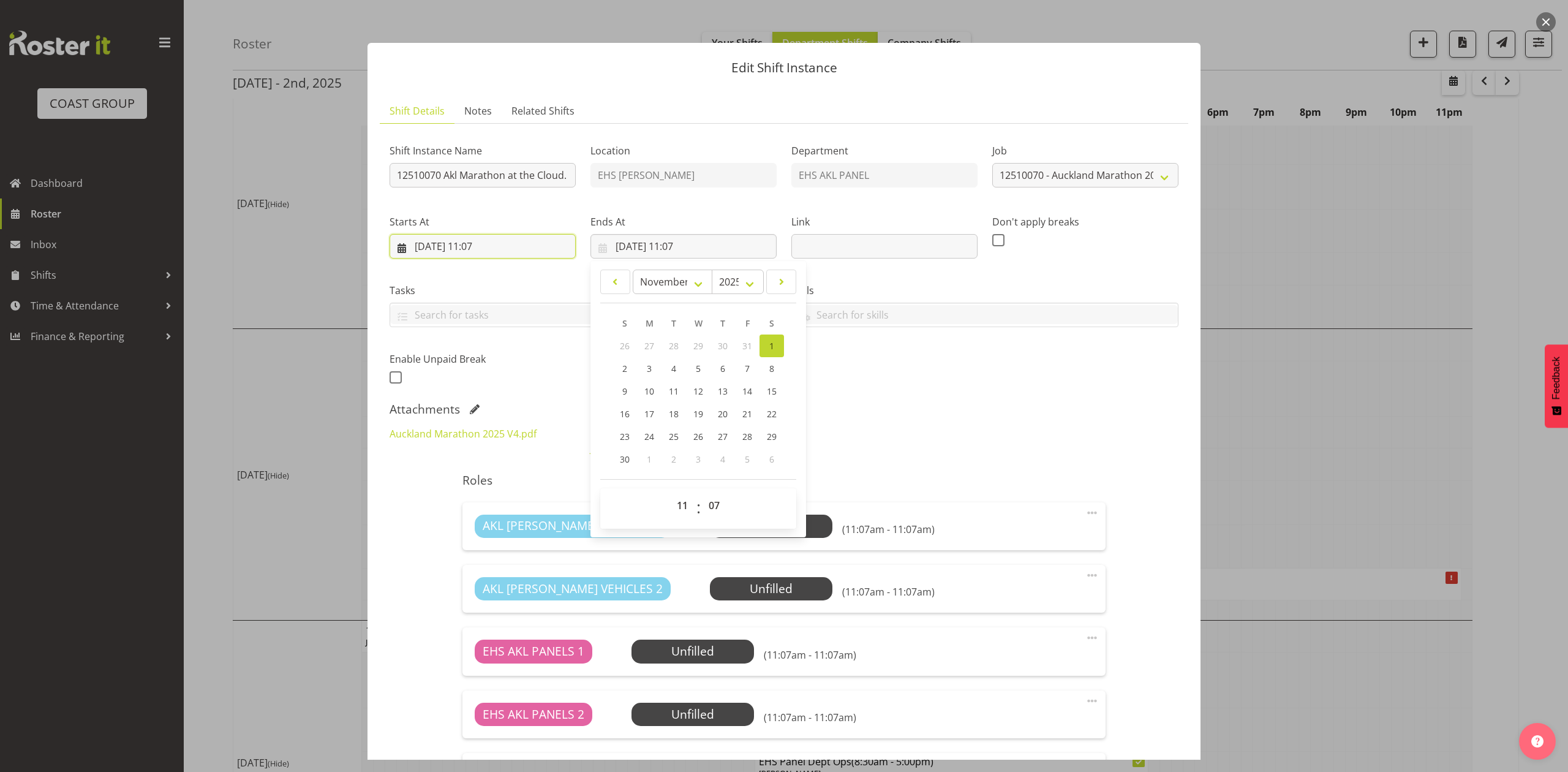
click at [500, 240] on input "[DATE] 11:07" at bounding box center [482, 246] width 186 height 25
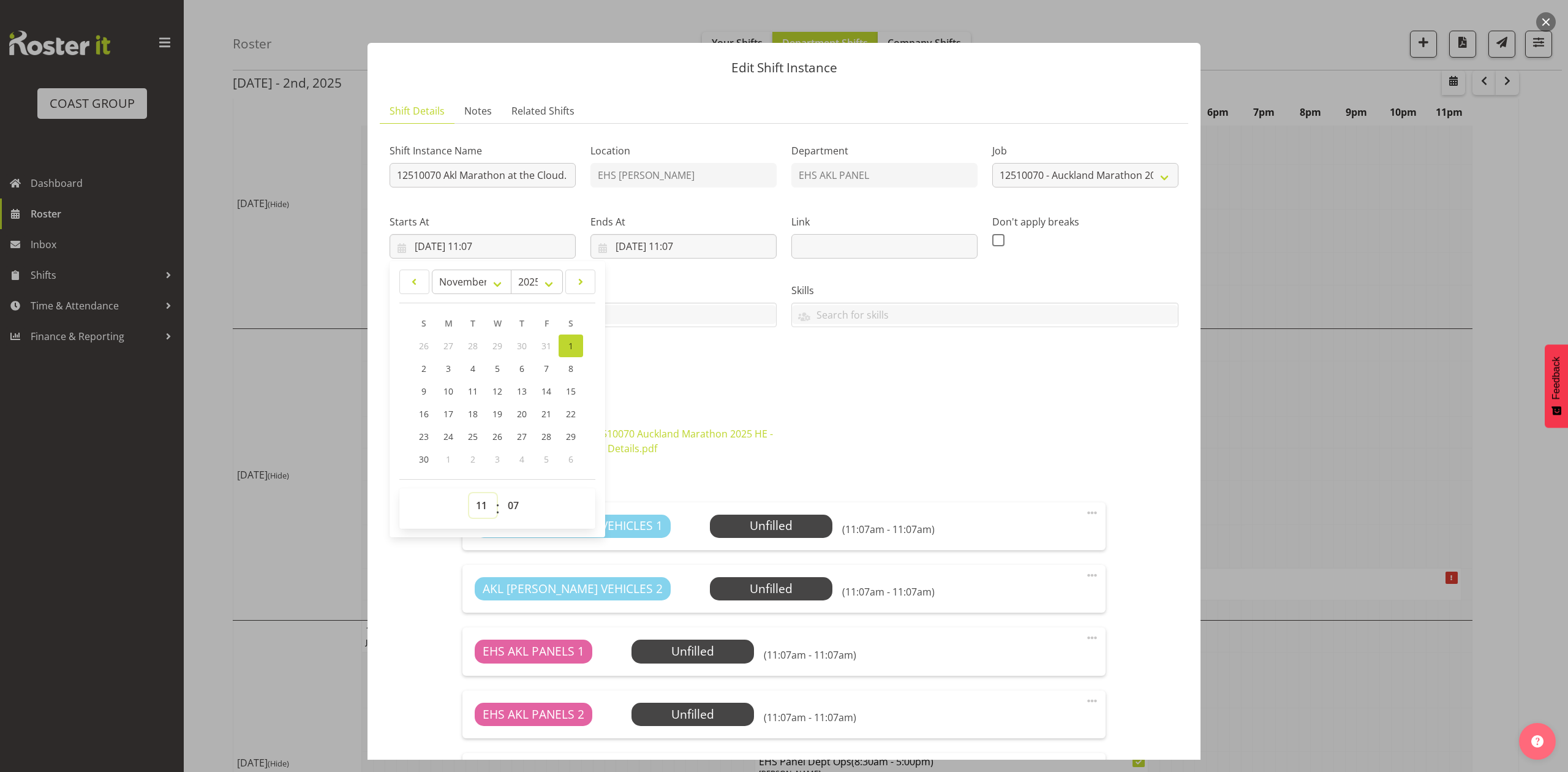
click at [486, 499] on select "00 01 02 03 04 05 06 07 08 09 10 11 12 13 14 15 16 17 18 19 20 21 22 23" at bounding box center [482, 505] width 28 height 25
select select "17"
click at [469, 494] on select "00 01 02 03 04 05 06 07 08 09 10 11 12 13 14 15 16 17 18 19 20 21 22 23" at bounding box center [482, 505] width 28 height 25
type input "[DATE] 17:07"
click at [517, 502] on select "00 01 02 03 04 05 06 07 08 09 10 11 12 13 14 15 16 17 18 19 20 21 22 23 24 25 2…" at bounding box center [514, 505] width 28 height 25
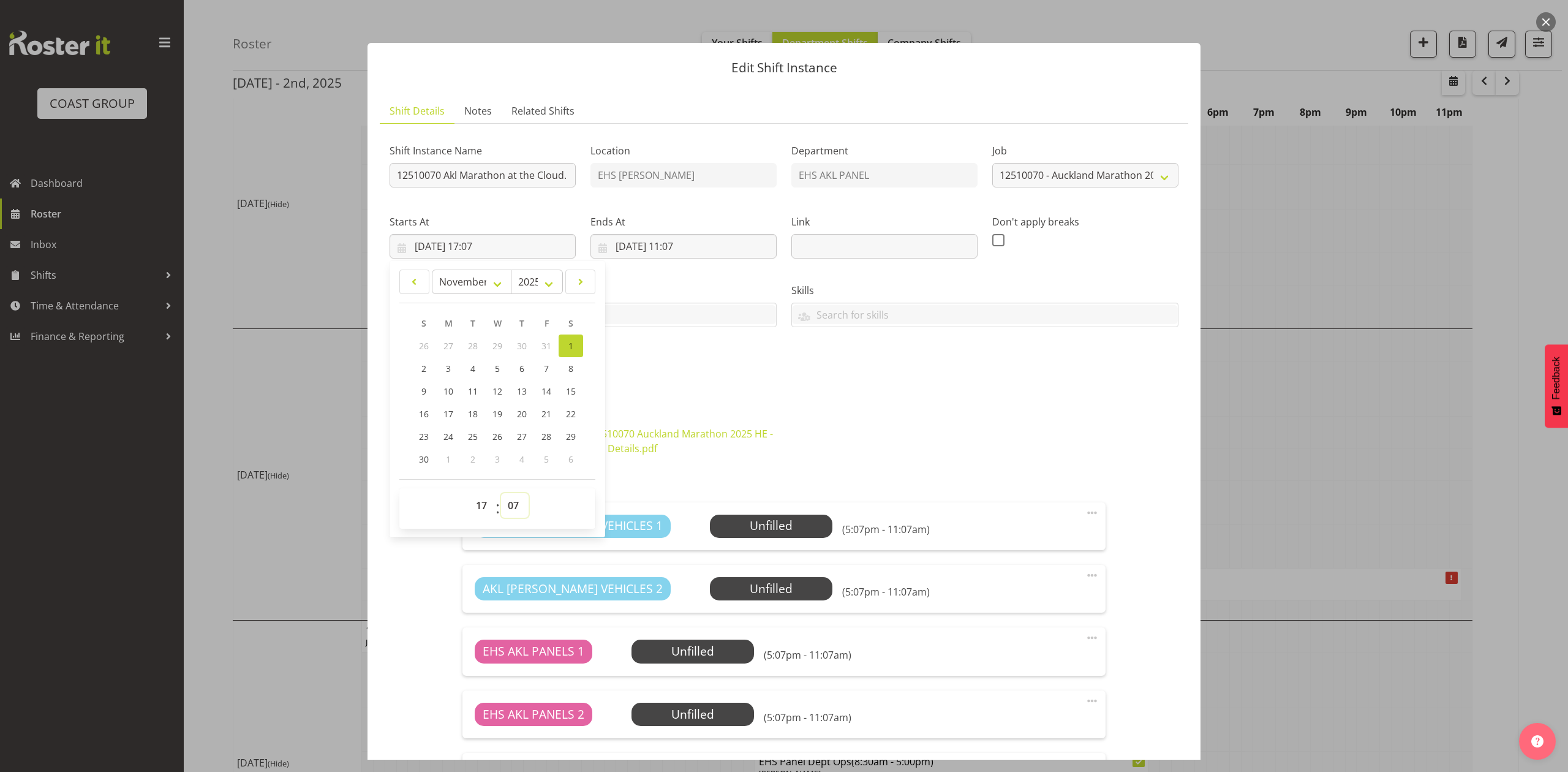
select select "30"
click at [501, 494] on select "00 01 02 03 04 05 06 07 08 09 10 11 12 13 14 15 16 17 18 19 20 21 22 23 24 25 2…" at bounding box center [514, 505] width 28 height 25
type input "[DATE] 17:30"
click at [746, 421] on div "12510070 Auckland Marathon 2025 HE - Job Details.pdf" at bounding box center [683, 441] width 201 height 44
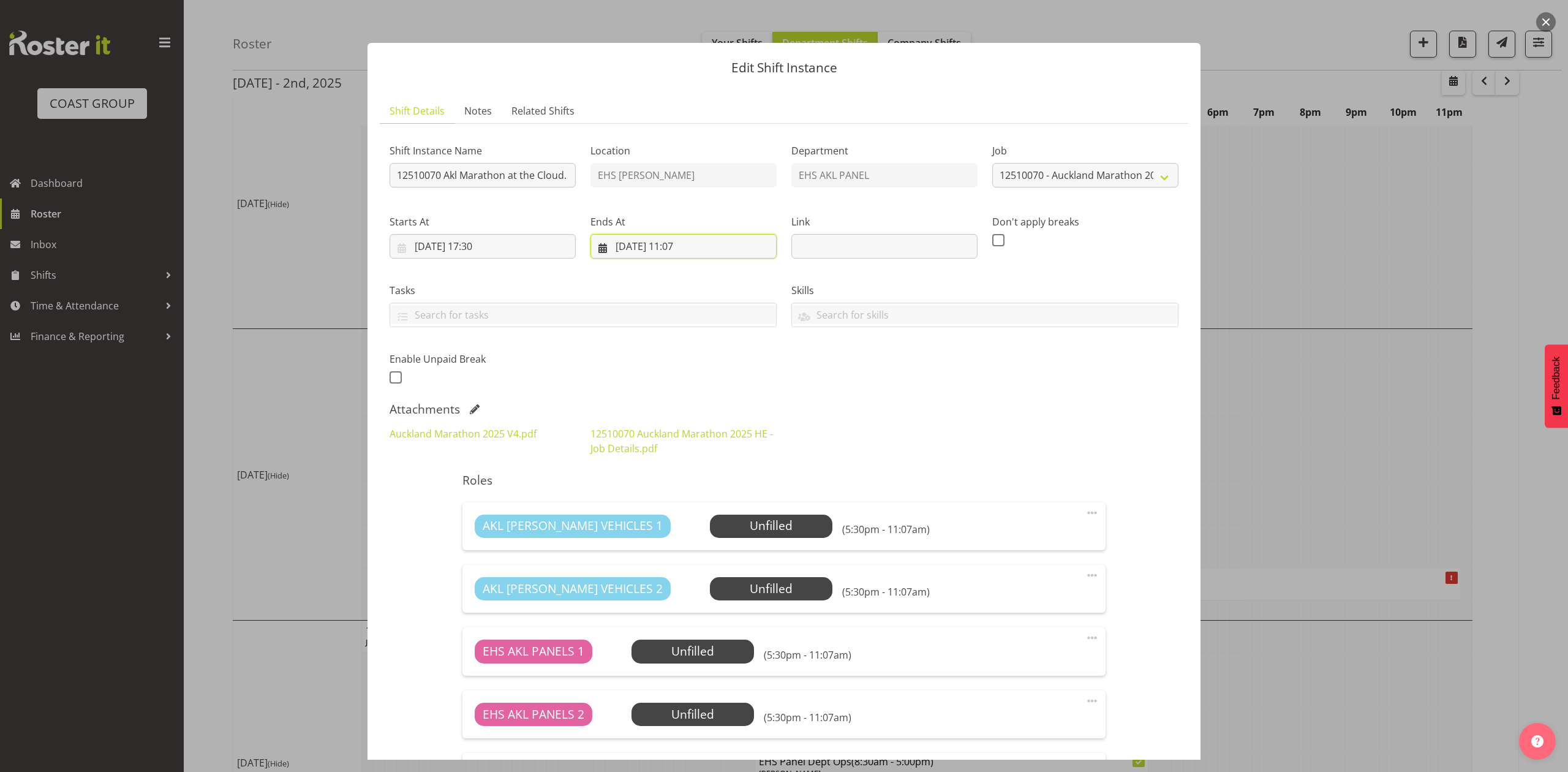
click at [707, 236] on input "[DATE] 11:07" at bounding box center [683, 246] width 186 height 25
click at [671, 505] on select "00 01 02 03 04 05 06 07 08 09 10 11 12 13 14 15 16 17 18 19 20 21 22 23" at bounding box center [683, 505] width 28 height 25
select select "21"
click at [670, 494] on select "00 01 02 03 04 05 06 07 08 09 10 11 12 13 14 15 16 17 18 19 20 21 22 23" at bounding box center [683, 505] width 28 height 25
type input "[DATE] 21:07"
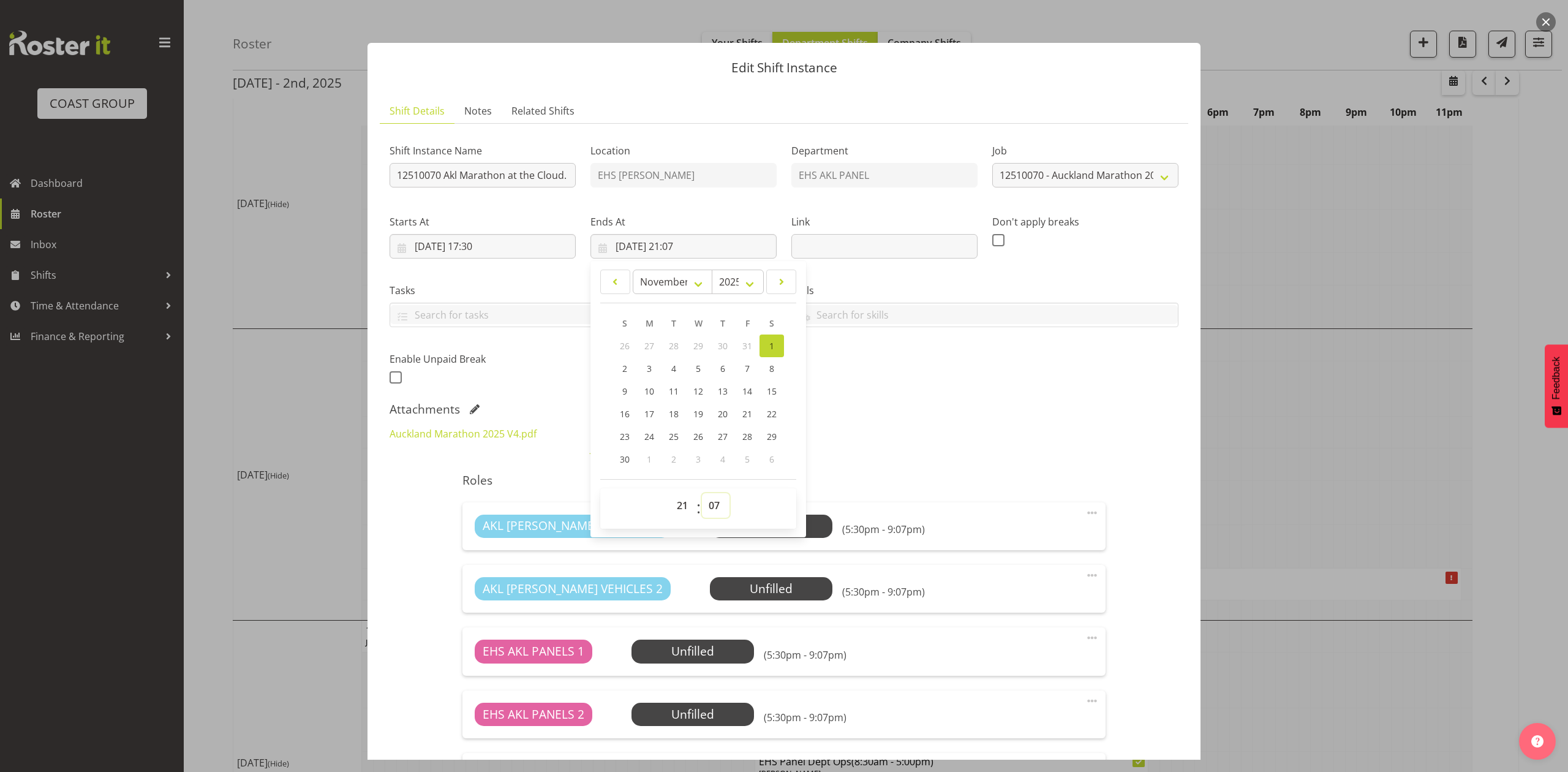
drag, startPoint x: 708, startPoint y: 509, endPoint x: 709, endPoint y: 500, distance: 9.1
click at [708, 509] on select "00 01 02 03 04 05 06 07 08 09 10 11 12 13 14 15 16 17 18 19 20 21 22 23 24 25 2…" at bounding box center [715, 505] width 28 height 25
select select "30"
click at [702, 494] on select "00 01 02 03 04 05 06 07 08 09 10 11 12 13 14 15 16 17 18 19 20 21 22 23 24 25 2…" at bounding box center [715, 505] width 28 height 25
type input "[DATE] 21:30"
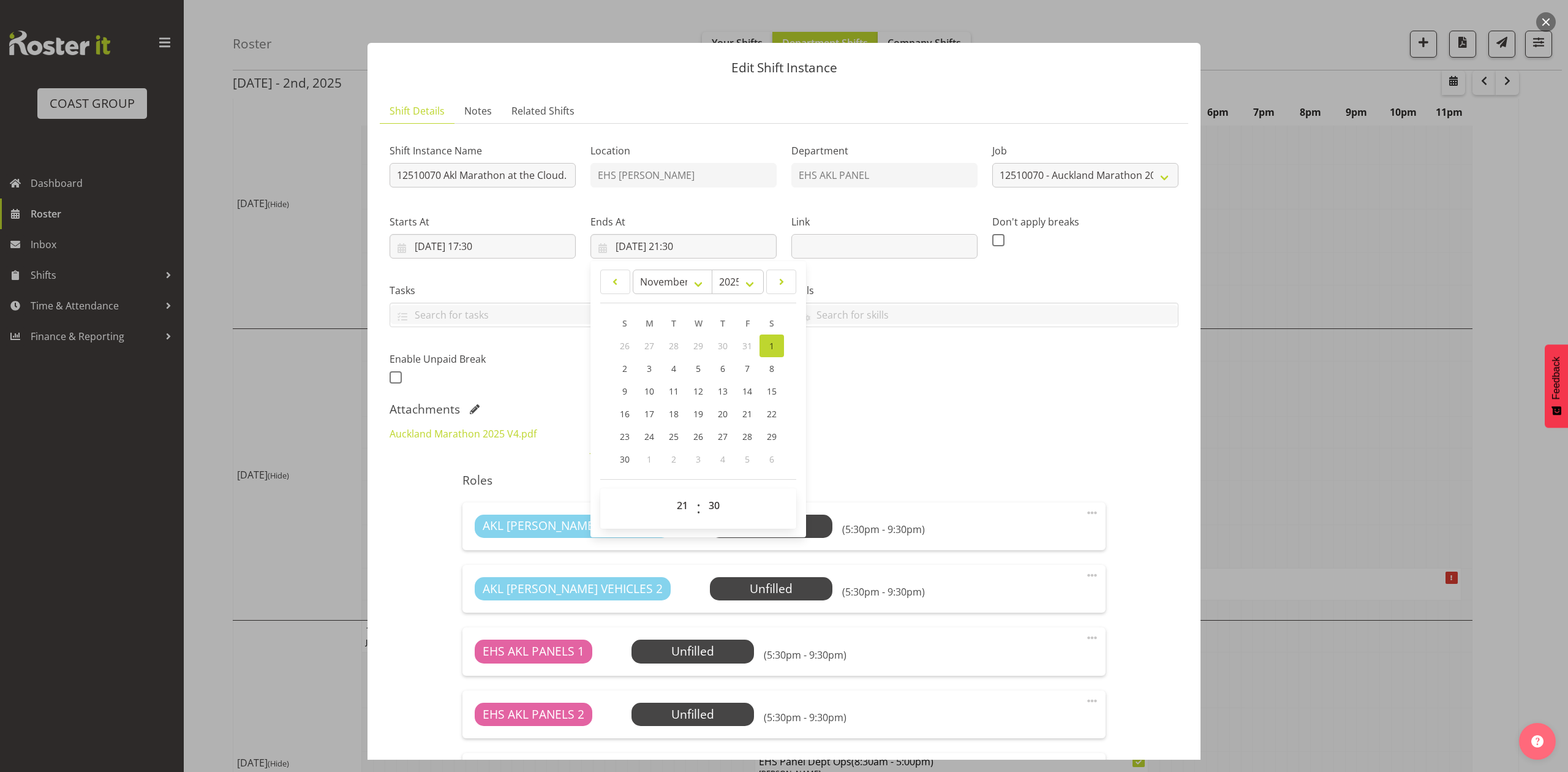
click at [900, 403] on div "Attachments" at bounding box center [784, 409] width 789 height 15
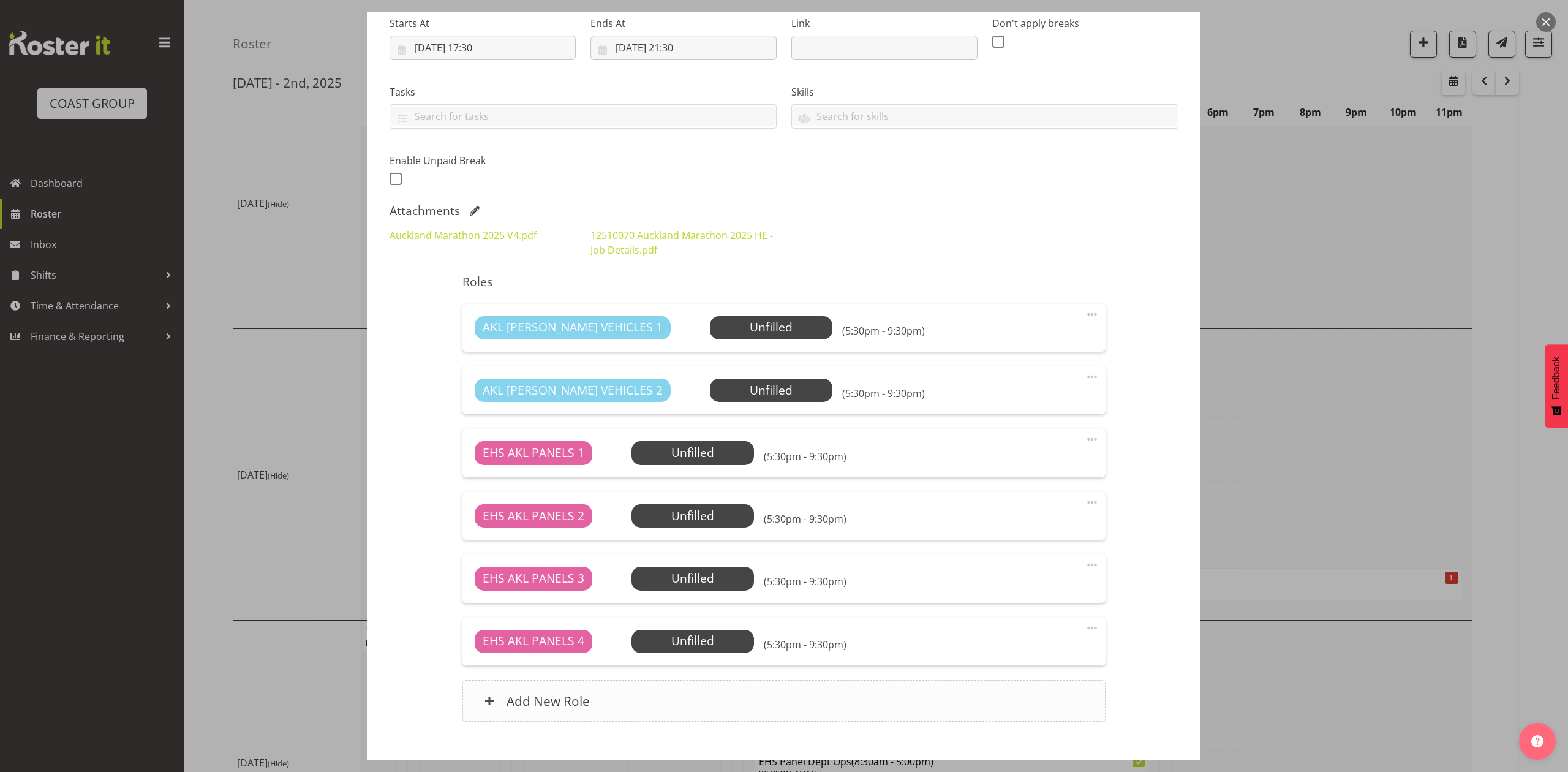
scroll to position [271, 0]
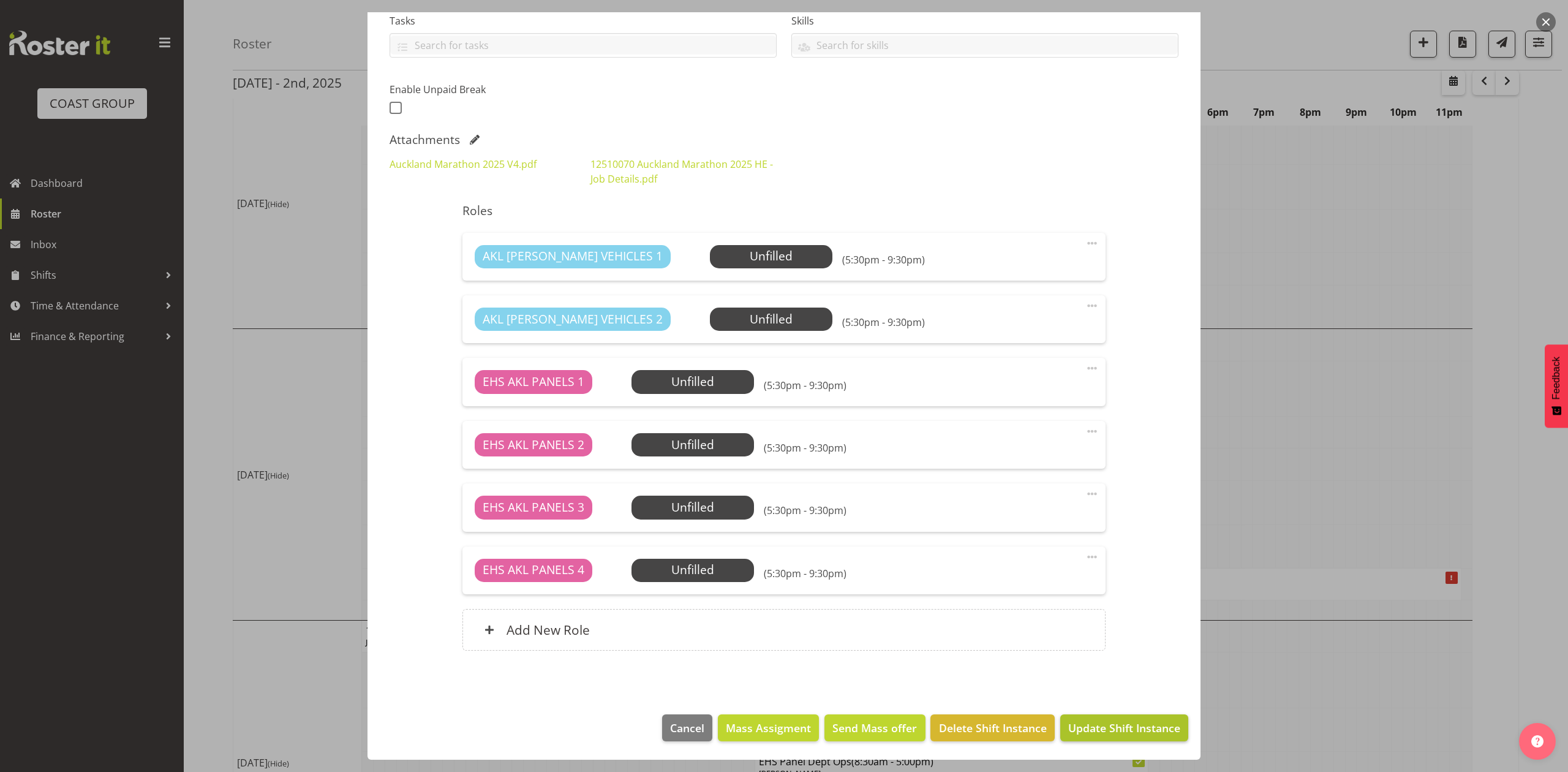
click at [1098, 718] on button "Update Shift Instance" at bounding box center [1124, 728] width 128 height 27
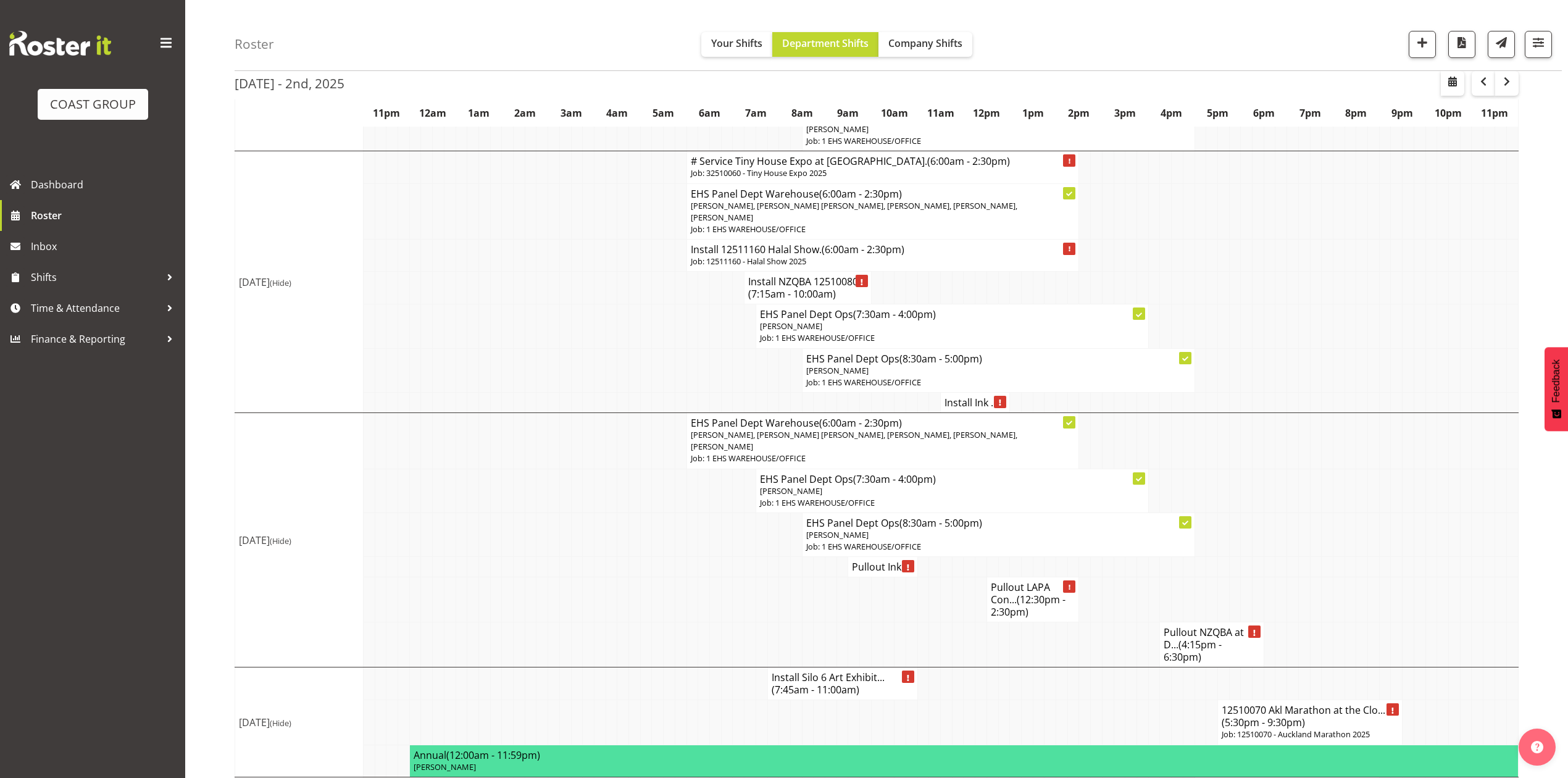
scroll to position [779, 0]
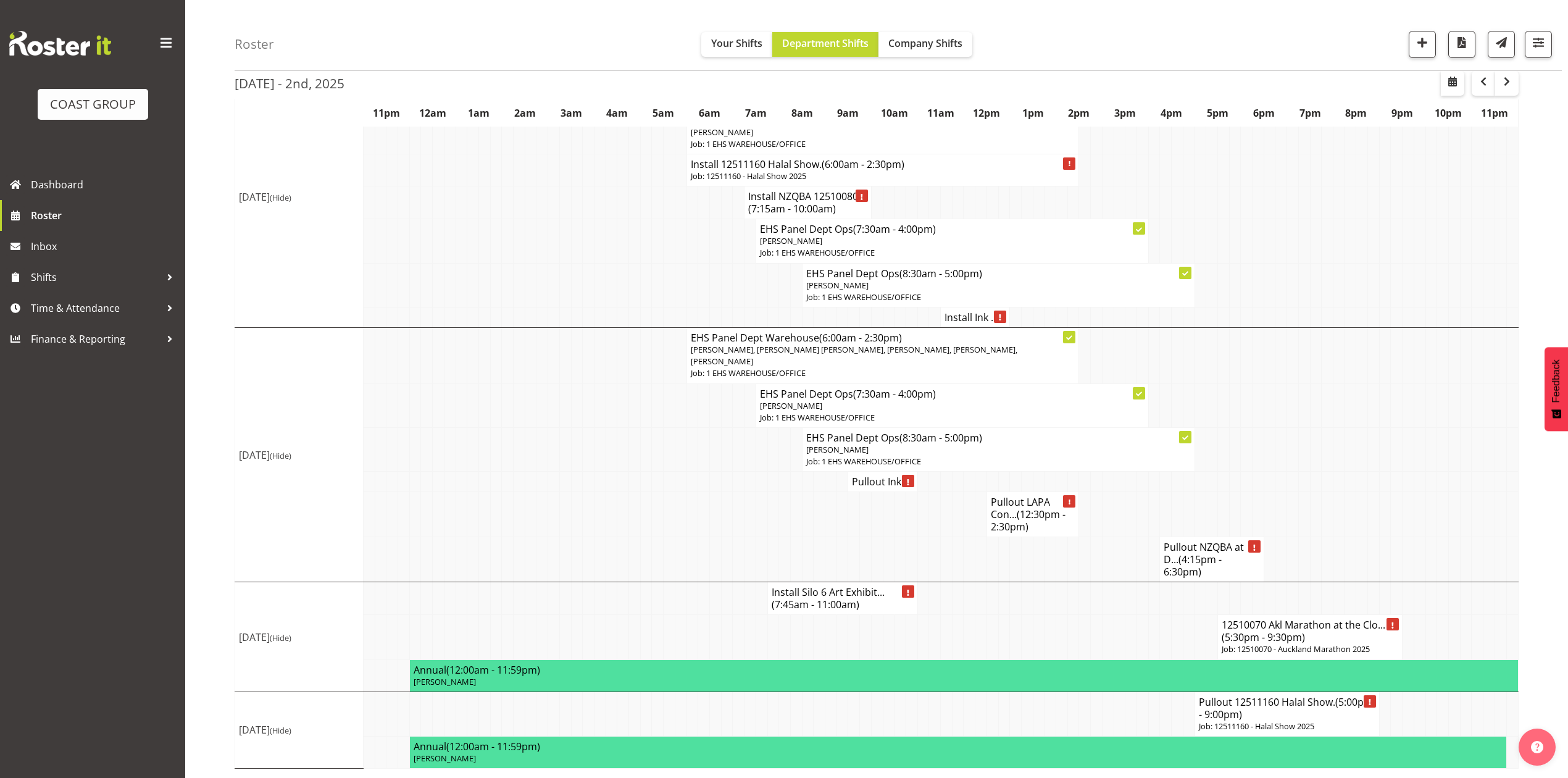
click at [1314, 631] on h4 "12510070 Akl Marathon at the Clo... (5:30pm - 9:30pm)" at bounding box center [1310, 631] width 176 height 25
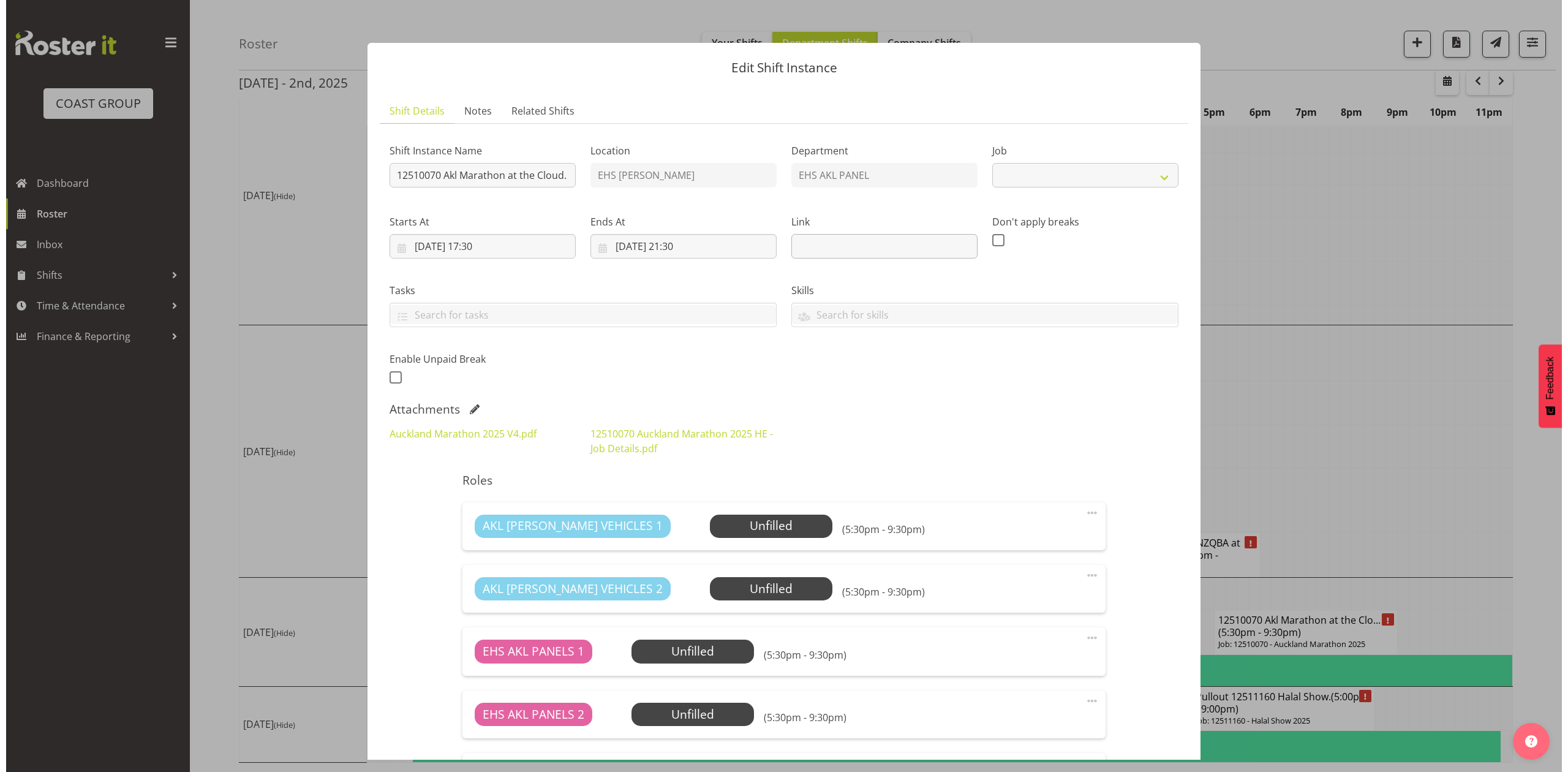
scroll to position [760, 0]
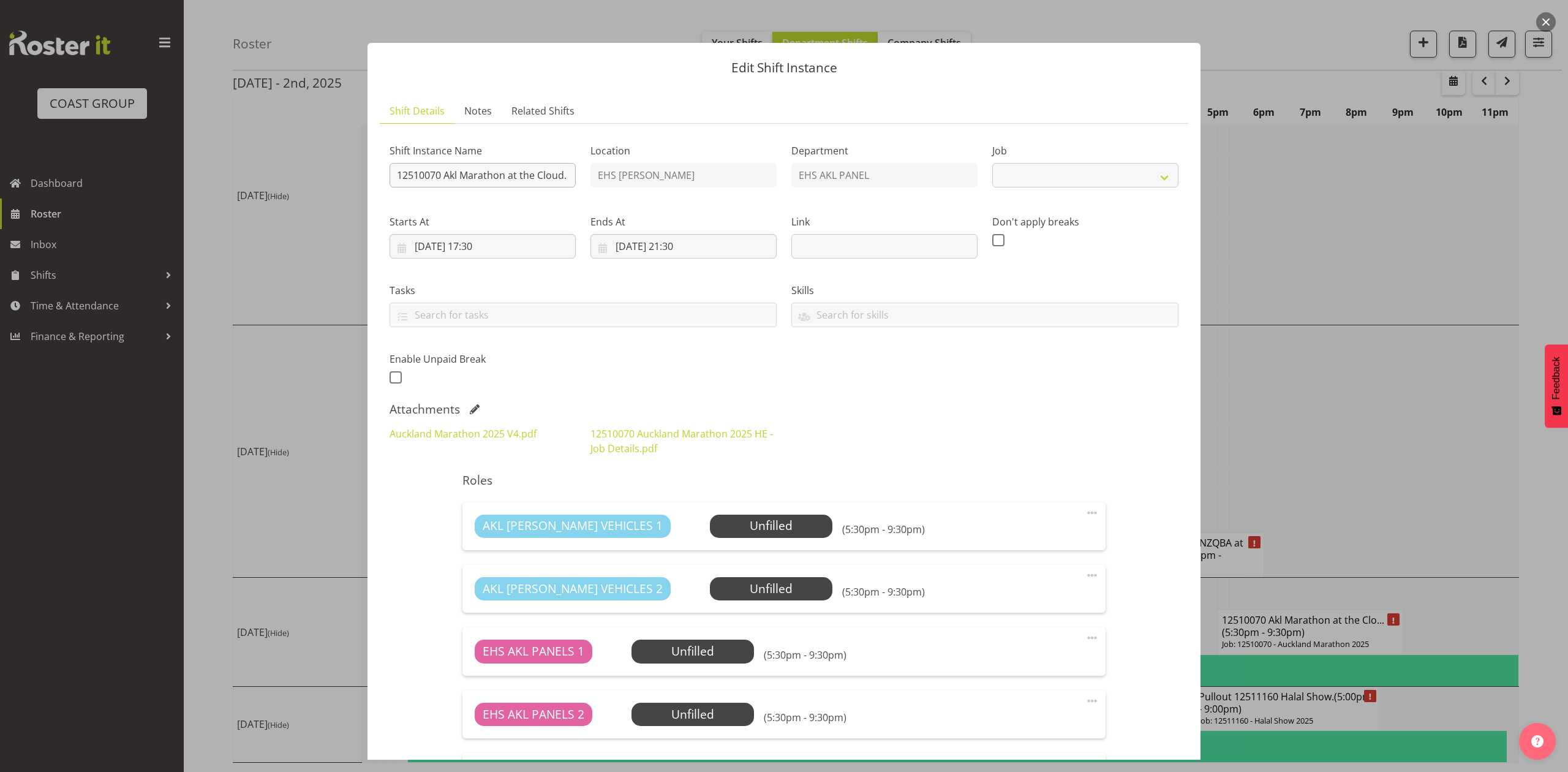
select select "9453"
click at [392, 170] on input "12510070 Akl Marathon at the Cloud." at bounding box center [482, 175] width 186 height 25
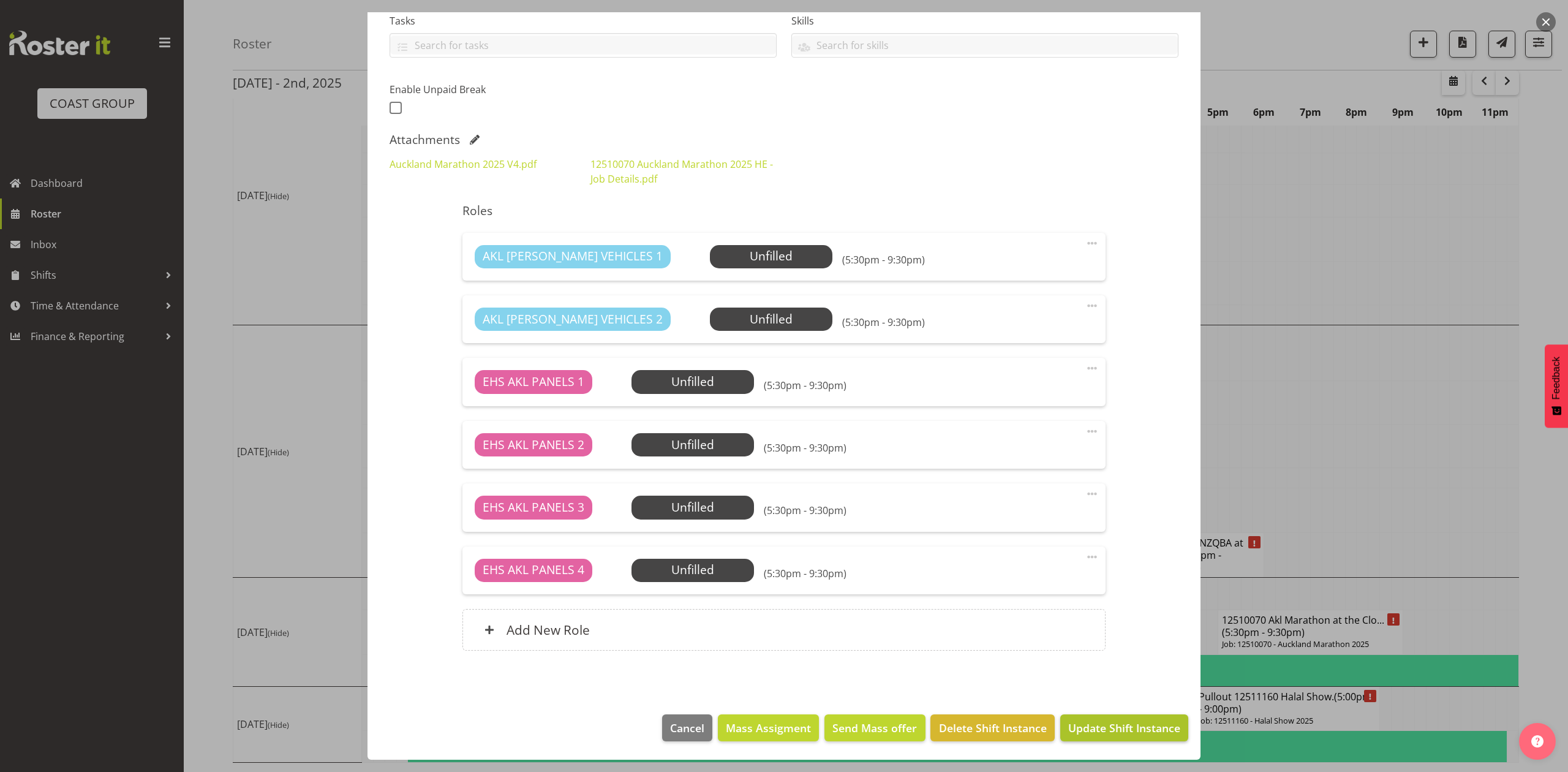
type input "Pullout 12510070 Akl Marathon at the Cloud."
click at [1085, 732] on span "Update Shift Instance" at bounding box center [1124, 728] width 112 height 16
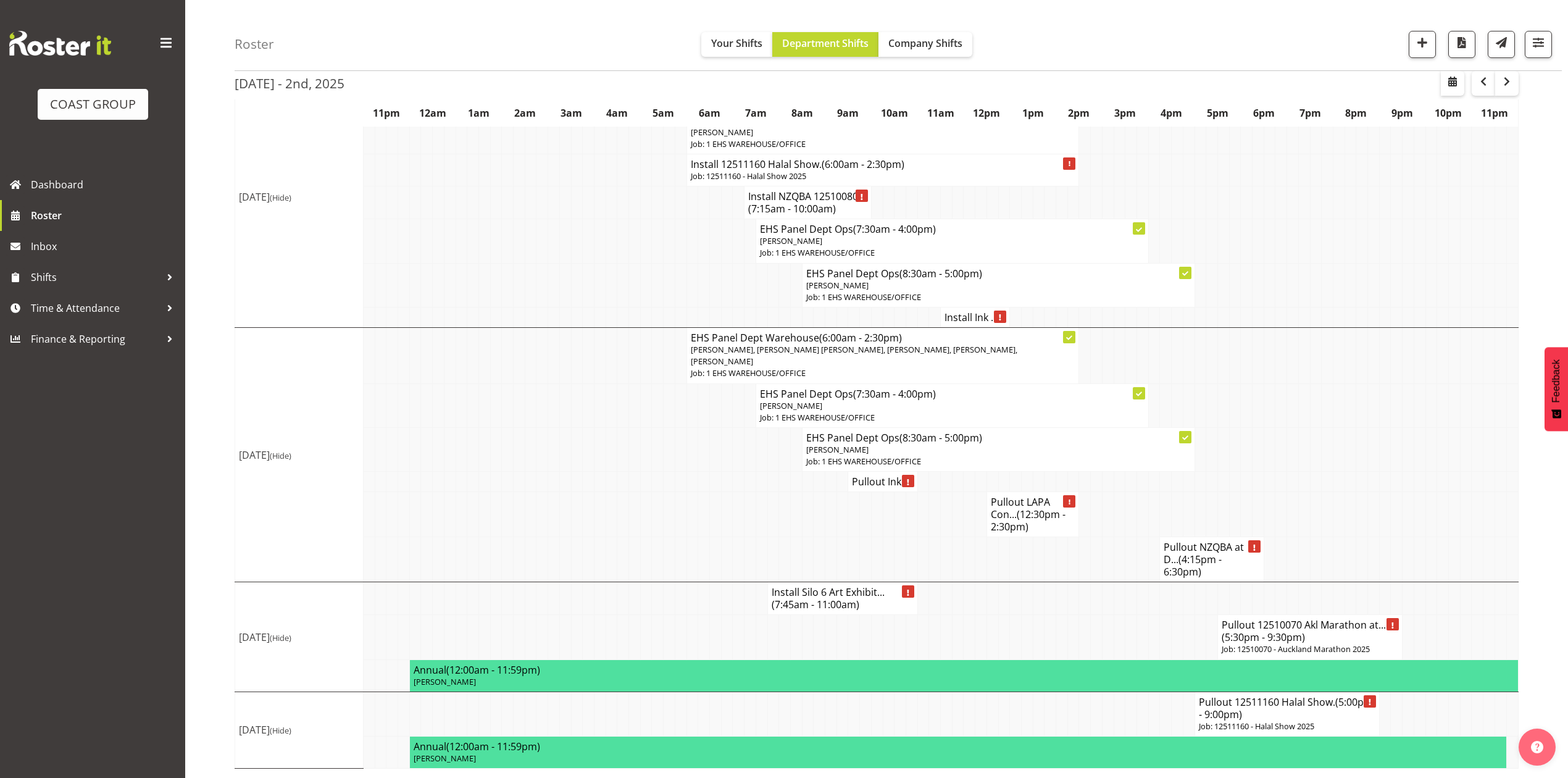
scroll to position [779, 0]
click at [1431, 507] on td at bounding box center [1431, 514] width 11 height 45
drag, startPoint x: 1270, startPoint y: 416, endPoint x: 1422, endPoint y: 414, distance: 152.0
click at [1272, 415] on td at bounding box center [1269, 405] width 11 height 44
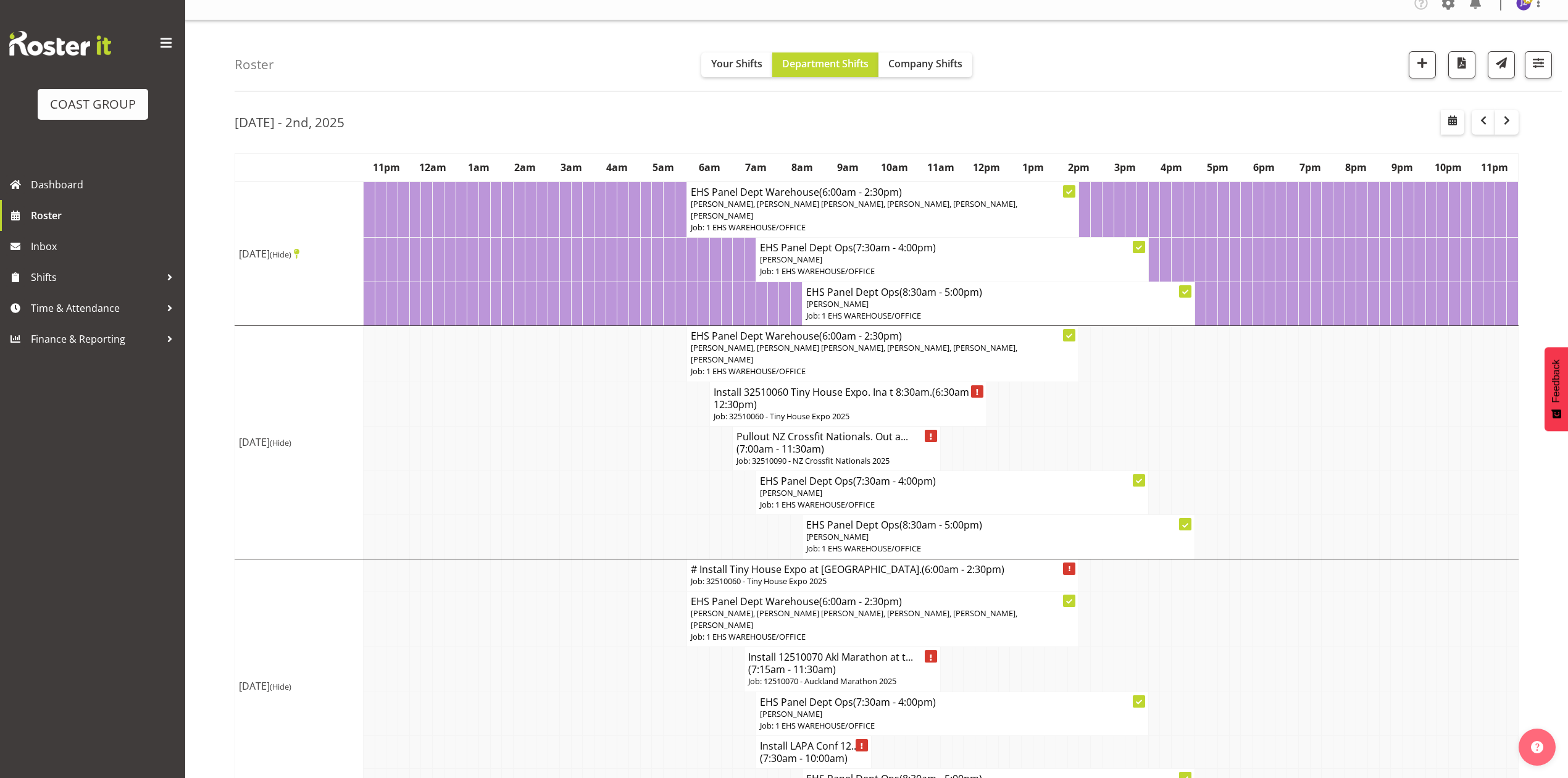
scroll to position [0, 0]
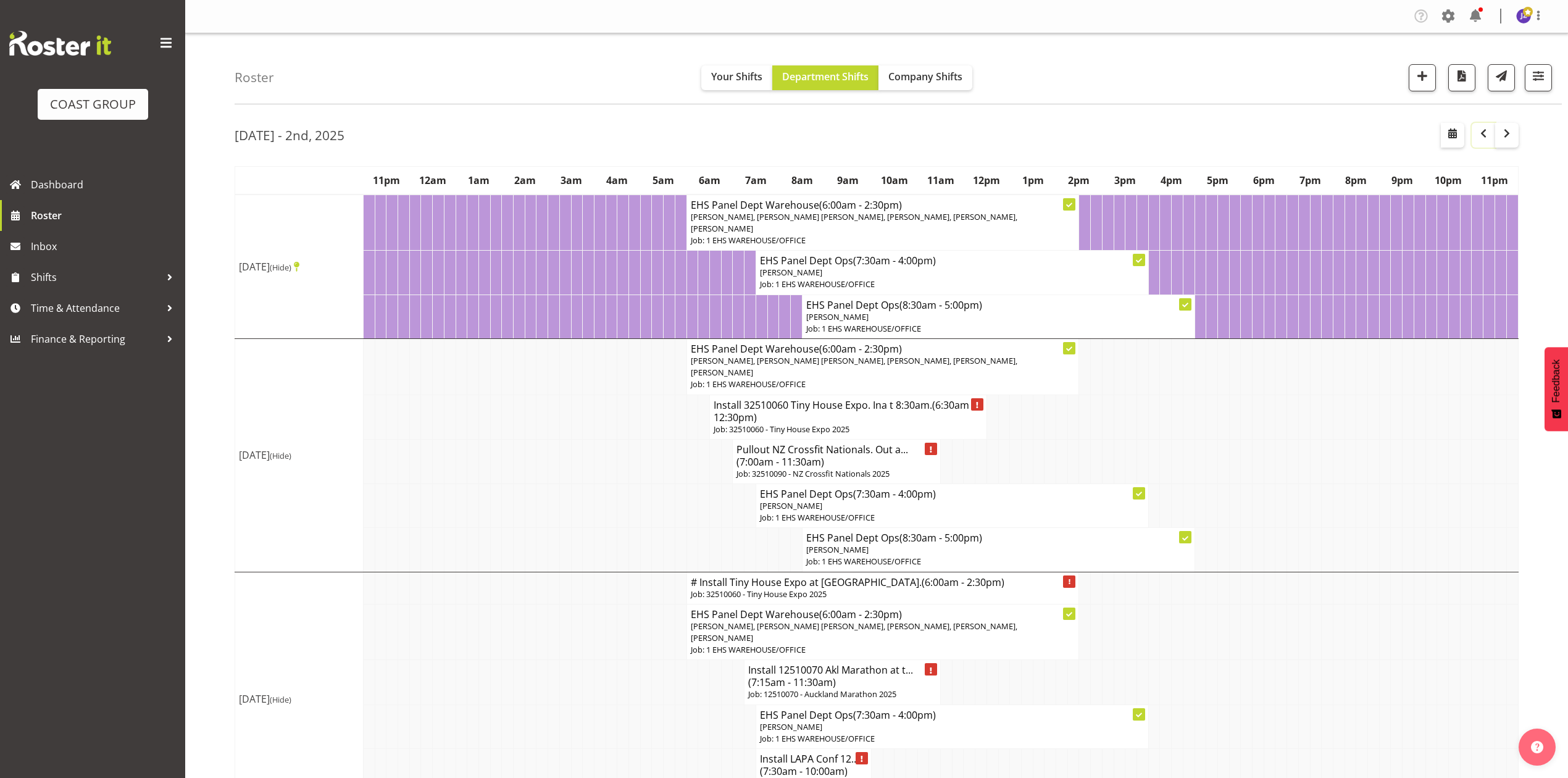
click at [1472, 141] on button "button" at bounding box center [1483, 135] width 23 height 25
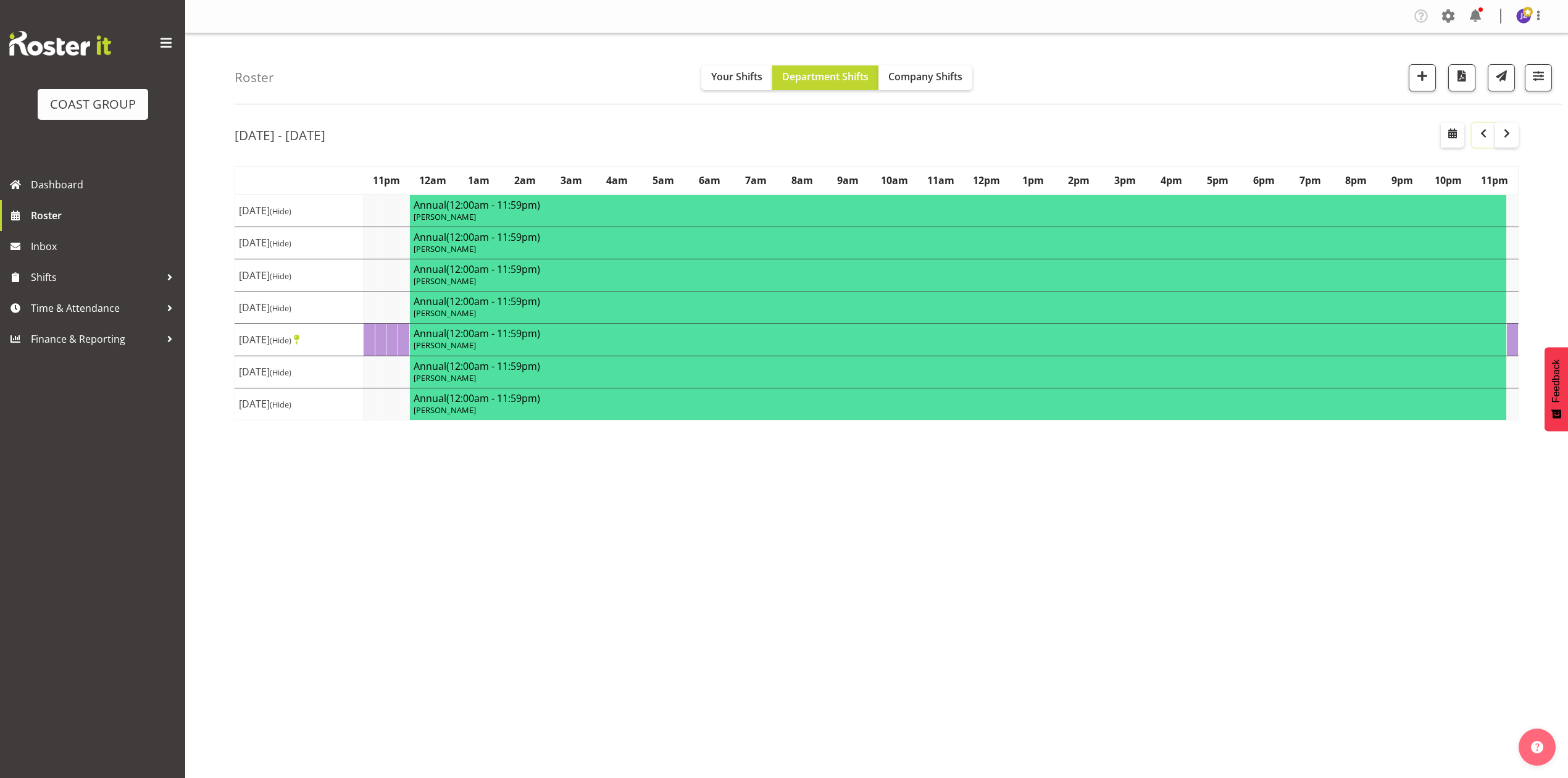
click at [1478, 138] on span "button" at bounding box center [1483, 133] width 15 height 15
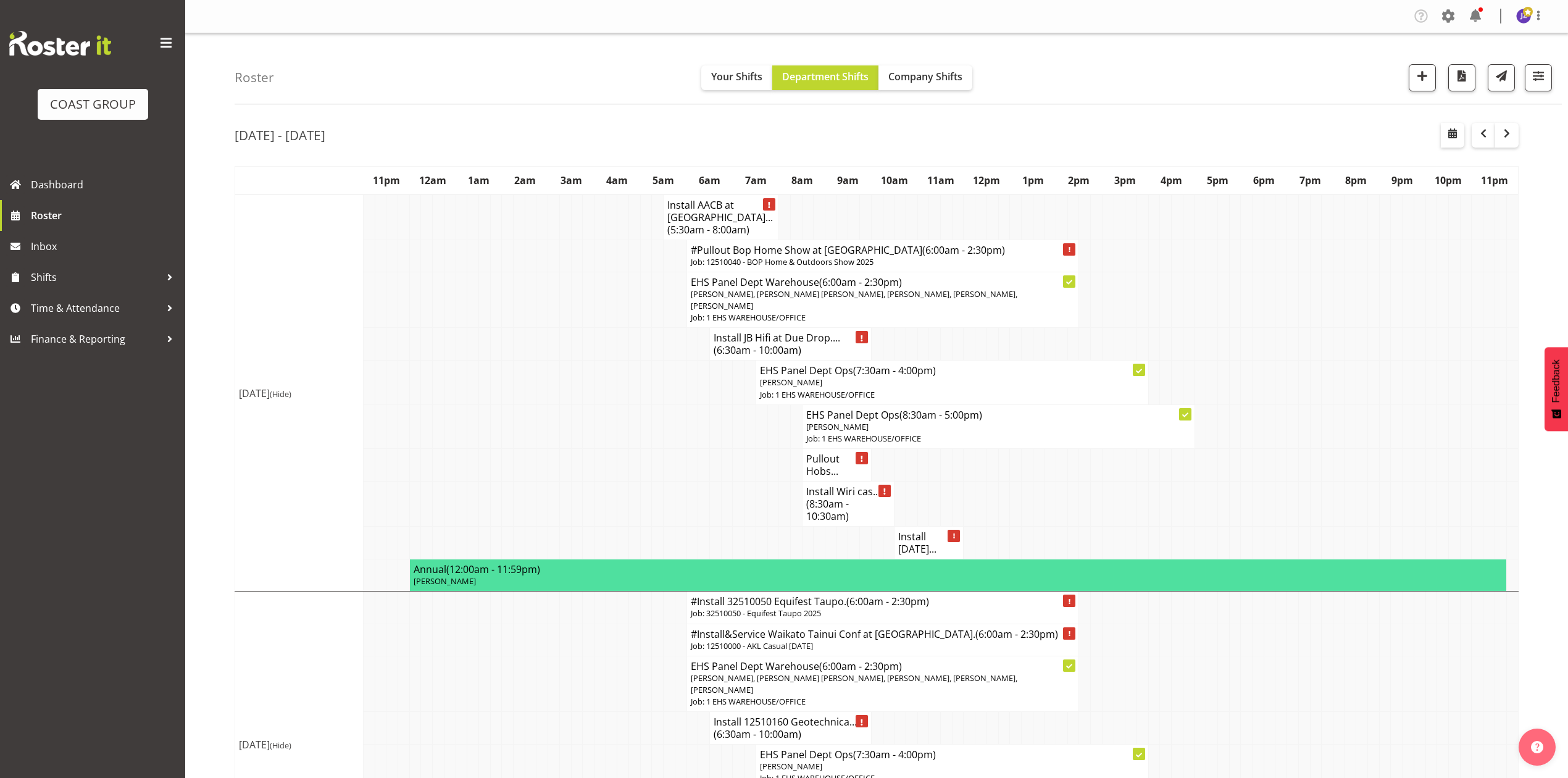
click at [1423, 414] on td at bounding box center [1419, 427] width 11 height 44
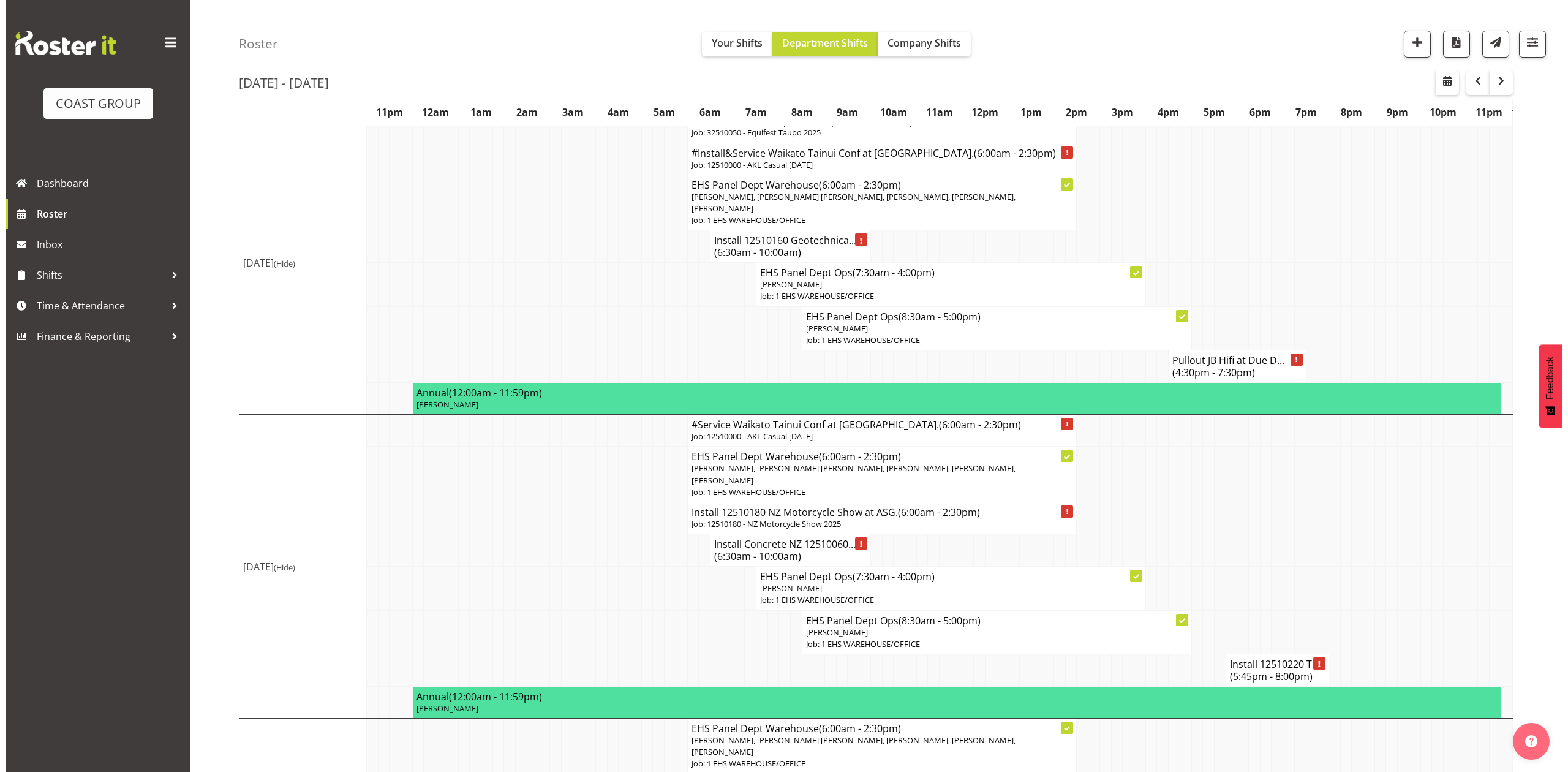
scroll to position [490, 0]
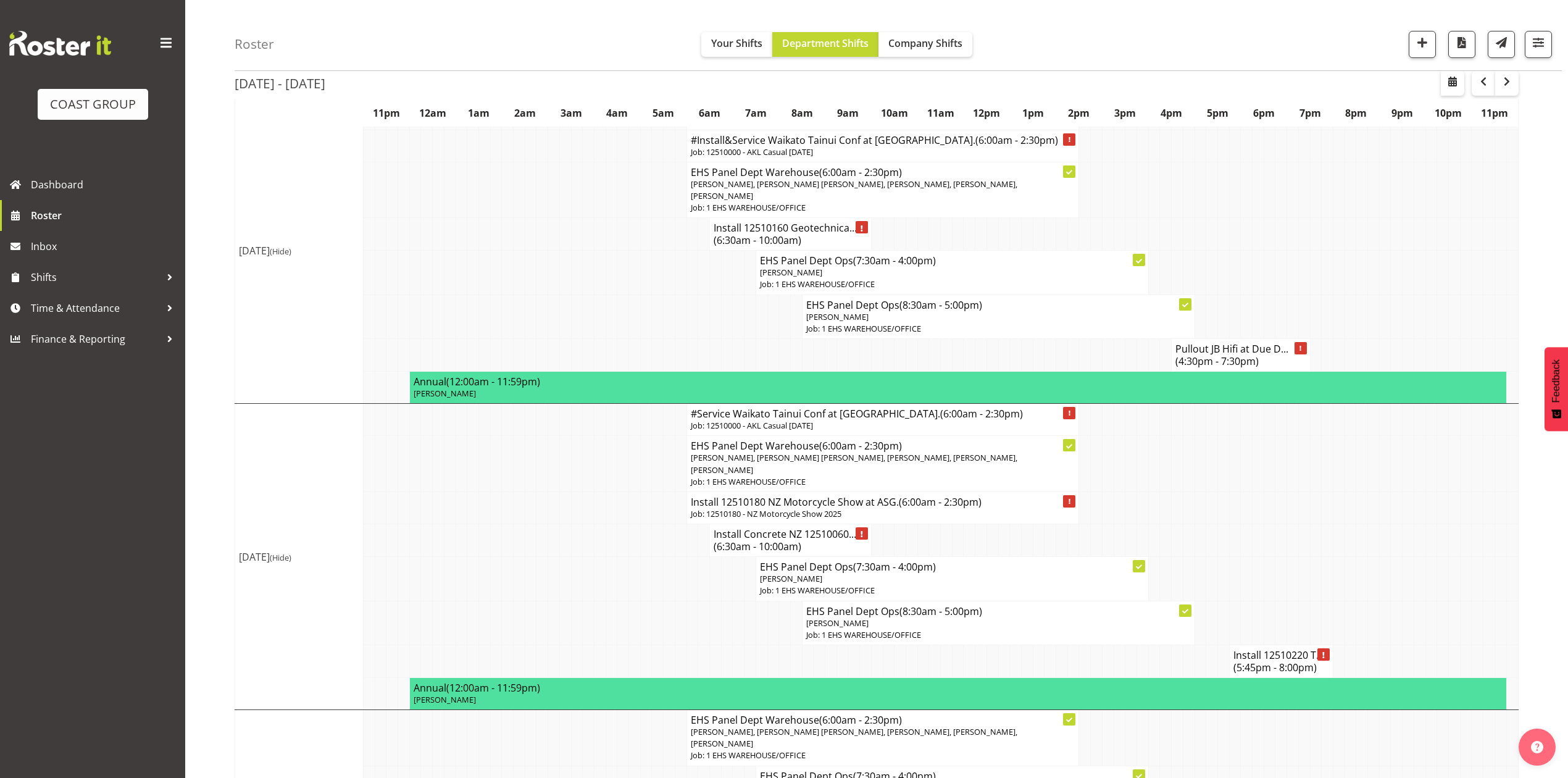
click at [752, 540] on span "(6:30am - 10:00am)" at bounding box center [757, 546] width 87 height 14
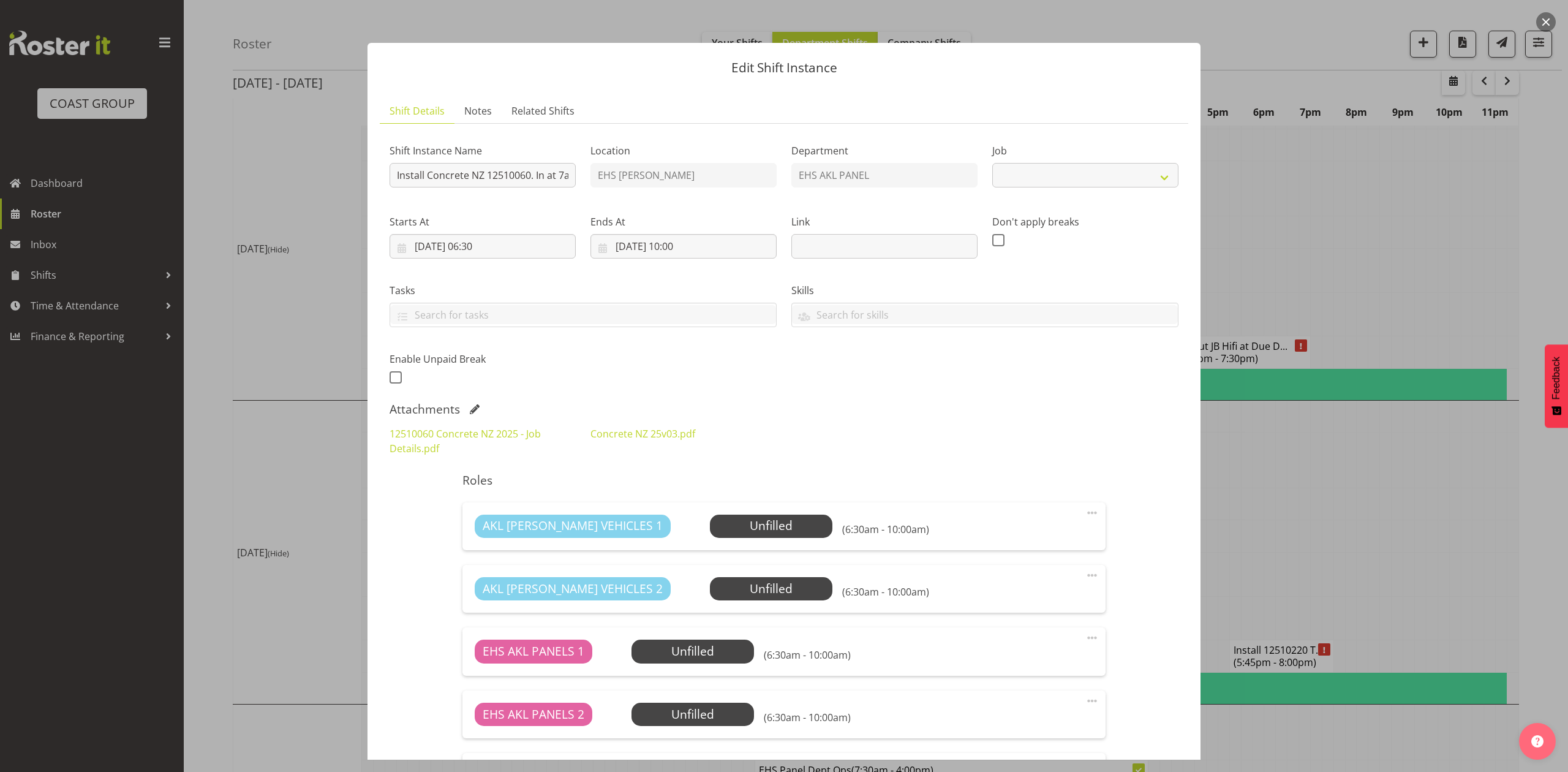
select select "9452"
click at [478, 410] on span at bounding box center [475, 409] width 10 height 10
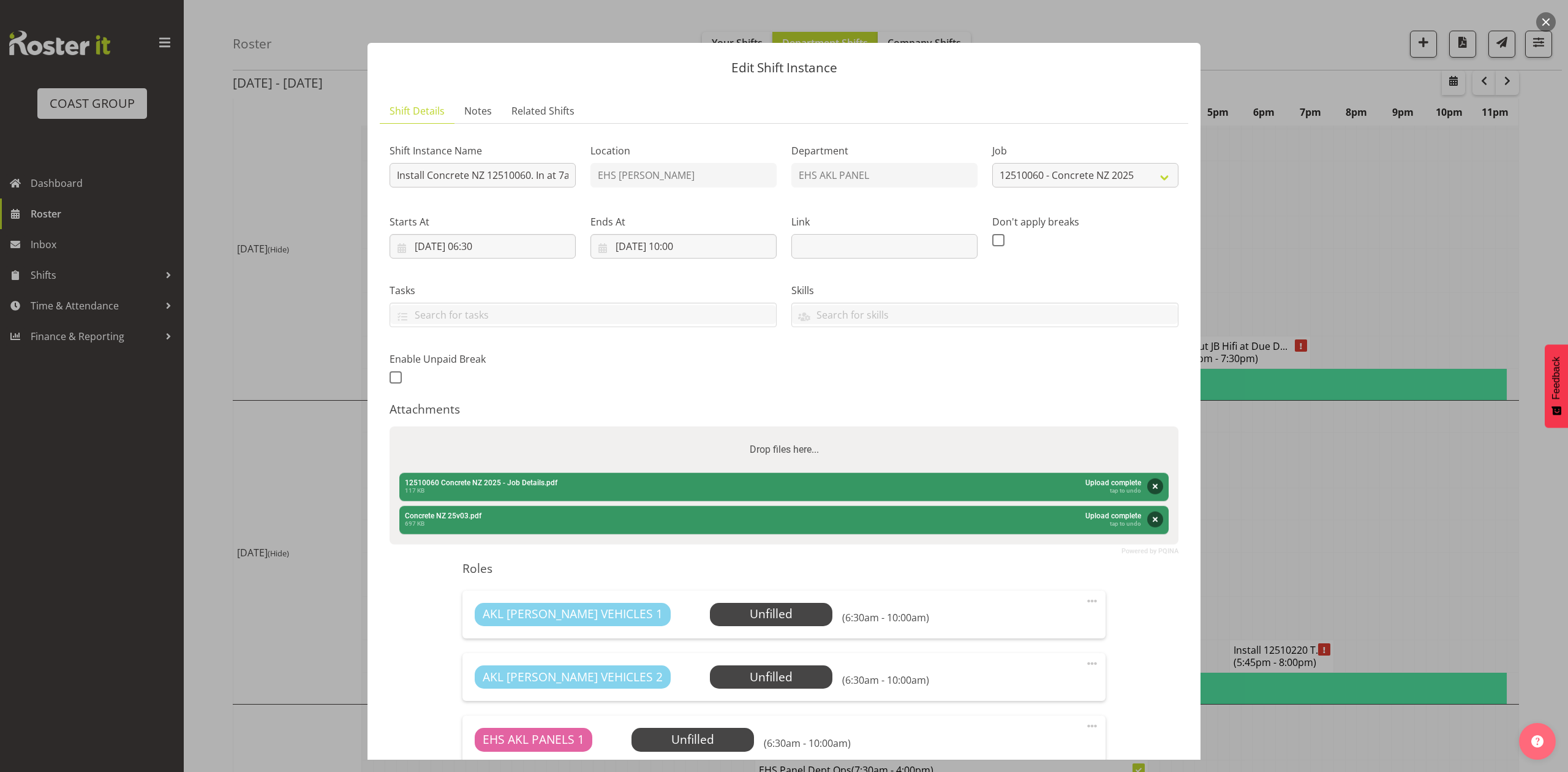
click at [549, 457] on div "Drop files here..." at bounding box center [784, 450] width 789 height 47
click at [389, 426] on input "Drop files here..." at bounding box center [784, 428] width 789 height 4
type input "C:\fakepath\Concrete NZ 25v05.pdf"
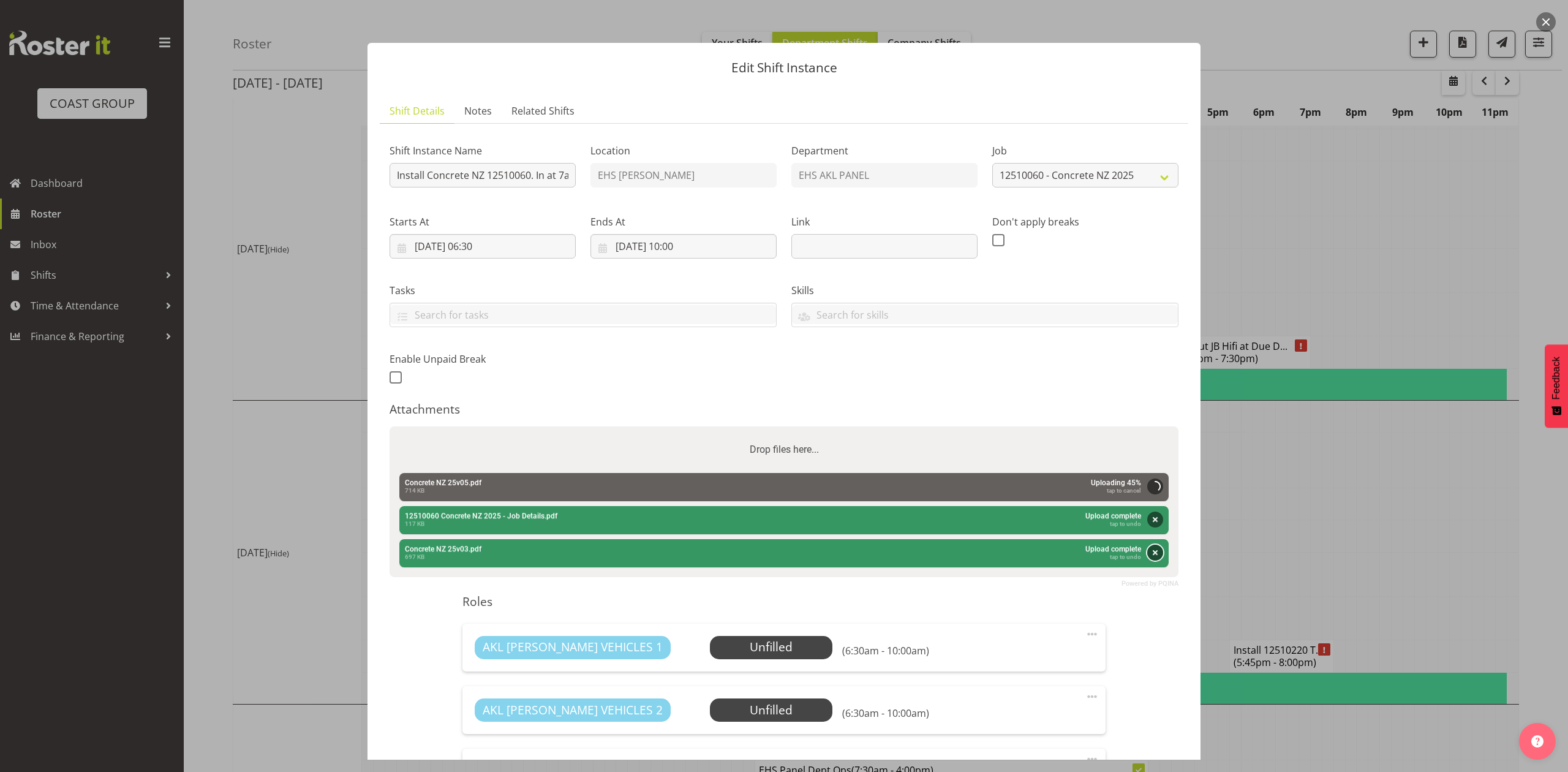
click at [1147, 549] on button "Remove" at bounding box center [1155, 553] width 16 height 16
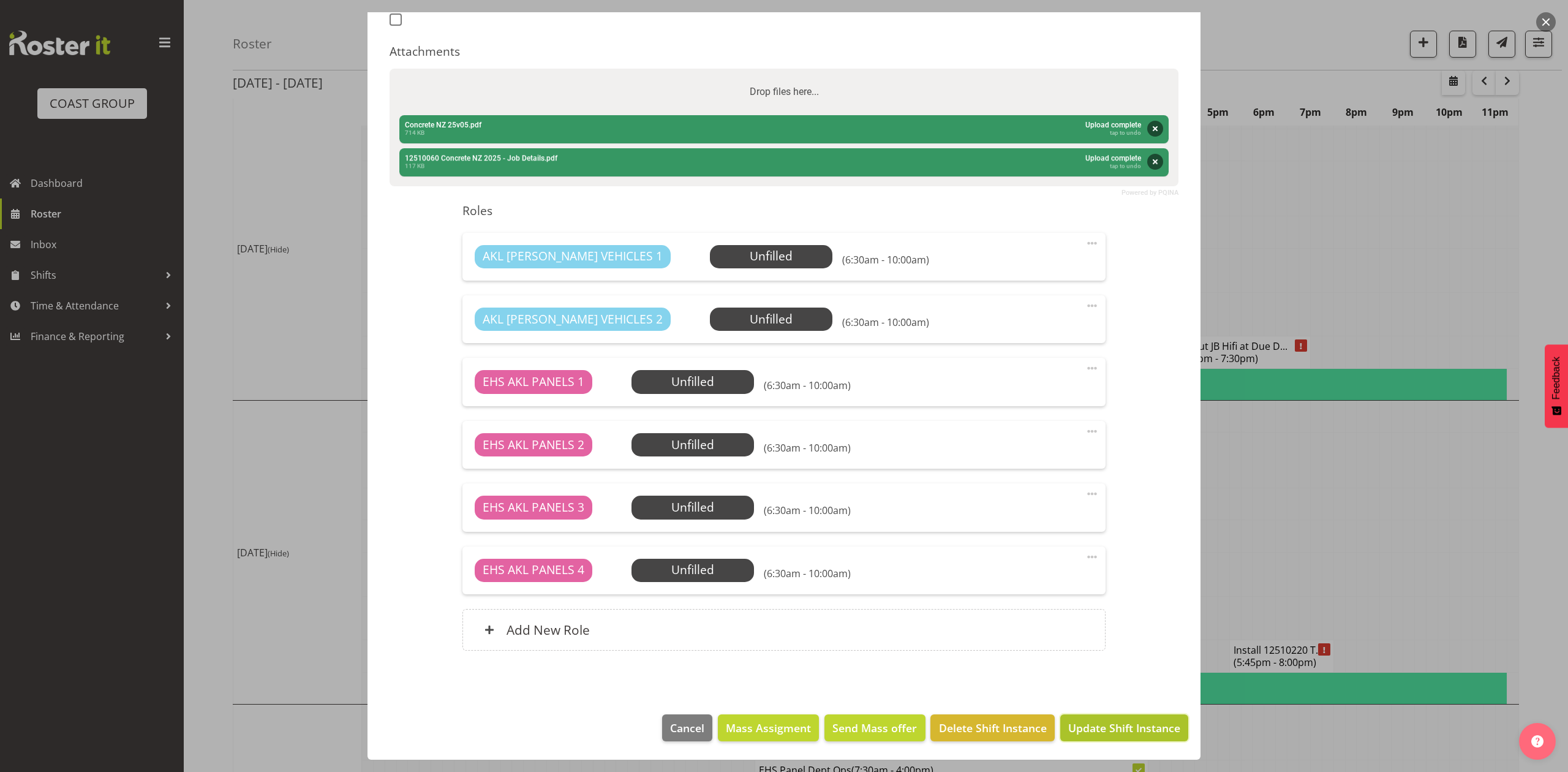
click at [1141, 732] on span "Update Shift Instance" at bounding box center [1124, 728] width 112 height 16
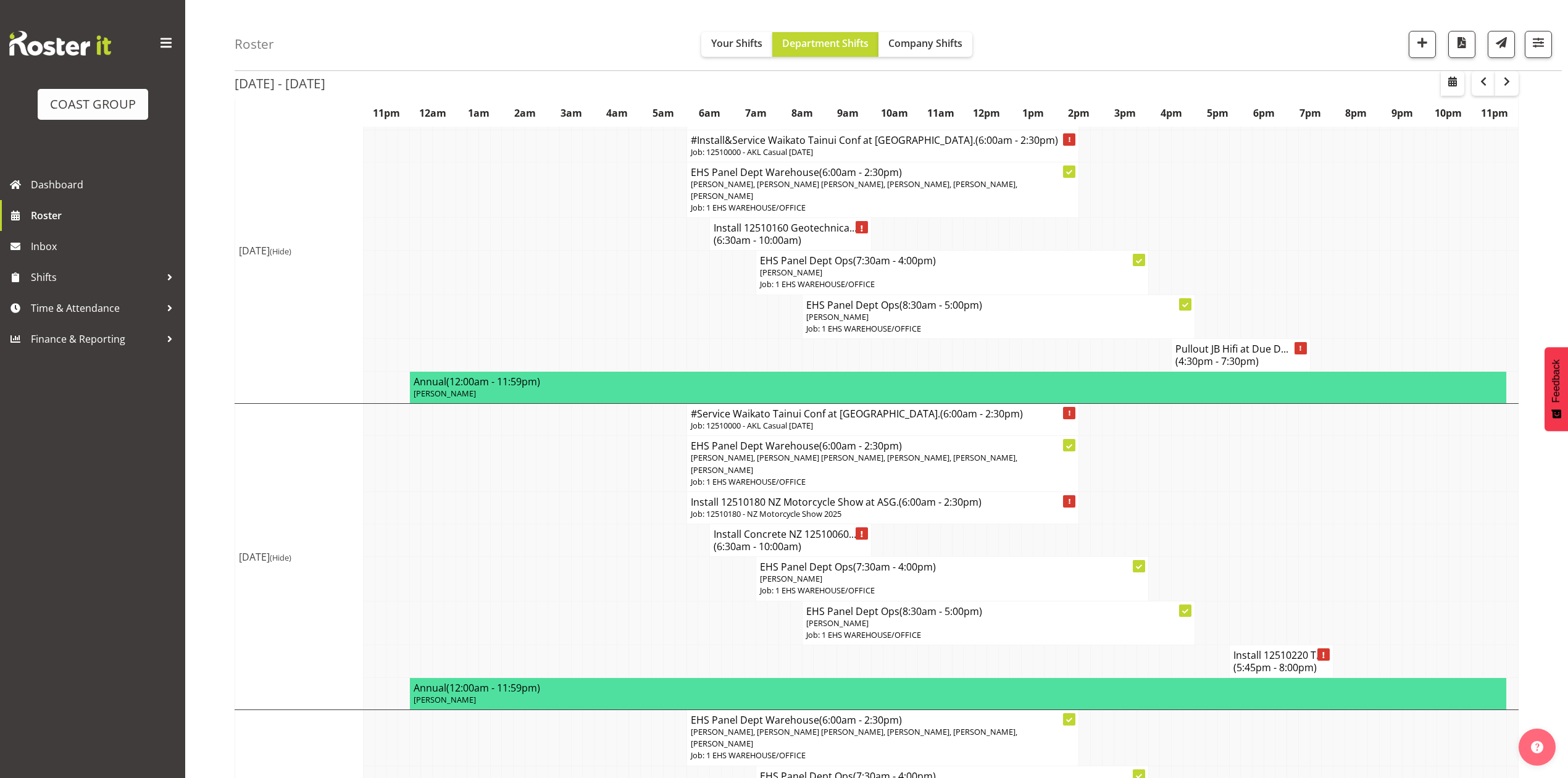
click at [779, 528] on h4 "Install Concrete NZ 12510060... (6:30am - 10:00am)" at bounding box center [791, 540] width 154 height 25
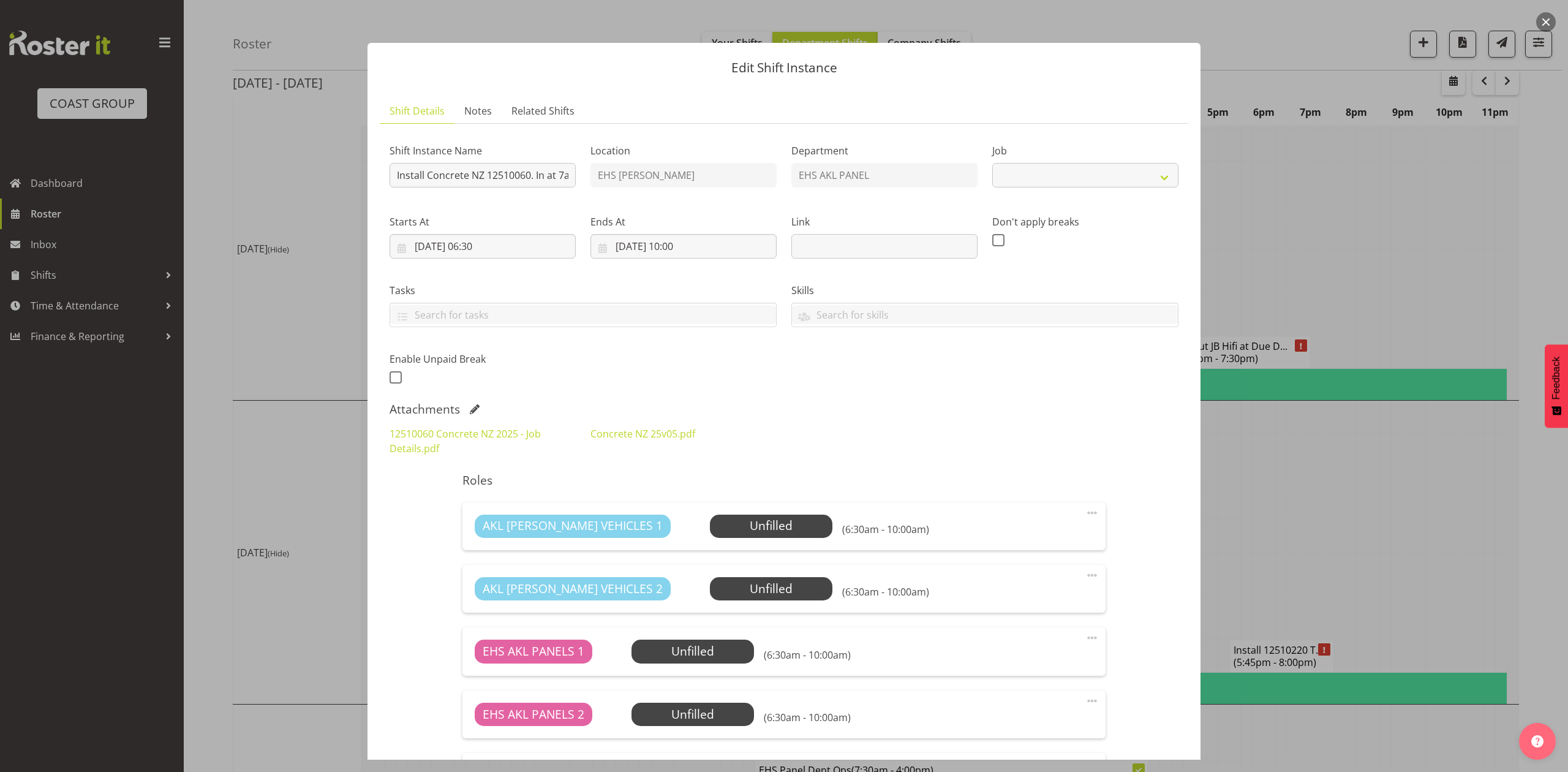
select select "9452"
click at [473, 412] on span at bounding box center [475, 409] width 10 height 10
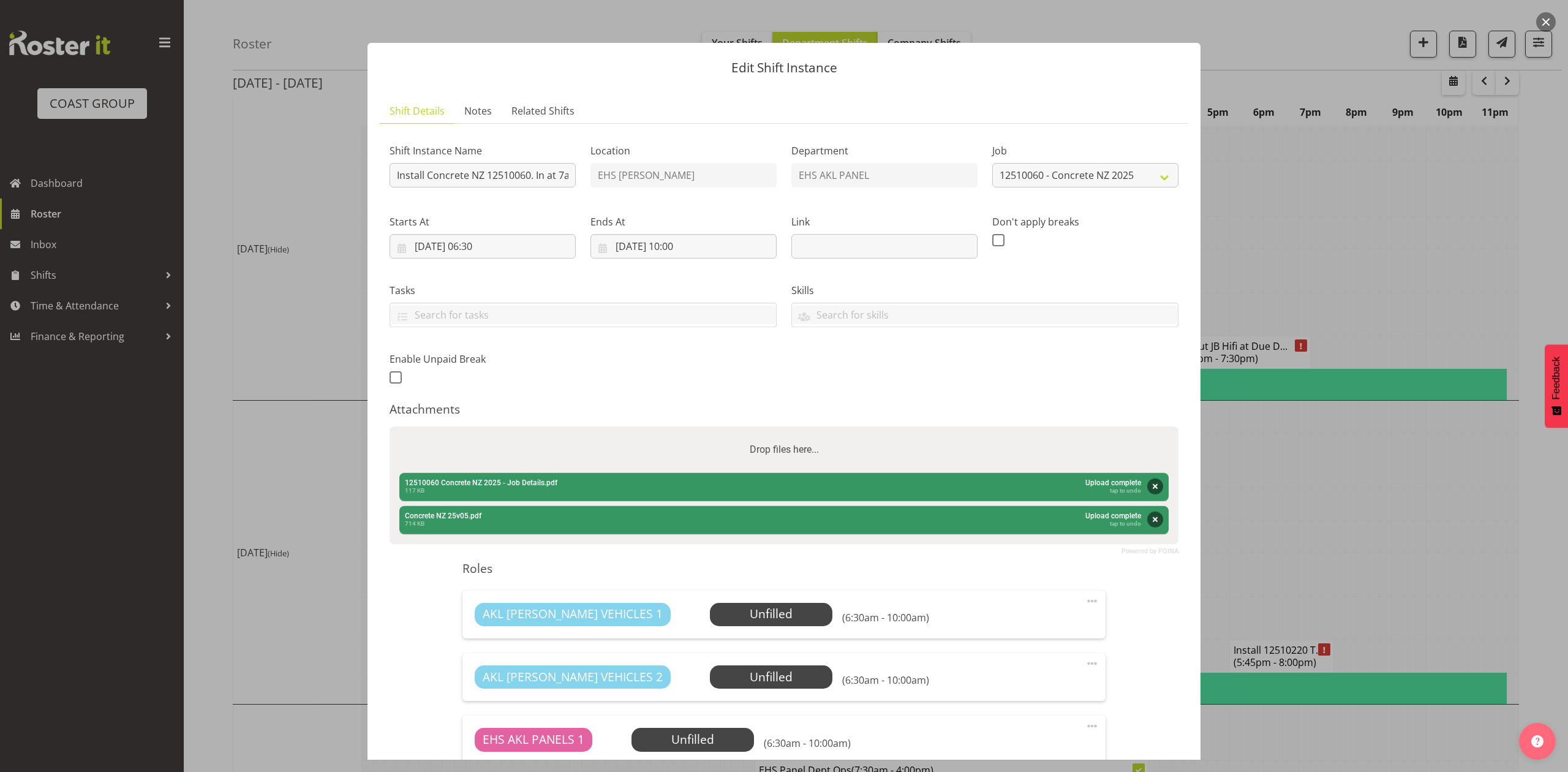
click at [489, 442] on div "Drop files here..." at bounding box center [784, 450] width 789 height 47
click at [389, 426] on input "Drop files here..." at bounding box center [784, 428] width 789 height 4
type input "C:\fakepath\12510060 Concrete NZ 2025 - Job Details (1).pdf"
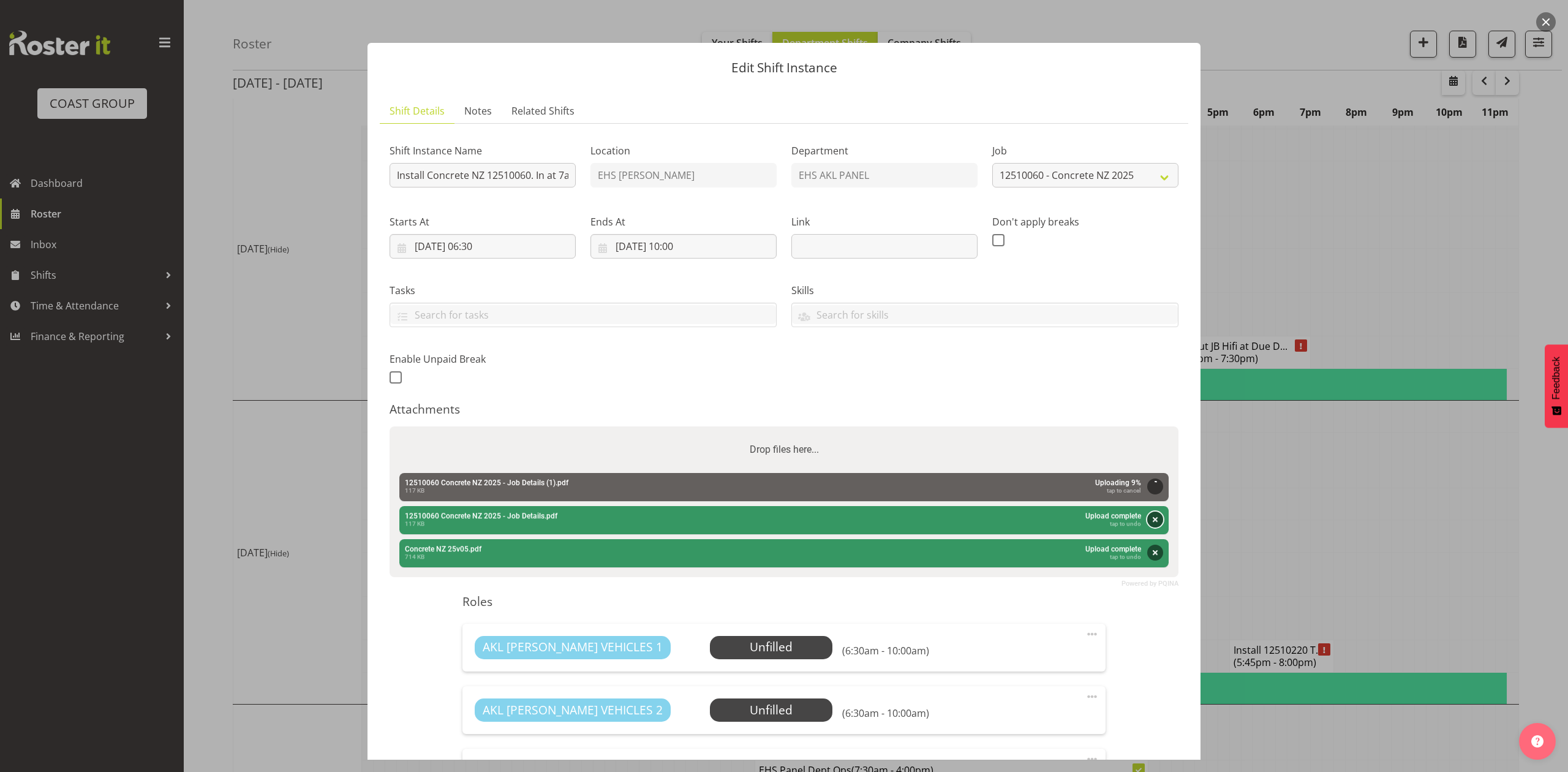
click at [1147, 519] on button "Remove" at bounding box center [1155, 519] width 16 height 16
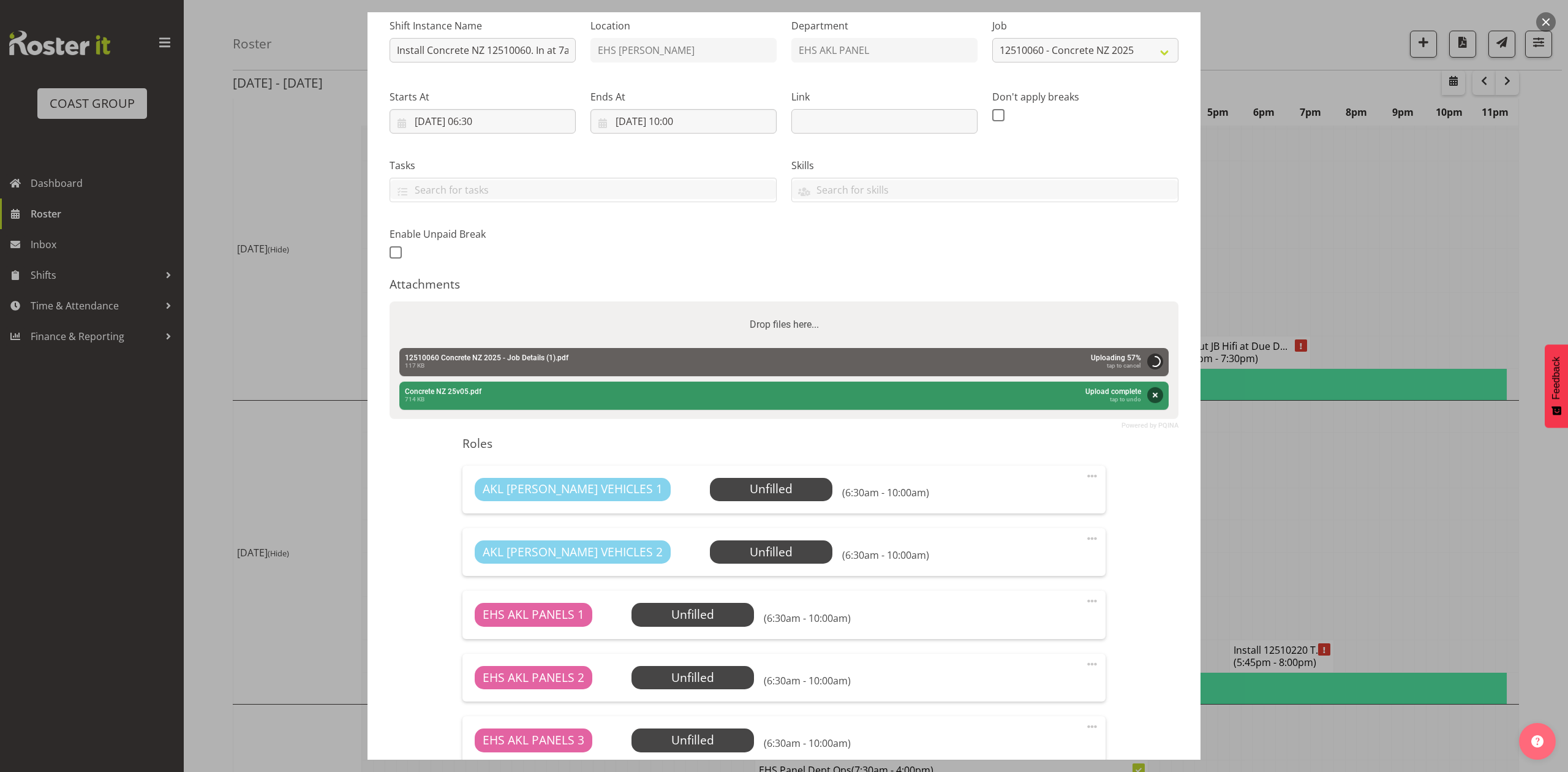
scroll to position [327, 0]
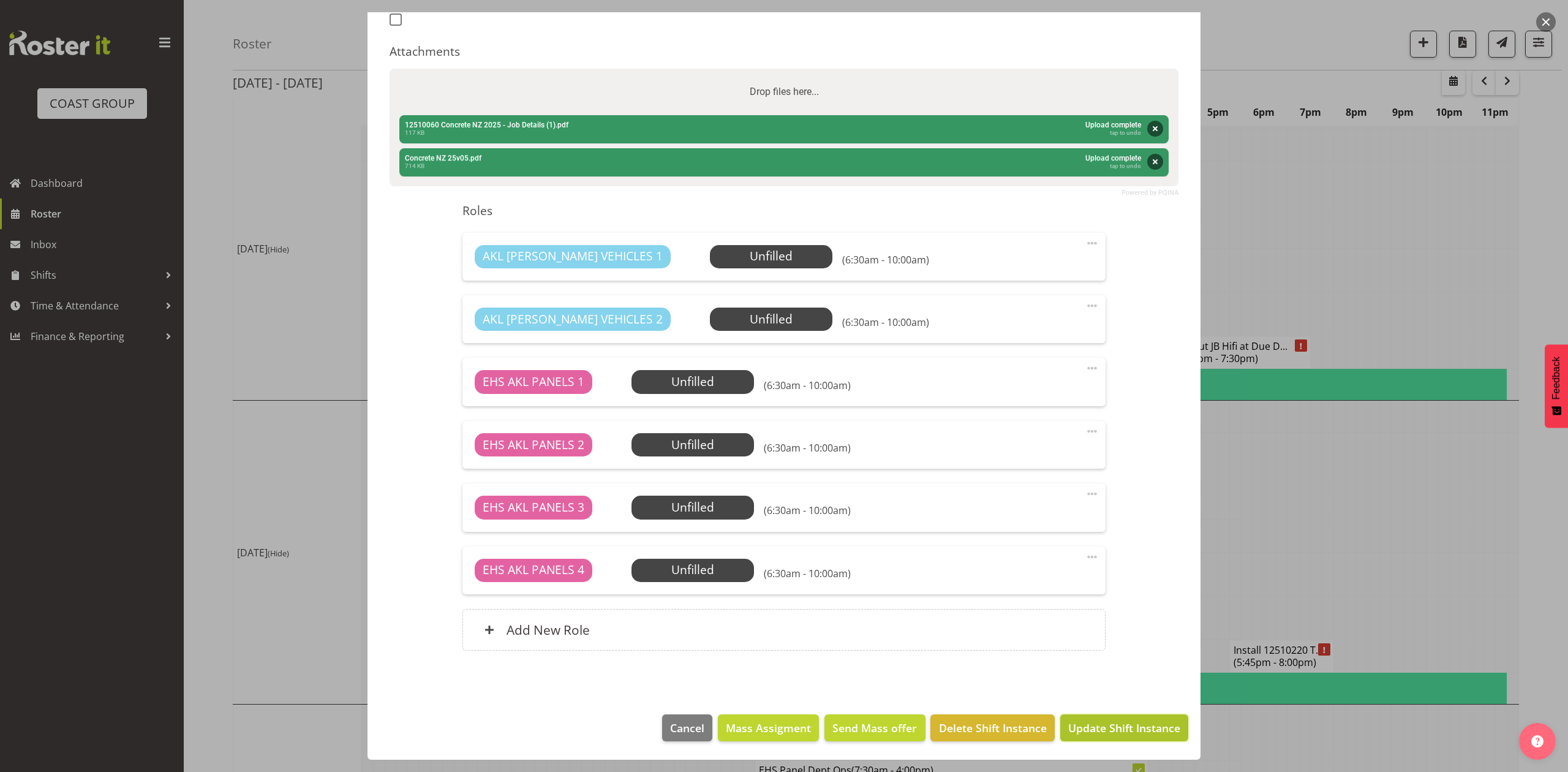
click at [1125, 736] on button "Update Shift Instance" at bounding box center [1124, 728] width 128 height 27
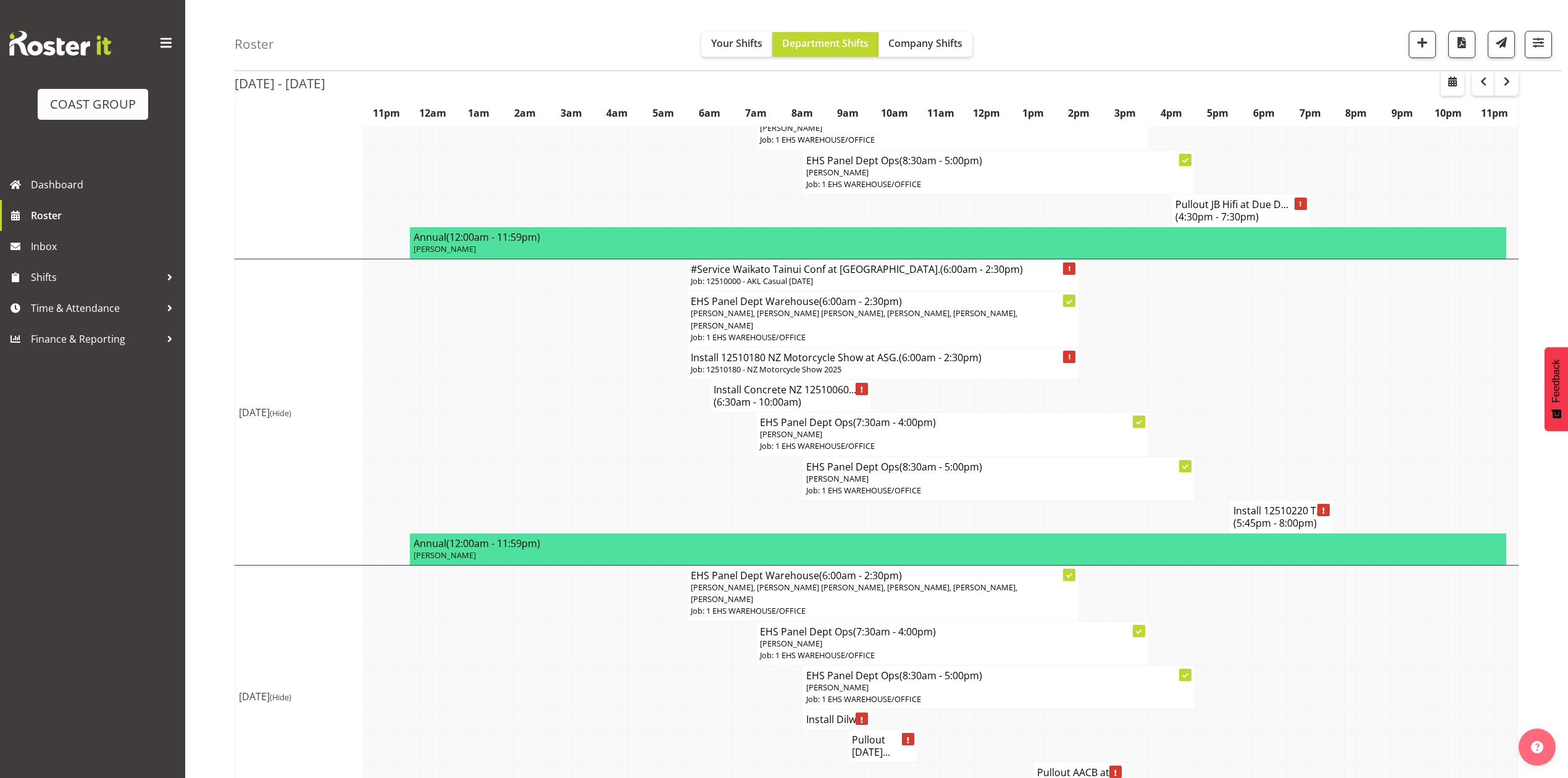
scroll to position [659, 0]
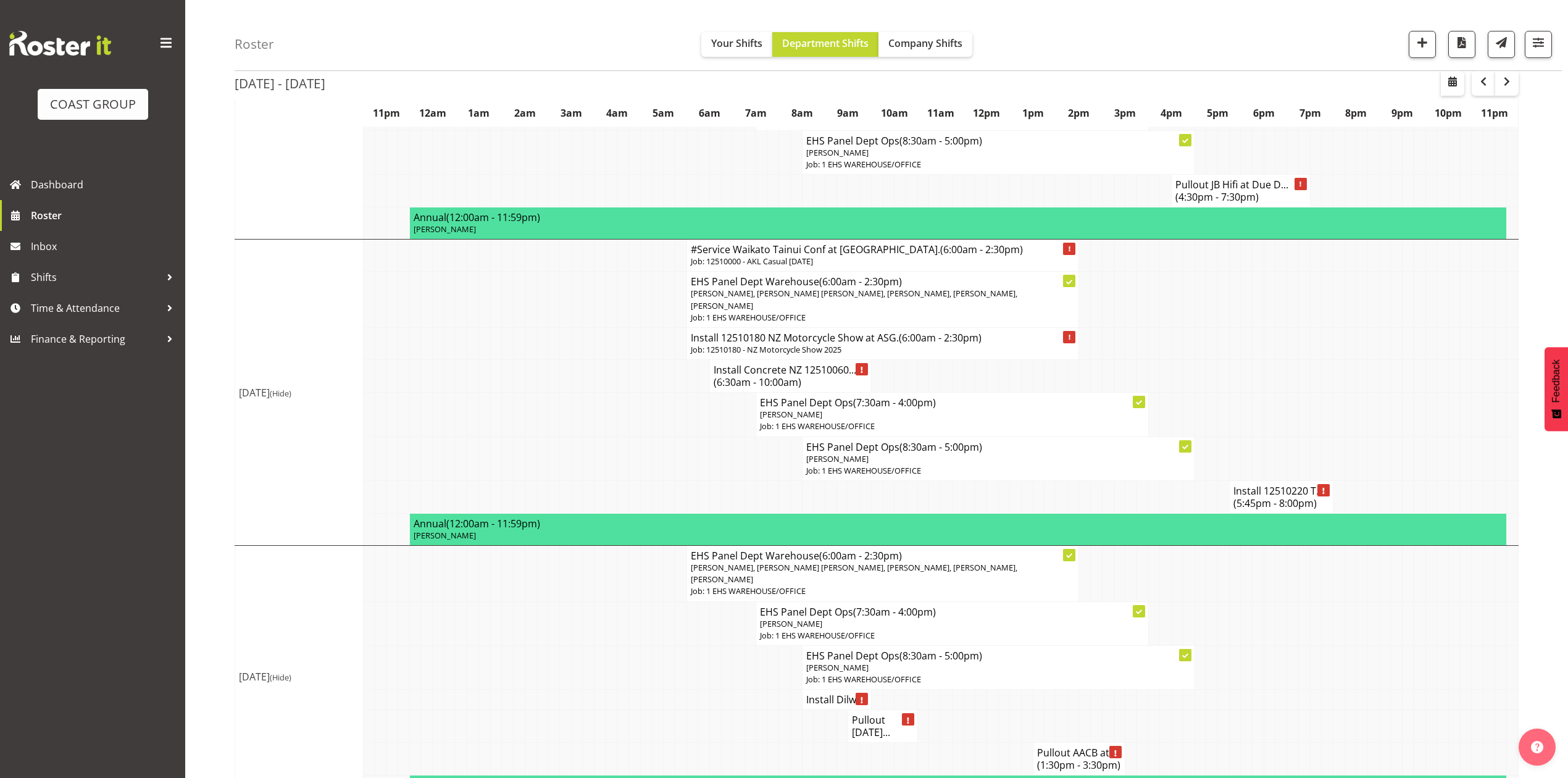
click at [1287, 393] on td at bounding box center [1293, 415] width 11 height 44
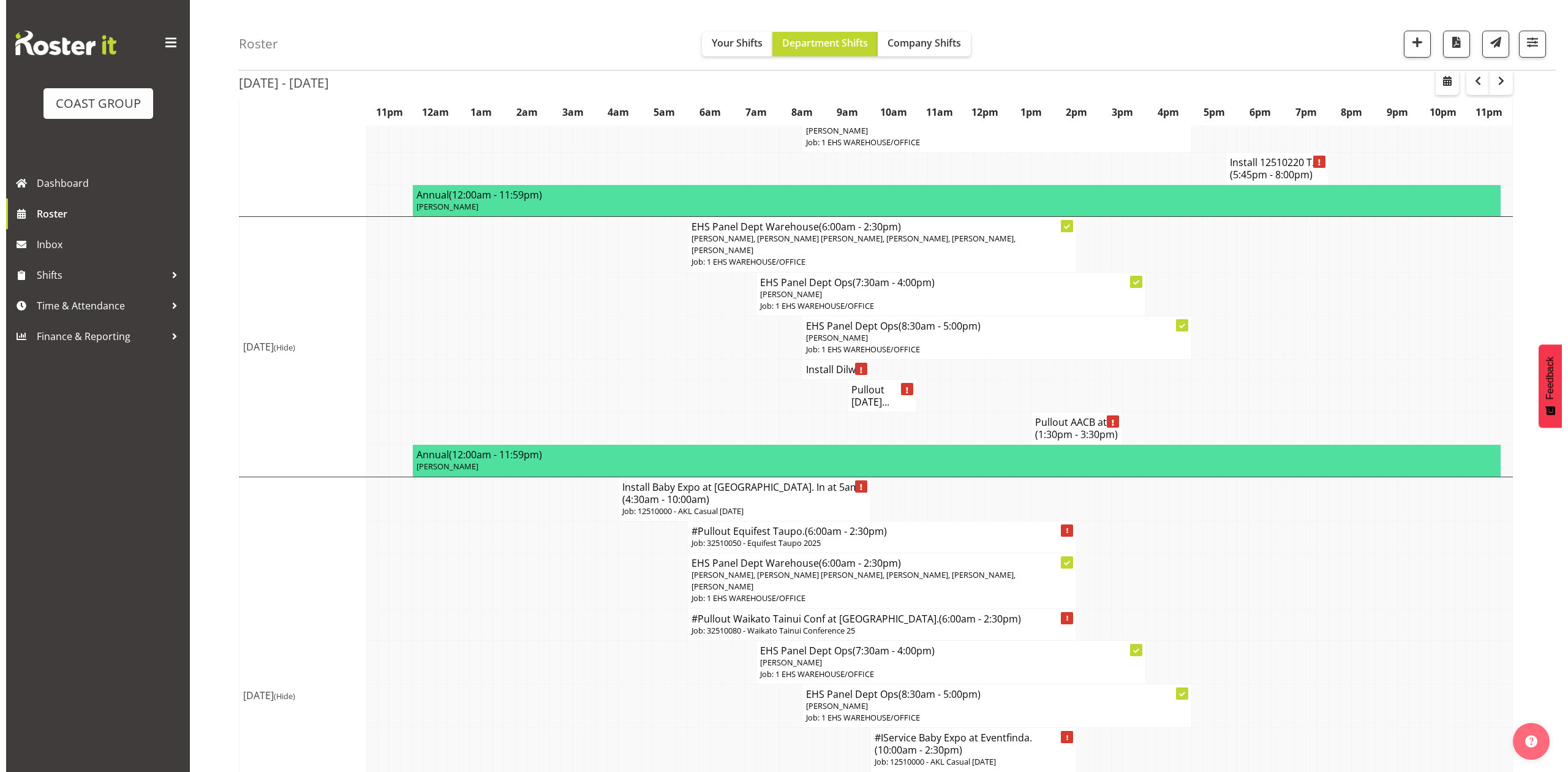
scroll to position [1143, 0]
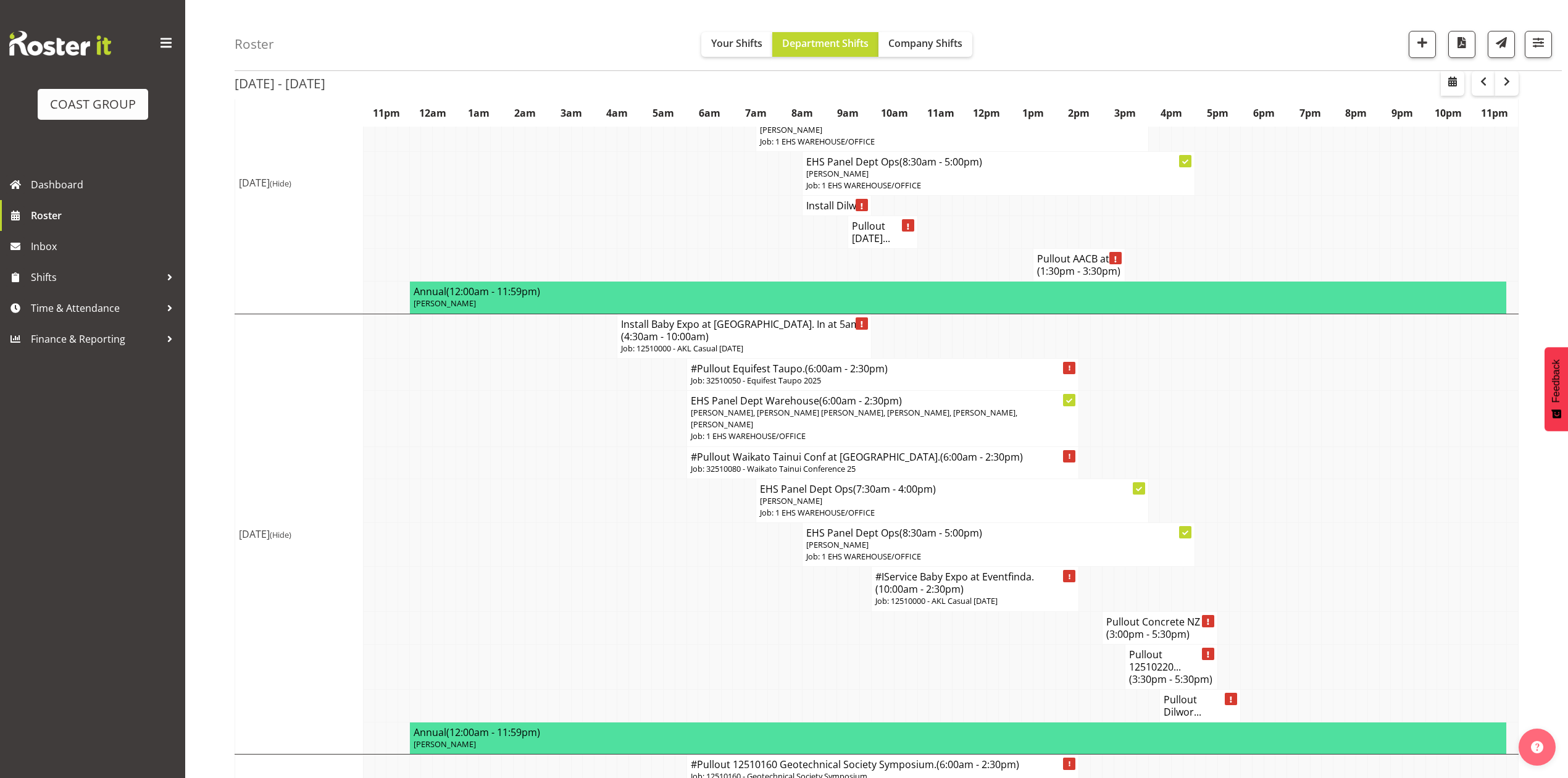
click at [1127, 627] on span "(3:00pm - 5:30pm)" at bounding box center [1148, 634] width 83 height 14
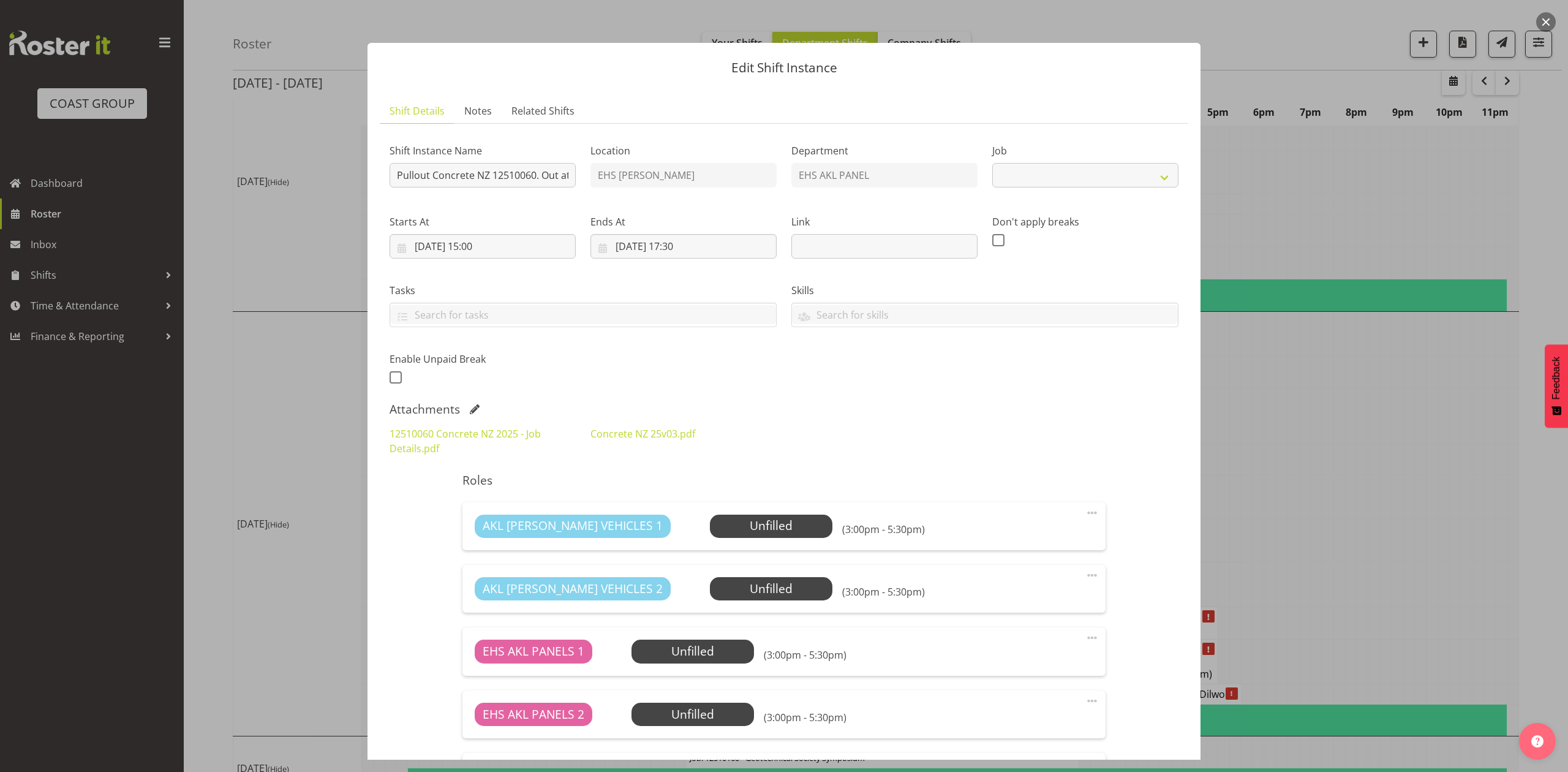
select select "9452"
click at [475, 405] on span at bounding box center [475, 409] width 10 height 10
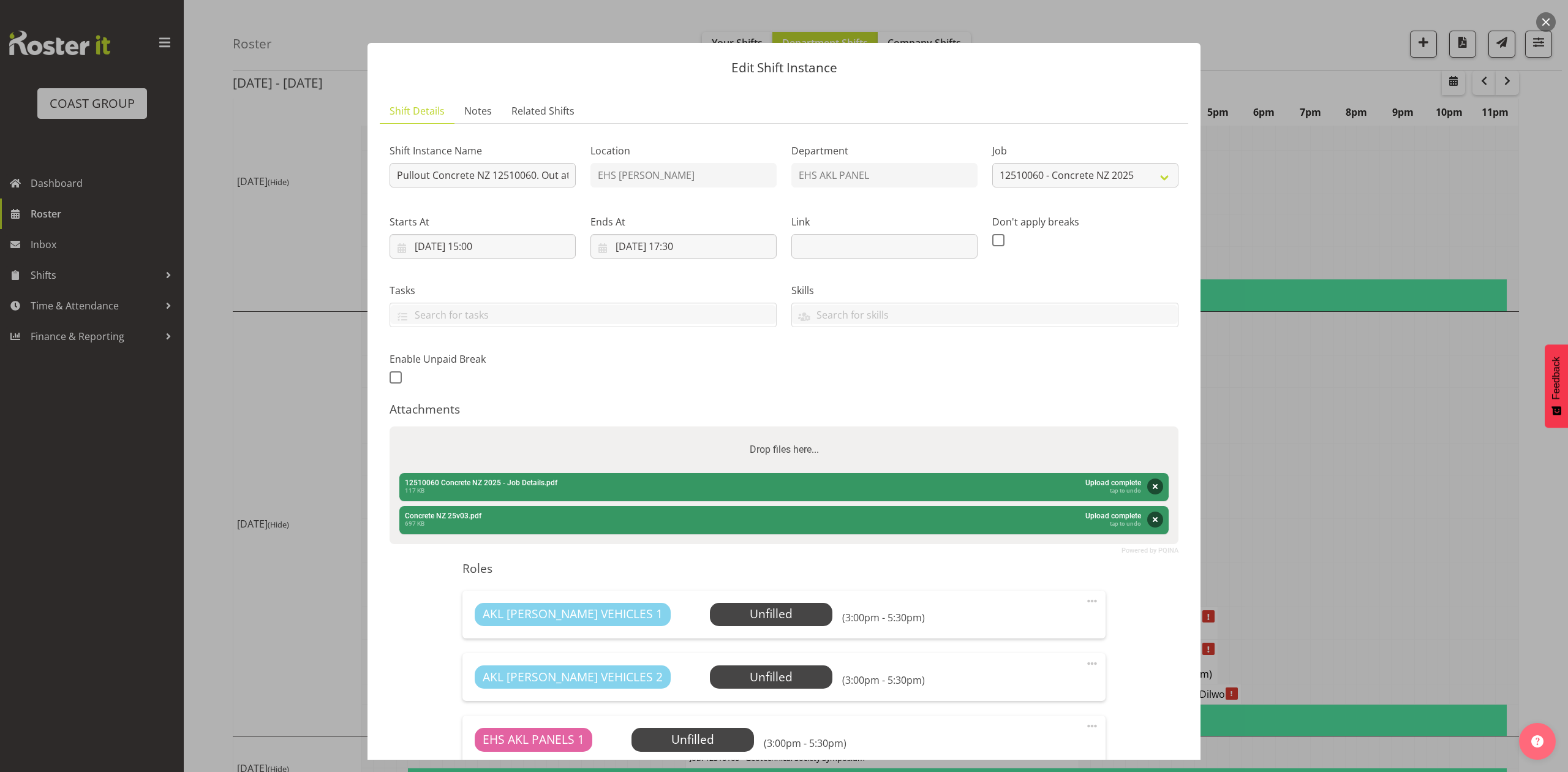
click at [569, 457] on div "Drop files here..." at bounding box center [784, 450] width 789 height 47
click at [389, 426] on input "Drop files here..." at bounding box center [784, 428] width 789 height 4
type input "C:\fakepath\12510060 Concrete NZ 2025 - Job Details (1).pdf"
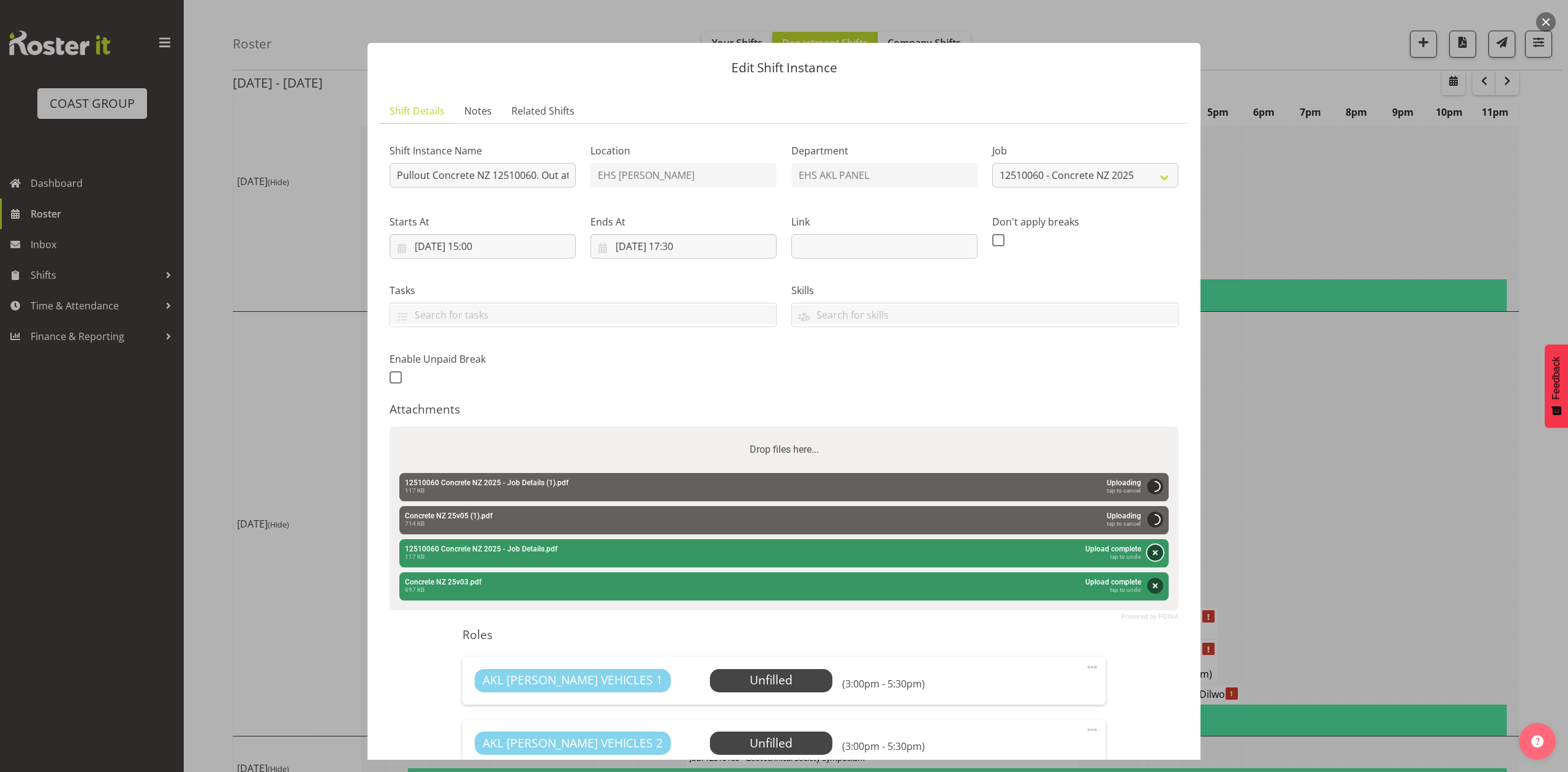
click at [1147, 552] on button "Remove" at bounding box center [1155, 553] width 16 height 16
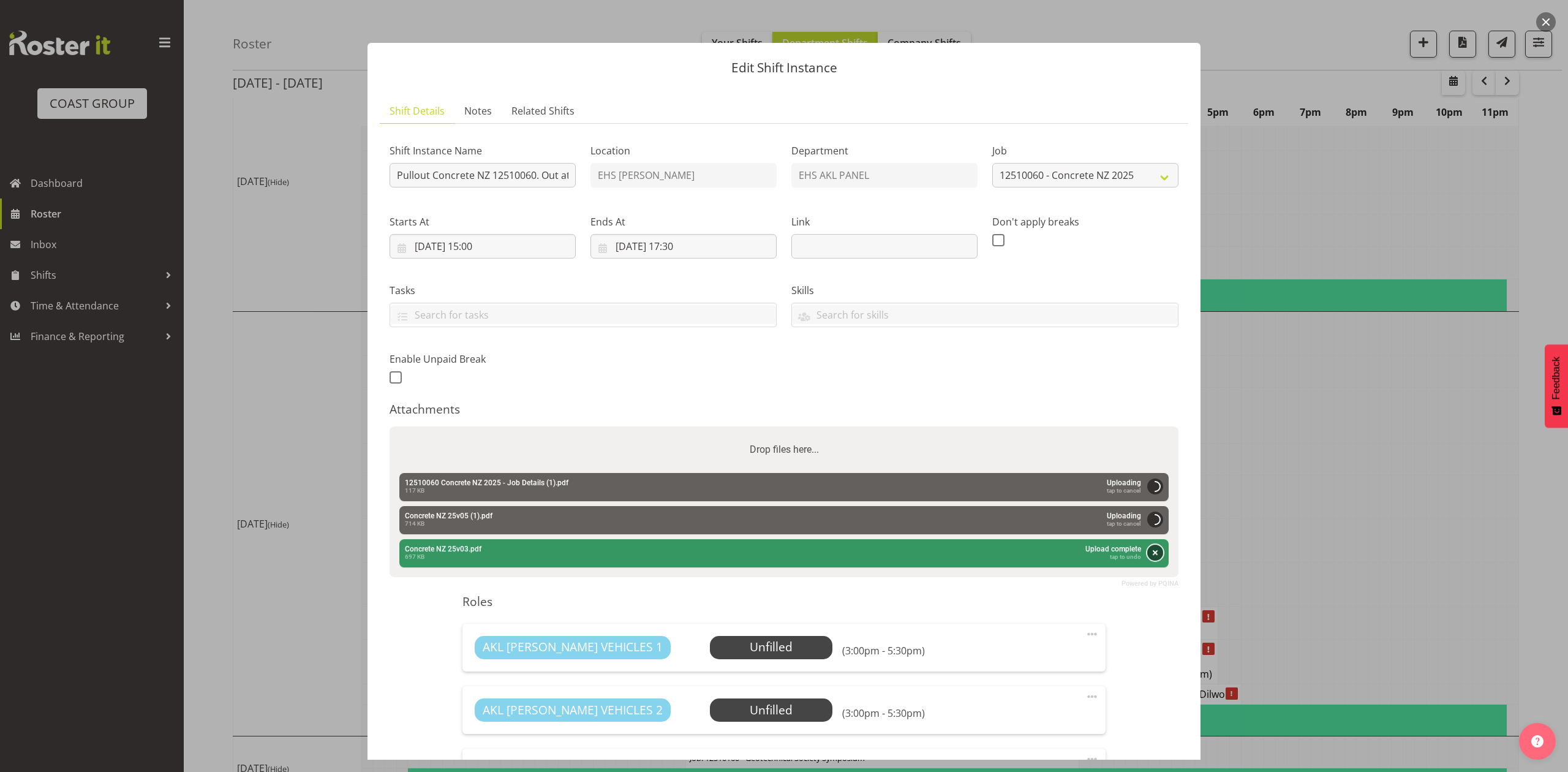
click at [1147, 557] on button "Remove" at bounding box center [1155, 553] width 16 height 16
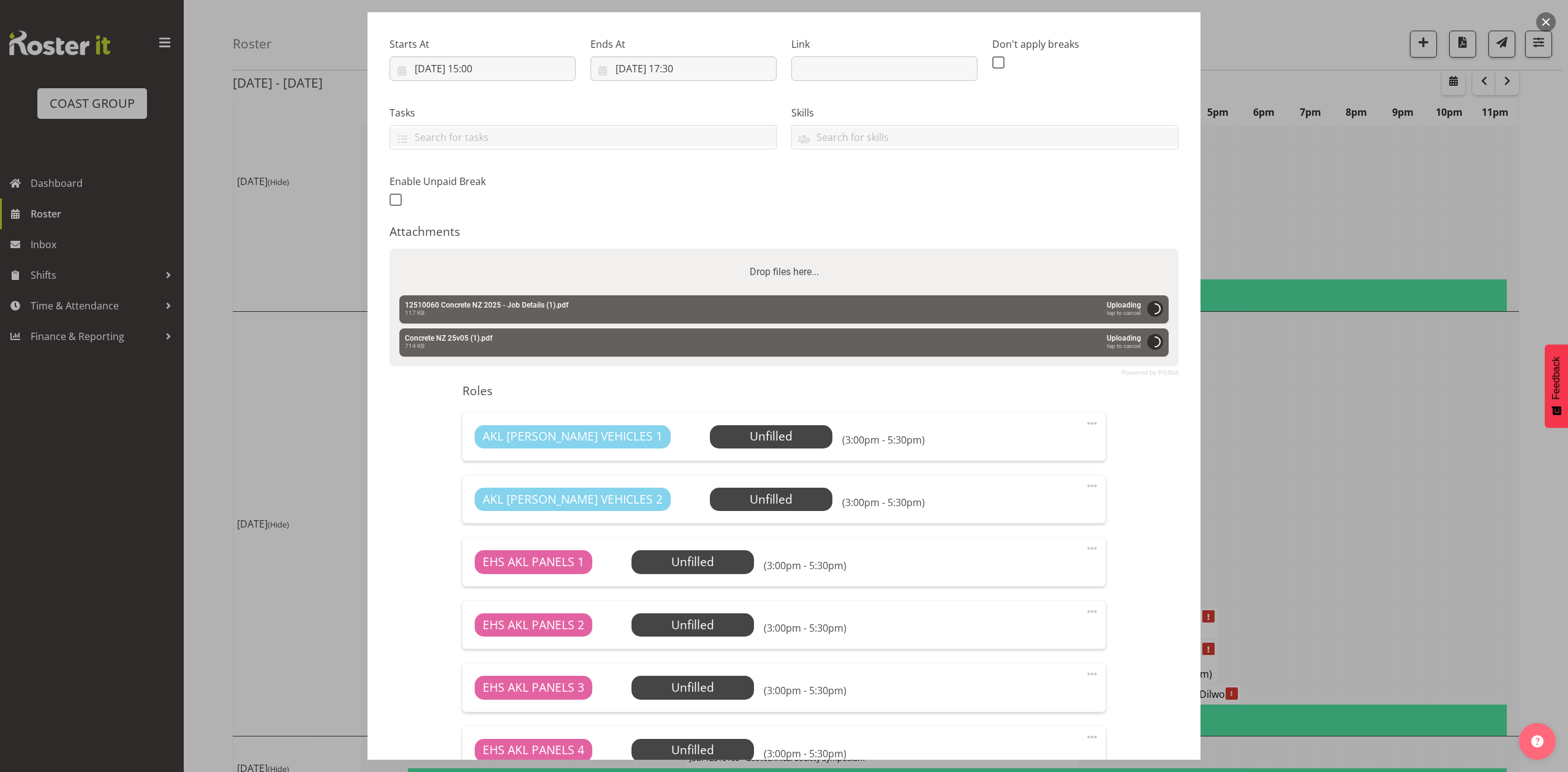
scroll to position [359, 0]
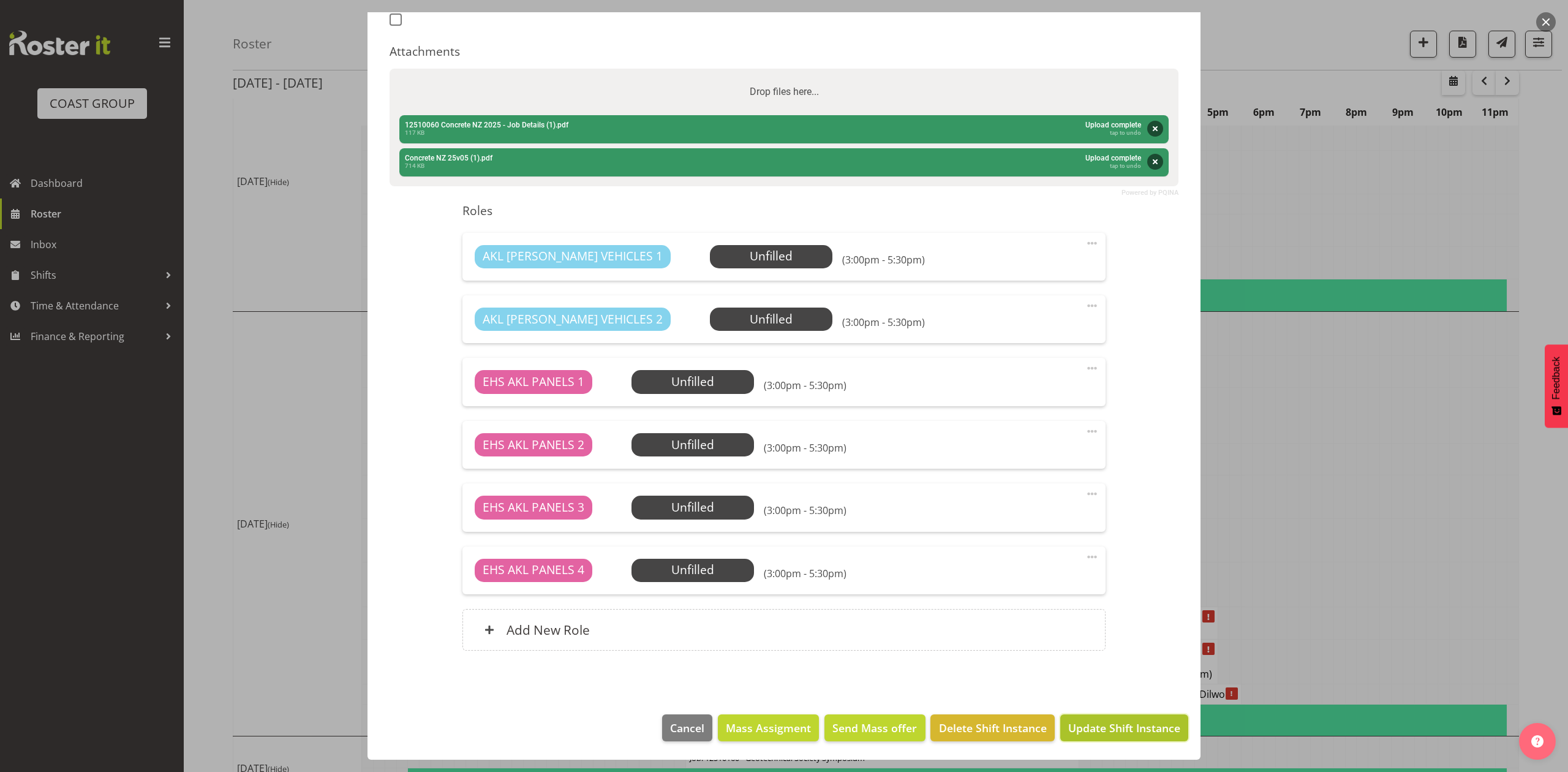
click at [1098, 727] on span "Update Shift Instance" at bounding box center [1124, 728] width 112 height 16
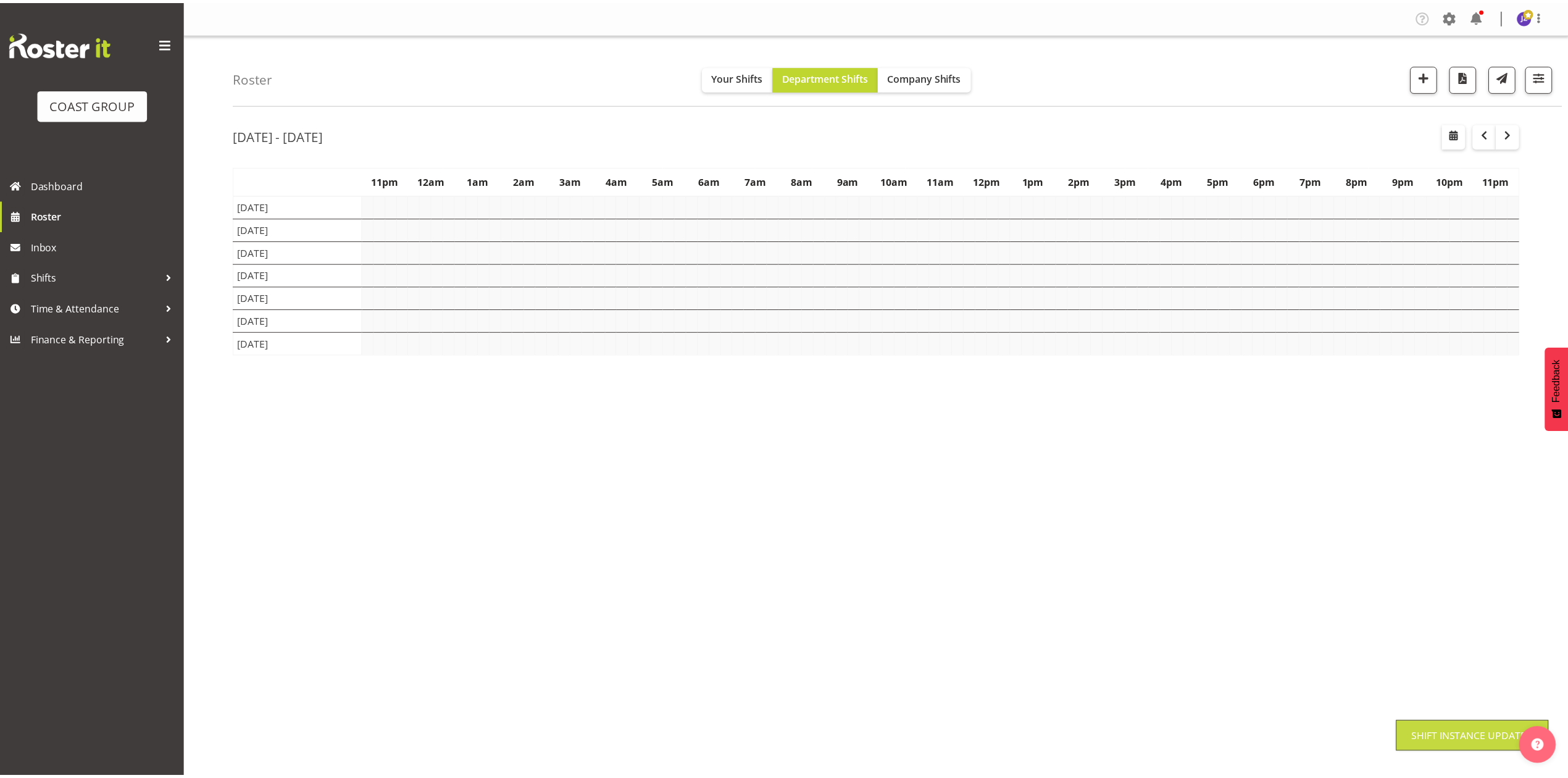
scroll to position [0, 0]
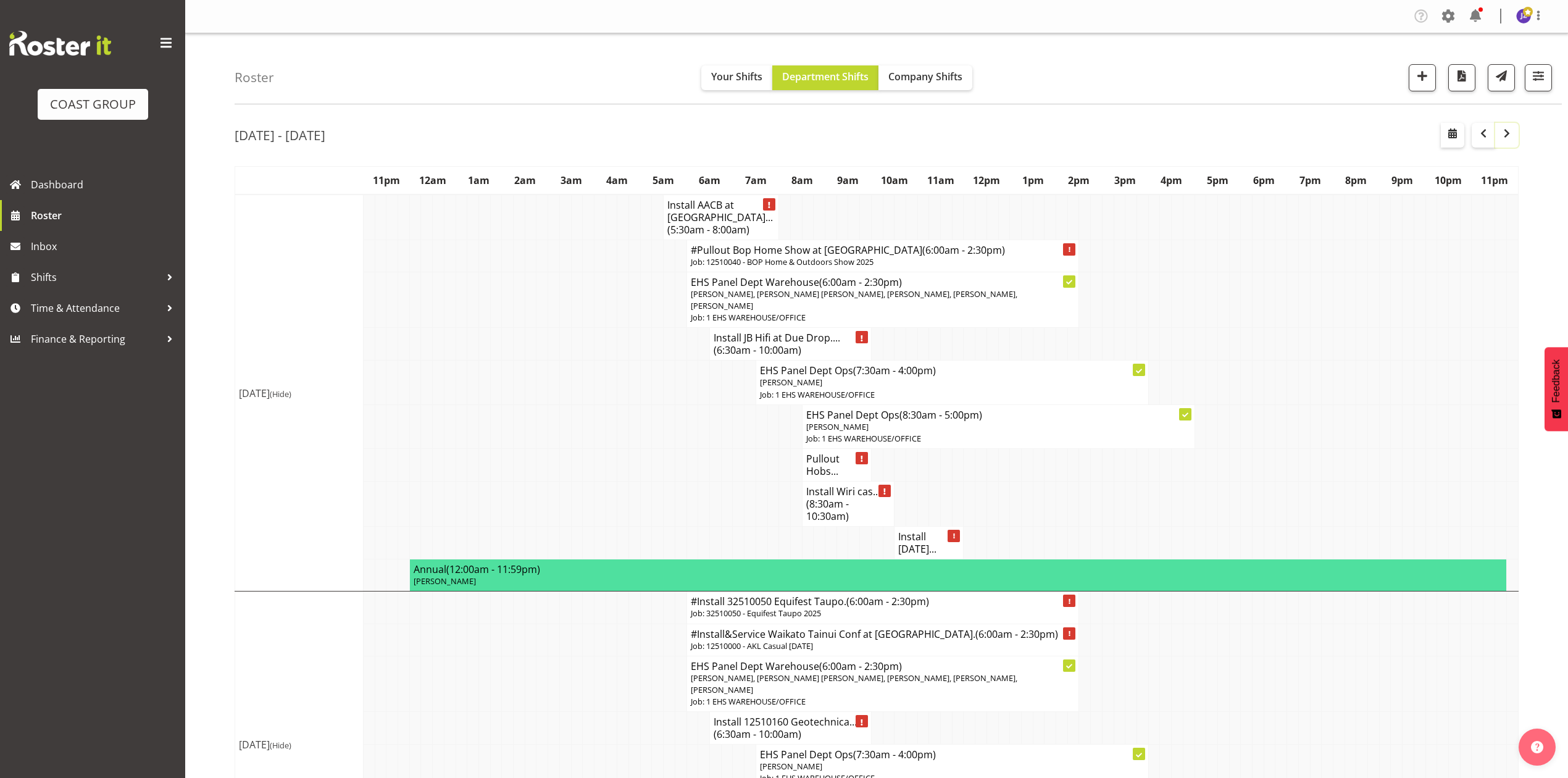
click at [1503, 126] on span "button" at bounding box center [1507, 133] width 15 height 15
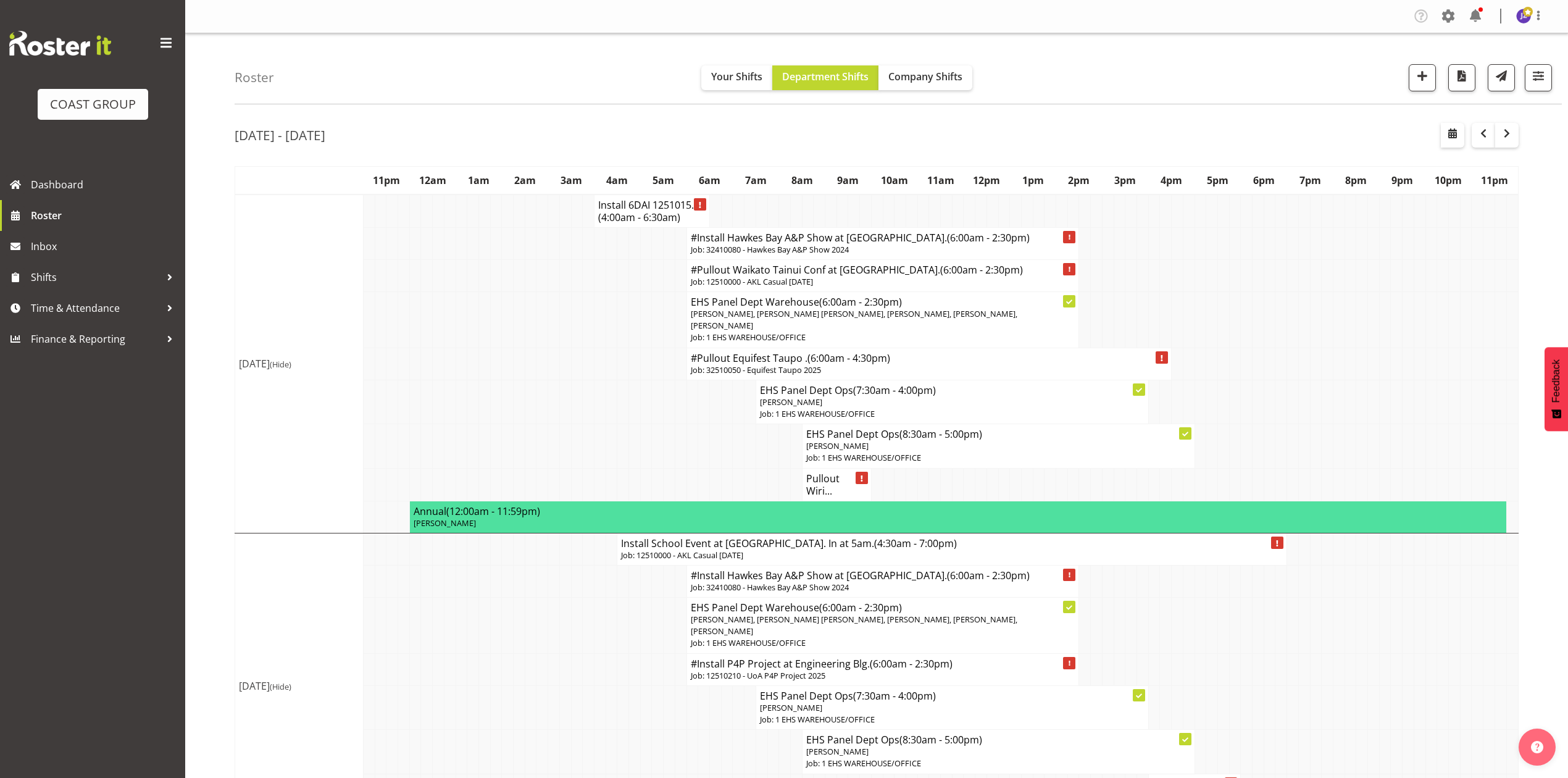
click at [630, 204] on h4 "Install 6DAI 1251015... (4:00am - 6:30am)" at bounding box center [651, 211] width 107 height 25
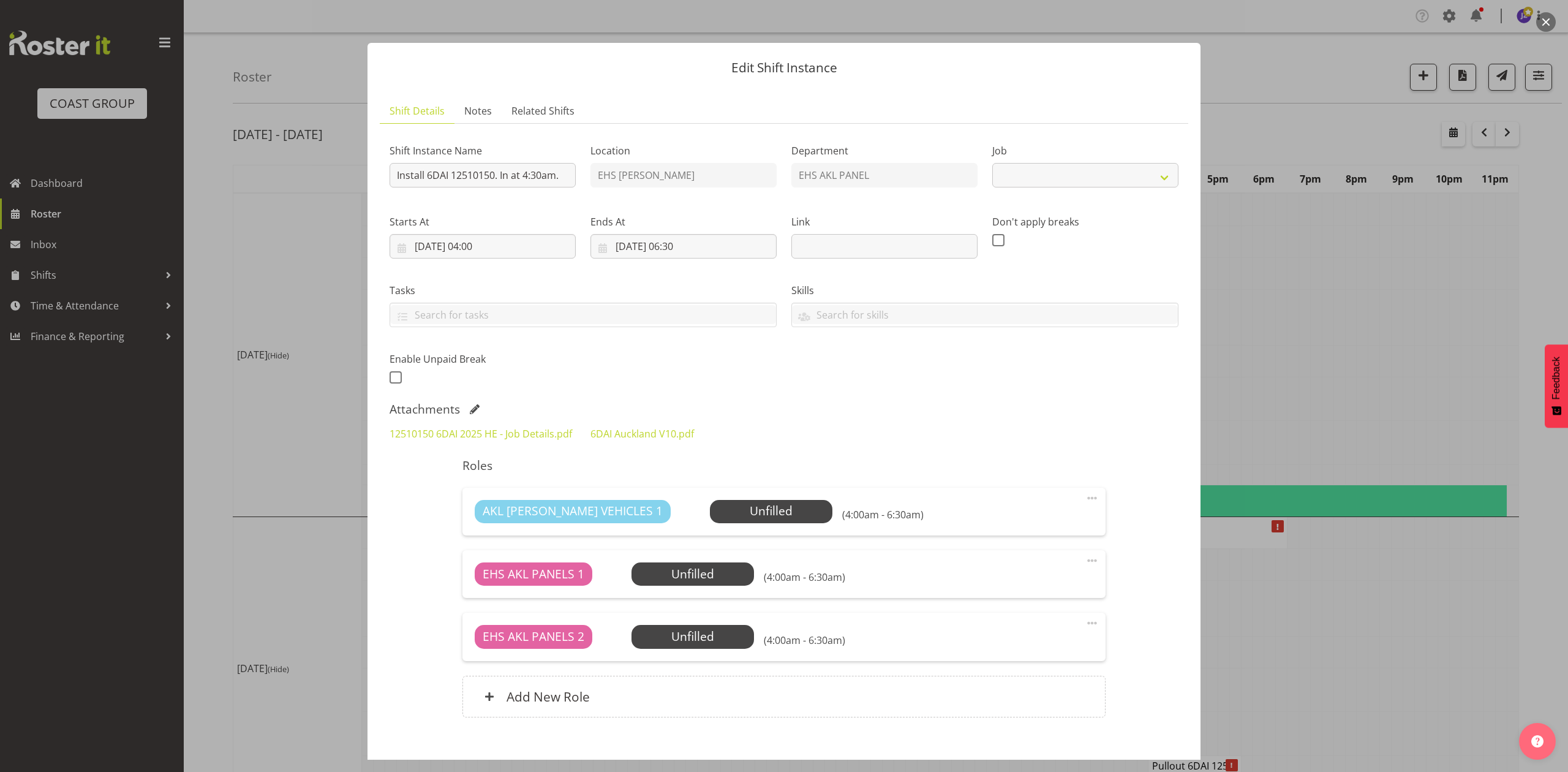
select select "10279"
click at [1380, 267] on div at bounding box center [784, 386] width 1568 height 772
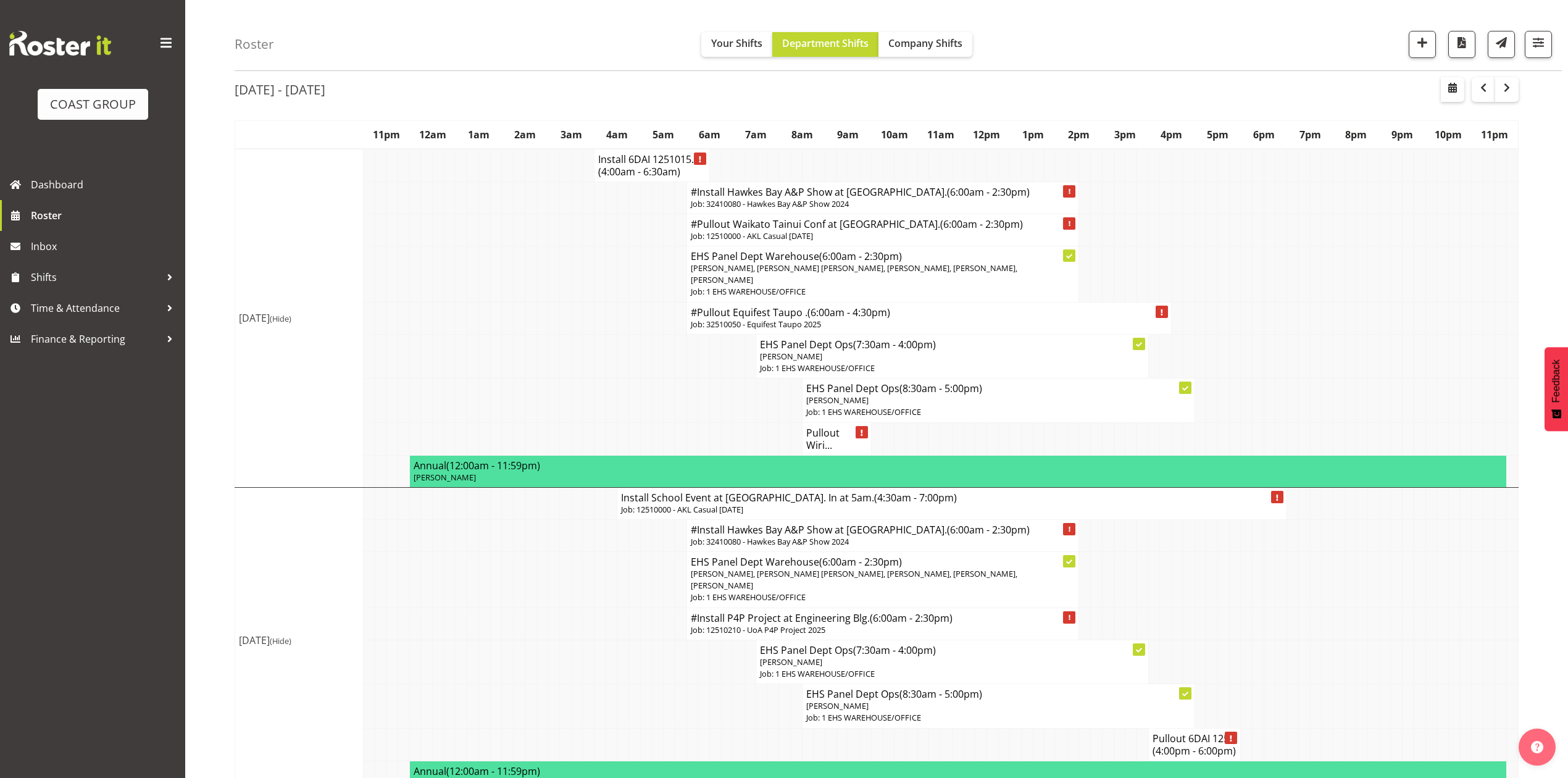
scroll to position [82, 0]
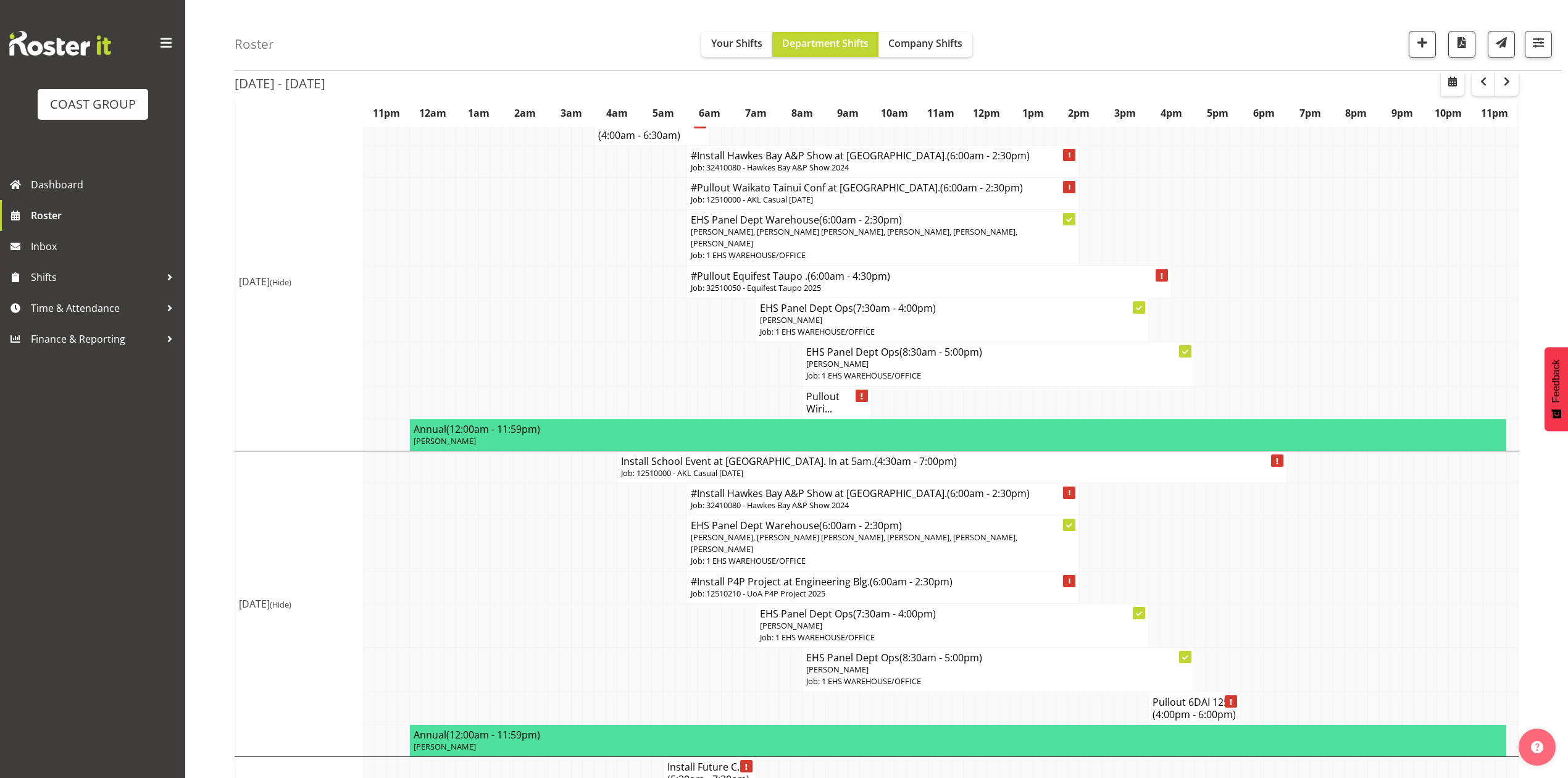
drag, startPoint x: 1396, startPoint y: 541, endPoint x: 1413, endPoint y: 541, distance: 17.0
click at [1404, 541] on tr "EHS Panel Dept Warehouse (6:00am - 2:30pm) [PERSON_NAME], [PERSON_NAME] [PERSON…" at bounding box center [877, 543] width 1284 height 56
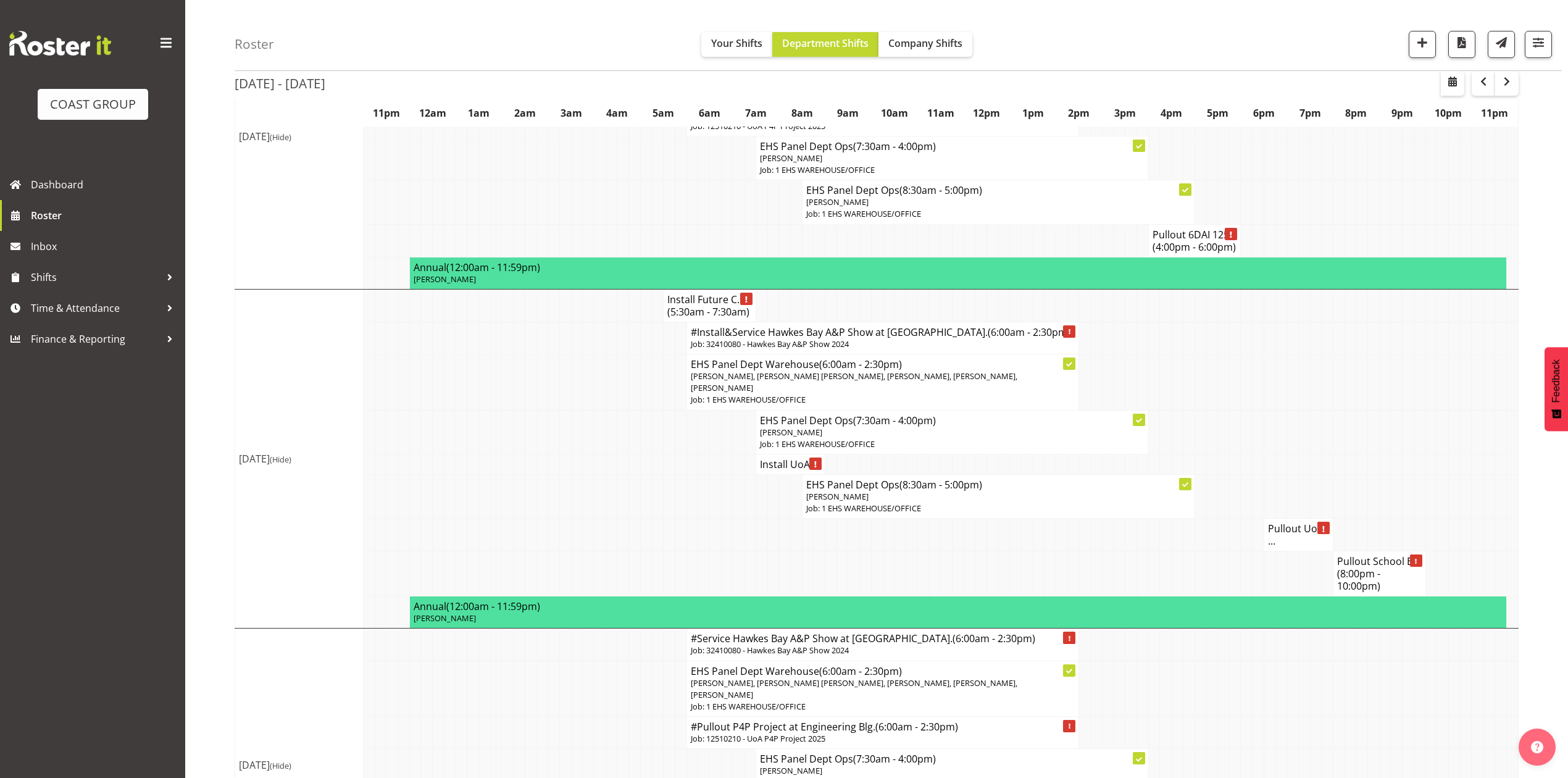
scroll to position [576, 0]
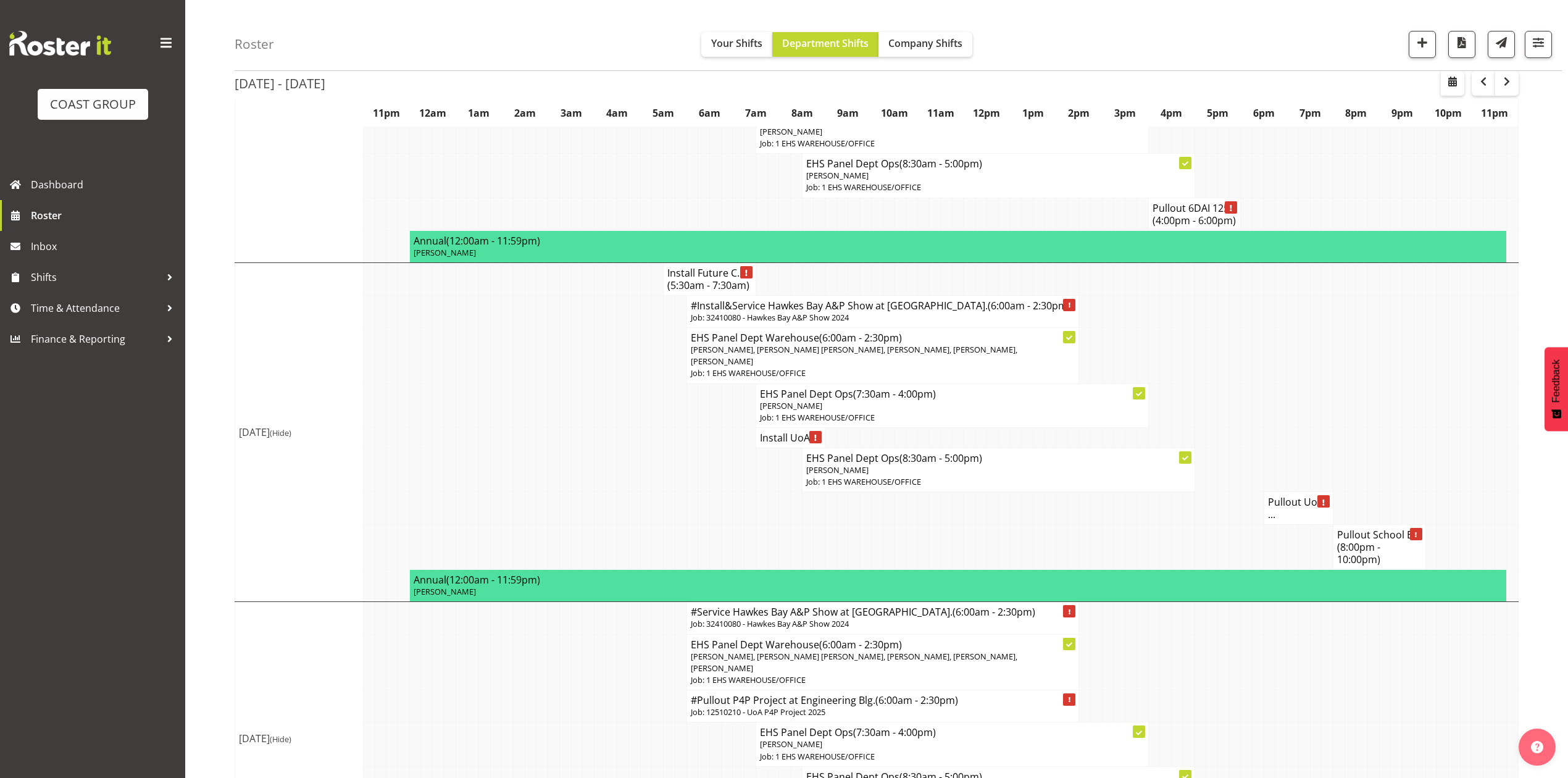
click at [1209, 327] on td at bounding box center [1212, 311] width 11 height 32
drag, startPoint x: 1203, startPoint y: 388, endPoint x: 1281, endPoint y: 378, distance: 78.6
click at [1210, 383] on tr "EHS Panel Dept Warehouse (6:00am - 2:30pm) [PERSON_NAME], [PERSON_NAME] [PERSON…" at bounding box center [877, 355] width 1284 height 56
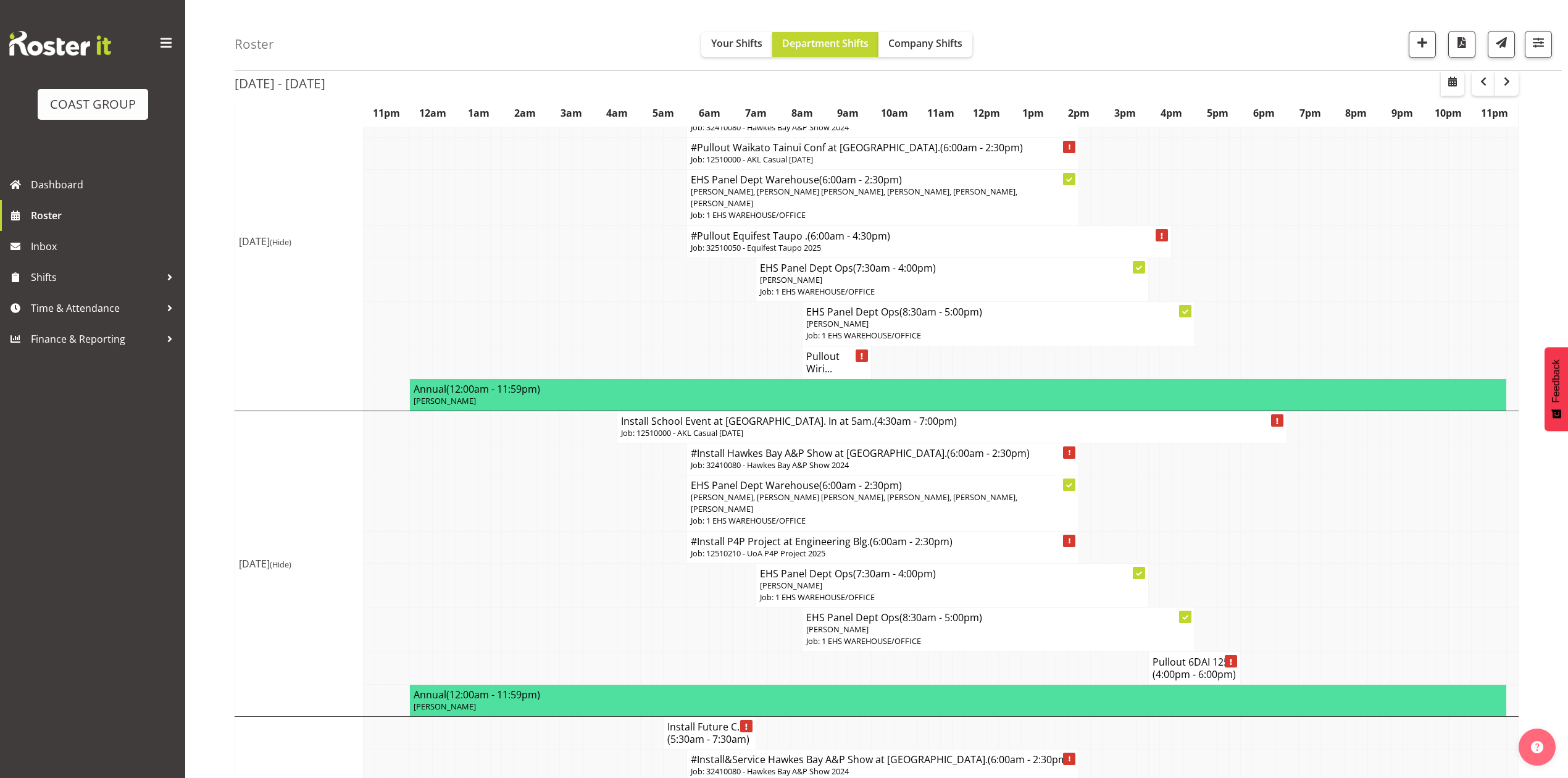
scroll to position [0, 0]
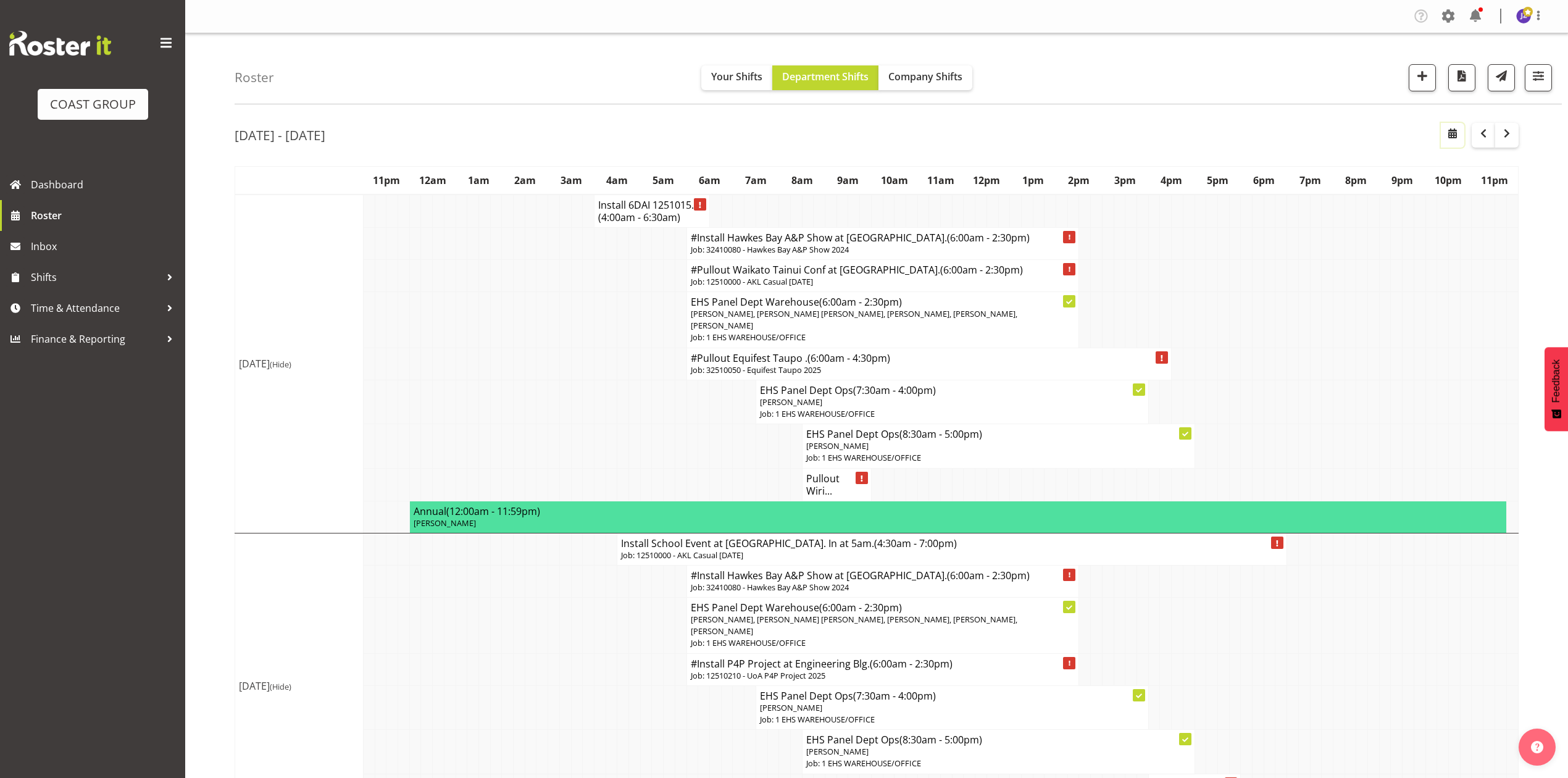
click at [1452, 134] on span "button" at bounding box center [1453, 133] width 15 height 15
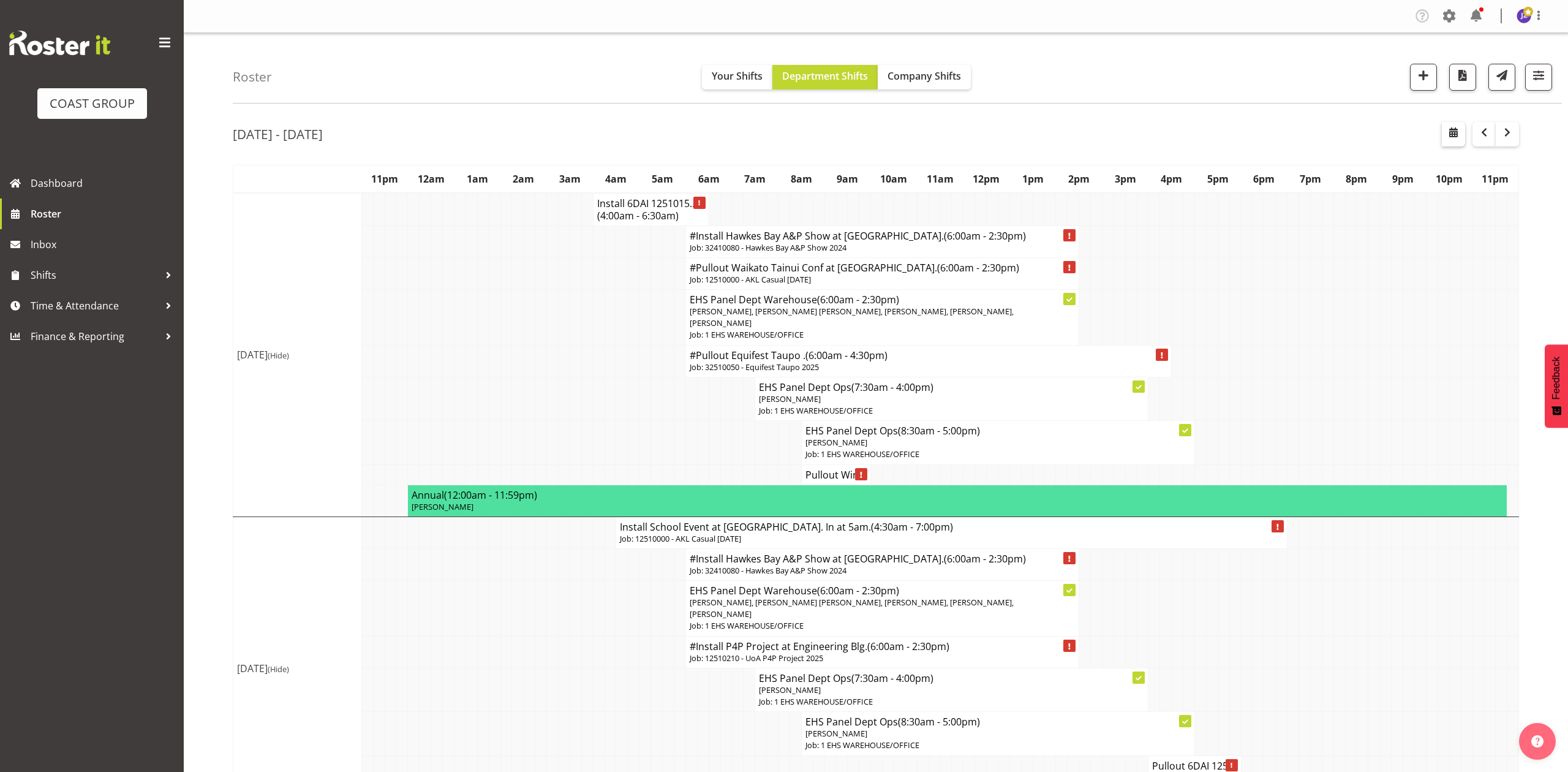
select select "8"
select select "2025"
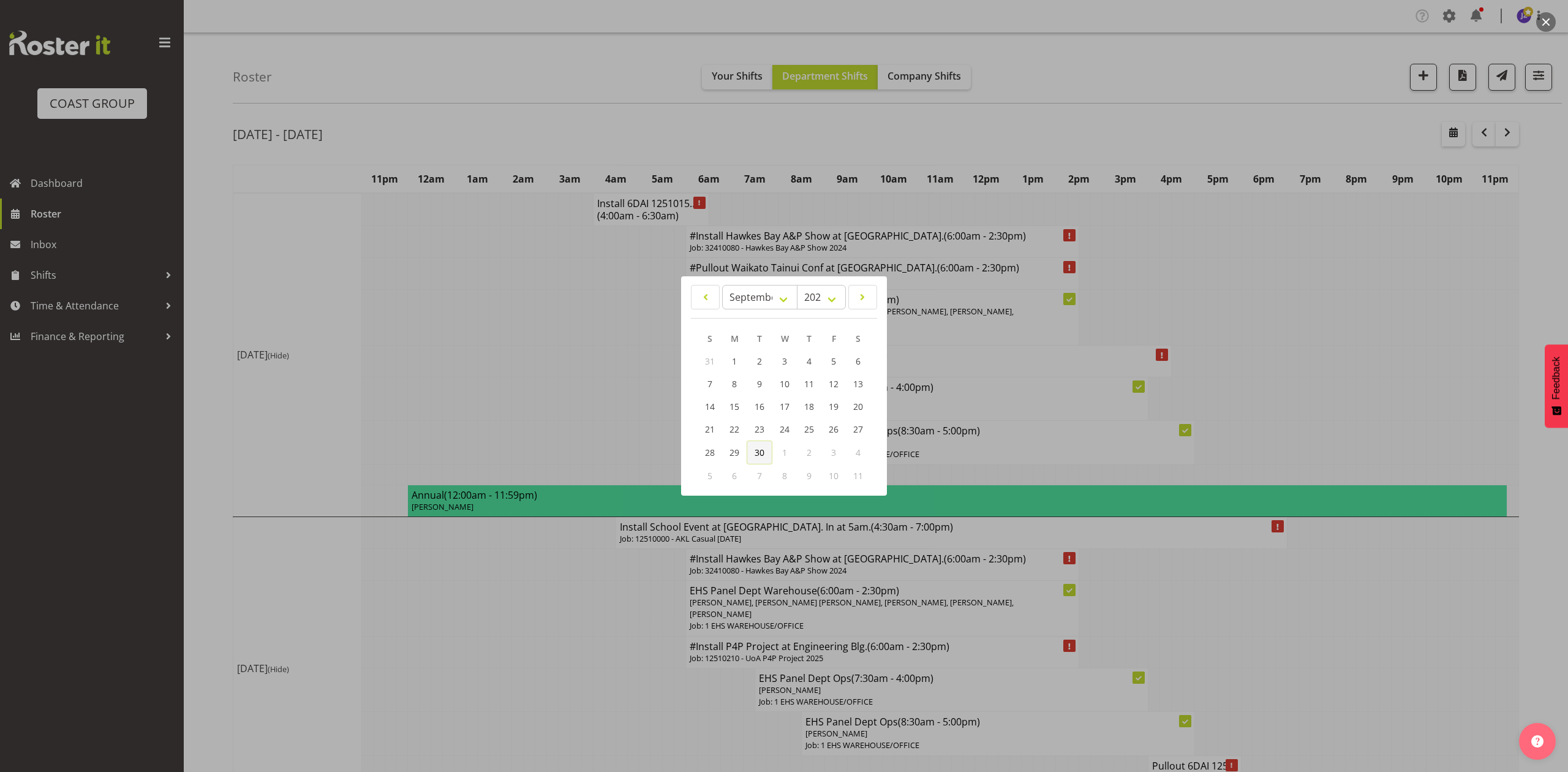
click at [757, 444] on link "30" at bounding box center [759, 452] width 25 height 24
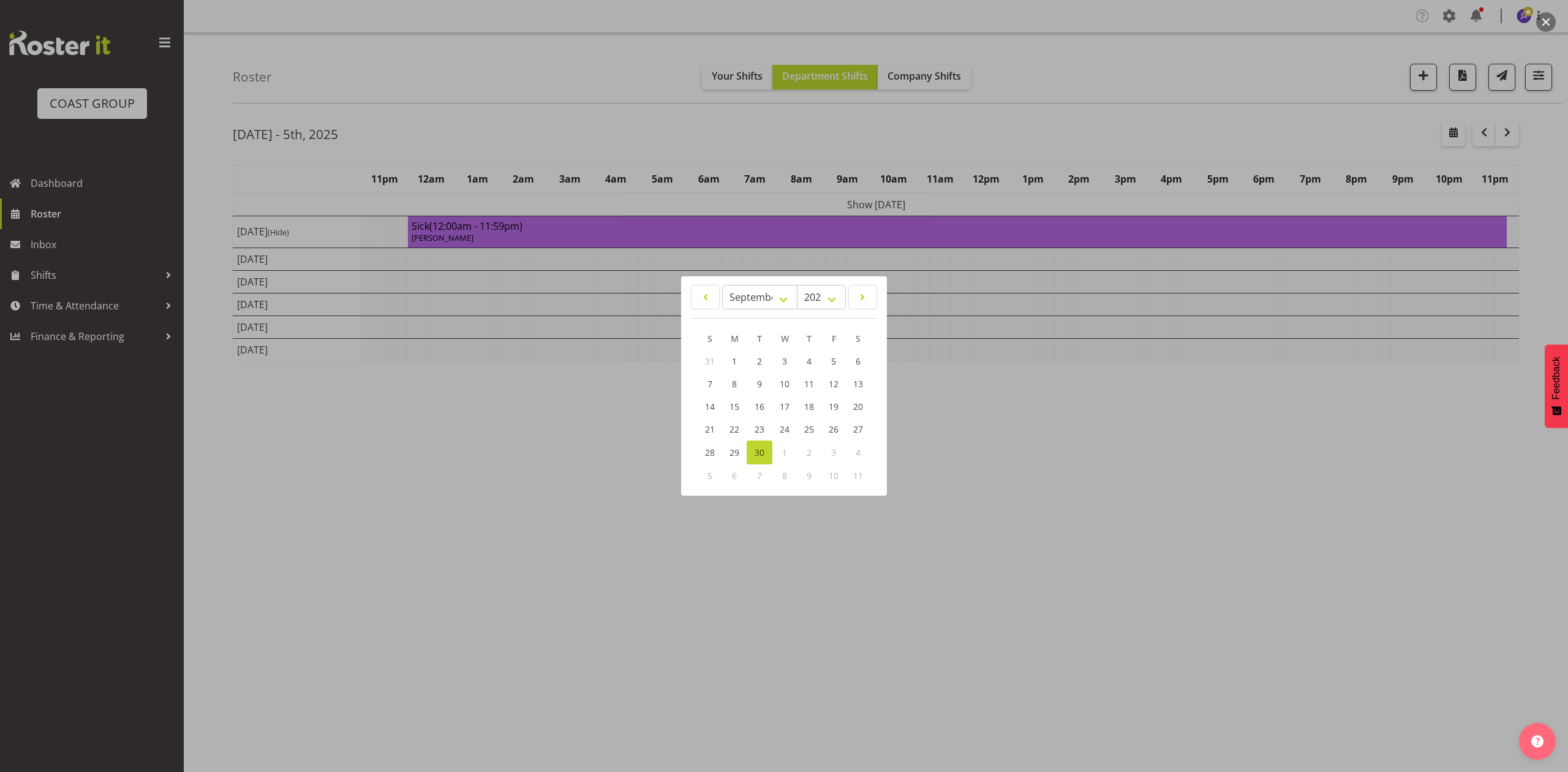
click at [1127, 116] on div at bounding box center [784, 386] width 1568 height 772
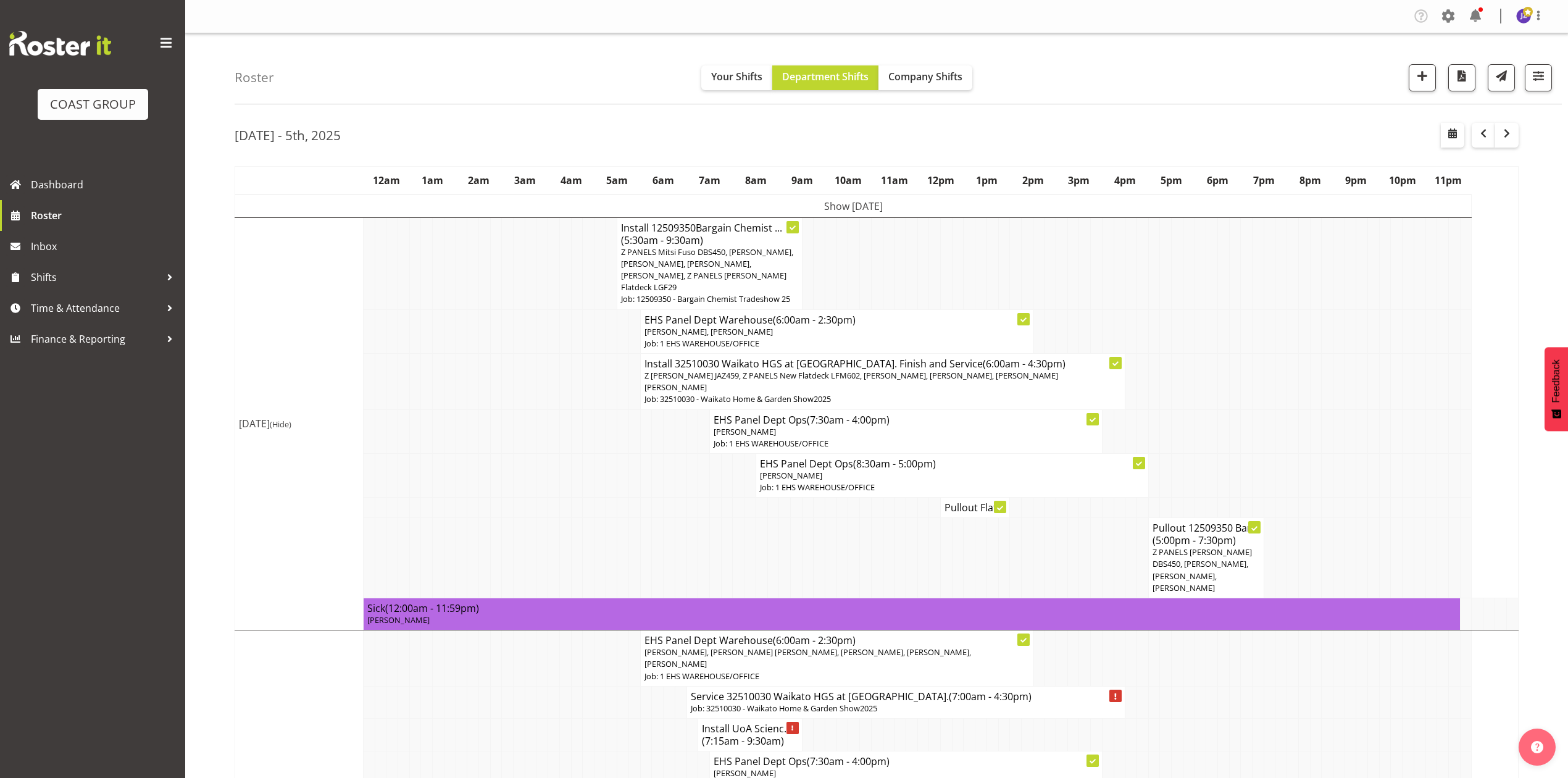
click at [981, 501] on h4 "Pullout Flat..." at bounding box center [975, 507] width 61 height 12
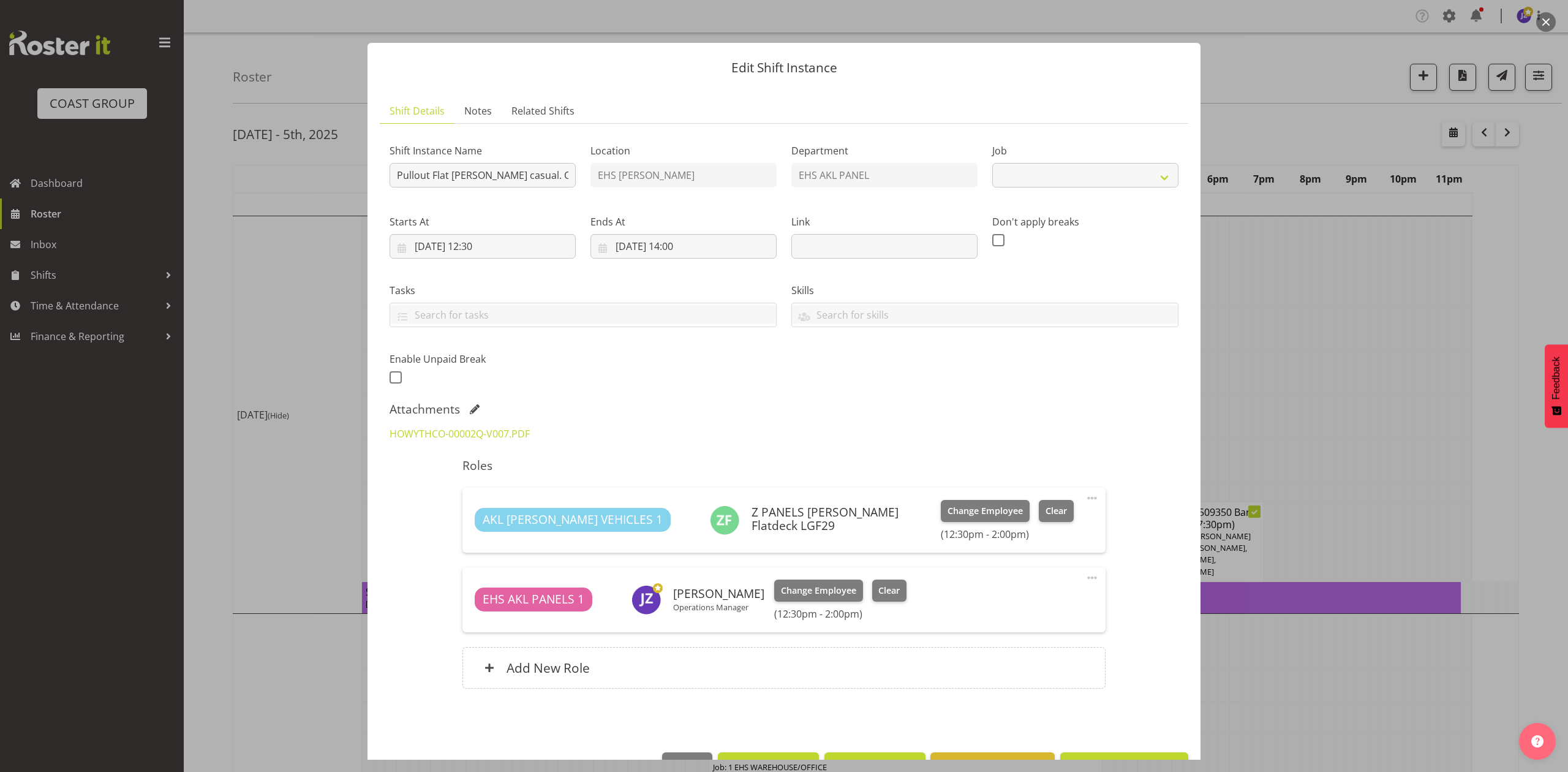
select select "8653"
click at [991, 420] on div "HOWYTHCO-00002Q-V007.PDF" at bounding box center [784, 434] width 803 height 30
click at [467, 432] on link "HOWYTHCO-00002Q-V007.PDF" at bounding box center [459, 433] width 140 height 13
click at [1289, 238] on div at bounding box center [784, 386] width 1568 height 772
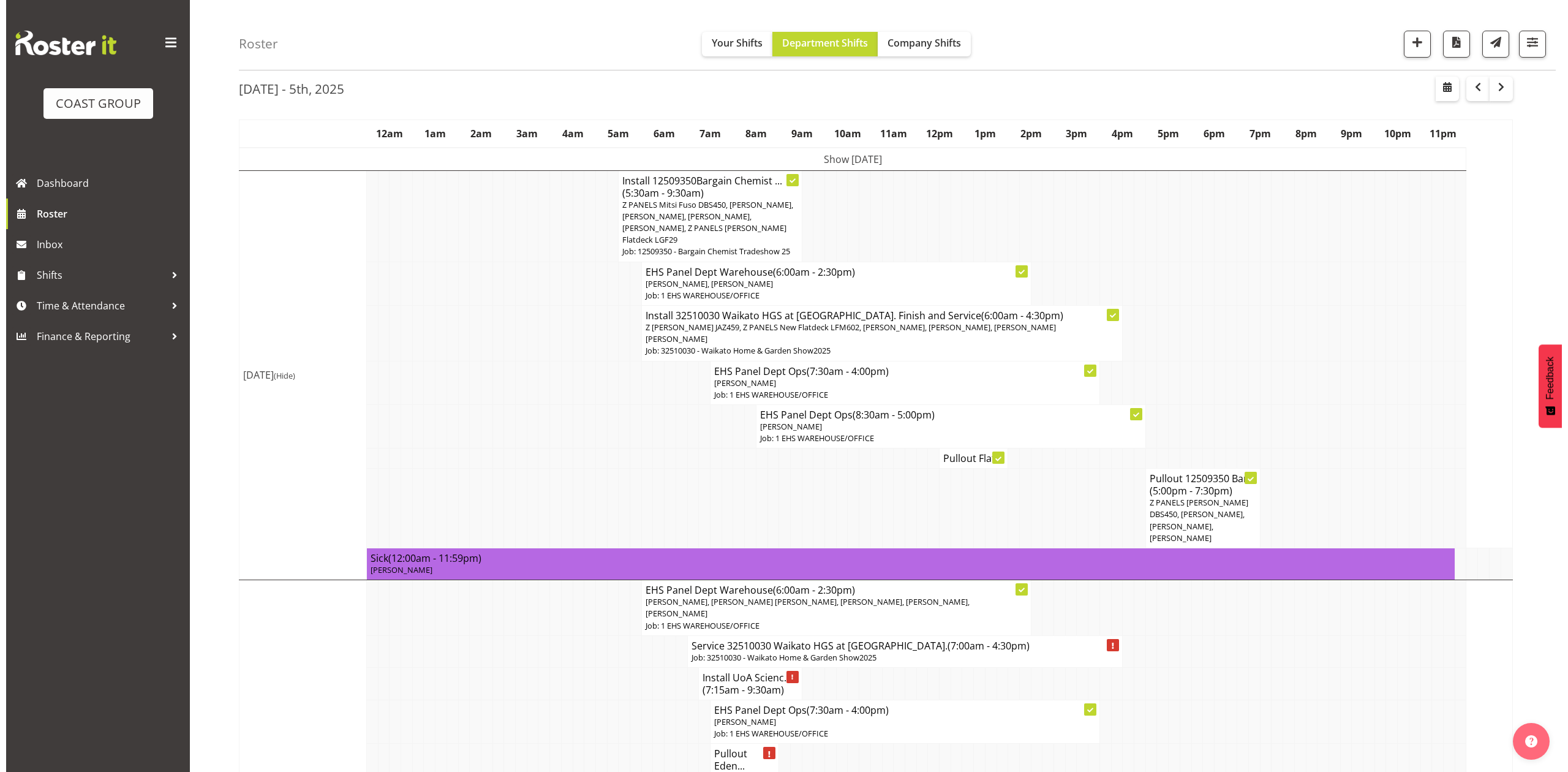
scroll to position [81, 0]
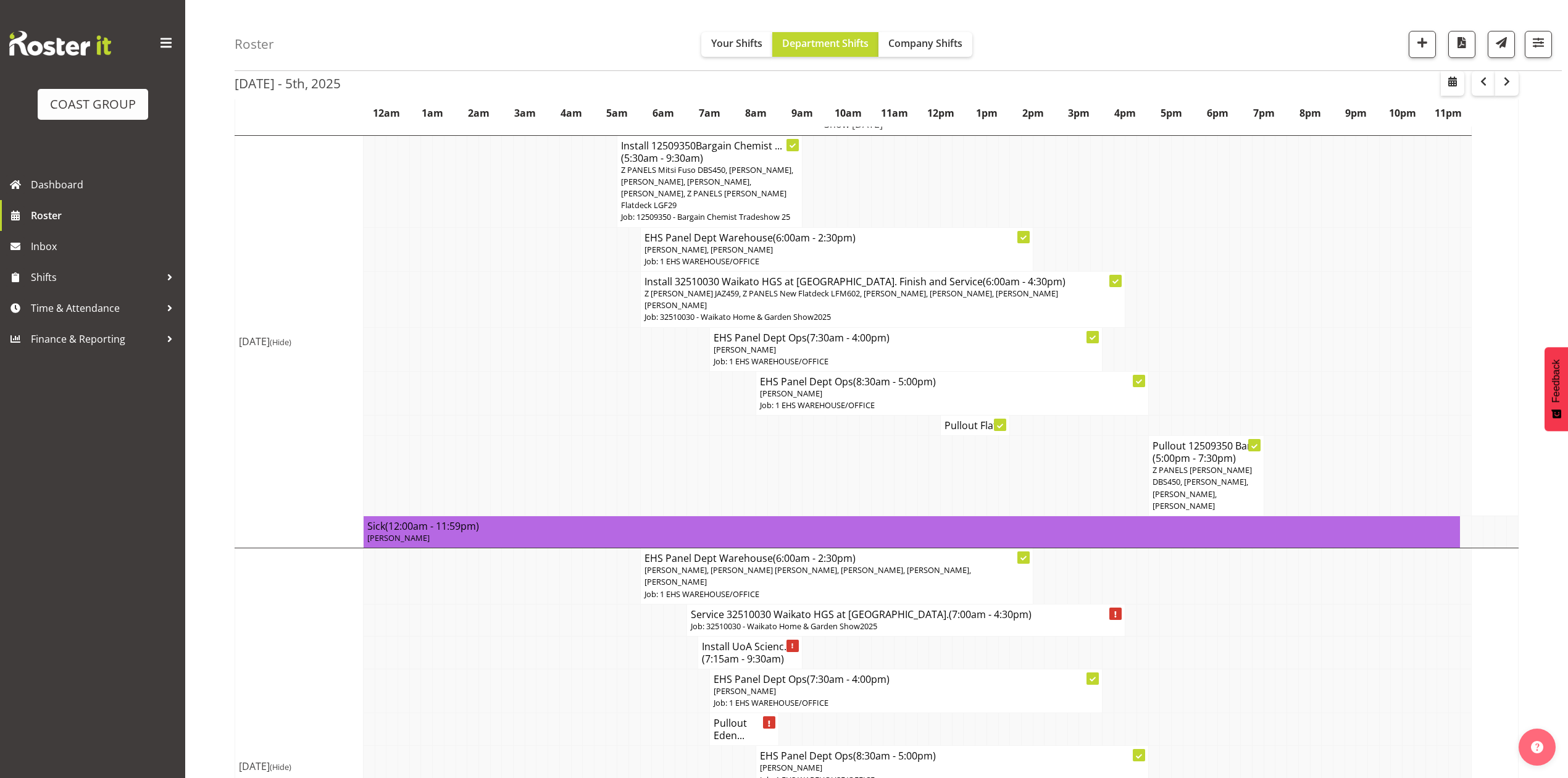
click at [958, 420] on h4 "Pullout Flat..." at bounding box center [975, 425] width 61 height 12
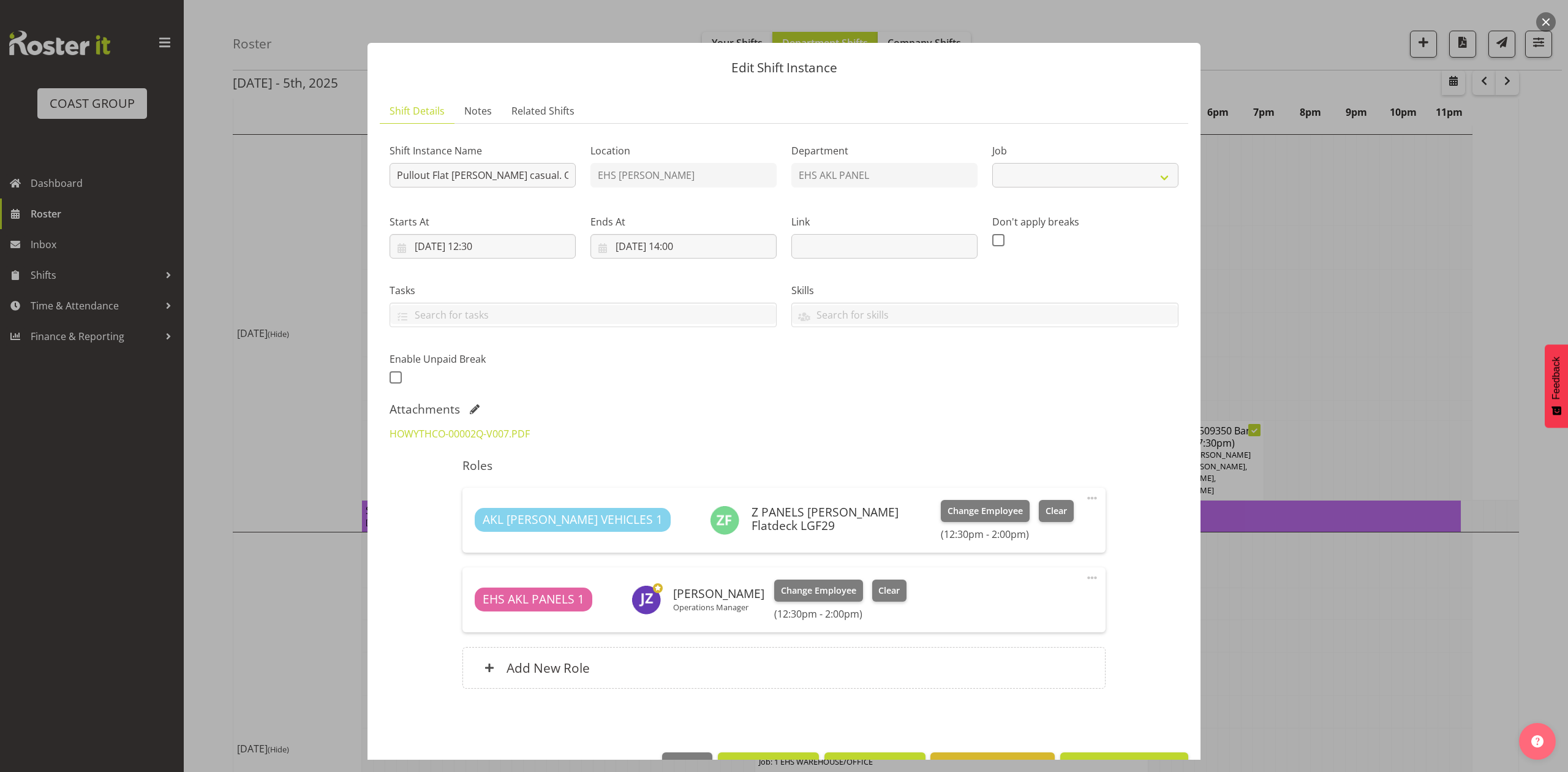
select select "8653"
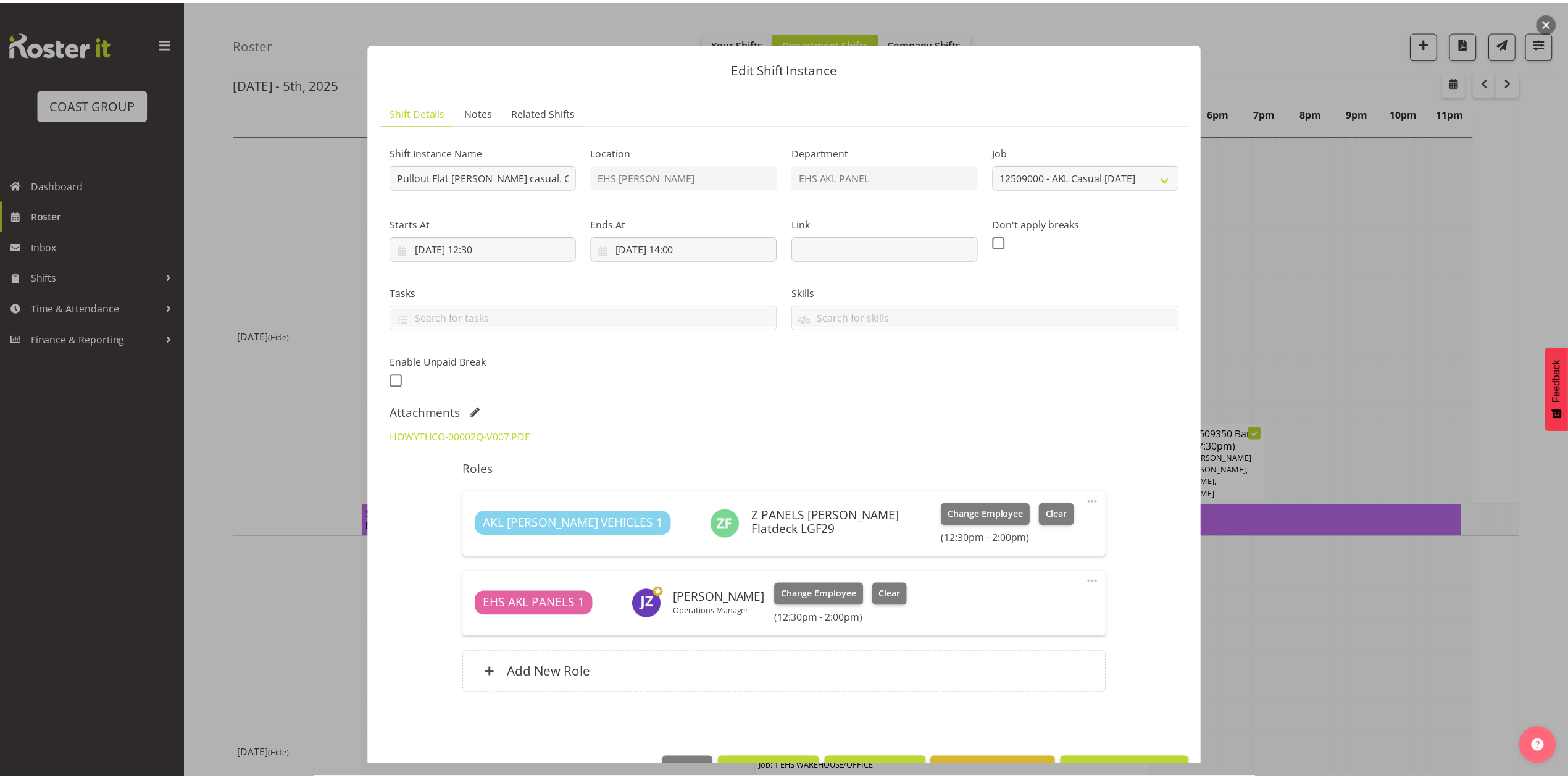
scroll to position [40, 0]
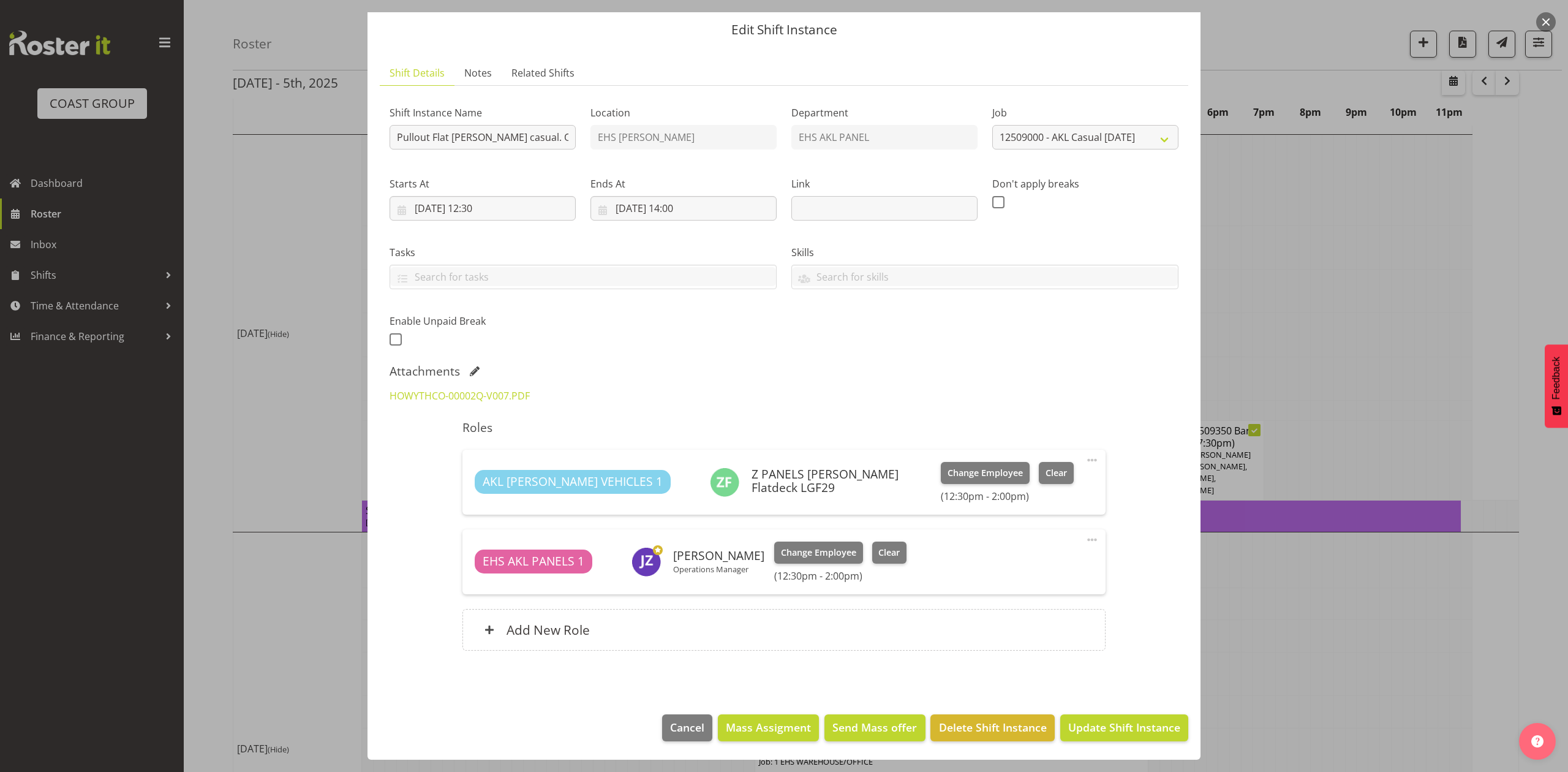
click at [1375, 272] on div at bounding box center [784, 386] width 1568 height 772
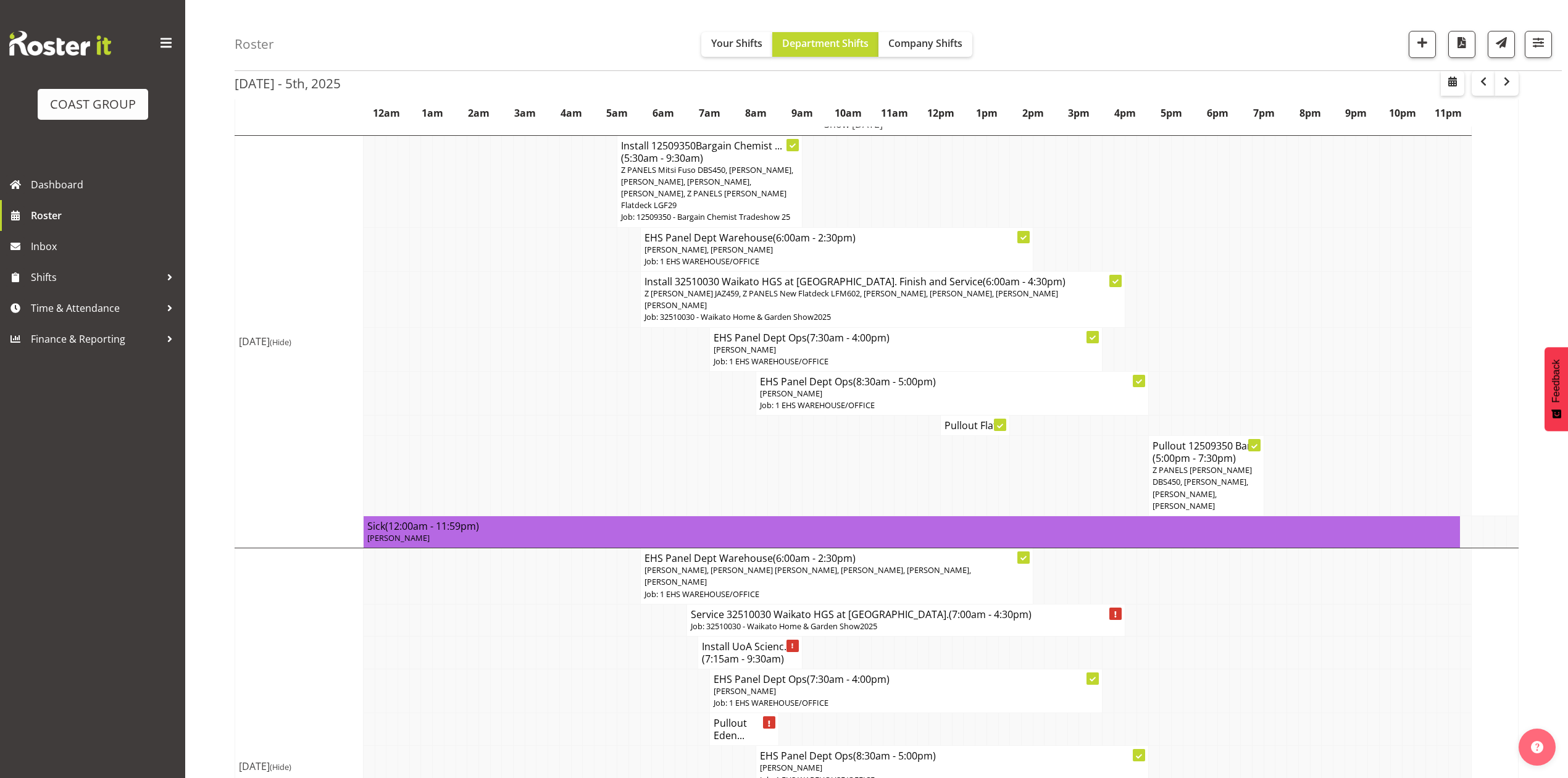
click at [977, 420] on h4 "Pullout Flat..." at bounding box center [975, 425] width 61 height 12
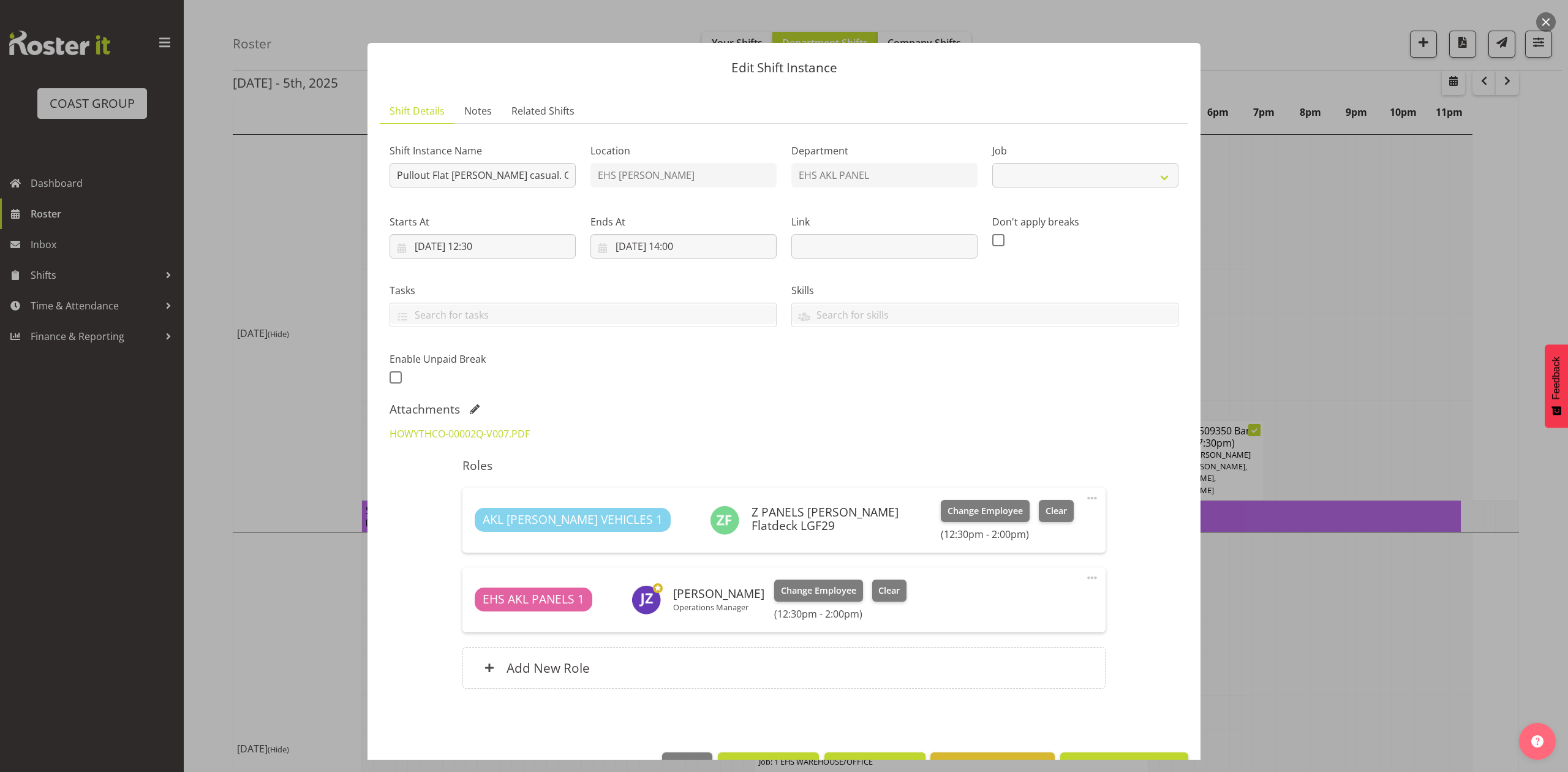
select select "8653"
click at [490, 436] on link "HOWYTHCO-00002Q-V007.PDF" at bounding box center [459, 433] width 140 height 13
click at [1416, 328] on div at bounding box center [784, 386] width 1568 height 772
